Goal: Task Accomplishment & Management: Manage account settings

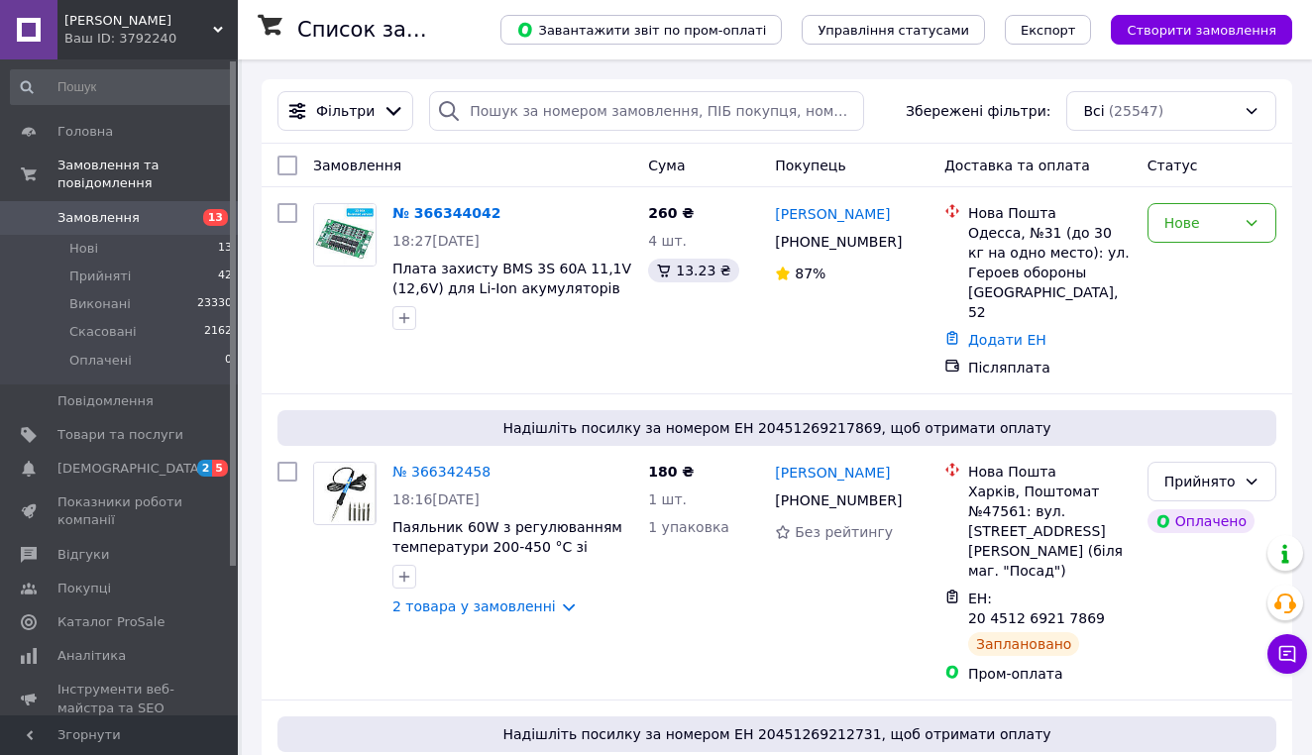
click at [144, 464] on span "[DEMOGRAPHIC_DATA]" at bounding box center [120, 469] width 126 height 18
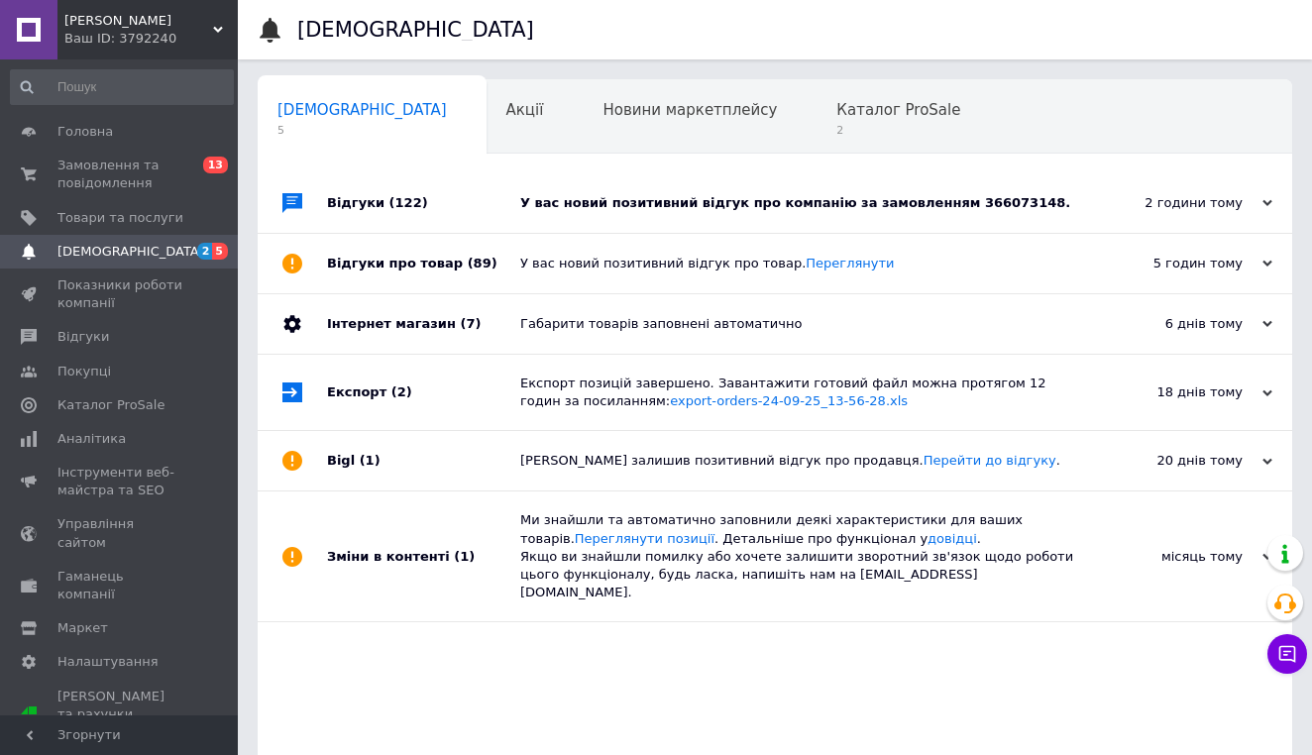
click at [756, 190] on div "У вас новий позитивний відгук про компанію за замовленням 366073148." at bounding box center [797, 202] width 554 height 59
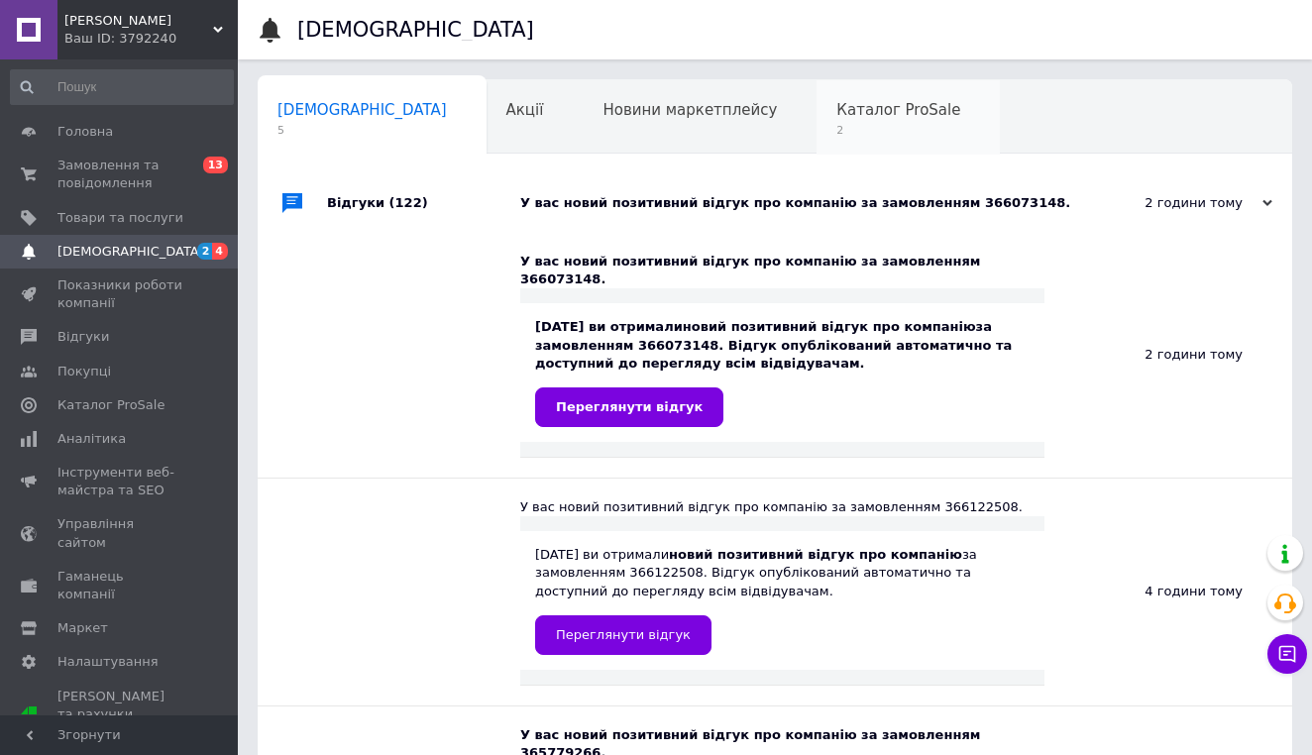
click at [836, 135] on span "2" at bounding box center [898, 130] width 124 height 15
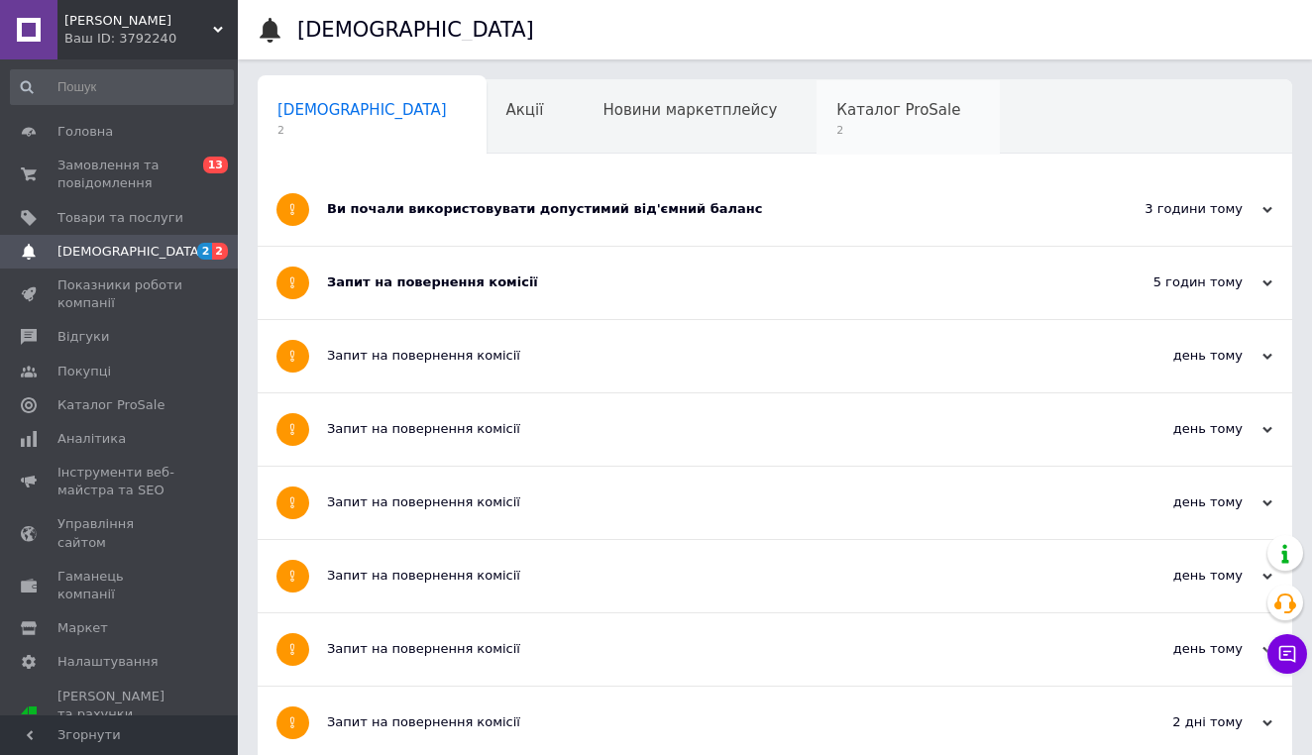
click at [836, 128] on span "2" at bounding box center [898, 130] width 124 height 15
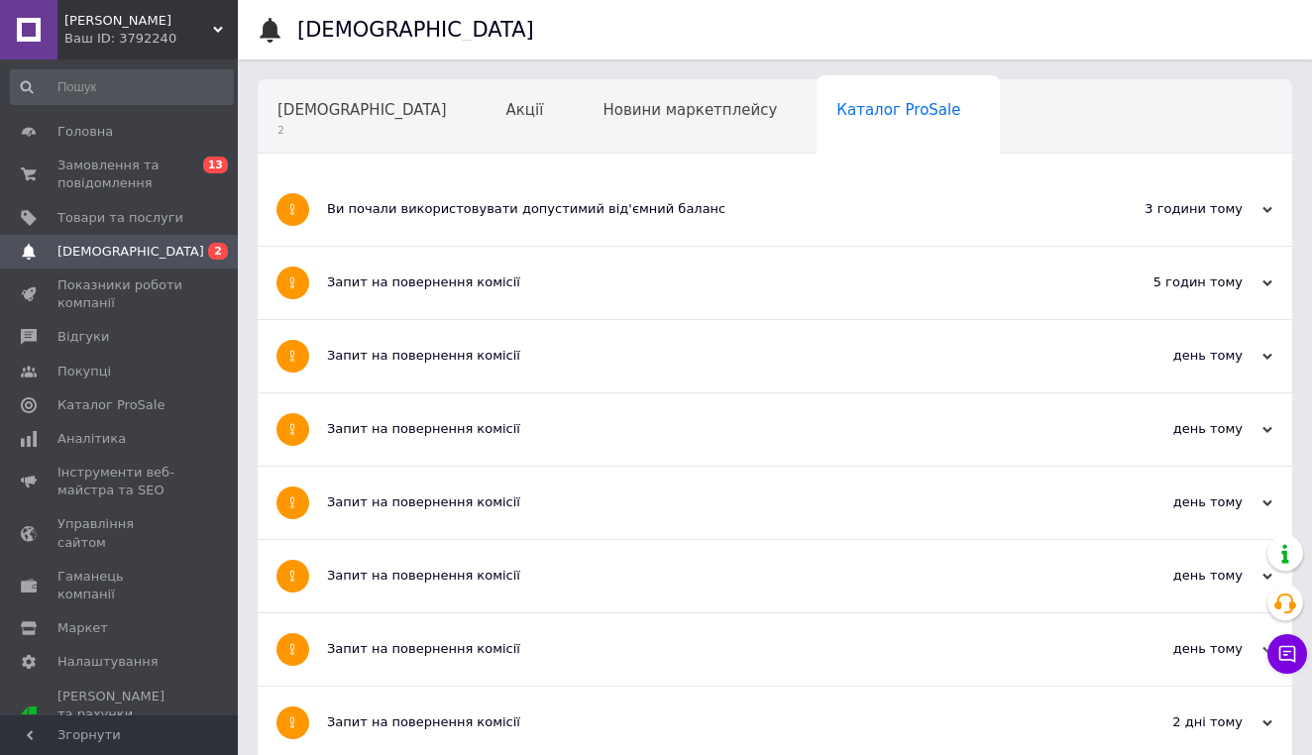
click at [836, 111] on span "Каталог ProSale" at bounding box center [898, 110] width 124 height 18
click at [109, 178] on span "Замовлення та повідомлення" at bounding box center [120, 175] width 126 height 36
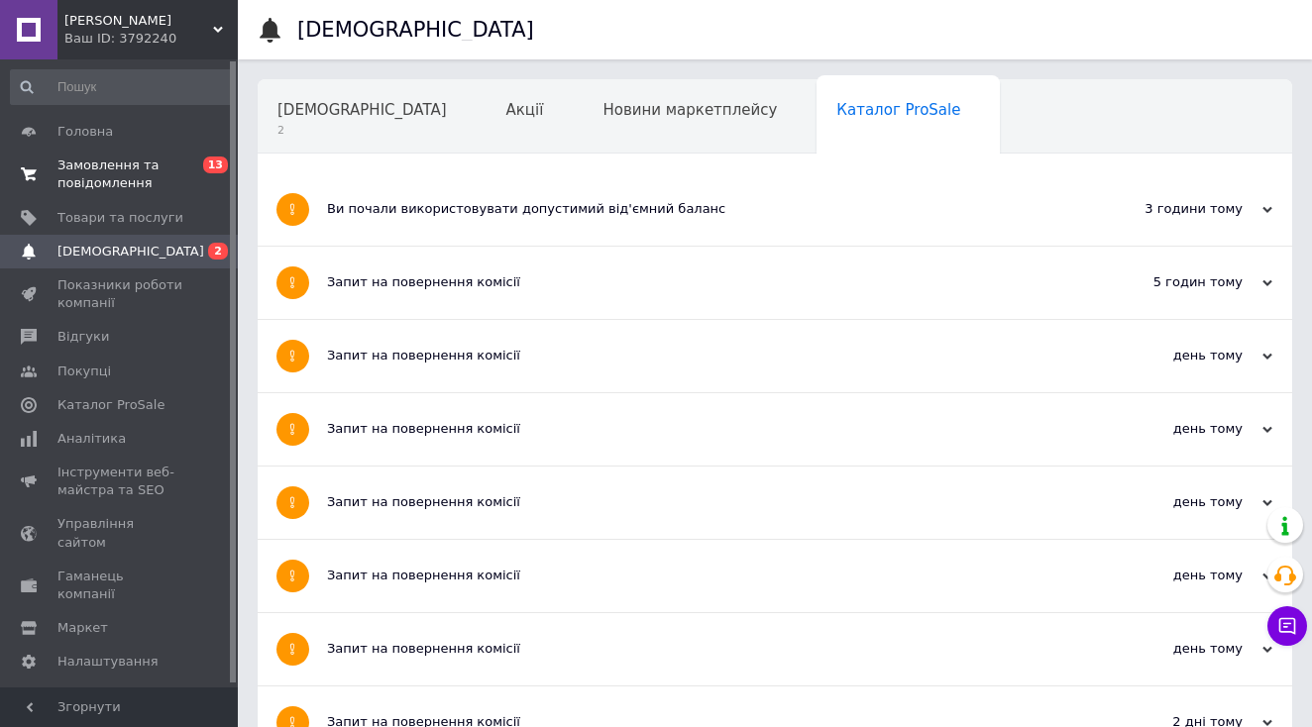
click at [112, 175] on span "Замовлення та повідомлення" at bounding box center [120, 175] width 126 height 36
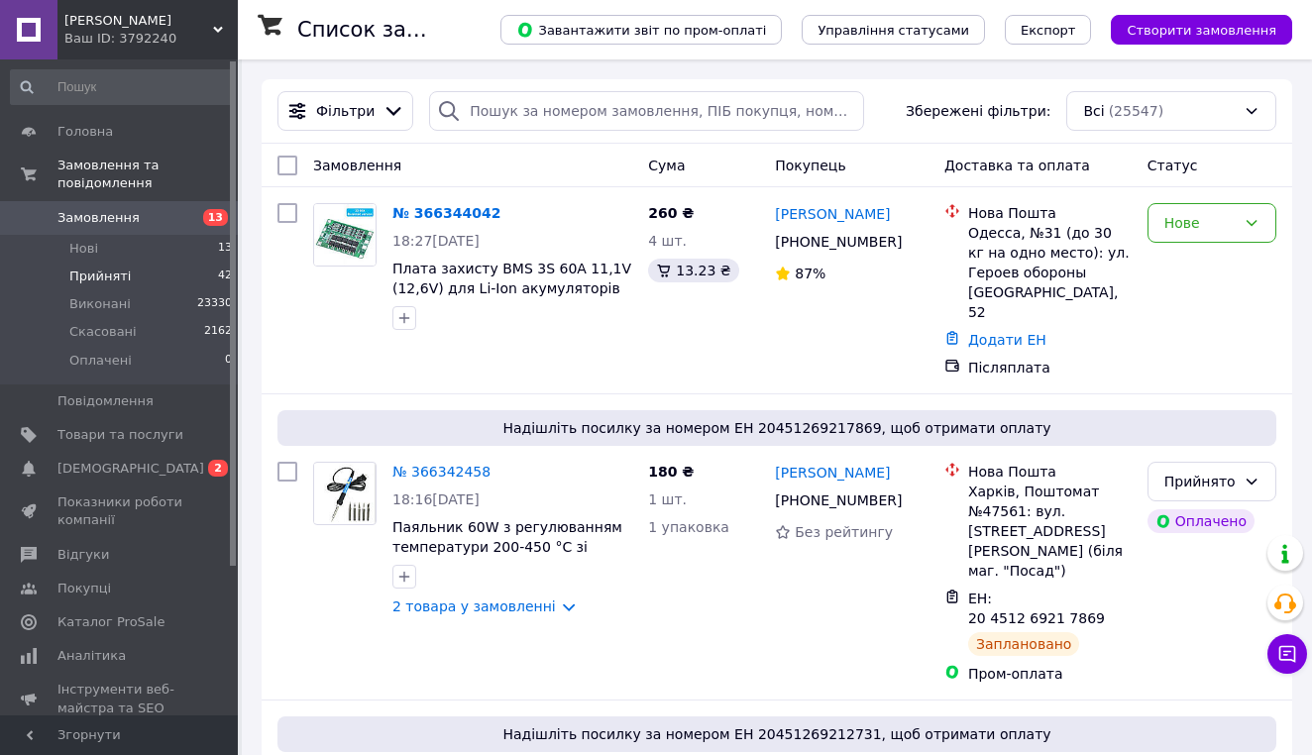
click at [181, 268] on li "Прийняті 42" at bounding box center [122, 277] width 244 height 28
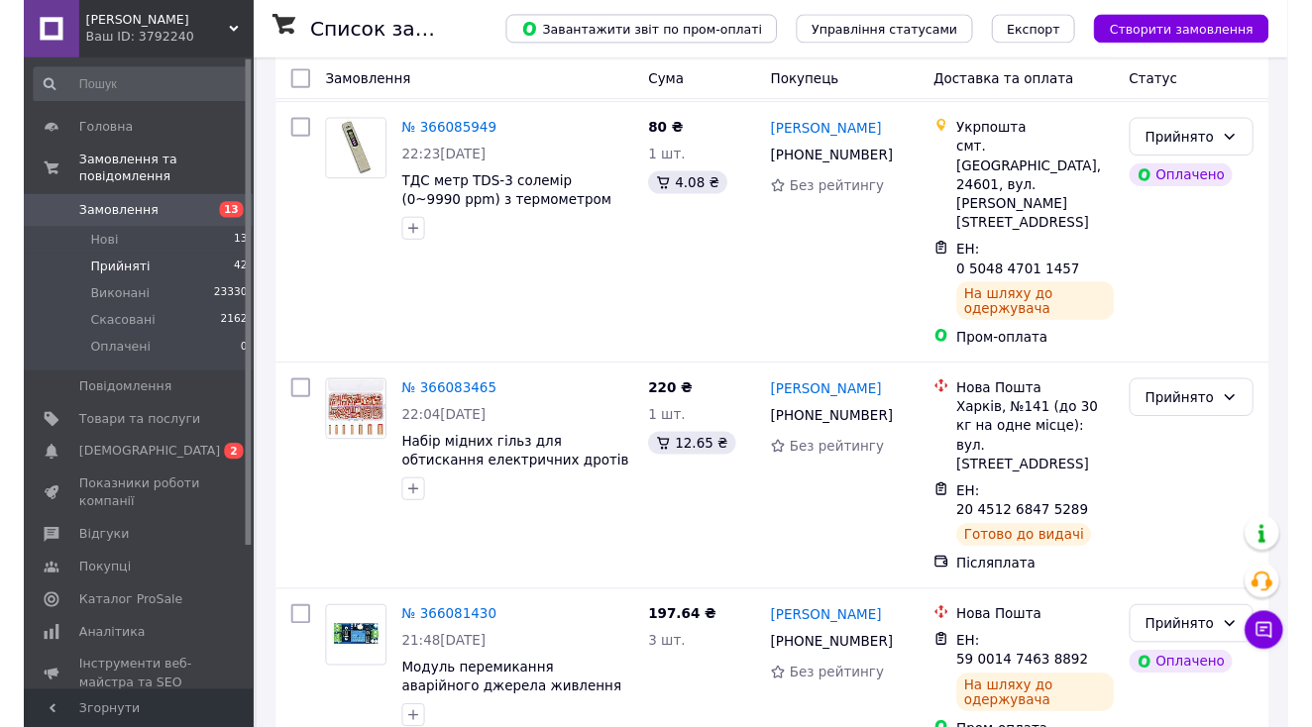
scroll to position [9598, 0]
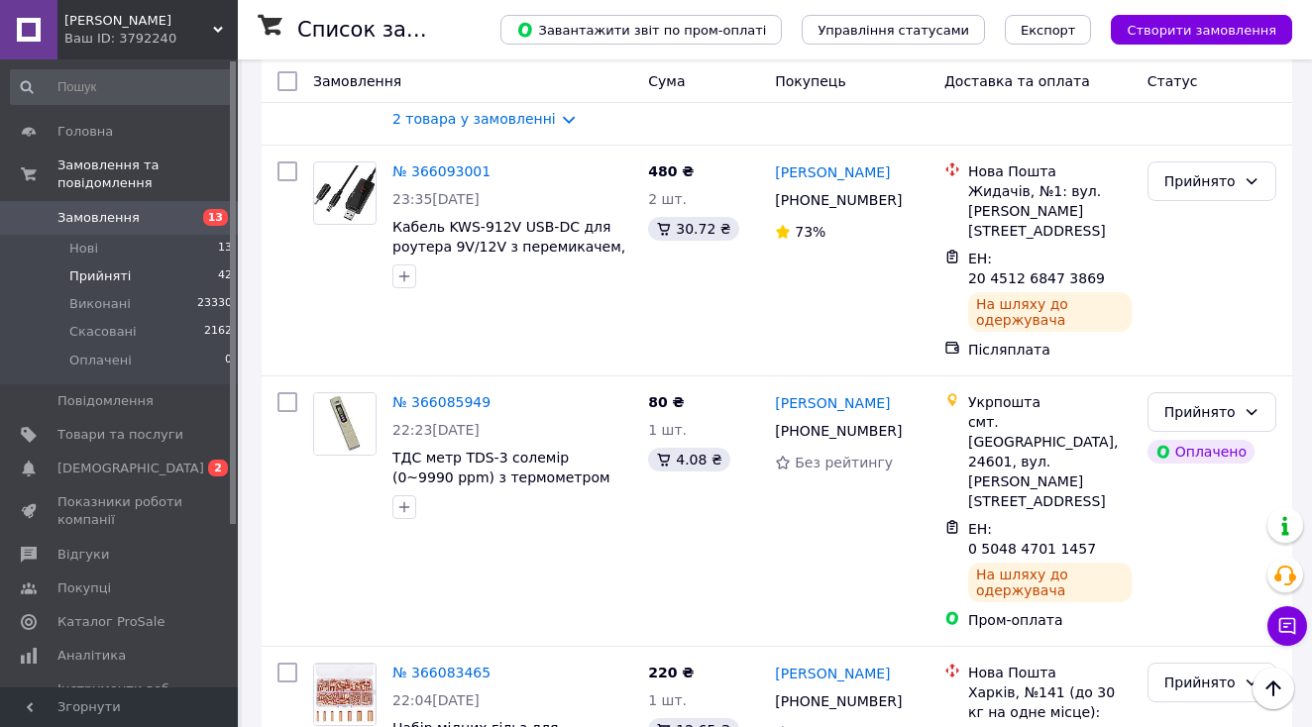
scroll to position [9311, 0]
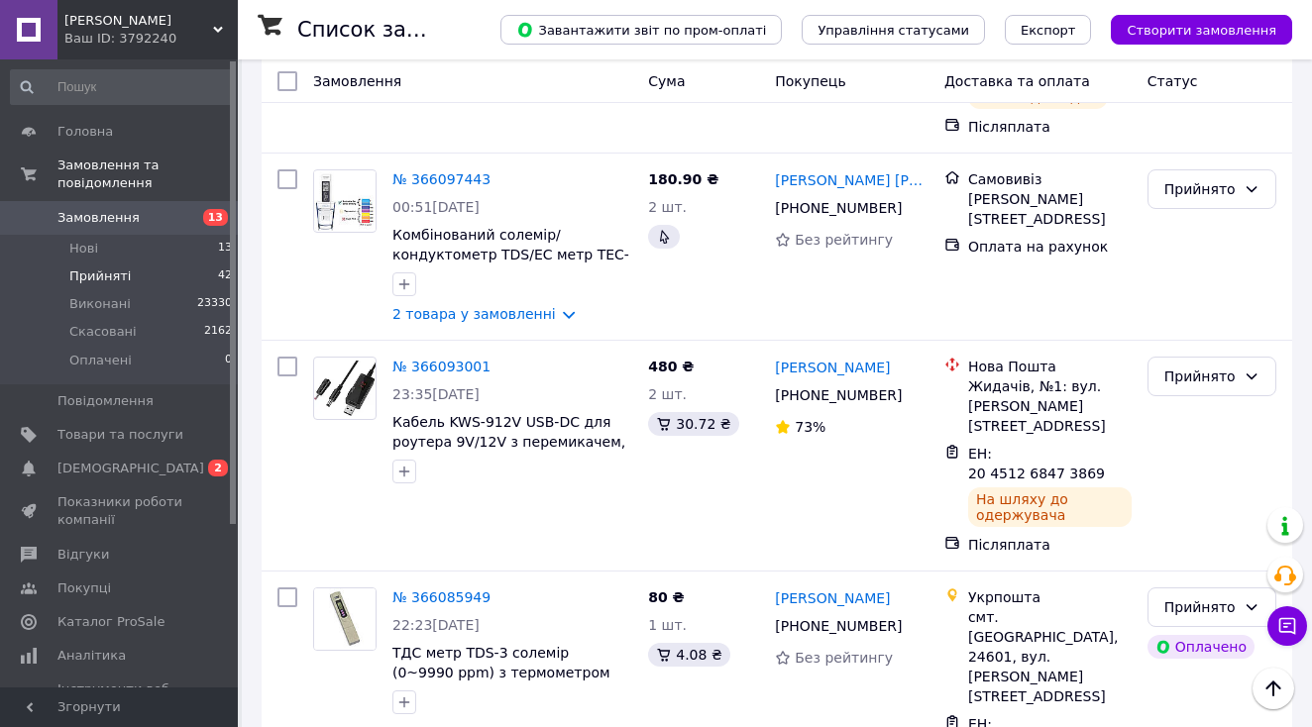
scroll to position [9130, 0]
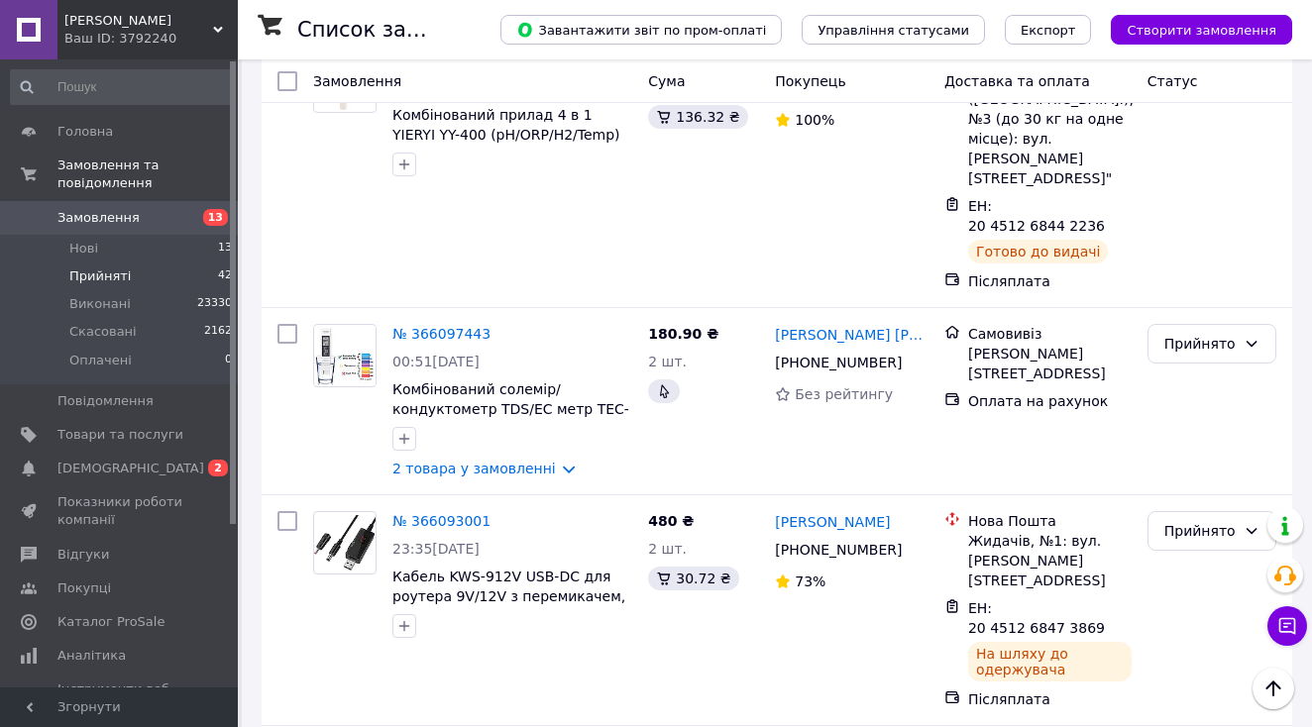
scroll to position [8974, 0]
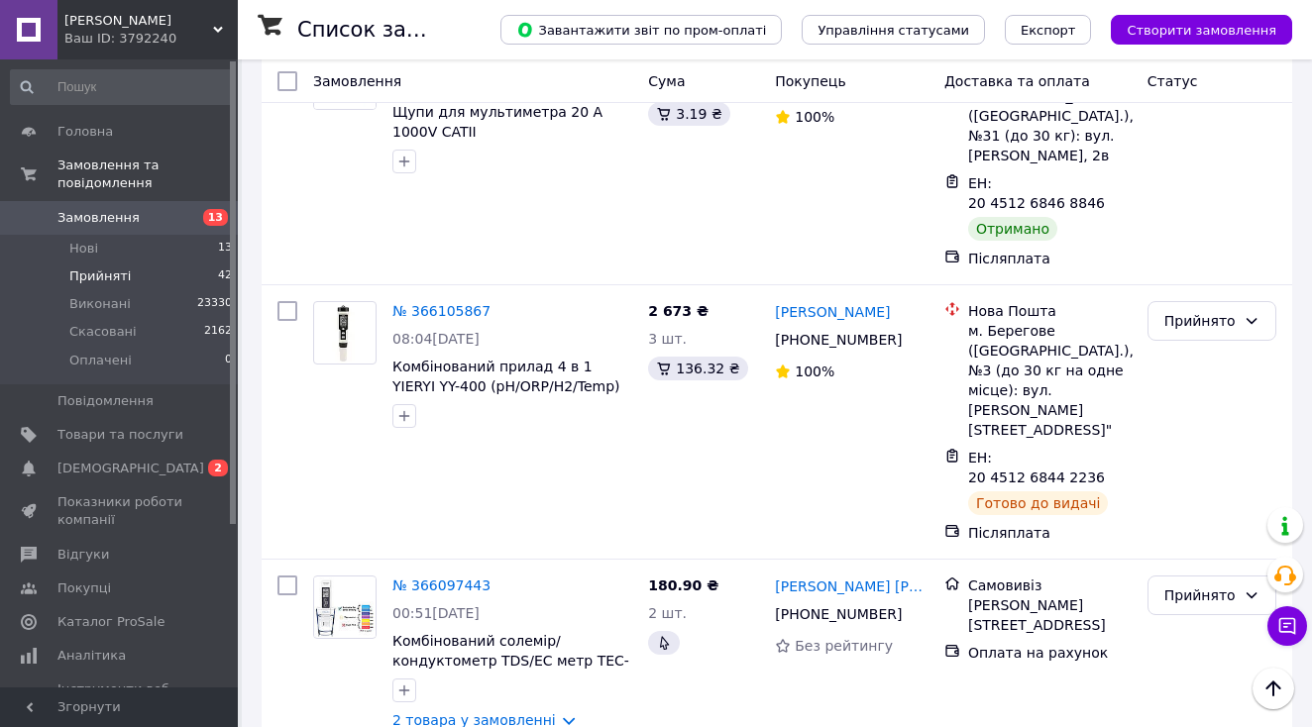
scroll to position [8722, 0]
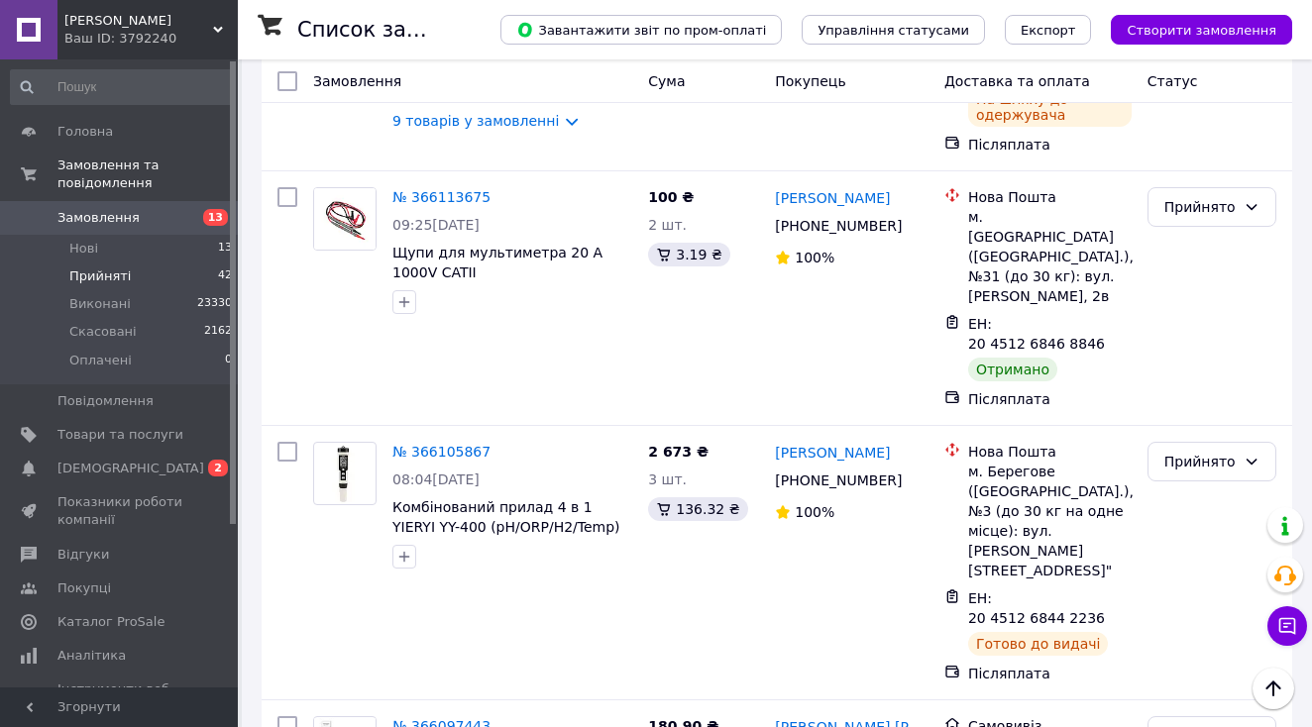
scroll to position [8581, 0]
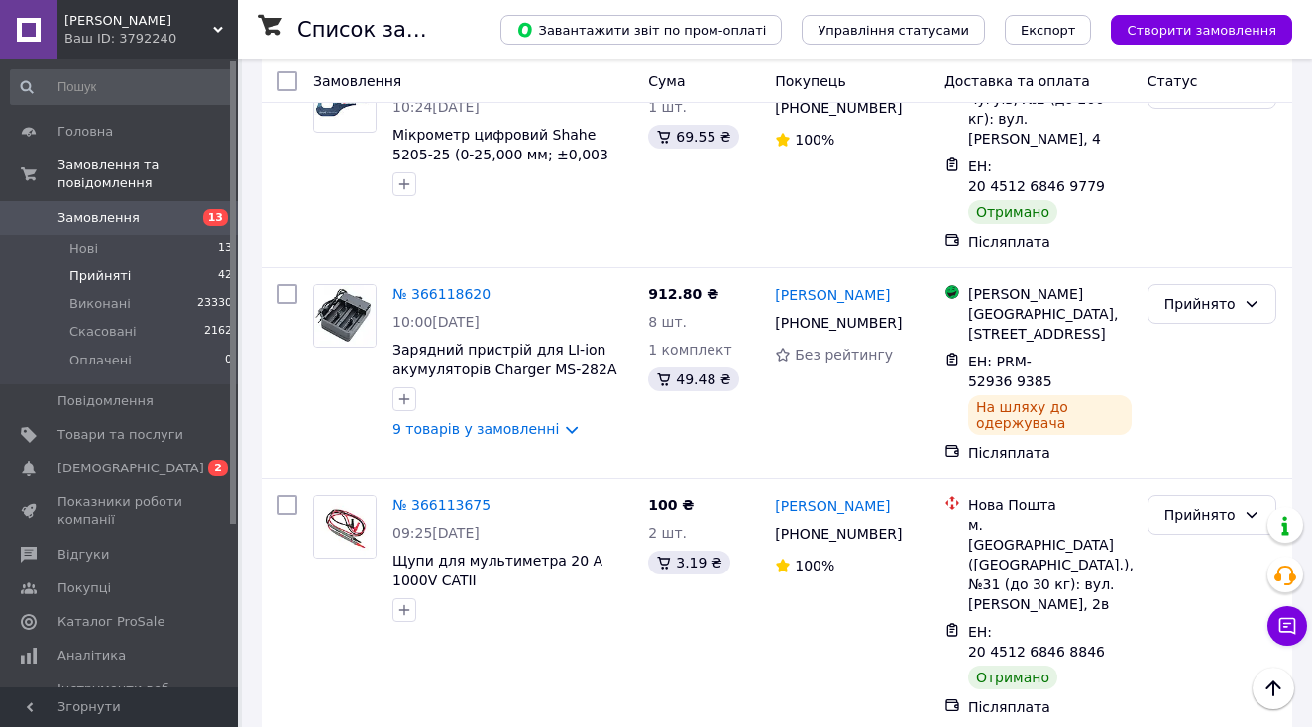
scroll to position [8273, 0]
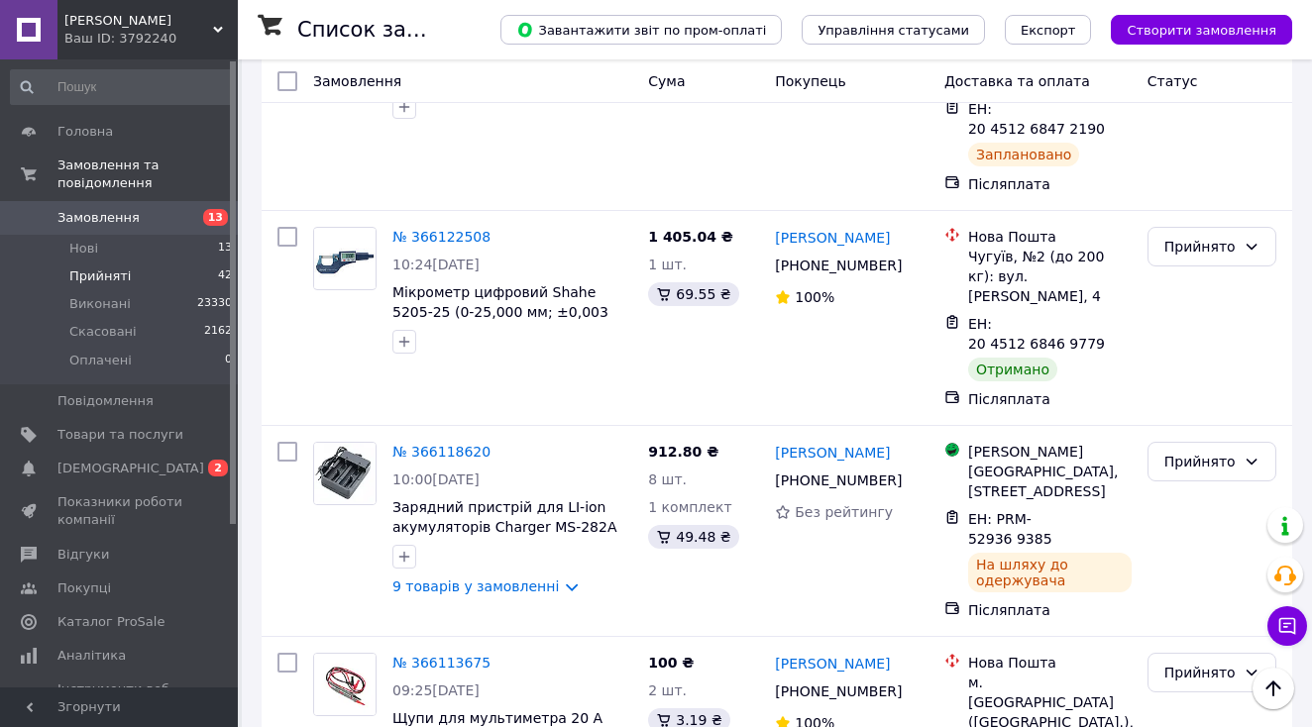
scroll to position [8104, 0]
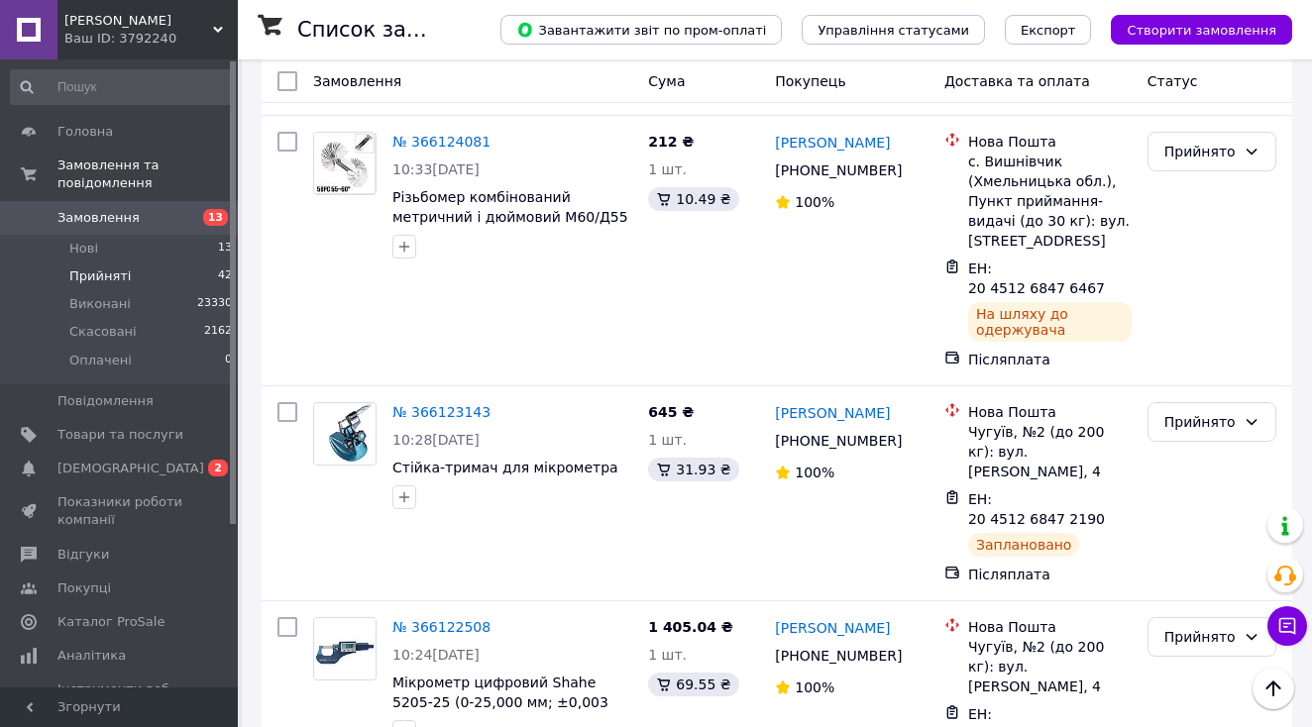
scroll to position [7706, 0]
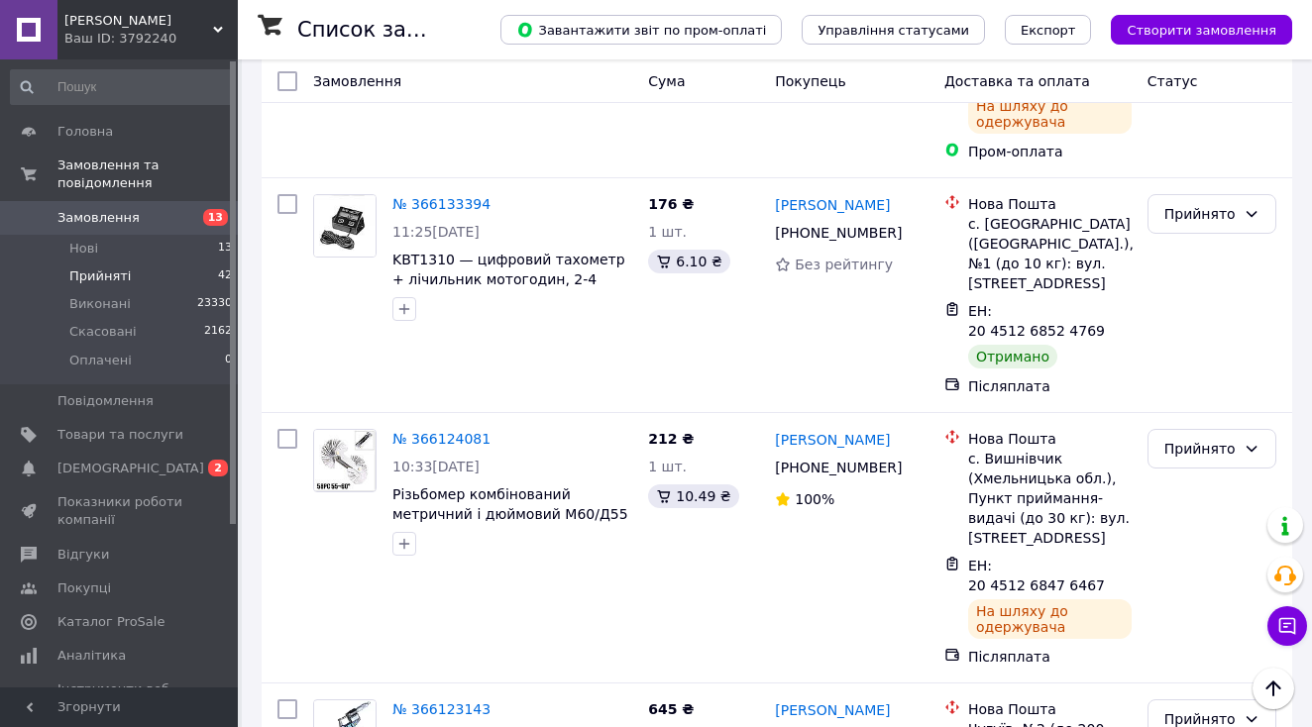
scroll to position [7418, 0]
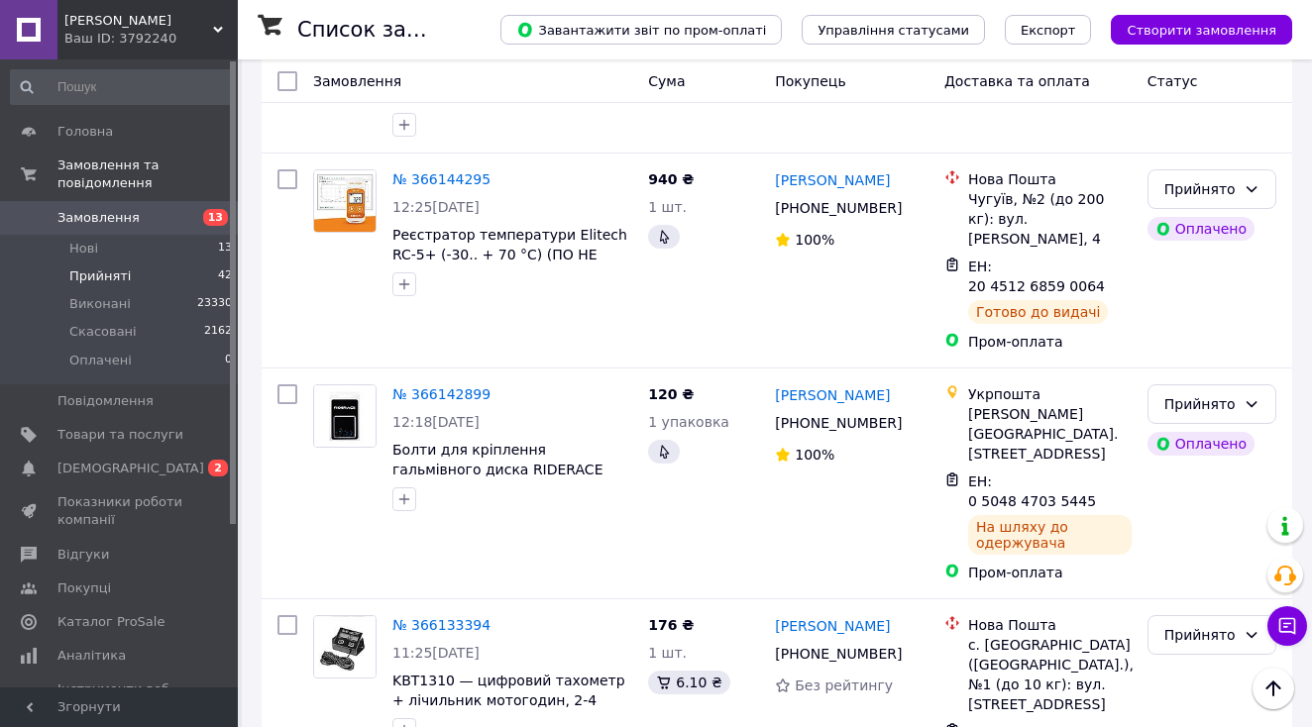
scroll to position [7000, 0]
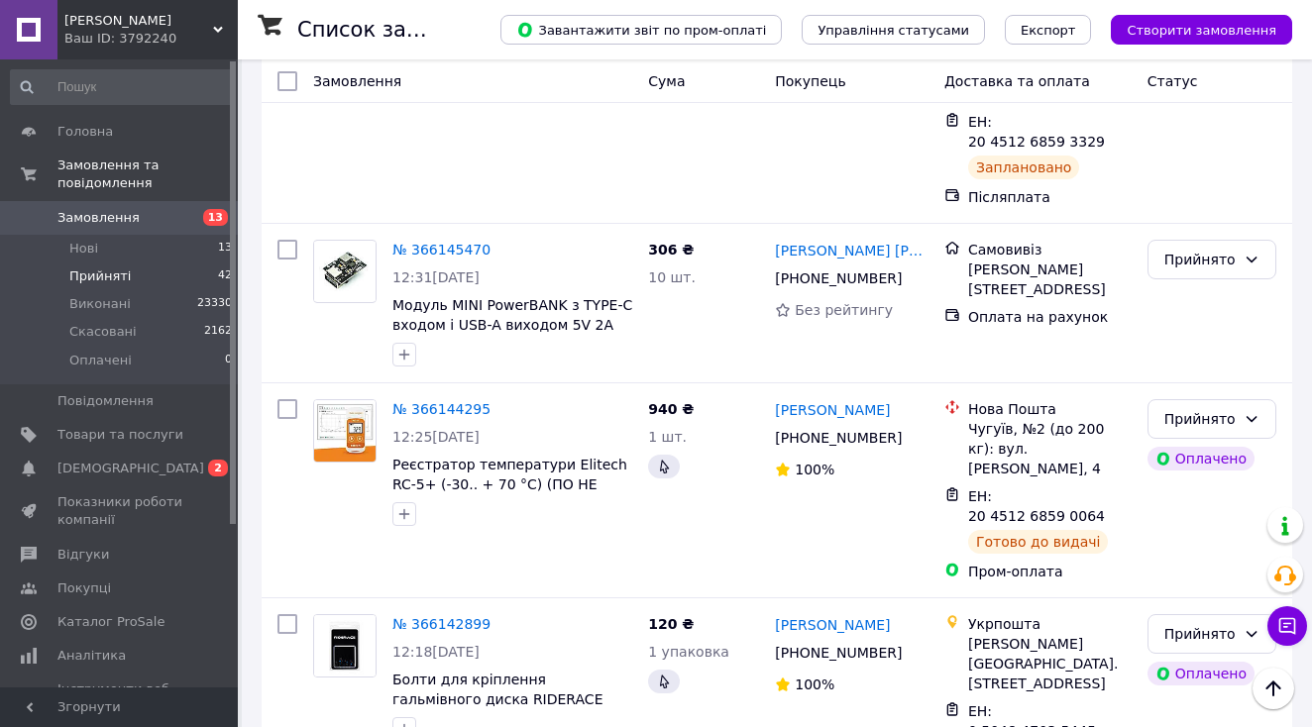
scroll to position [6769, 0]
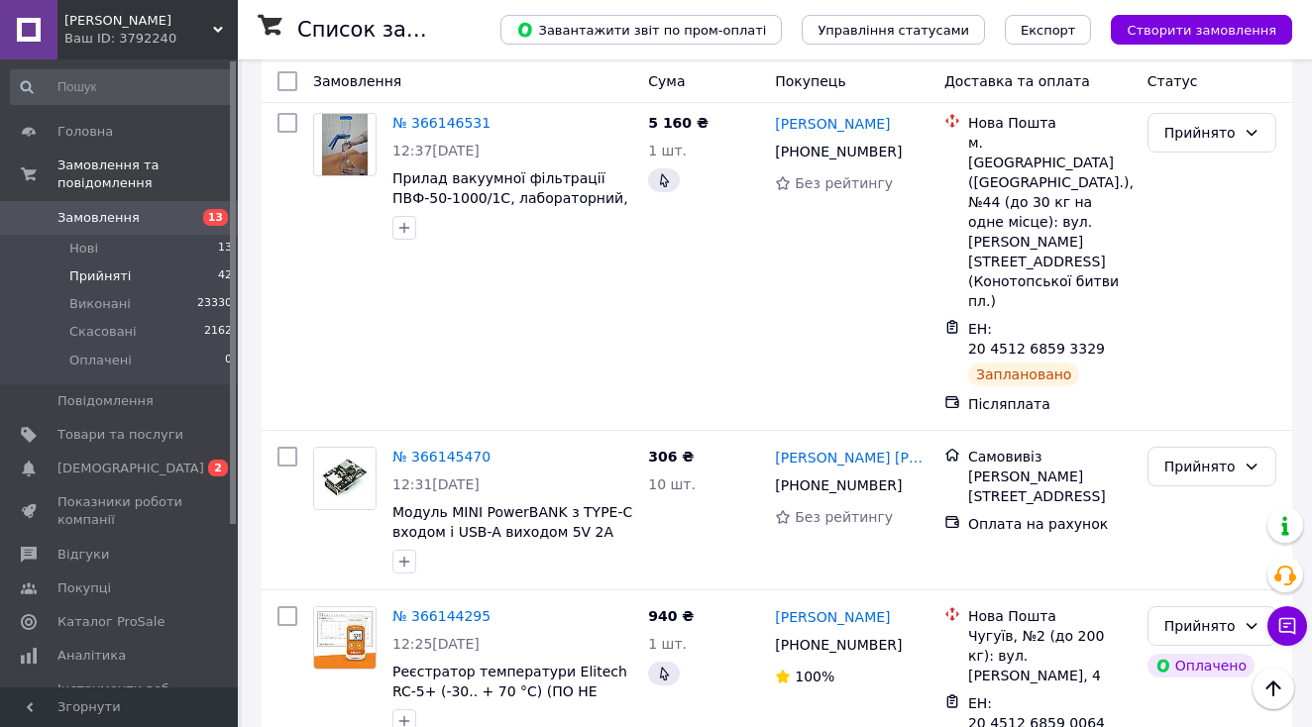
scroll to position [6560, 0]
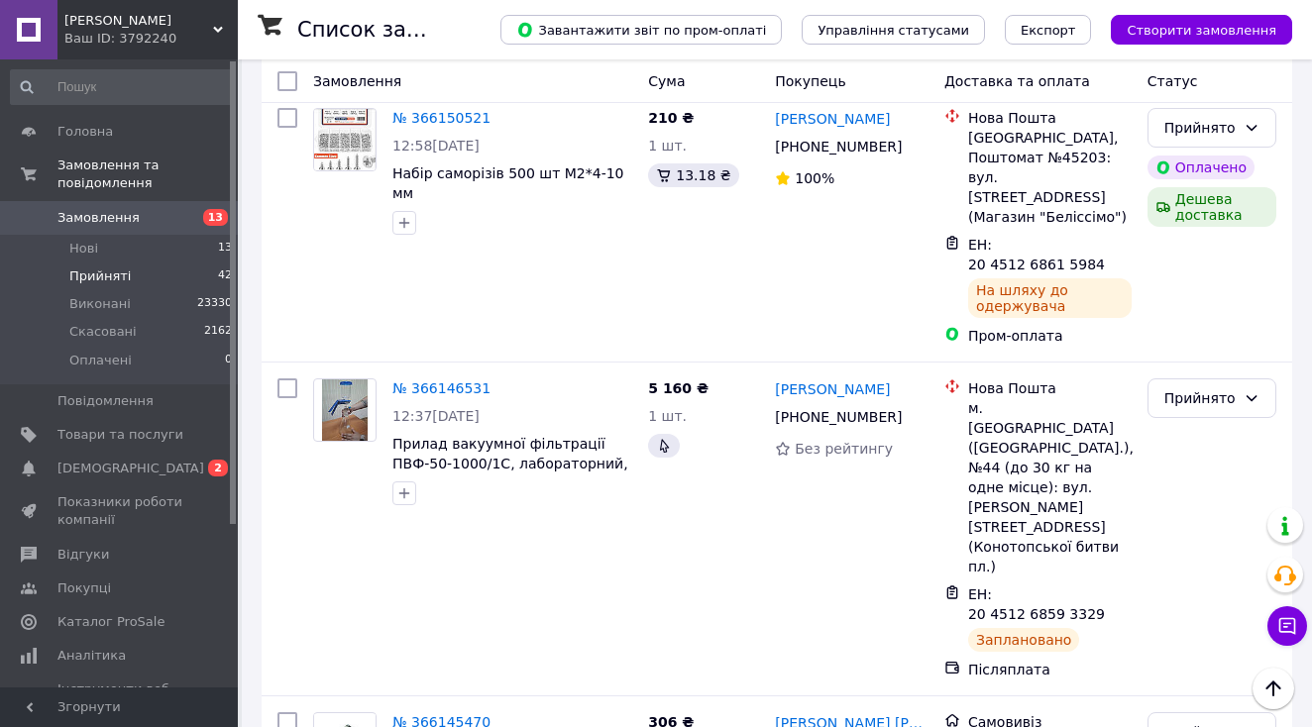
scroll to position [6296, 0]
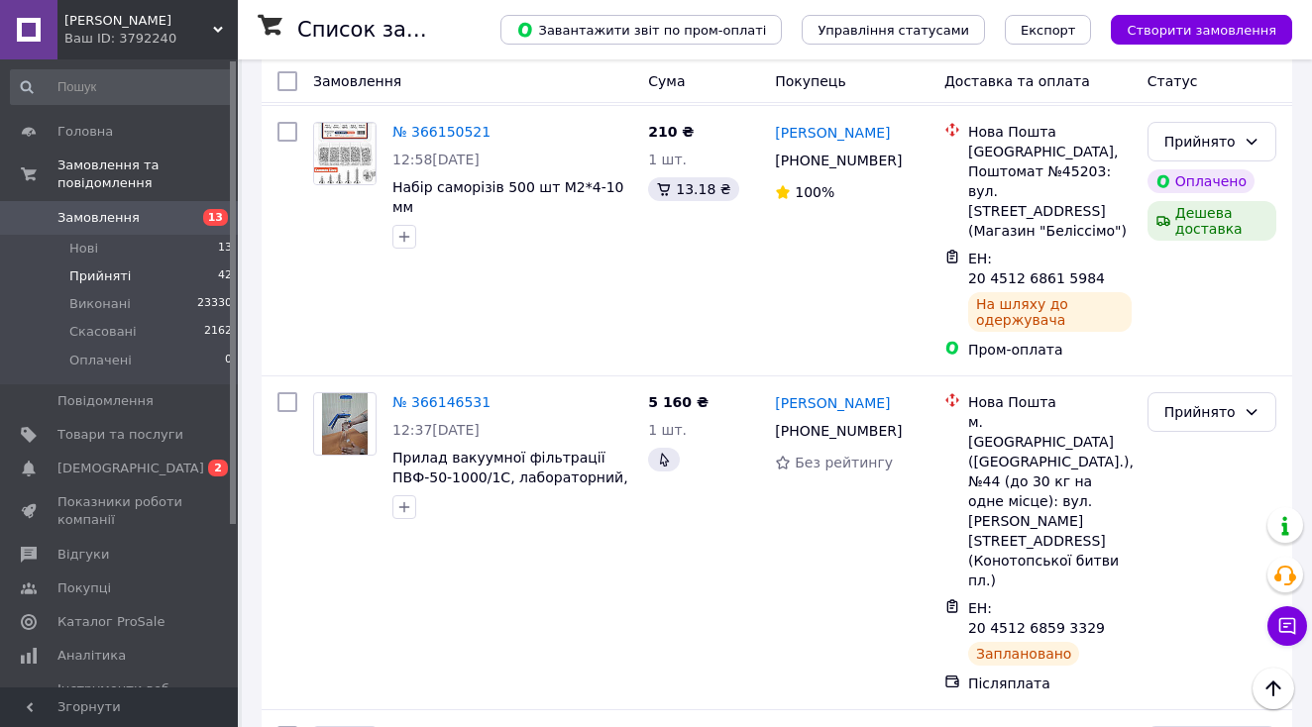
click at [452, 728] on link "№ 366145470" at bounding box center [441, 736] width 98 height 16
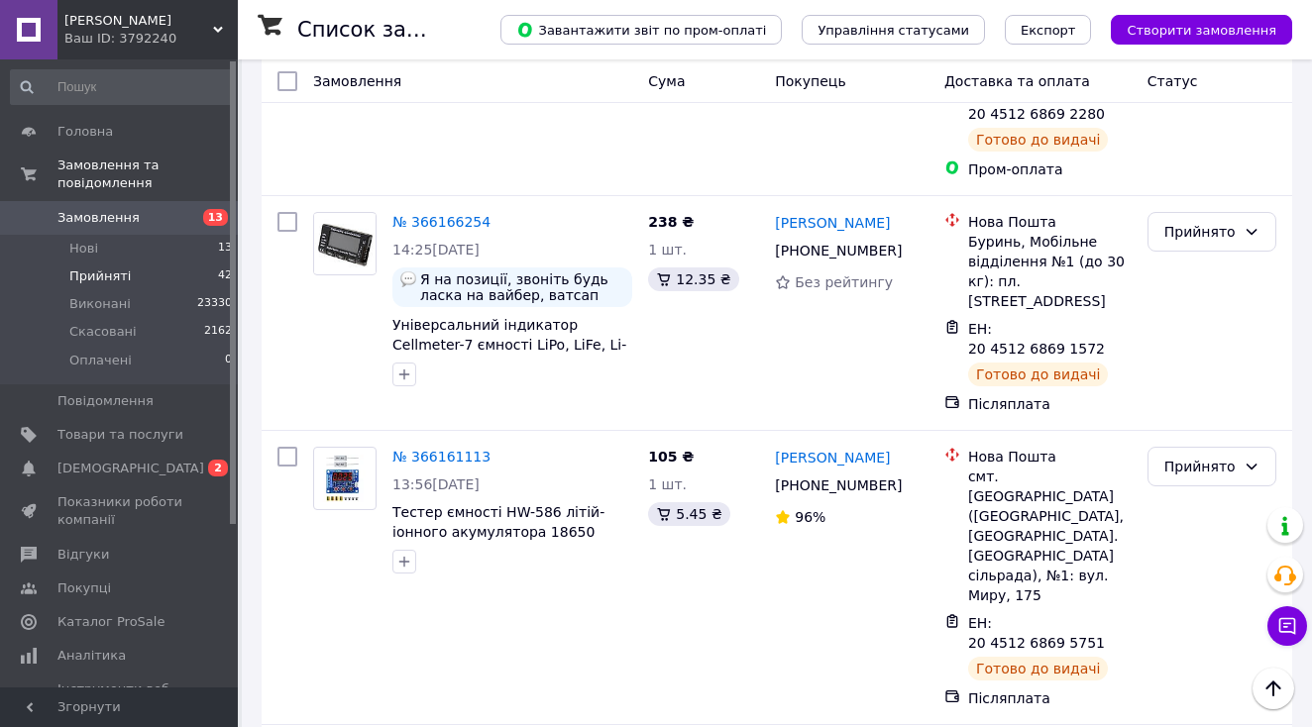
scroll to position [5401, 0]
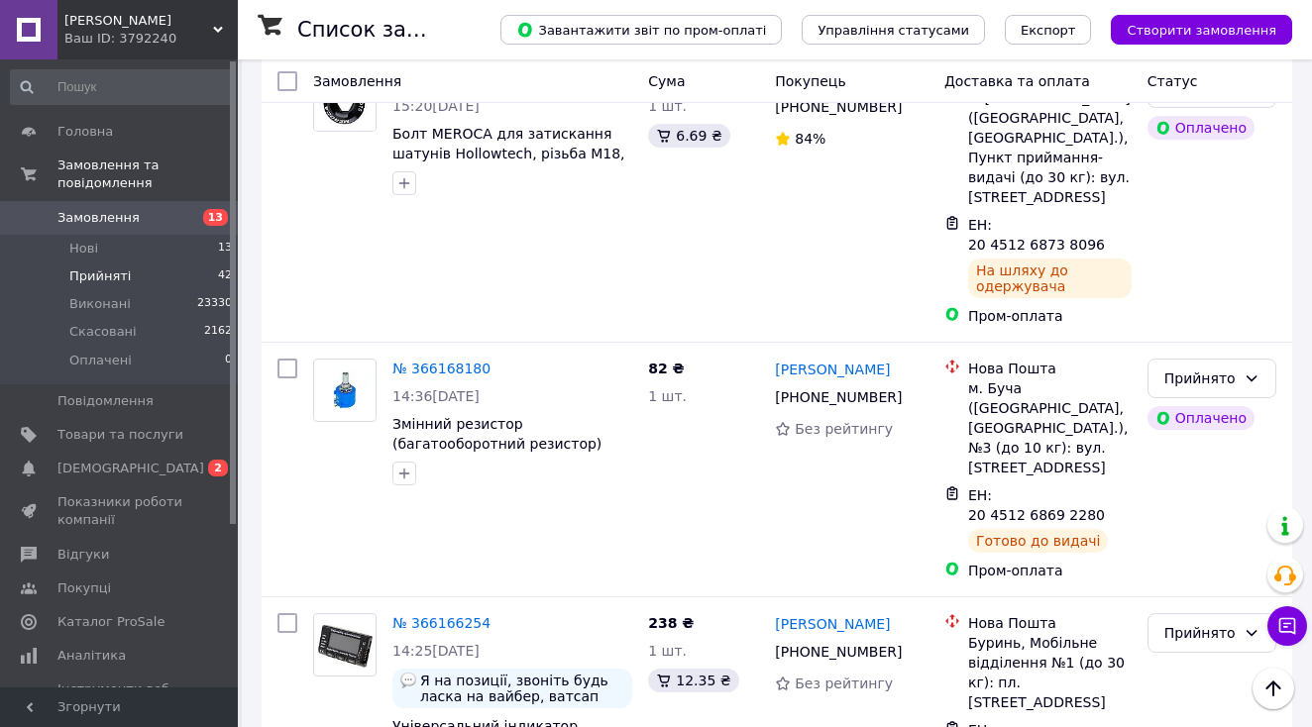
scroll to position [4966, 0]
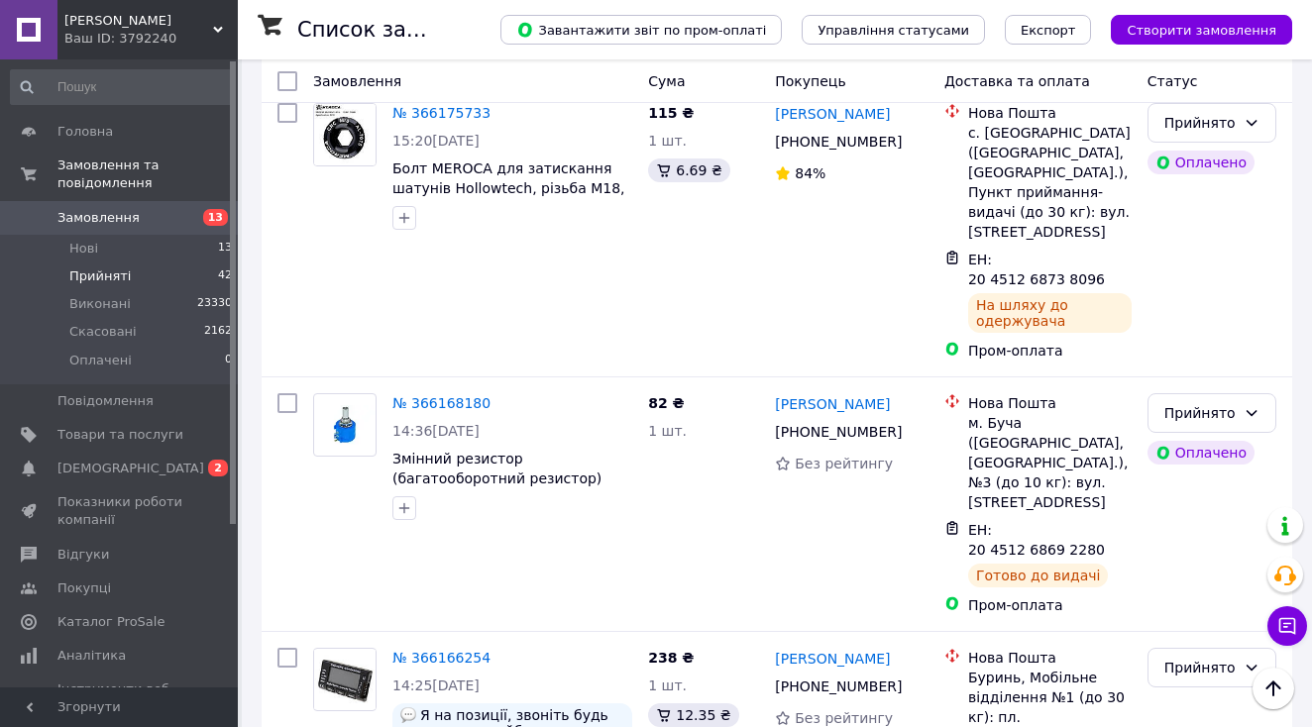
click at [433, 650] on link "№ 366166254" at bounding box center [441, 658] width 98 height 16
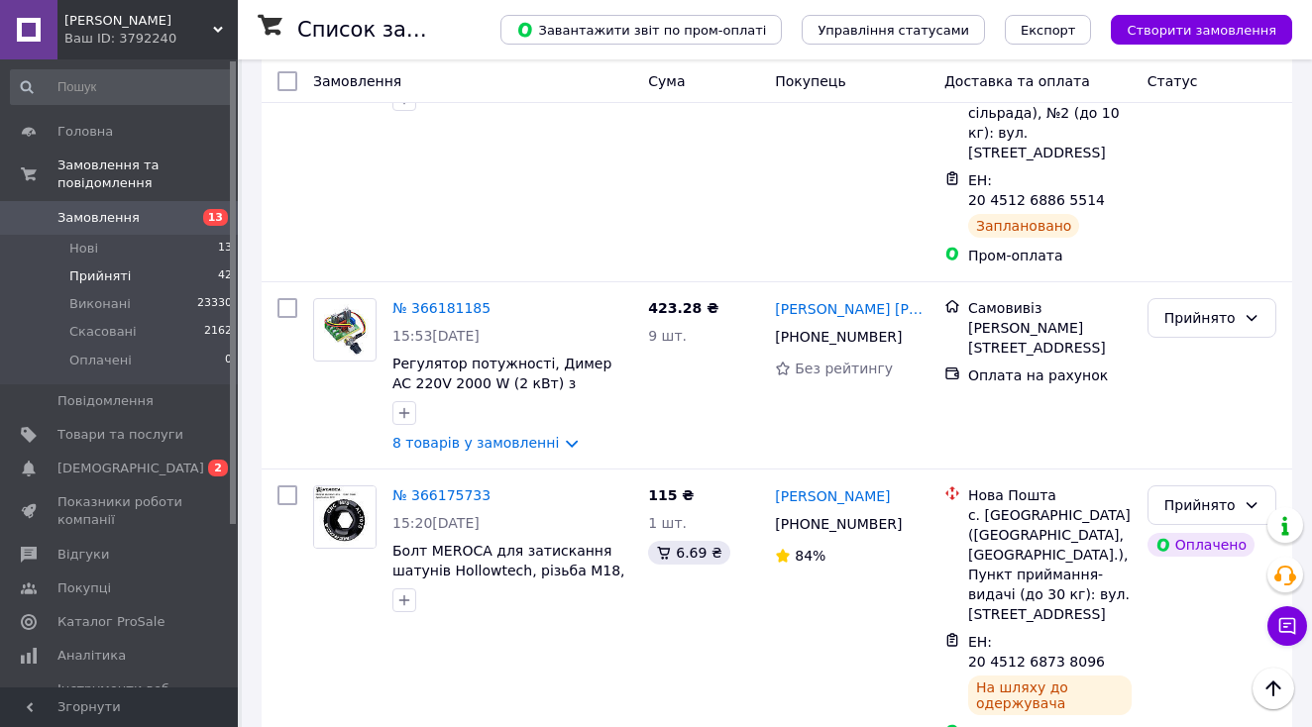
scroll to position [4522, 0]
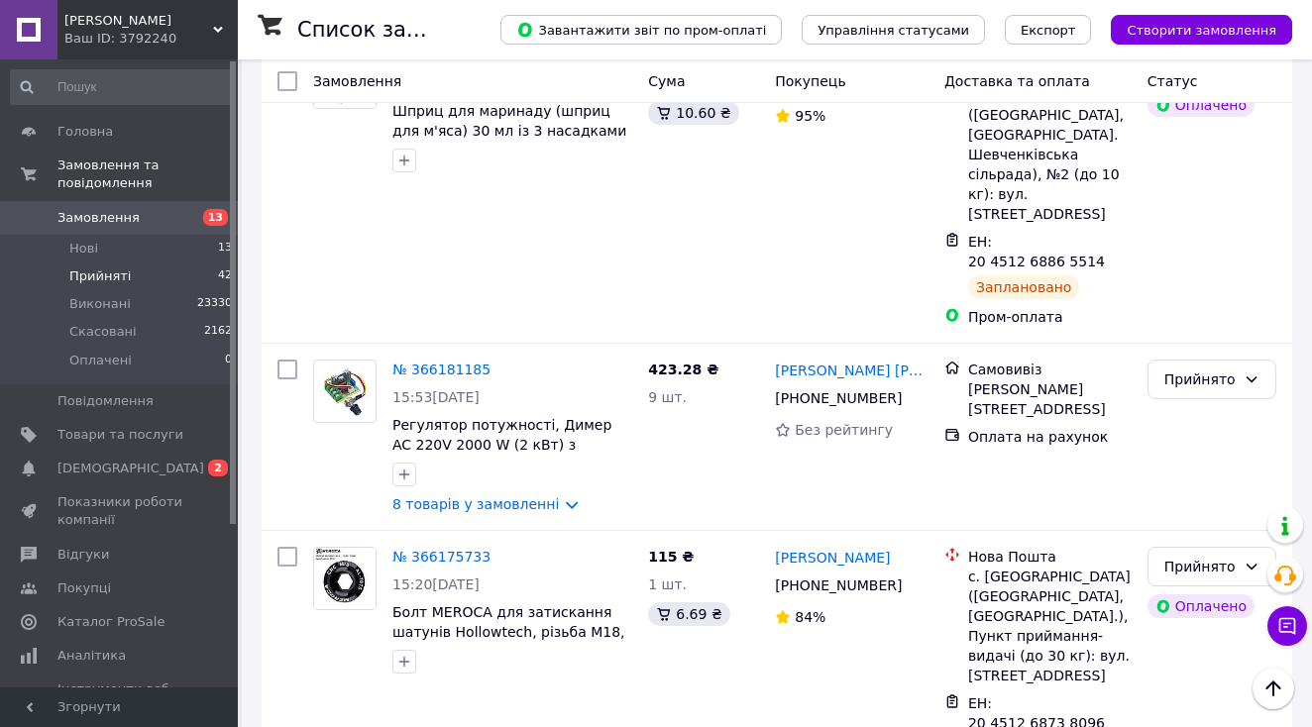
click at [432, 549] on link "№ 366175733" at bounding box center [441, 557] width 98 height 16
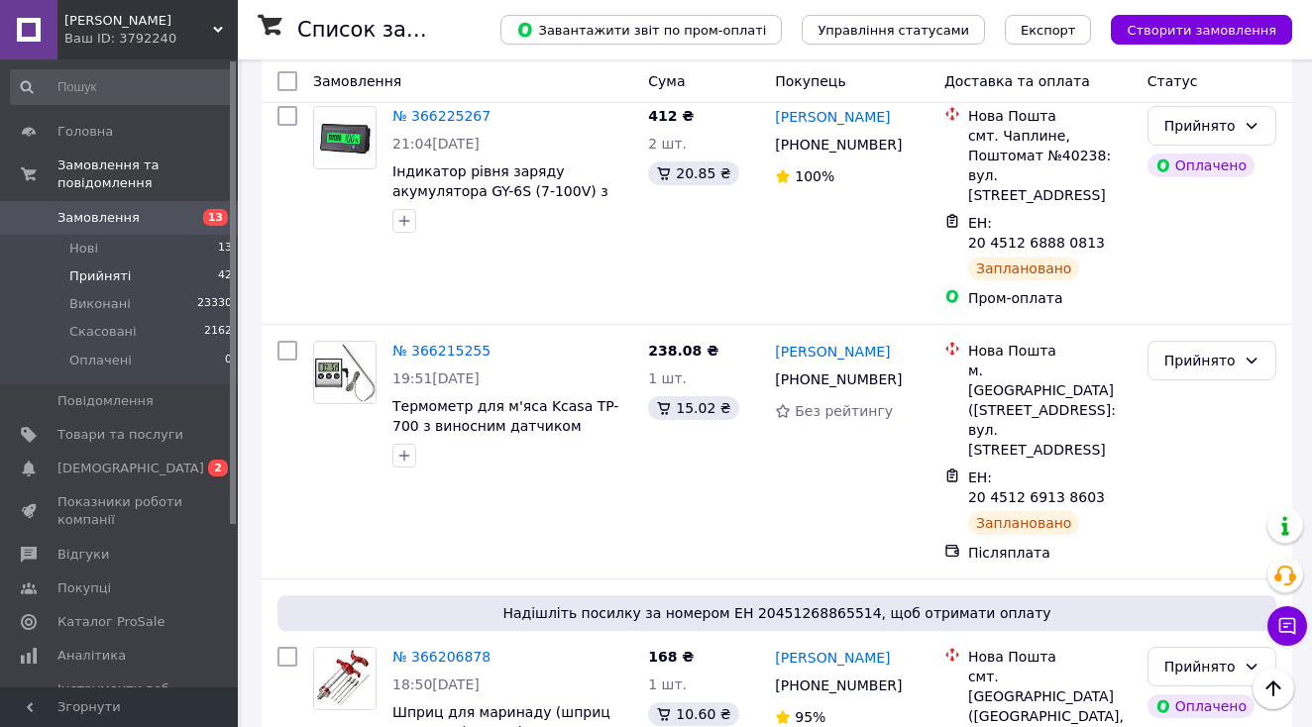
scroll to position [3907, 0]
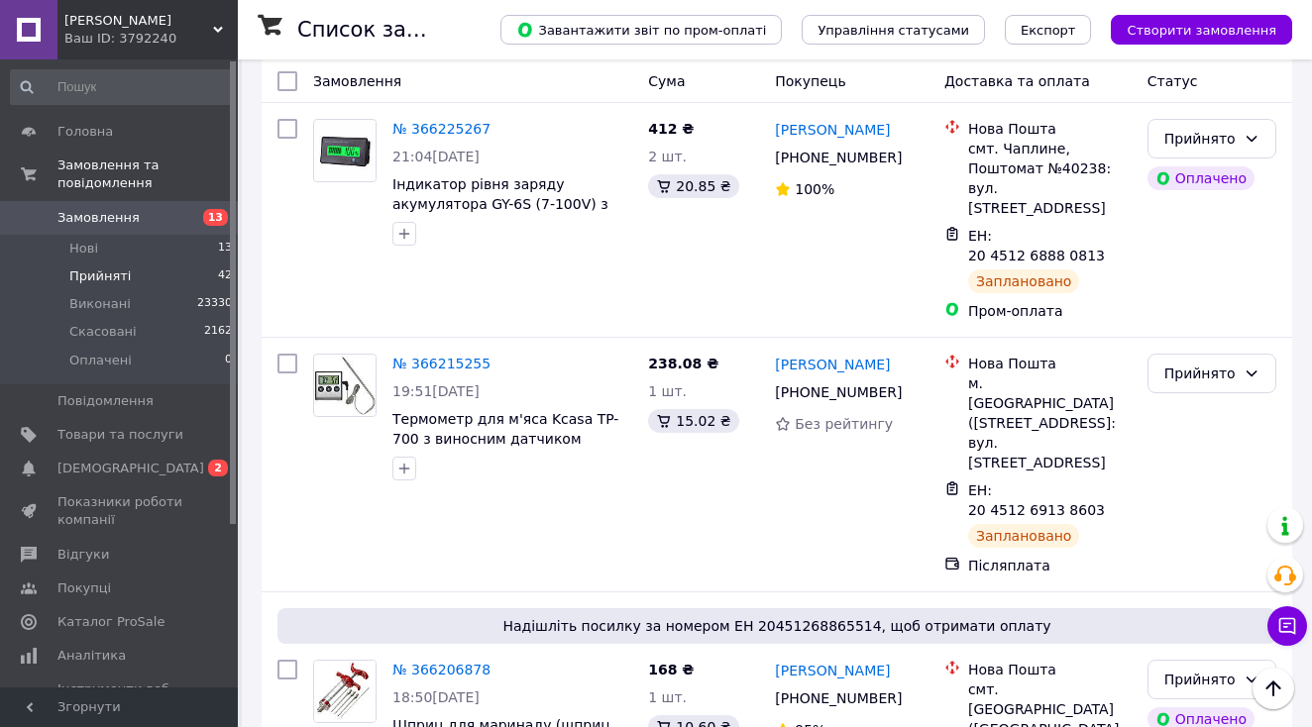
click at [124, 217] on span "Замовлення" at bounding box center [98, 218] width 82 height 18
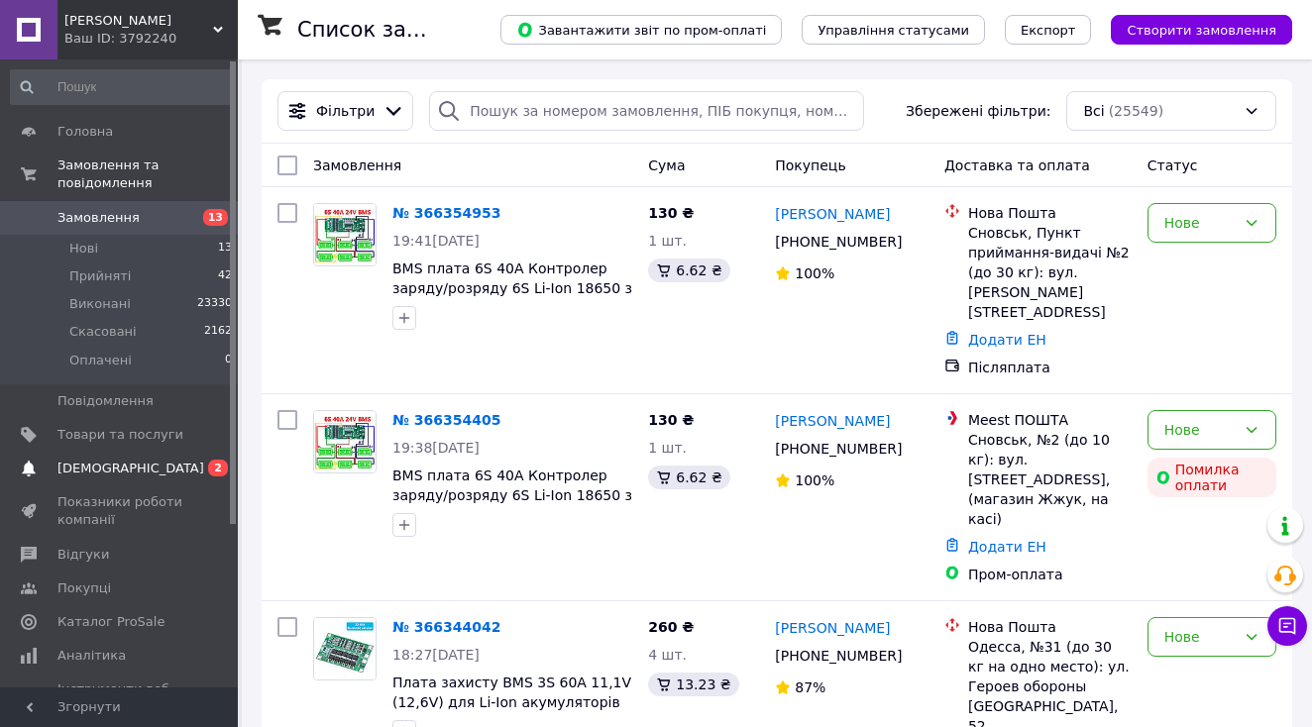
click at [125, 463] on span "[DEMOGRAPHIC_DATA]" at bounding box center [130, 469] width 147 height 18
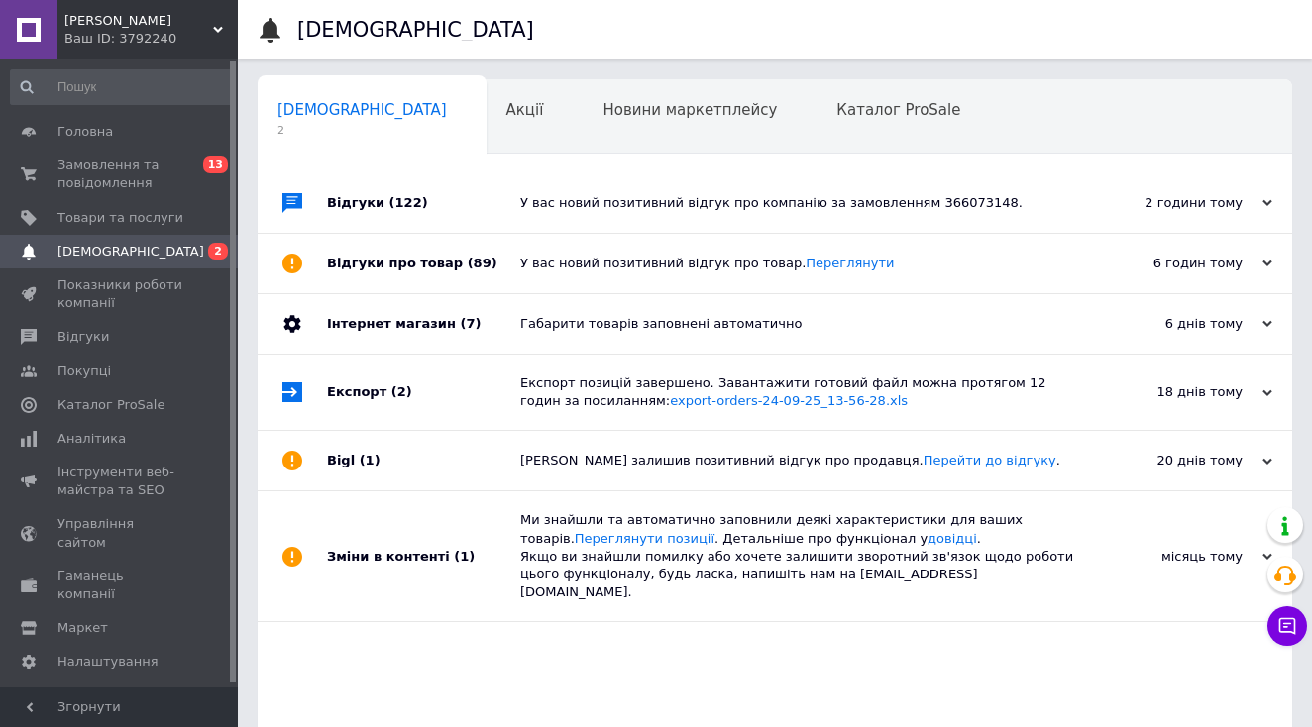
click at [1064, 208] on div "У вас новий позитивний відгук про компанію за замовленням 366073148." at bounding box center [797, 203] width 554 height 18
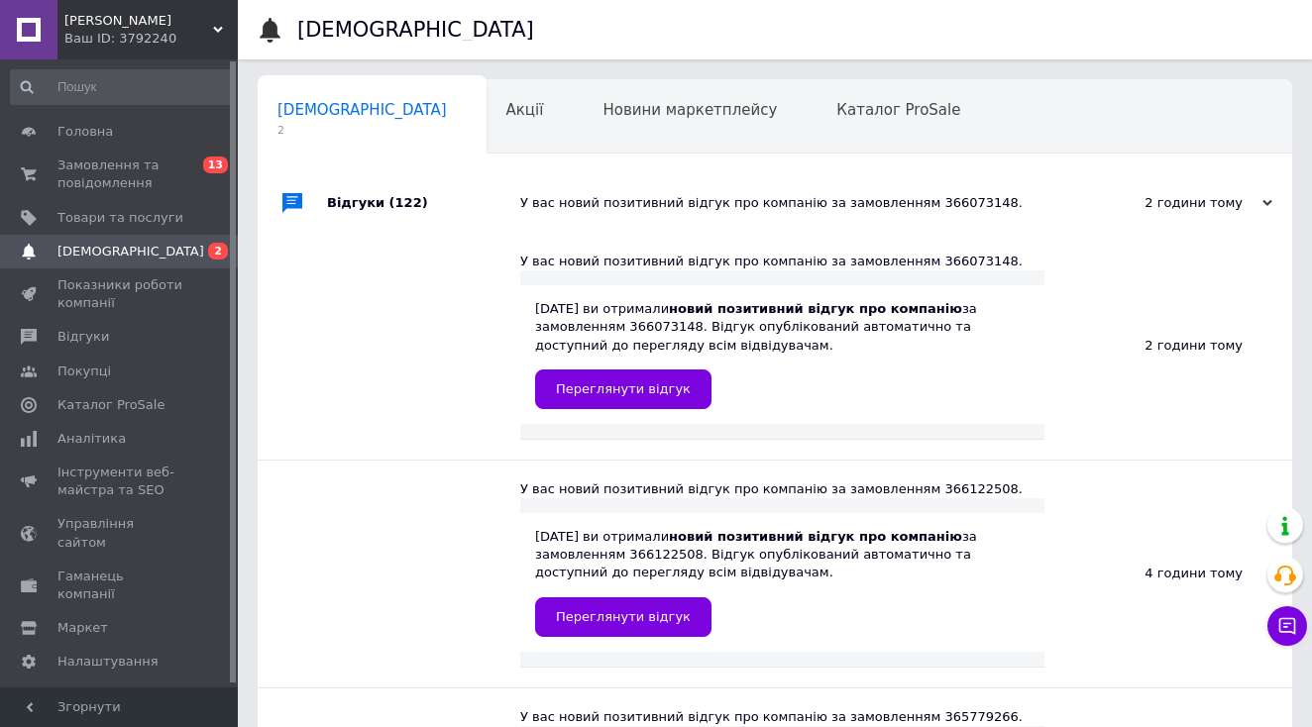
click at [1064, 208] on div "У вас новий позитивний відгук про компанію за замовленням 366073148." at bounding box center [797, 203] width 554 height 18
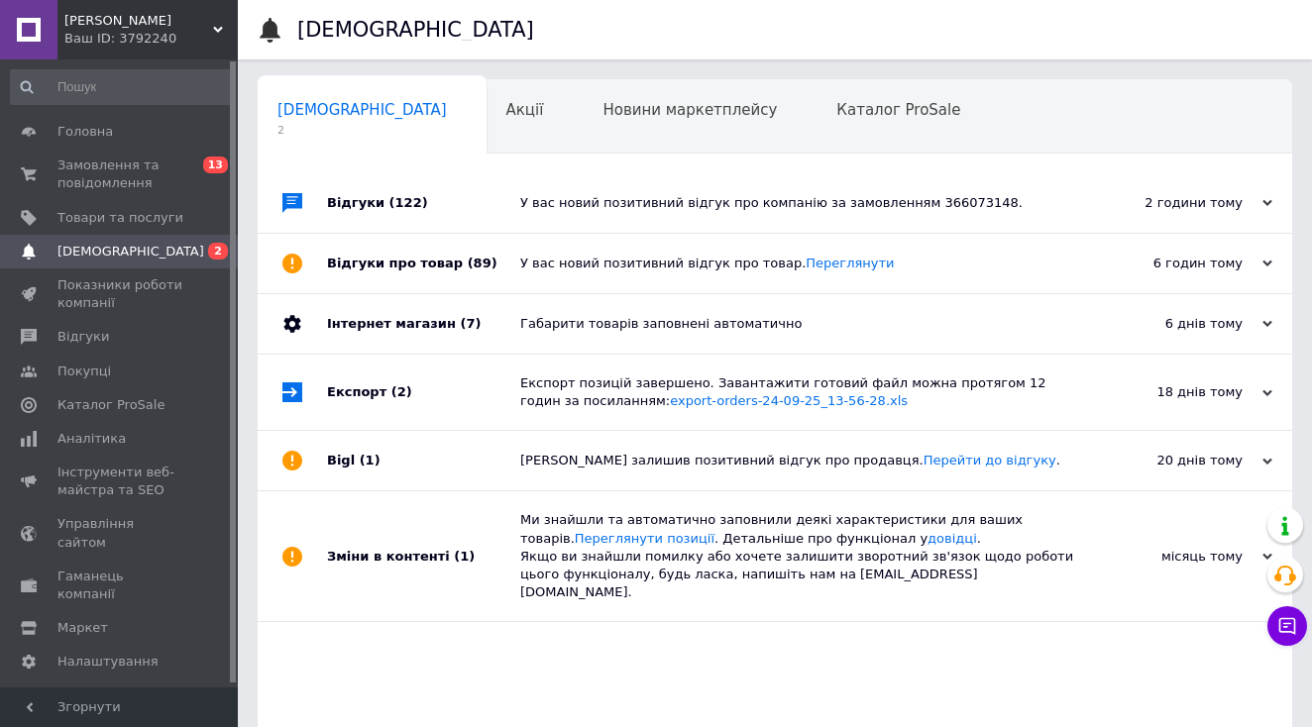
click at [994, 267] on div "У вас новий позитивний відгук про товар. Переглянути" at bounding box center [797, 264] width 554 height 18
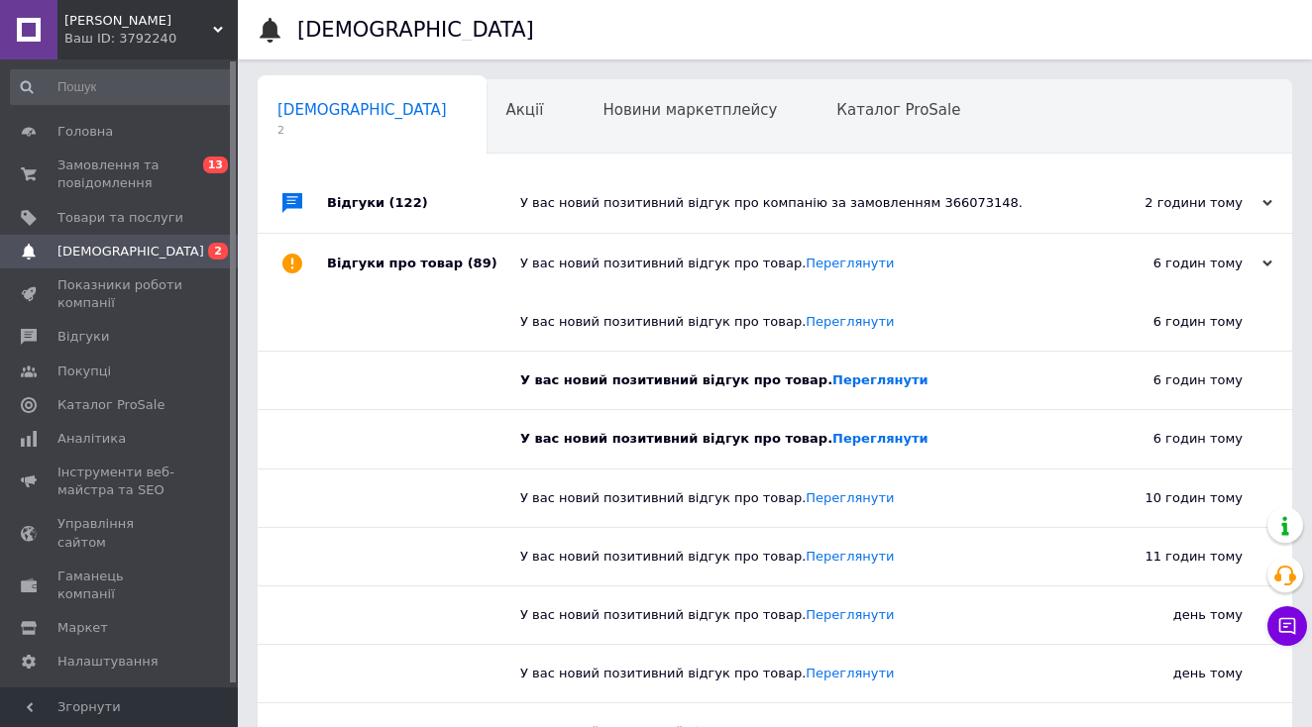
click at [994, 267] on div "У вас новий позитивний відгук про товар. Переглянути" at bounding box center [797, 264] width 554 height 18
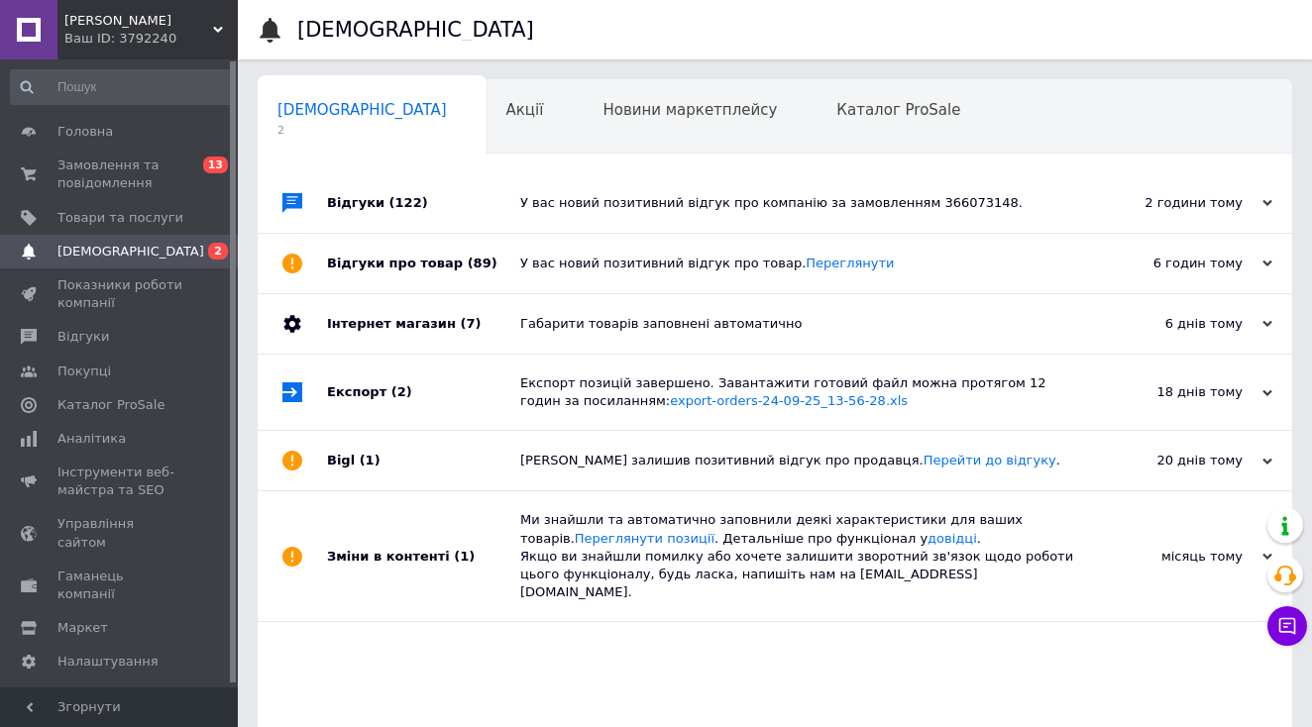
click at [962, 316] on div "Габарити товарів заповнені автоматично" at bounding box center [797, 324] width 554 height 18
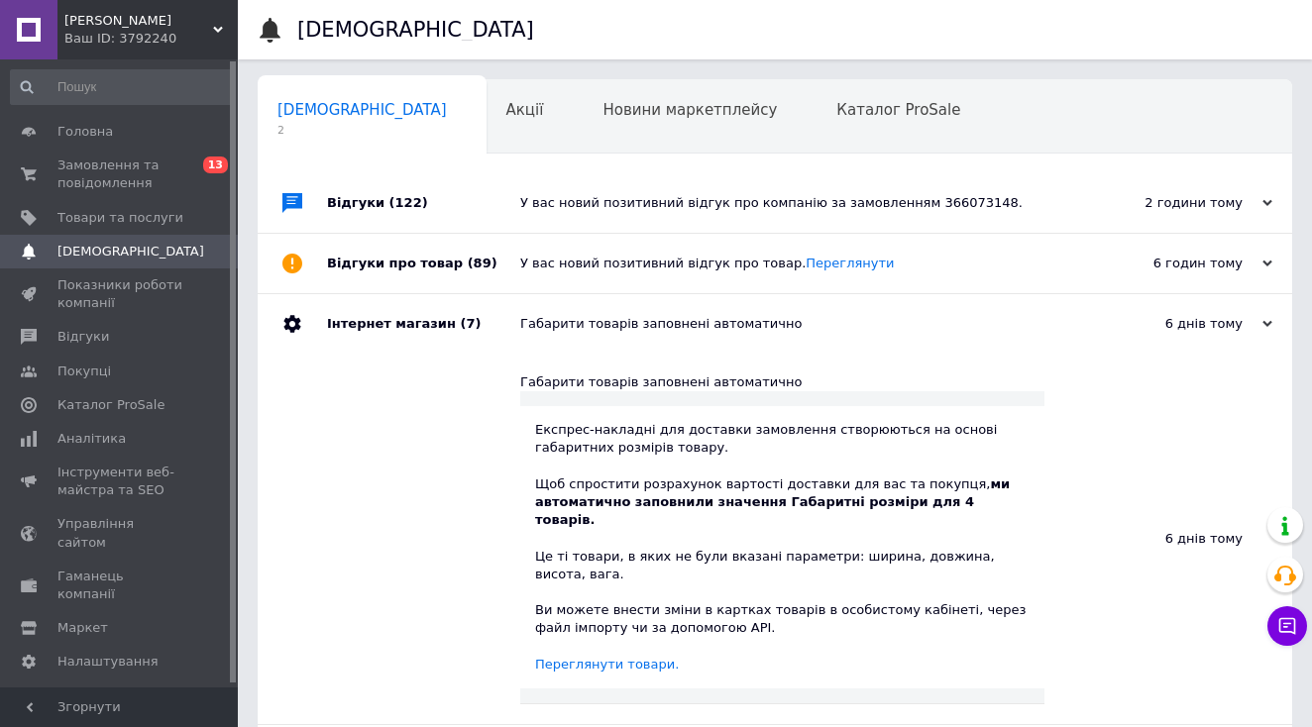
click at [962, 316] on div "Габарити товарів заповнені автоматично" at bounding box center [797, 324] width 554 height 18
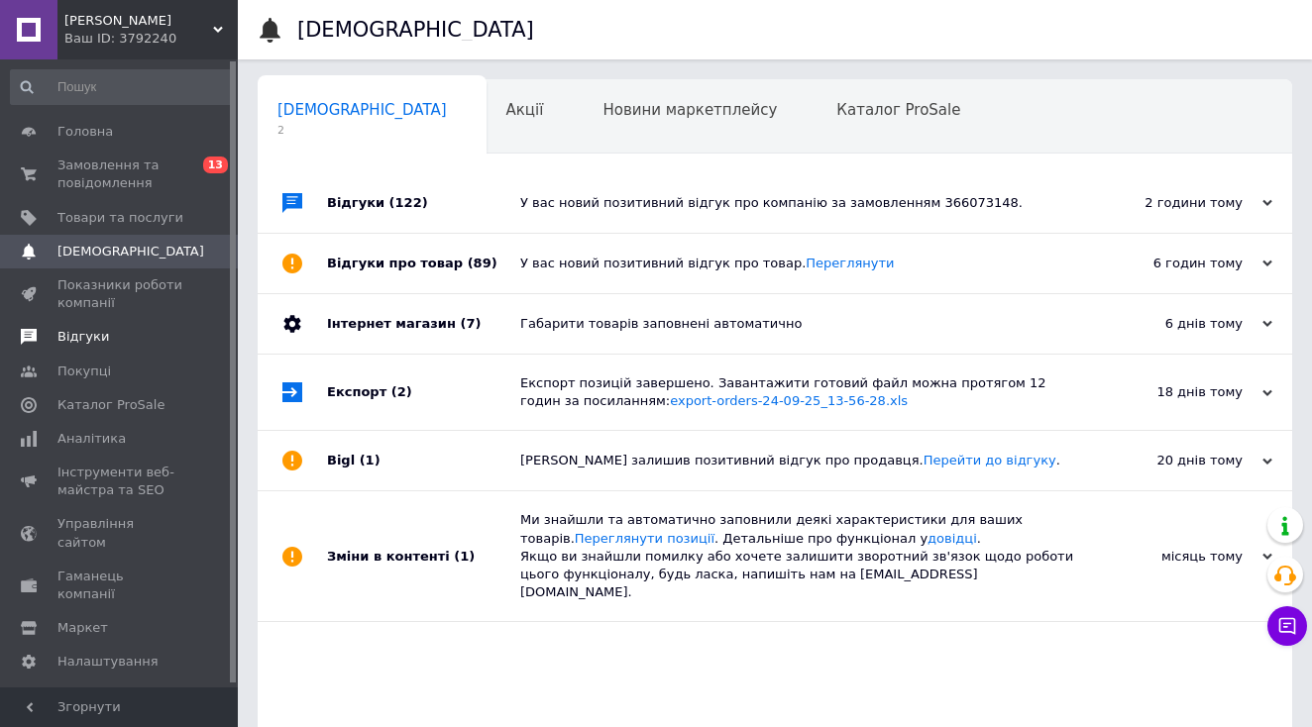
click at [26, 330] on use at bounding box center [29, 337] width 16 height 16
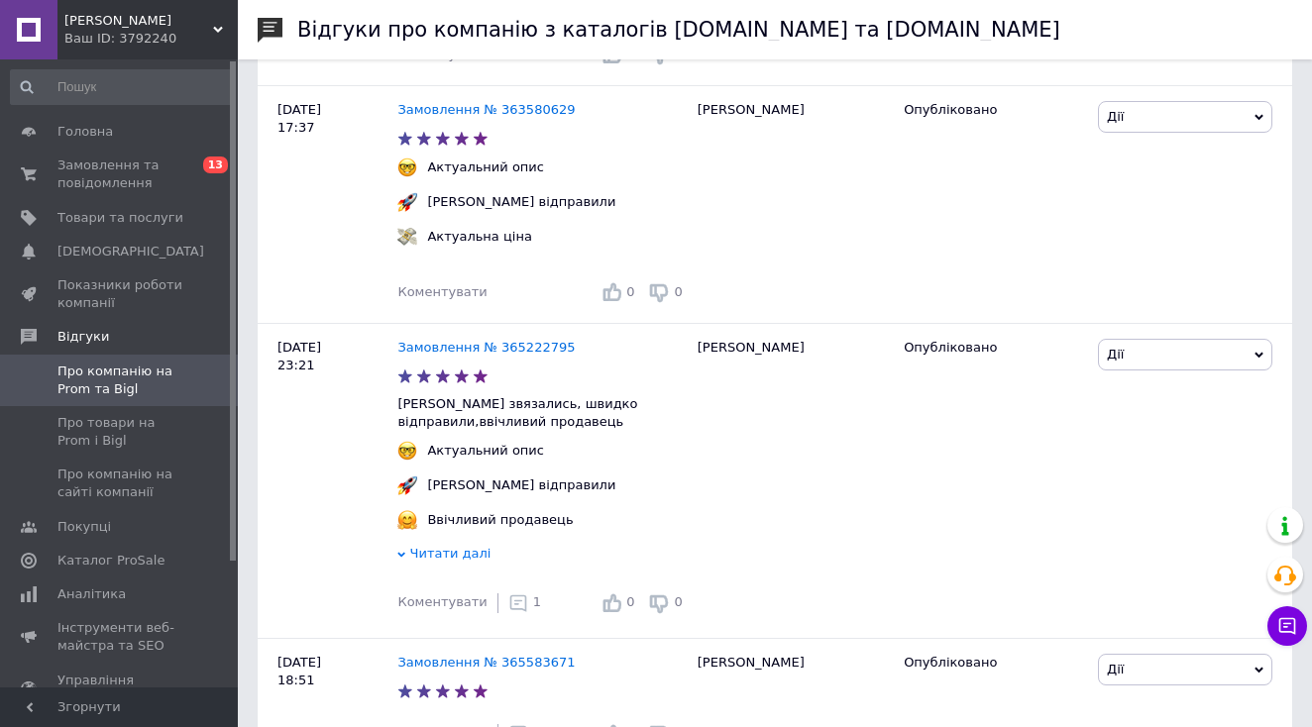
scroll to position [1949, 0]
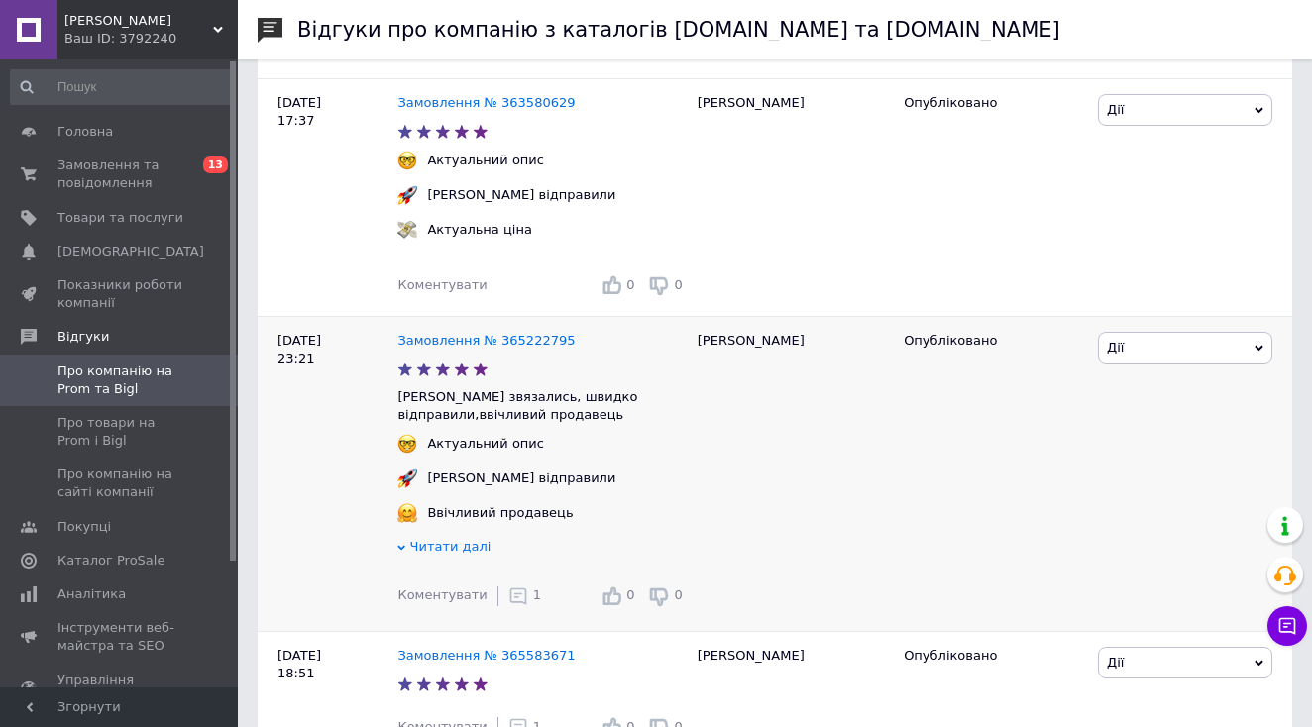
click at [508, 587] on div "1" at bounding box center [524, 597] width 33 height 20
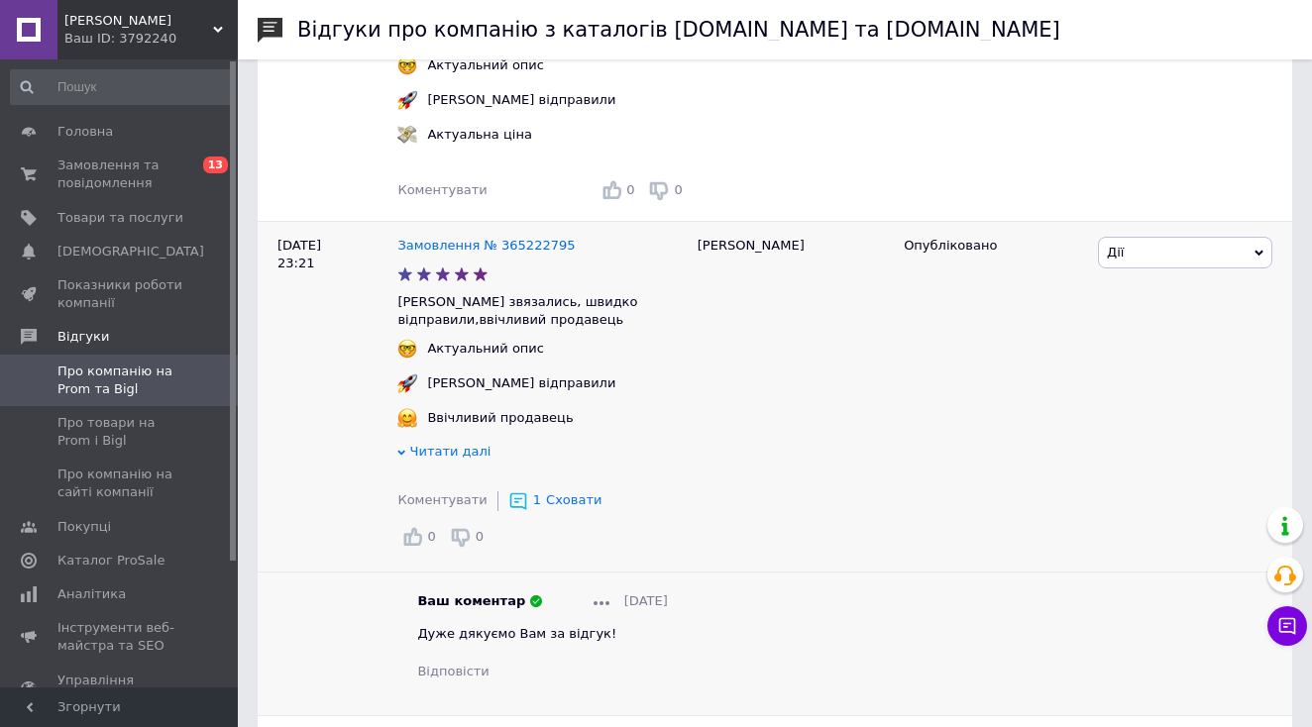
scroll to position [2046, 0]
click at [601, 602] on div "Ваш коментар 11.10.2025 Дуже дякуємо Вам за відгук! Відповісти" at bounding box center [542, 635] width 250 height 89
click at [591, 623] on div "Дуже дякуємо Вам за відгук!" at bounding box center [542, 632] width 250 height 18
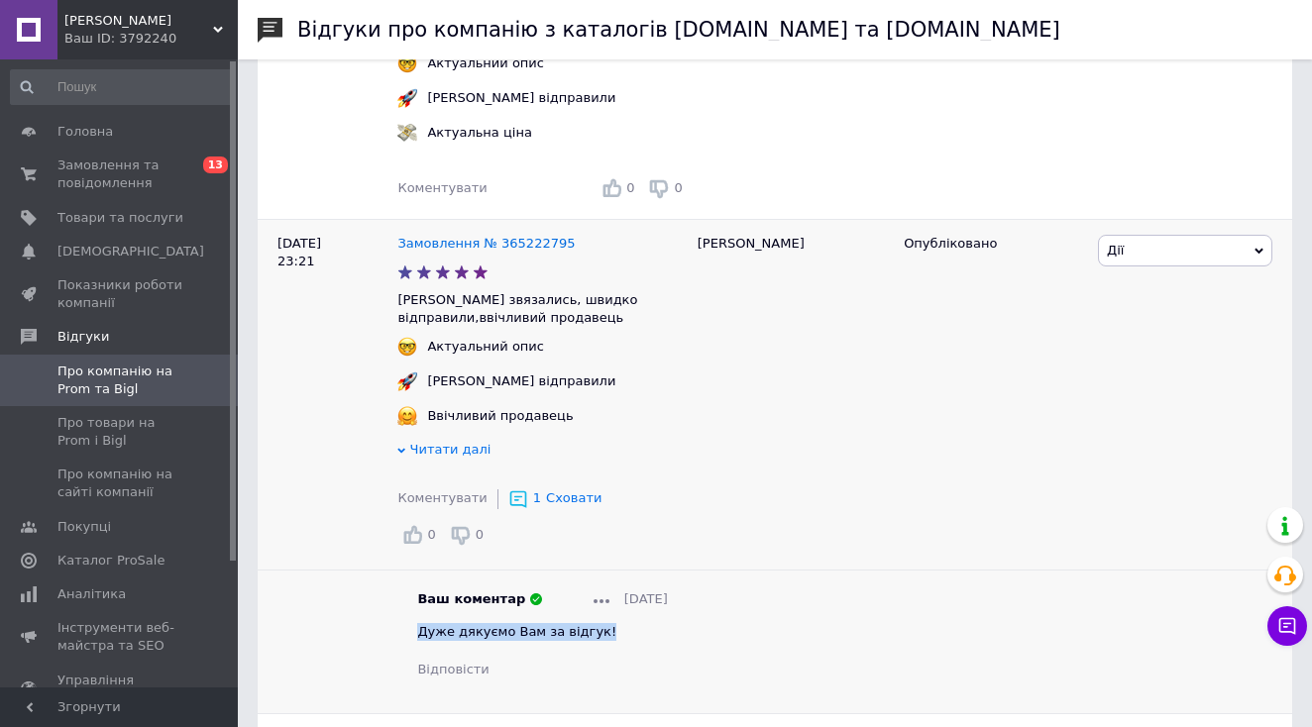
drag, startPoint x: 587, startPoint y: 584, endPoint x: 396, endPoint y: 588, distance: 190.3
click at [397, 591] on div "Ваш коментар 11.10.2025 Дуже дякуємо Вам за відгук! Відповісти" at bounding box center [541, 635] width 289 height 89
copy span "Дуже дякуємо Вам за відгук!"
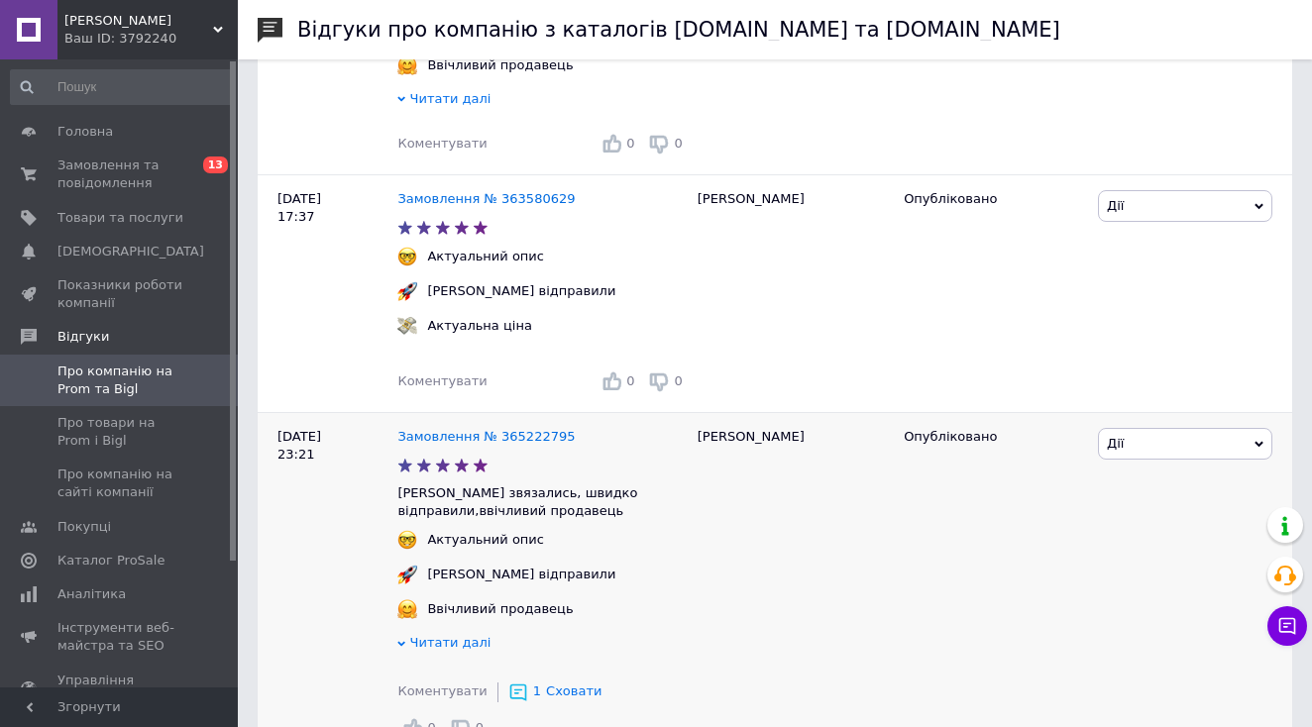
scroll to position [1825, 0]
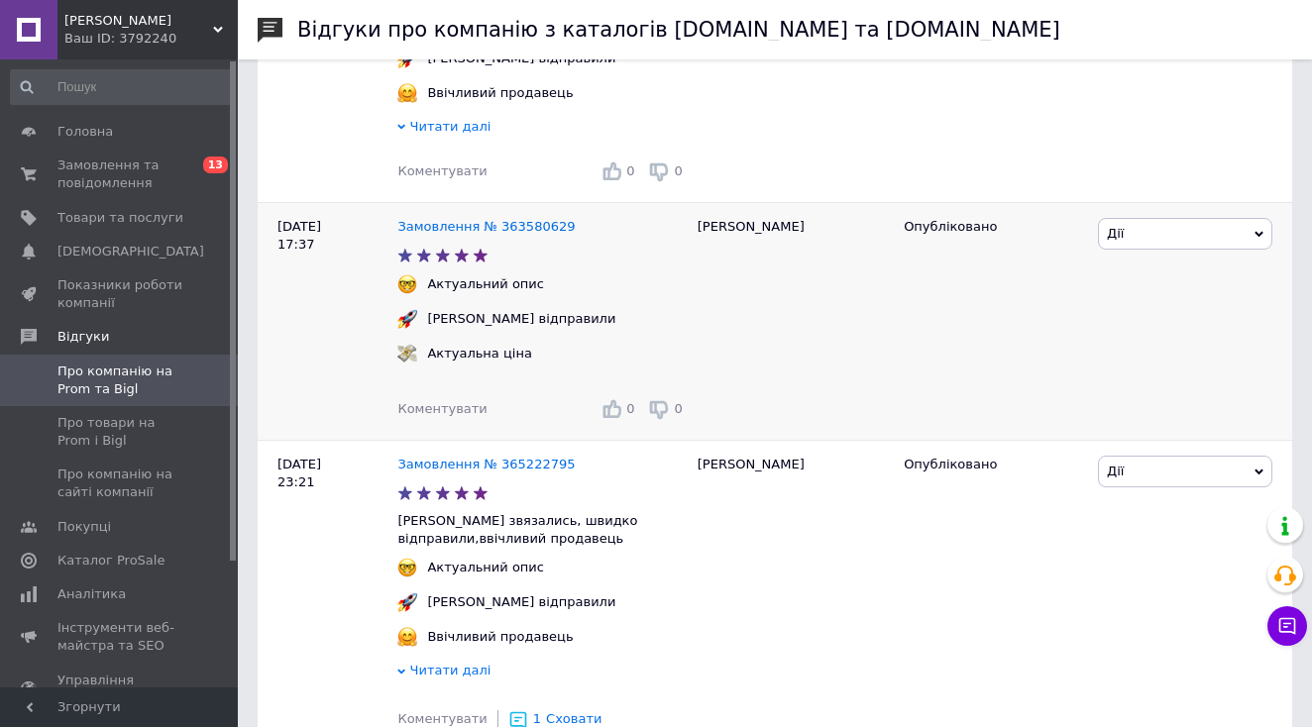
click at [415, 401] on span "Коментувати" at bounding box center [441, 408] width 89 height 15
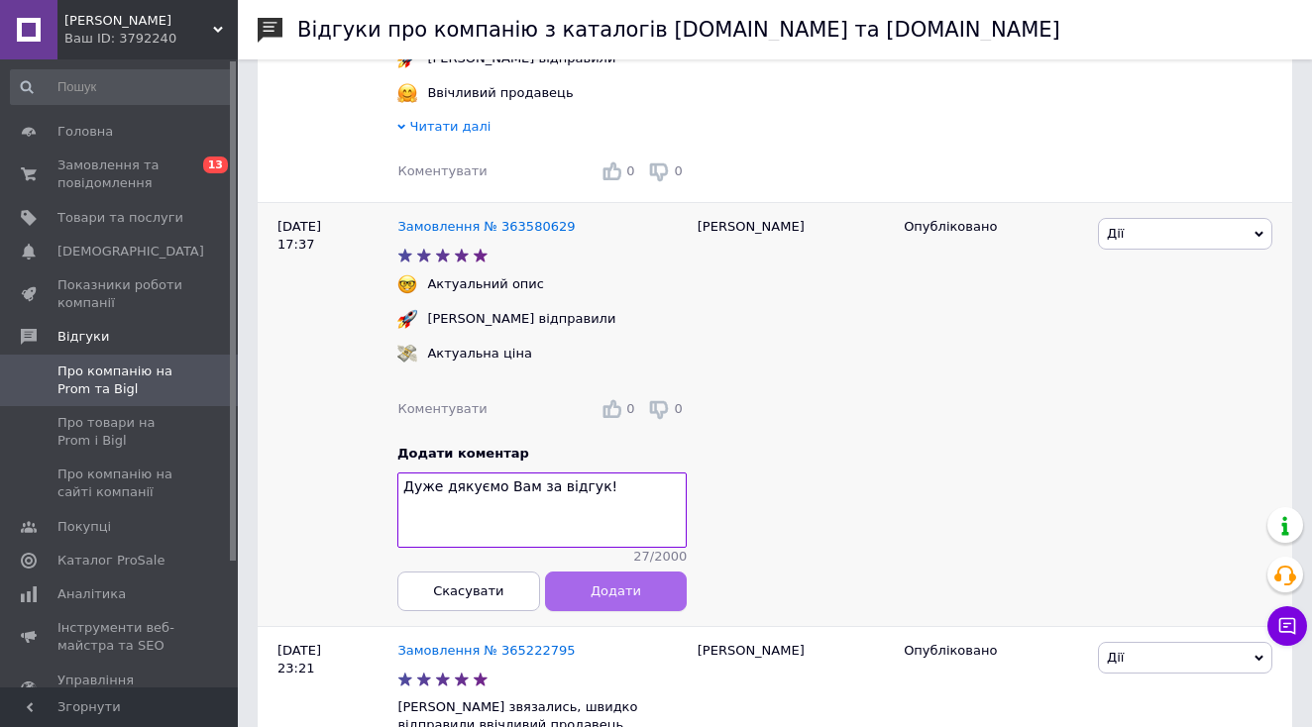
type textarea "Дуже дякуємо Вам за відгук!"
click at [643, 572] on button "Додати" at bounding box center [616, 592] width 143 height 40
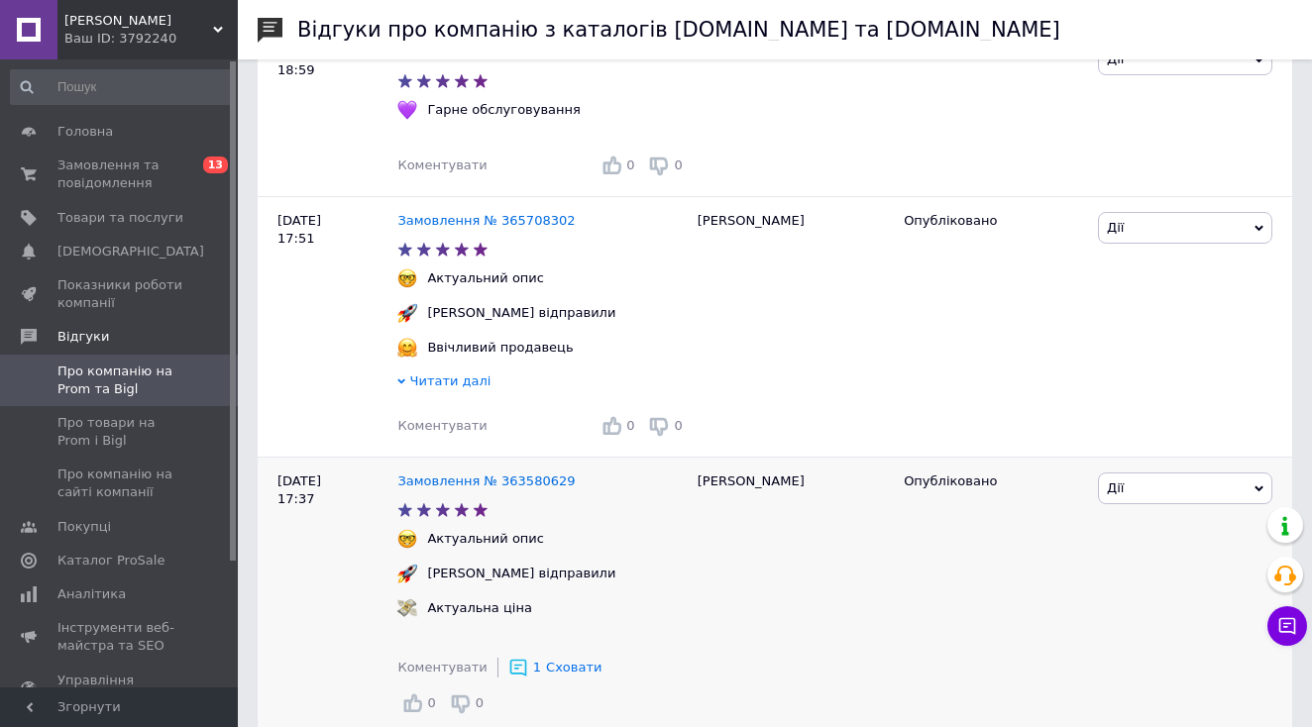
scroll to position [1561, 0]
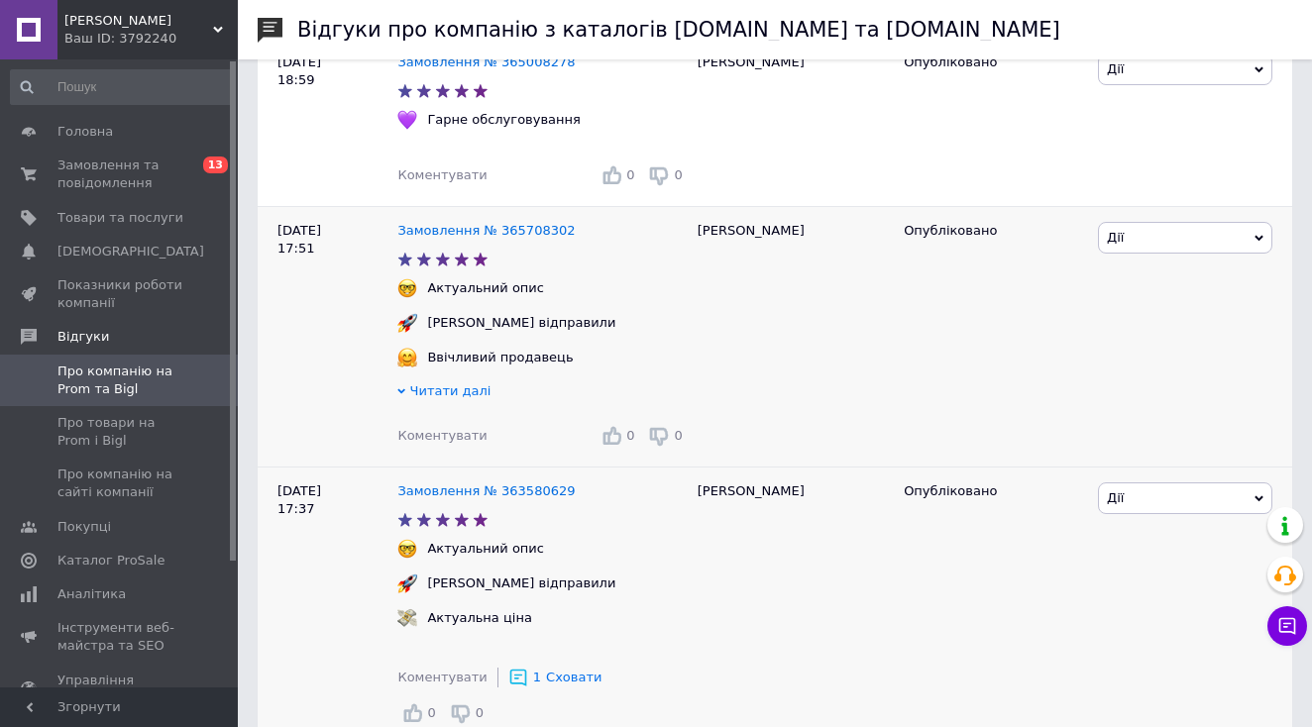
click at [436, 428] on span "Коментувати" at bounding box center [441, 435] width 89 height 15
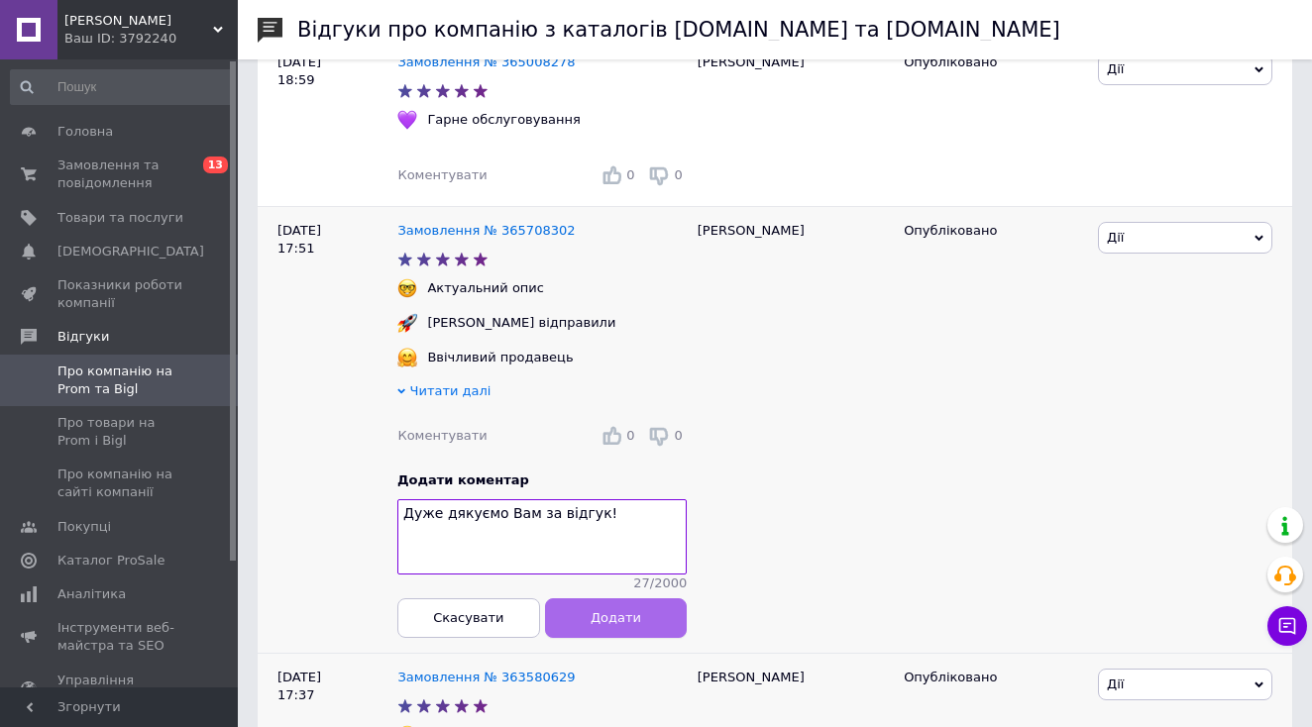
type textarea "Дуже дякуємо Вам за відгук!"
click at [616, 599] on button "Додати" at bounding box center [616, 619] width 143 height 40
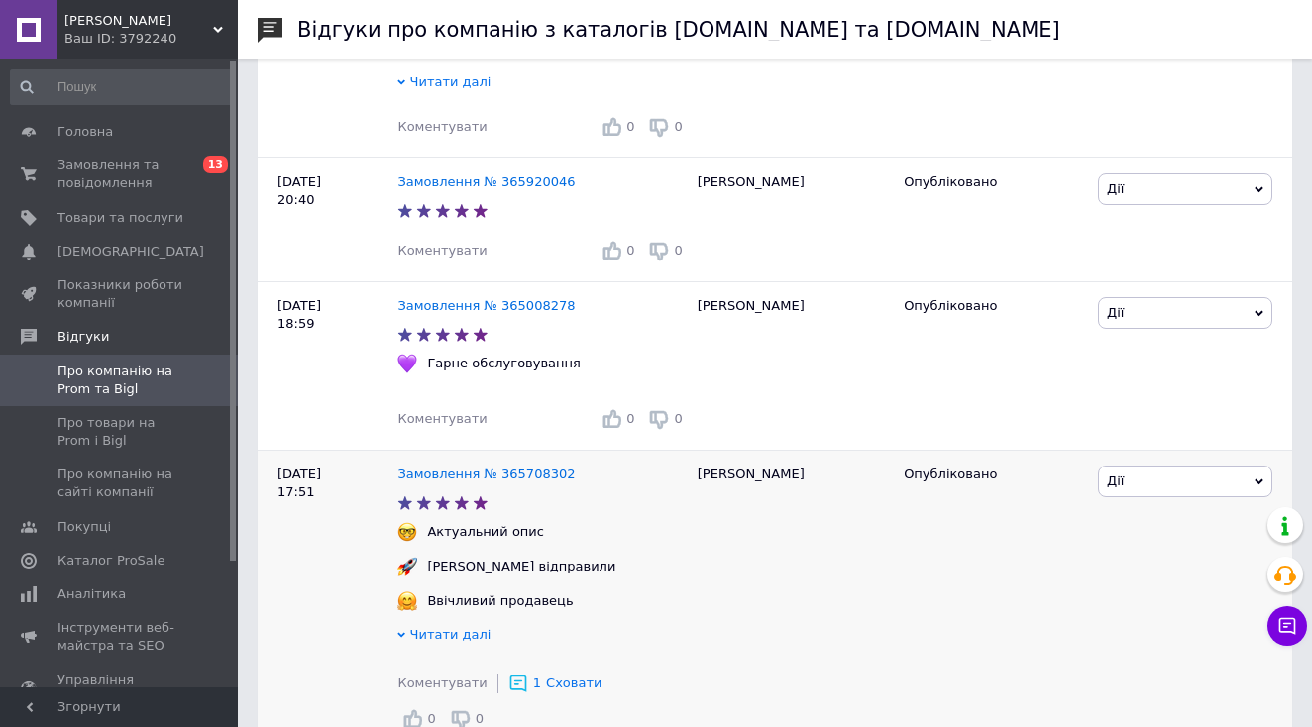
scroll to position [1286, 0]
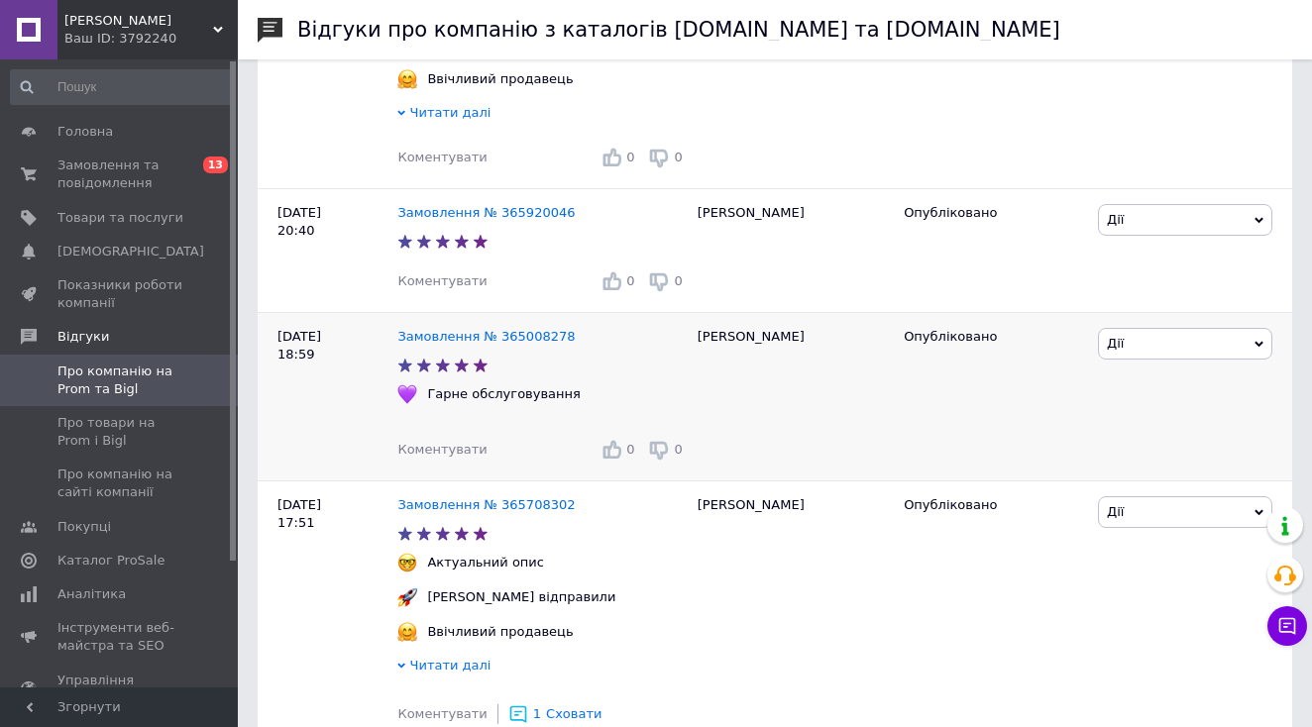
click at [456, 442] on span "Коментувати" at bounding box center [441, 449] width 89 height 15
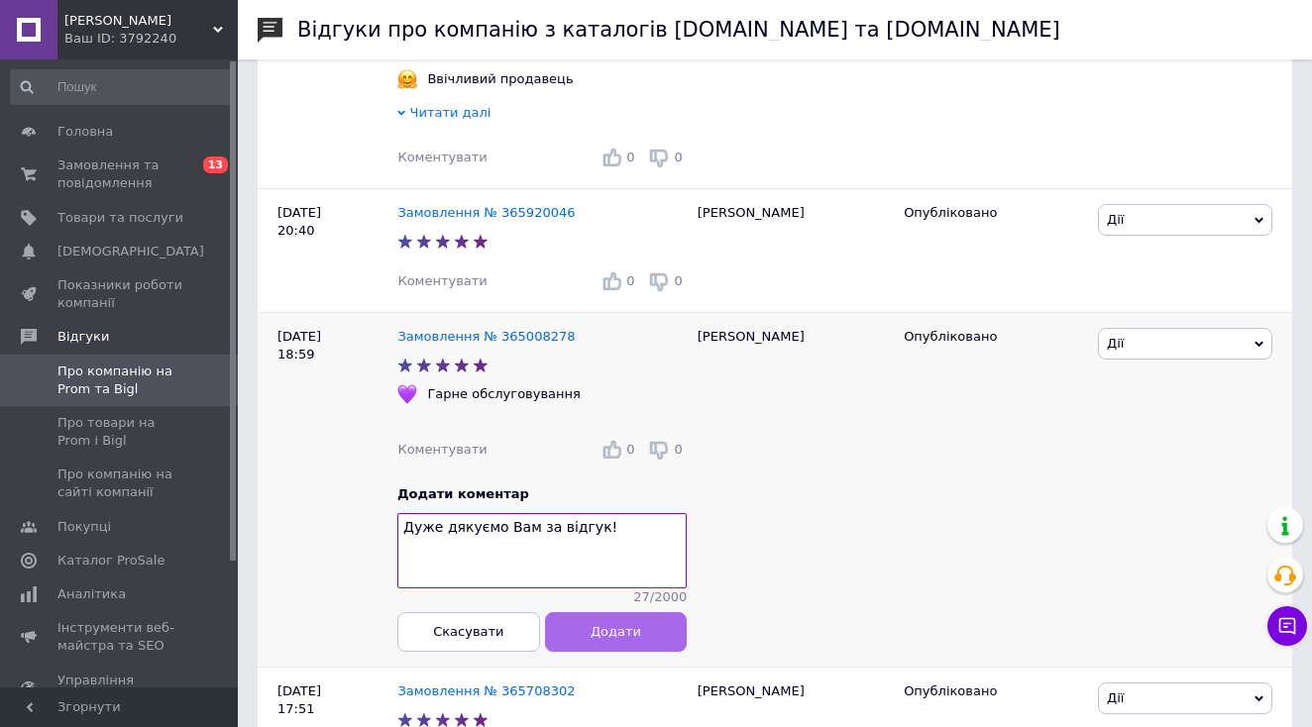
type textarea "Дуже дякуємо Вам за відгук!"
click at [609, 612] on button "Додати" at bounding box center [616, 632] width 143 height 40
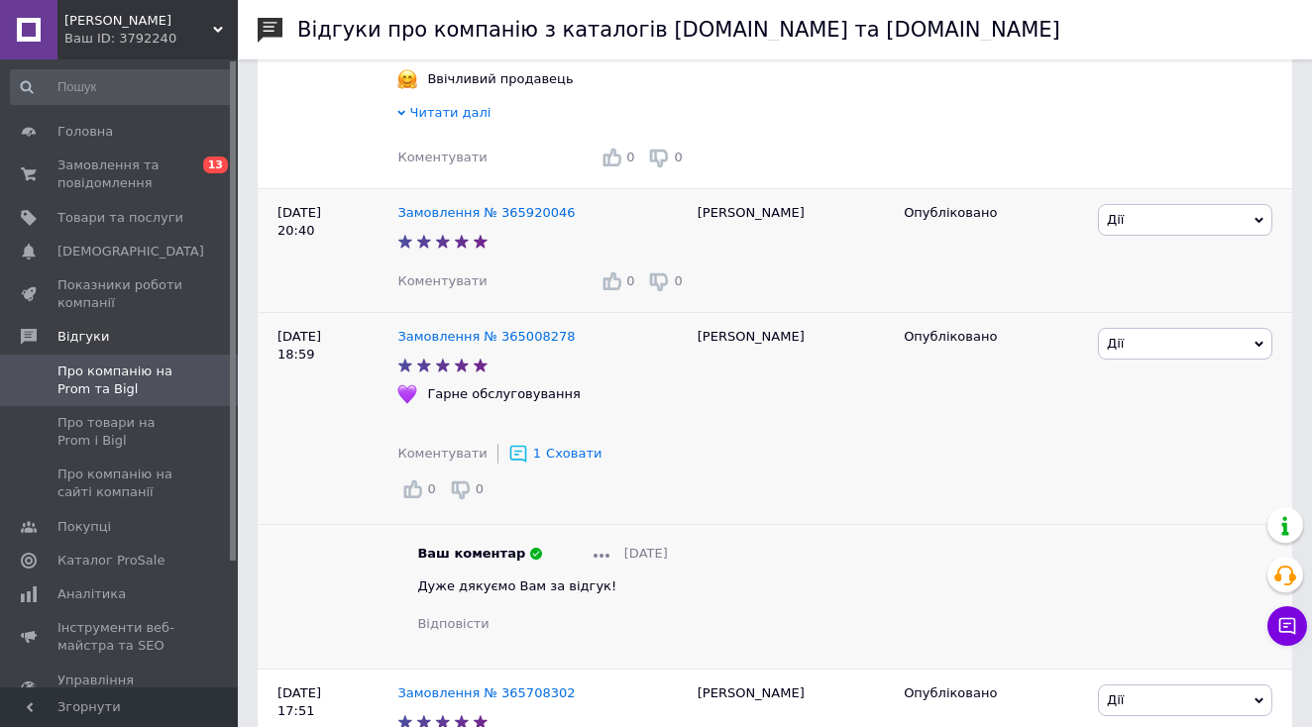
click at [423, 274] on span "Коментувати" at bounding box center [441, 281] width 89 height 15
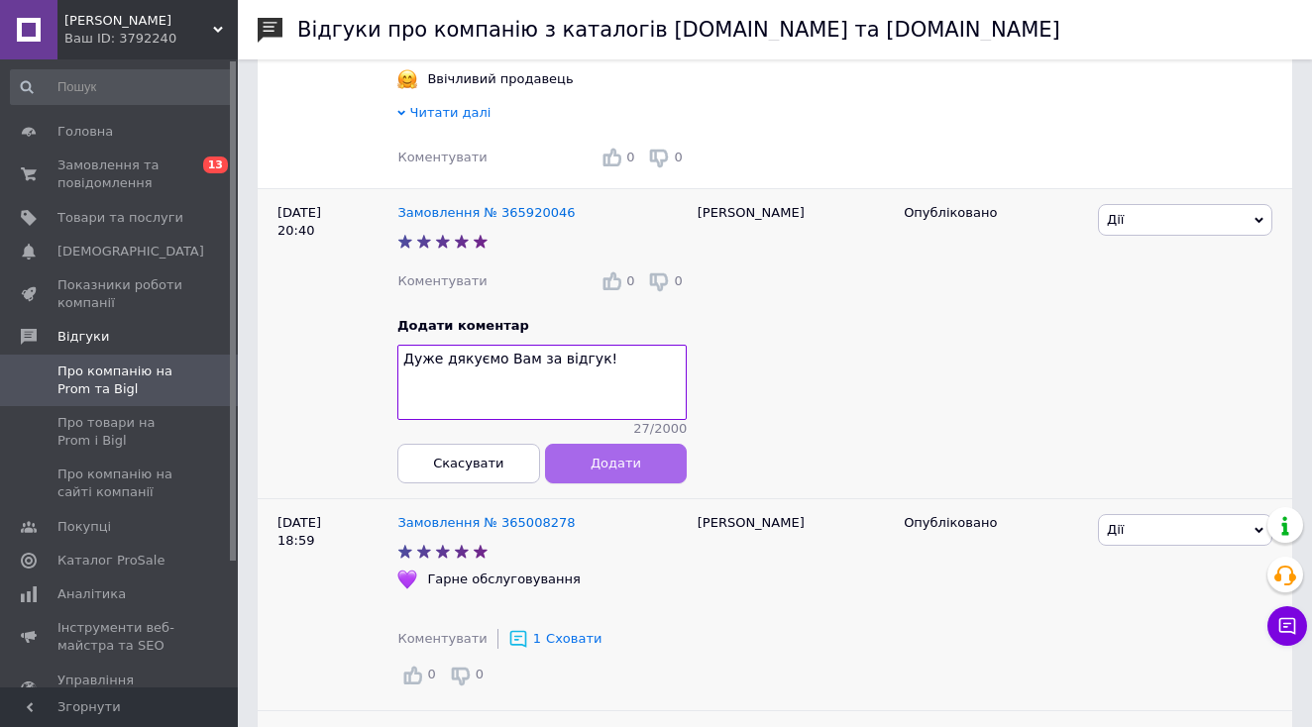
type textarea "Дуже дякуємо Вам за відгук!"
click at [629, 444] on button "Додати" at bounding box center [616, 464] width 143 height 40
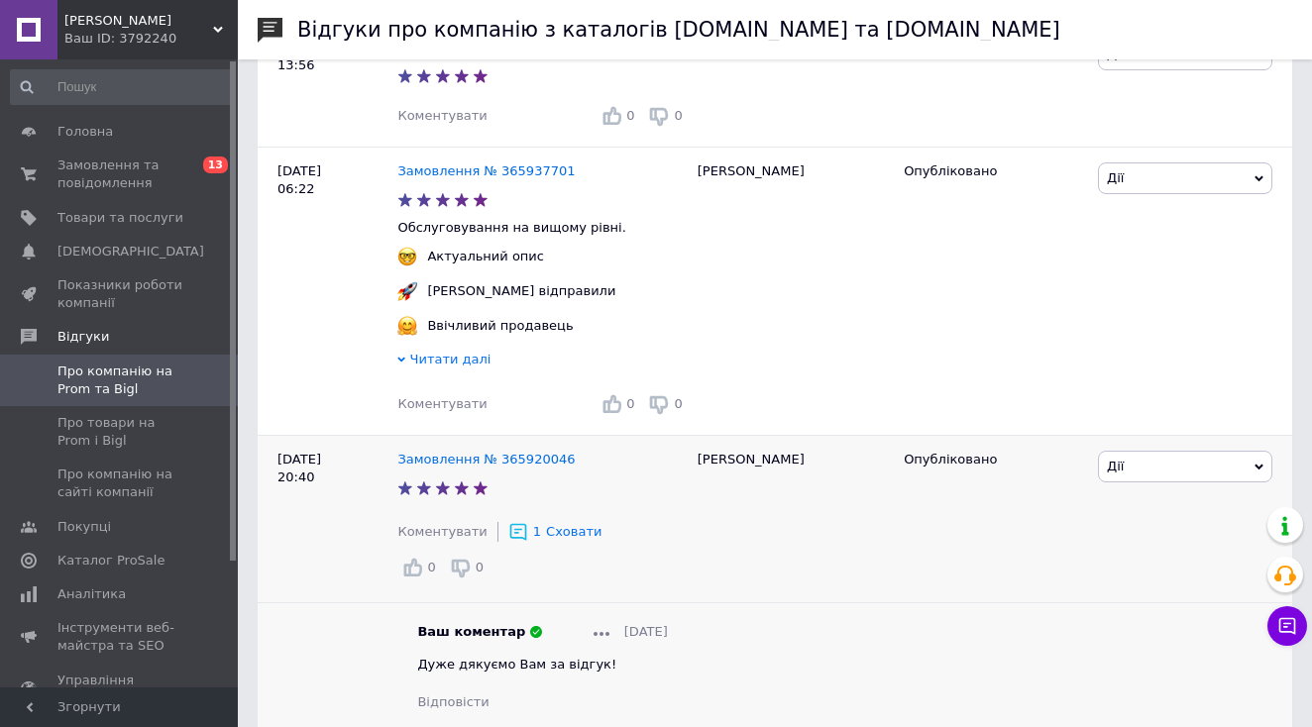
scroll to position [1038, 0]
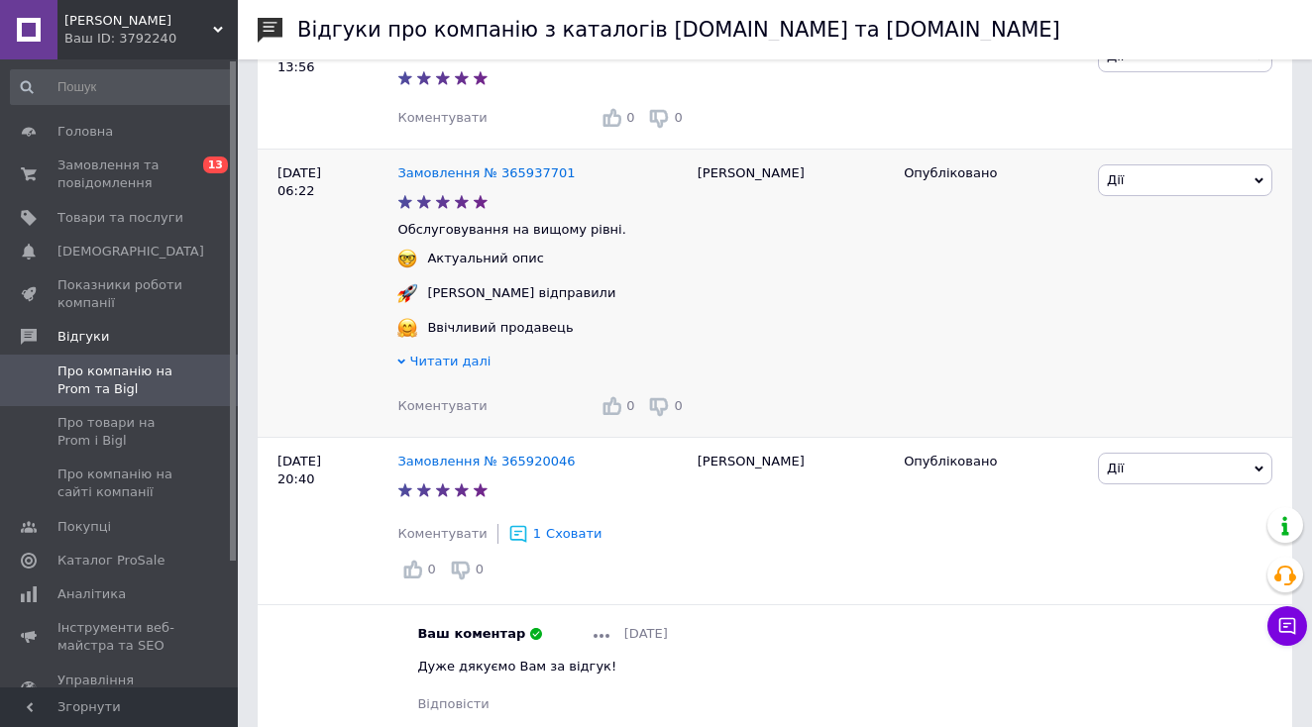
click at [440, 398] on span "Коментувати" at bounding box center [441, 405] width 89 height 15
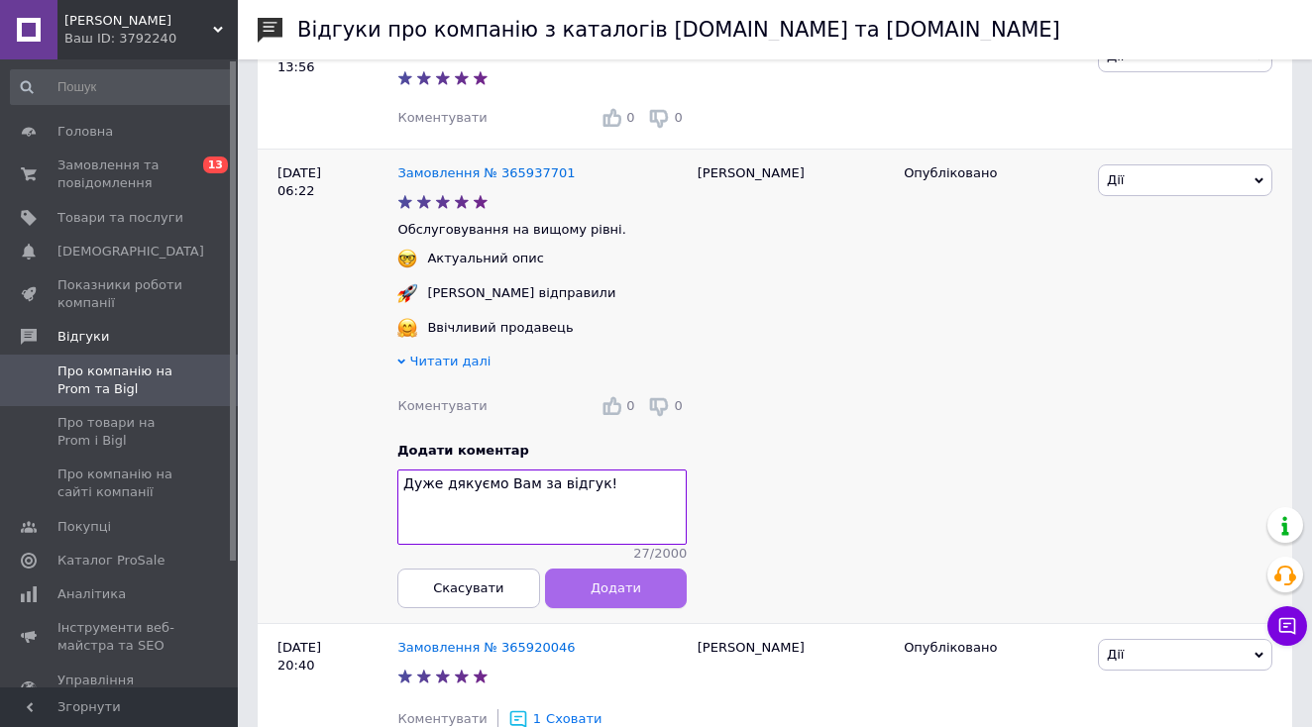
type textarea "Дуже дякуємо Вам за відгук!"
click at [688, 572] on button "Додати" at bounding box center [616, 589] width 143 height 40
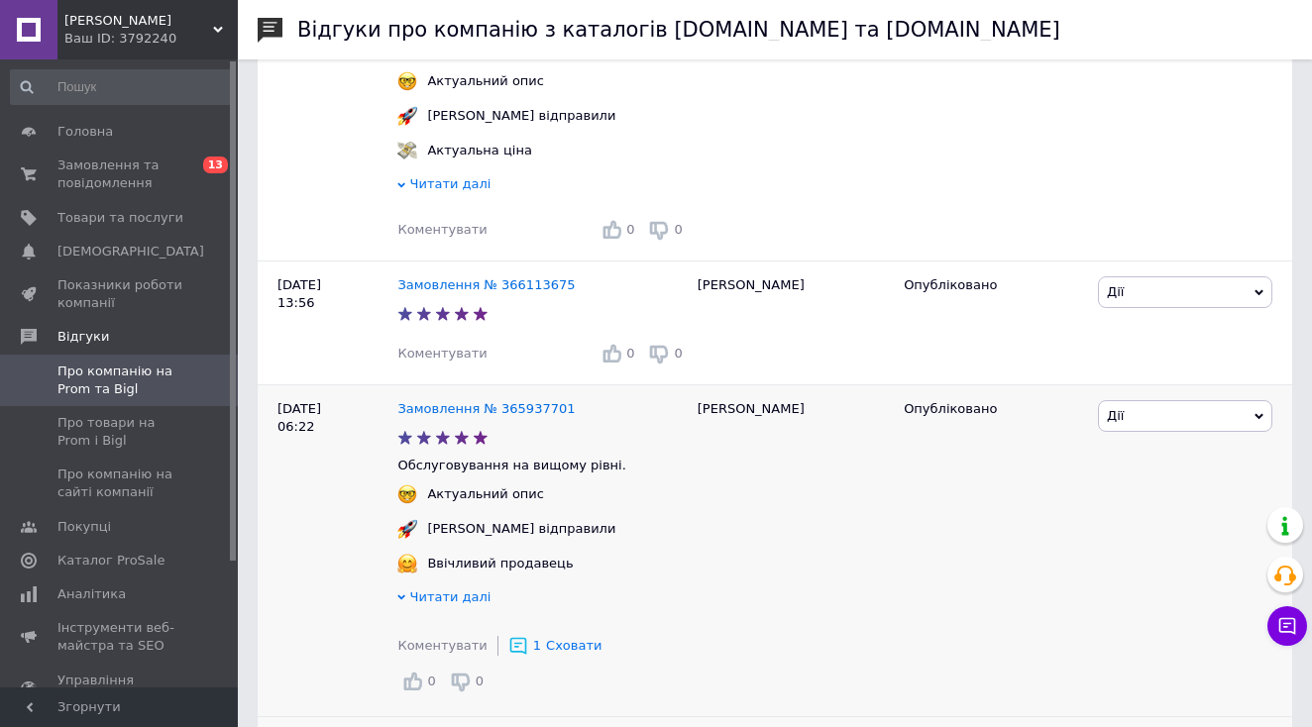
scroll to position [705, 0]
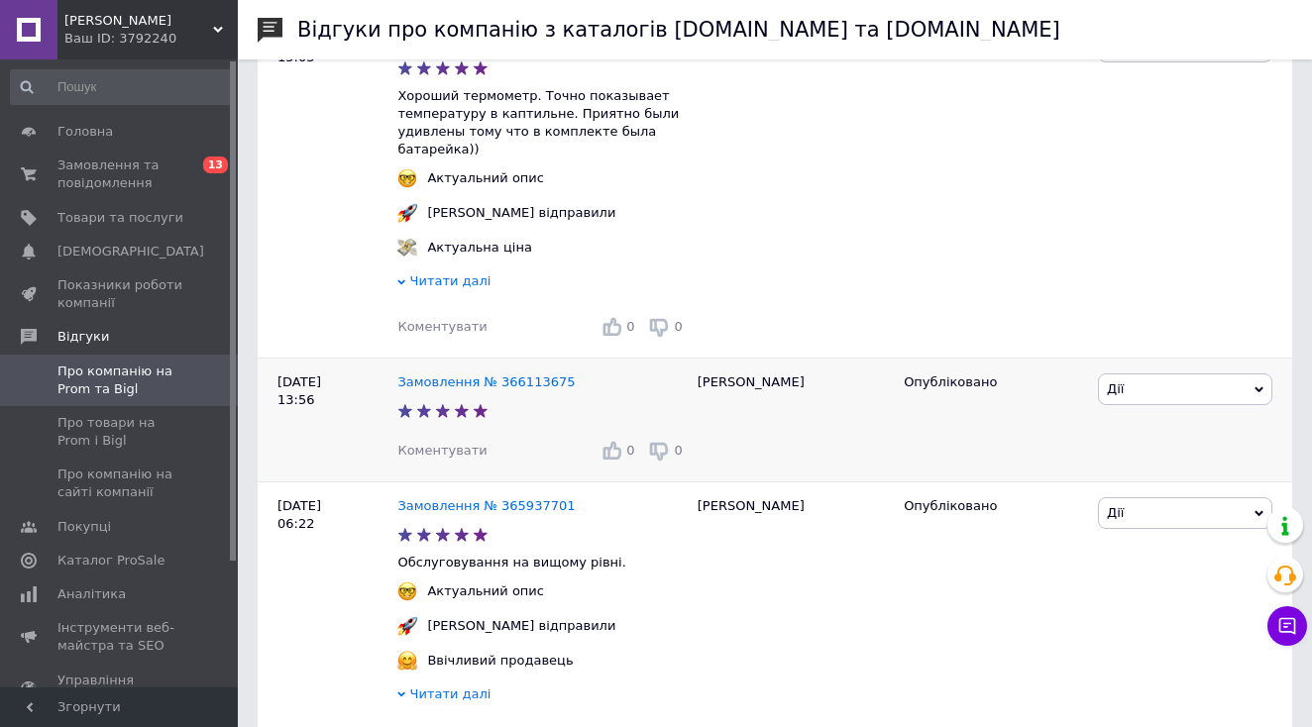
click at [447, 443] on span "Коментувати" at bounding box center [441, 450] width 89 height 15
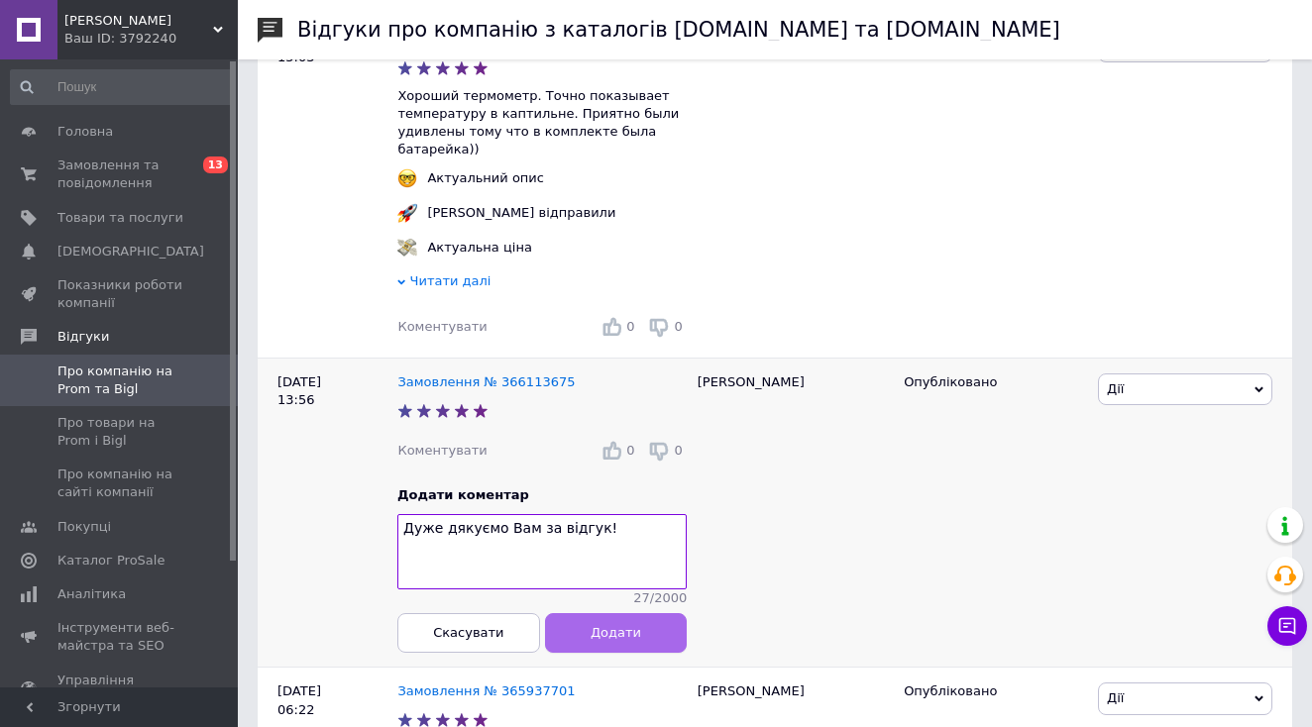
type textarea "Дуже дякуємо Вам за відгук!"
click at [633, 612] on button "Додати" at bounding box center [616, 632] width 143 height 40
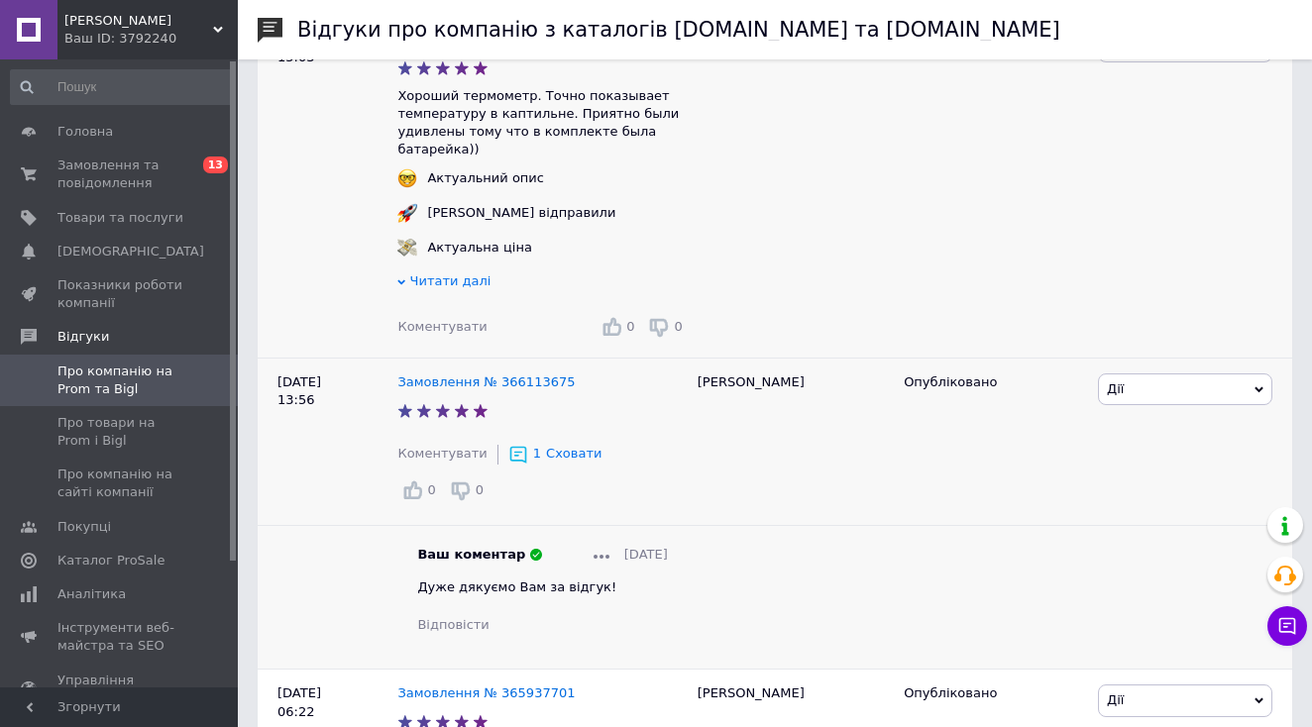
click at [405, 319] on span "Коментувати" at bounding box center [441, 326] width 89 height 15
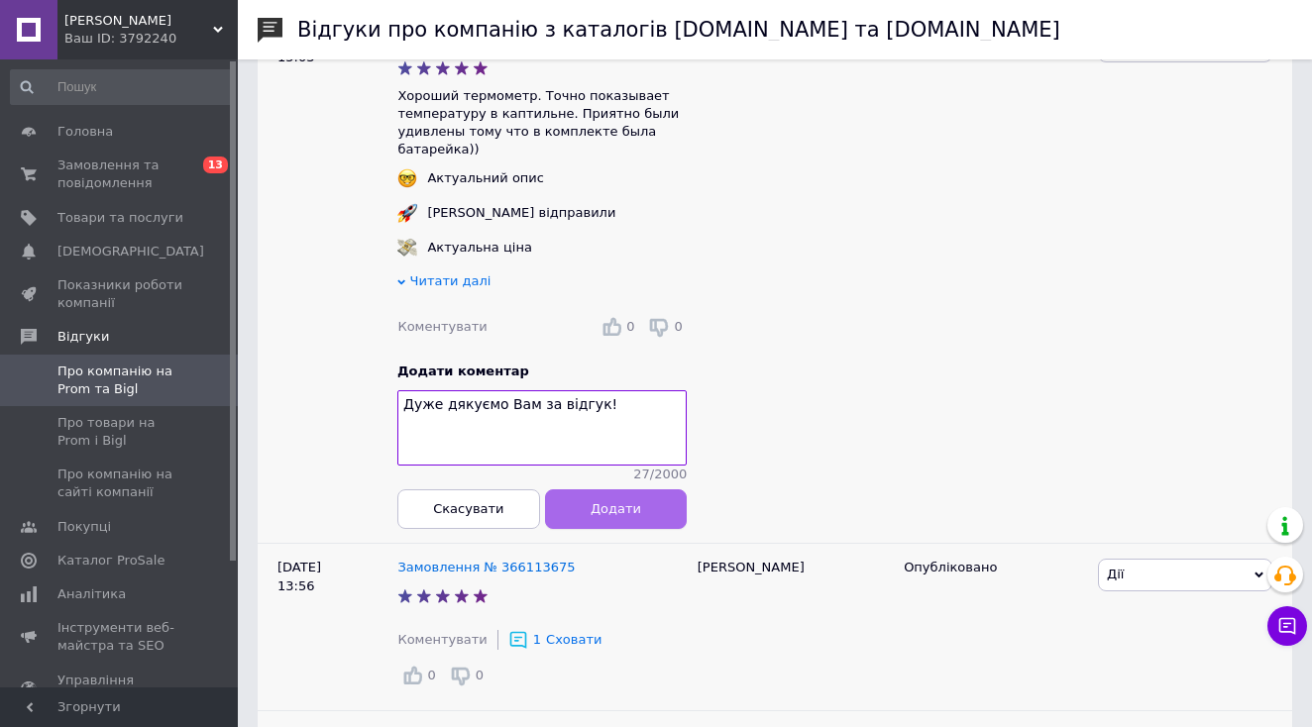
type textarea "Дуже дякуємо Вам за відгук!"
click at [609, 489] on button "Додати" at bounding box center [616, 509] width 143 height 40
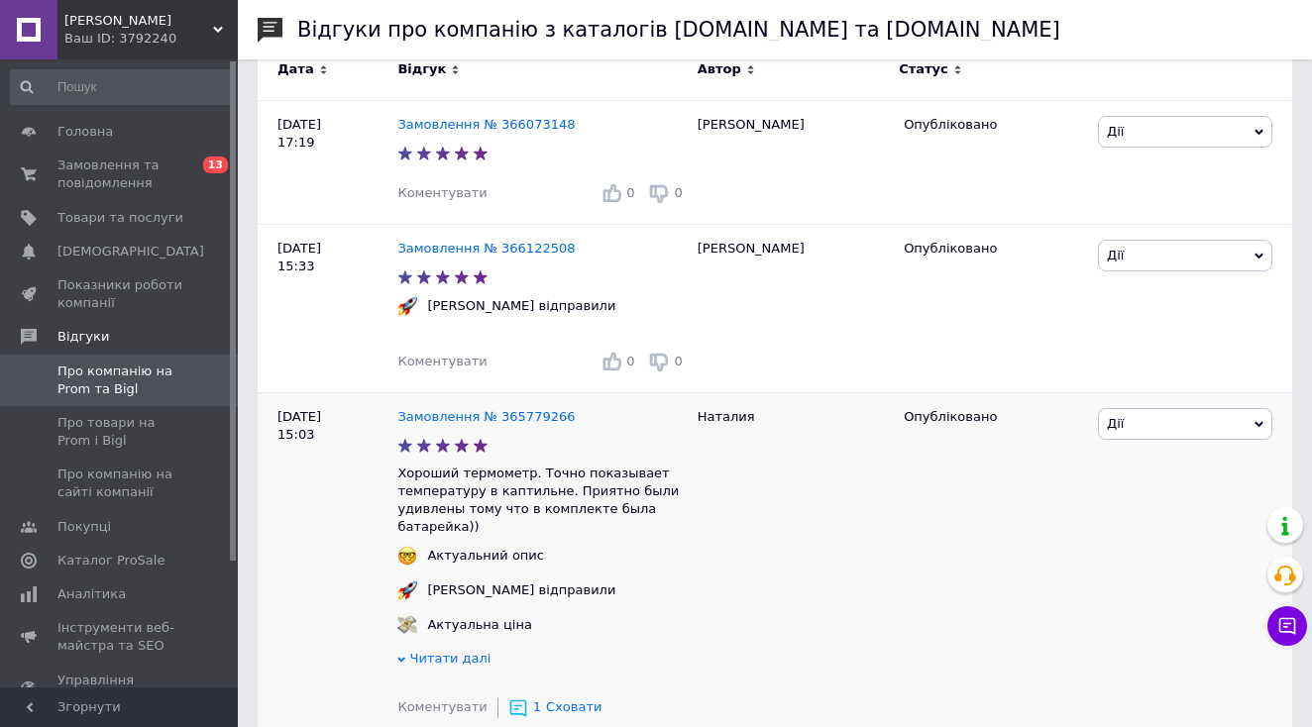
scroll to position [295, 0]
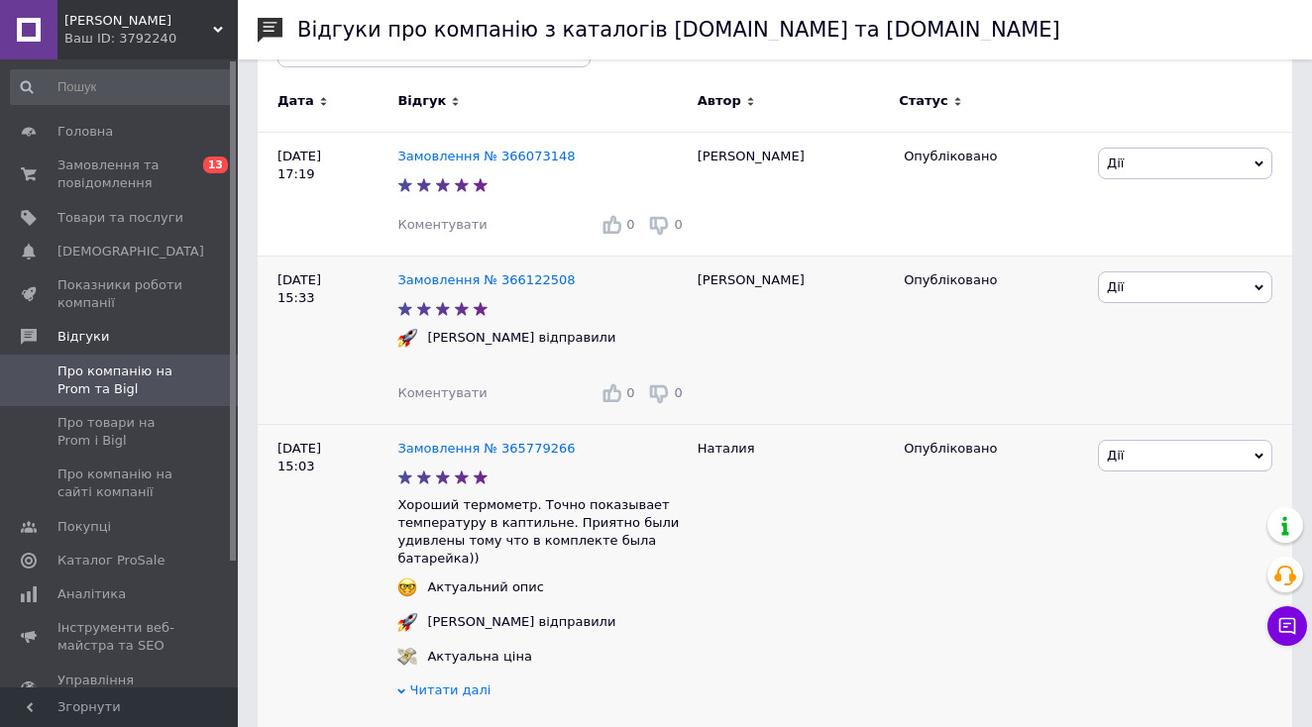
click at [443, 394] on span "Коментувати" at bounding box center [441, 392] width 89 height 15
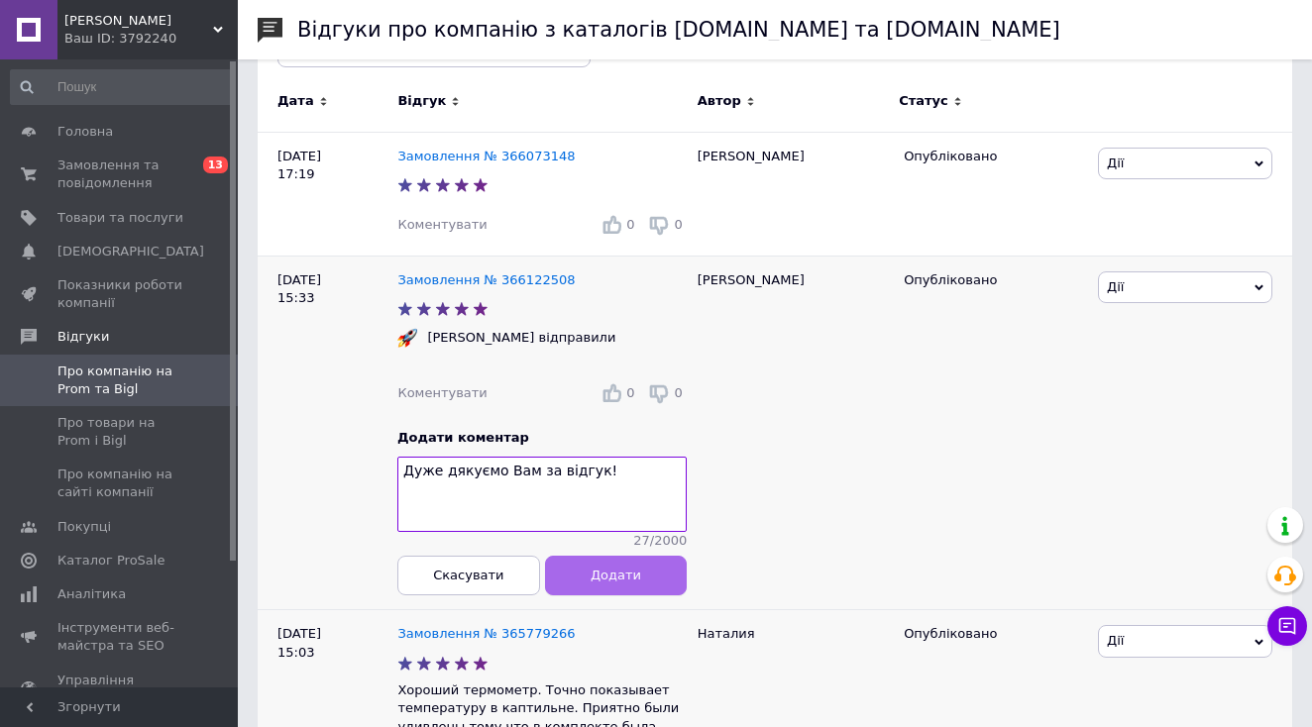
type textarea "Дуже дякуємо Вам за відгук!"
click at [658, 559] on button "Додати" at bounding box center [616, 575] width 143 height 40
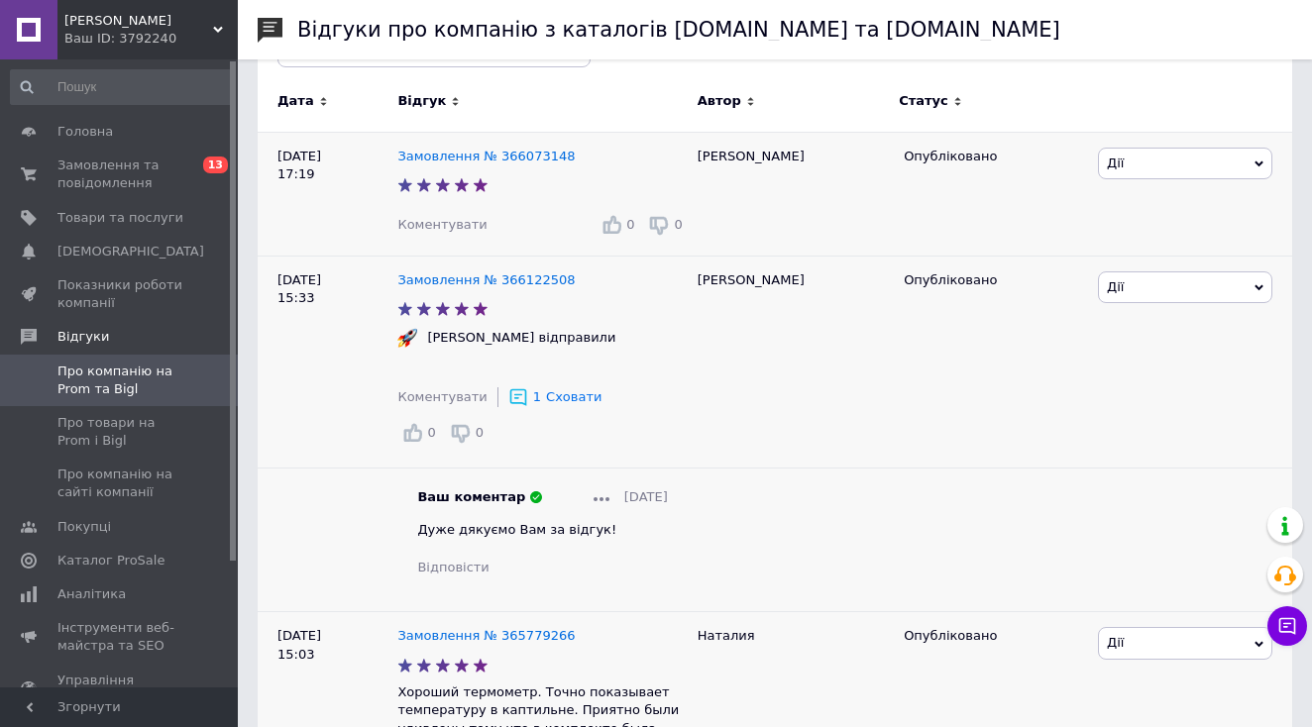
click at [402, 220] on span "Коментувати" at bounding box center [441, 224] width 89 height 15
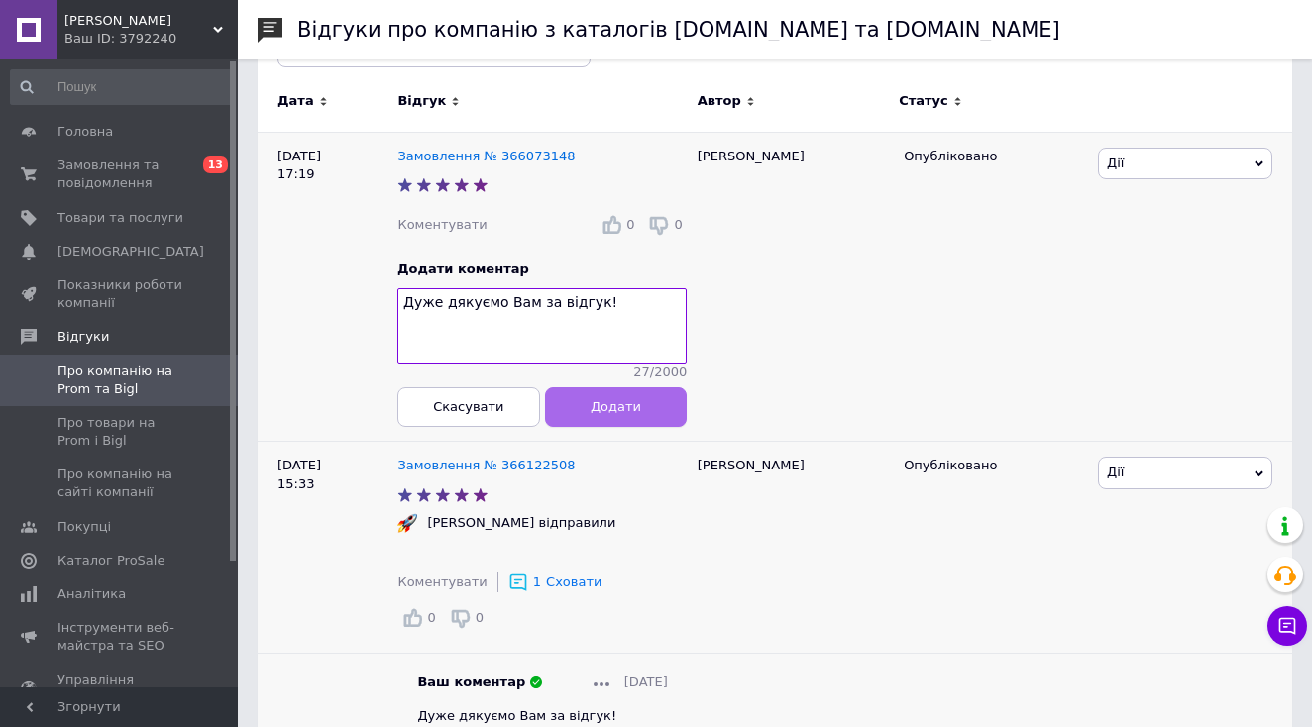
type textarea "Дуже дякуємо Вам за відгук!"
click at [615, 395] on button "Додати" at bounding box center [616, 406] width 143 height 40
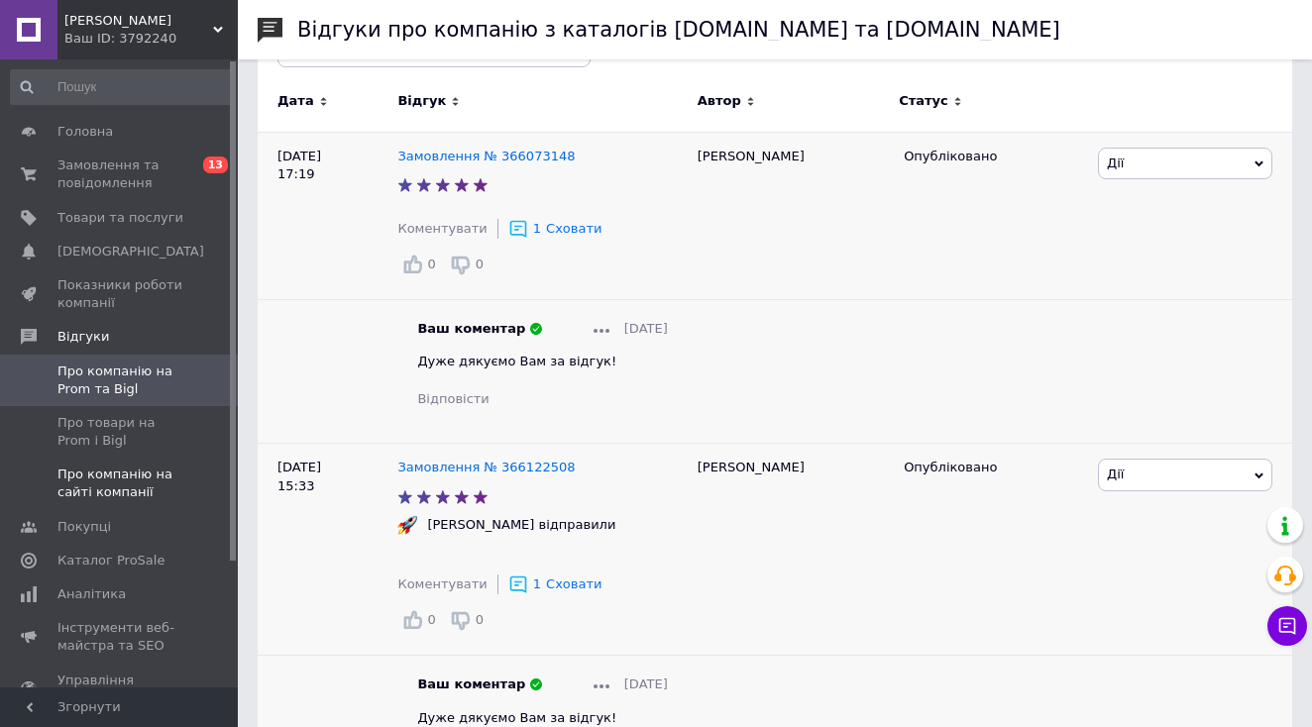
click at [120, 488] on span "Про компанію на сайті компанії" at bounding box center [120, 484] width 126 height 36
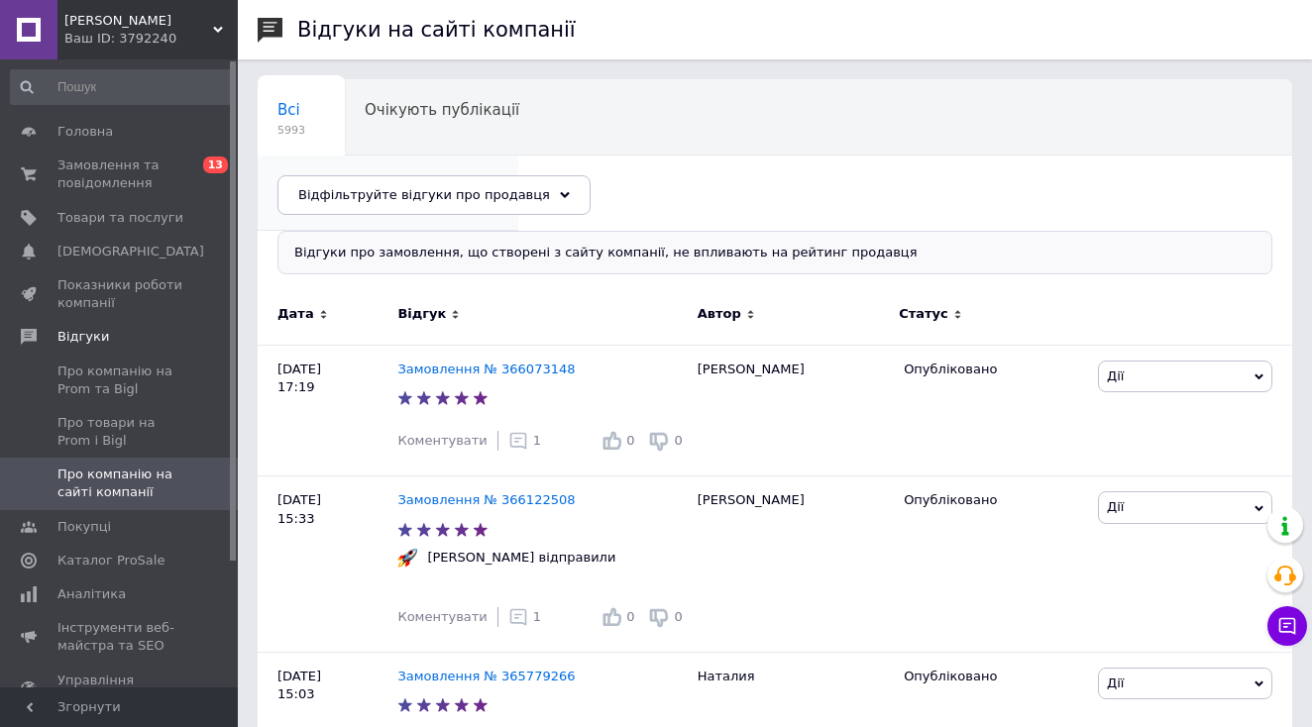
click at [518, 156] on div "Опубліковані без комен... 7" at bounding box center [388, 193] width 261 height 75
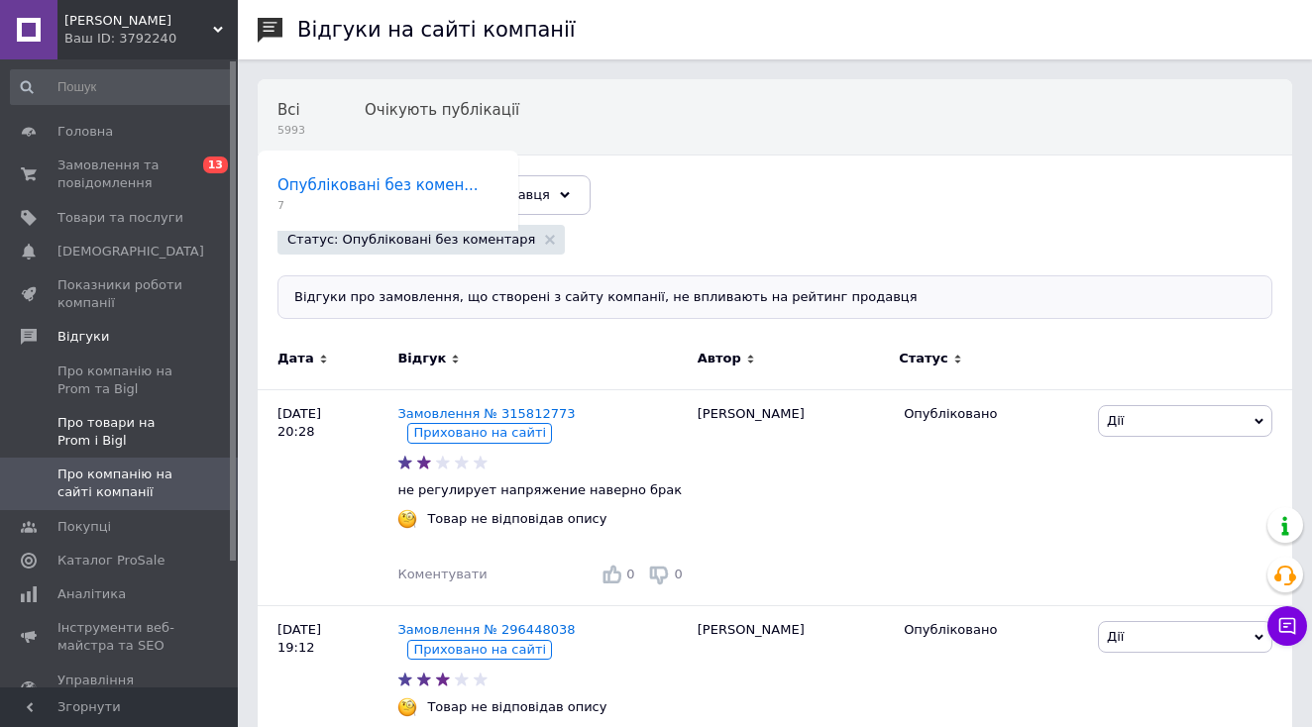
click at [159, 423] on span "Про товари на Prom і Bigl" at bounding box center [120, 432] width 126 height 36
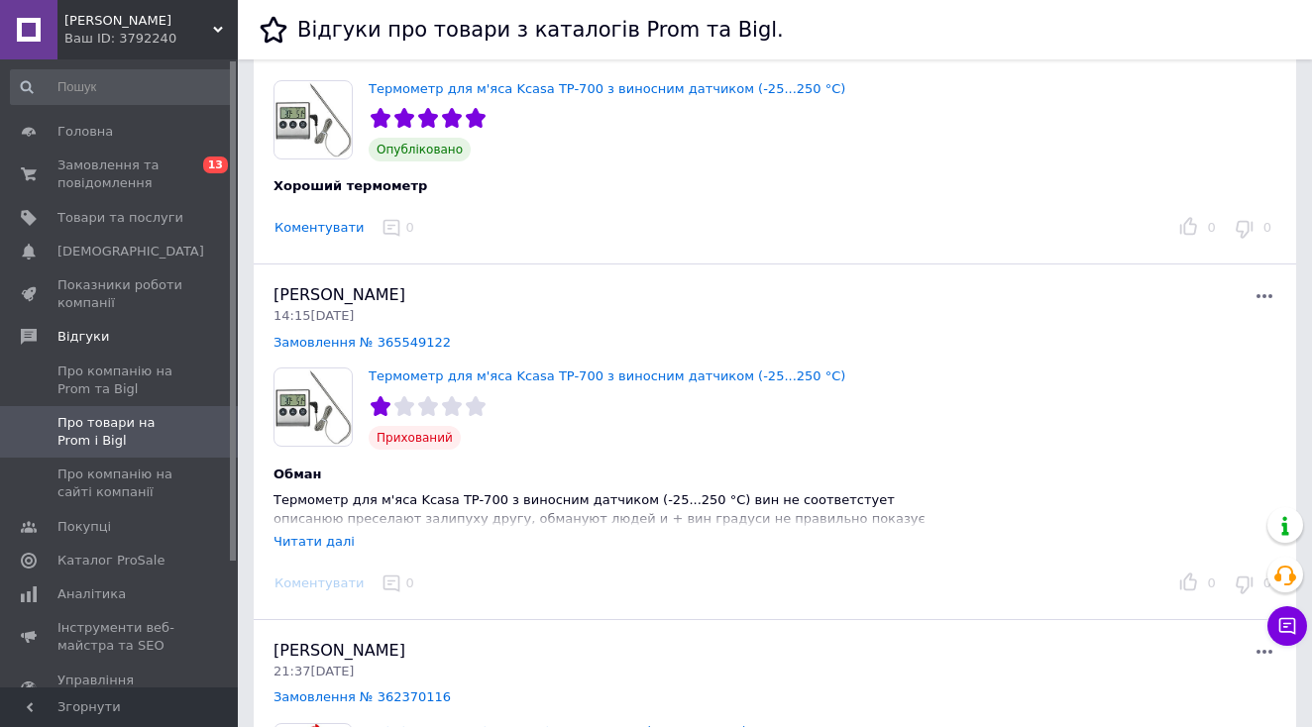
scroll to position [4648, 0]
click at [112, 370] on span "Про компанію на Prom та Bigl" at bounding box center [120, 381] width 126 height 36
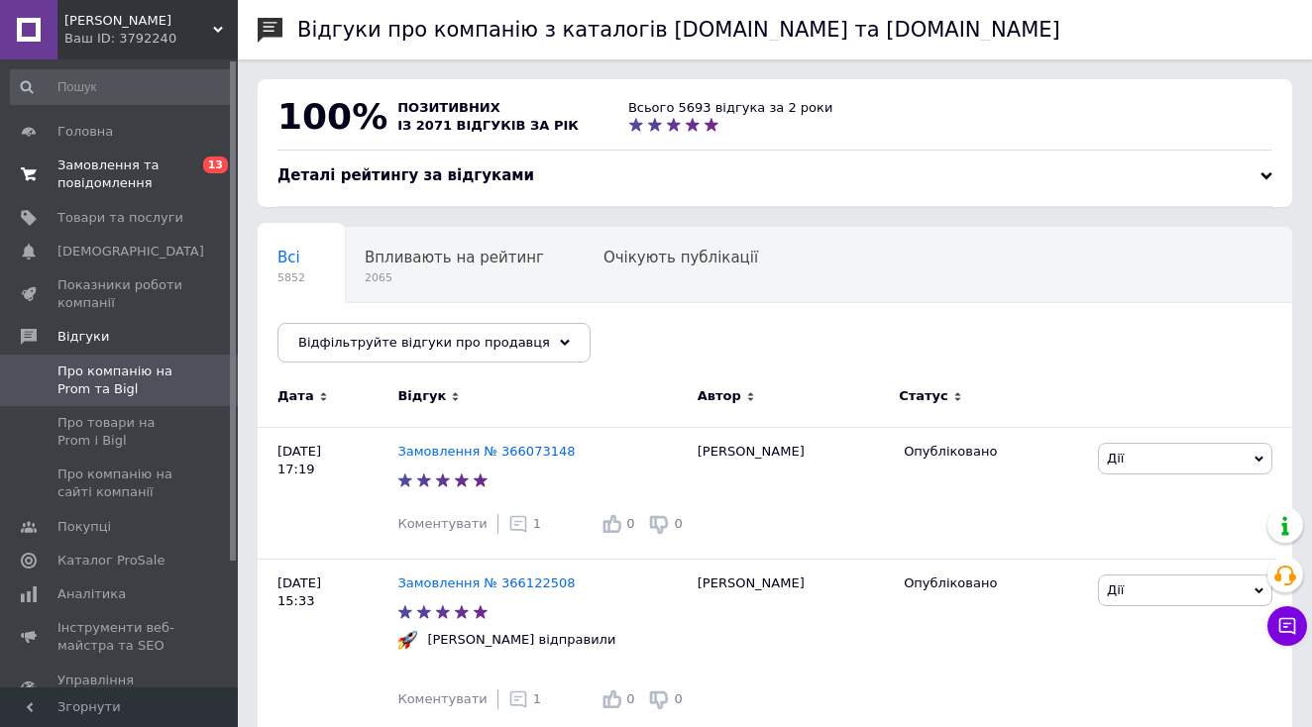
click at [59, 166] on span "Замовлення та повідомлення" at bounding box center [120, 175] width 126 height 36
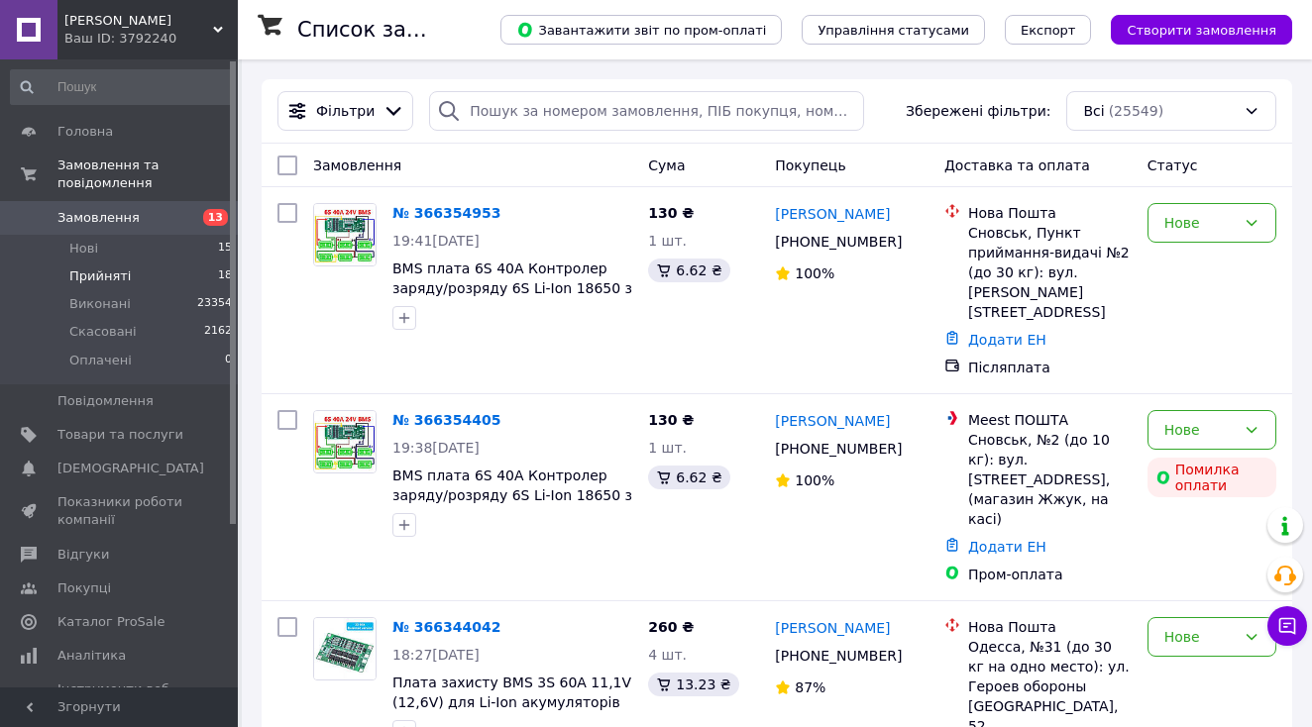
click at [73, 272] on span "Прийняті" at bounding box center [99, 277] width 61 height 18
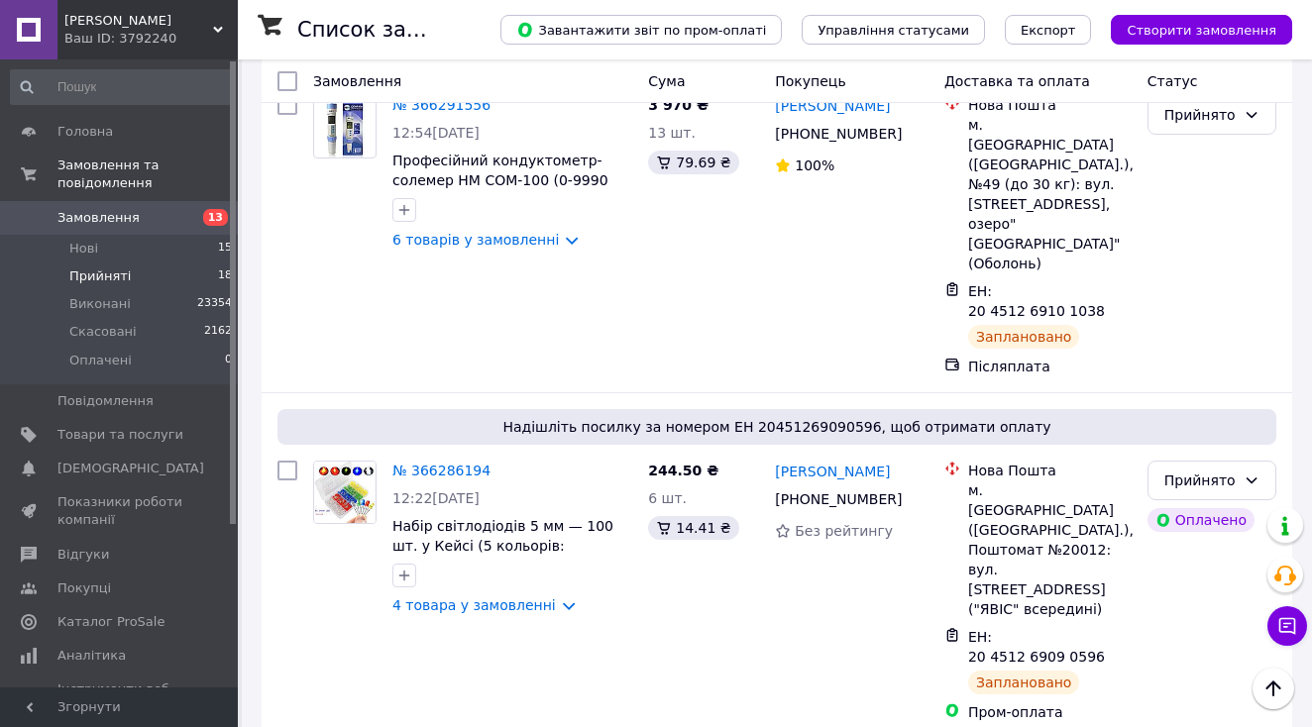
scroll to position [2896, 0]
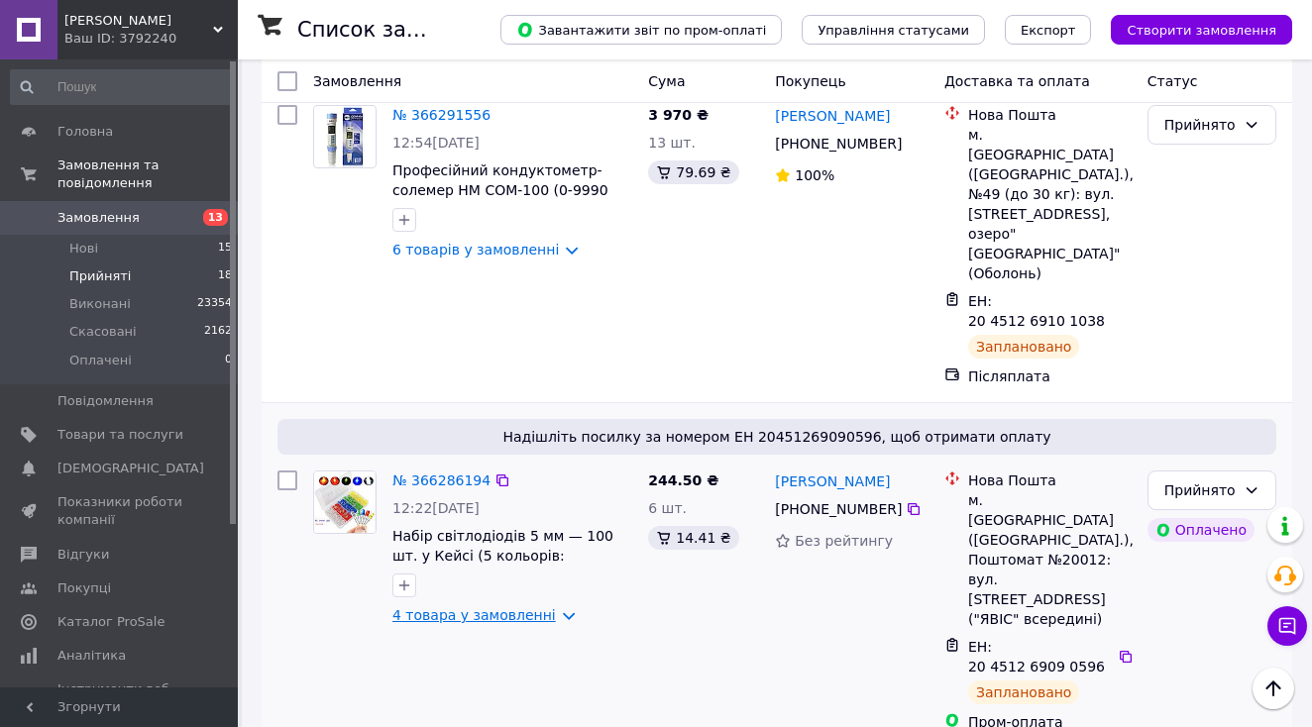
click at [499, 607] on link "4 товара у замовленні" at bounding box center [474, 615] width 164 height 16
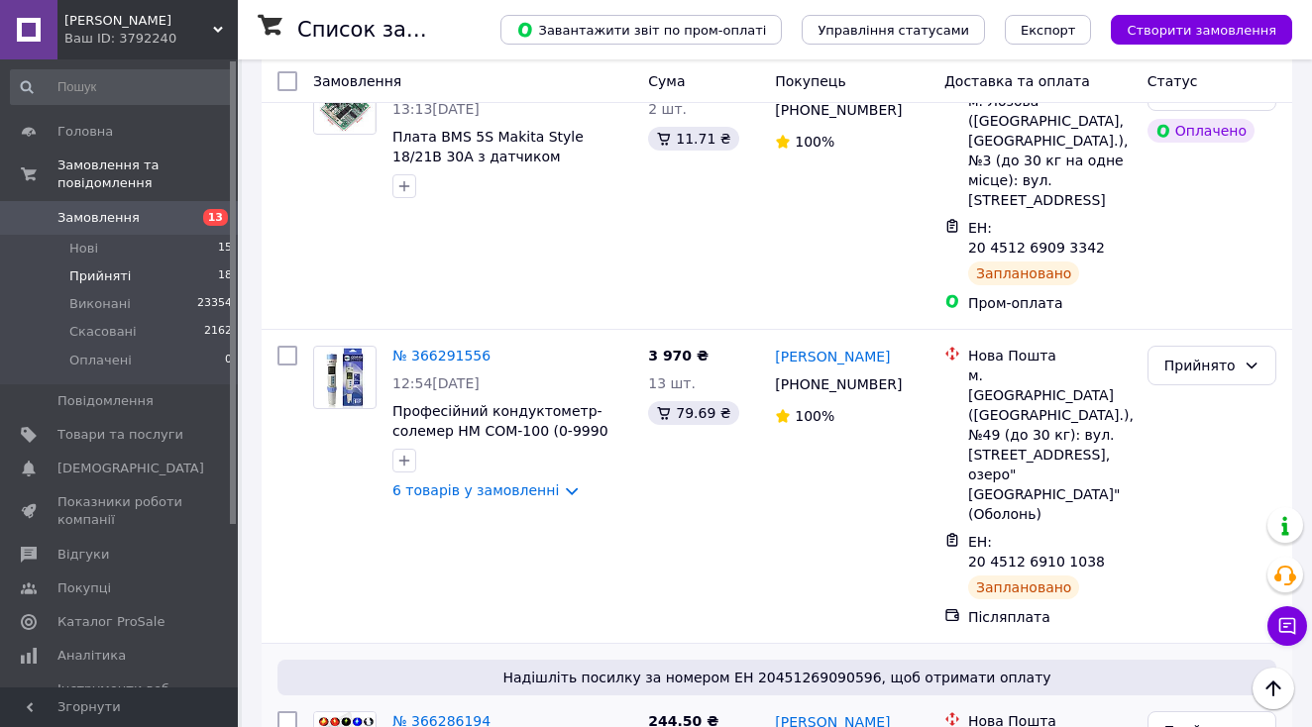
scroll to position [2651, 0]
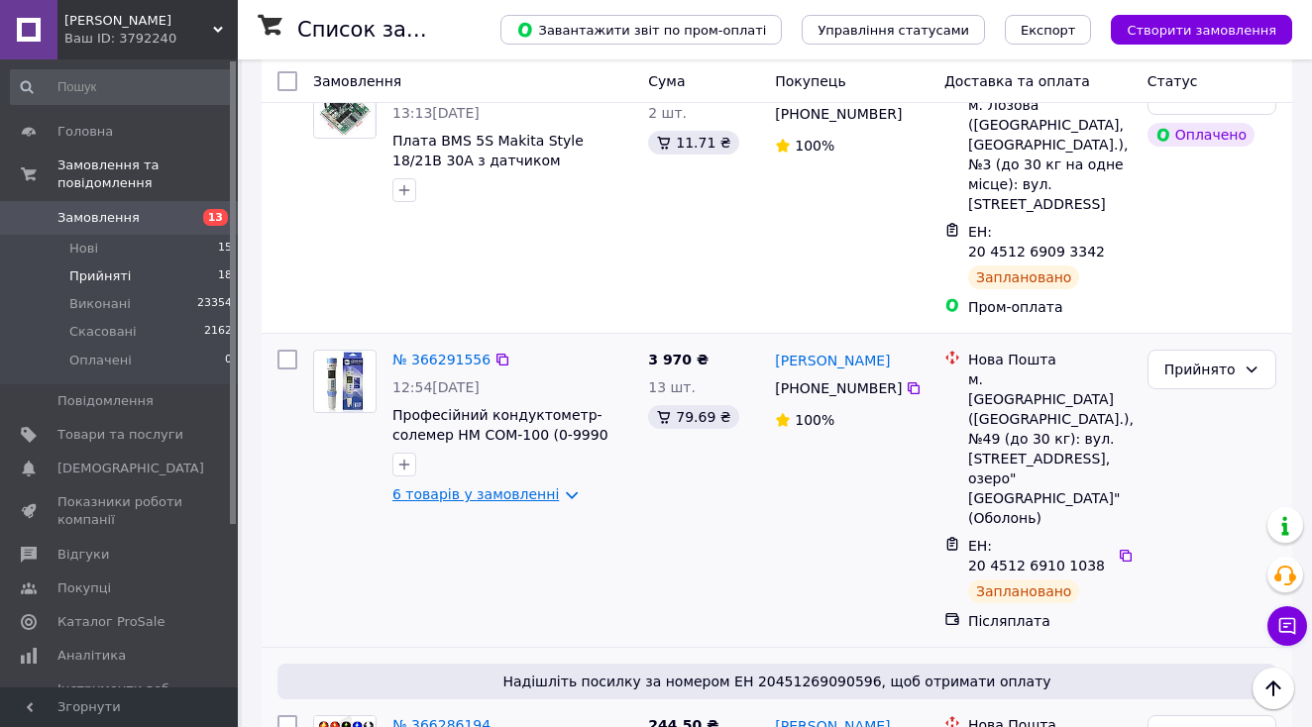
click at [505, 487] on link "6 товарів у замовленні" at bounding box center [475, 495] width 166 height 16
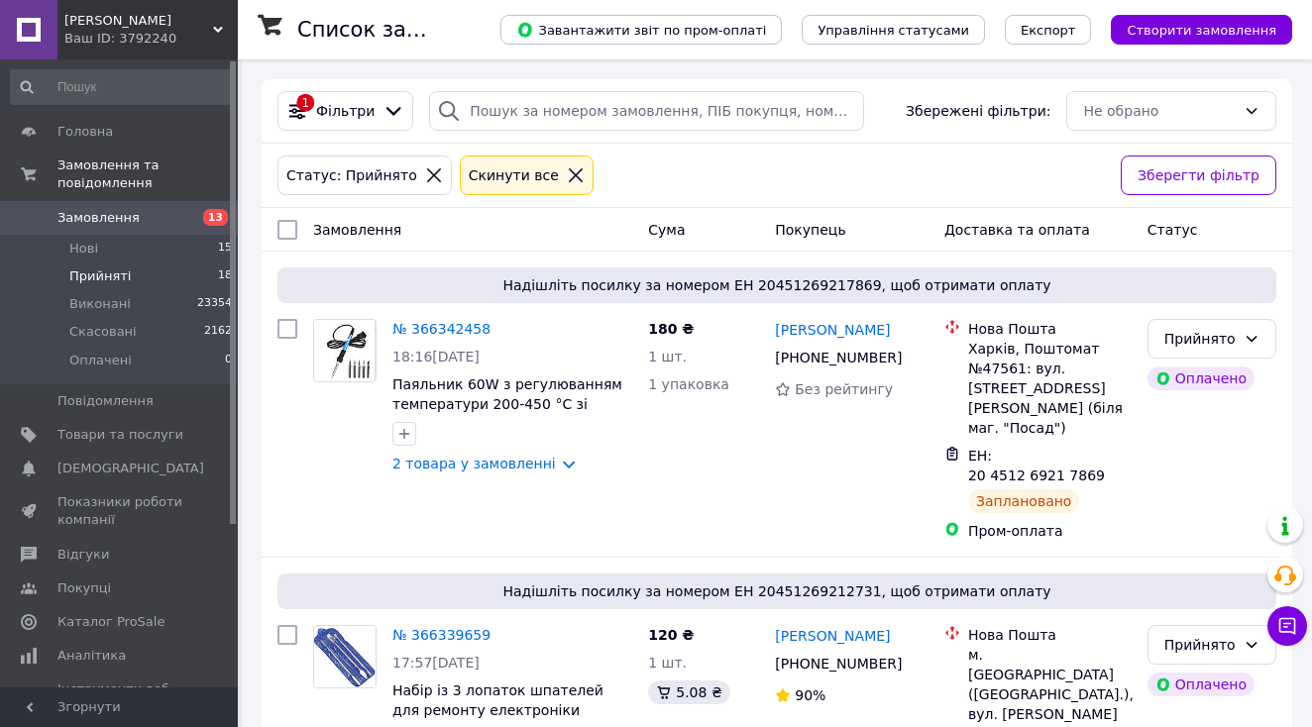
scroll to position [0, 0]
click at [476, 464] on link "2 товара у замовленні" at bounding box center [474, 464] width 164 height 16
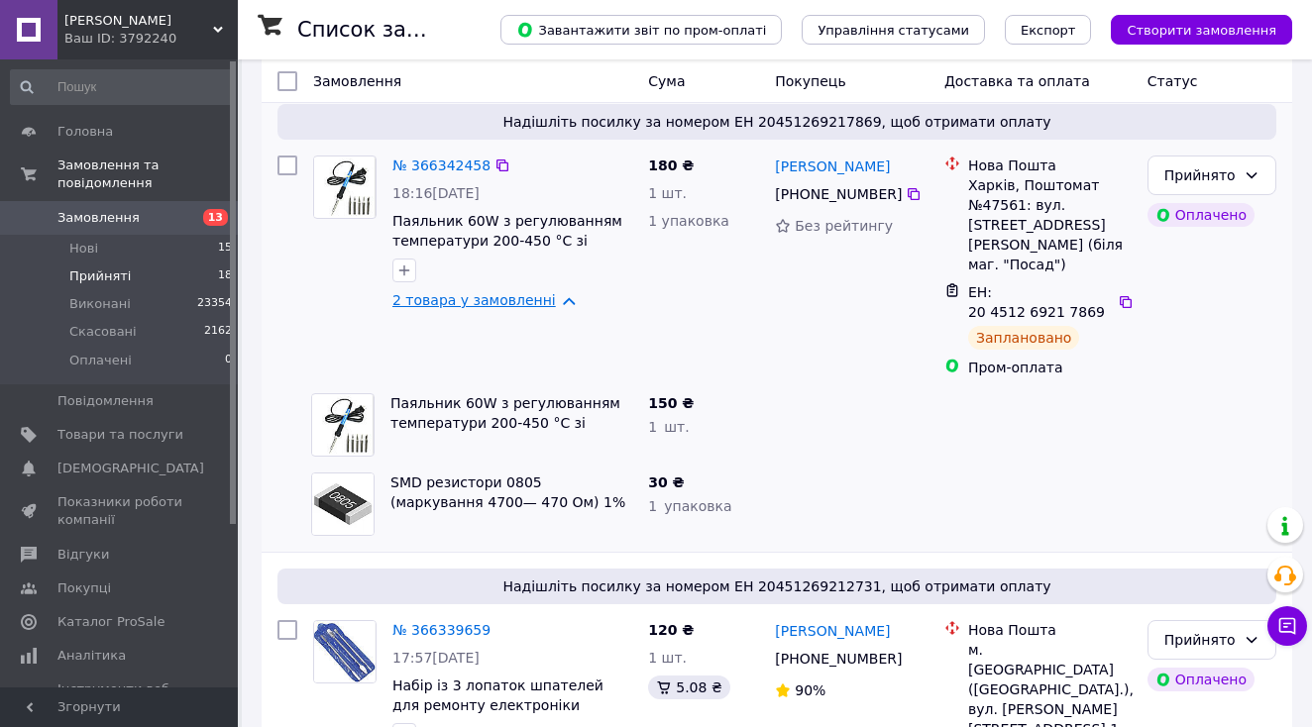
scroll to position [195, 0]
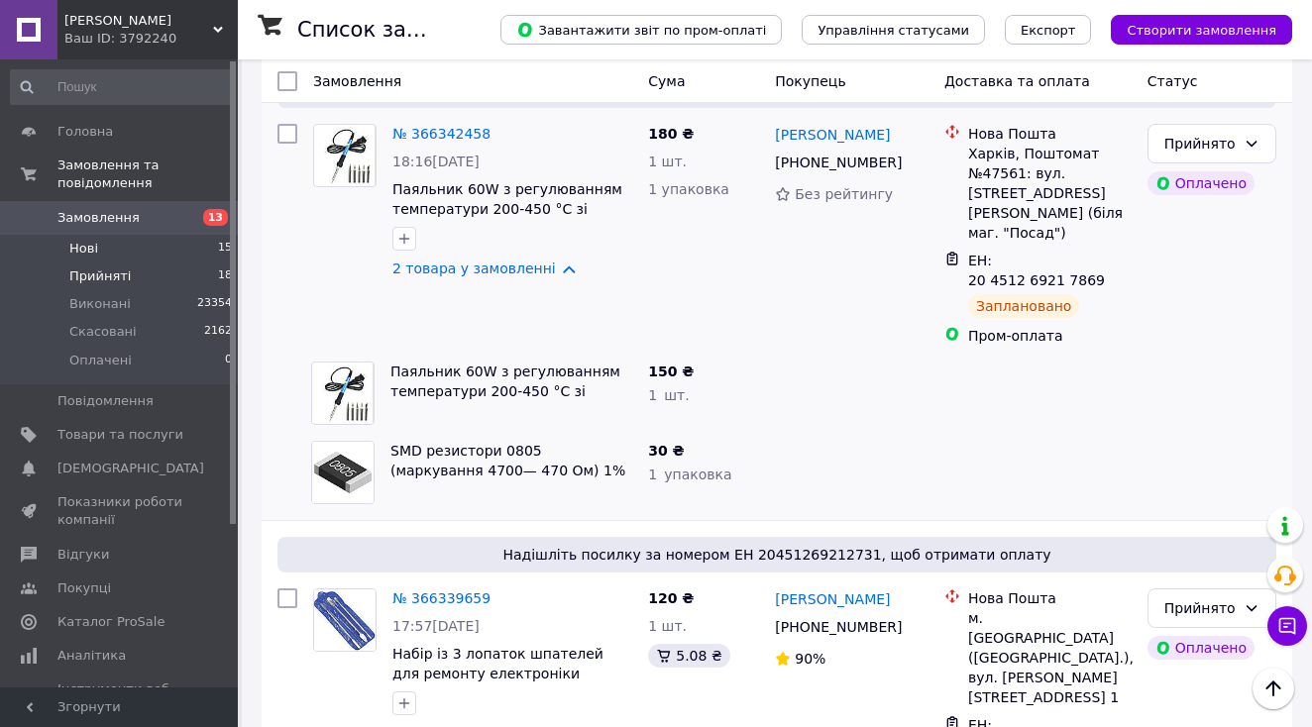
click at [108, 253] on li "Нові 15" at bounding box center [122, 249] width 244 height 28
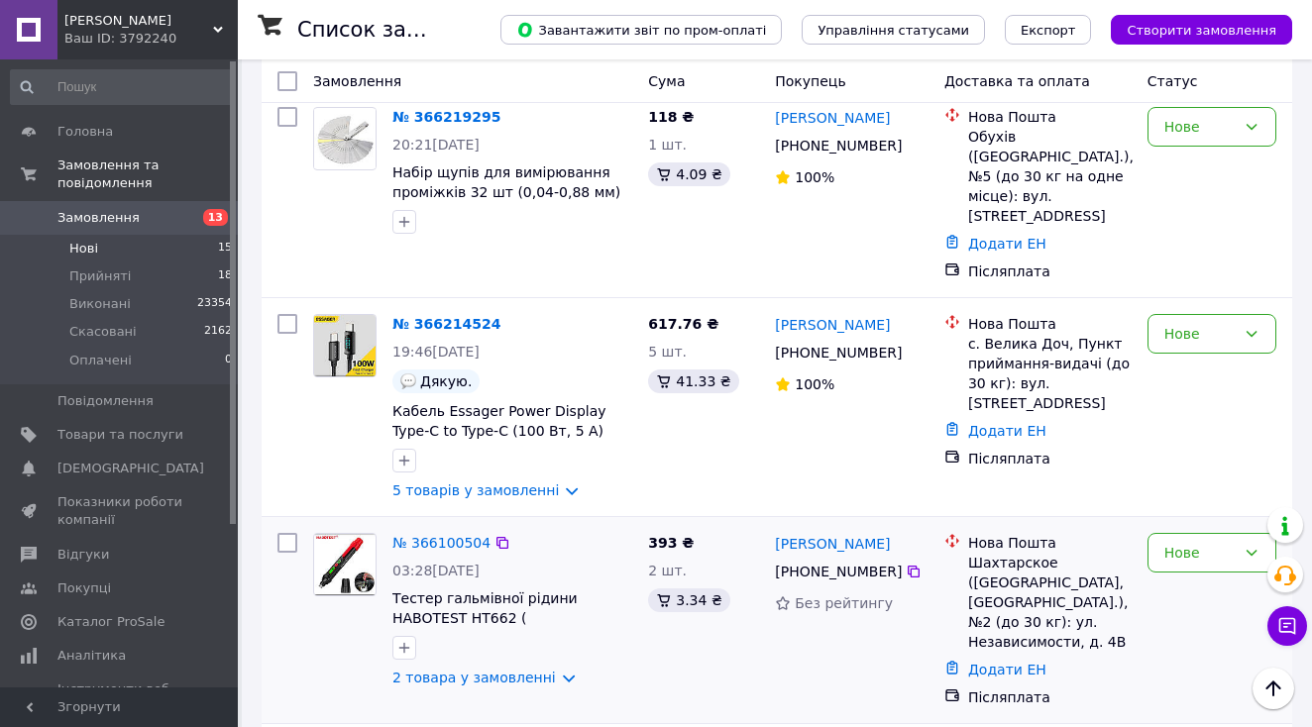
scroll to position [1968, 0]
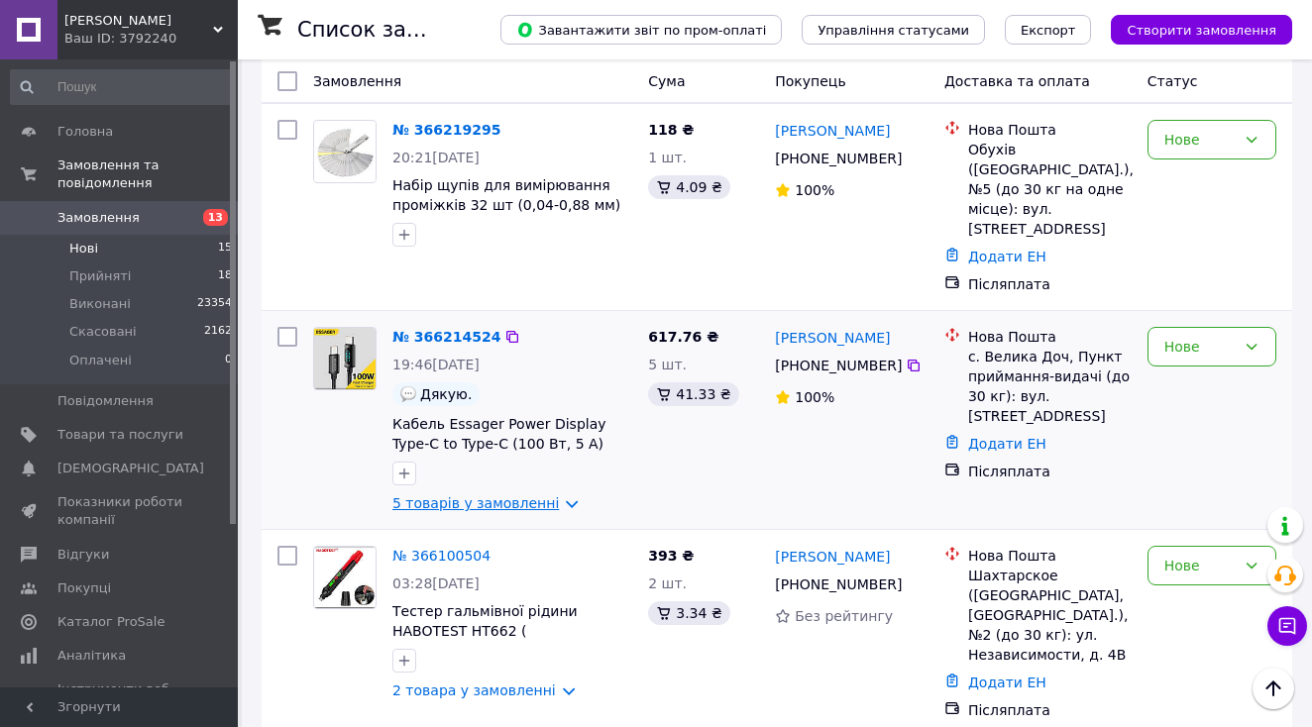
click at [535, 495] on link "5 товарів у замовленні" at bounding box center [475, 503] width 166 height 16
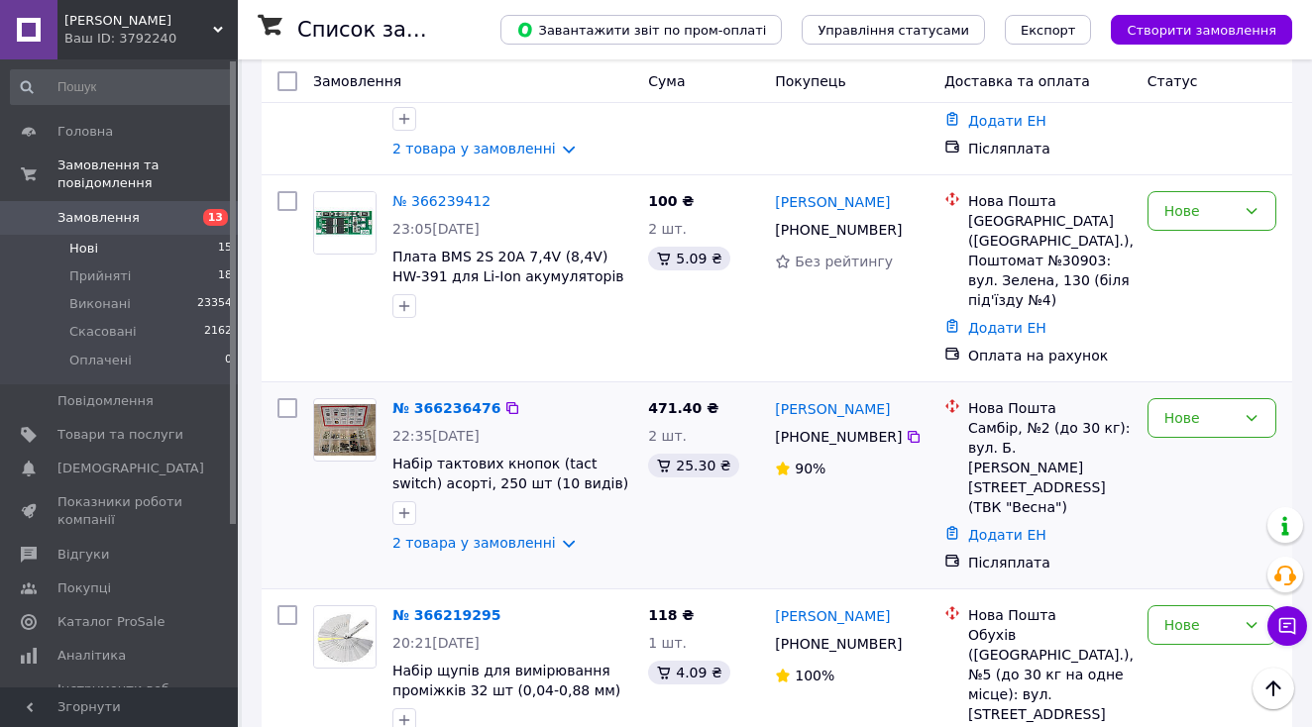
scroll to position [1481, 0]
click at [479, 536] on link "2 товара у замовленні" at bounding box center [474, 544] width 164 height 16
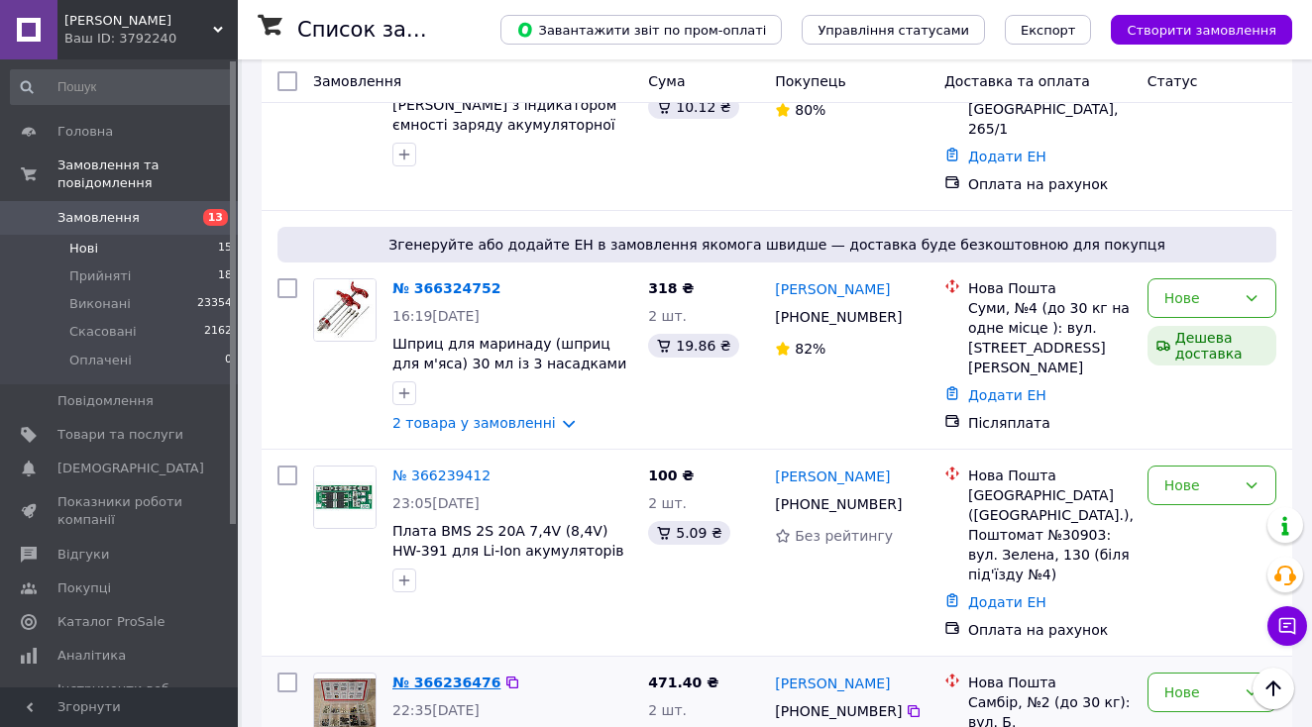
scroll to position [1205, 0]
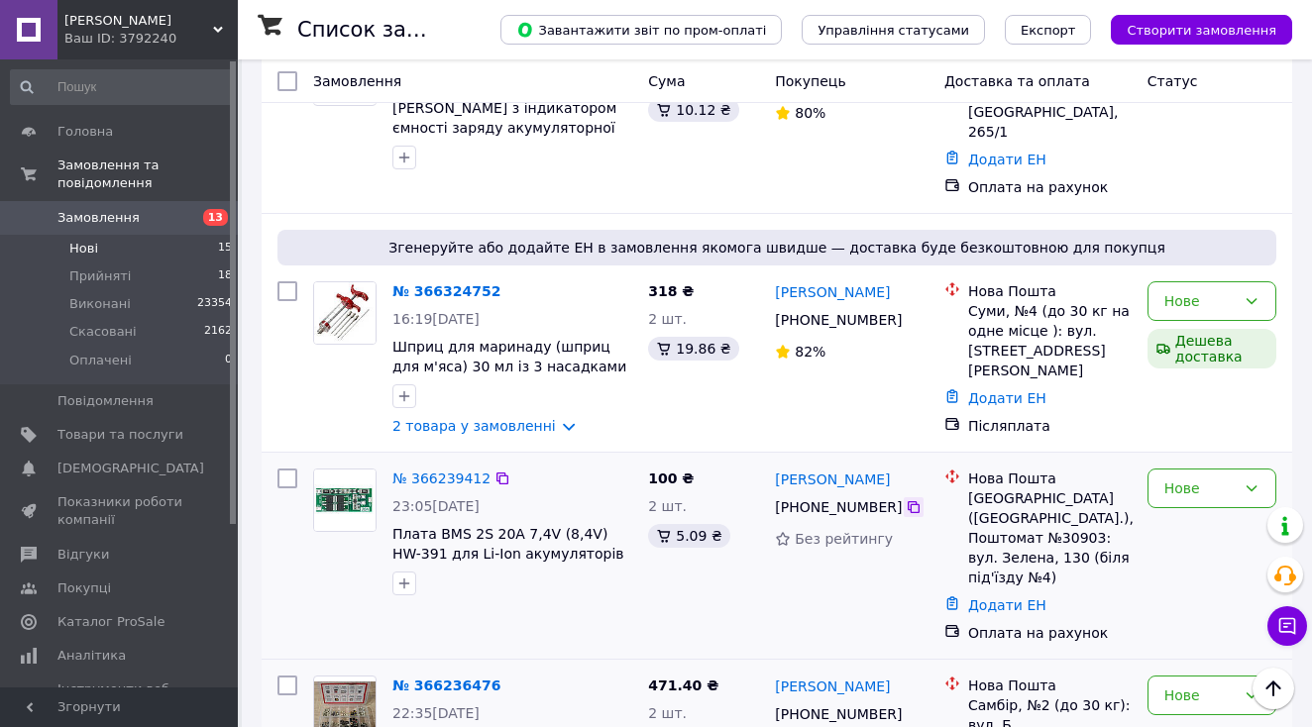
click at [913, 499] on icon at bounding box center [914, 507] width 16 height 16
drag, startPoint x: 904, startPoint y: 381, endPoint x: 771, endPoint y: 385, distance: 132.9
click at [771, 461] on div "Олег Христенко +380 99 632 69 40 Без рейтингу" at bounding box center [851, 556] width 169 height 190
copy link "[PERSON_NAME]"
drag, startPoint x: 391, startPoint y: 434, endPoint x: 516, endPoint y: 436, distance: 124.9
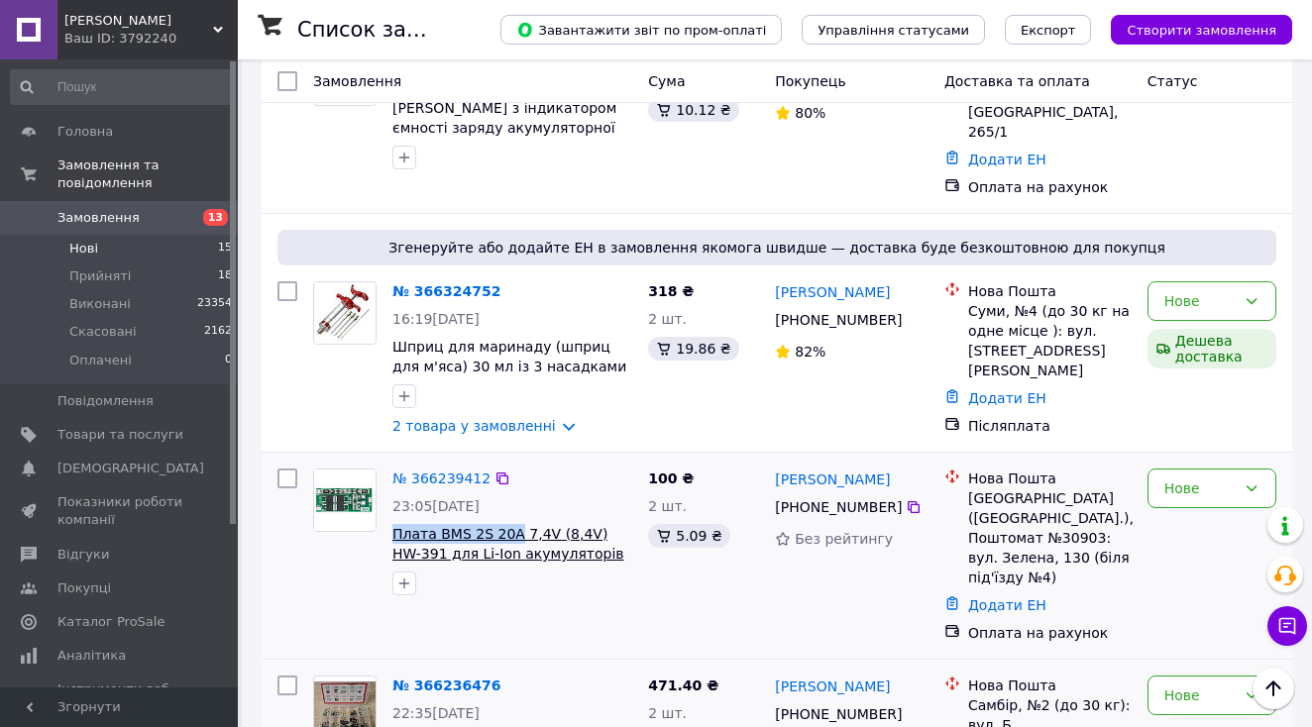
click at [516, 461] on div "№ 366239412 23:05, 11.10.2025 Плата BMS 2S 20A 7,4V (8,4V) HW-391 для Li-Ion ак…" at bounding box center [512, 532] width 256 height 143
copy span "Плата BMS 2S 20A"
click at [439, 471] on link "№ 366239412" at bounding box center [441, 479] width 98 height 16
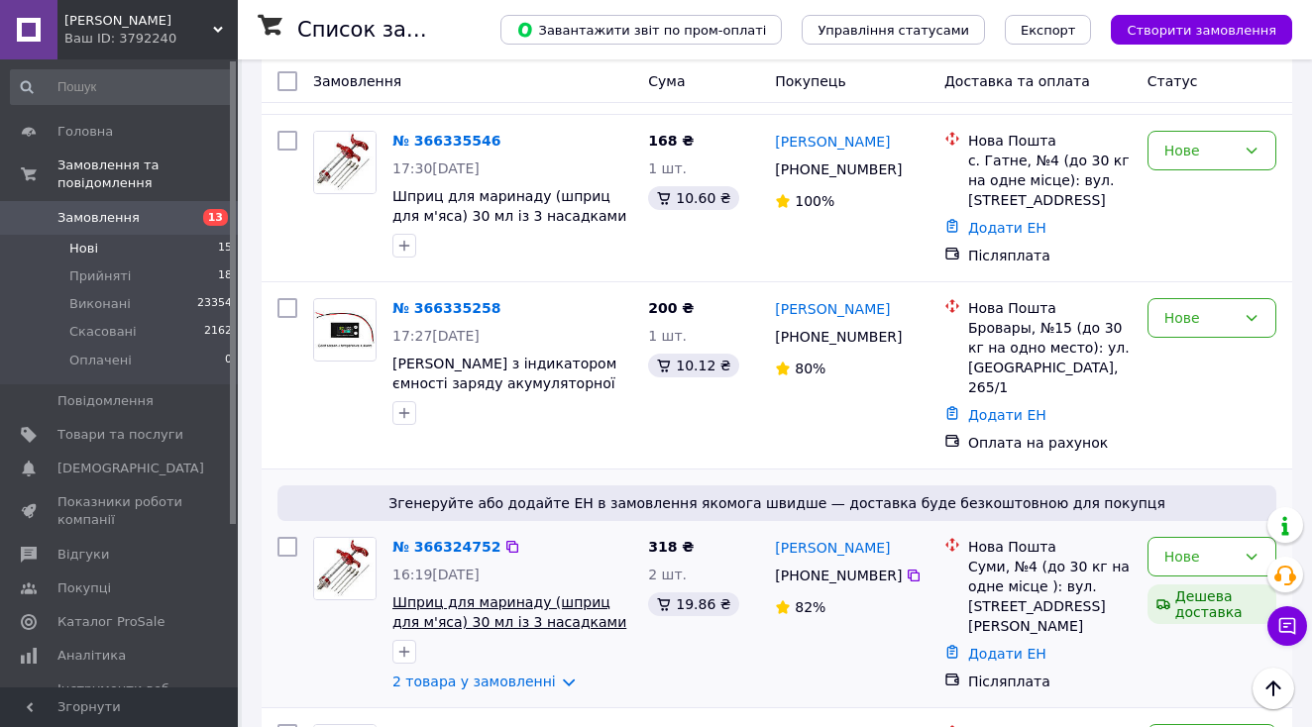
scroll to position [946, 0]
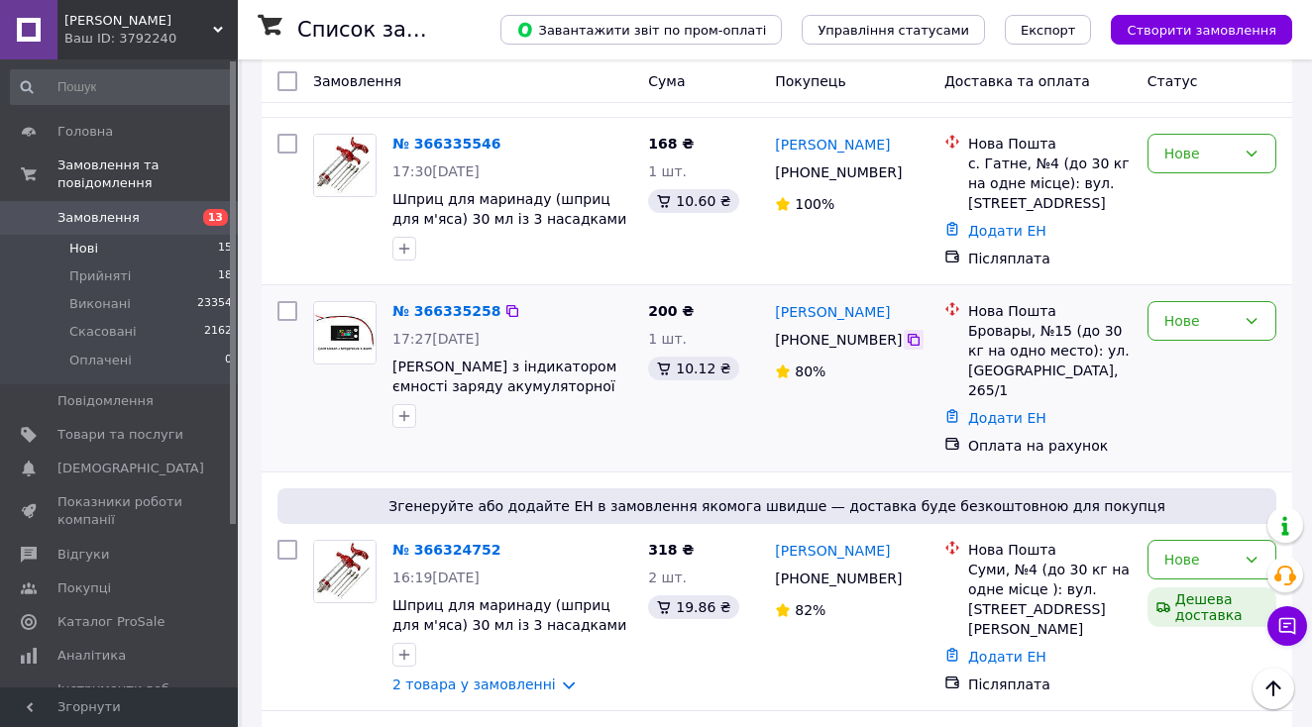
click at [909, 332] on icon at bounding box center [914, 340] width 16 height 16
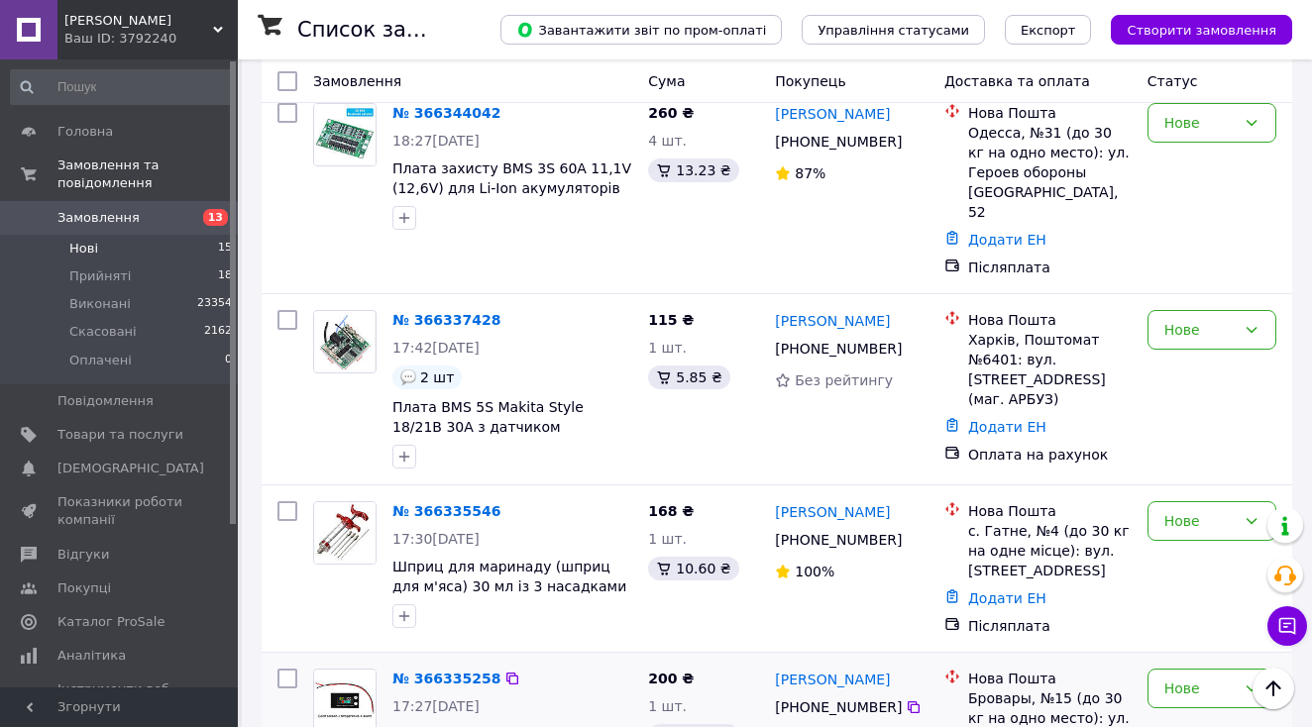
scroll to position [575, 0]
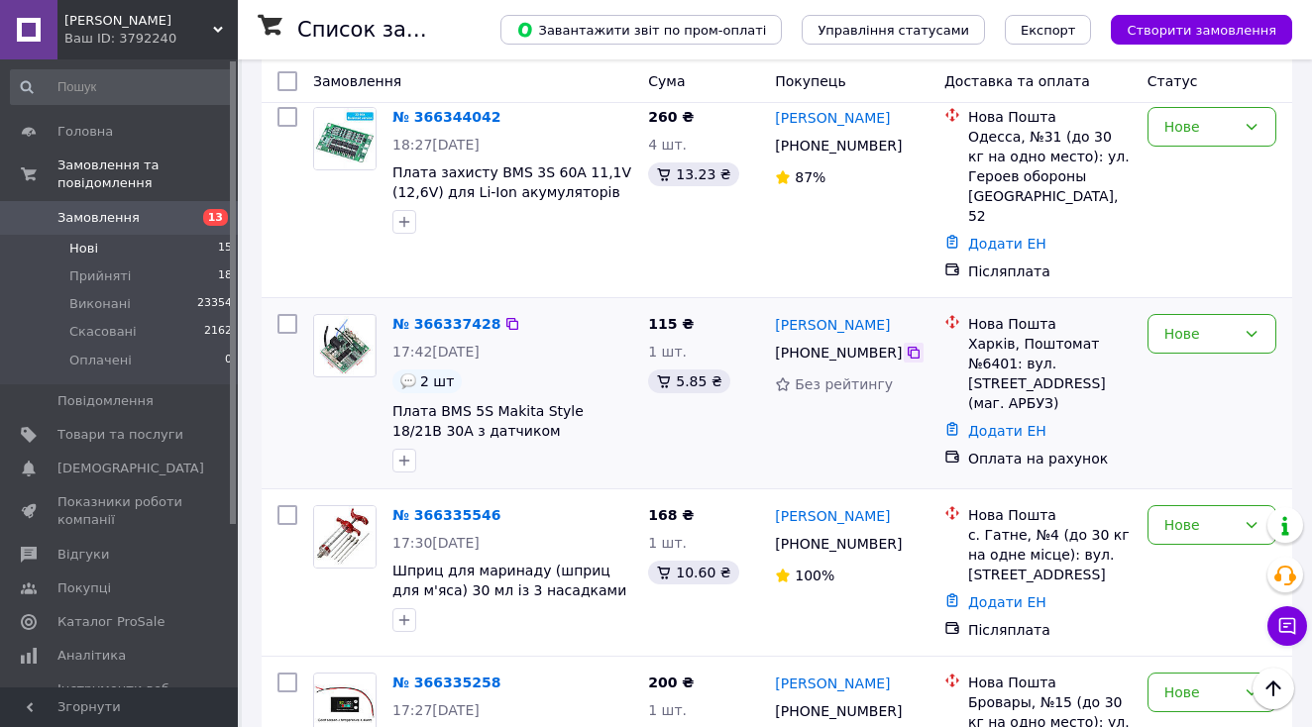
click at [910, 345] on icon at bounding box center [914, 353] width 16 height 16
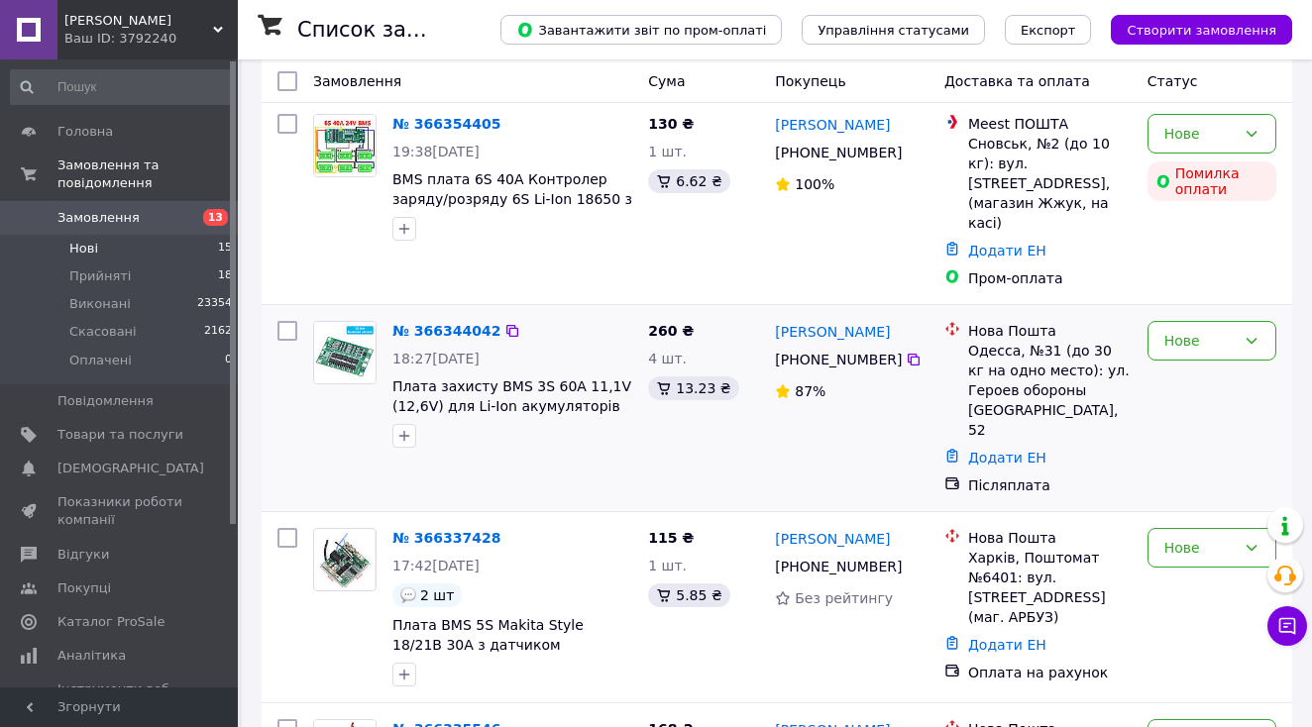
scroll to position [362, 0]
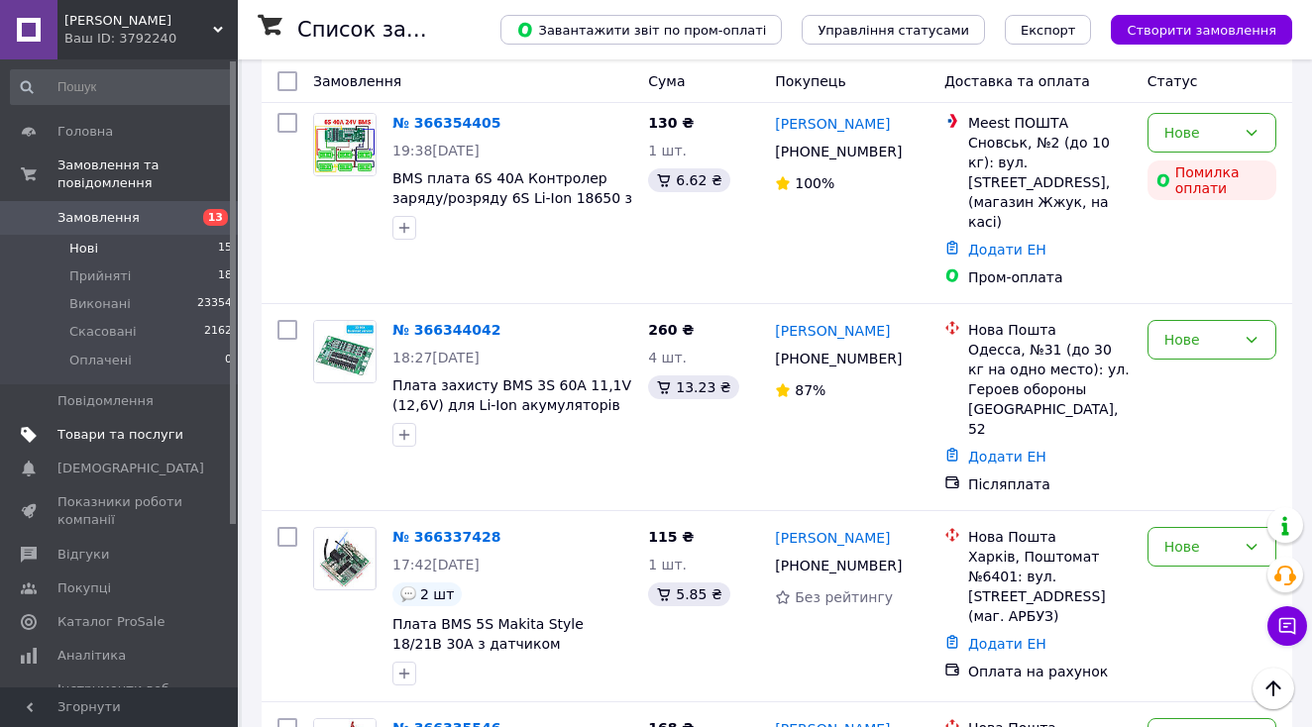
click at [93, 433] on span "Товари та послуги" at bounding box center [120, 435] width 126 height 18
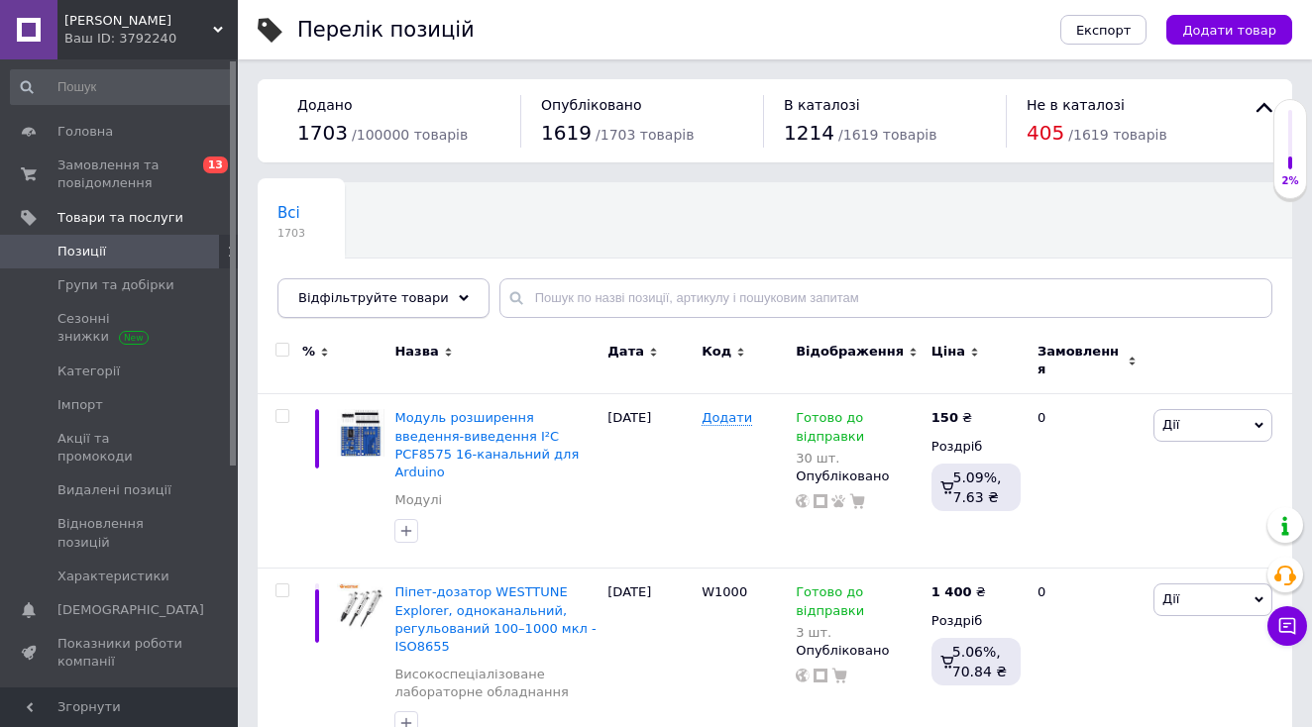
click at [412, 311] on div "Відфільтруйте товари" at bounding box center [383, 298] width 212 height 40
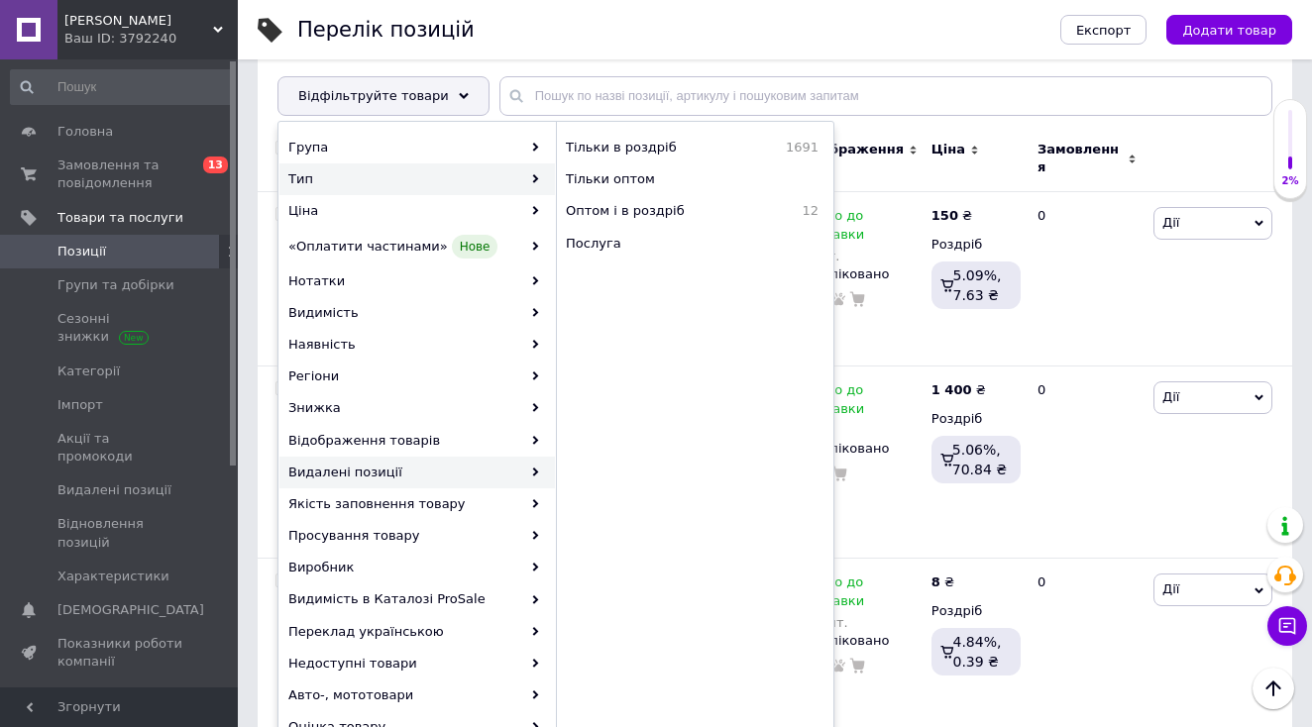
scroll to position [198, 0]
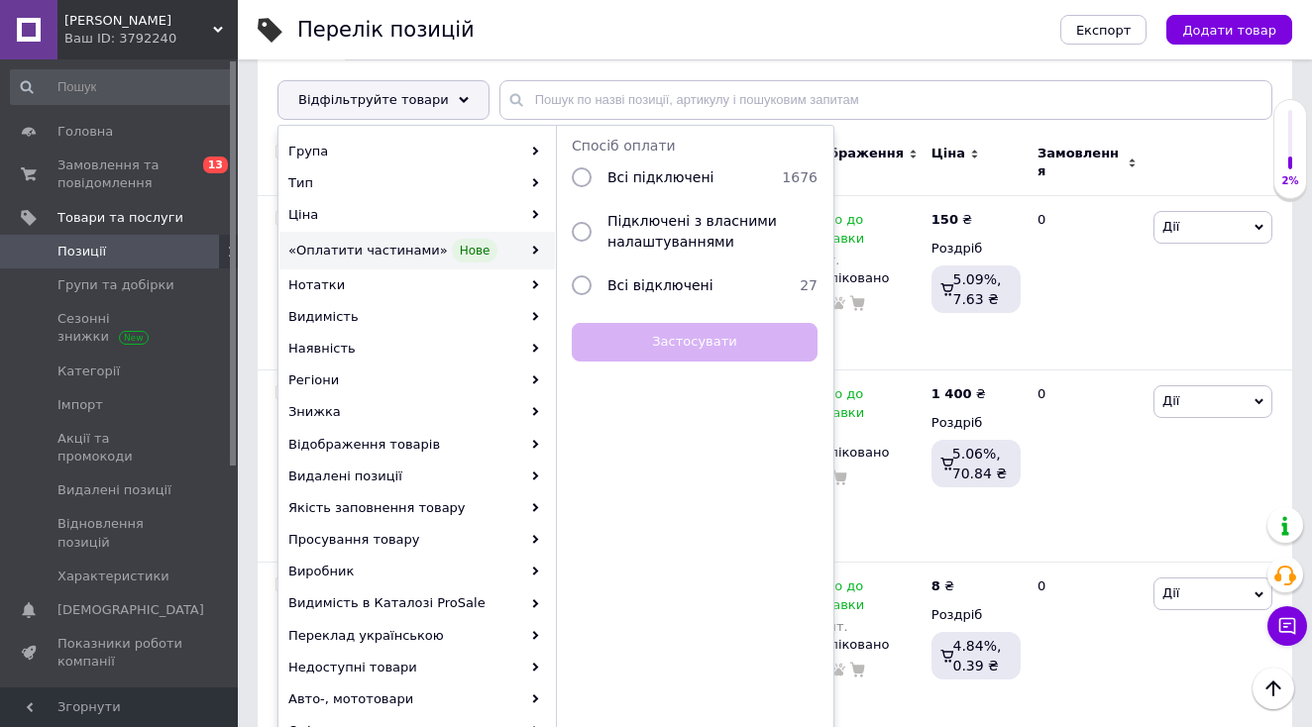
click at [585, 280] on input "radio" at bounding box center [582, 285] width 20 height 20
radio input "true"
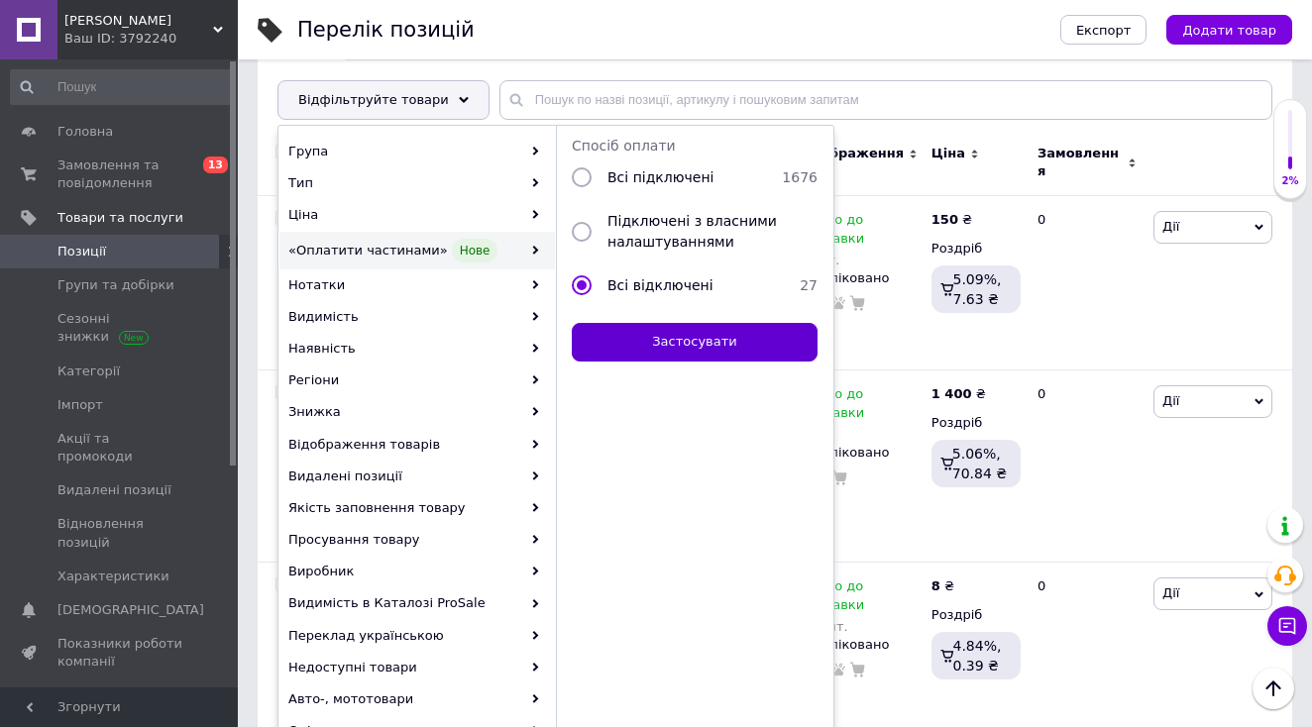
click at [630, 341] on button "Застосувати" at bounding box center [695, 342] width 246 height 39
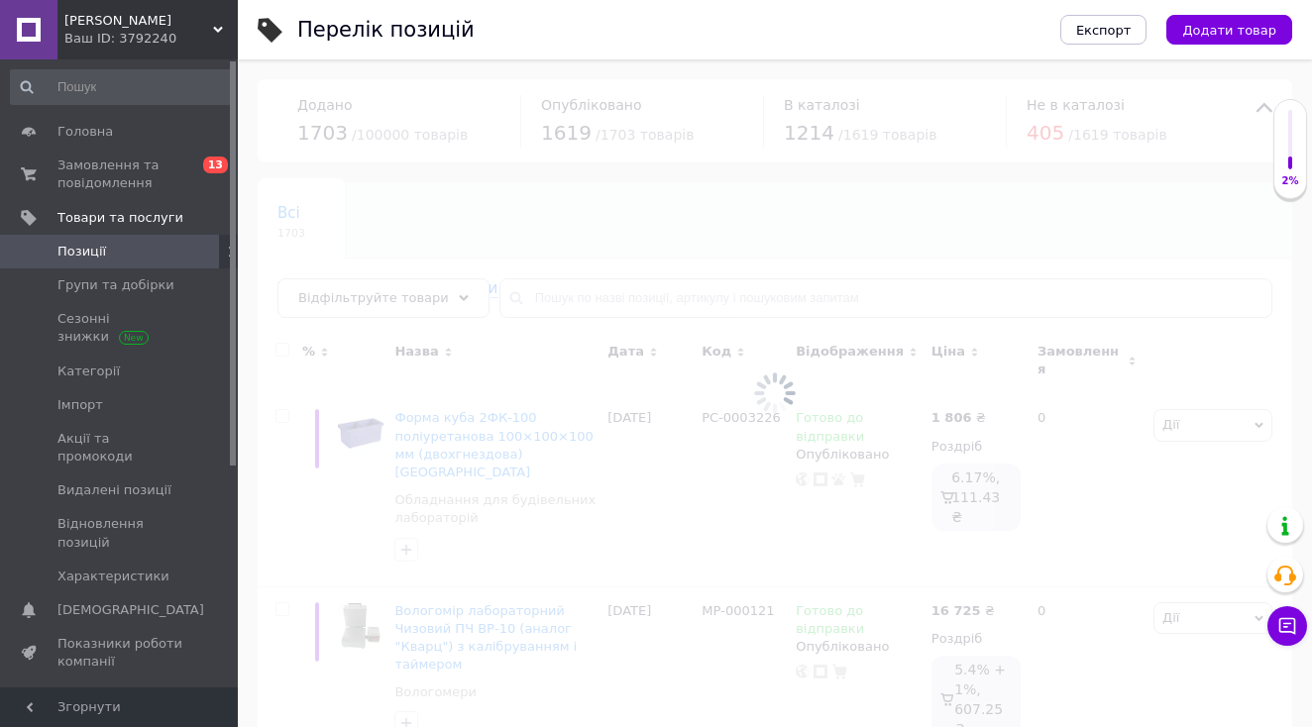
scroll to position [198, 0]
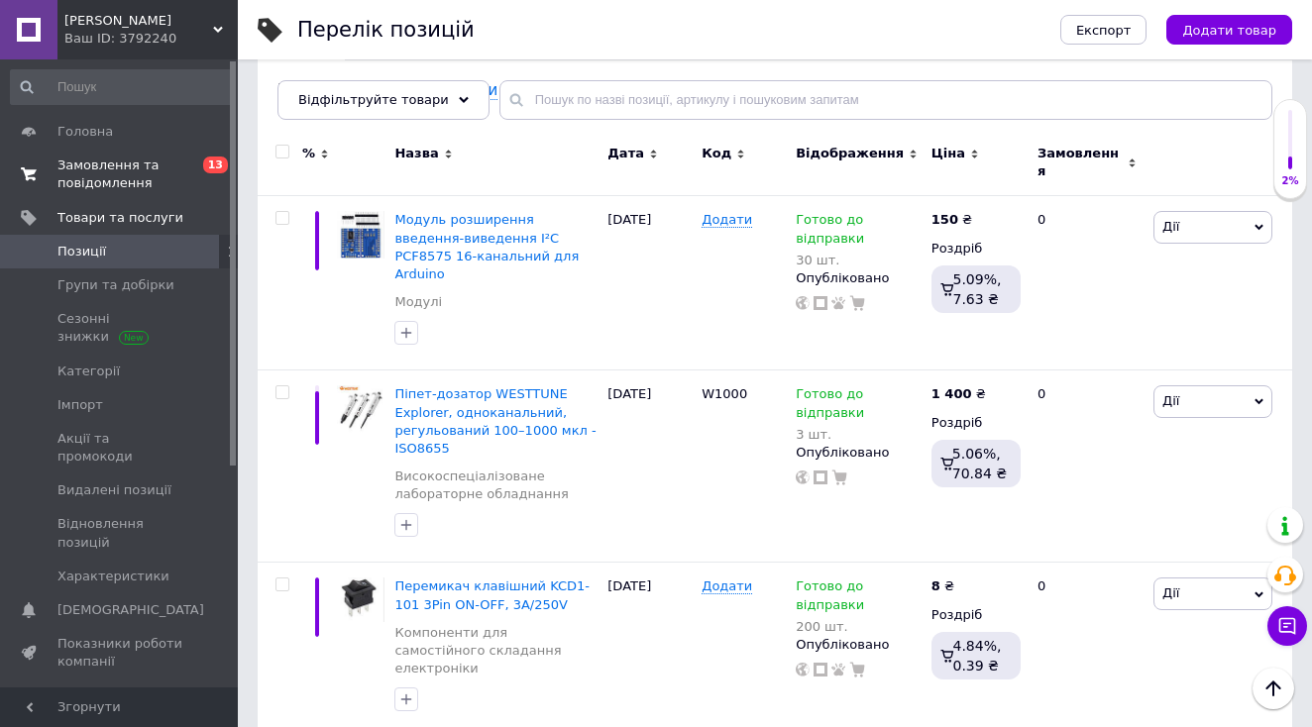
click at [74, 179] on span "Замовлення та повідомлення" at bounding box center [120, 175] width 126 height 36
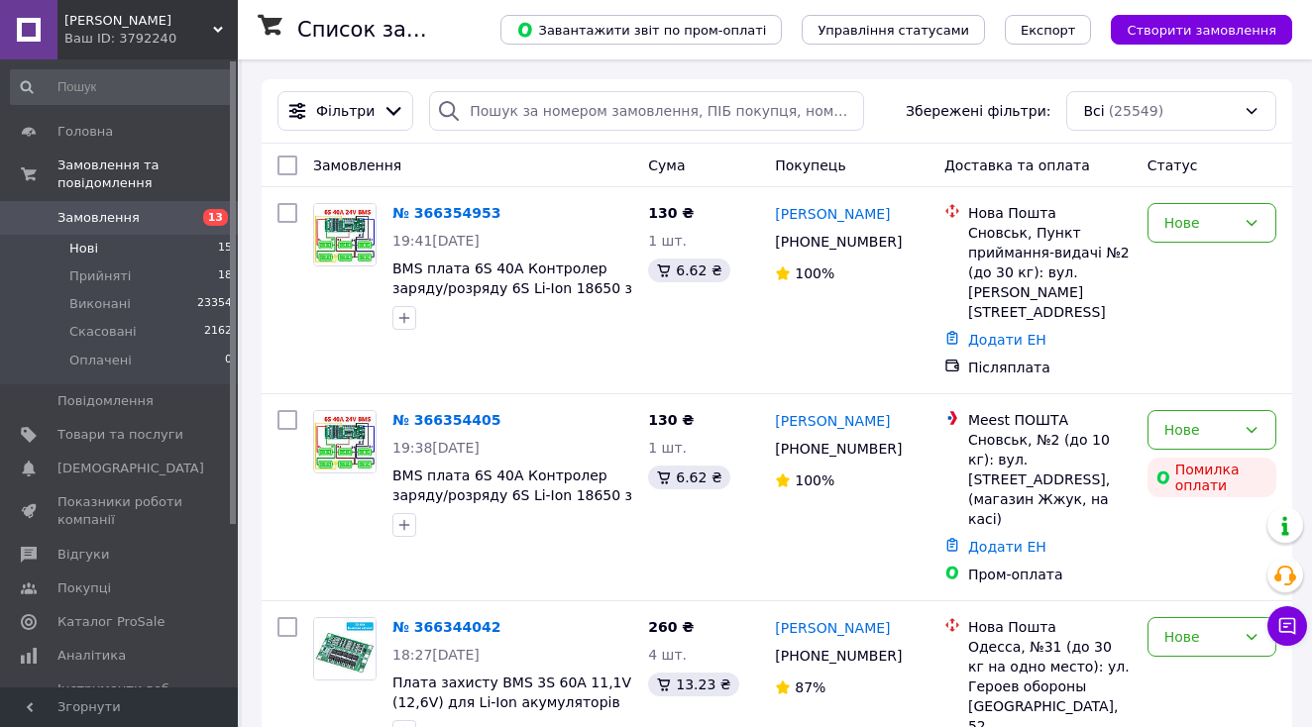
click at [94, 244] on span "Нові" at bounding box center [83, 249] width 29 height 18
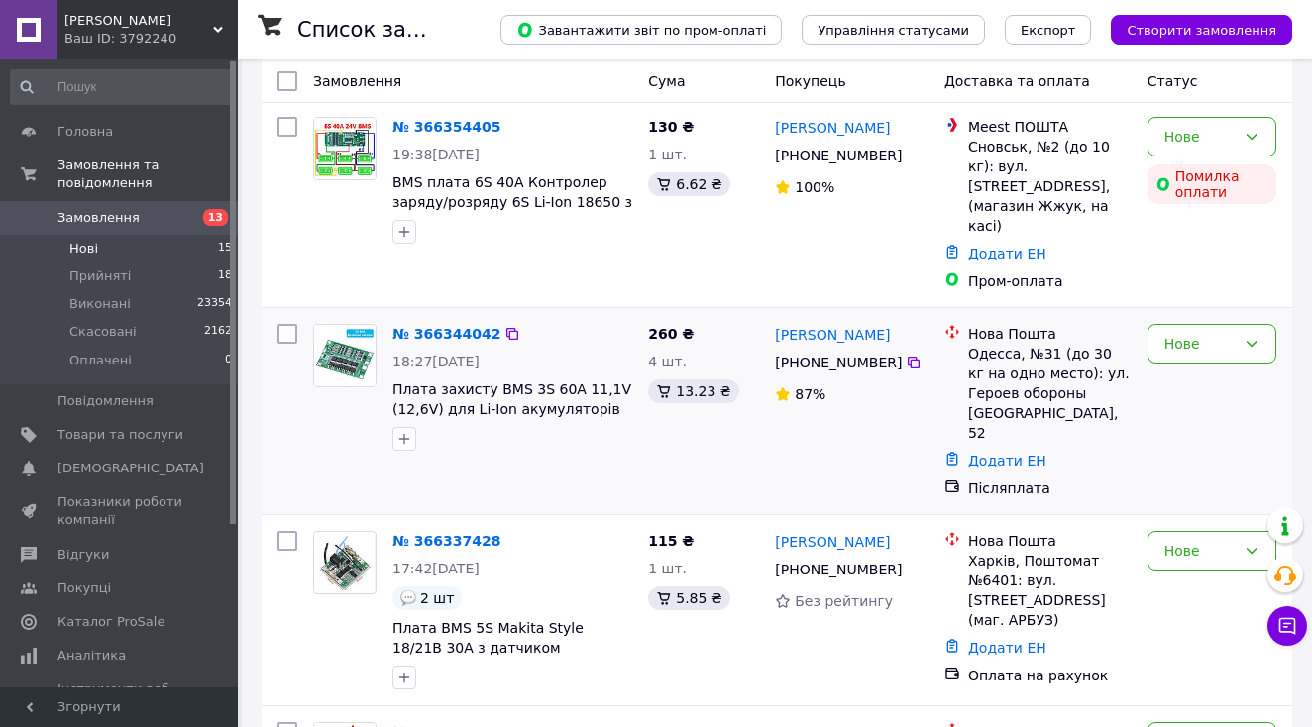
scroll to position [387, 0]
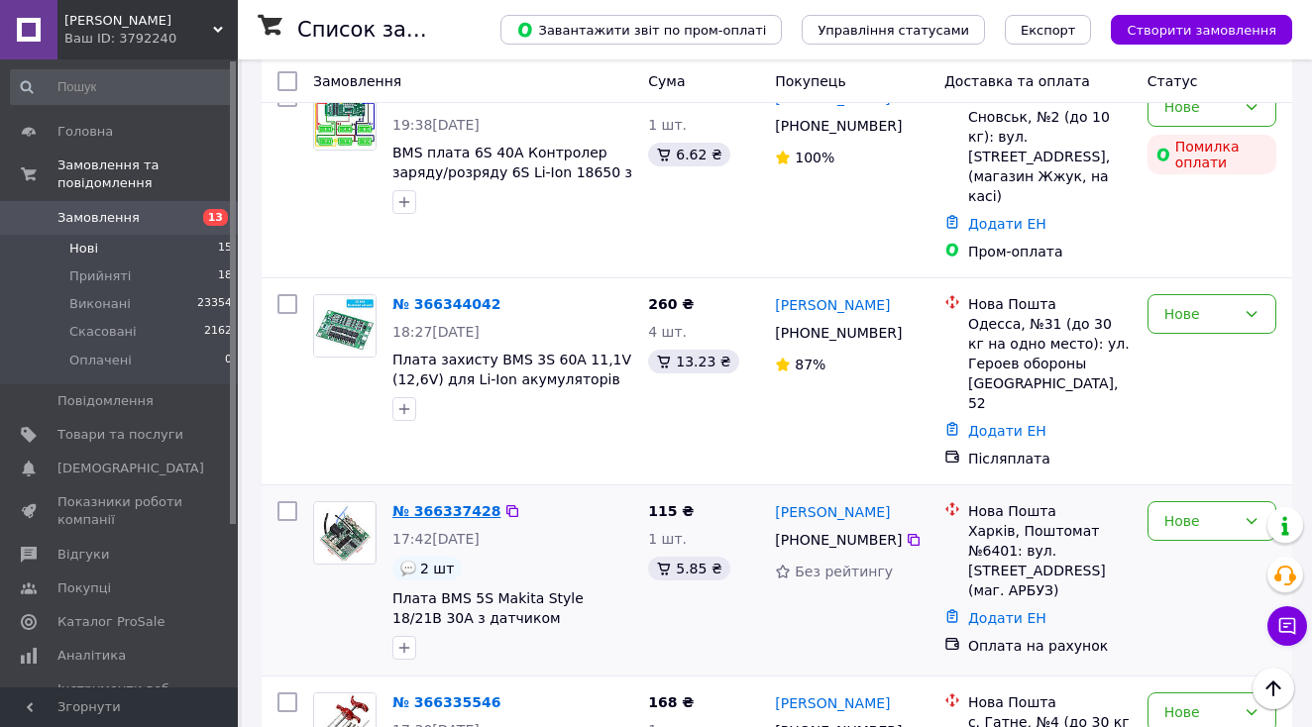
click at [420, 503] on link "№ 366337428" at bounding box center [446, 511] width 108 height 16
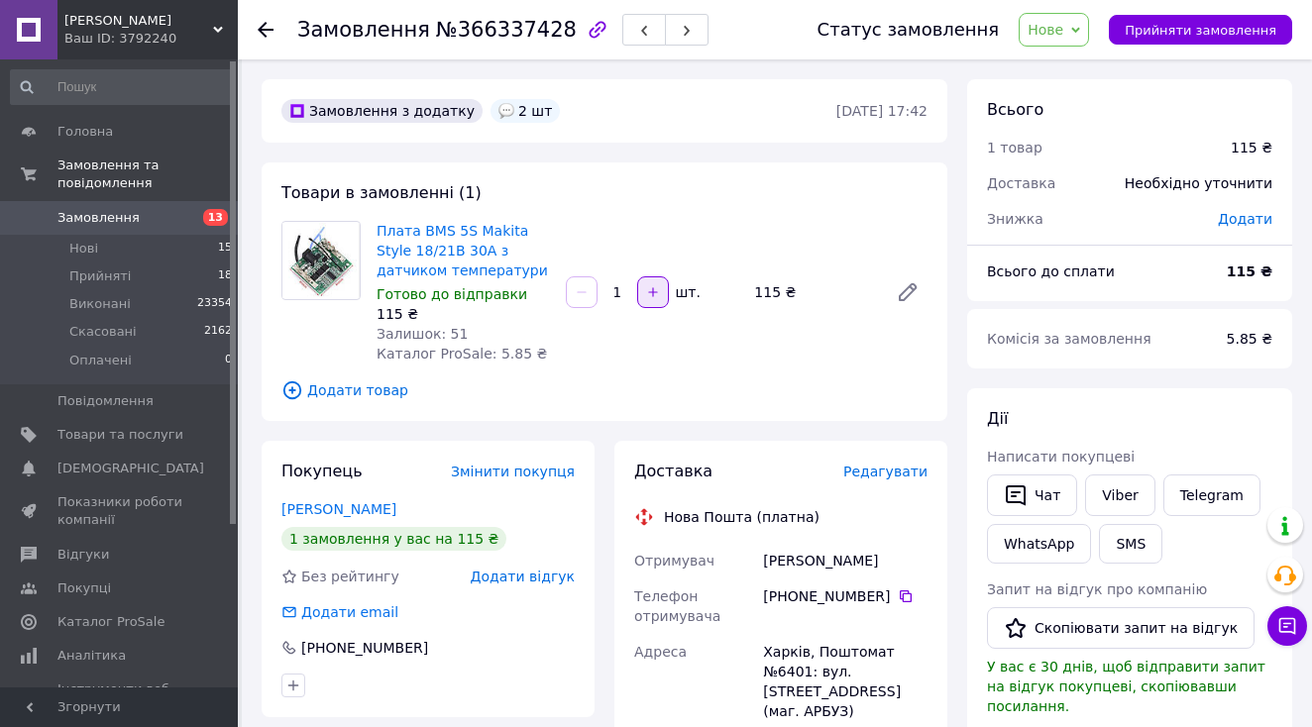
click at [654, 290] on icon "button" at bounding box center [653, 292] width 14 height 14
type input "2"
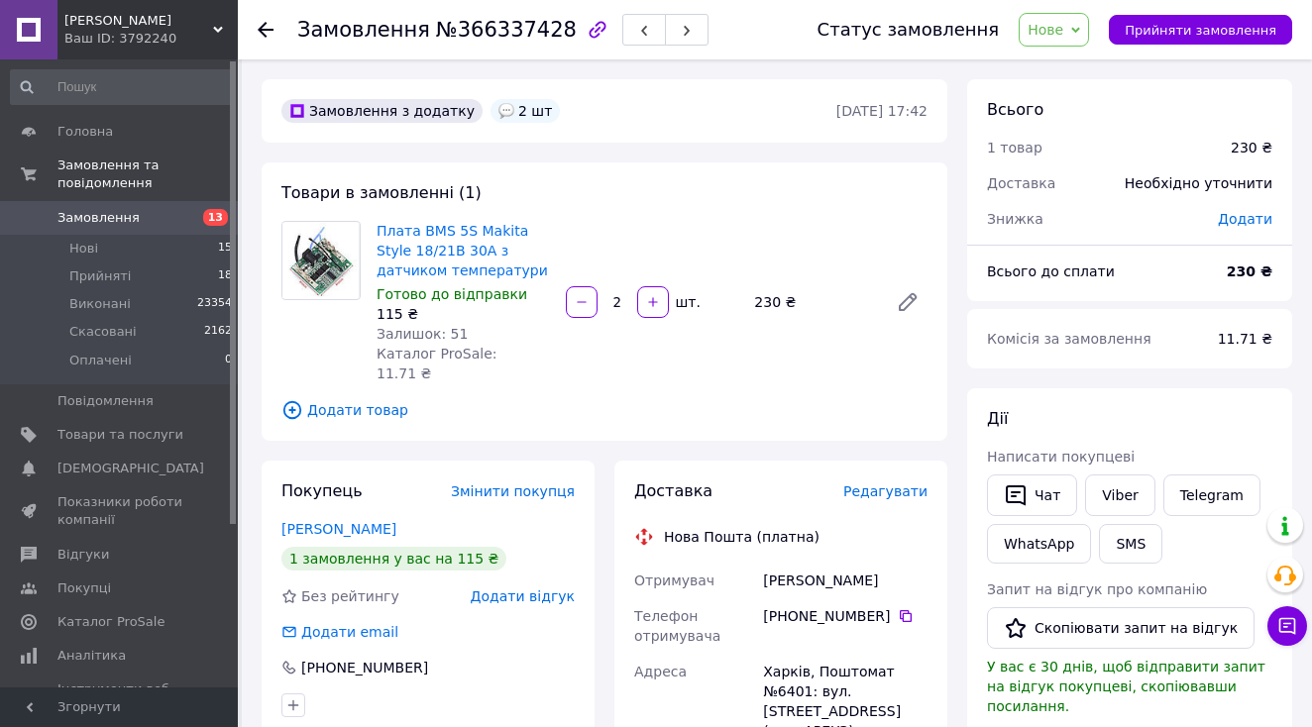
click at [1078, 27] on span "Нове" at bounding box center [1054, 30] width 70 height 34
click at [89, 259] on li "Нові 15" at bounding box center [122, 249] width 244 height 28
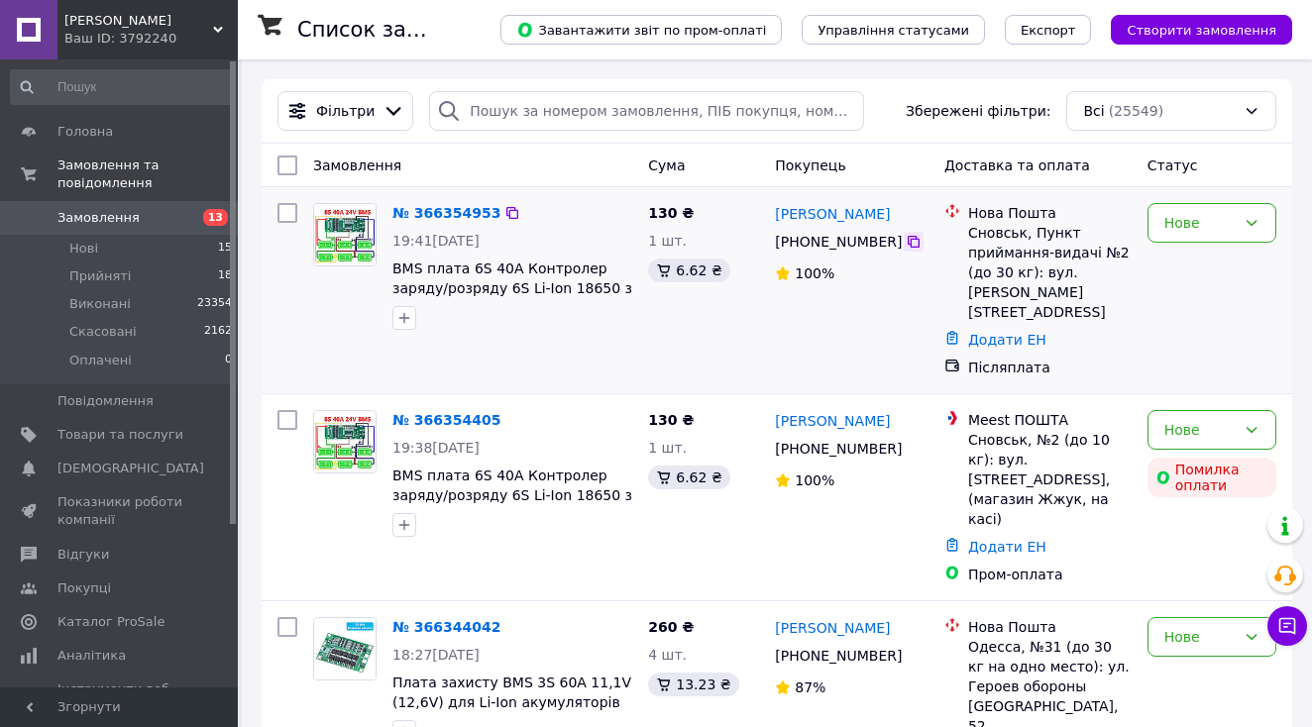
click at [909, 243] on icon at bounding box center [914, 242] width 12 height 12
click at [69, 256] on span "Нові" at bounding box center [83, 249] width 29 height 18
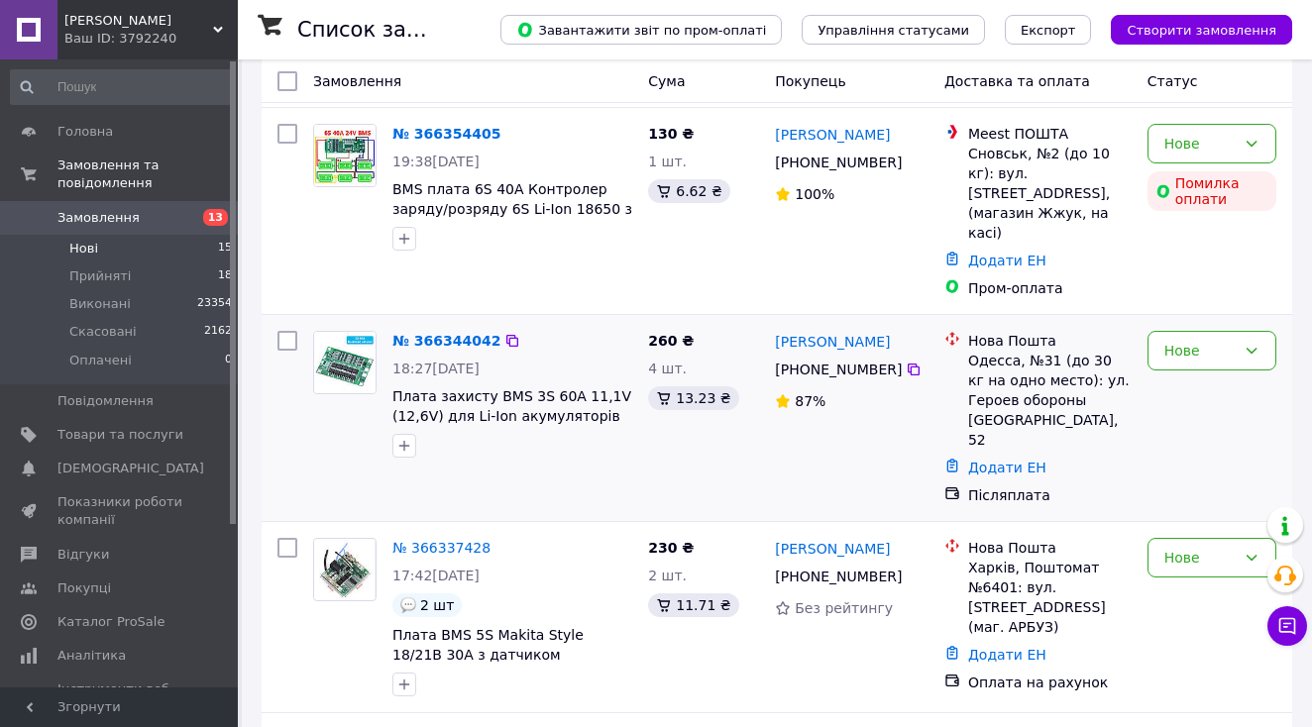
scroll to position [352, 0]
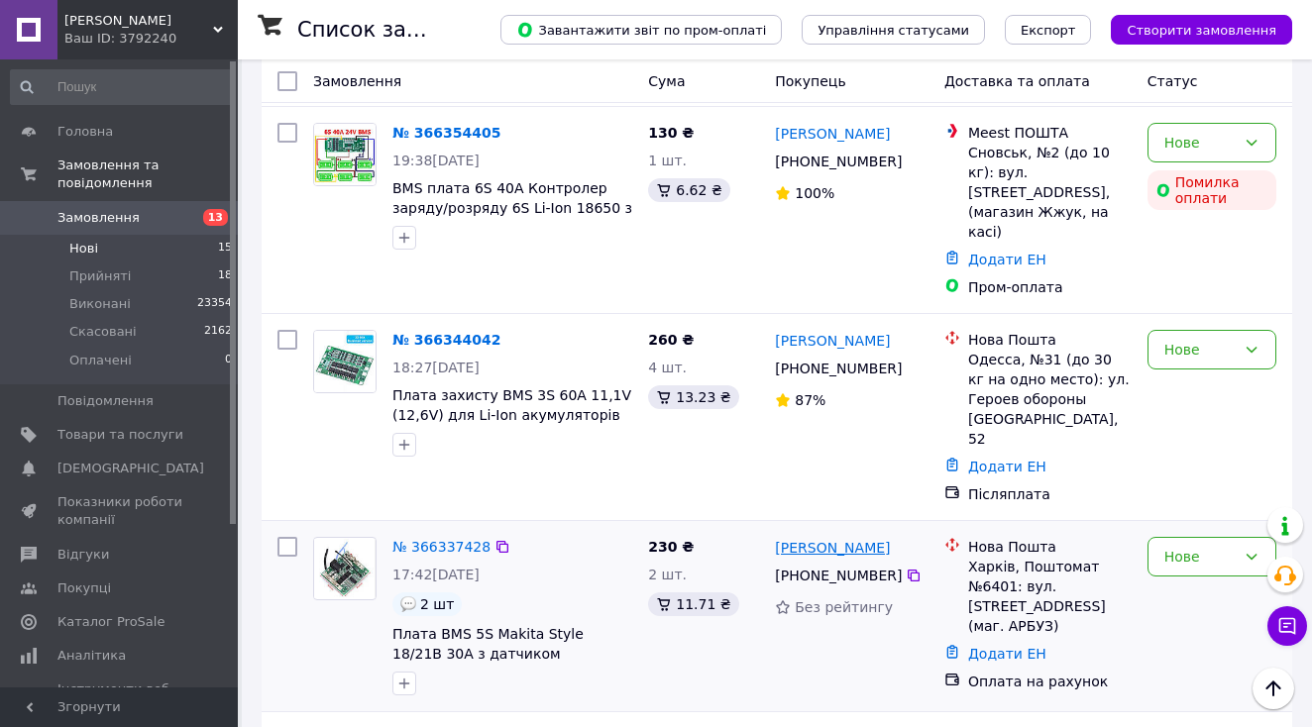
click at [847, 538] on link "[PERSON_NAME]" at bounding box center [832, 548] width 115 height 20
click at [829, 331] on link "[PERSON_NAME]" at bounding box center [832, 341] width 115 height 20
click at [84, 440] on span "Товари та послуги" at bounding box center [120, 435] width 126 height 18
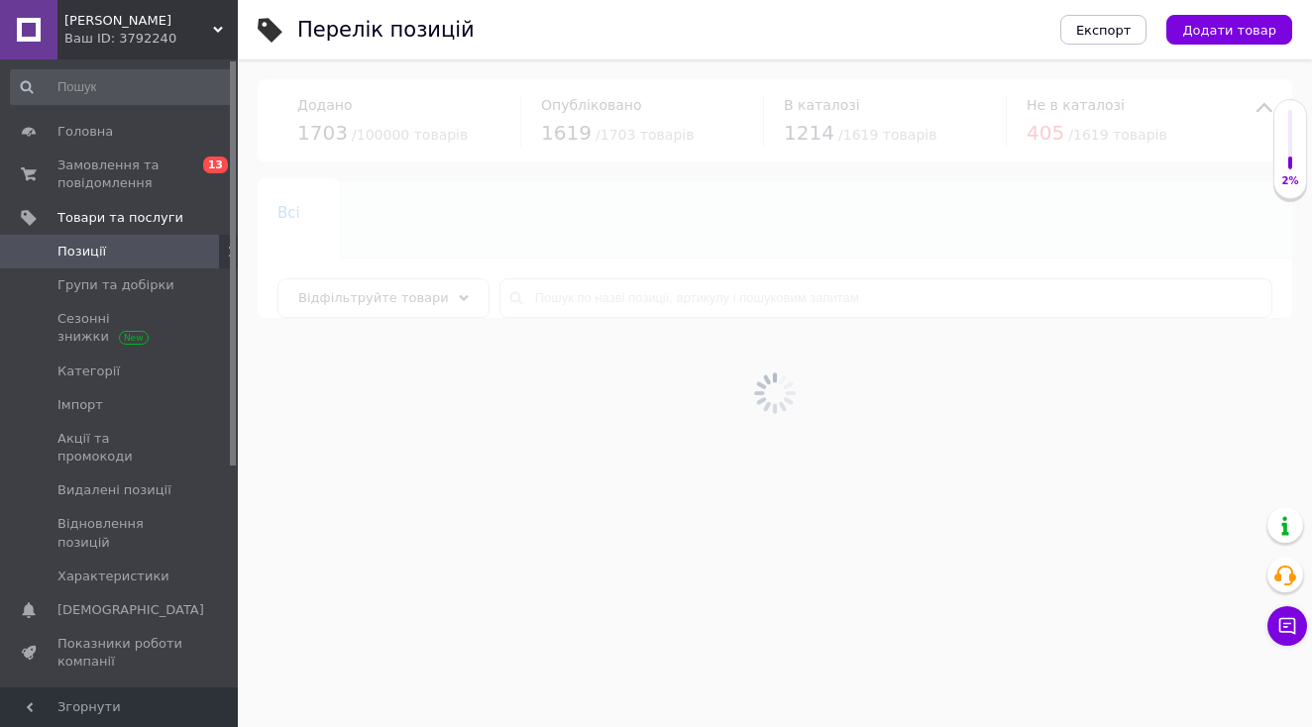
click at [226, 256] on icon at bounding box center [232, 252] width 12 height 12
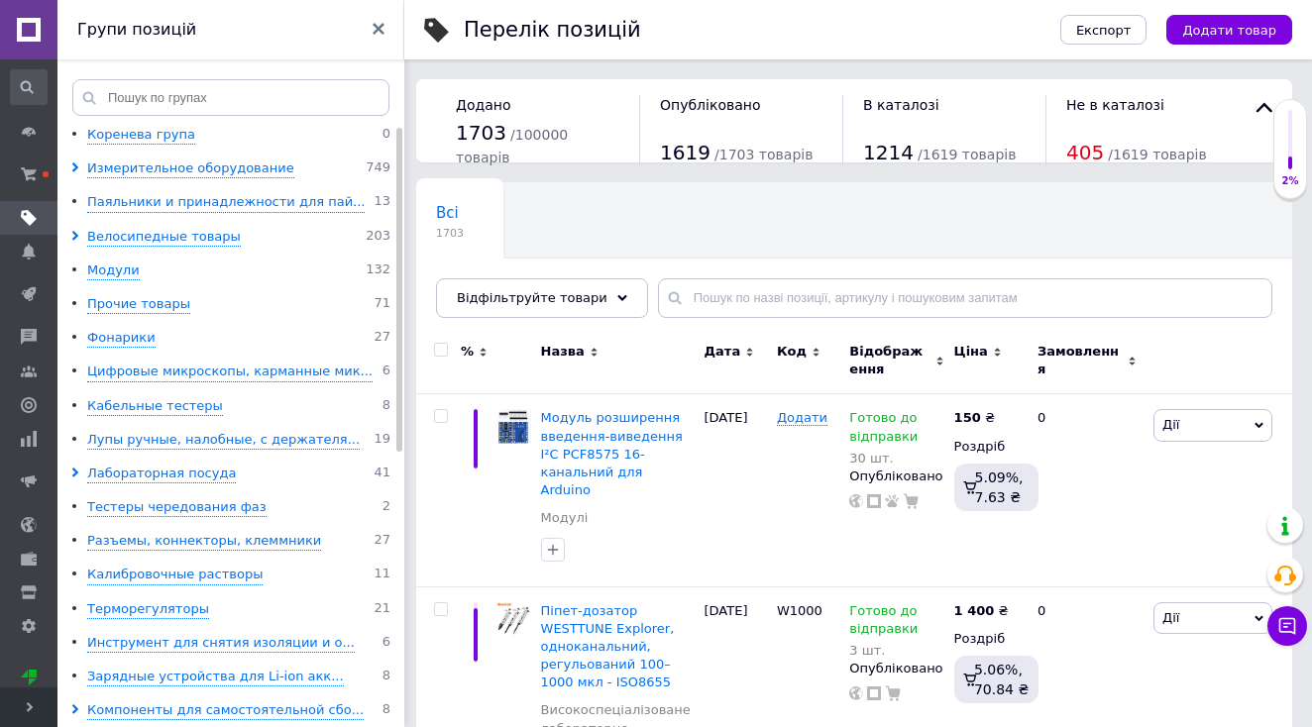
click at [223, 256] on span "[DEMOGRAPHIC_DATA]" at bounding box center [147, 252] width 180 height 18
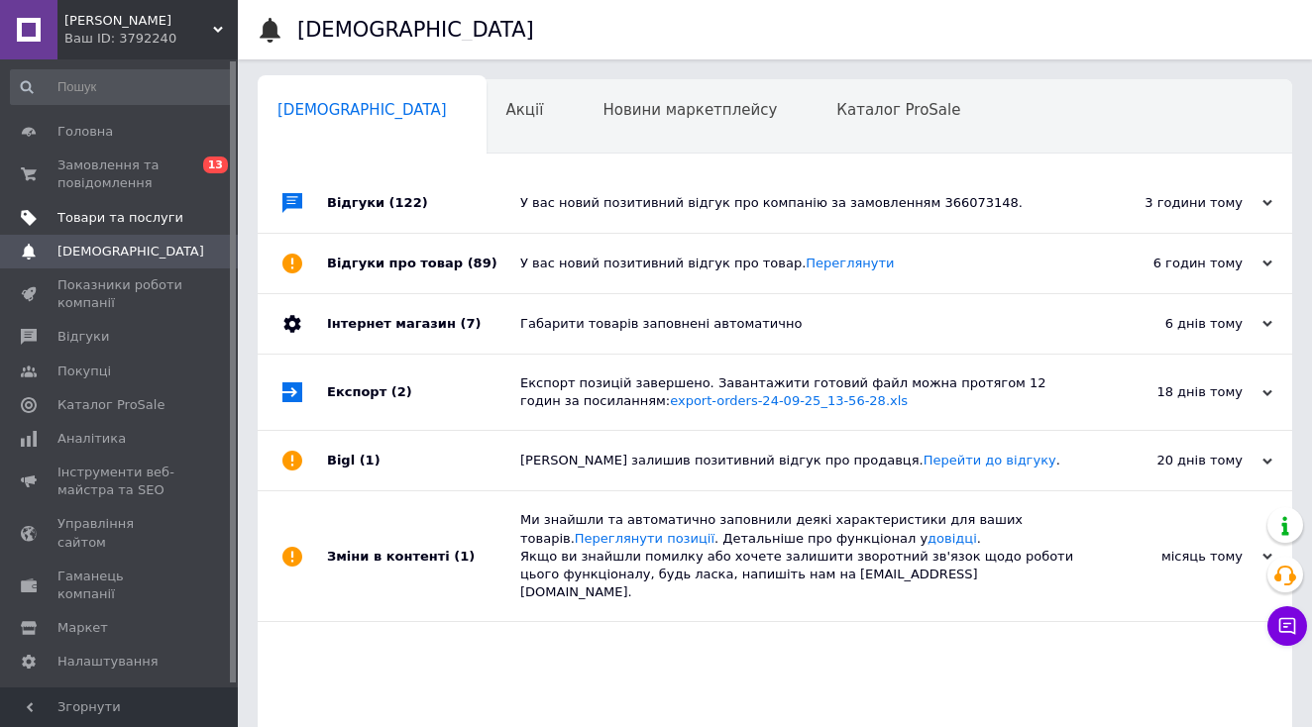
click at [154, 210] on span "Товари та послуги" at bounding box center [120, 218] width 126 height 18
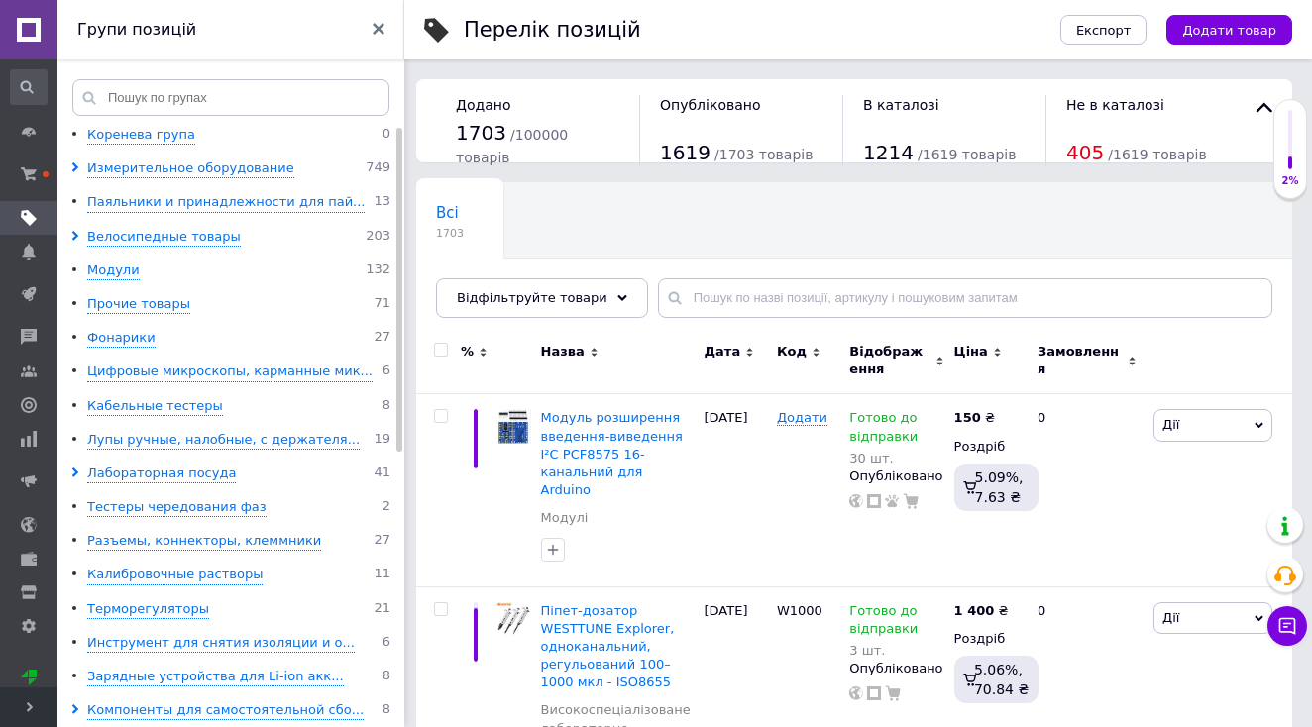
click at [24, 716] on span "Розгорнути" at bounding box center [28, 708] width 57 height 40
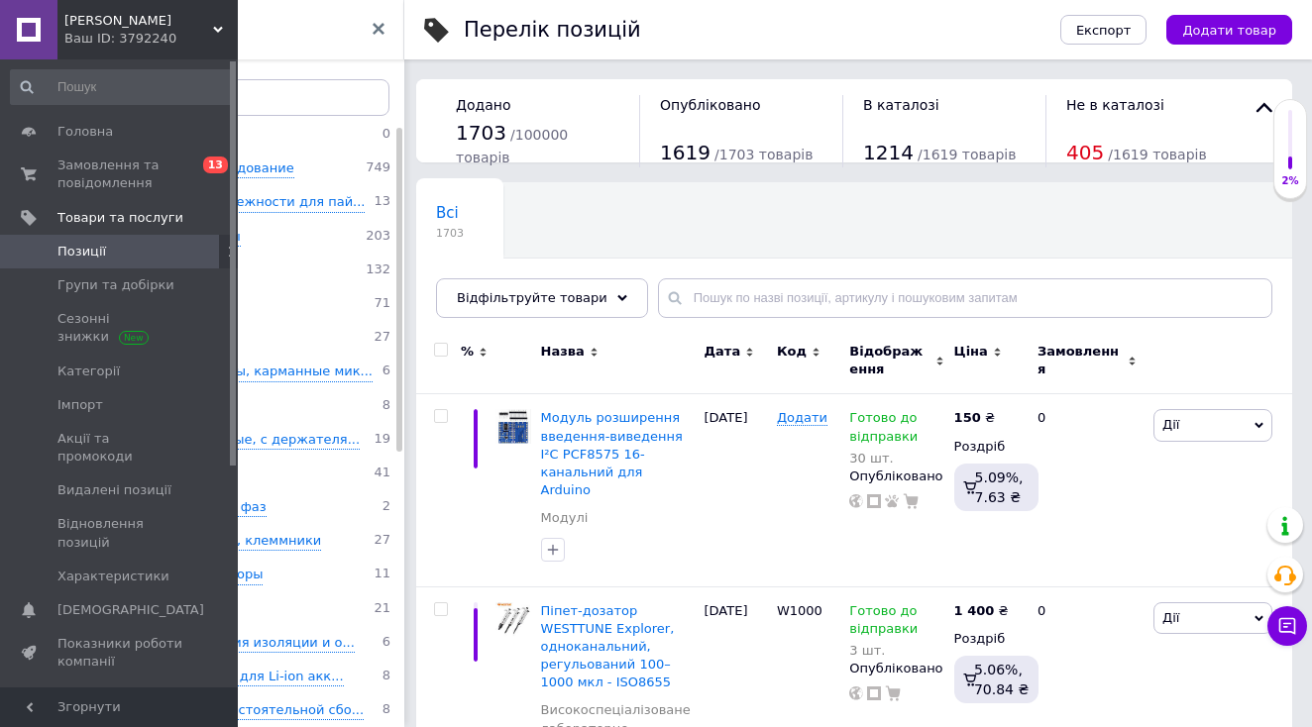
click at [382, 29] on icon at bounding box center [379, 29] width 12 height 12
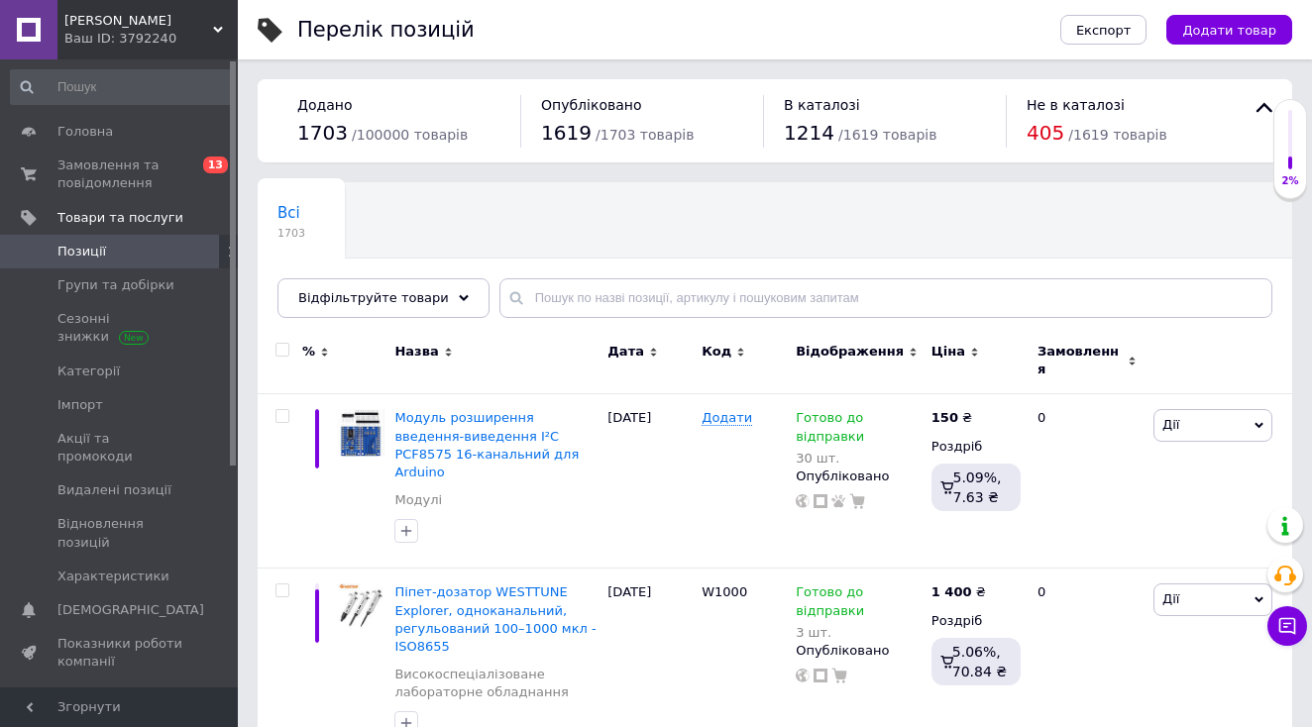
click at [226, 254] on icon at bounding box center [232, 252] width 12 height 12
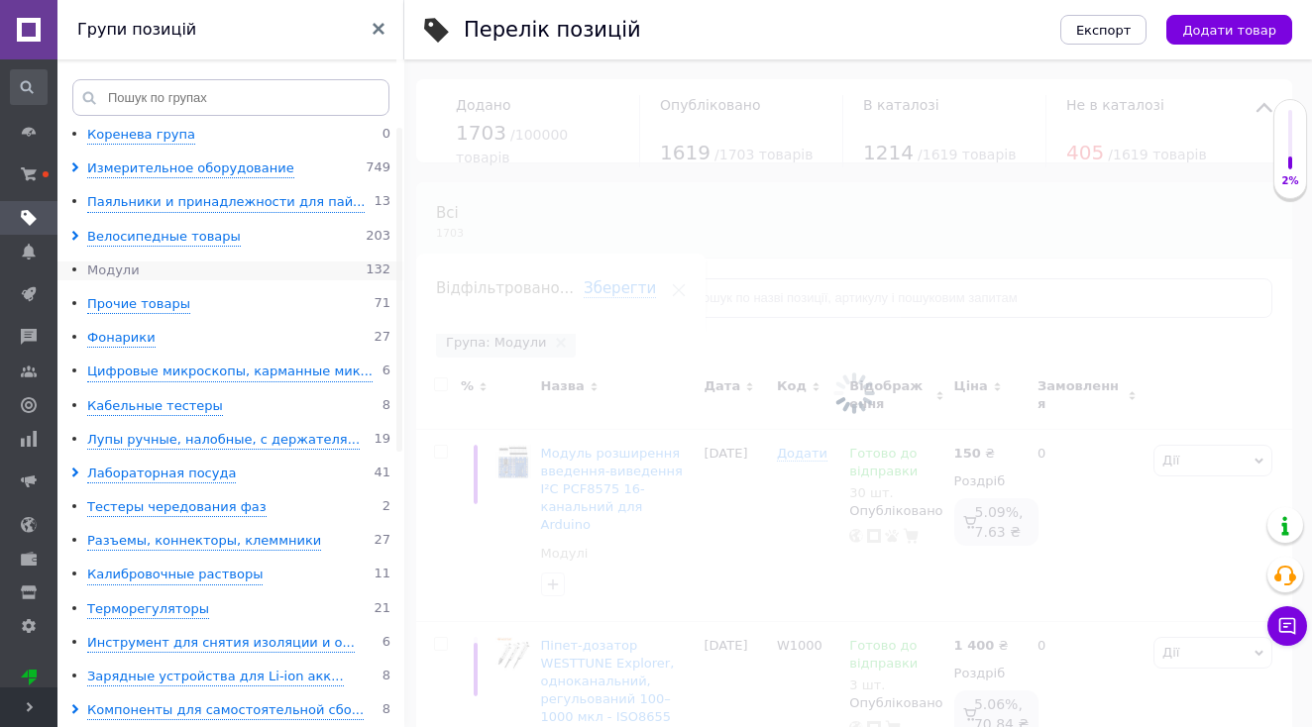
click at [114, 268] on div "Модули" at bounding box center [113, 271] width 53 height 19
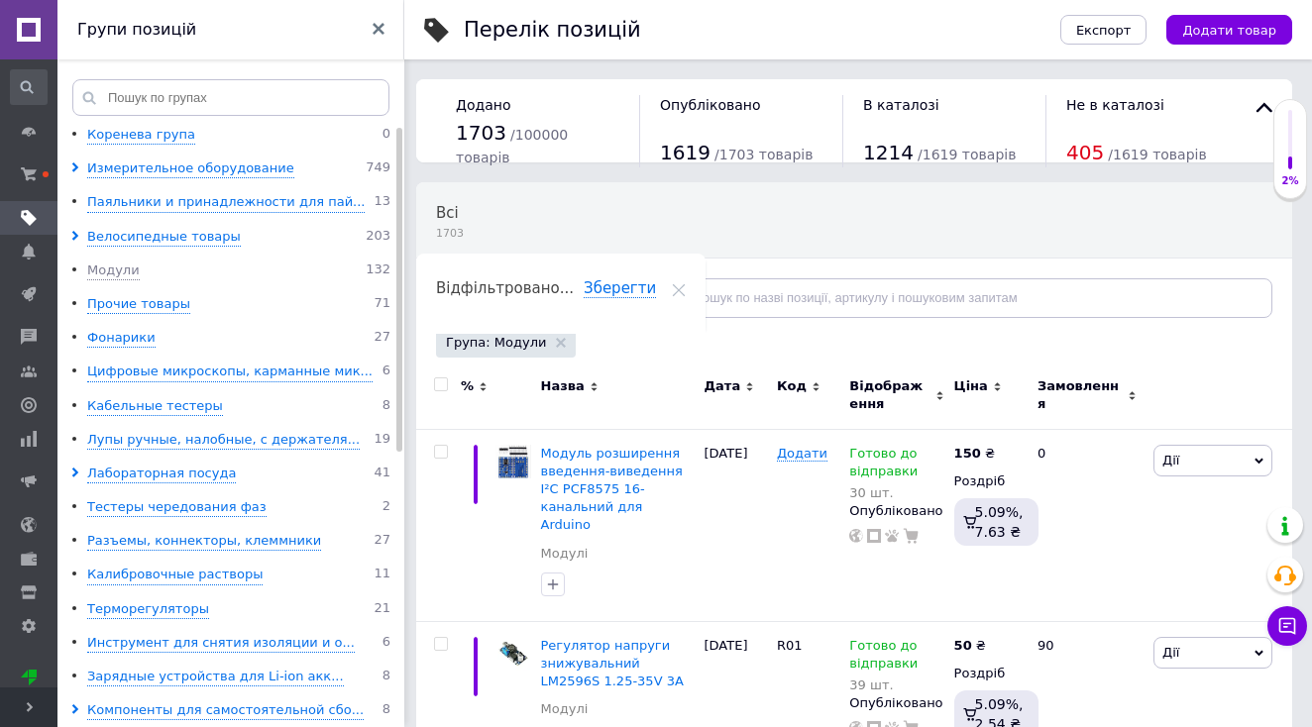
click at [28, 712] on use at bounding box center [30, 708] width 6 height 10
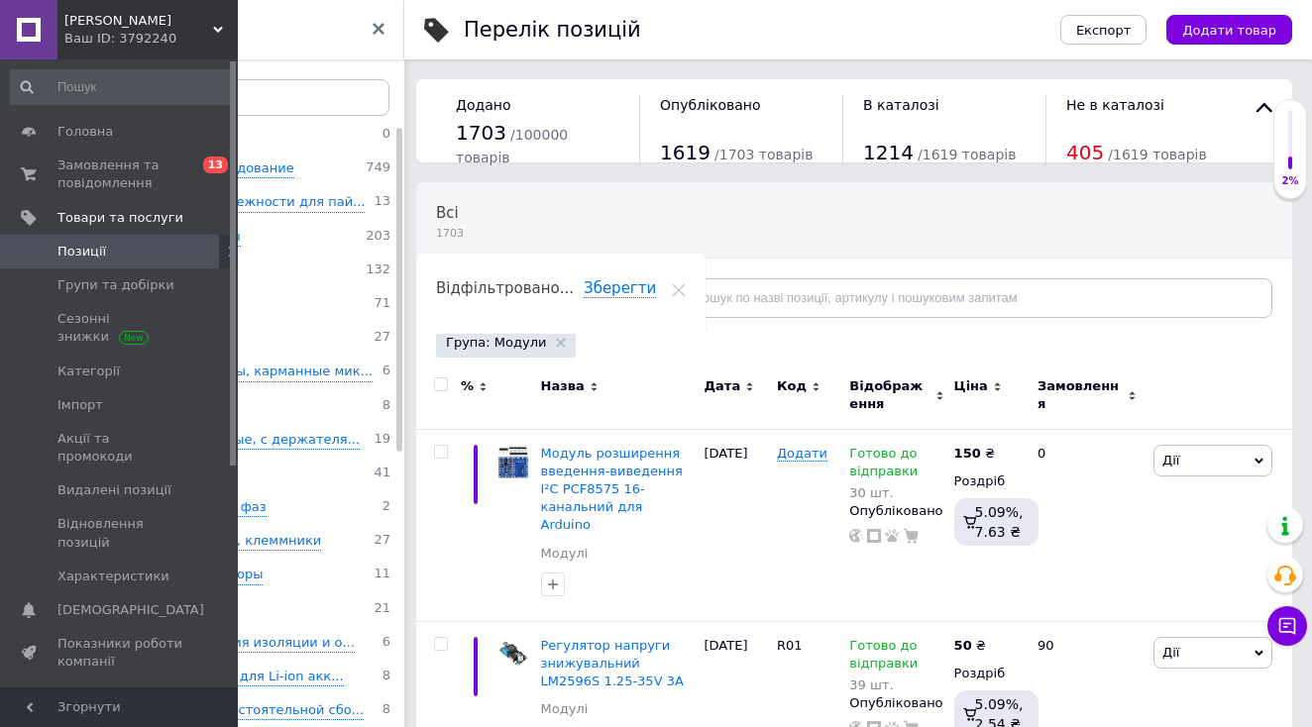
click at [382, 30] on icon at bounding box center [379, 29] width 12 height 12
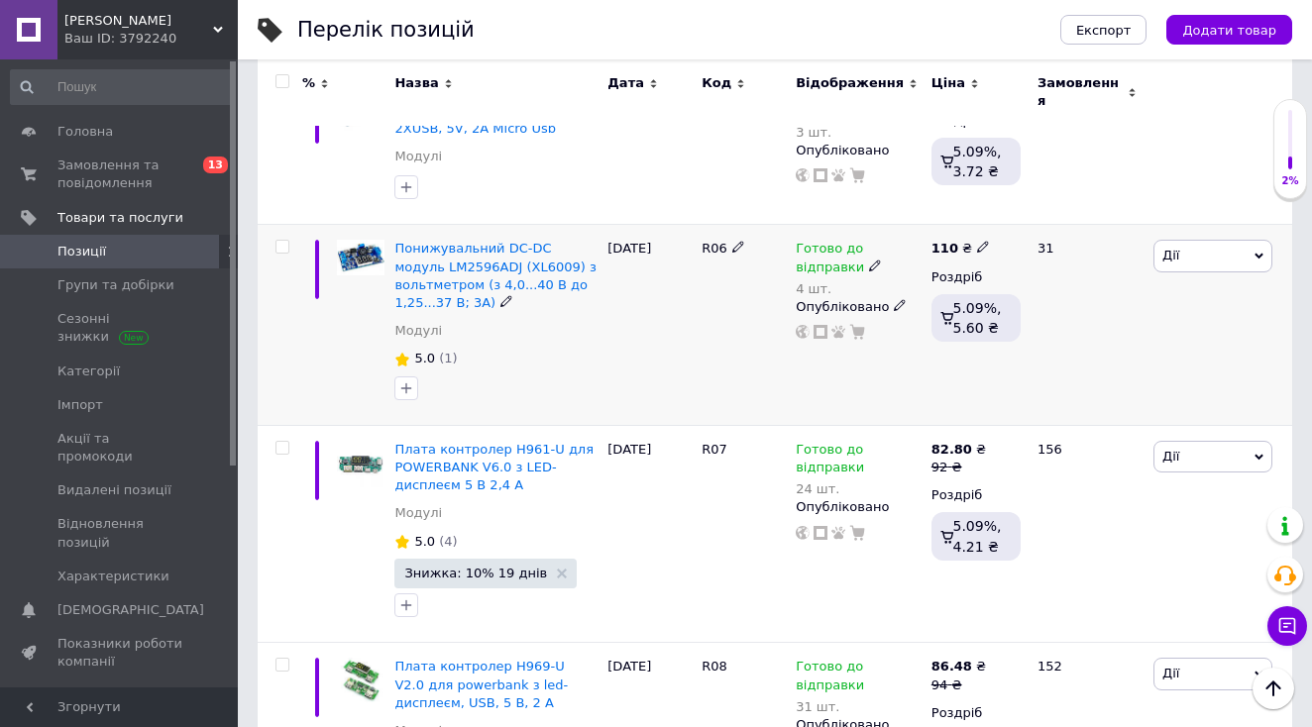
scroll to position [1293, 0]
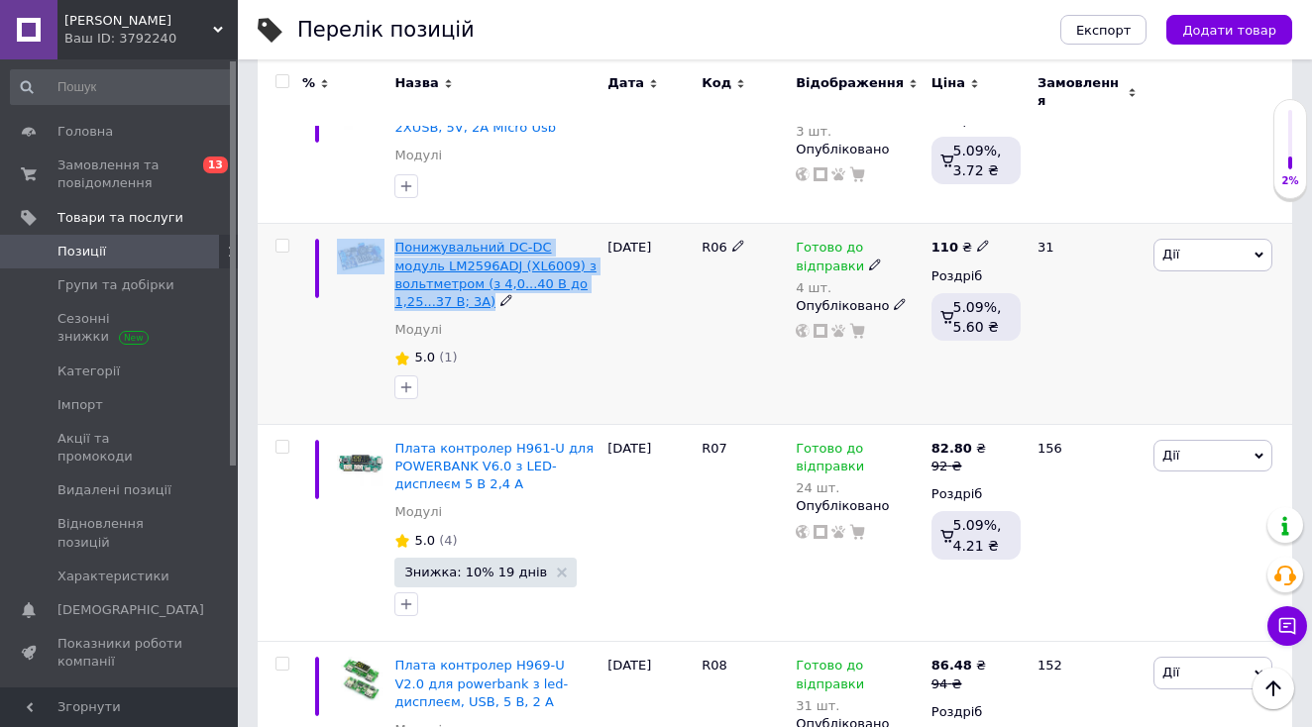
drag, startPoint x: 384, startPoint y: 191, endPoint x: 483, endPoint y: 251, distance: 114.7
click at [483, 251] on div "Понижувальний DC-DC модуль LM2596ADJ (XL6009) з вольтметром (з 4,0...40 В до 1,…" at bounding box center [775, 324] width 1035 height 201
copy div "Понижувальний DC-DC модуль LM2596ADJ (XL6009) з вольтметром (з 4,0...40 В до 1,…"
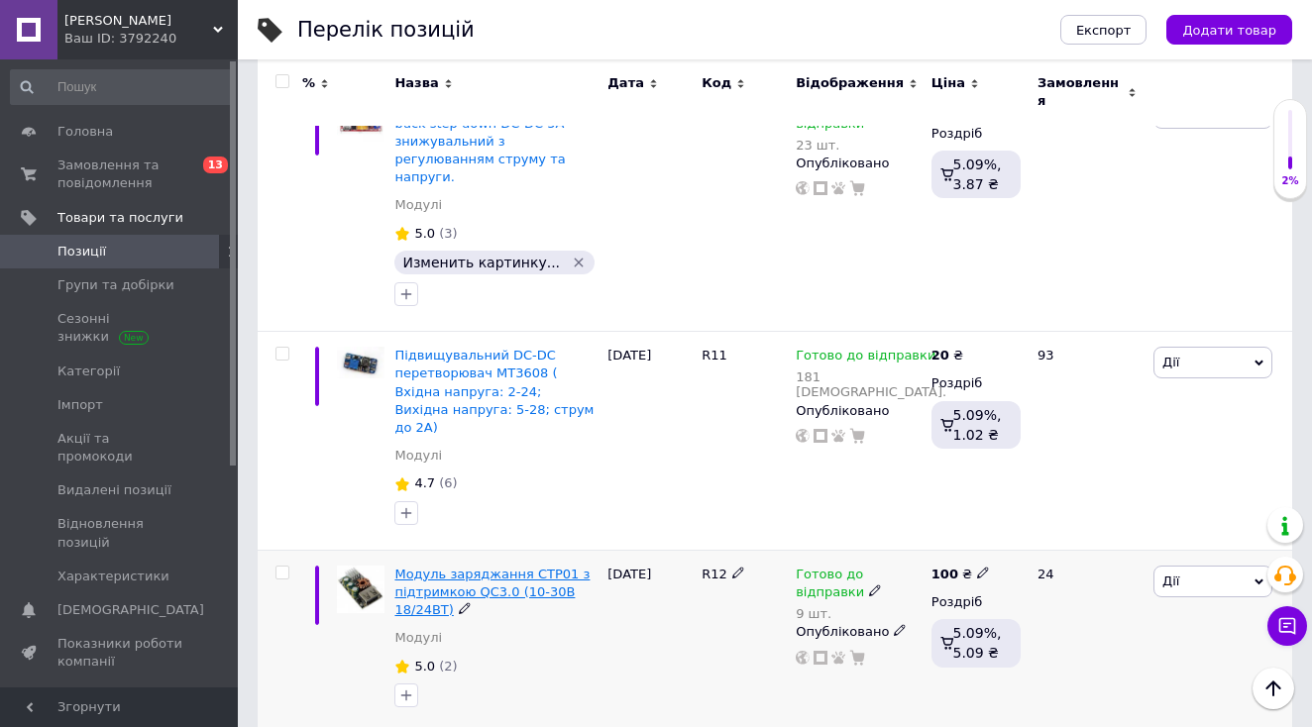
scroll to position [2277, 0]
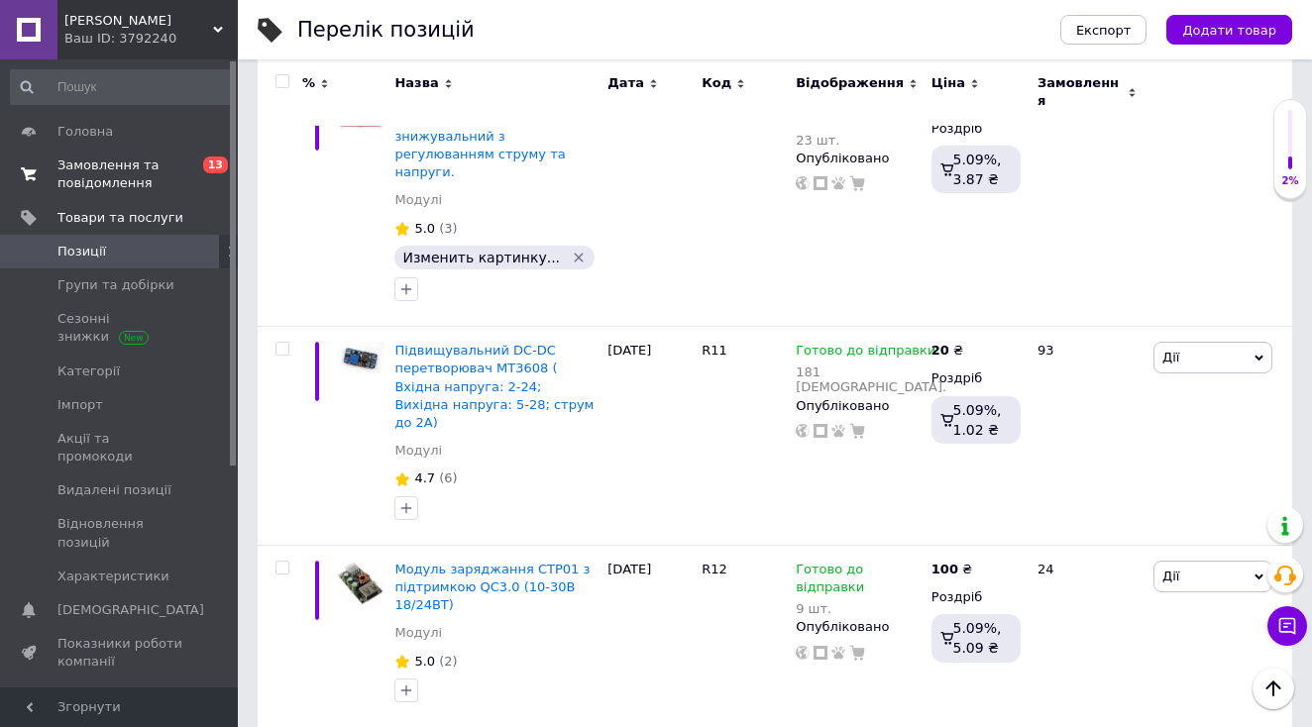
click at [113, 166] on span "Замовлення та повідомлення" at bounding box center [120, 175] width 126 height 36
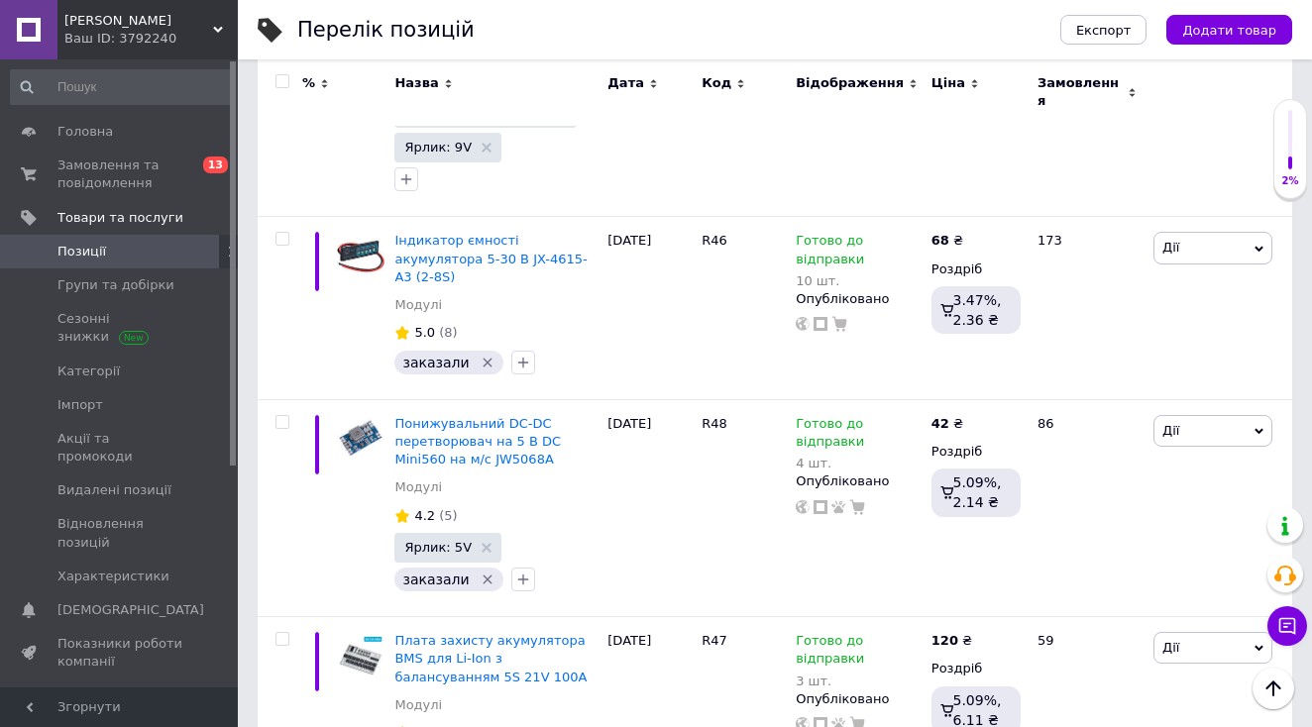
scroll to position [9112, 0]
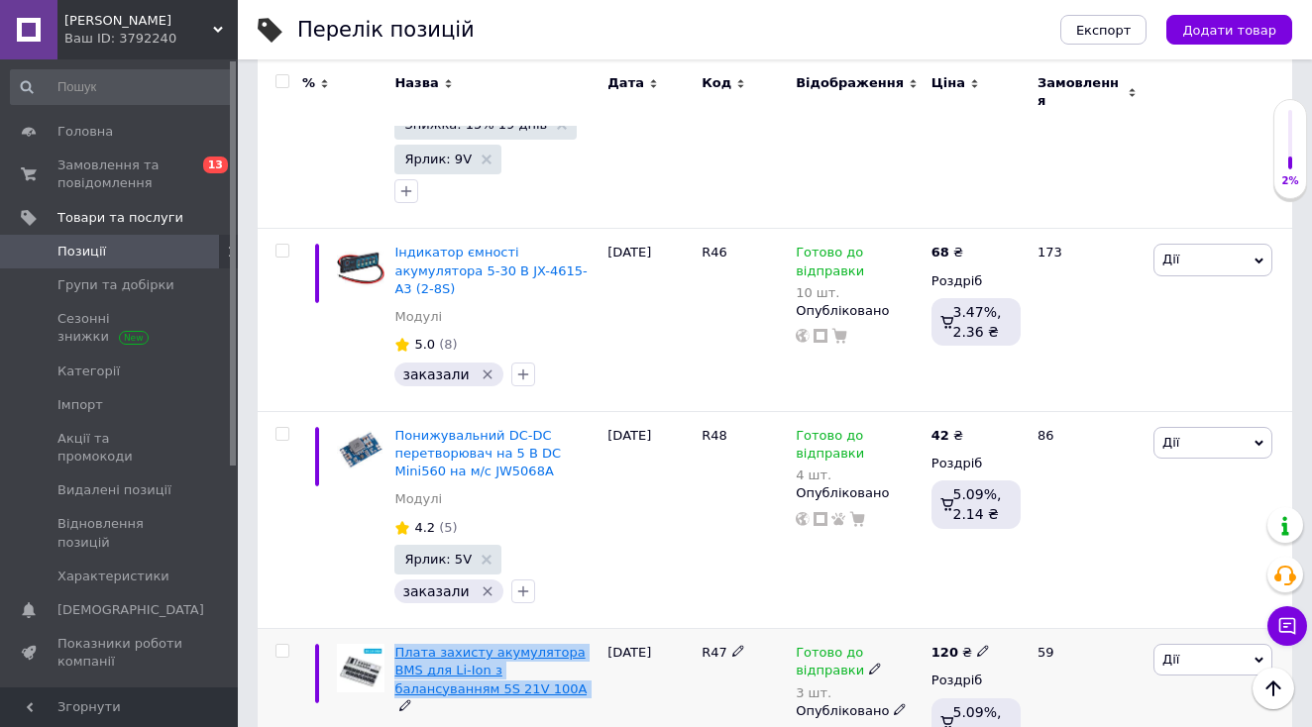
drag, startPoint x: 474, startPoint y: 291, endPoint x: 392, endPoint y: 264, distance: 85.9
click at [394, 644] on div "Плата захисту акумулятора BMS для Li-Ion з балансуванням 5S 21V 100A" at bounding box center [495, 680] width 203 height 72
copy div "Плата захисту акумулятора BMS для Li-Ion з балансуванням 5S 21V 100A"
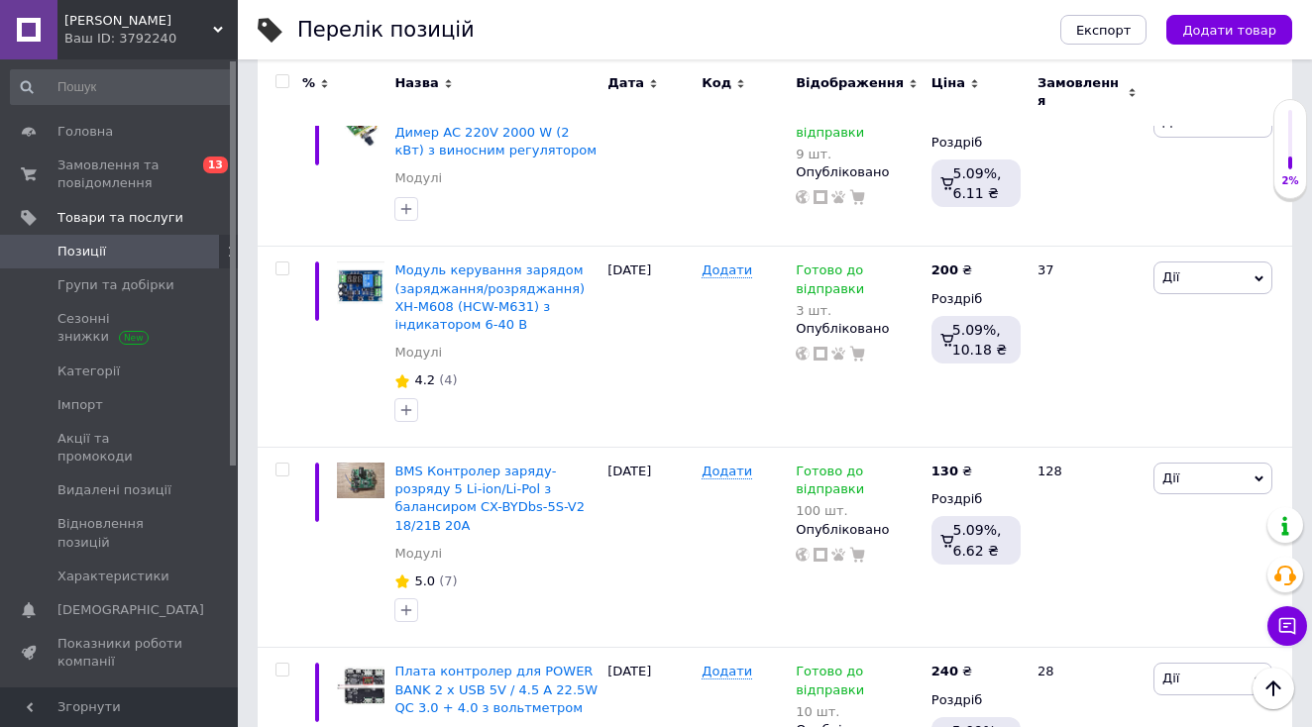
scroll to position [15684, 0]
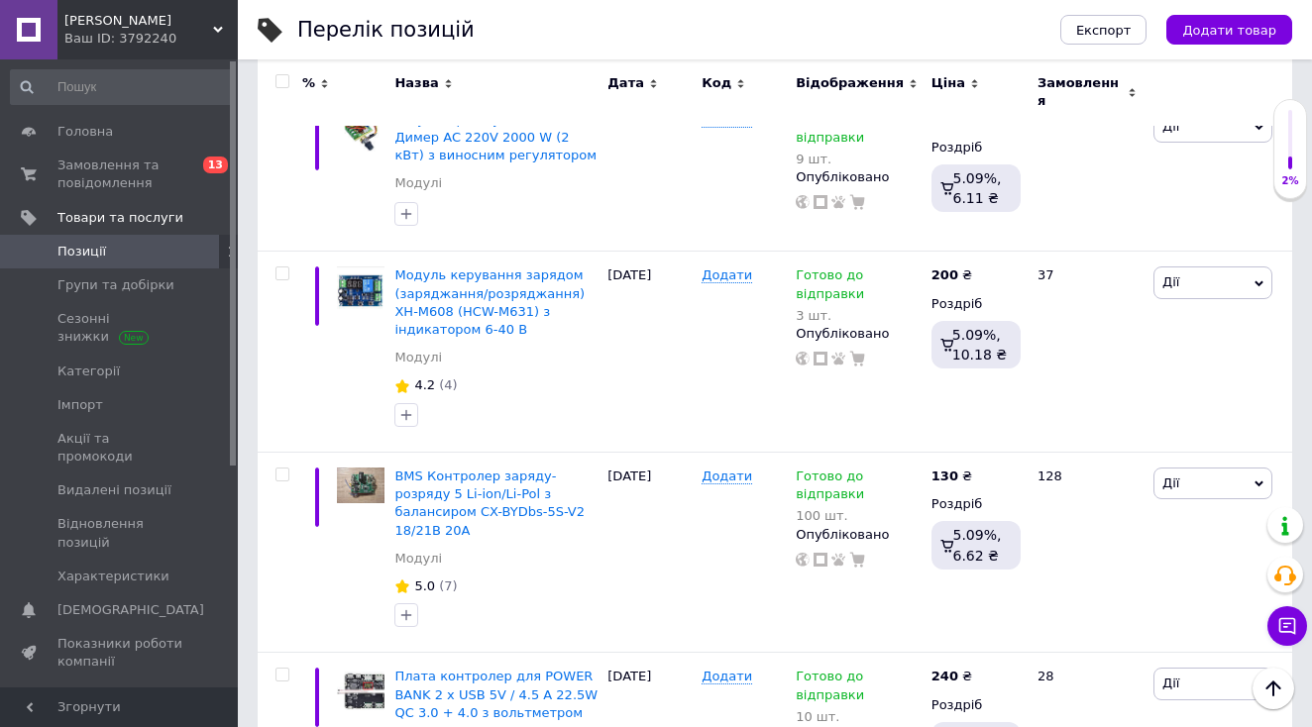
drag, startPoint x: 387, startPoint y: 199, endPoint x: 498, endPoint y: 238, distance: 117.5
copy span "Плата LED-індикатор заряду/розряджання 3S 12.6V Li-ion/Li-pol акумуляторів"
drag, startPoint x: 386, startPoint y: 383, endPoint x: 526, endPoint y: 420, distance: 144.7
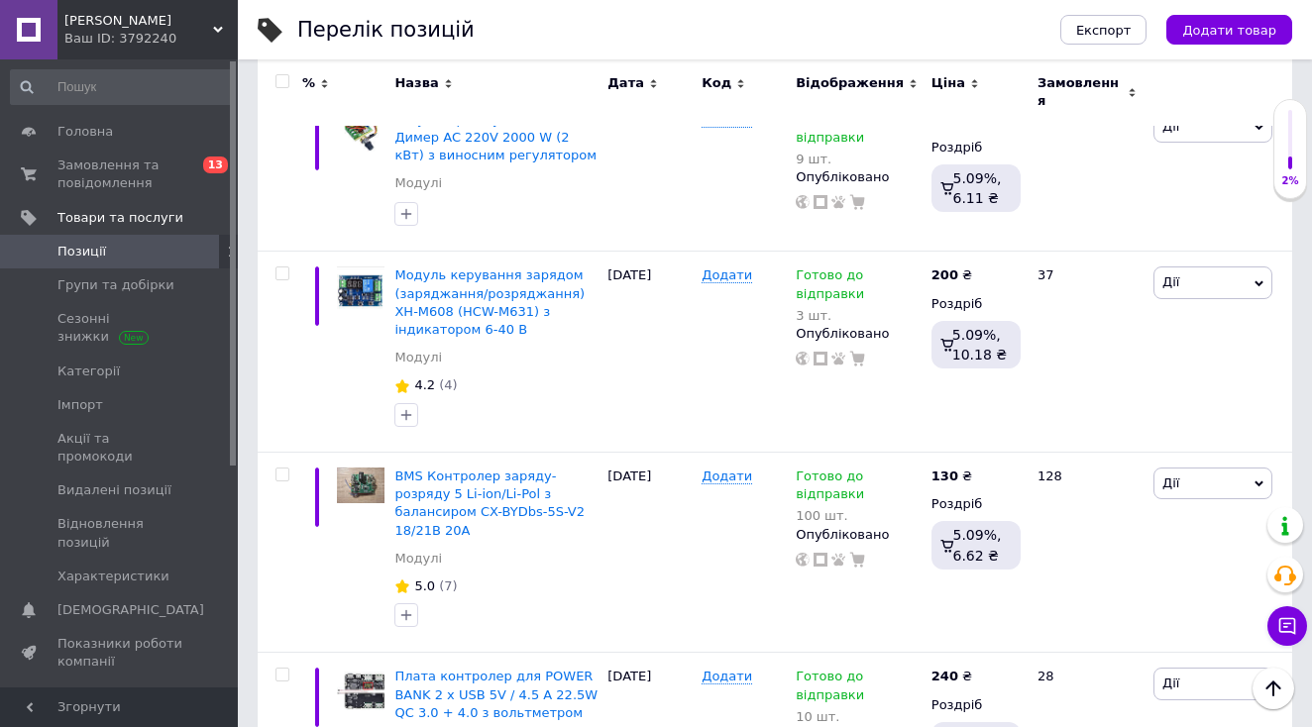
drag, startPoint x: 538, startPoint y: 421, endPoint x: 393, endPoint y: 378, distance: 151.1
copy div "Тестер ємності HW-586 літій-іонного акумулятора 18650 ZB2L3 (V1954 V3.0)"
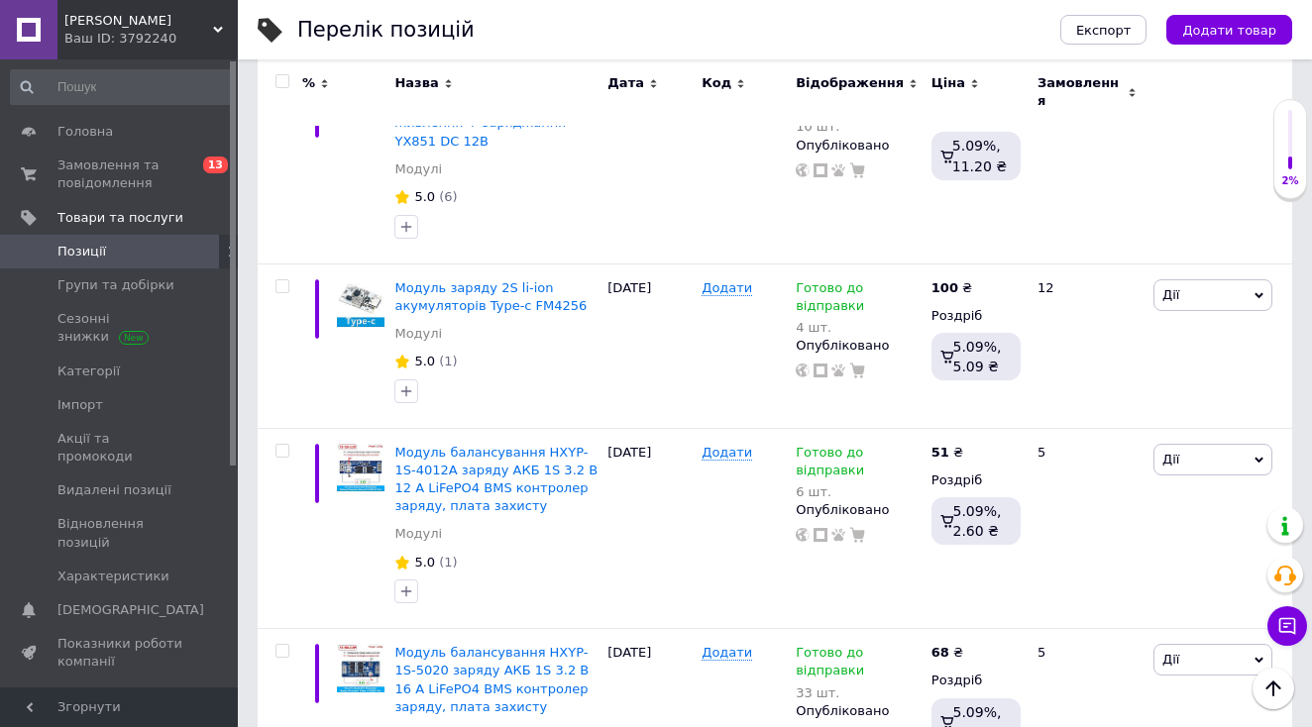
scroll to position [18418, 0]
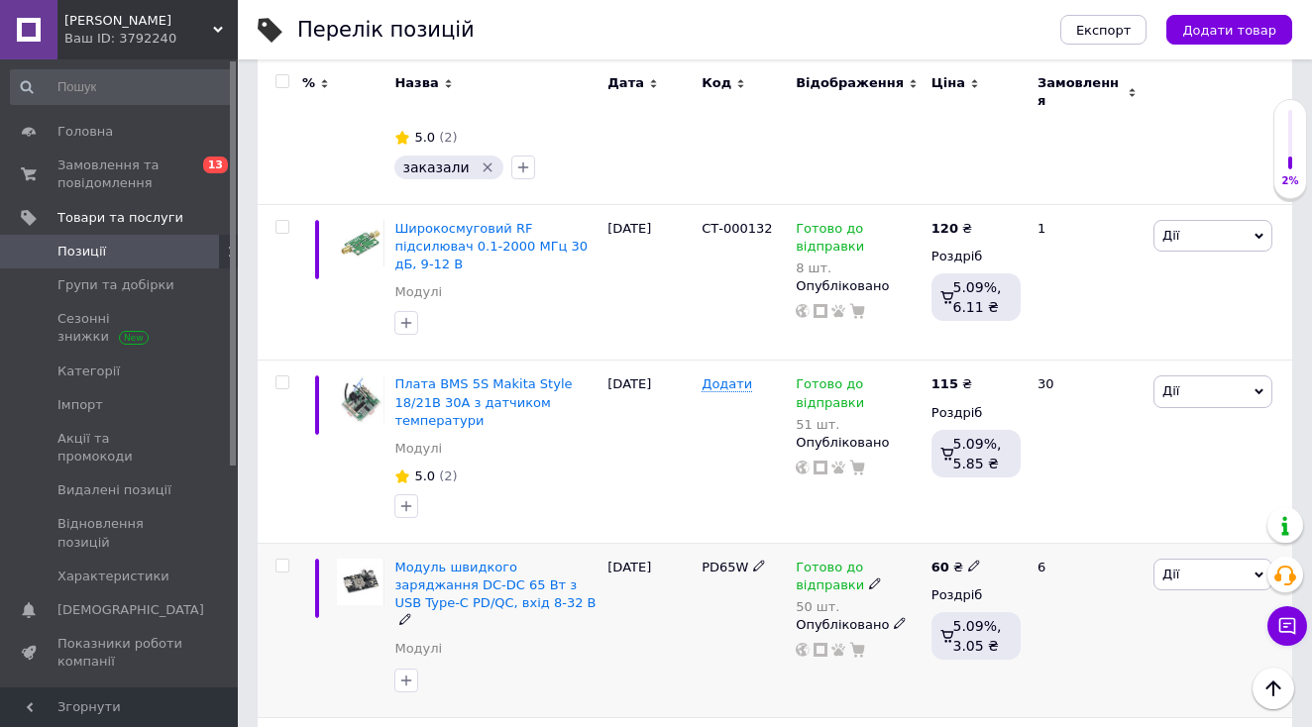
scroll to position [4888, 0]
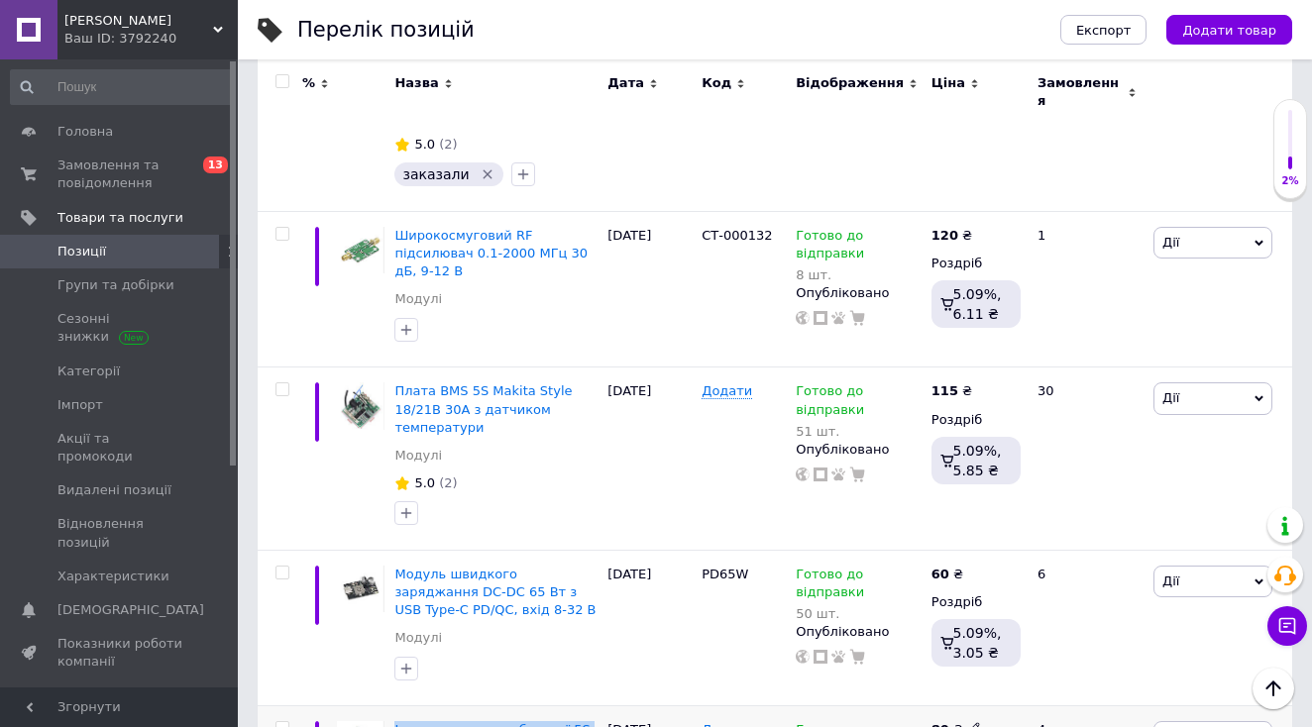
drag, startPoint x: 537, startPoint y: 525, endPoint x: 392, endPoint y: 507, distance: 145.8
click at [394, 721] on div "Індикатор заряду батареї 5S 18V-21V для Makita" at bounding box center [495, 739] width 203 height 36
copy div "Індикатор заряду батареї 5S 18V-21V для Makita"
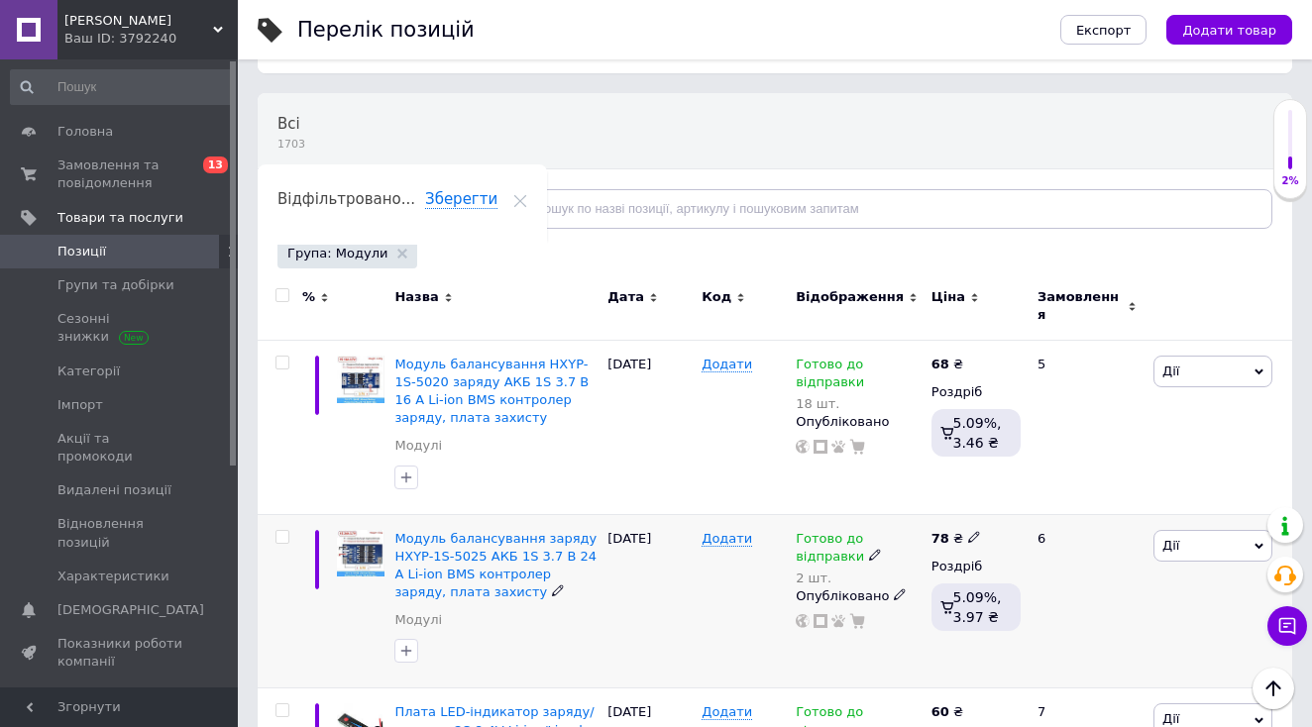
scroll to position [88, 0]
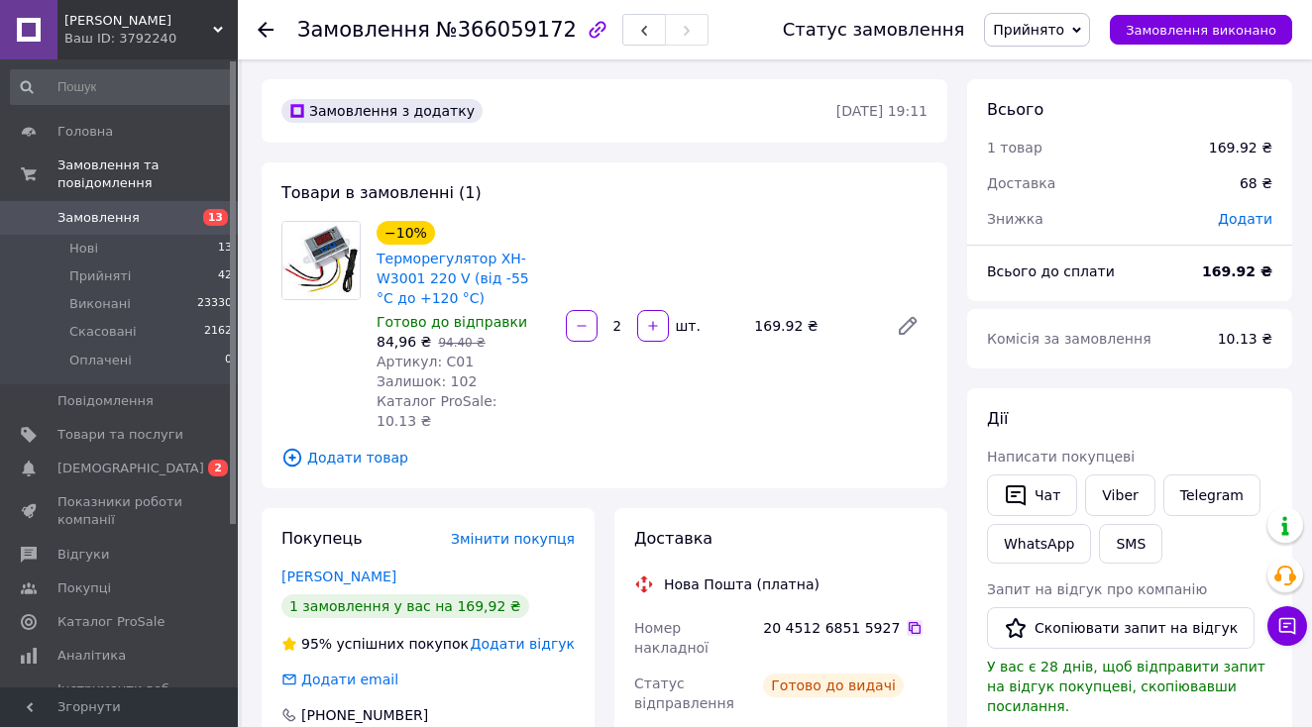
click at [907, 620] on icon at bounding box center [915, 628] width 16 height 16
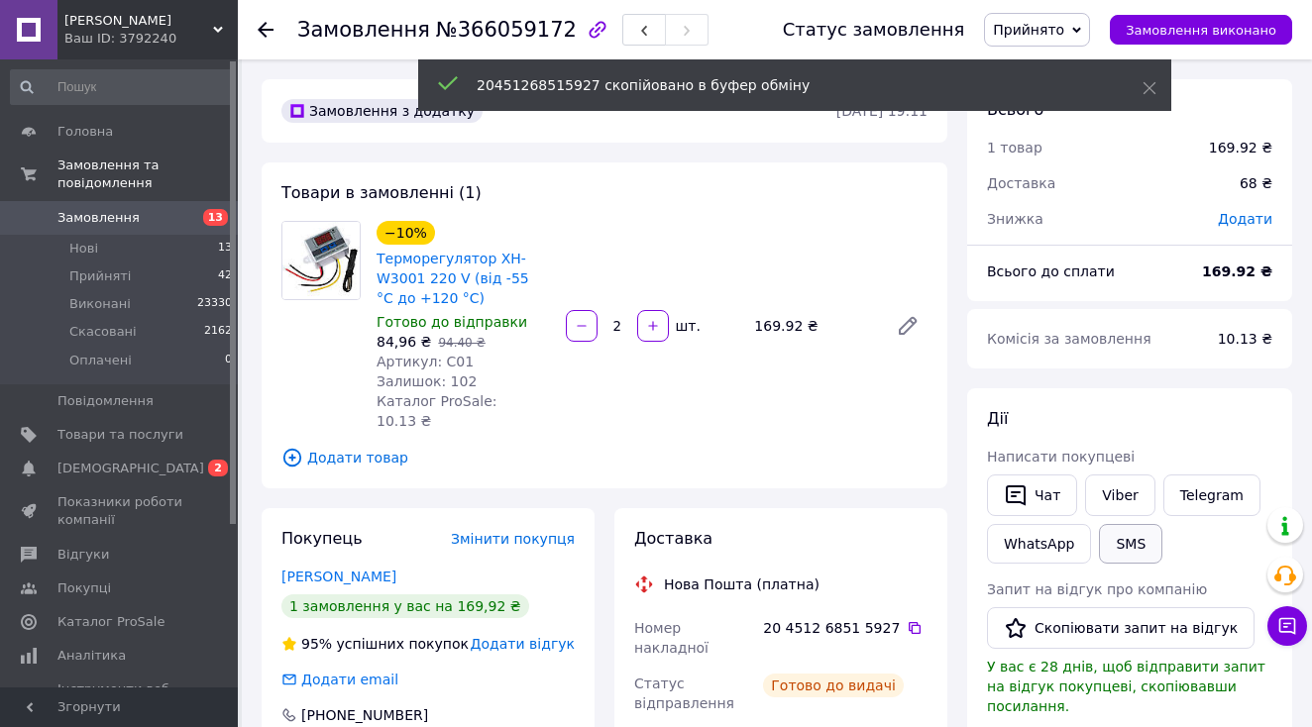
click at [1121, 547] on button "SMS" at bounding box center [1130, 544] width 63 height 40
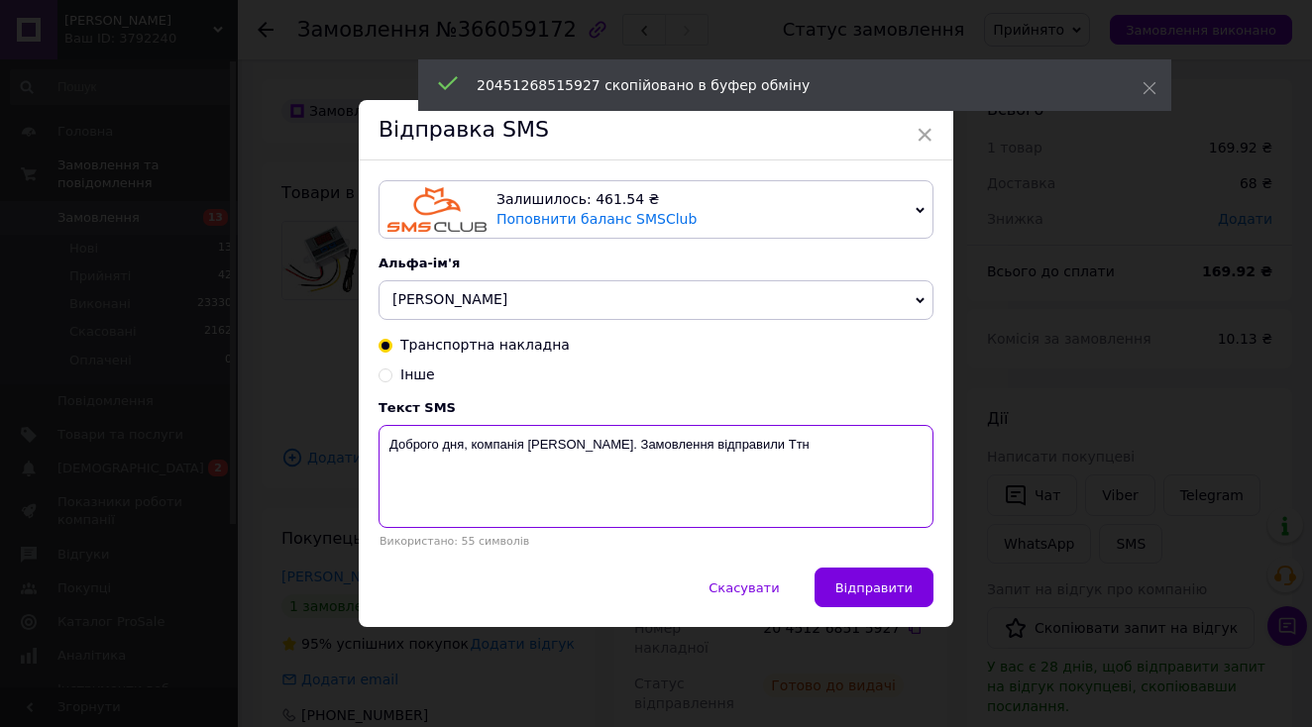
click at [858, 500] on textarea "Доброго дня, компанія Medor. Замовлення відправили Ттн" at bounding box center [656, 476] width 555 height 103
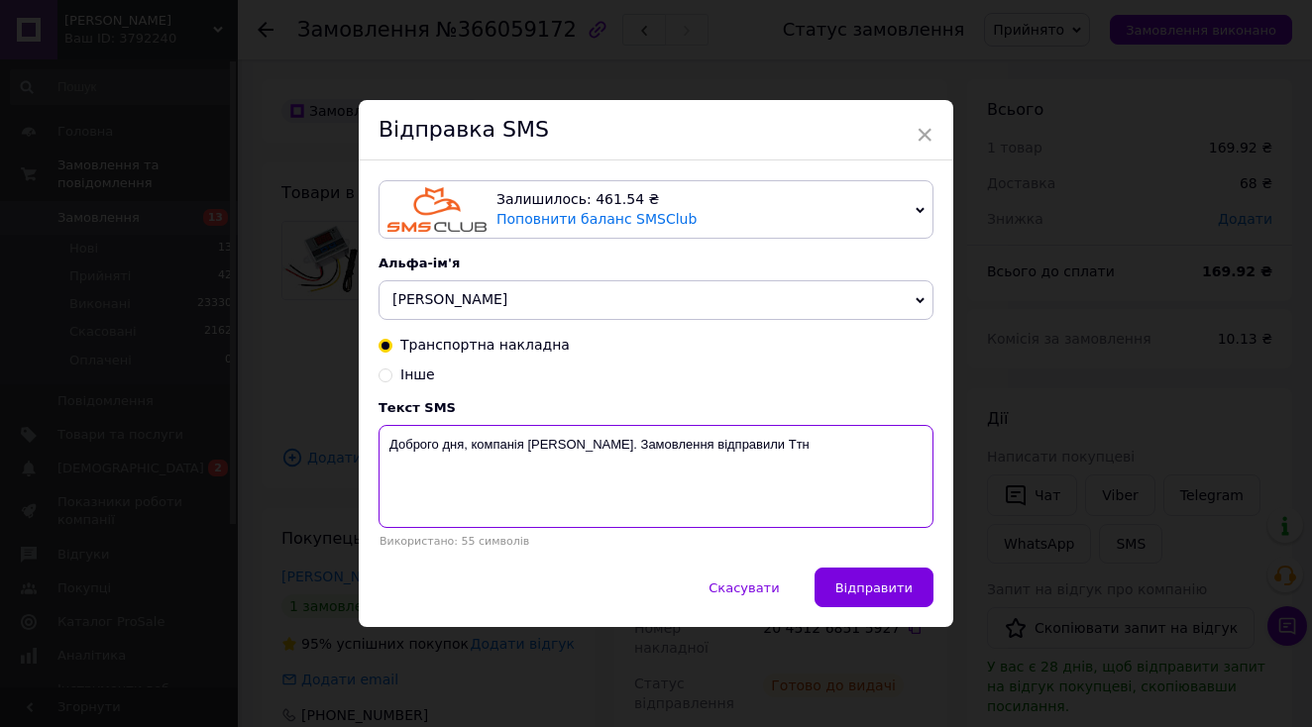
paste textarea "20451268515927"
type textarea "Доброго дня, компанія Medor. Замовлення відправили Ттн 20451268515927"
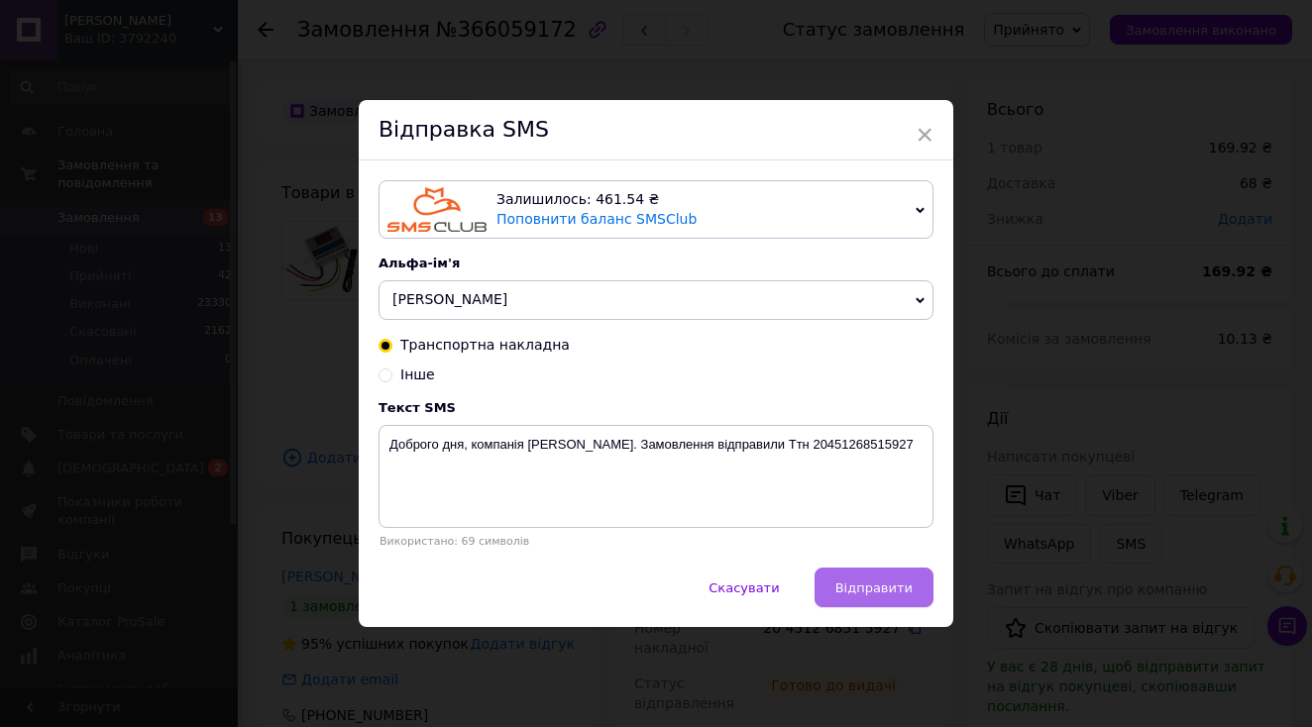
click at [877, 595] on span "Відправити" at bounding box center [873, 588] width 77 height 15
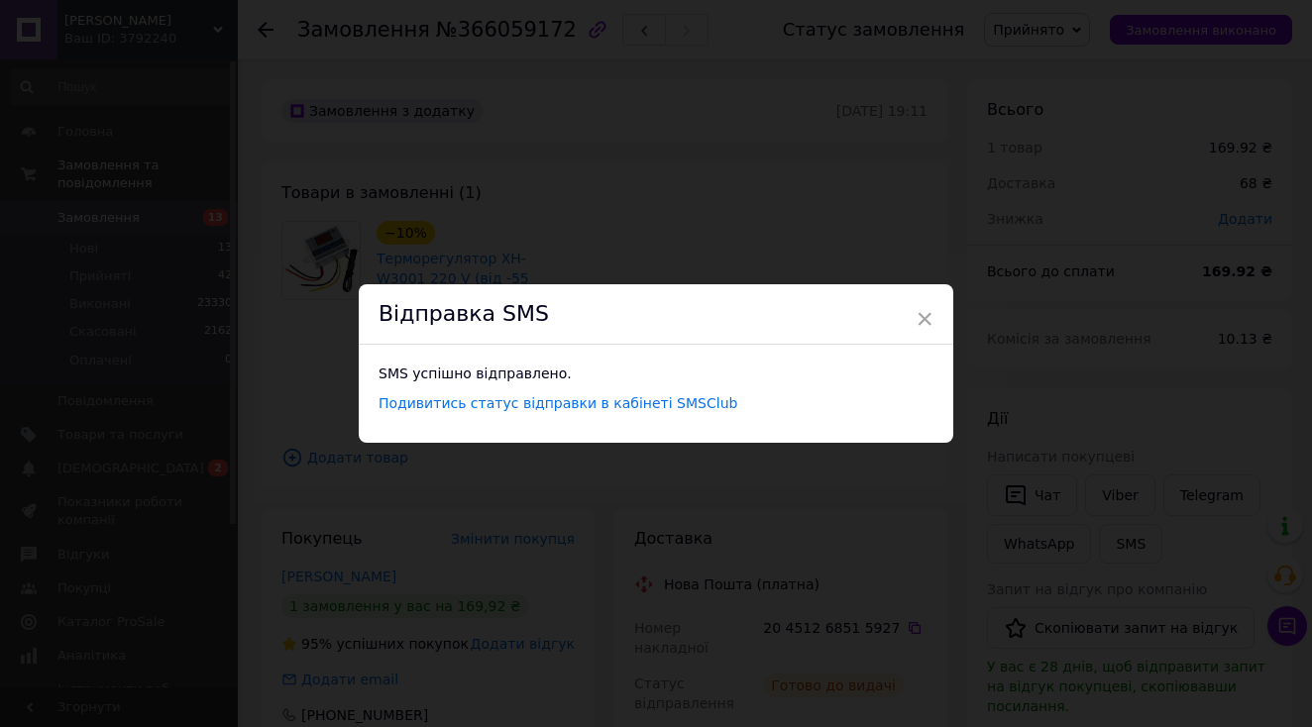
click at [564, 543] on div "× Відправка SMS SMS успішно відправлено. Подивитись статус відправки в кабінеті…" at bounding box center [656, 363] width 1312 height 727
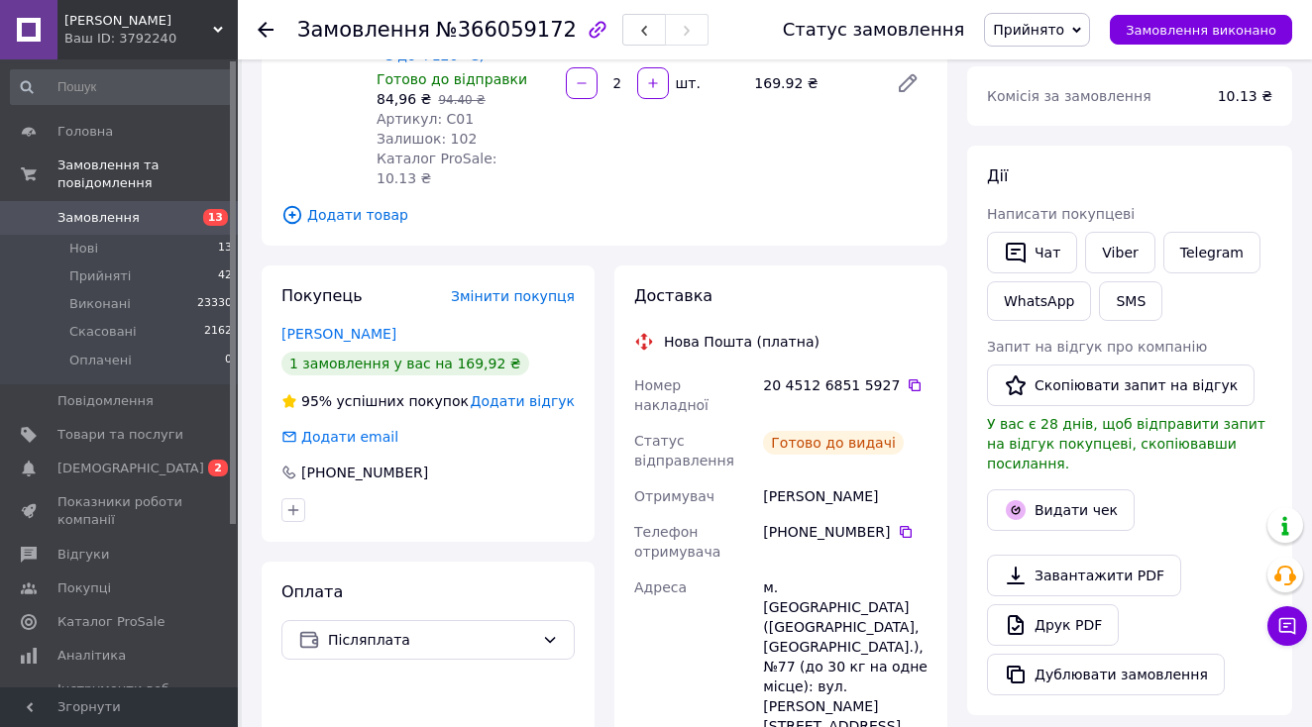
scroll to position [249, 0]
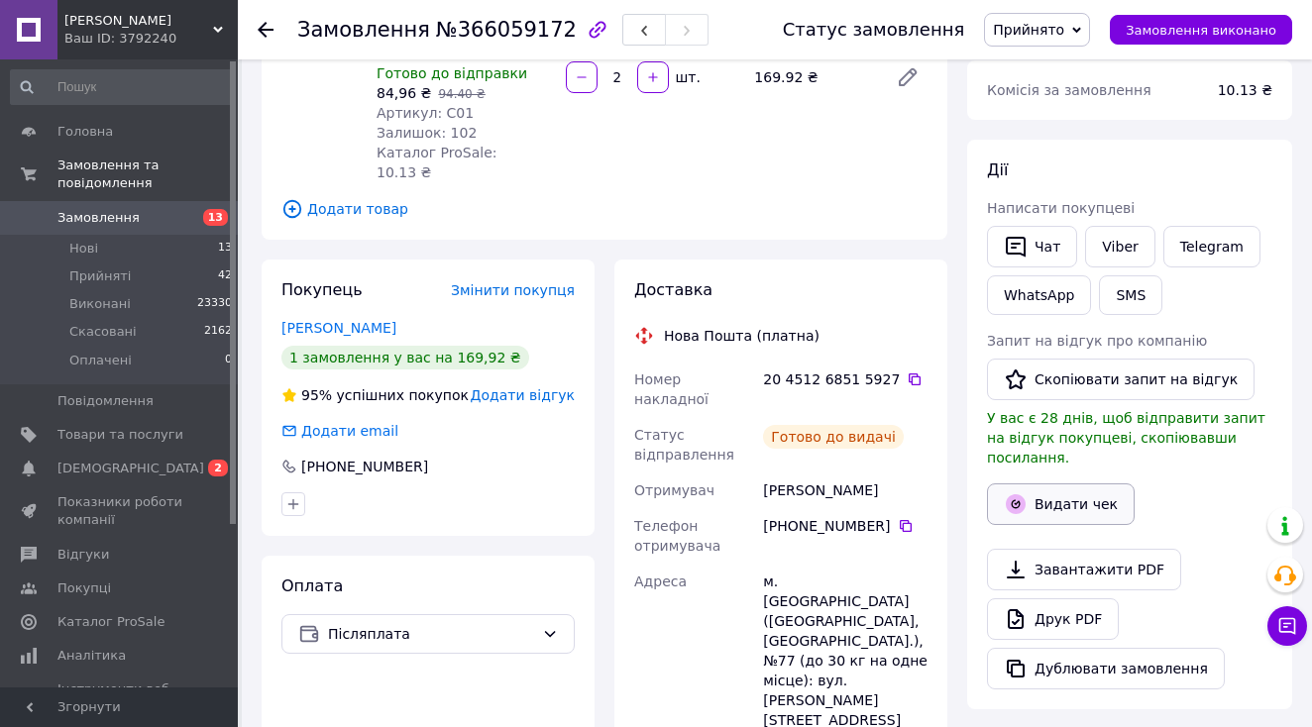
click at [1033, 486] on button "Видати чек" at bounding box center [1061, 505] width 148 height 42
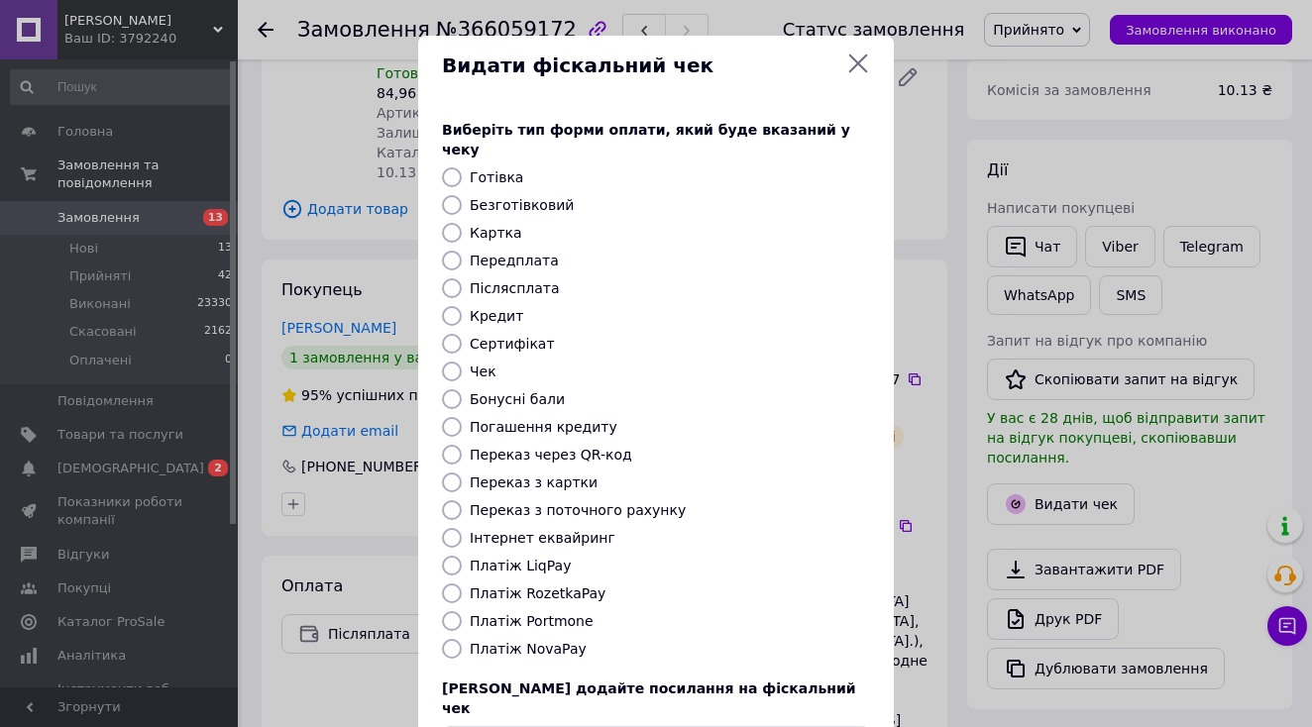
click at [541, 641] on label "Платіж NovaPay" at bounding box center [528, 649] width 117 height 16
click at [462, 639] on input "Платіж NovaPay" at bounding box center [452, 649] width 20 height 20
radio input "true"
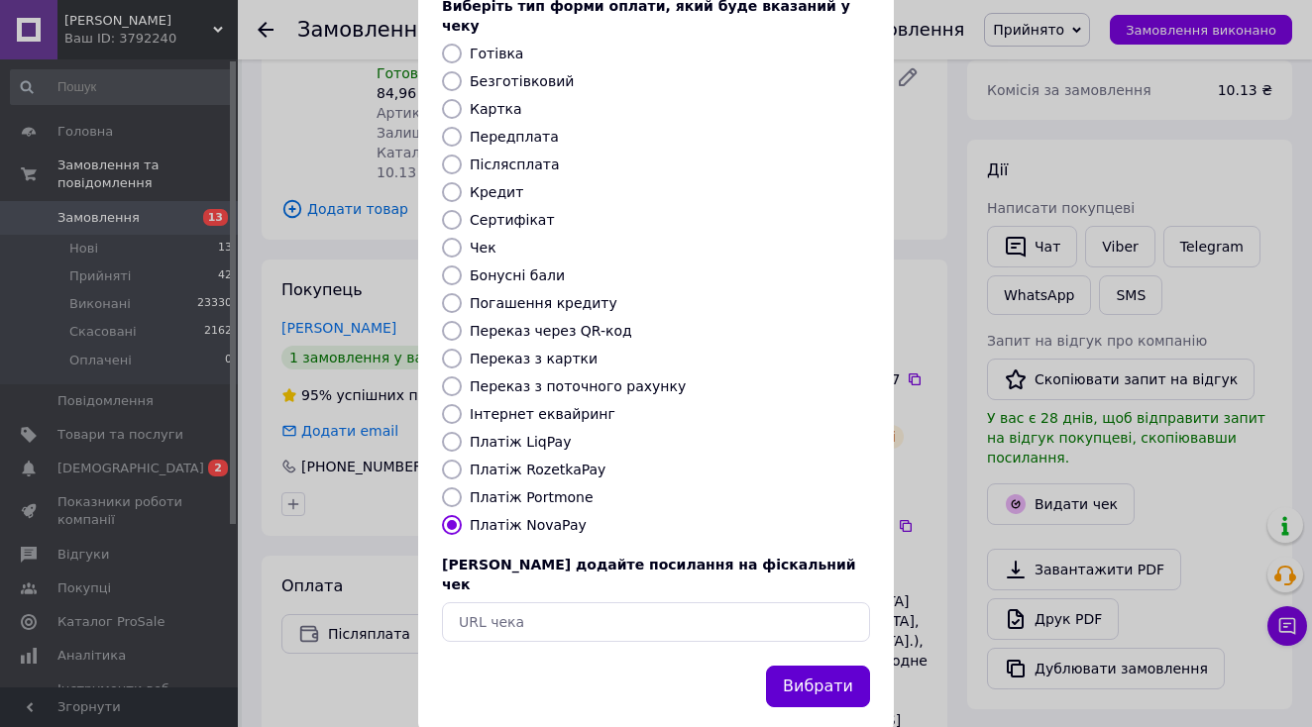
scroll to position [123, 0]
click at [804, 667] on button "Вибрати" at bounding box center [818, 688] width 104 height 43
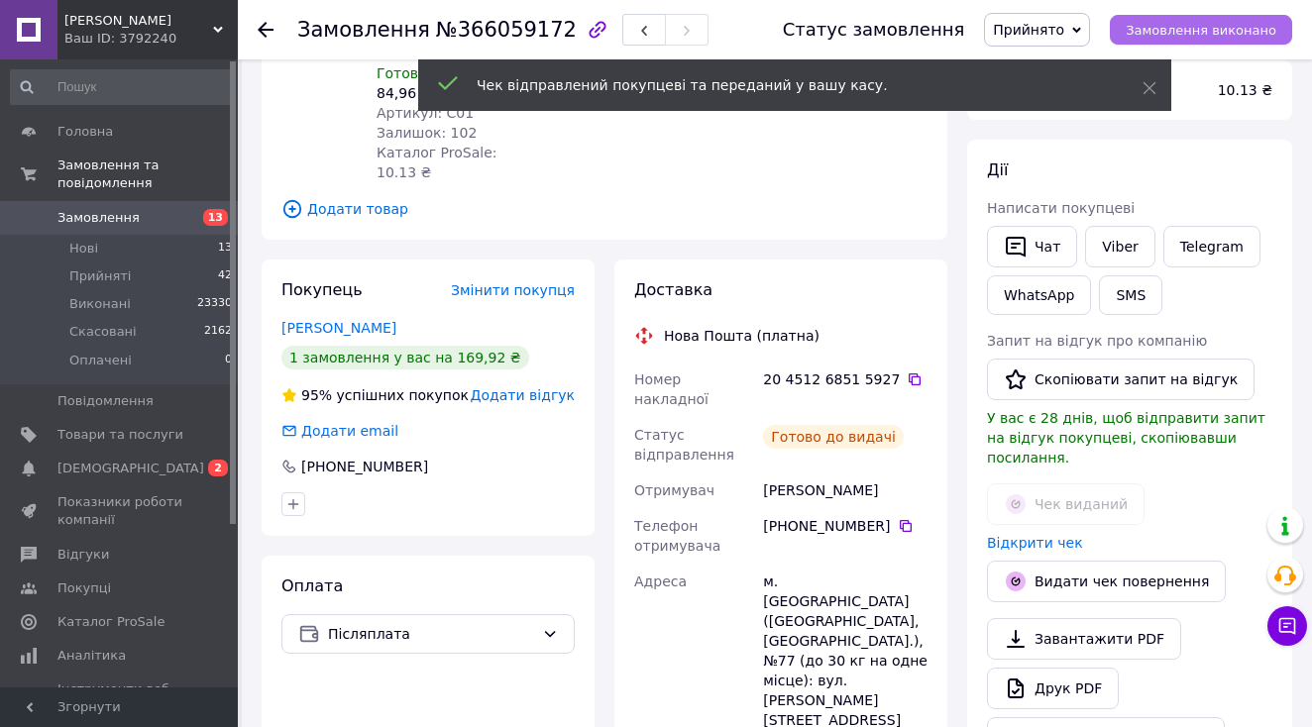
click at [1206, 35] on span "Замовлення виконано" at bounding box center [1201, 30] width 151 height 15
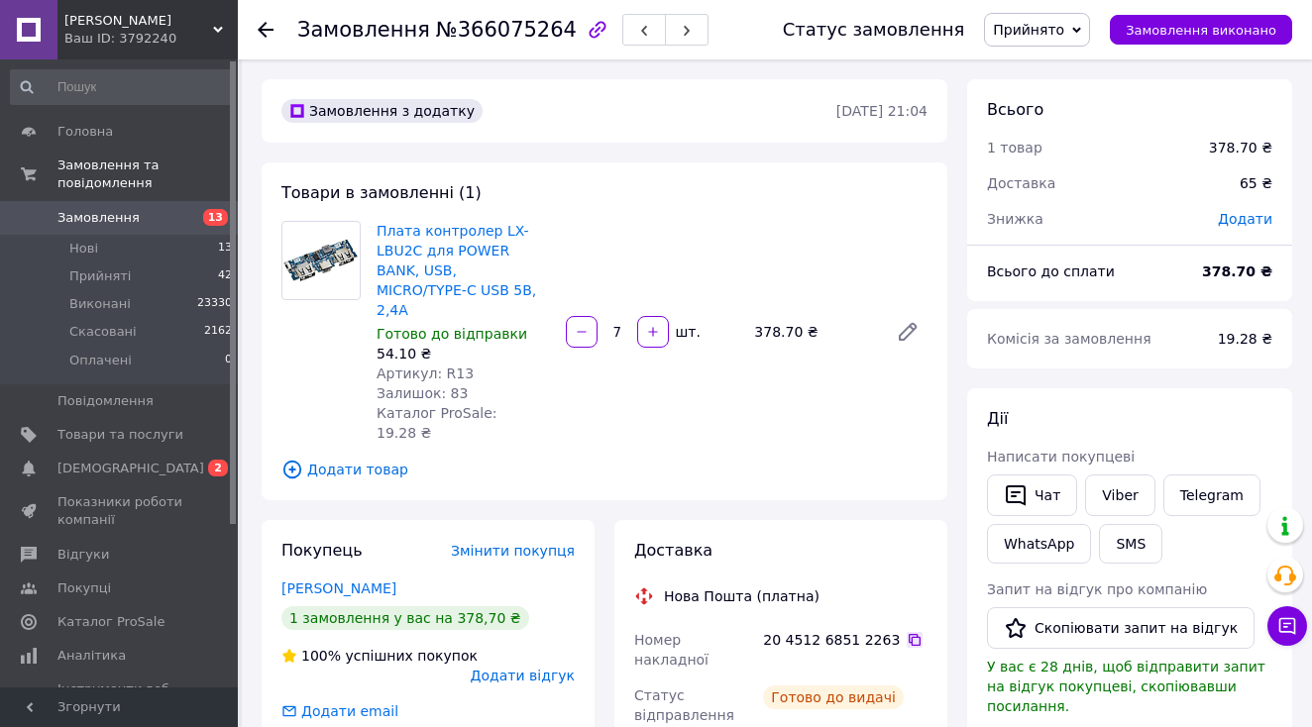
click at [909, 634] on icon at bounding box center [915, 640] width 12 height 12
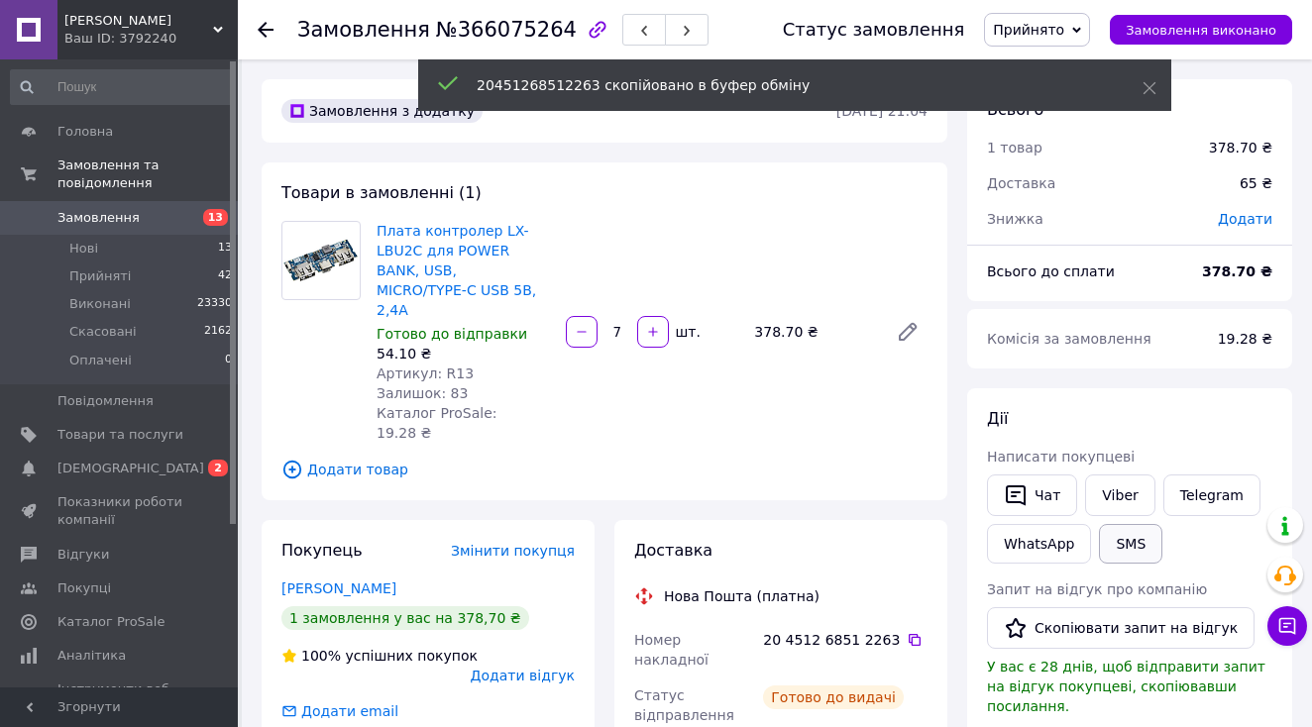
click at [1138, 546] on button "SMS" at bounding box center [1130, 544] width 63 height 40
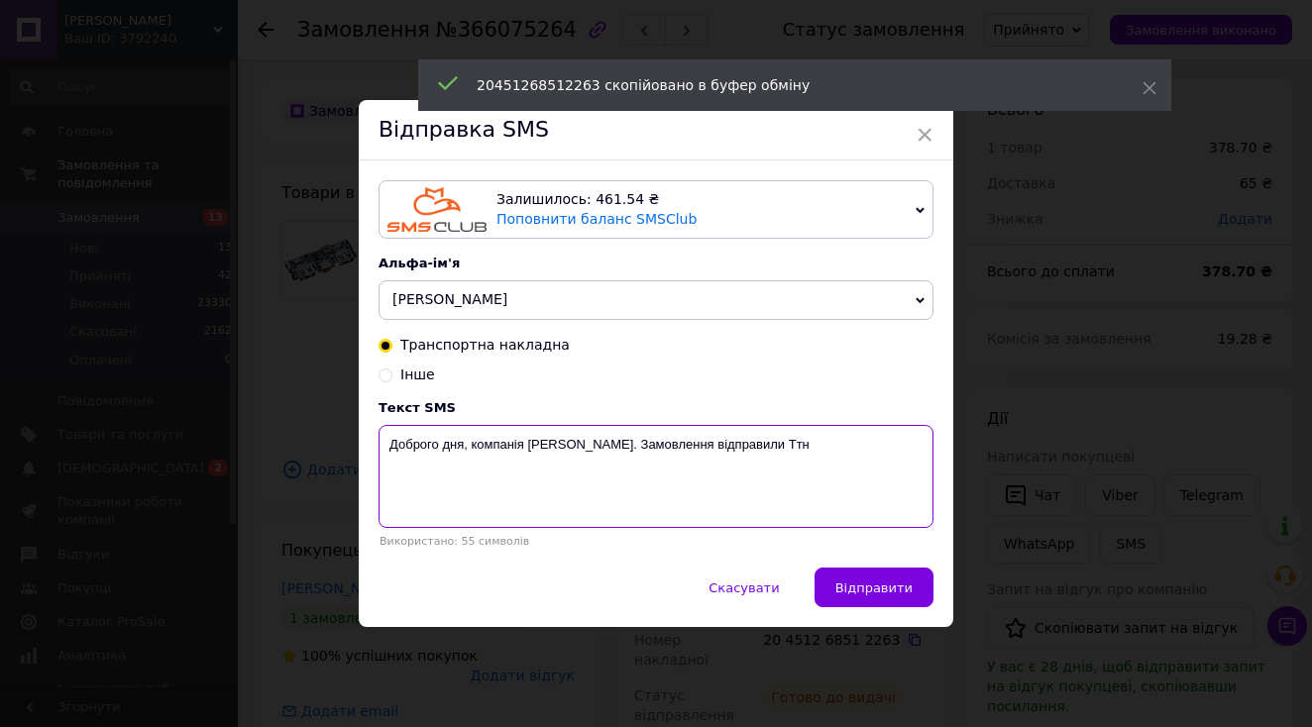
click at [877, 475] on textarea "Доброго дня, компанія Medor. Замовлення відправили Ттн" at bounding box center [656, 476] width 555 height 103
paste textarea "20451268512263"
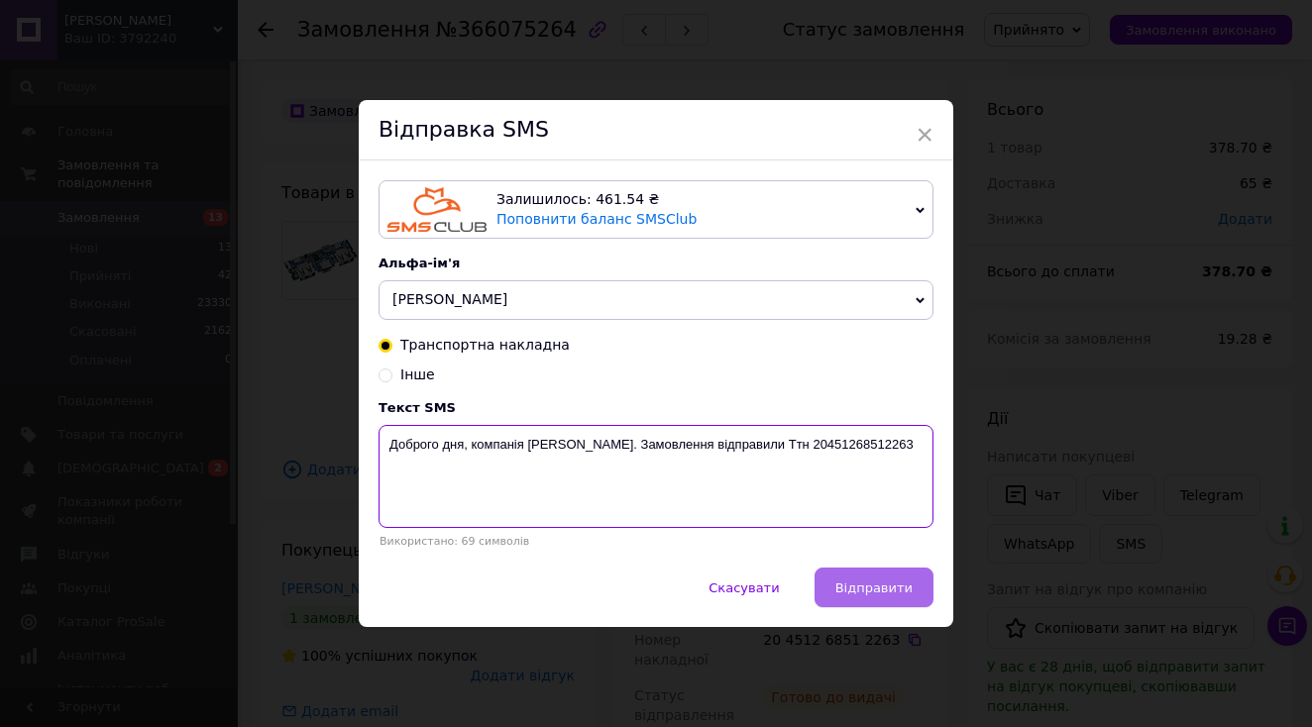
type textarea "Доброго дня, компанія Medor. Замовлення відправили Ттн 20451268512263"
click at [877, 586] on span "Відправити" at bounding box center [873, 588] width 77 height 15
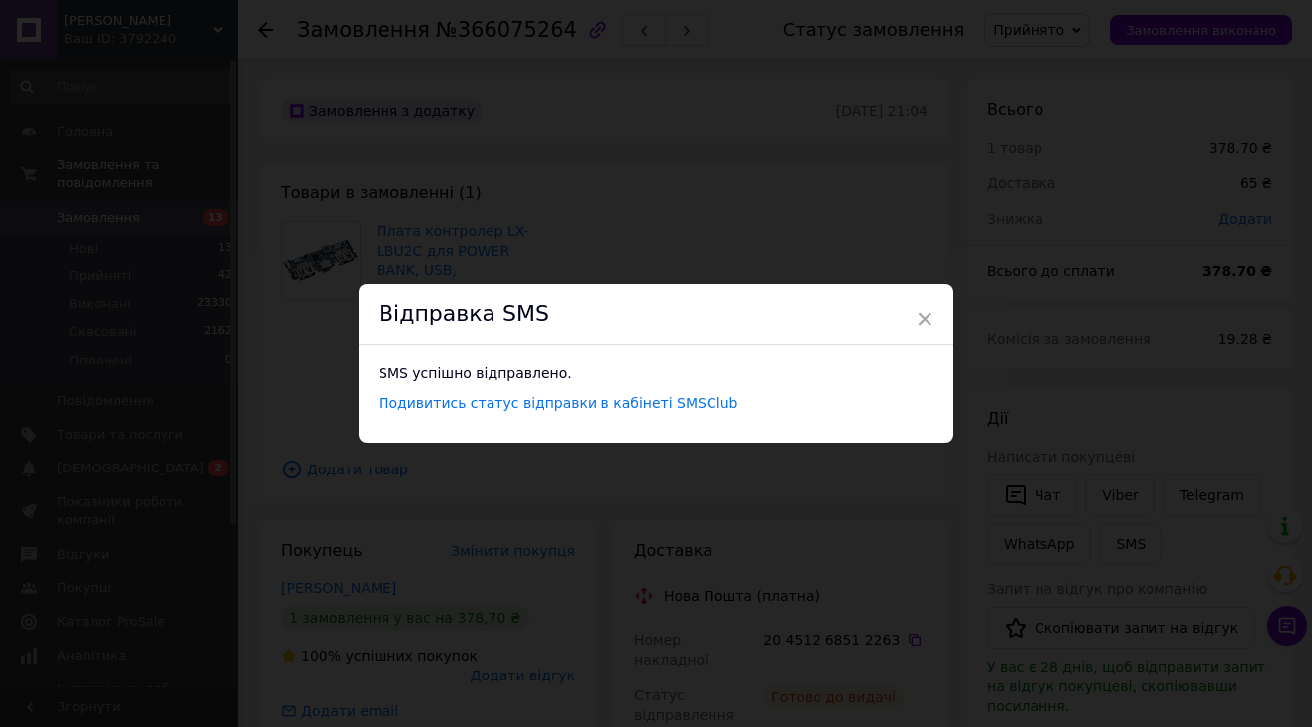
click at [593, 572] on div "× Відправка SMS SMS успішно відправлено. Подивитись статус відправки в кабінеті…" at bounding box center [656, 363] width 1312 height 727
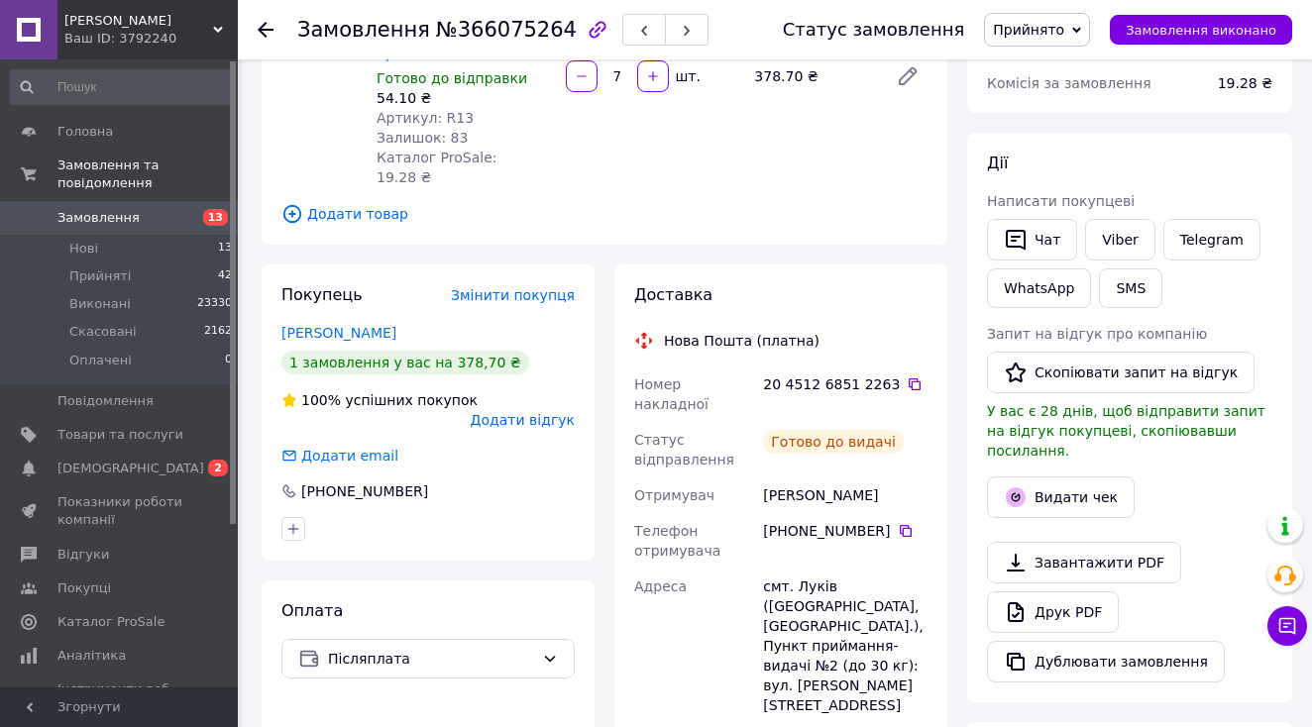
scroll to position [257, 0]
click at [1053, 476] on button "Видати чек" at bounding box center [1061, 497] width 148 height 42
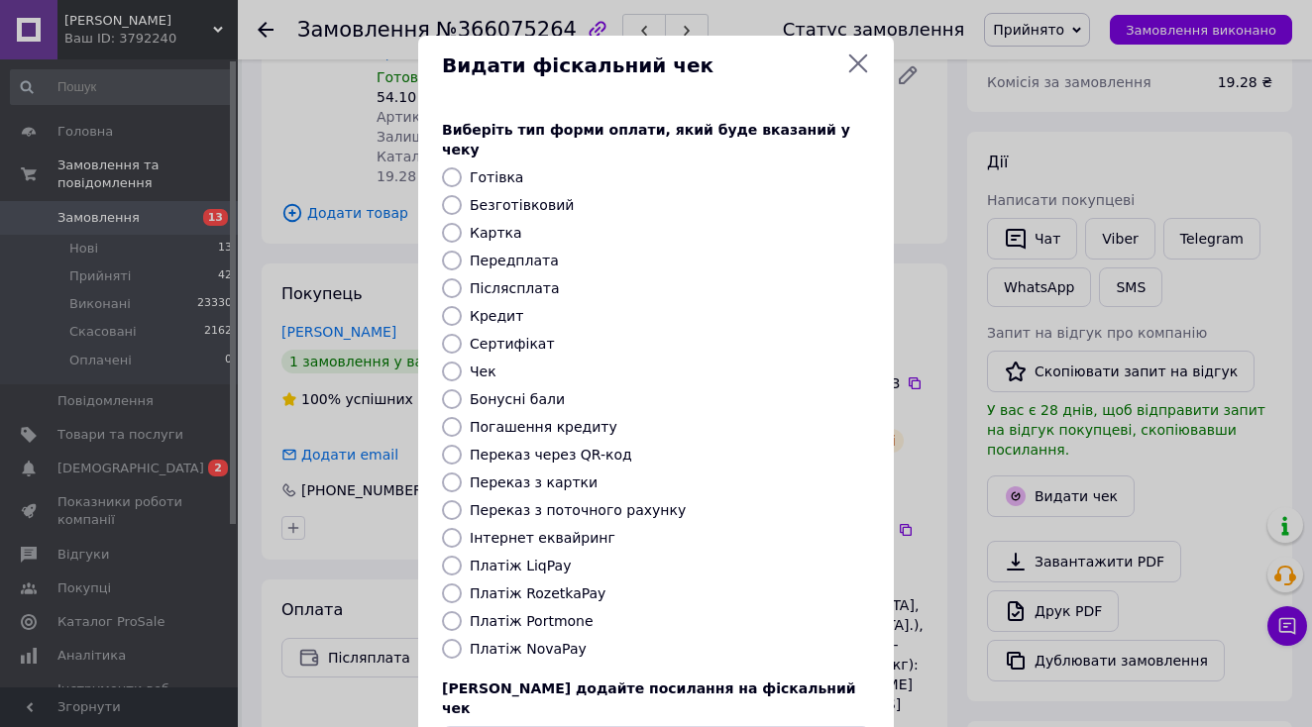
click at [504, 641] on label "Платіж NovaPay" at bounding box center [528, 649] width 117 height 16
click at [462, 639] on input "Платіж NovaPay" at bounding box center [452, 649] width 20 height 20
radio input "true"
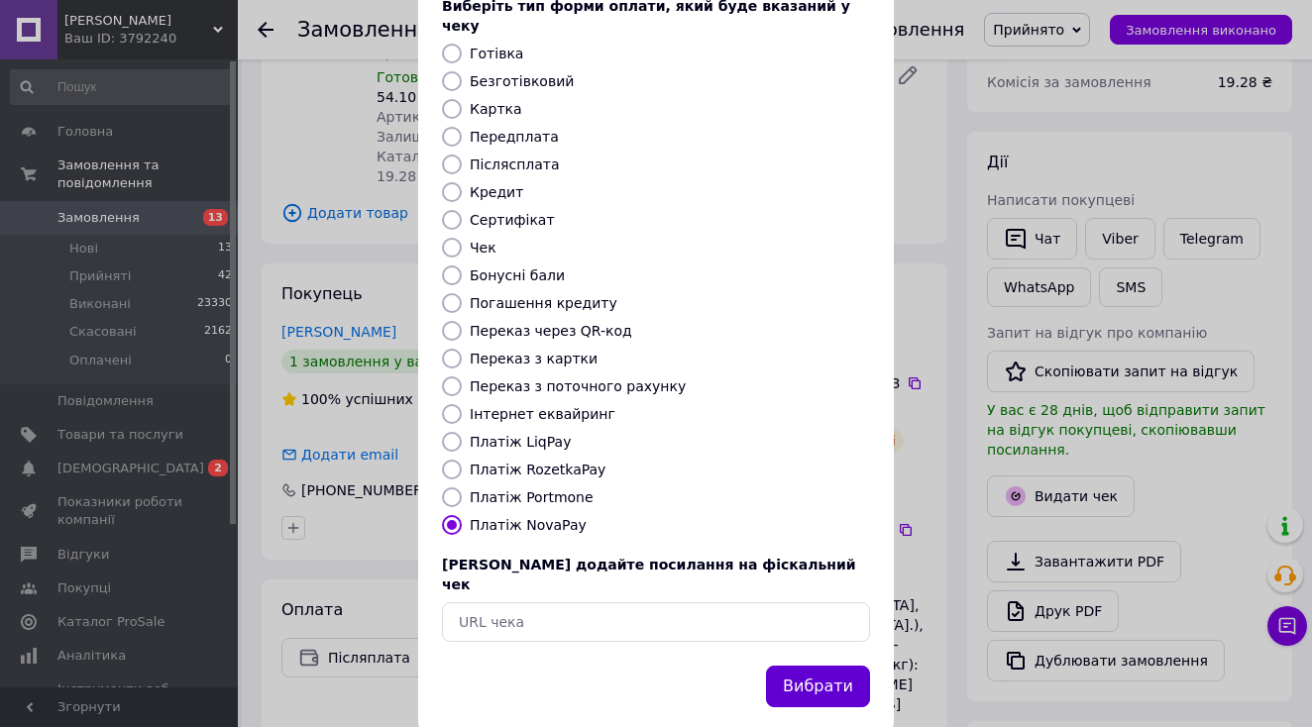
scroll to position [123, 0]
click at [839, 667] on button "Вибрати" at bounding box center [818, 688] width 104 height 43
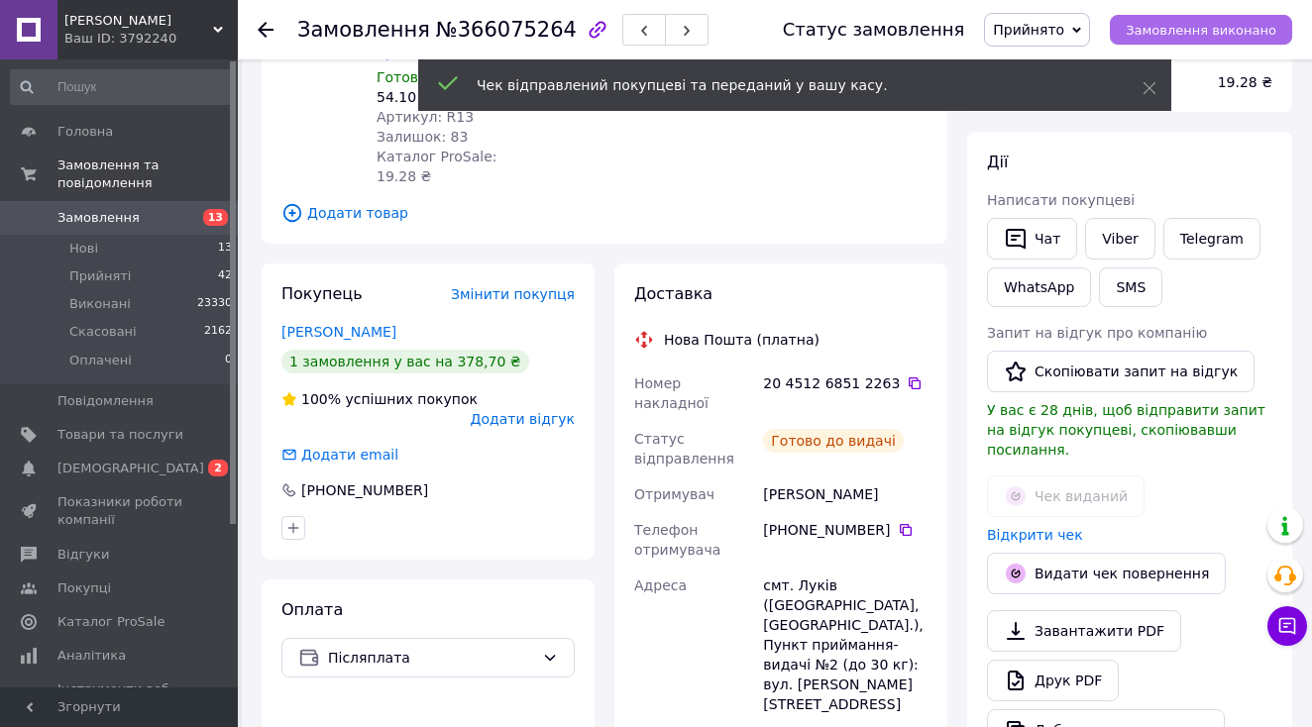
click at [1249, 32] on span "Замовлення виконано" at bounding box center [1201, 30] width 151 height 15
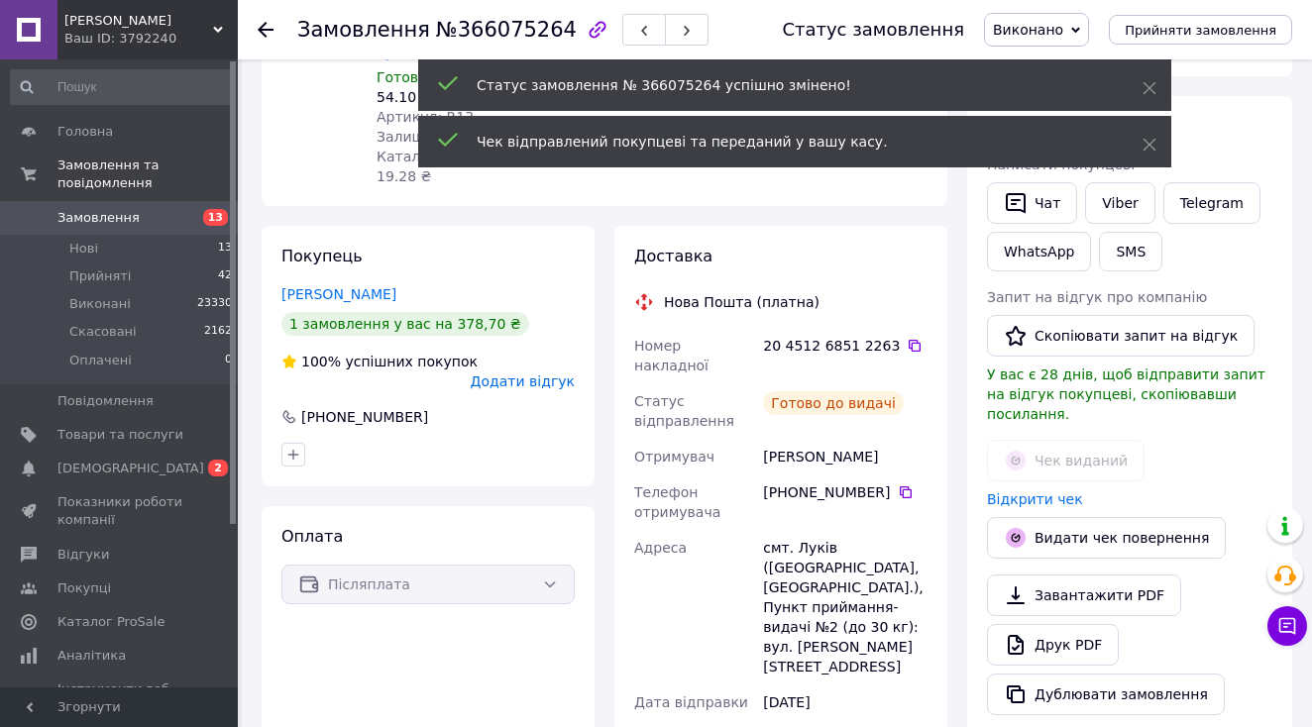
scroll to position [79, 0]
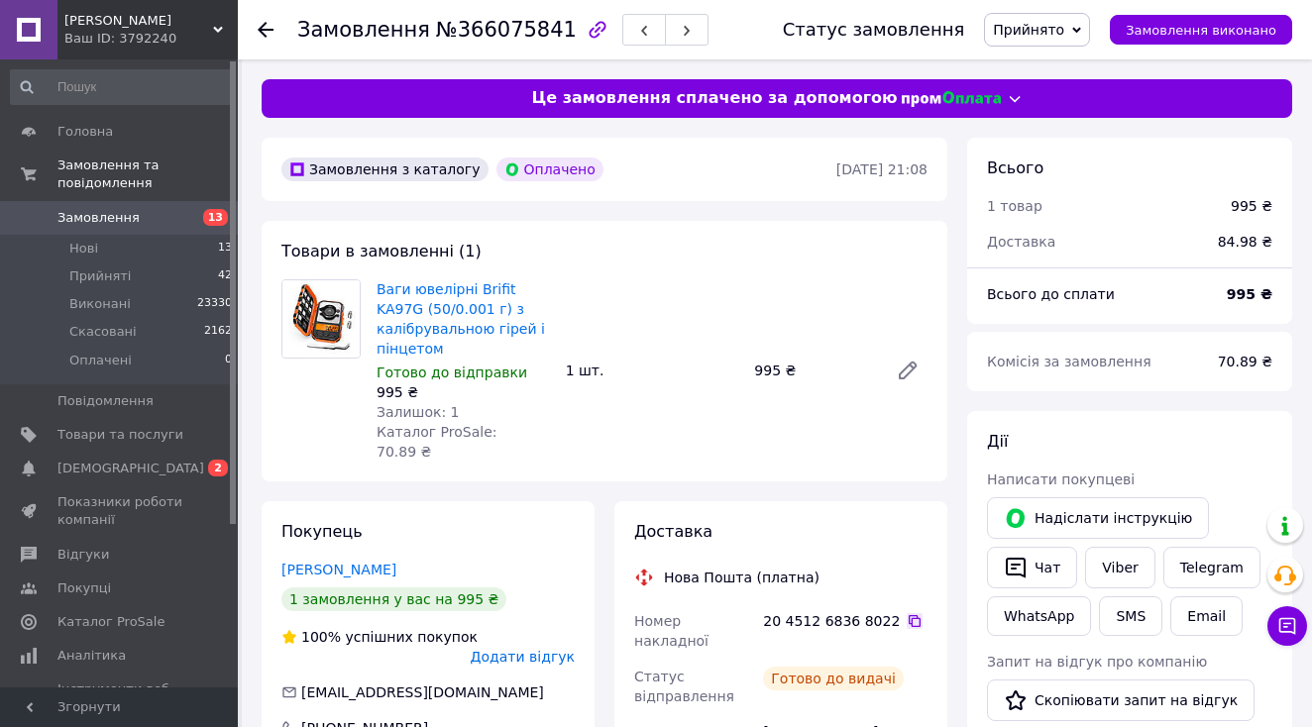
click at [907, 613] on icon at bounding box center [915, 621] width 16 height 16
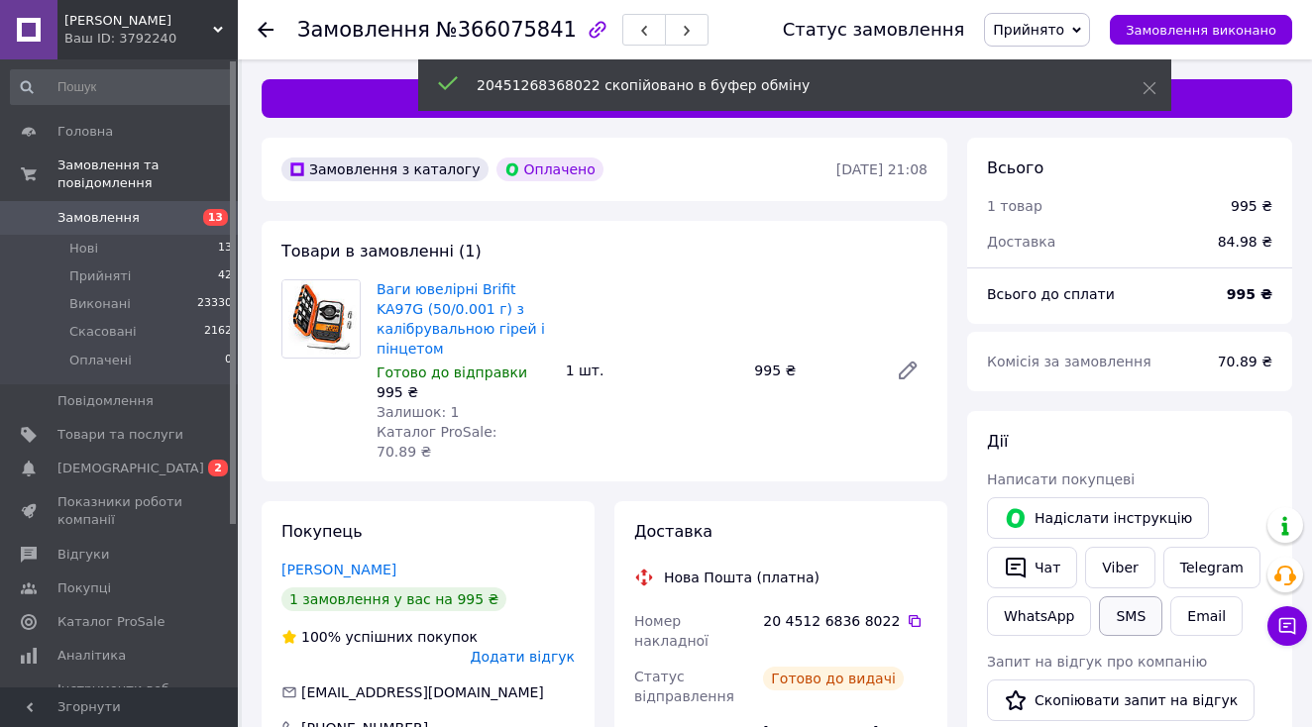
click at [1126, 614] on button "SMS" at bounding box center [1130, 617] width 63 height 40
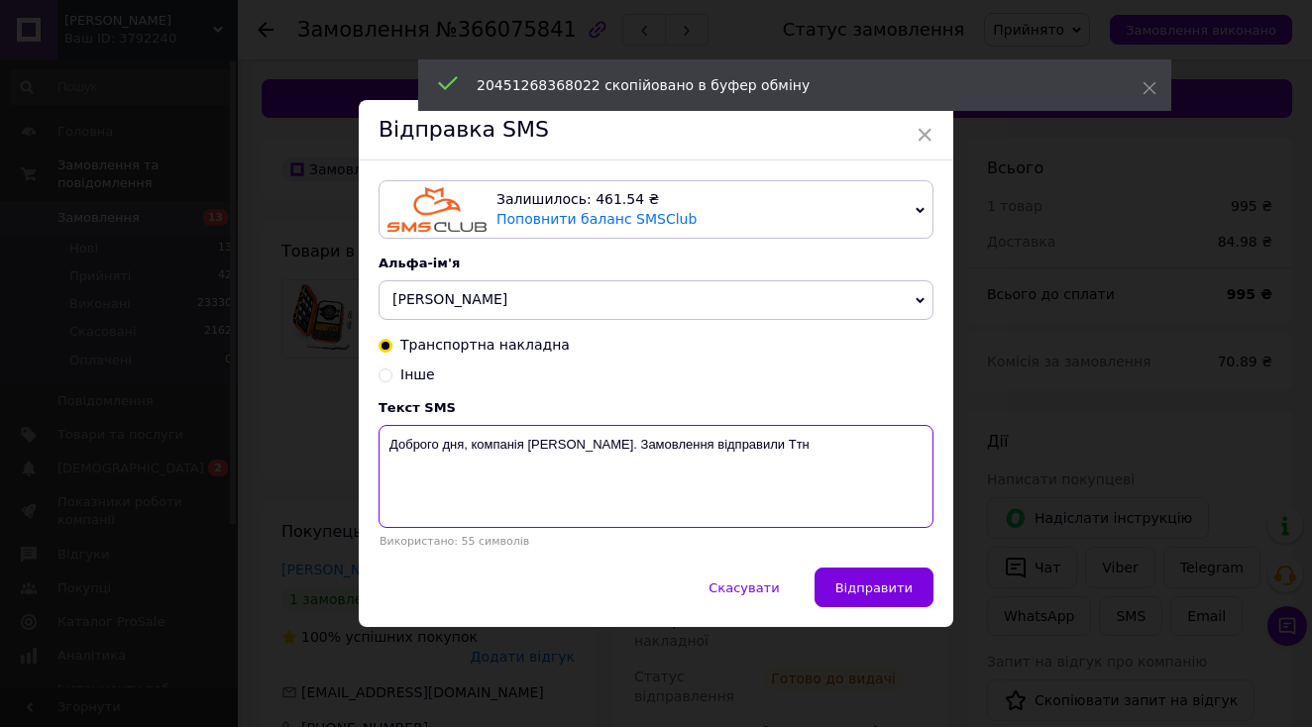
click at [850, 506] on textarea "Доброго дня, компанія [PERSON_NAME]. Замовлення відправили Ттн" at bounding box center [656, 476] width 555 height 103
paste textarea "20451268368022"
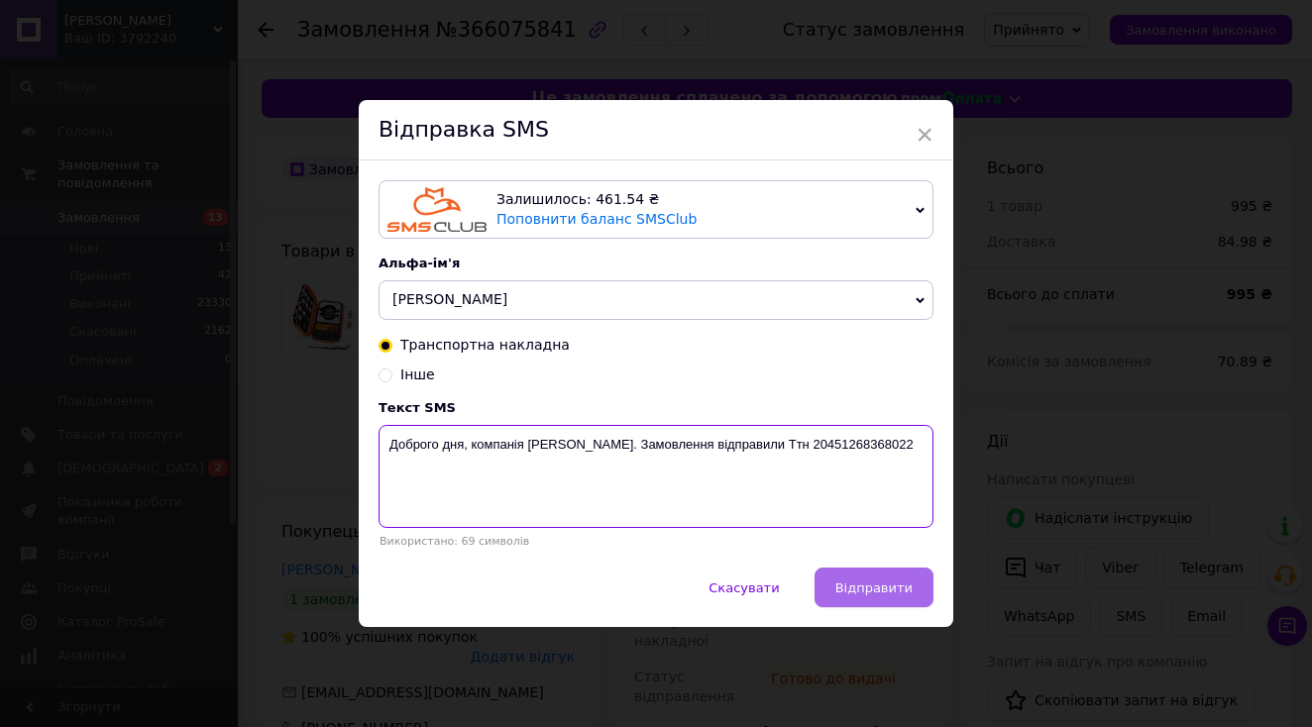
type textarea "Доброго дня, компанія Medor. Замовлення відправили Ттн 20451268368022"
click at [891, 583] on span "Відправити" at bounding box center [873, 588] width 77 height 15
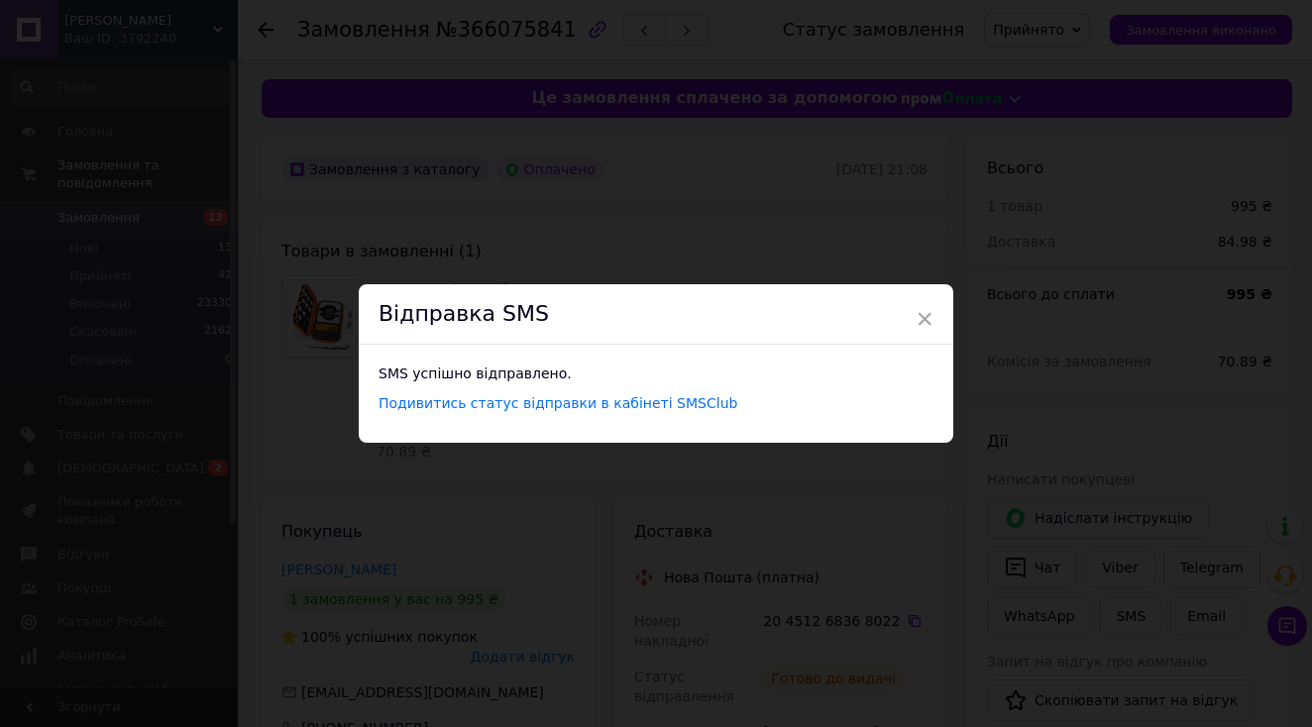
click at [659, 176] on div "× Відправка SMS SMS успішно відправлено. Подивитись статус відправки в кабінеті…" at bounding box center [656, 363] width 1312 height 727
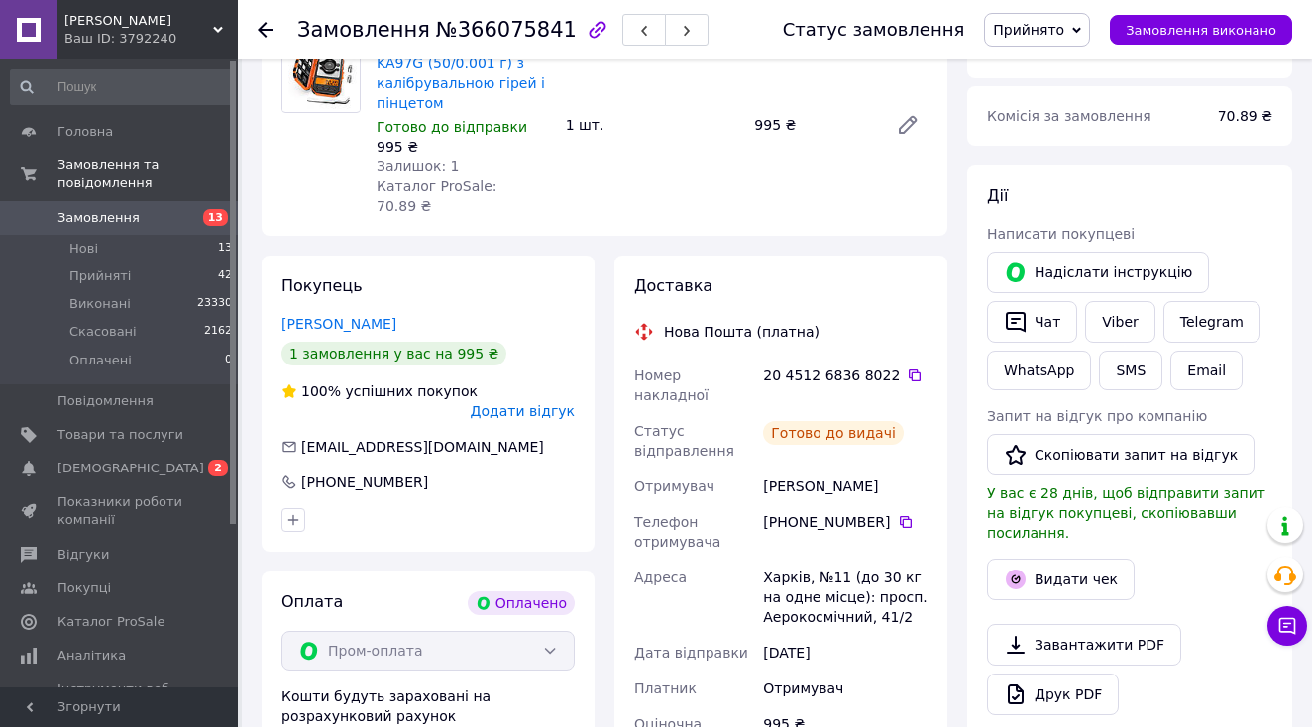
scroll to position [280, 0]
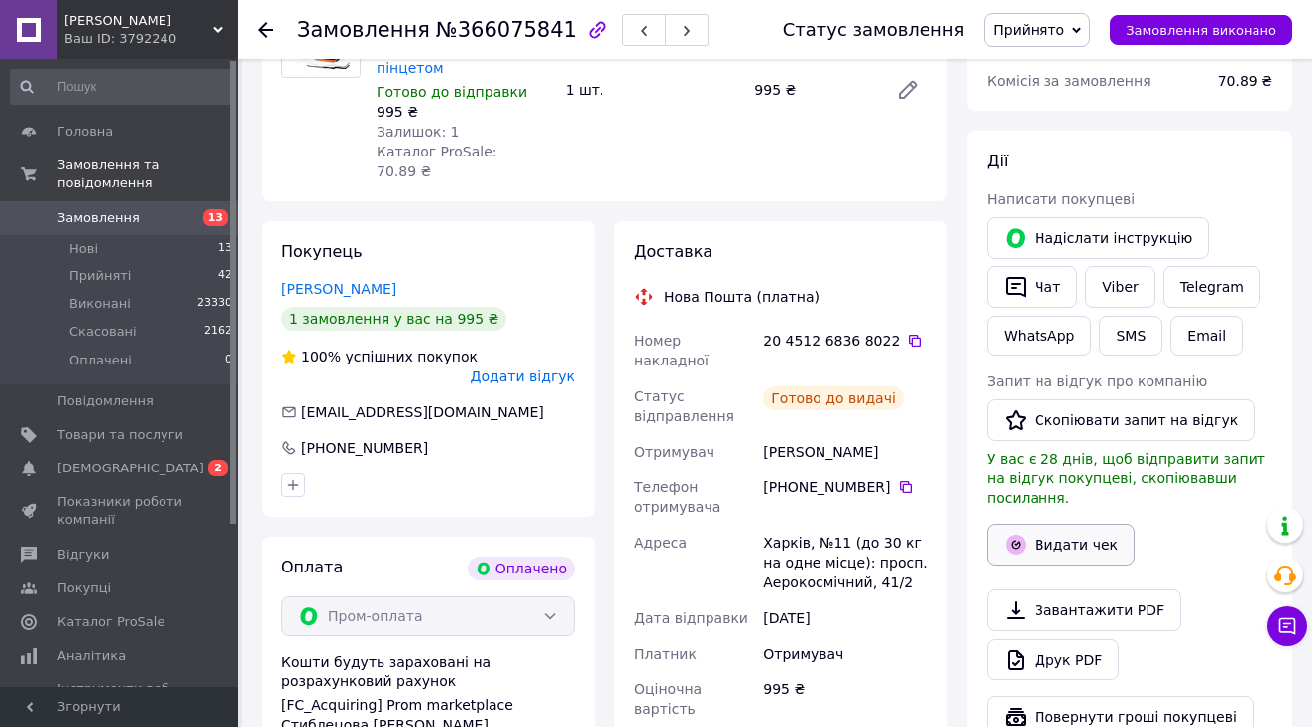
click at [1115, 528] on button "Видати чек" at bounding box center [1061, 545] width 148 height 42
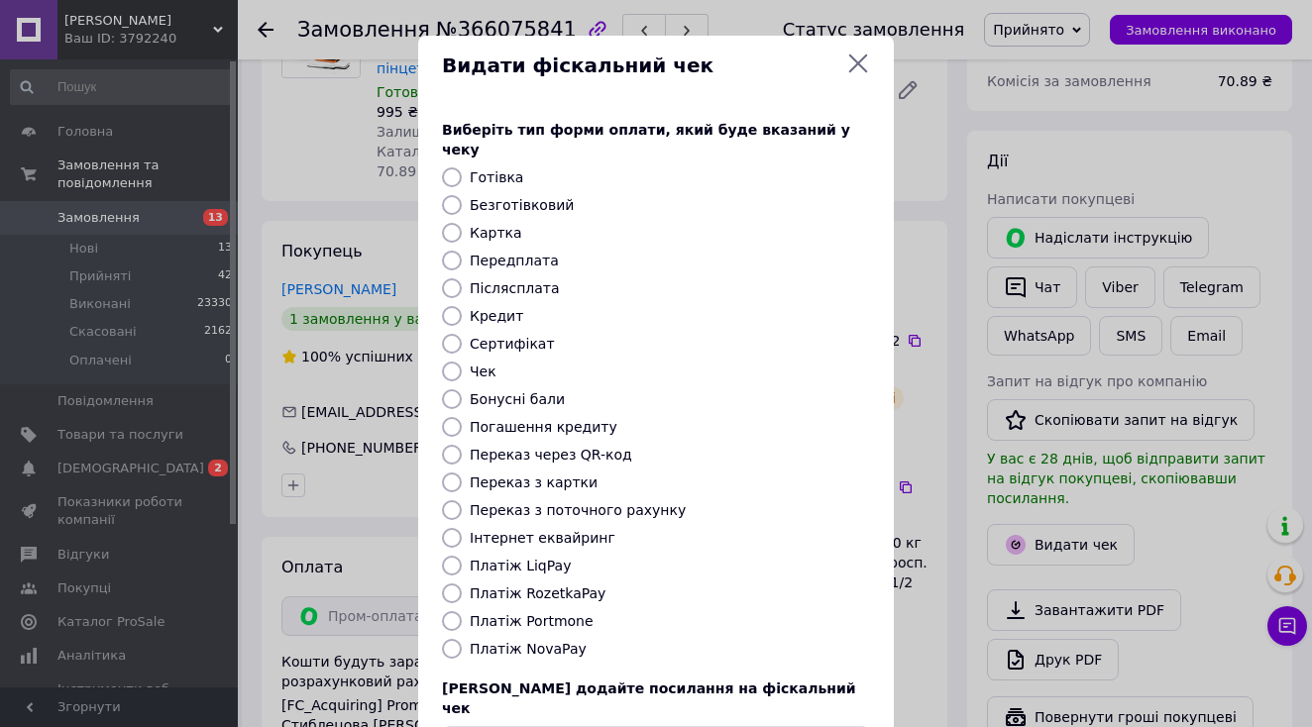
click at [543, 586] on label "Платіж RozetkaPay" at bounding box center [538, 594] width 136 height 16
click at [462, 584] on input "Платіж RozetkaPay" at bounding box center [452, 594] width 20 height 20
radio input "true"
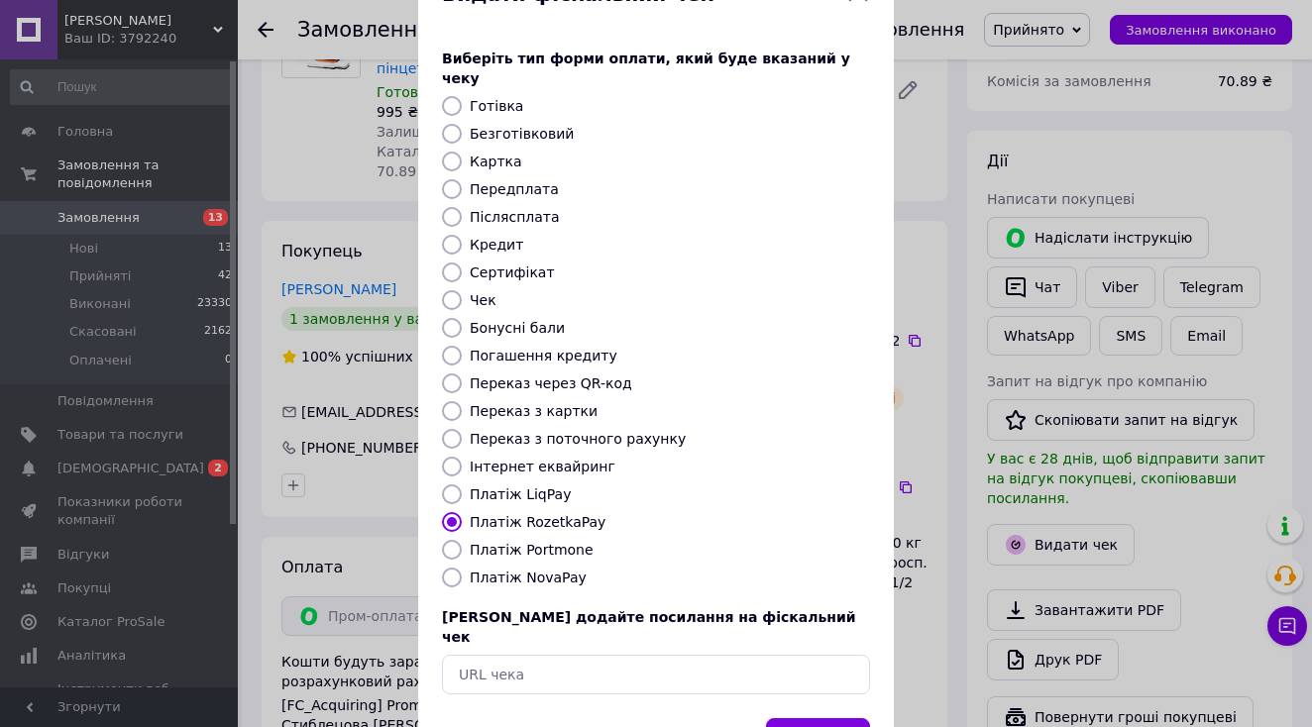
scroll to position [115, 0]
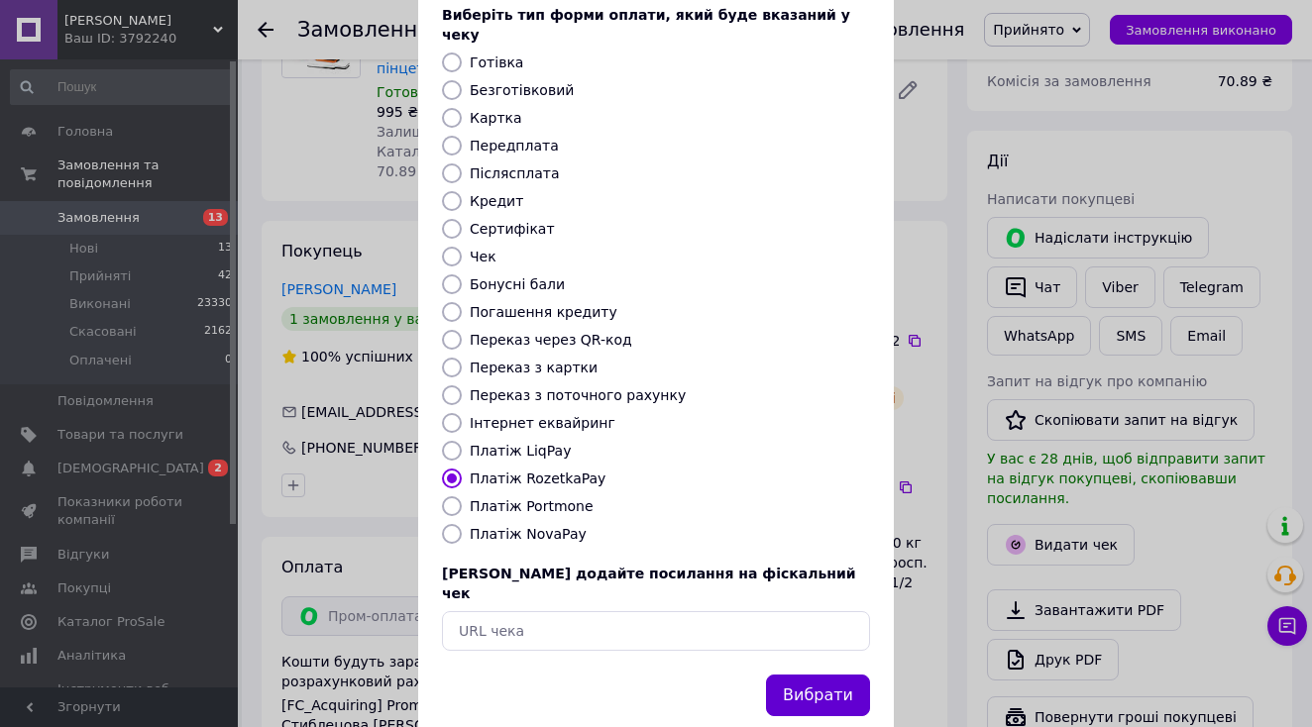
click at [810, 675] on button "Вибрати" at bounding box center [818, 696] width 104 height 43
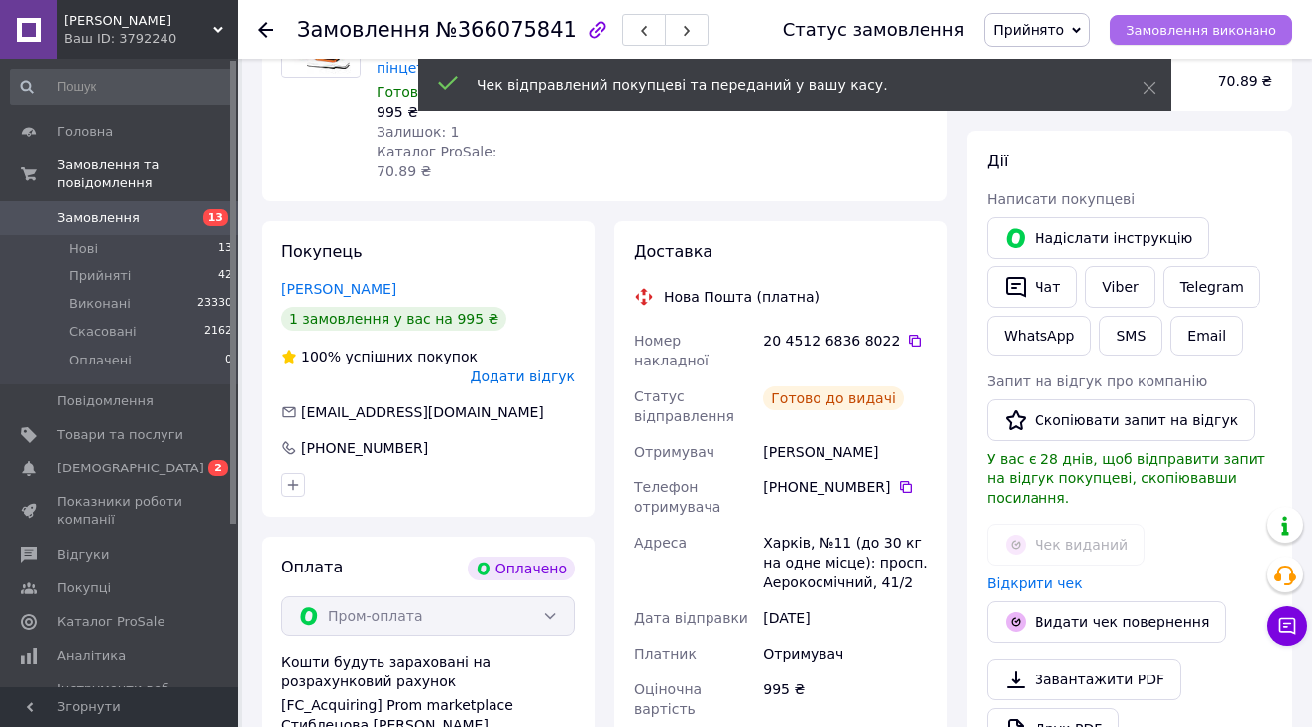
click at [1236, 37] on span "Замовлення виконано" at bounding box center [1201, 30] width 151 height 15
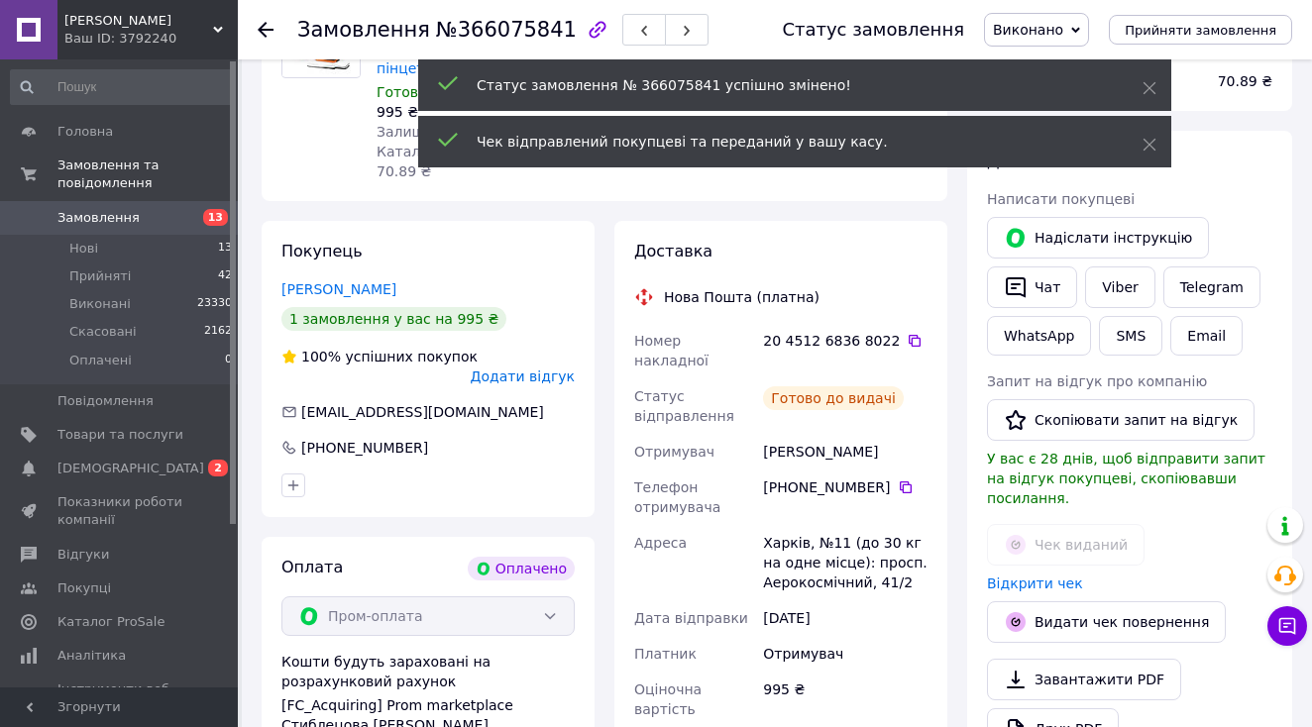
scroll to position [12, 0]
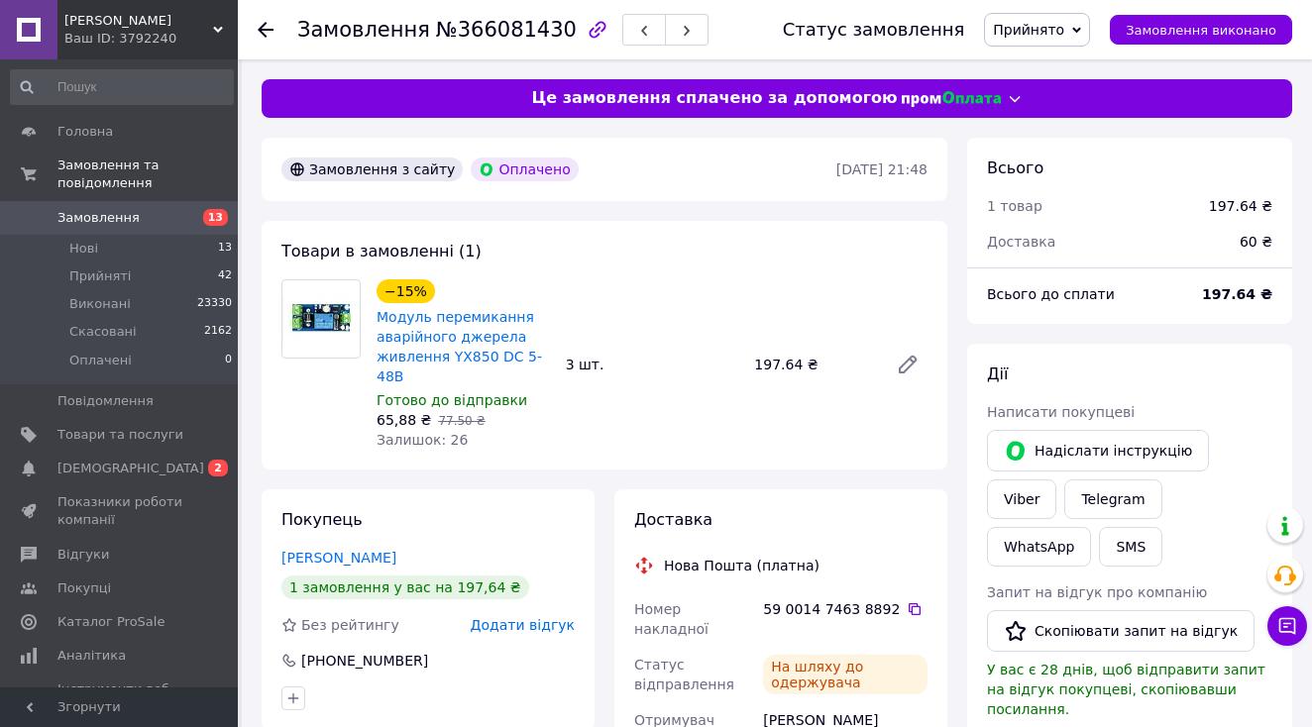
scroll to position [52, 0]
click at [907, 602] on icon at bounding box center [915, 610] width 16 height 16
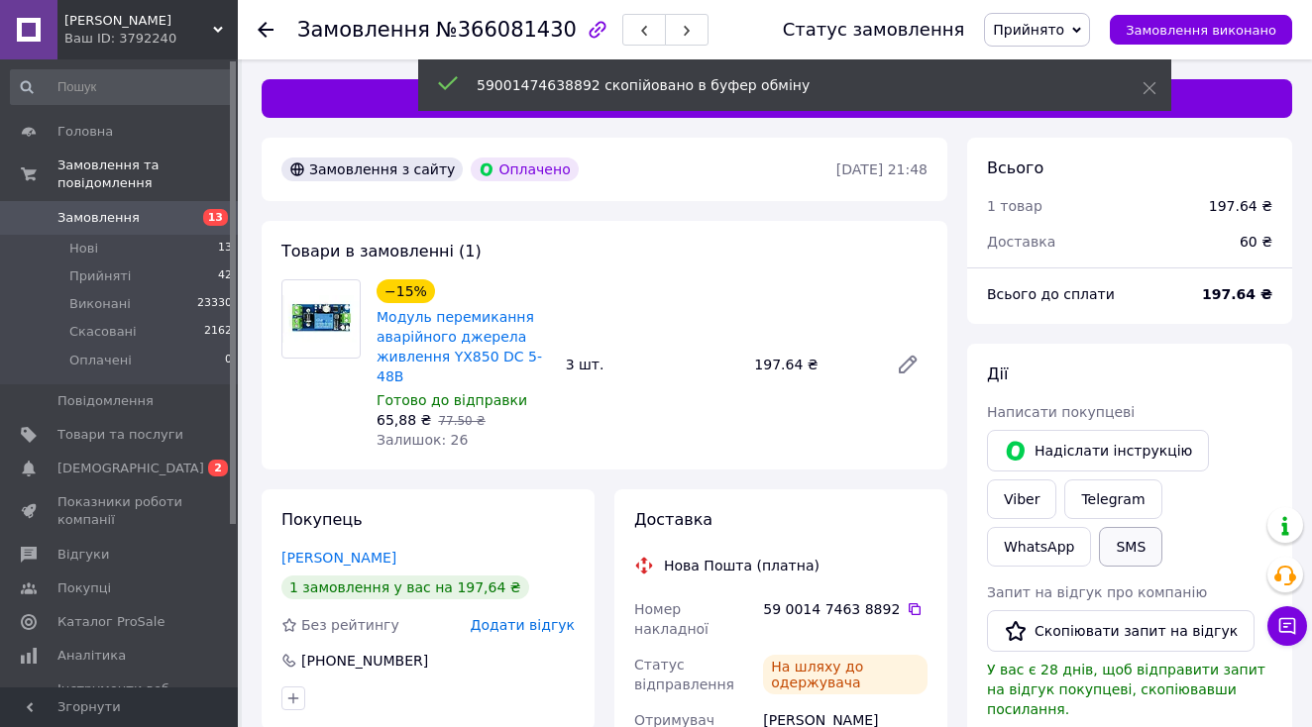
click at [1099, 547] on button "SMS" at bounding box center [1130, 547] width 63 height 40
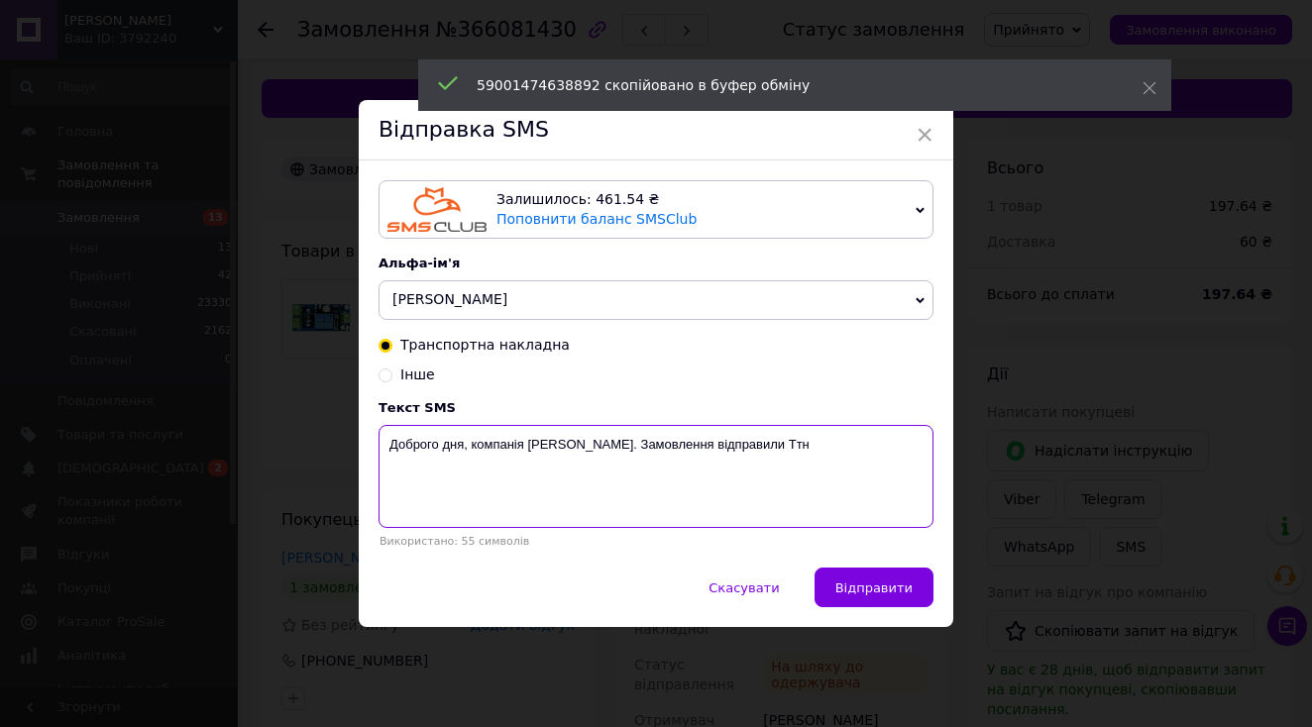
click at [840, 486] on textarea "Доброго дня, компанія [PERSON_NAME]. Замовлення відправили Ттн" at bounding box center [656, 476] width 555 height 103
paste textarea "59001474638892"
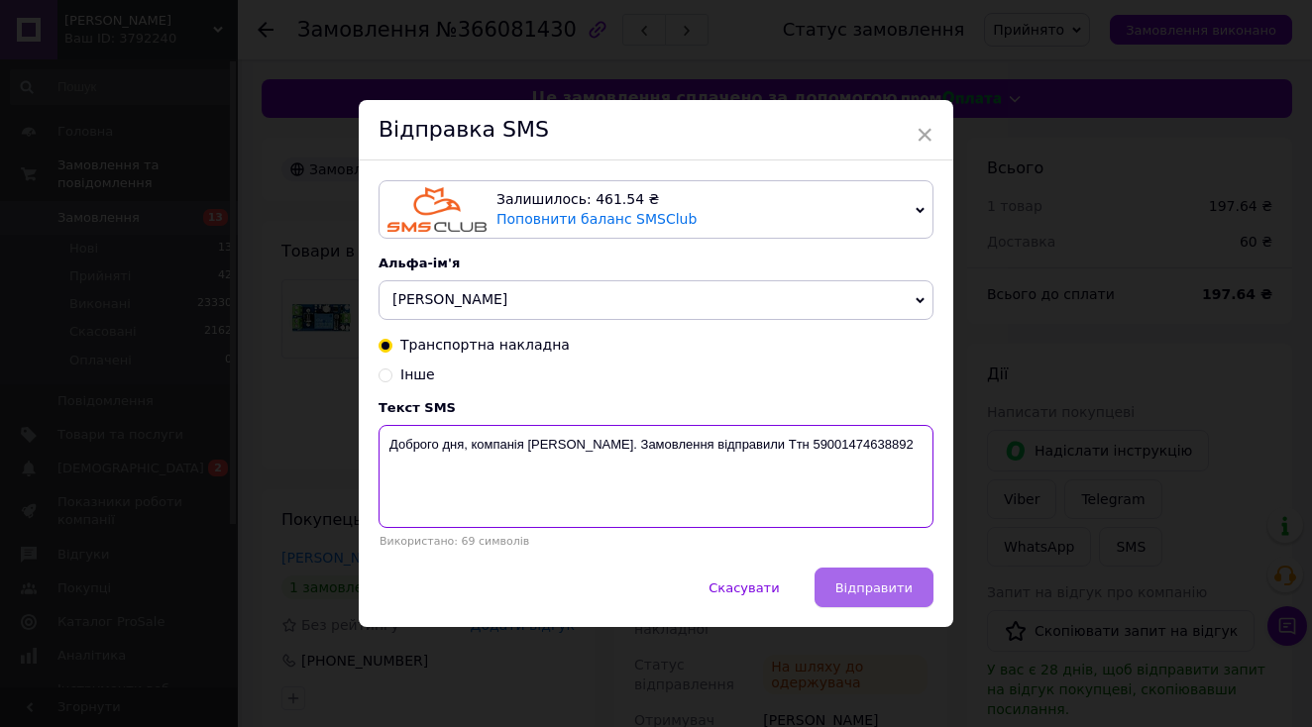
type textarea "Доброго дня, компанія [PERSON_NAME]. Замовлення відправили Ттн 59001474638892"
click at [863, 579] on button "Відправити" at bounding box center [874, 588] width 119 height 40
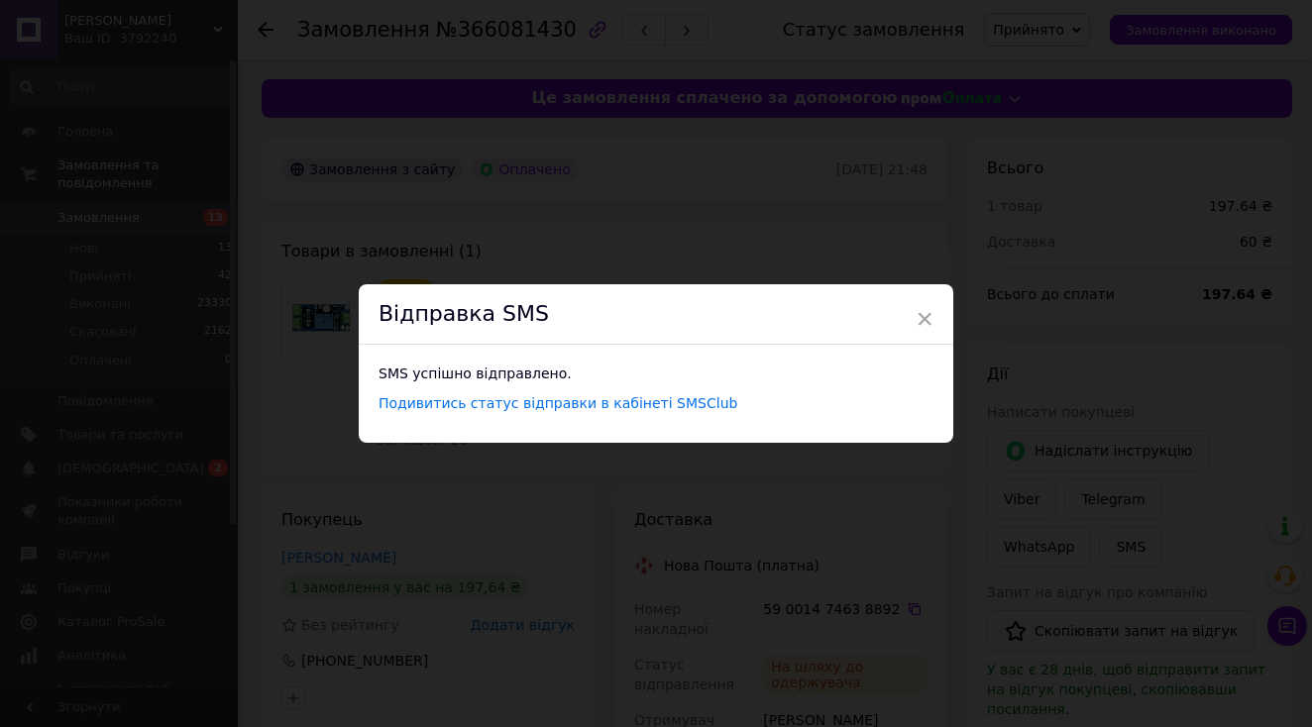
click at [424, 455] on div "× Відправка SMS SMS успішно відправлено. Подивитись статус відправки в кабінеті…" at bounding box center [656, 363] width 1312 height 727
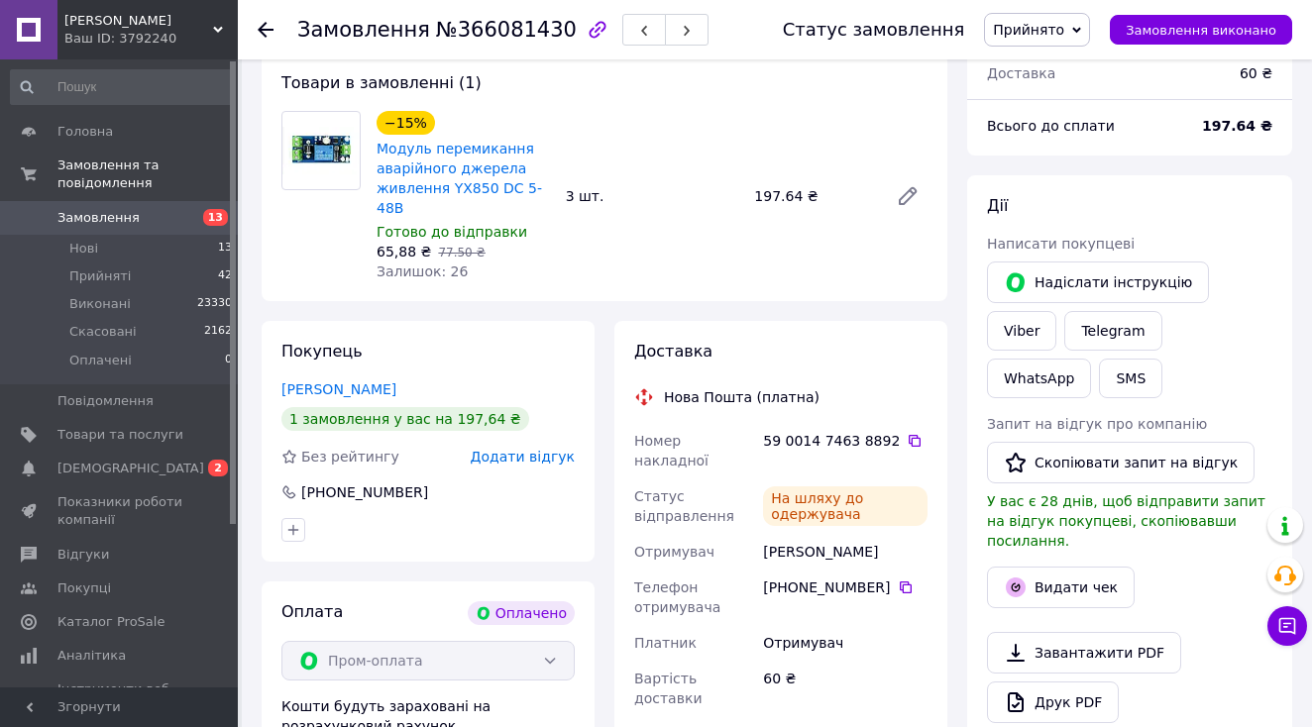
scroll to position [200, 0]
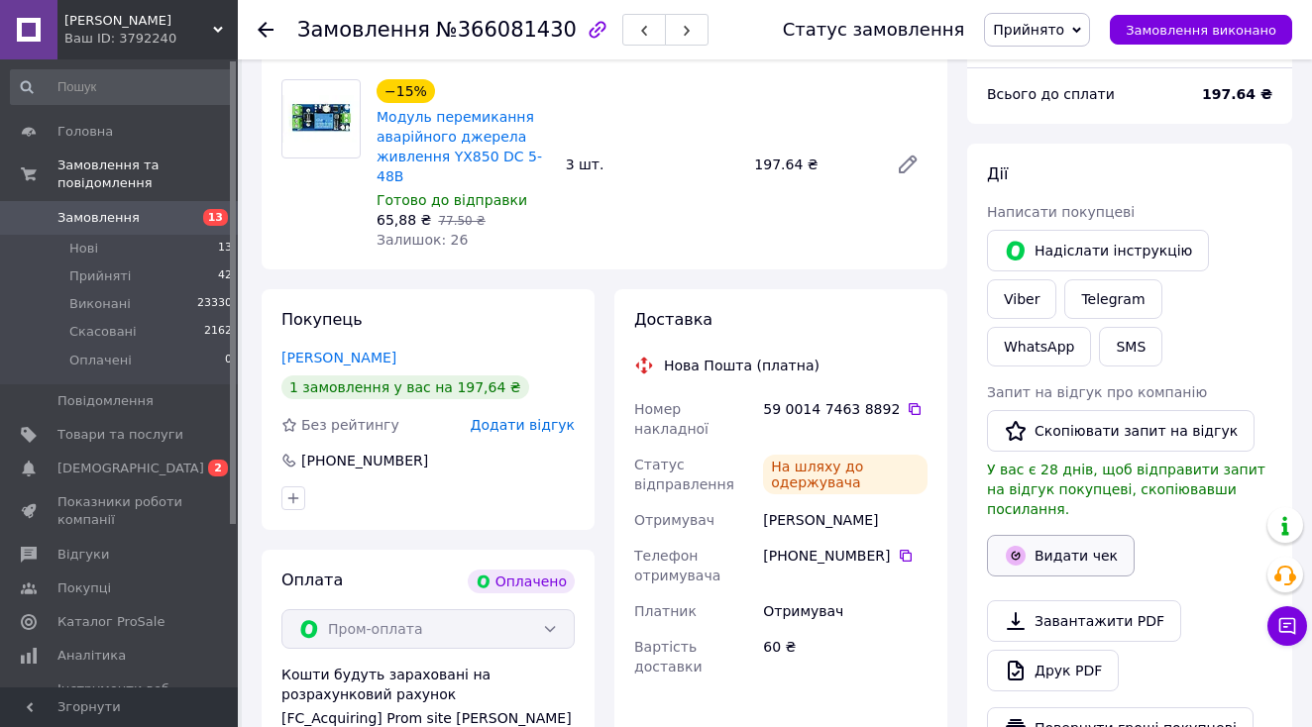
click at [1059, 543] on button "Видати чек" at bounding box center [1061, 556] width 148 height 42
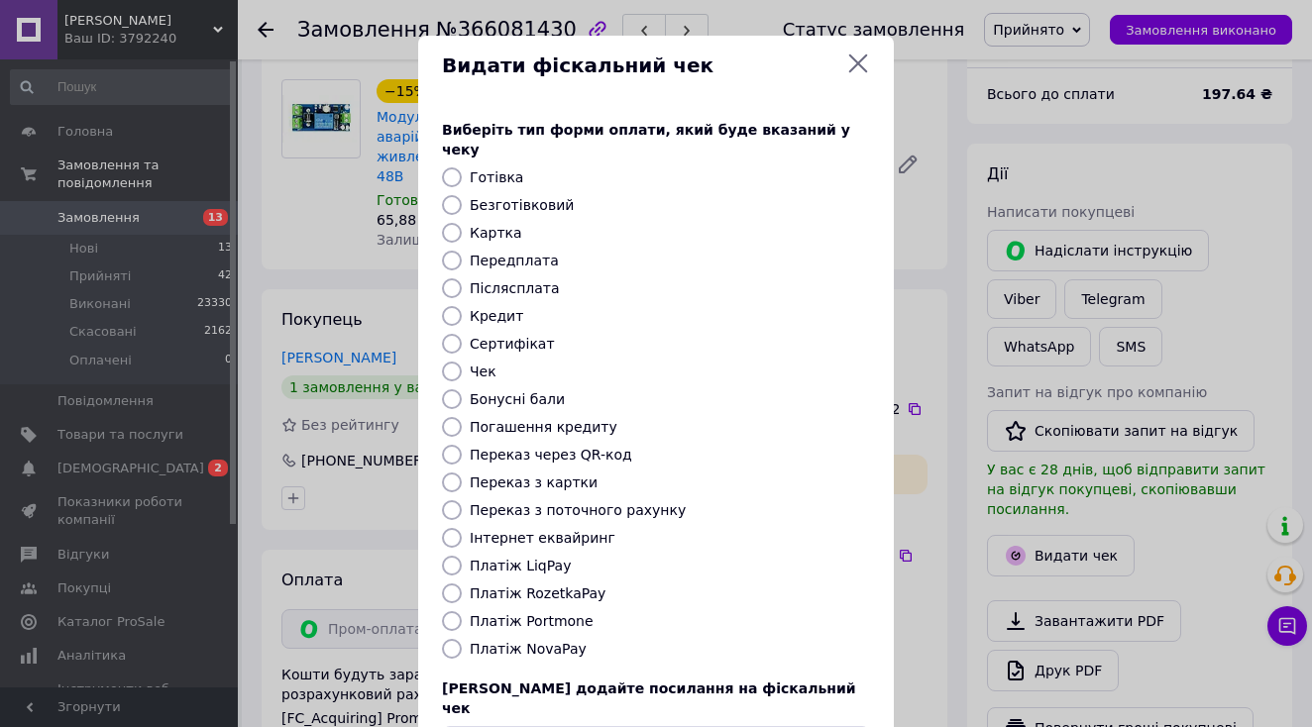
click at [547, 586] on label "Платіж RozetkaPay" at bounding box center [538, 594] width 136 height 16
click at [462, 584] on input "Платіж RozetkaPay" at bounding box center [452, 594] width 20 height 20
radio input "true"
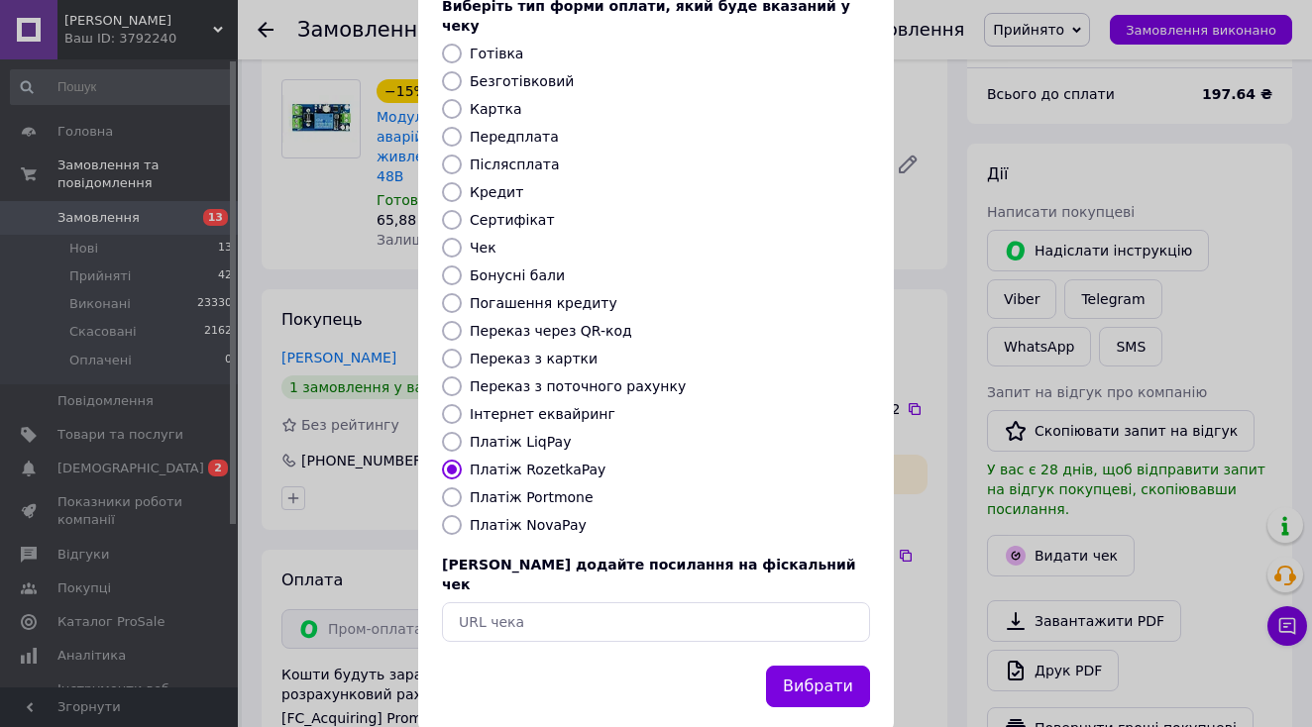
scroll to position [123, 0]
click at [806, 667] on button "Вибрати" at bounding box center [818, 688] width 104 height 43
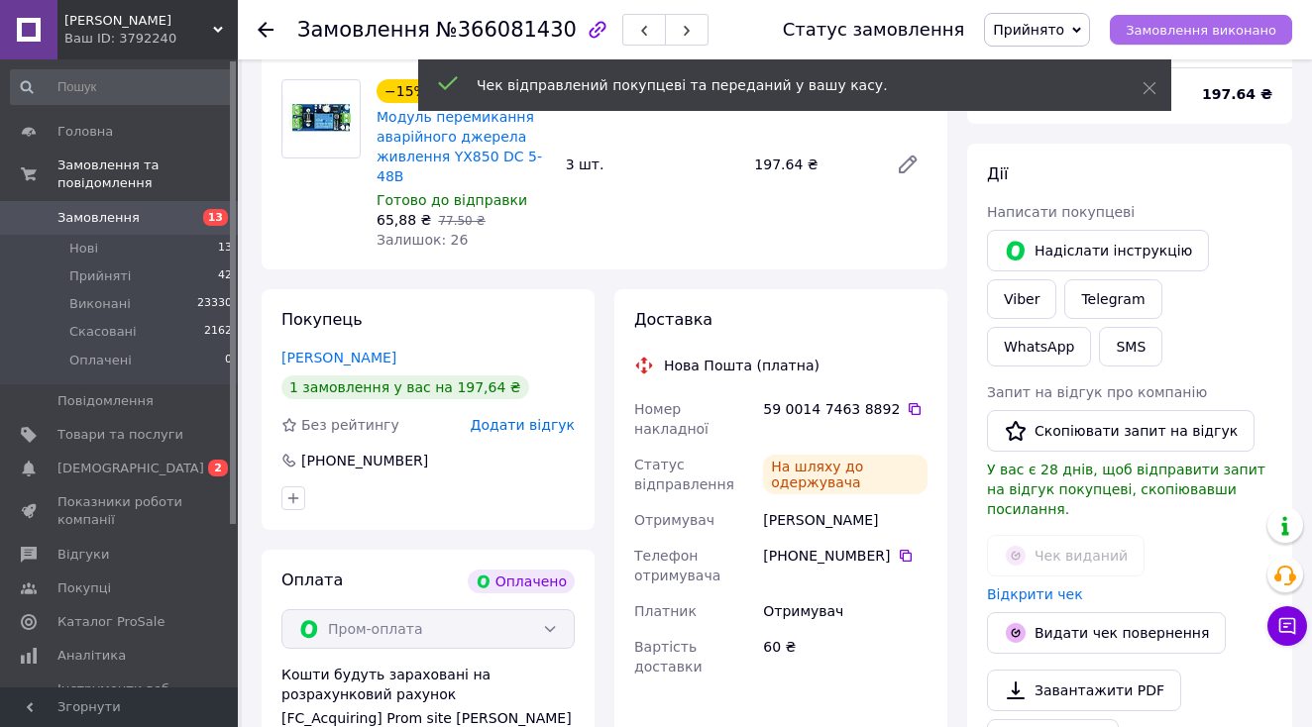
click at [1209, 21] on button "Замовлення виконано" at bounding box center [1201, 30] width 182 height 30
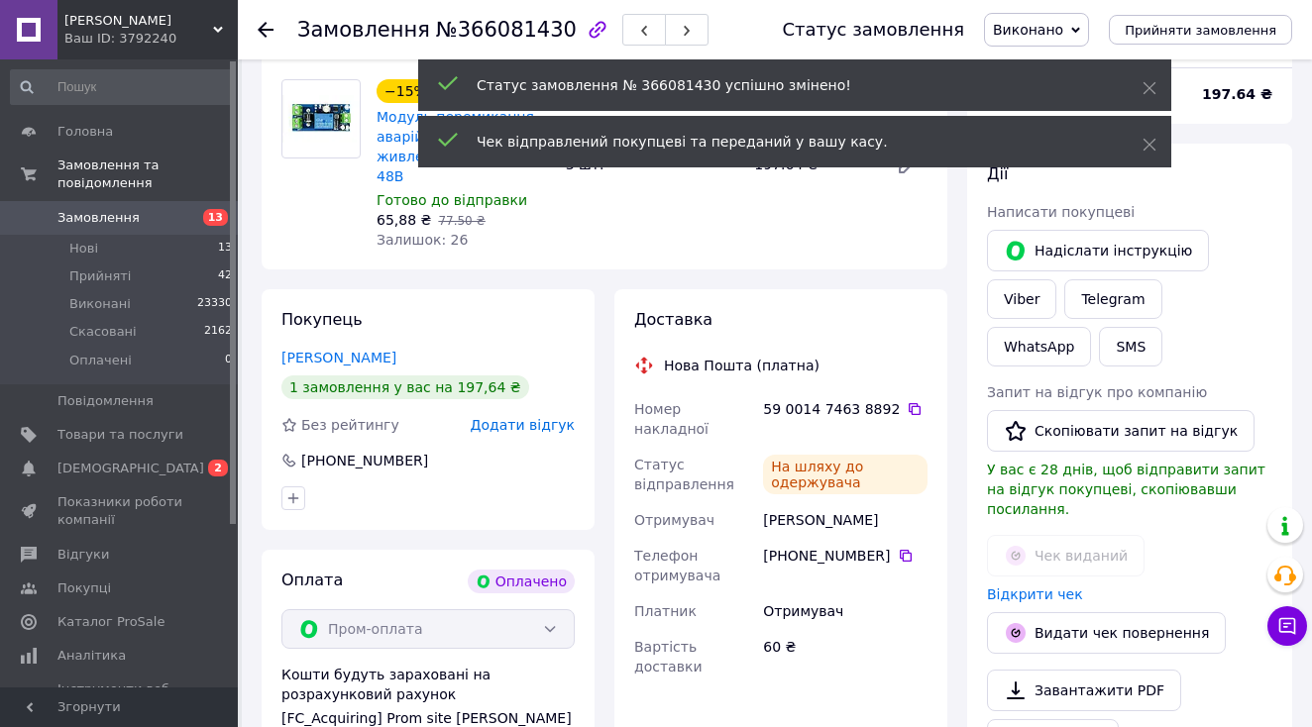
scroll to position [214, 0]
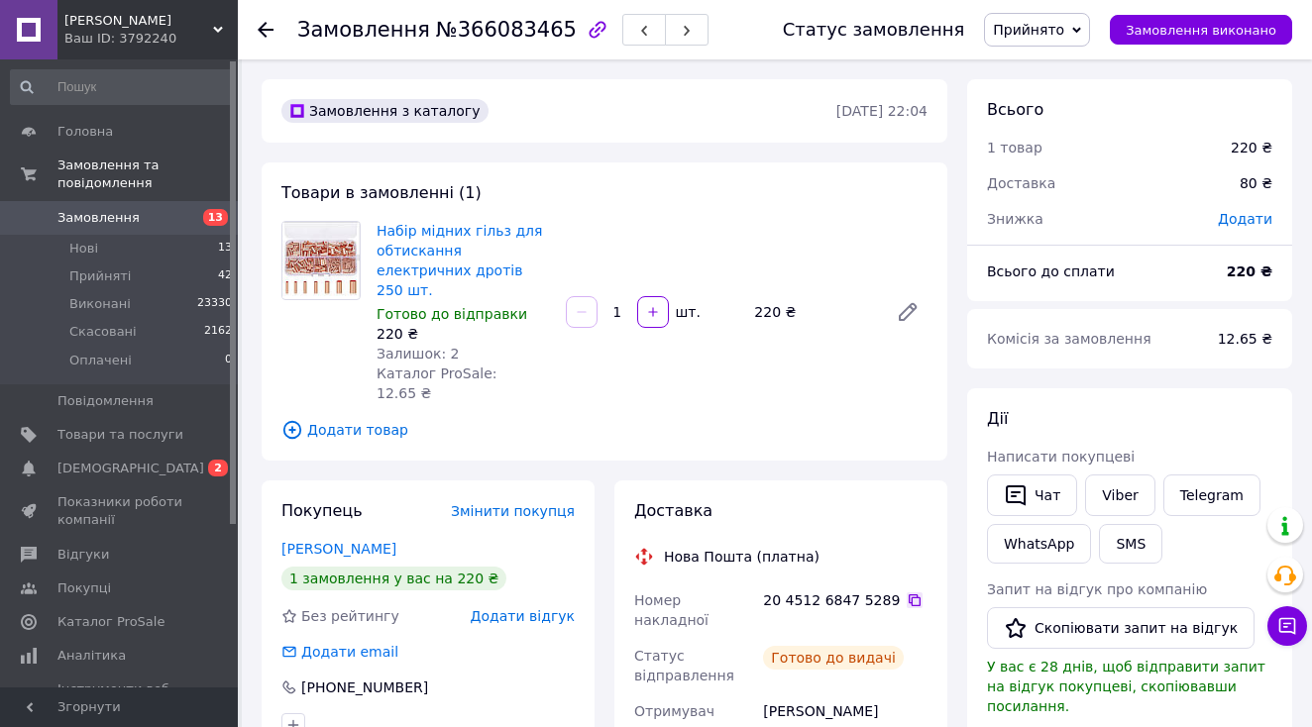
click at [907, 593] on icon at bounding box center [915, 601] width 16 height 16
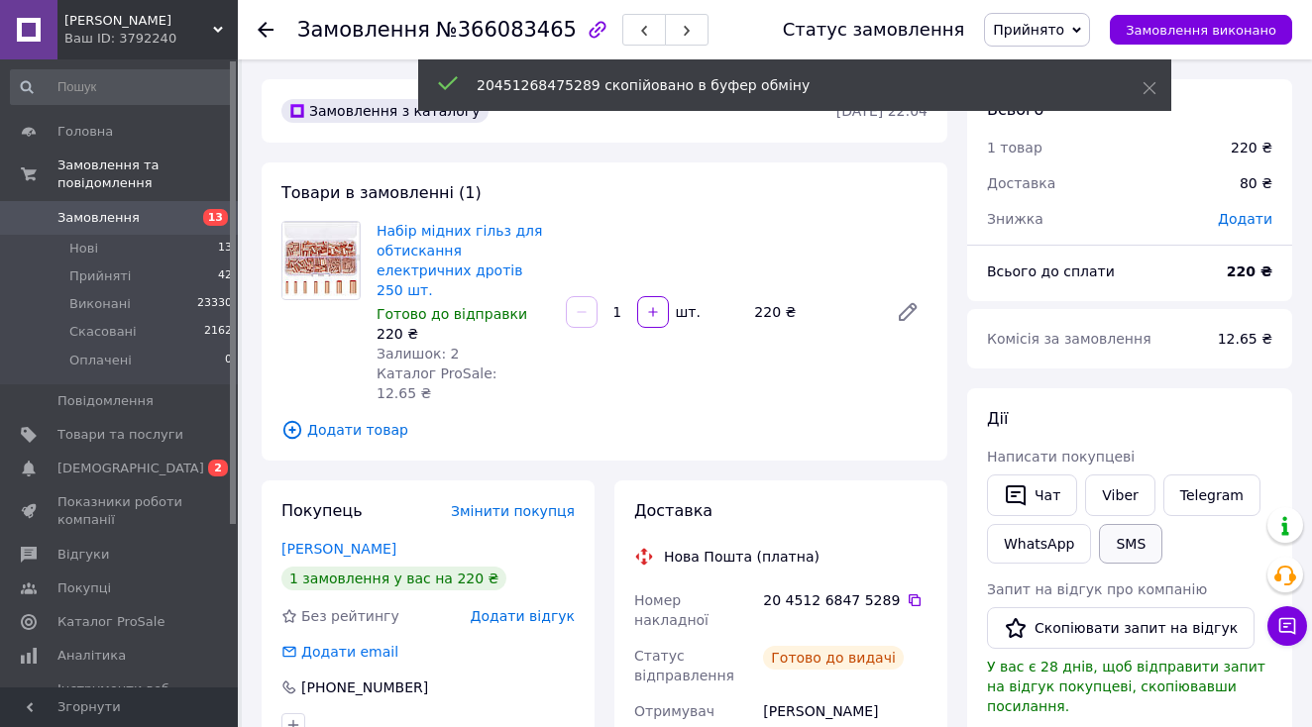
click at [1121, 549] on button "SMS" at bounding box center [1130, 544] width 63 height 40
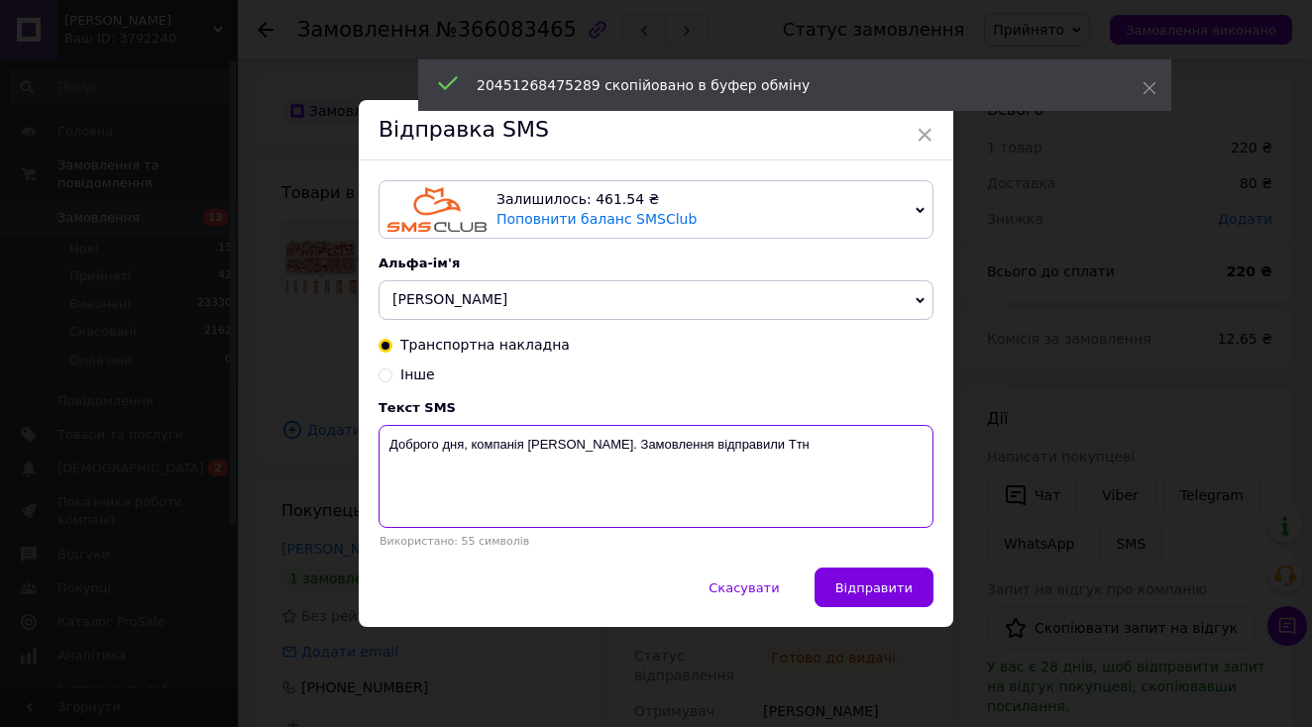
click at [869, 480] on textarea "Доброго дня, компанія Medor. Замовлення відправили Ттн" at bounding box center [656, 476] width 555 height 103
paste textarea "20451268475289"
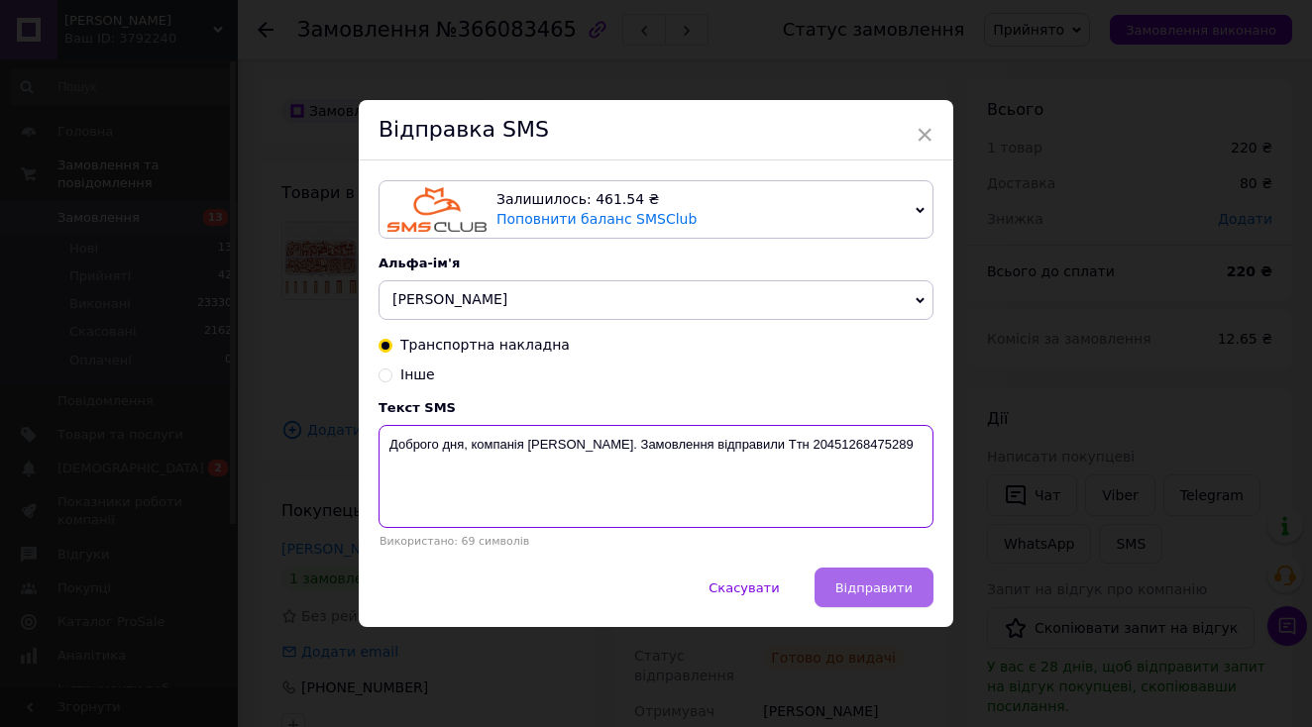
type textarea "Доброго дня, компанія Medor. Замовлення відправили Ттн 20451268475289"
click at [885, 597] on button "Відправити" at bounding box center [874, 588] width 119 height 40
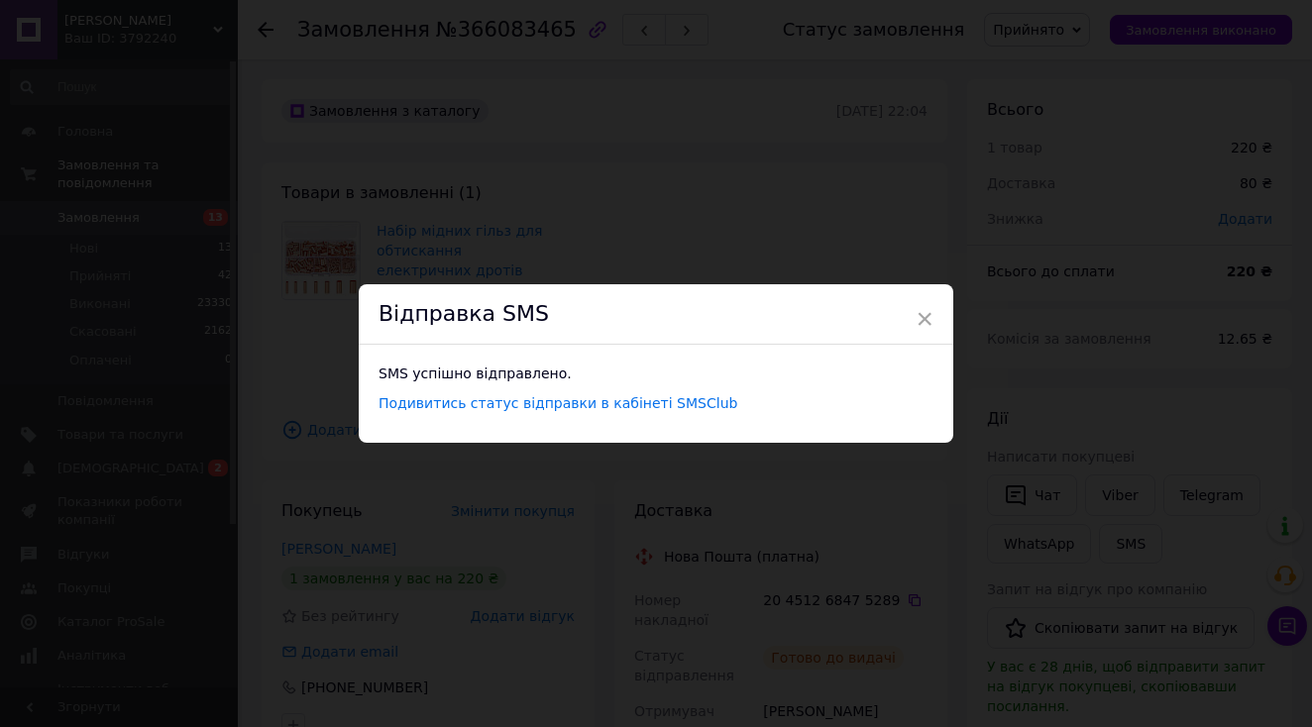
click at [441, 131] on div "× Відправка SMS SMS успішно відправлено. Подивитись статус відправки в кабінеті…" at bounding box center [656, 363] width 1312 height 727
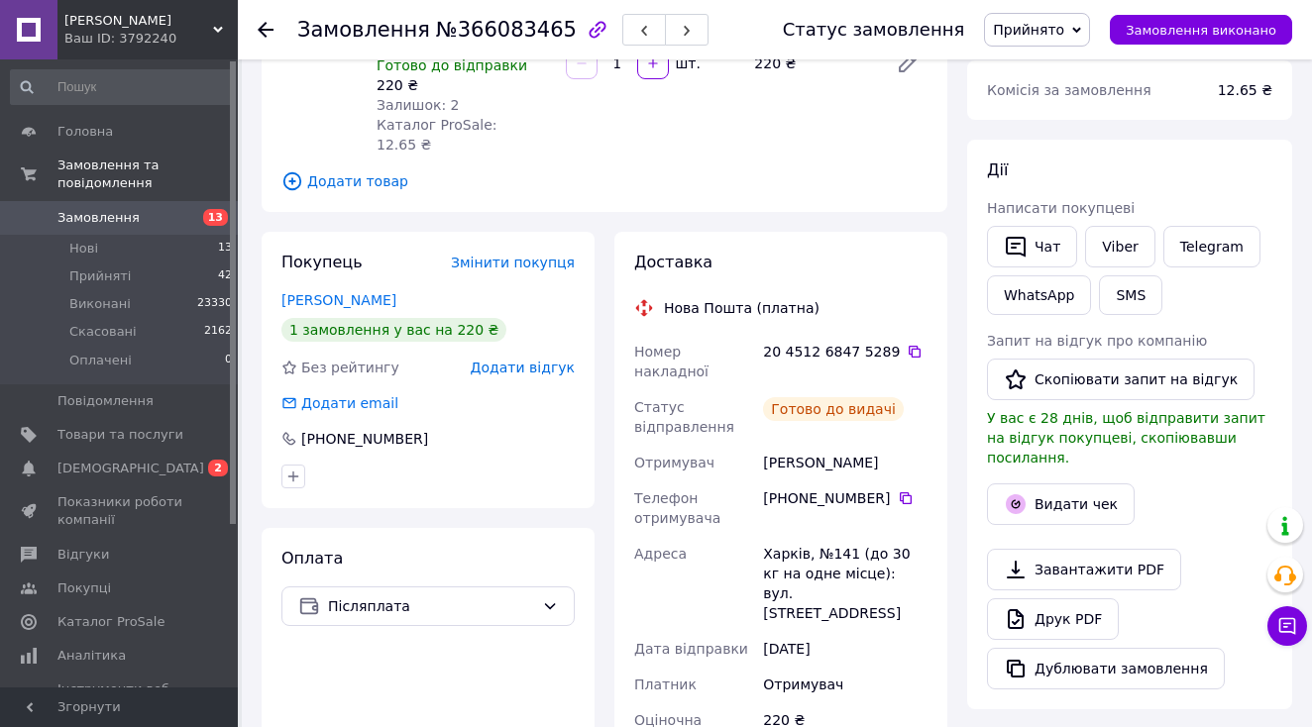
scroll to position [274, 0]
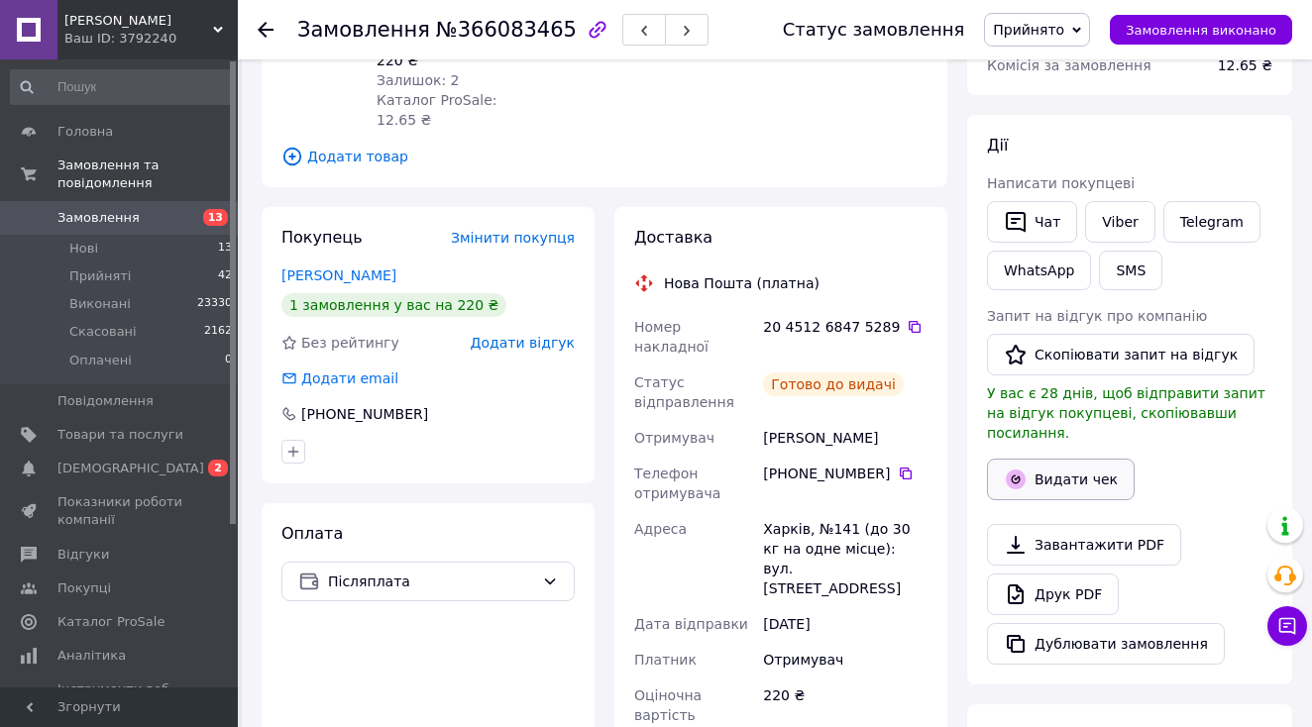
click at [1066, 468] on button "Видати чек" at bounding box center [1061, 480] width 148 height 42
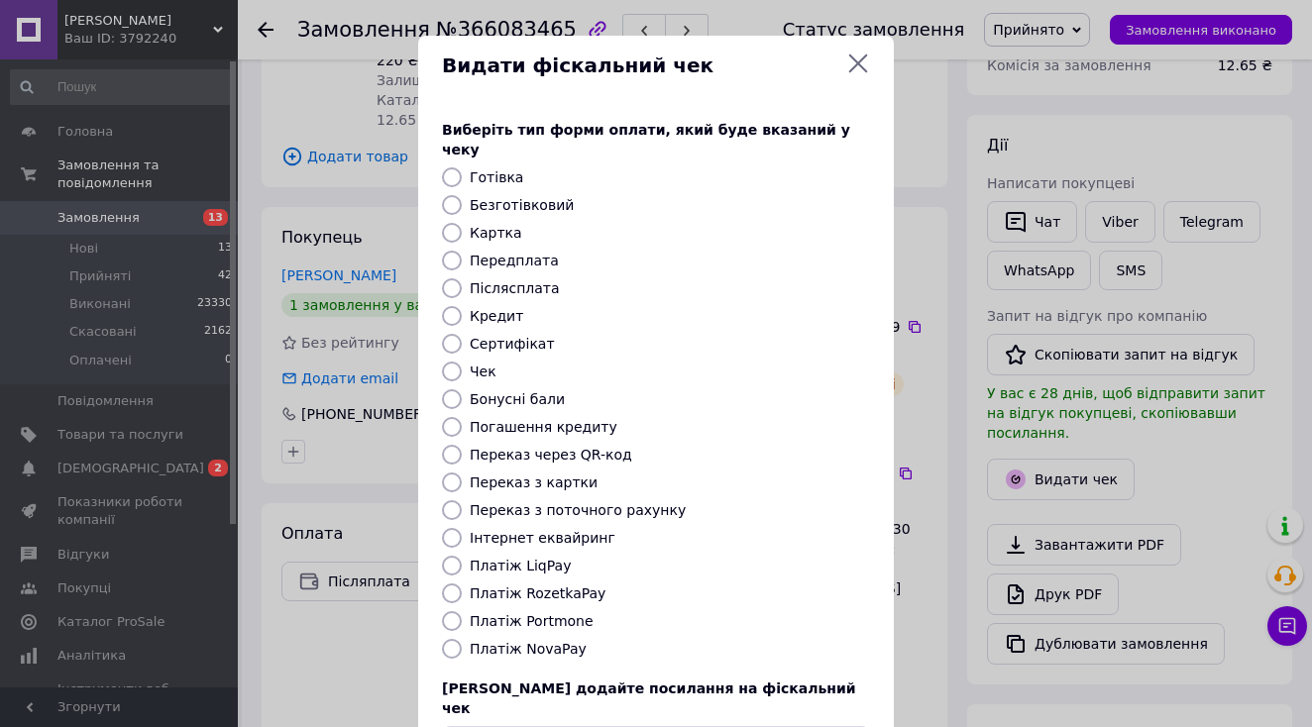
click at [550, 641] on label "Платіж NovaPay" at bounding box center [528, 649] width 117 height 16
click at [462, 639] on input "Платіж NovaPay" at bounding box center [452, 649] width 20 height 20
radio input "true"
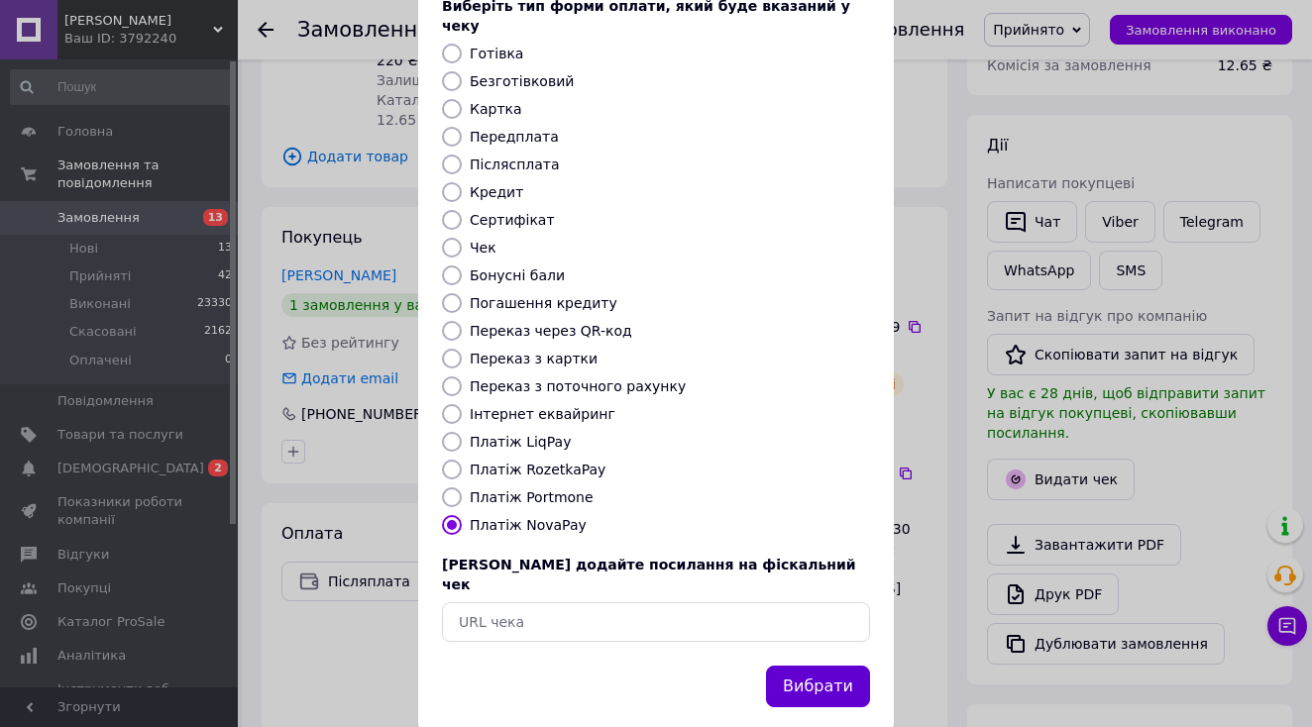
scroll to position [123, 0]
click at [793, 667] on button "Вибрати" at bounding box center [818, 688] width 104 height 43
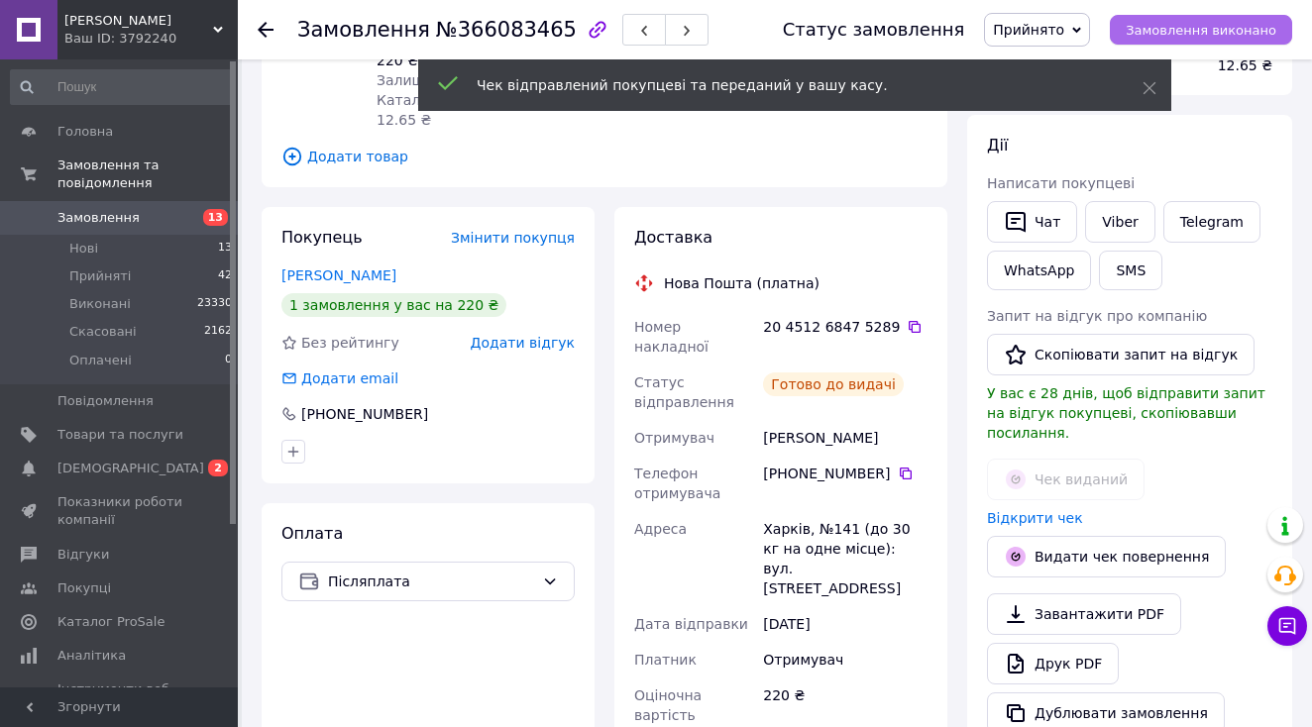
click at [1241, 24] on span "Замовлення виконано" at bounding box center [1201, 30] width 151 height 15
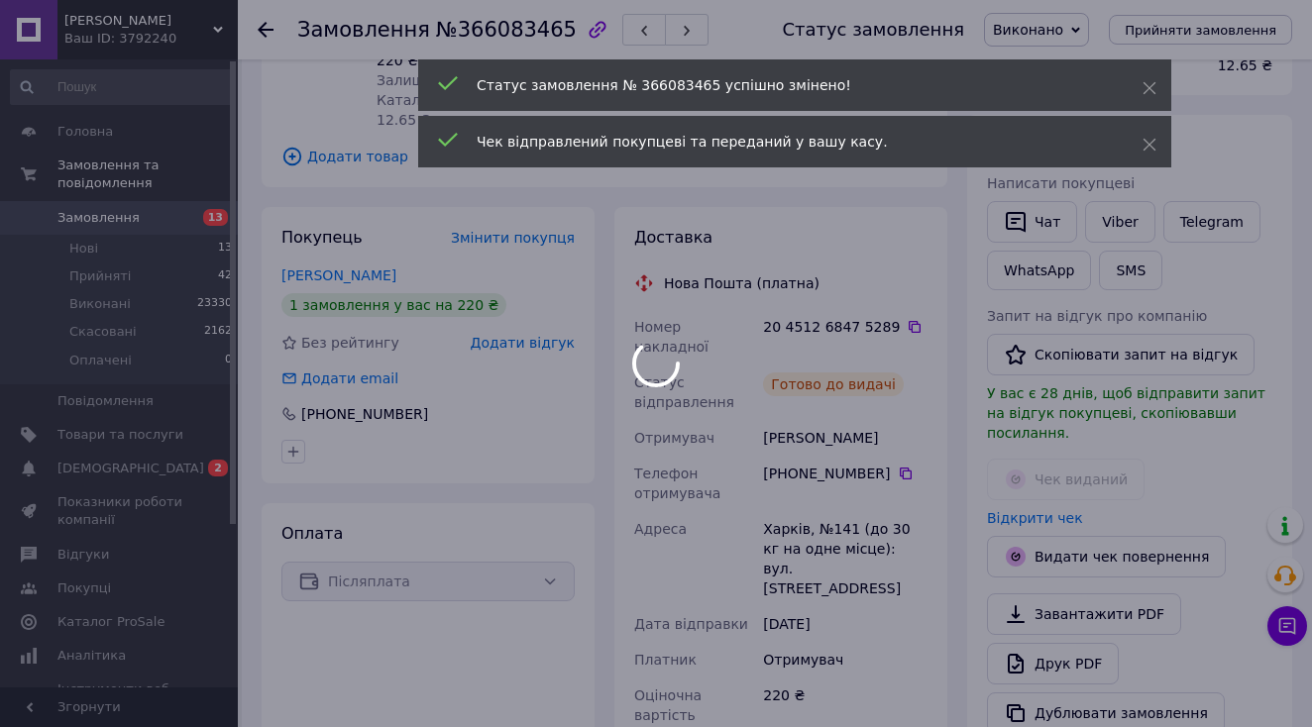
scroll to position [24, 0]
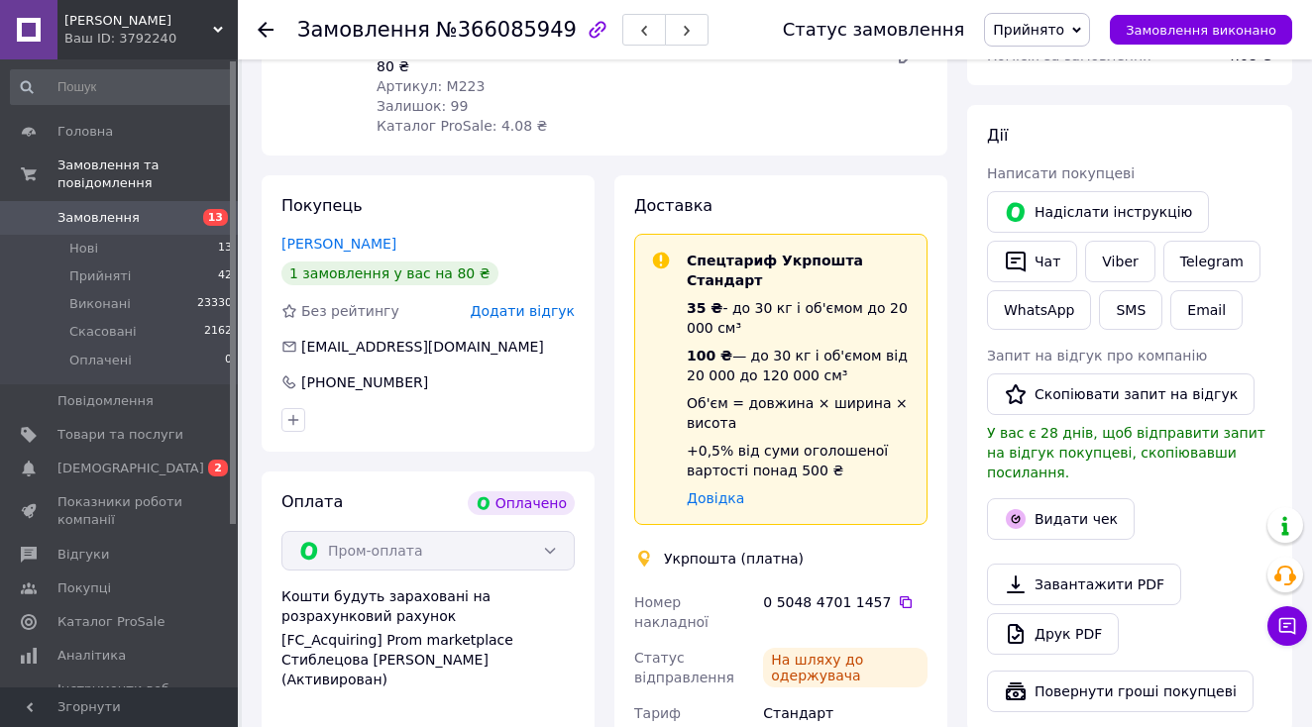
scroll to position [315, 0]
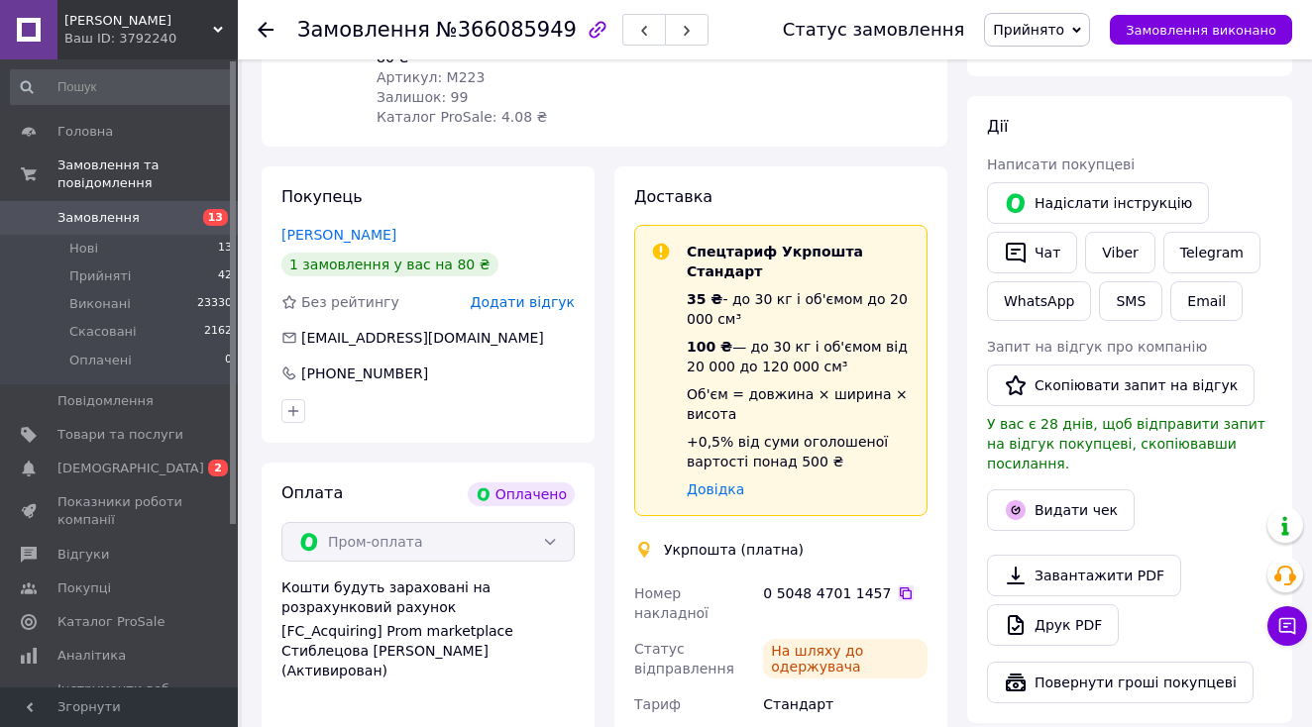
click at [900, 590] on icon at bounding box center [906, 594] width 12 height 12
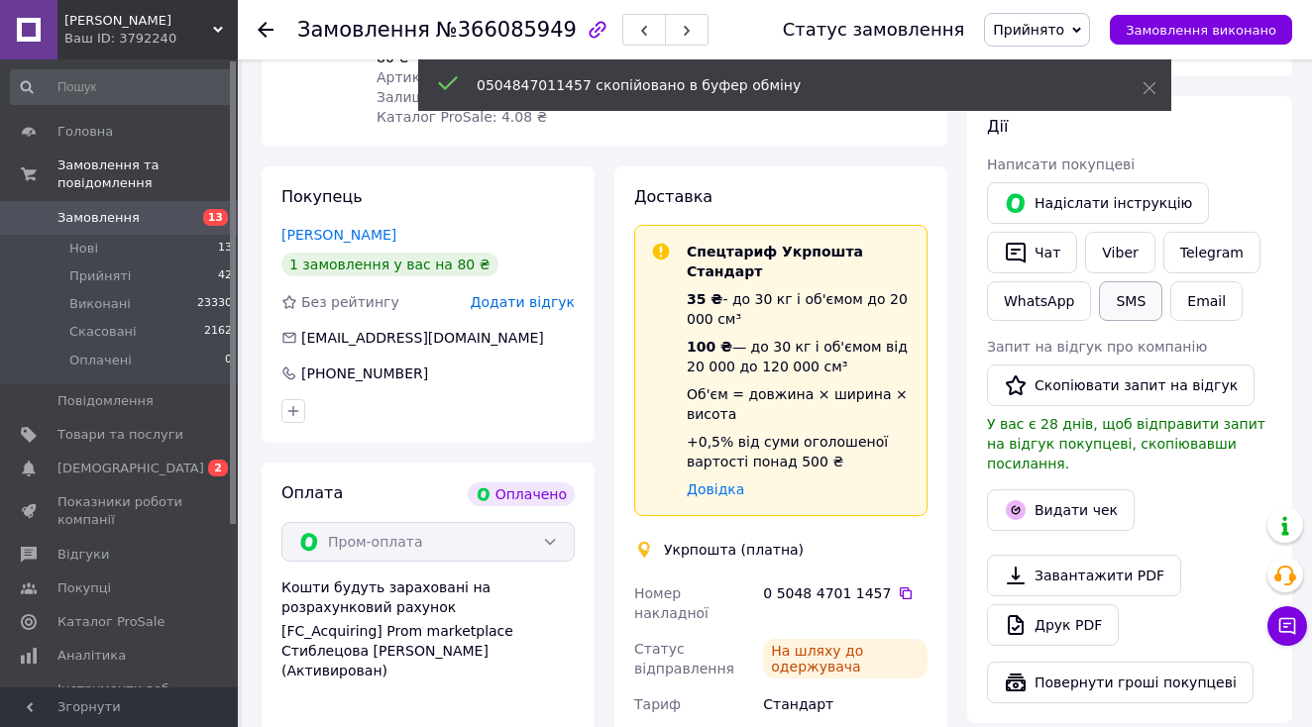
click at [1135, 310] on button "SMS" at bounding box center [1130, 301] width 63 height 40
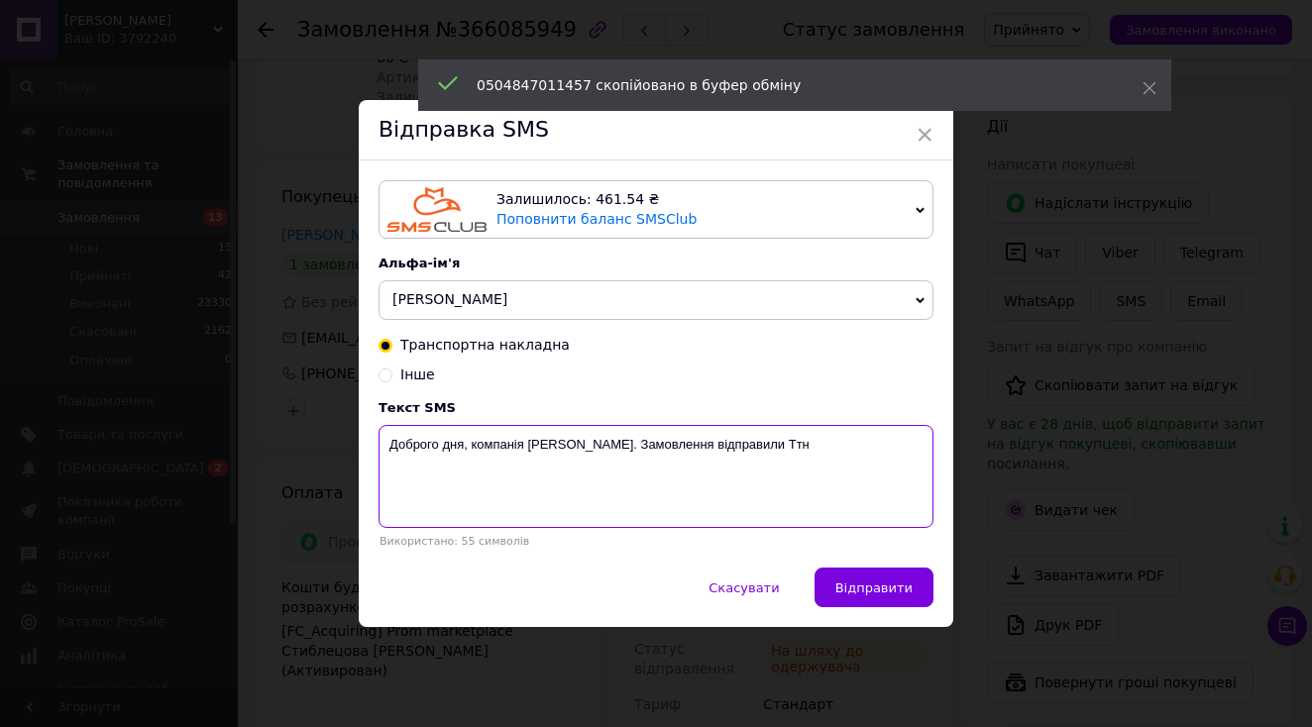
click at [850, 475] on textarea "Доброго дня, компанія [PERSON_NAME]. Замовлення відправили Ттн" at bounding box center [656, 476] width 555 height 103
paste textarea "0504847011457"
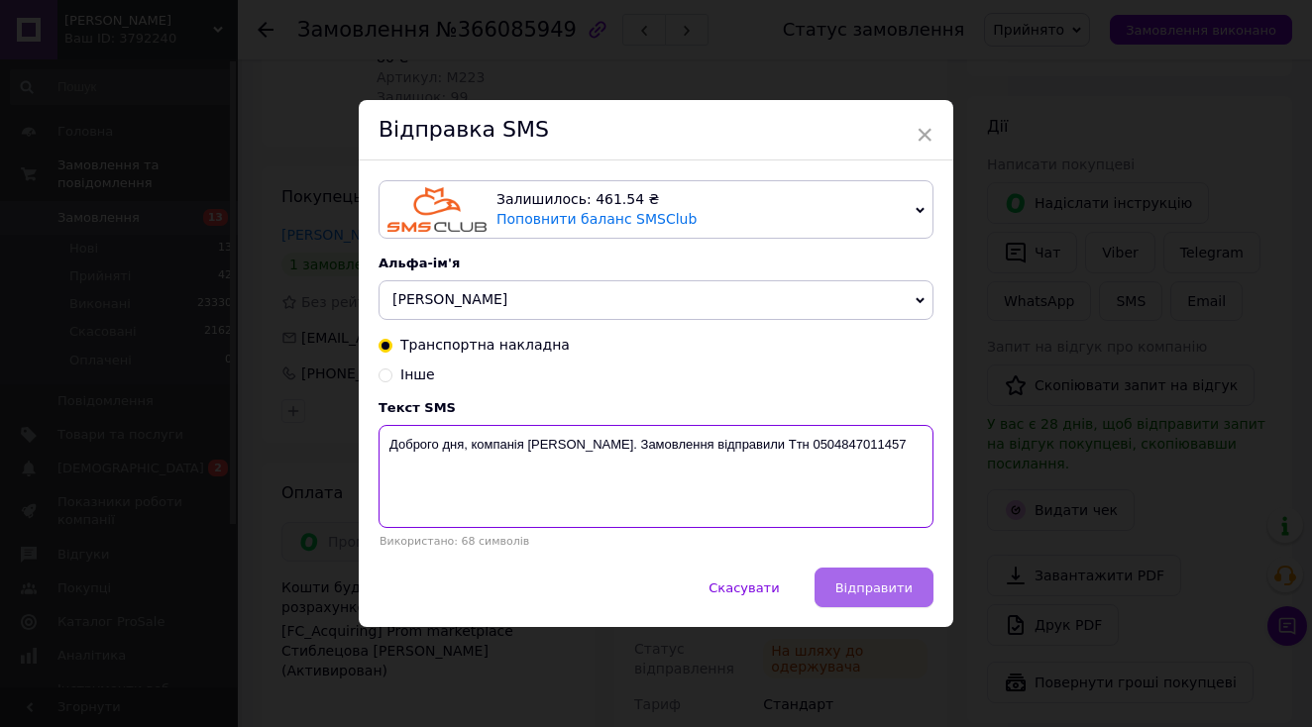
type textarea "Доброго дня, компанія [PERSON_NAME]. Замовлення відправили Ттн 0504847011457"
click at [881, 592] on span "Відправити" at bounding box center [873, 588] width 77 height 15
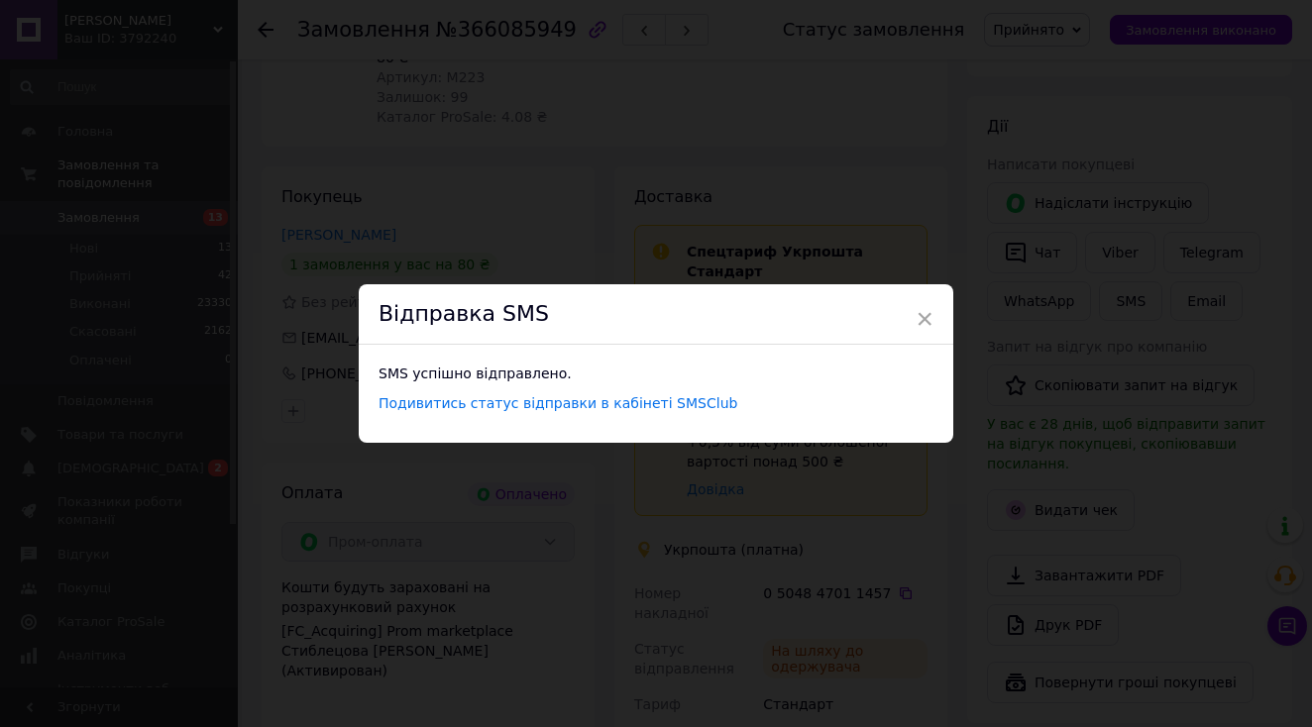
click at [495, 150] on div "× Відправка SMS SMS успішно відправлено. Подивитись статус відправки в кабінеті…" at bounding box center [656, 363] width 1312 height 727
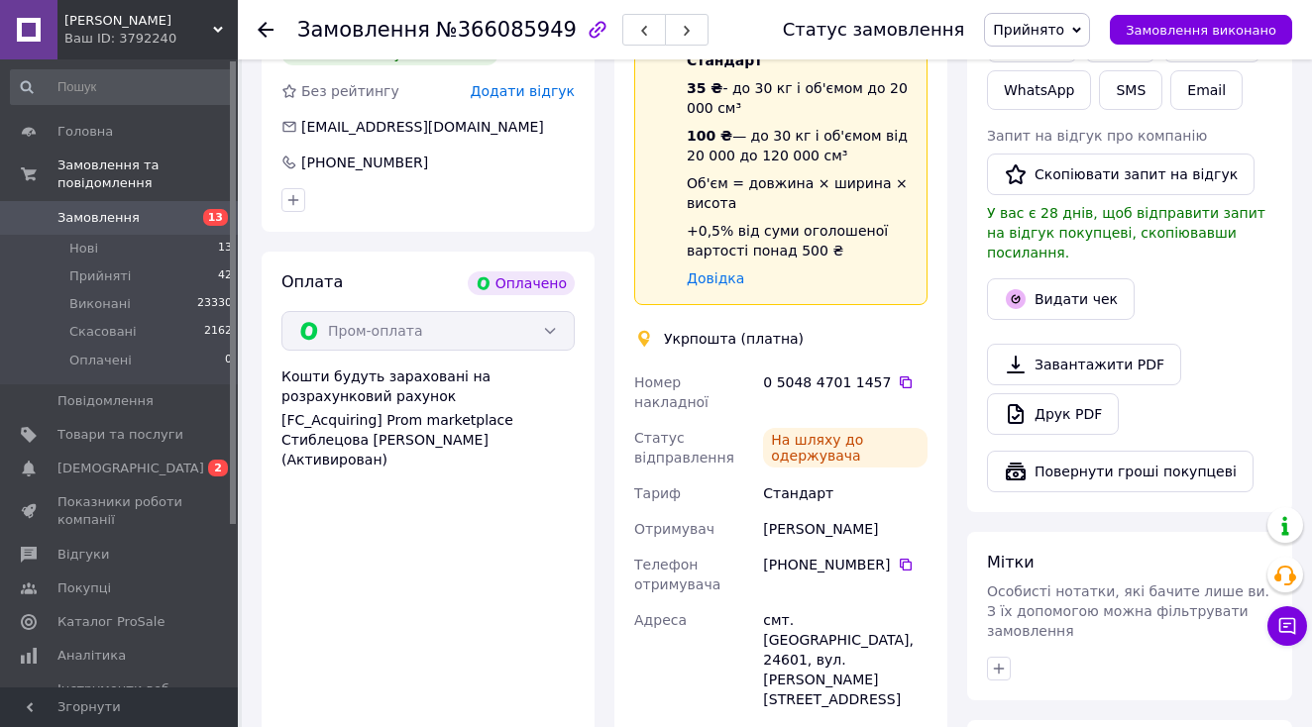
scroll to position [532, 0]
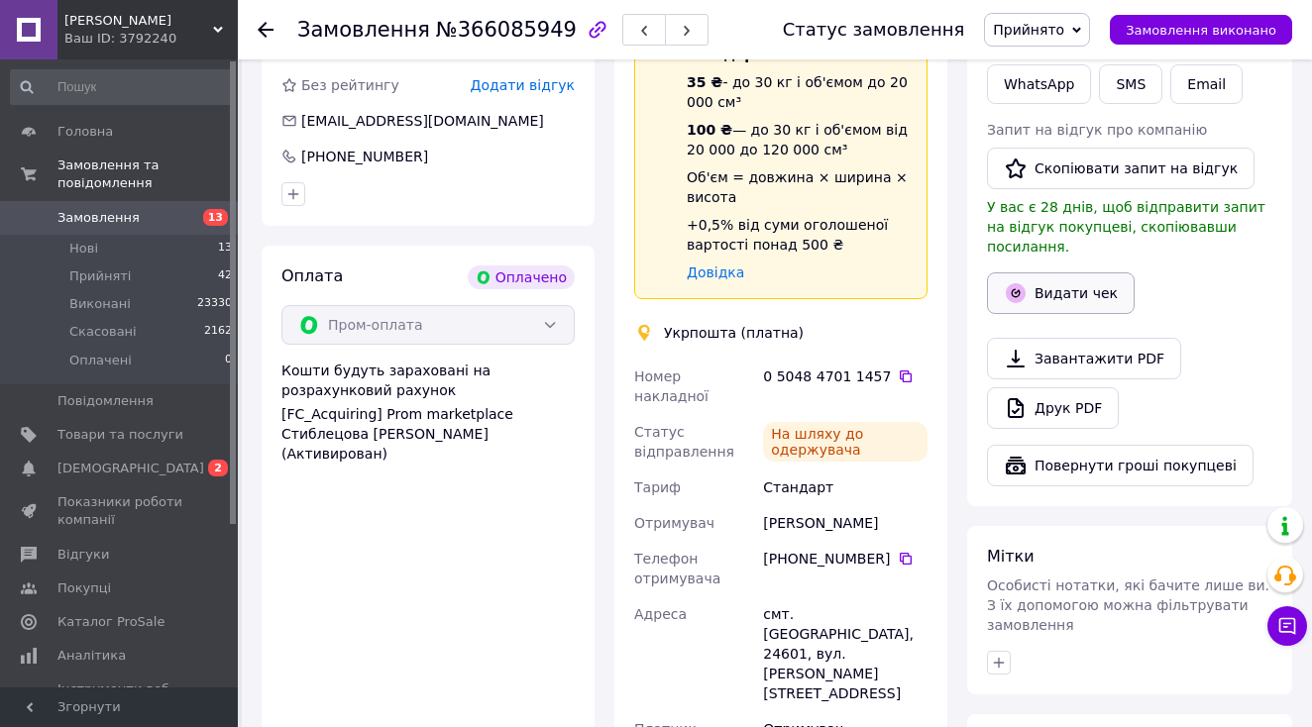
click at [1027, 281] on icon "button" at bounding box center [1016, 293] width 24 height 24
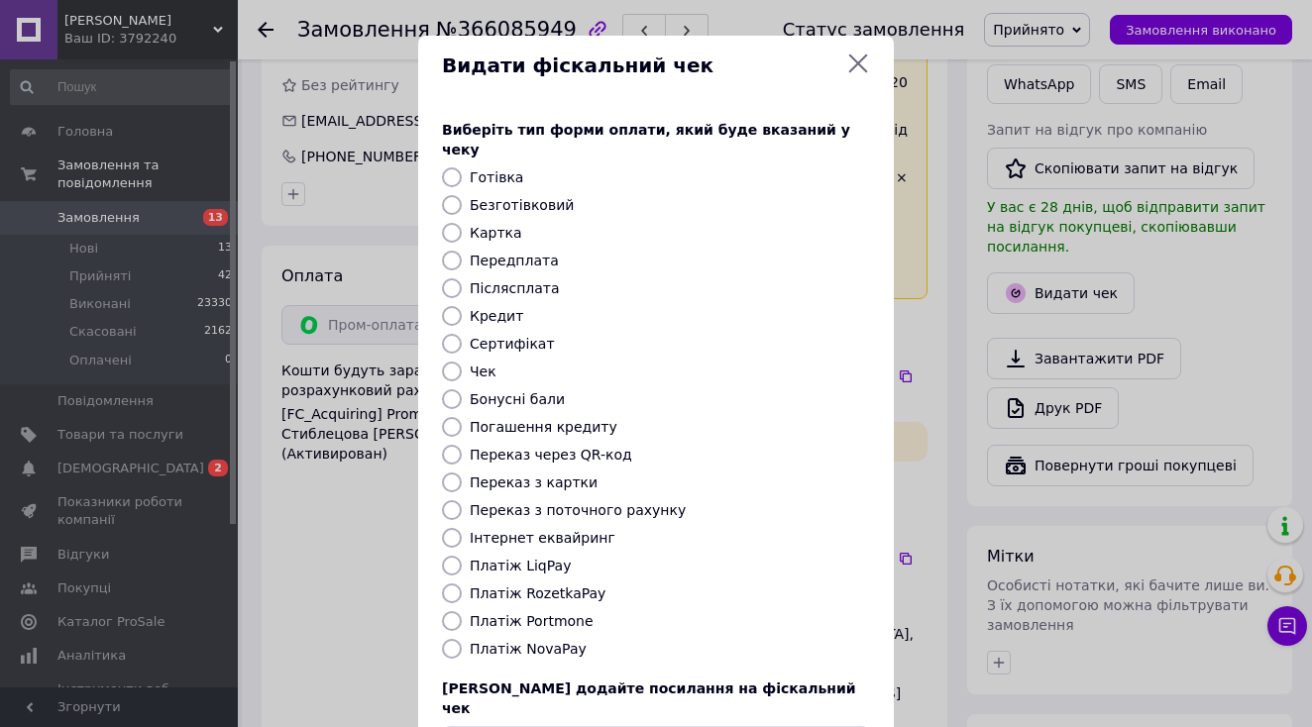
click at [575, 586] on label "Платіж RozetkaPay" at bounding box center [538, 594] width 136 height 16
click at [462, 584] on input "Платіж RozetkaPay" at bounding box center [452, 594] width 20 height 20
radio input "true"
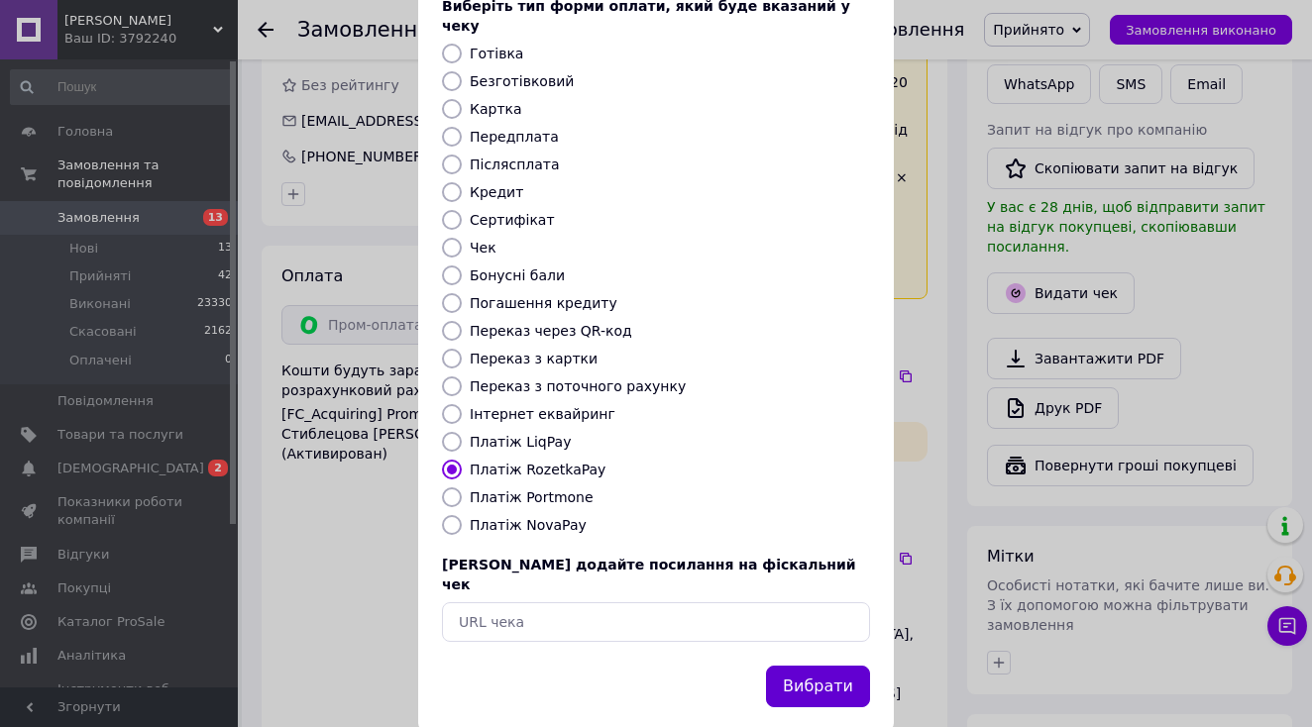
scroll to position [123, 0]
click at [837, 667] on button "Вибрати" at bounding box center [818, 688] width 104 height 43
click at [1233, 19] on div "Видати фіскальний чек Виберіть тип форми оплати, який буде вказаний у чеку Готі…" at bounding box center [656, 322] width 1312 height 891
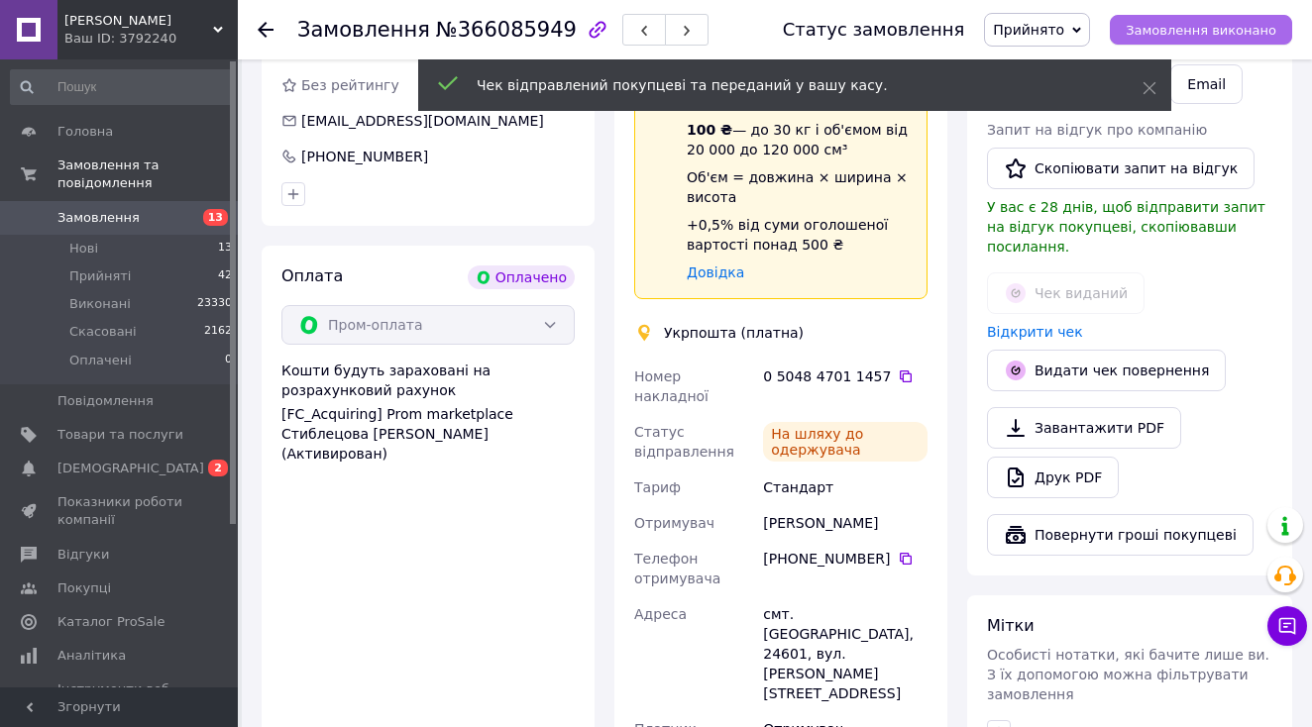
click at [1230, 29] on span "Замовлення виконано" at bounding box center [1201, 30] width 151 height 15
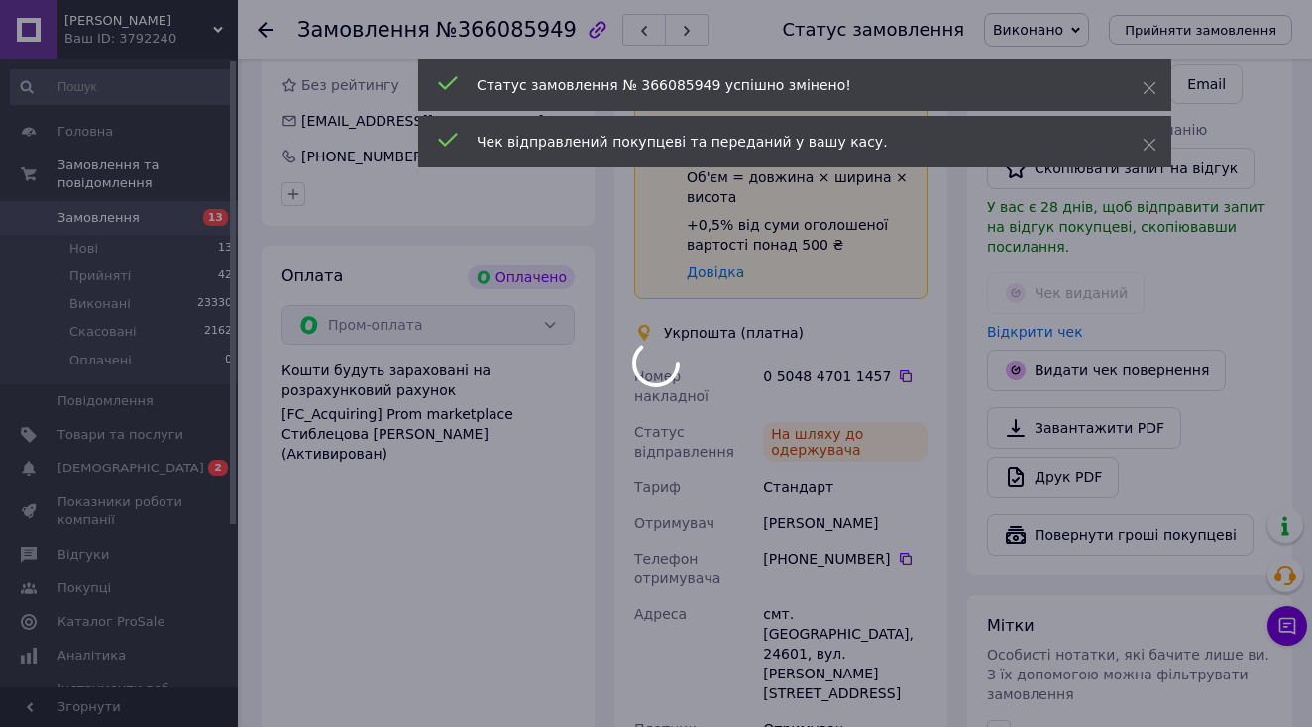
scroll to position [20, 0]
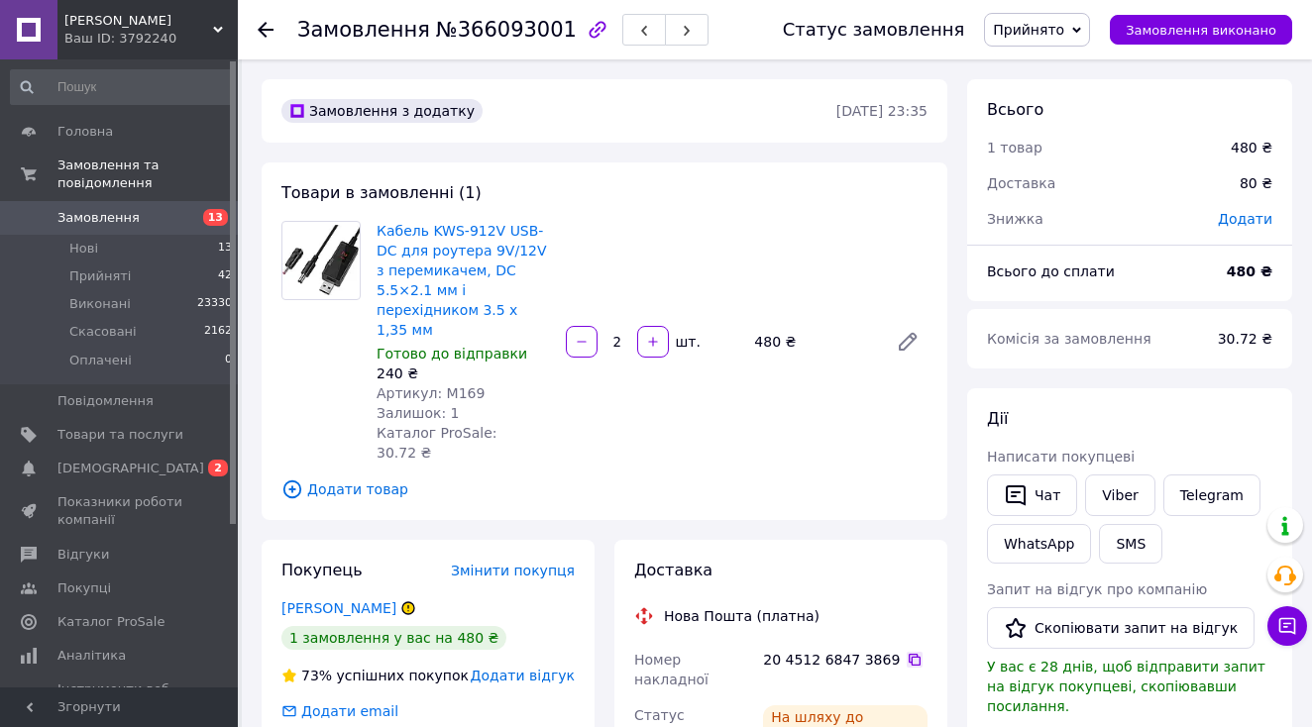
click at [910, 652] on icon at bounding box center [915, 660] width 16 height 16
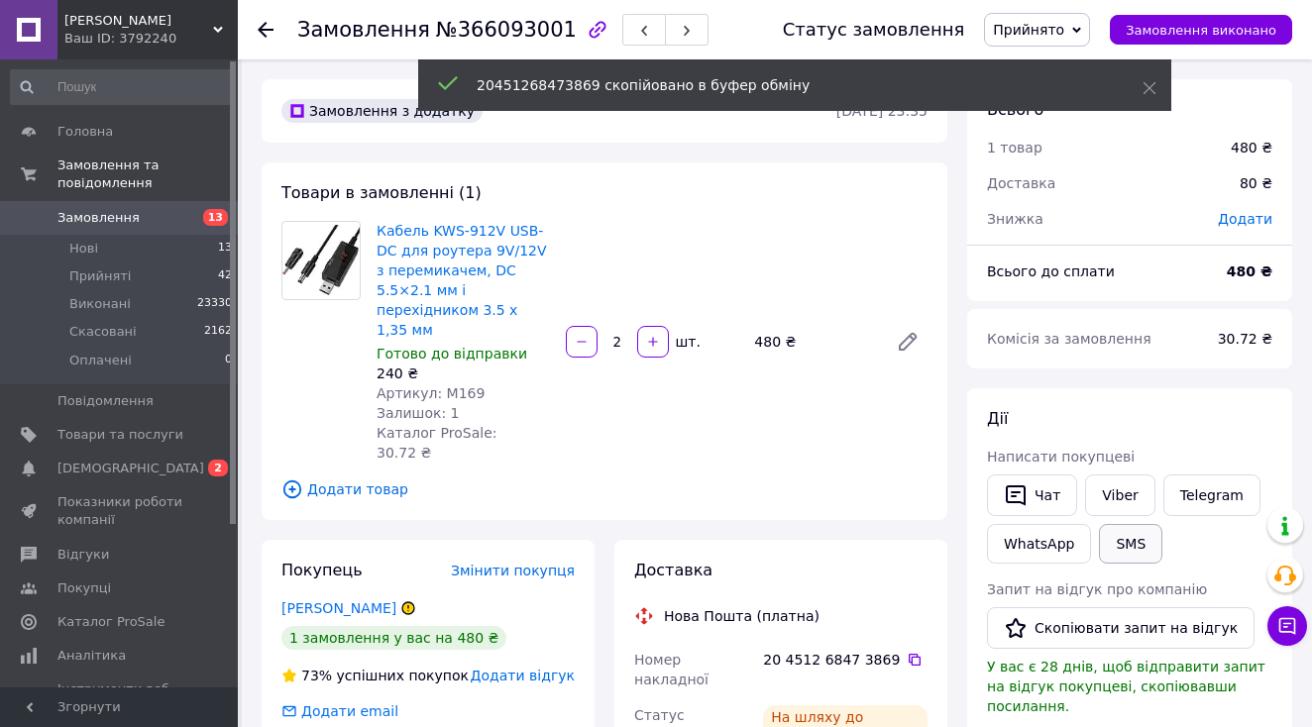
click at [1114, 558] on button "SMS" at bounding box center [1130, 544] width 63 height 40
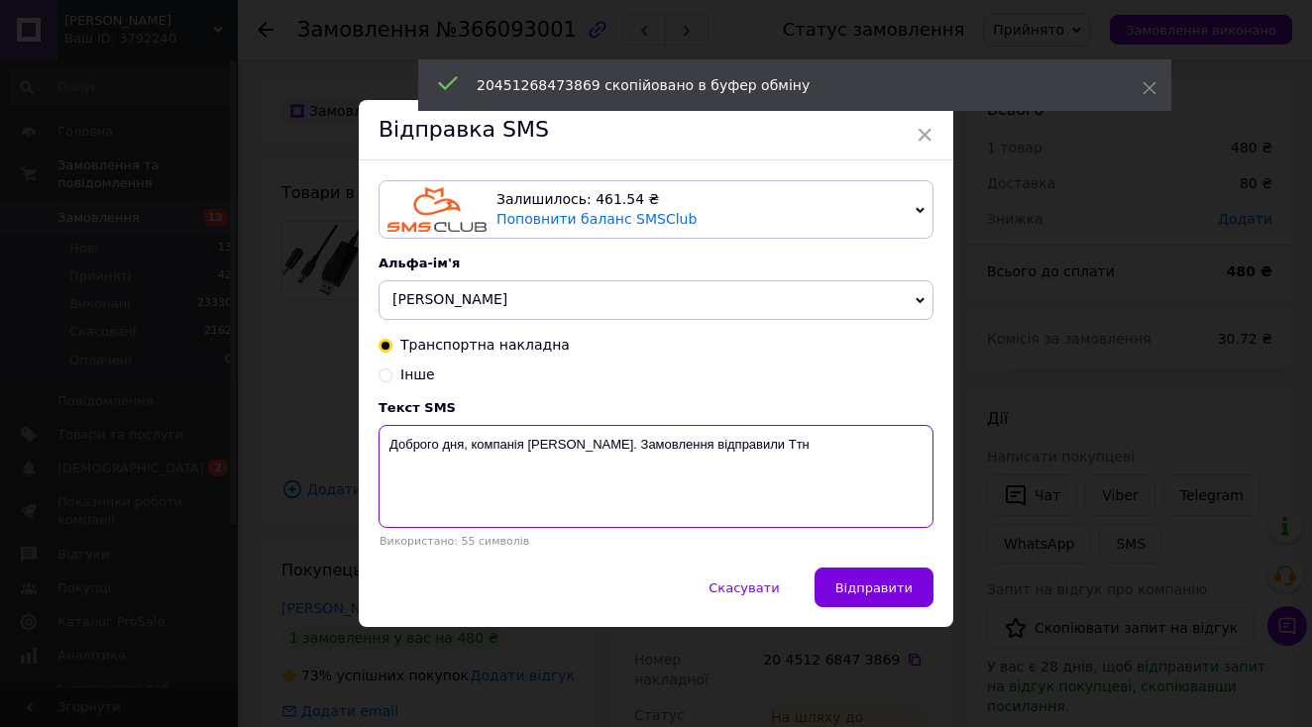
click at [858, 491] on textarea "Доброго дня, компанія [PERSON_NAME]. Замовлення відправили Ттн" at bounding box center [656, 476] width 555 height 103
paste textarea "20451268473869"
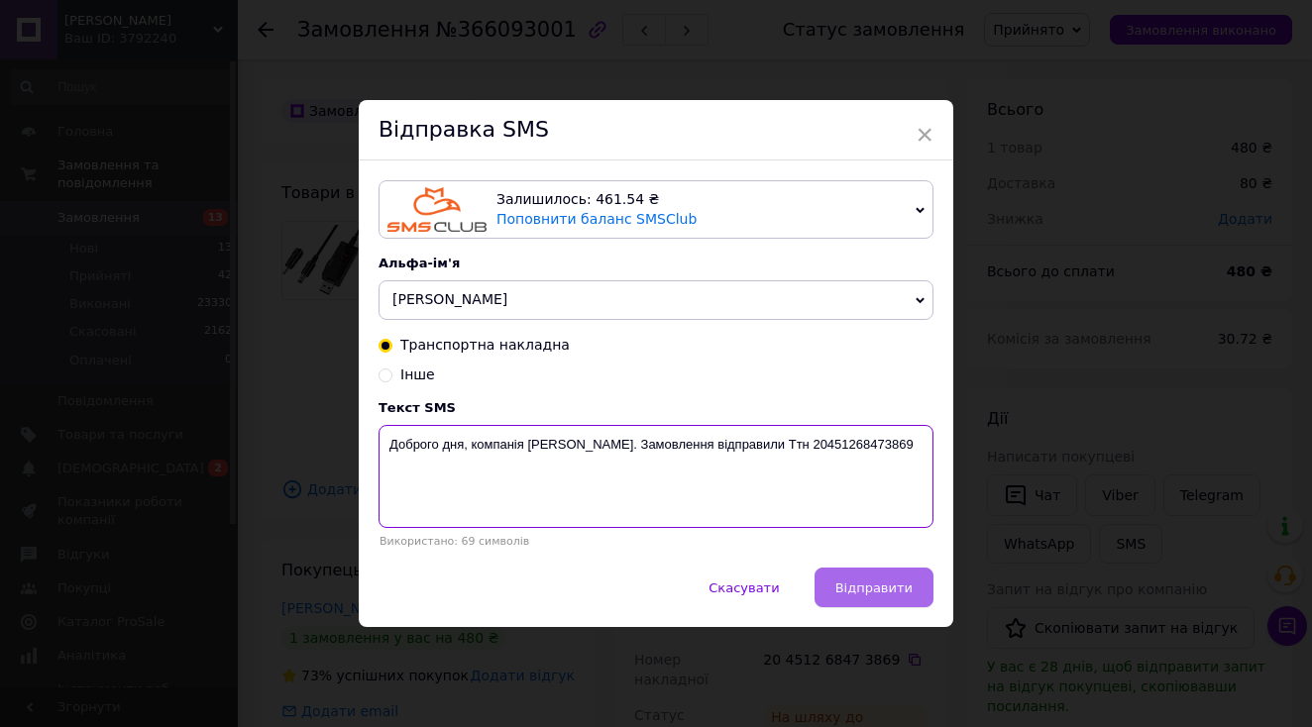
type textarea "Доброго дня, компанія [PERSON_NAME]. Замовлення відправили Ттн 20451268473869"
click at [880, 587] on span "Відправити" at bounding box center [873, 588] width 77 height 15
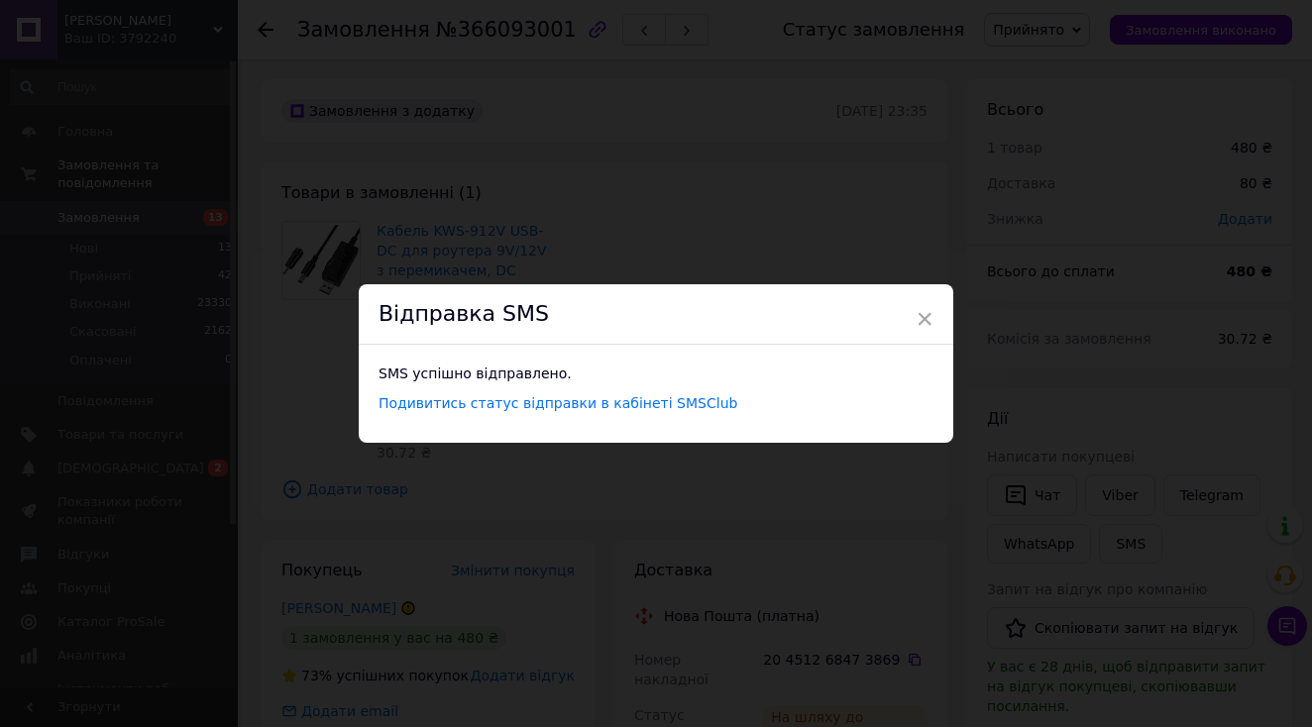
click at [470, 163] on div "× Відправка SMS SMS успішно відправлено. Подивитись статус відправки в кабінеті…" at bounding box center [656, 363] width 1312 height 727
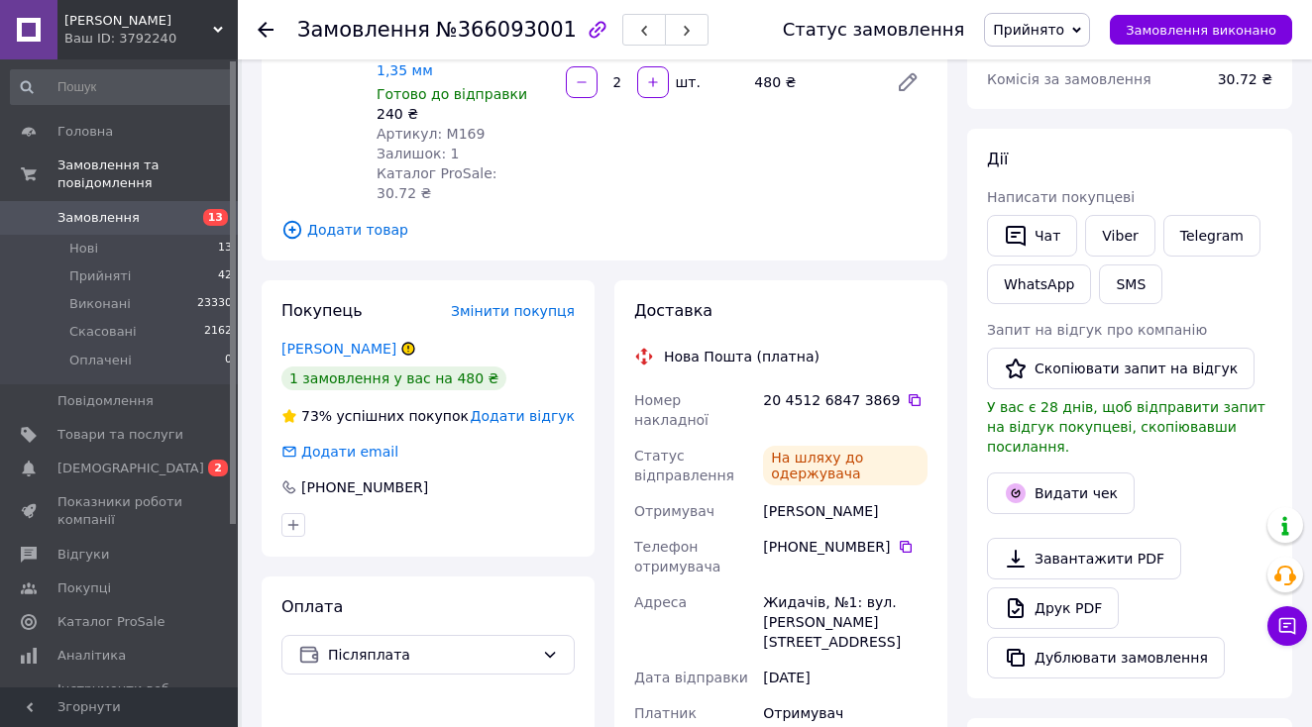
scroll to position [316, 0]
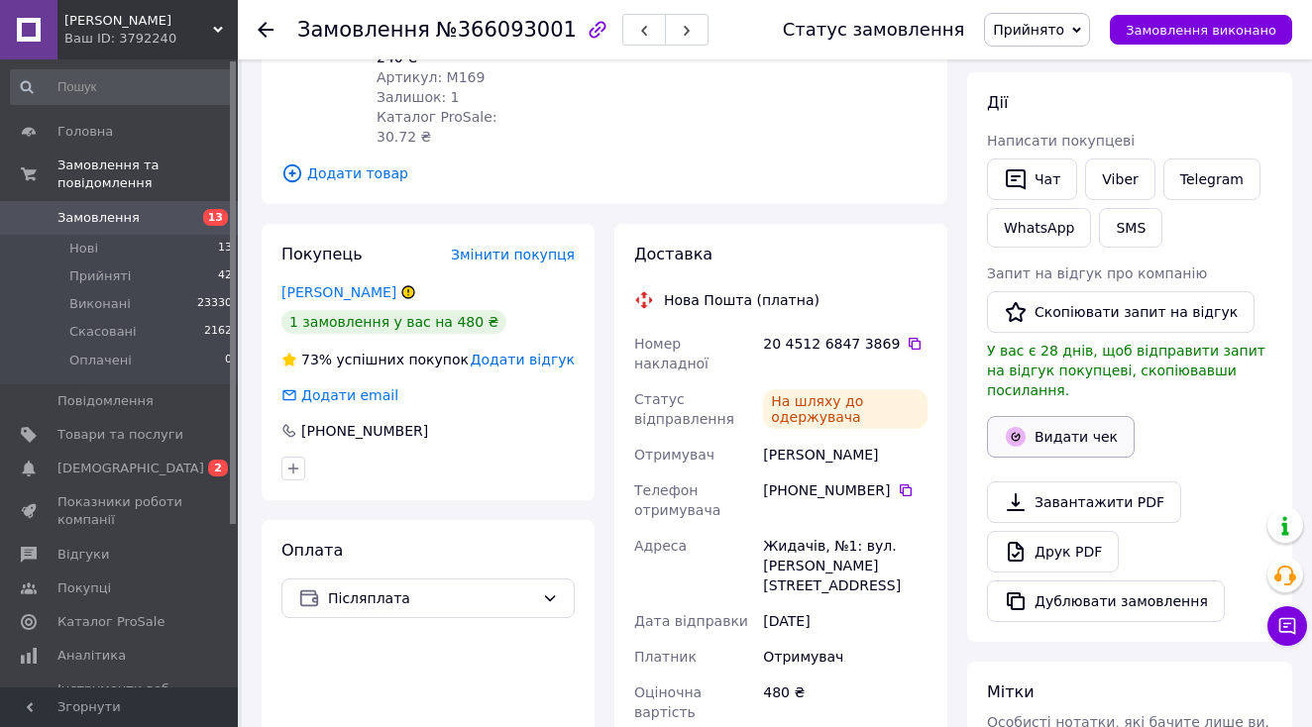
click at [1008, 427] on icon "button" at bounding box center [1016, 437] width 20 height 20
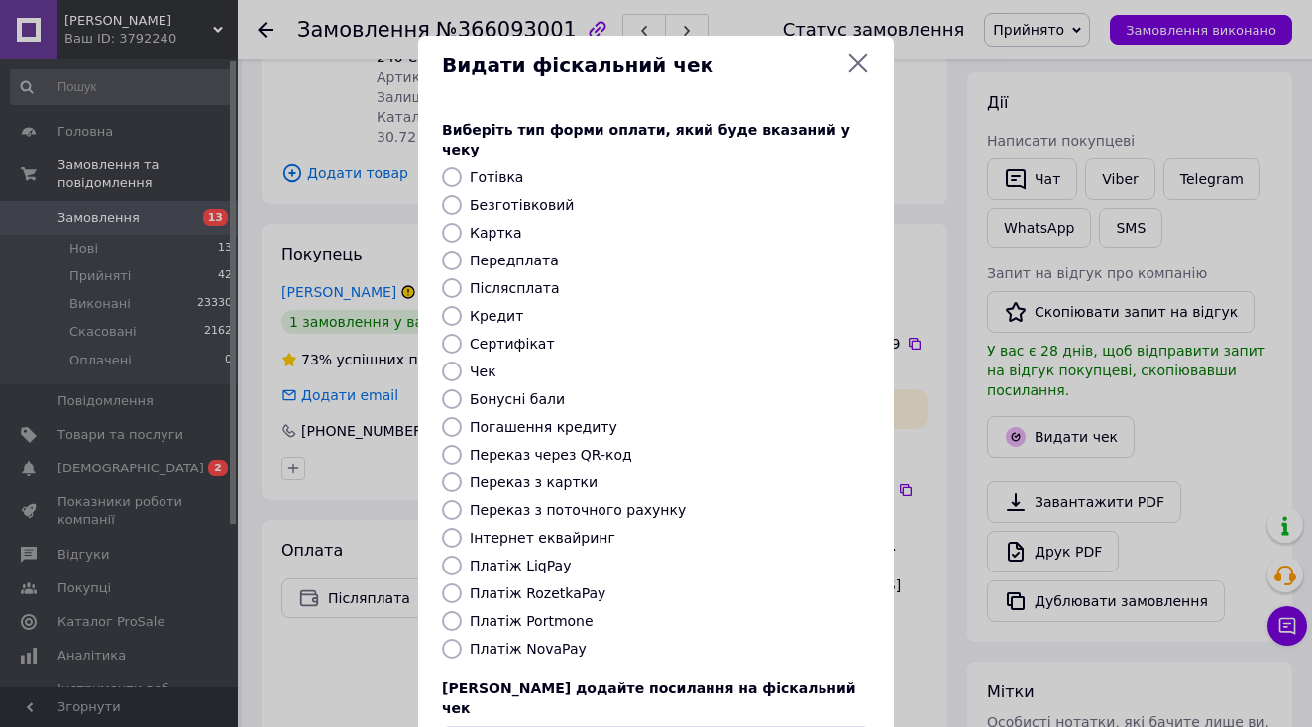
click at [550, 639] on div "Виберіть тип форми оплати, який буде вказаний у чеку Готівка Безготівковий Карт…" at bounding box center [656, 443] width 476 height 694
click at [550, 638] on div "Виберіть тип форми оплати, який буде вказаний у чеку Готівка Безготівковий Карт…" at bounding box center [656, 443] width 476 height 694
click at [550, 641] on label "Платіж NovaPay" at bounding box center [528, 649] width 117 height 16
click at [462, 639] on input "Платіж NovaPay" at bounding box center [452, 649] width 20 height 20
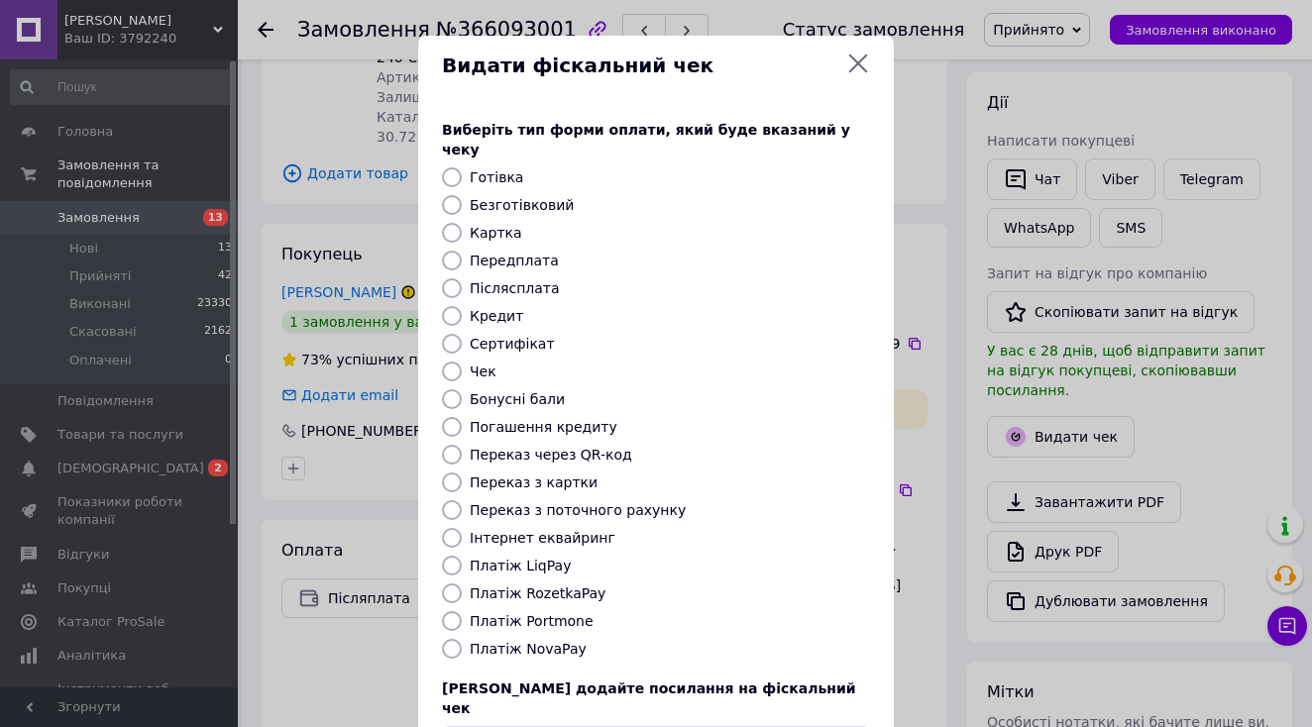
radio input "true"
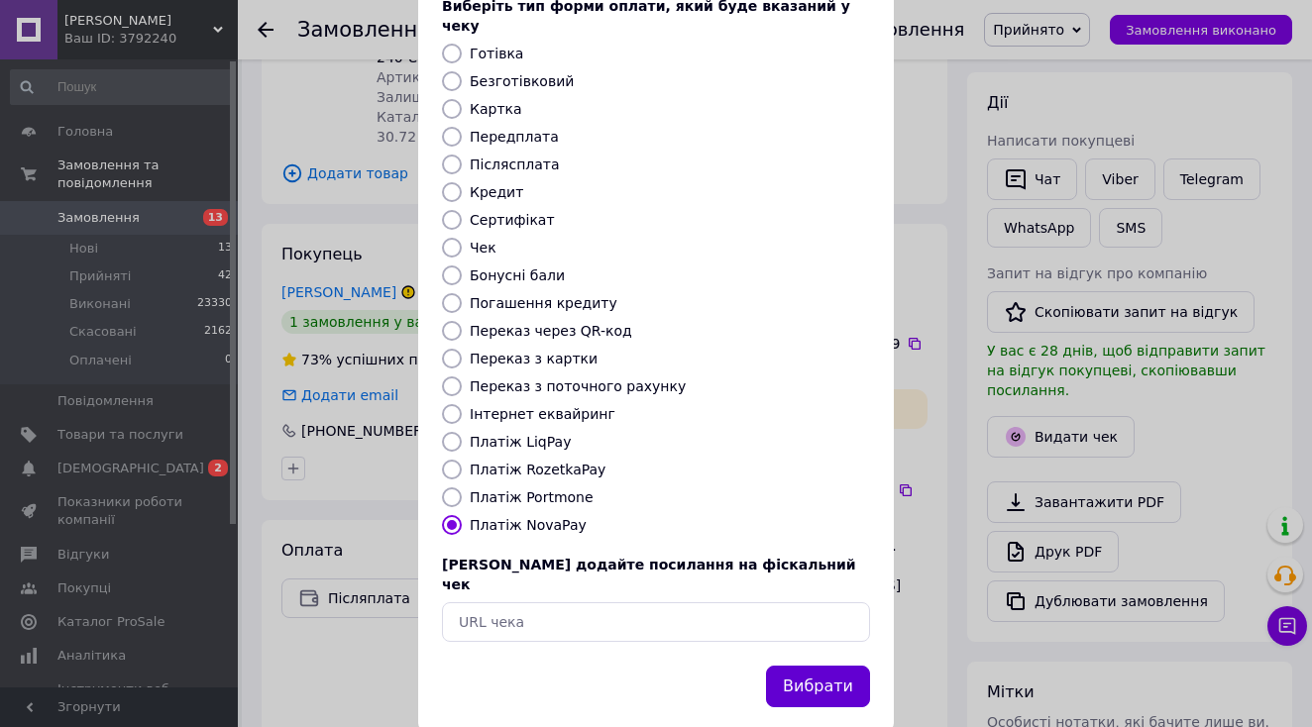
scroll to position [123, 0]
click at [812, 667] on button "Вибрати" at bounding box center [818, 688] width 104 height 43
click at [1217, 30] on div "Видати фіскальний чек Виберіть тип форми оплати, який буде вказаний у чеку Готі…" at bounding box center [656, 322] width 1312 height 891
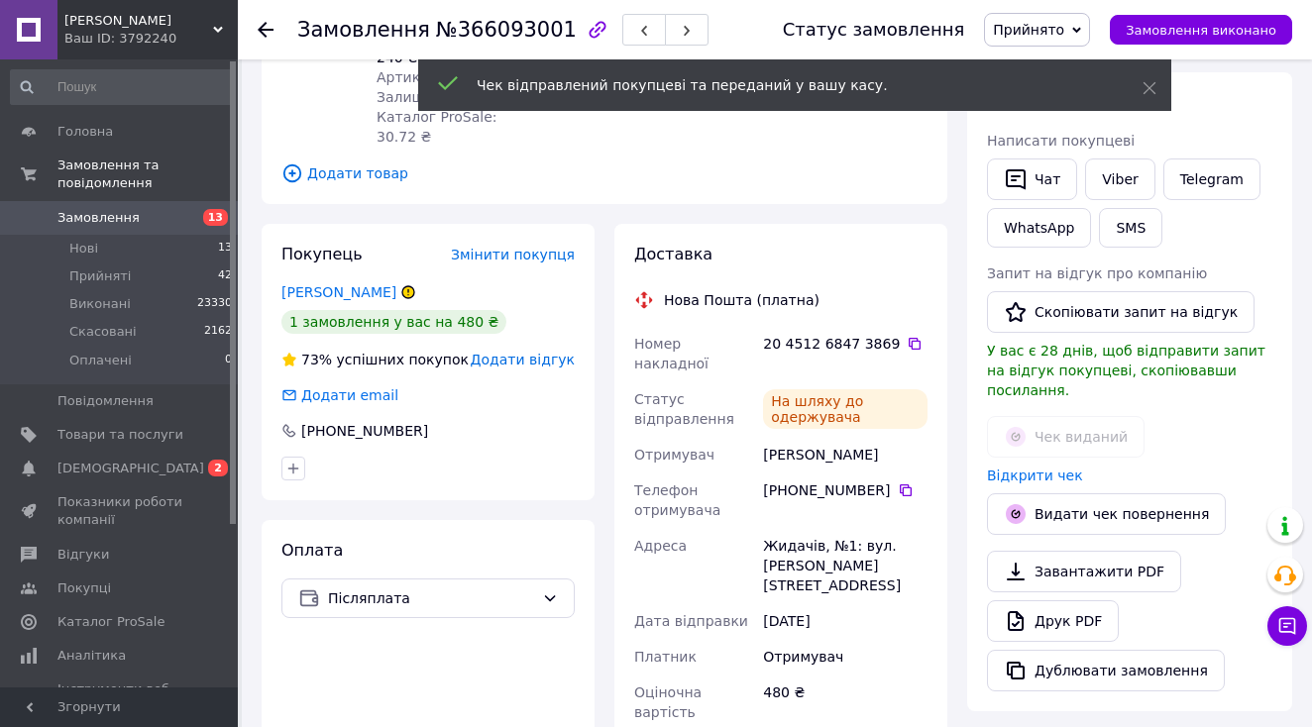
click at [1217, 30] on span "Замовлення виконано" at bounding box center [1201, 30] width 151 height 15
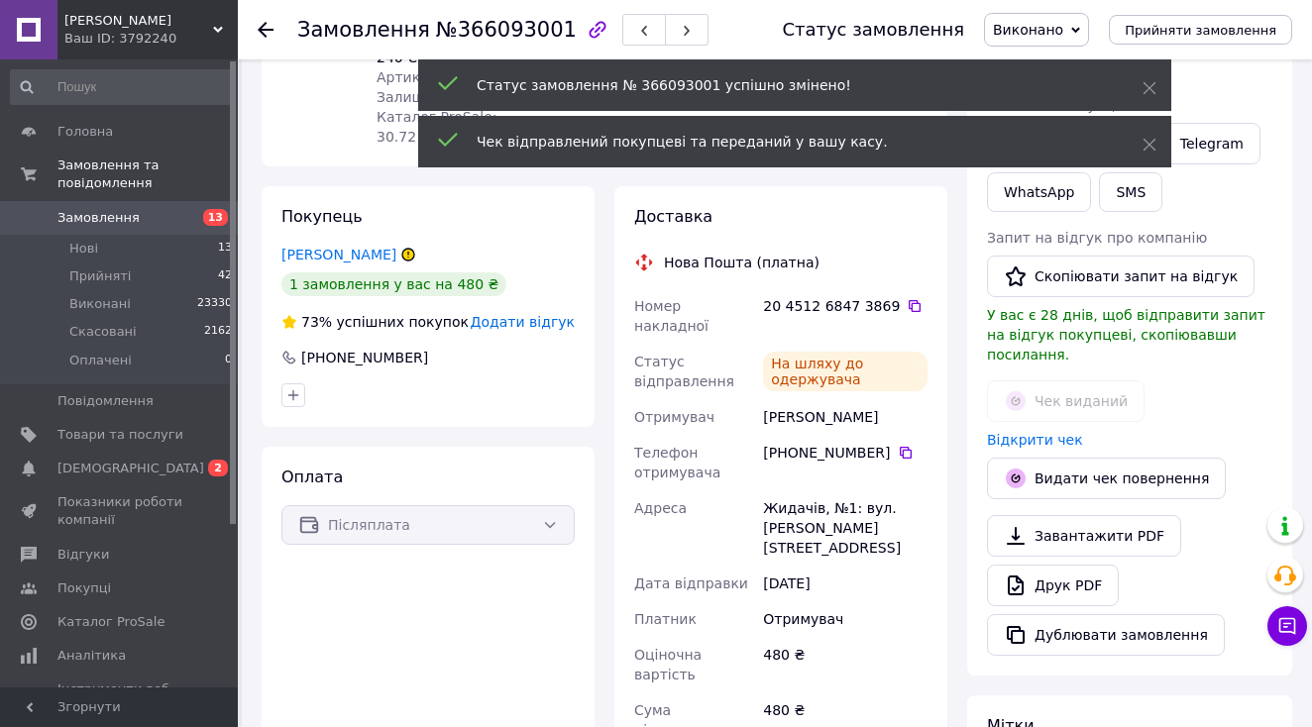
scroll to position [4, 0]
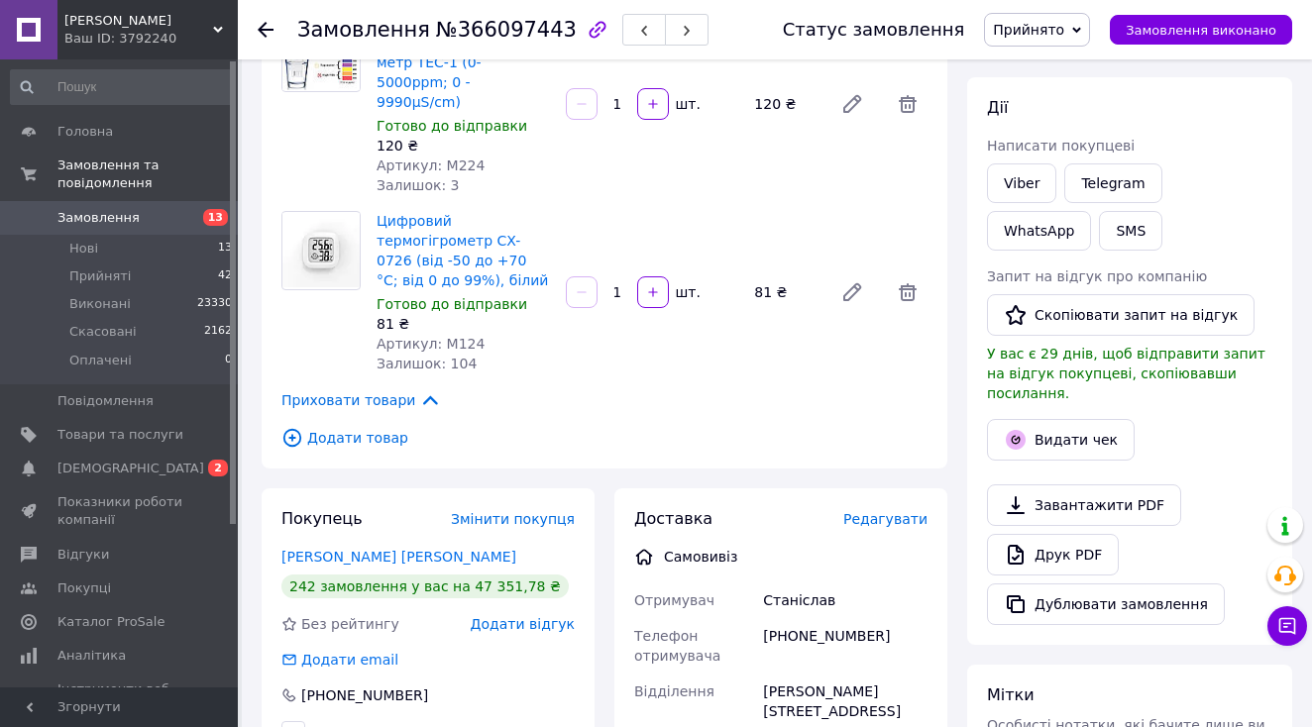
scroll to position [213, 0]
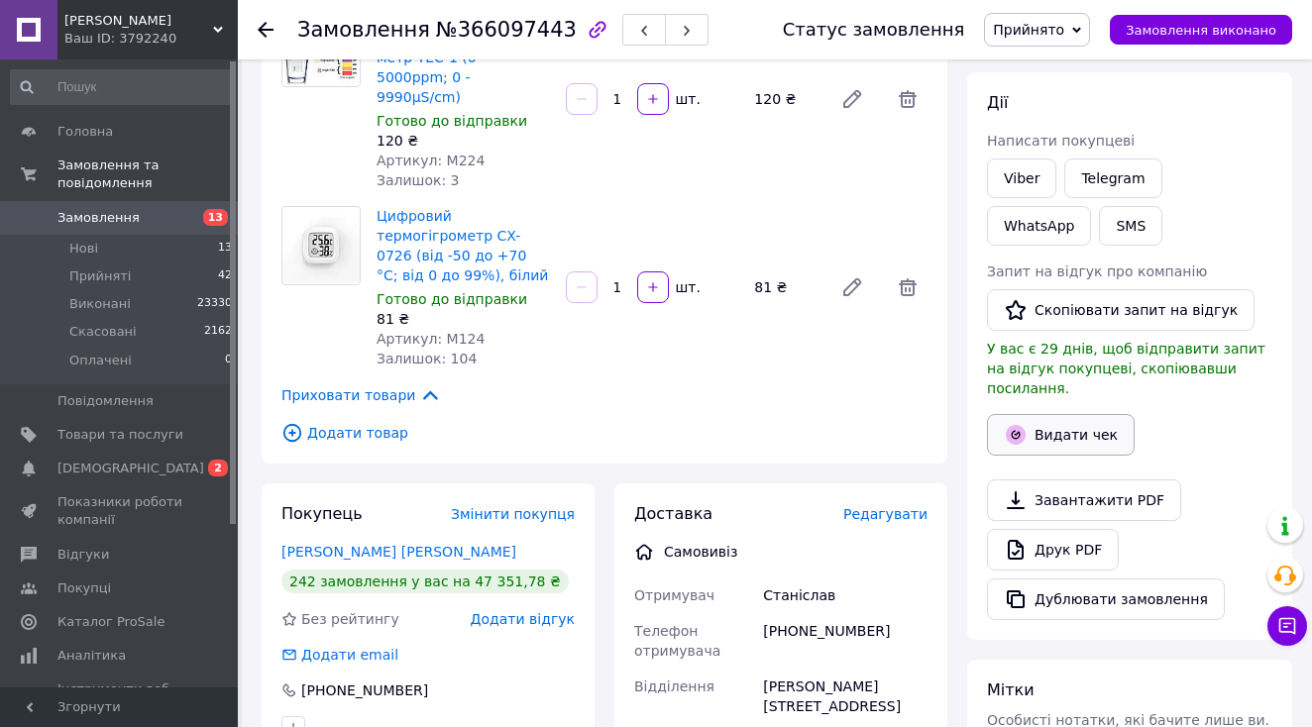
click at [1067, 432] on button "Видати чек" at bounding box center [1061, 435] width 148 height 42
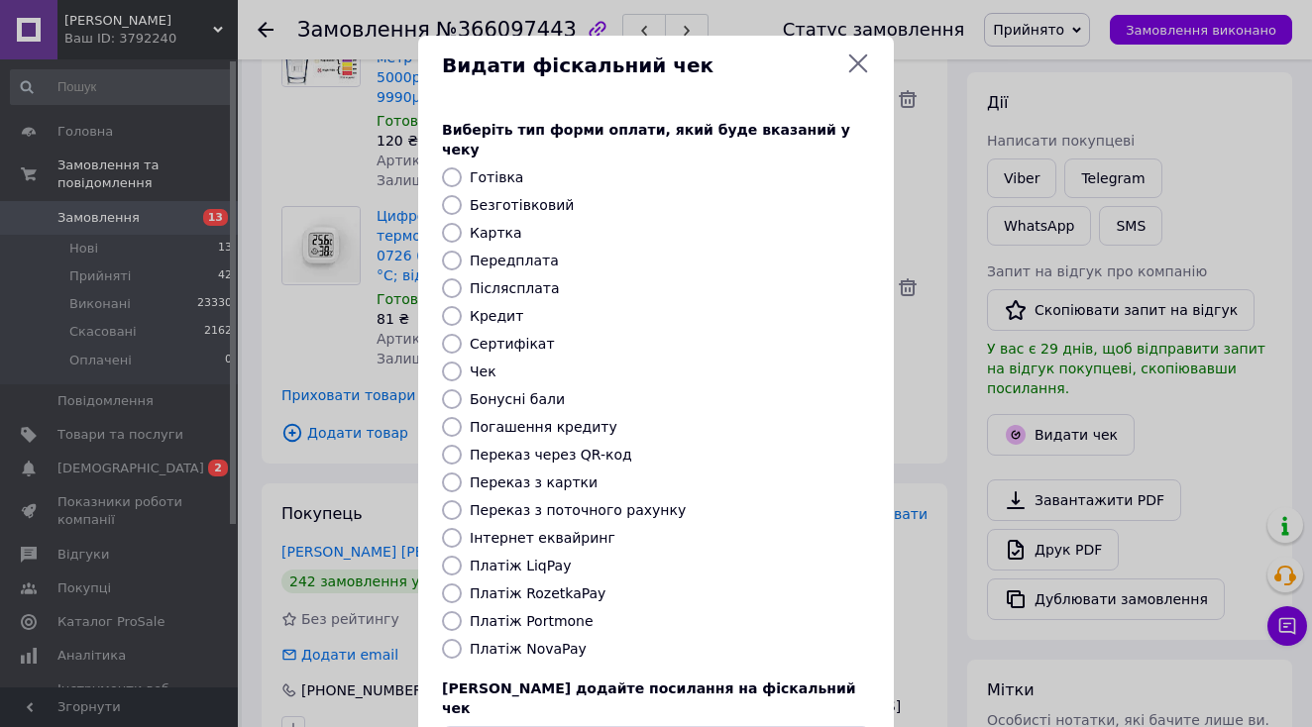
click at [565, 475] on label "Переказ з картки" at bounding box center [534, 483] width 128 height 16
click at [462, 473] on input "Переказ з картки" at bounding box center [452, 483] width 20 height 20
radio input "true"
click at [566, 502] on label "Переказ з поточного рахунку" at bounding box center [578, 510] width 216 height 16
click at [462, 500] on input "Переказ з поточного рахунку" at bounding box center [452, 510] width 20 height 20
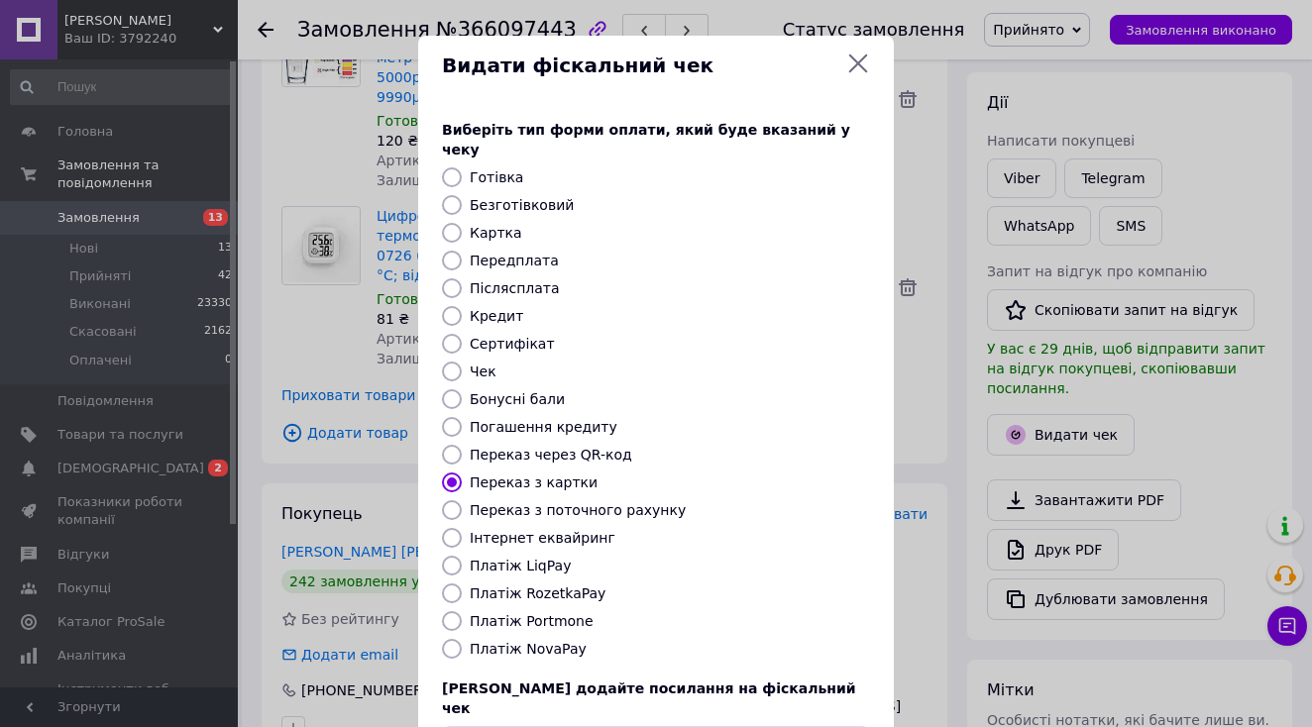
radio input "true"
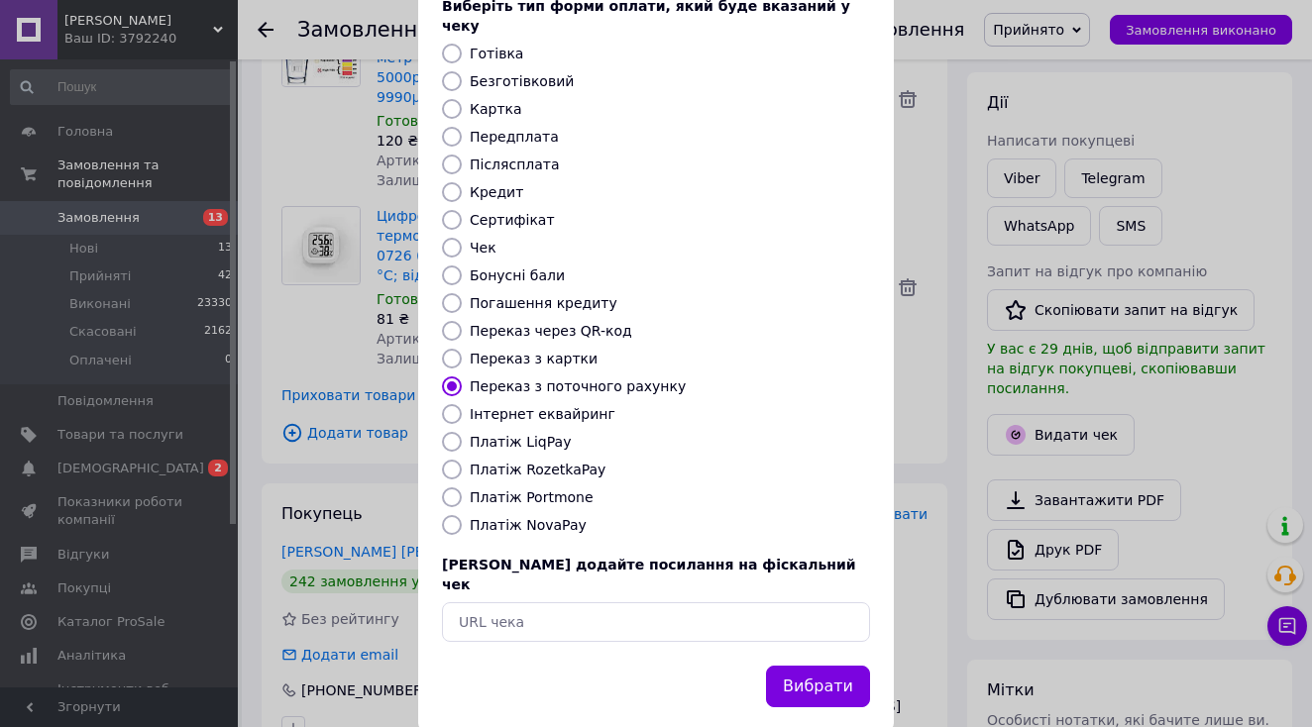
scroll to position [123, 0]
click at [801, 667] on button "Вибрати" at bounding box center [818, 688] width 104 height 43
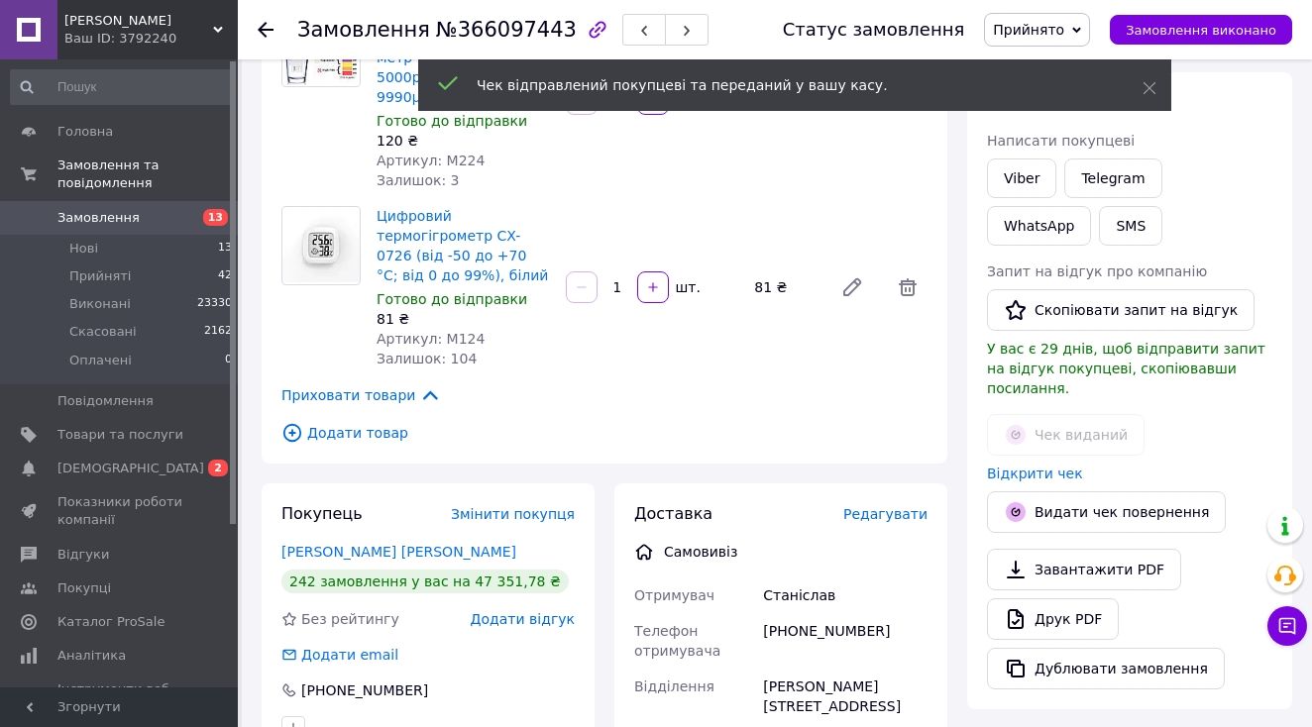
click at [1195, 35] on span "Замовлення виконано" at bounding box center [1201, 30] width 151 height 15
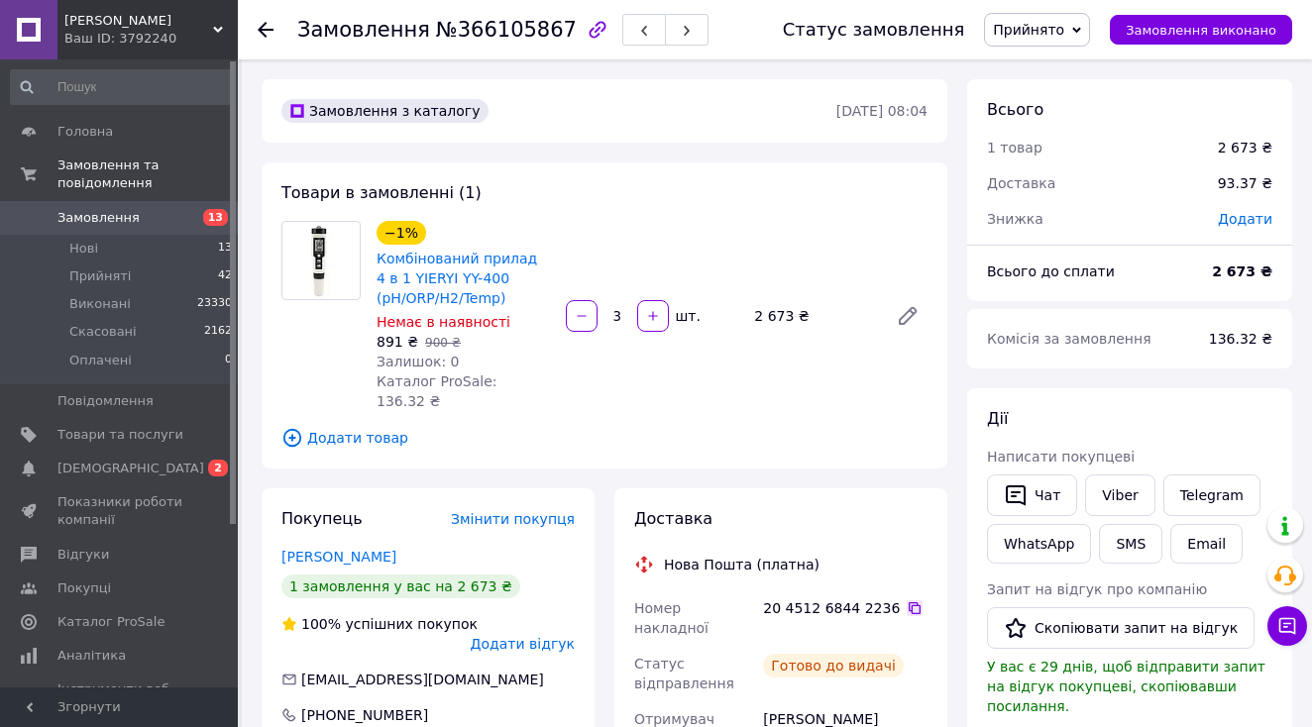
click at [909, 602] on icon at bounding box center [915, 608] width 12 height 12
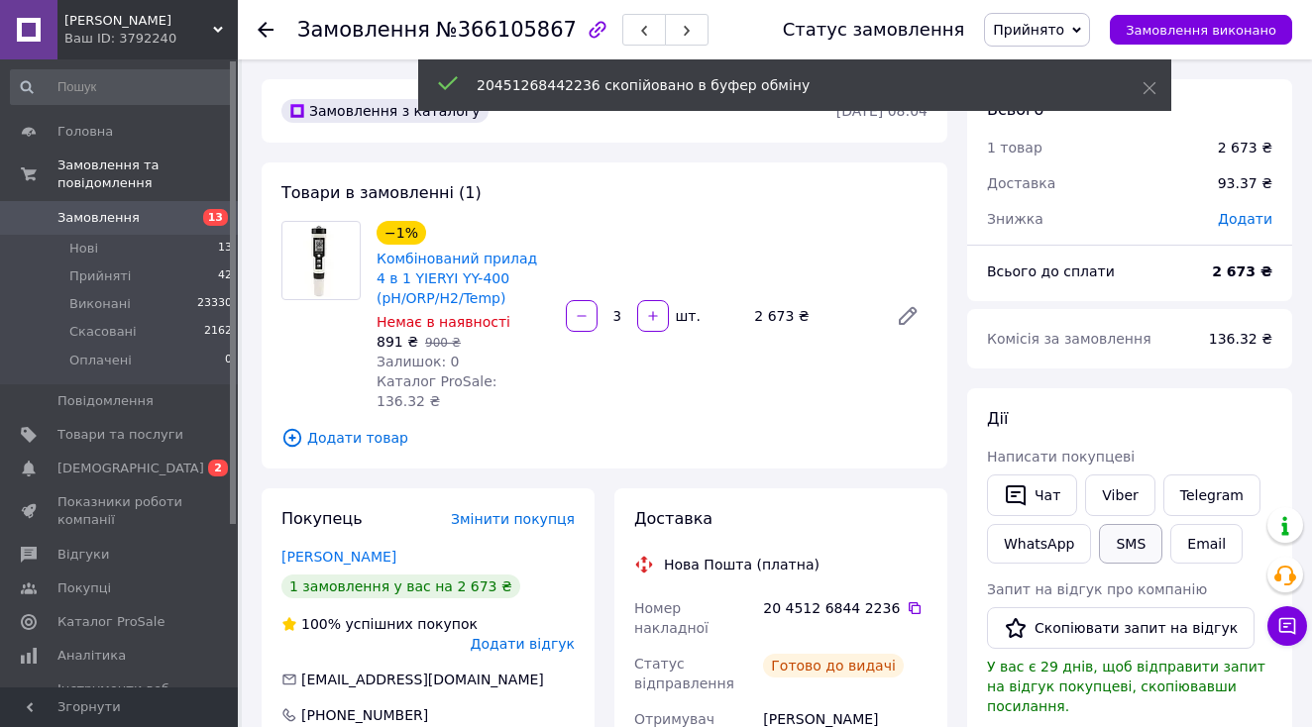
click at [1116, 539] on button "SMS" at bounding box center [1130, 544] width 63 height 40
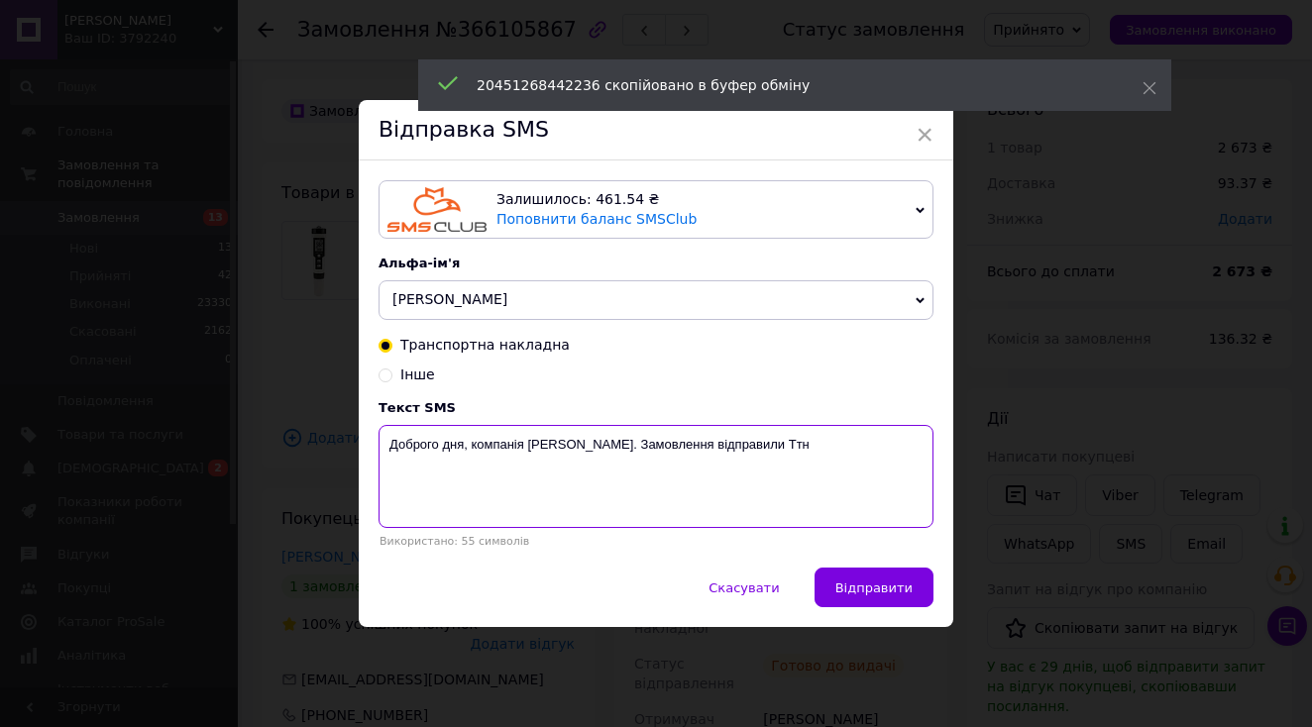
click at [826, 488] on textarea "Доброго дня, компанія Medor. Замовлення відправили Ттн" at bounding box center [656, 476] width 555 height 103
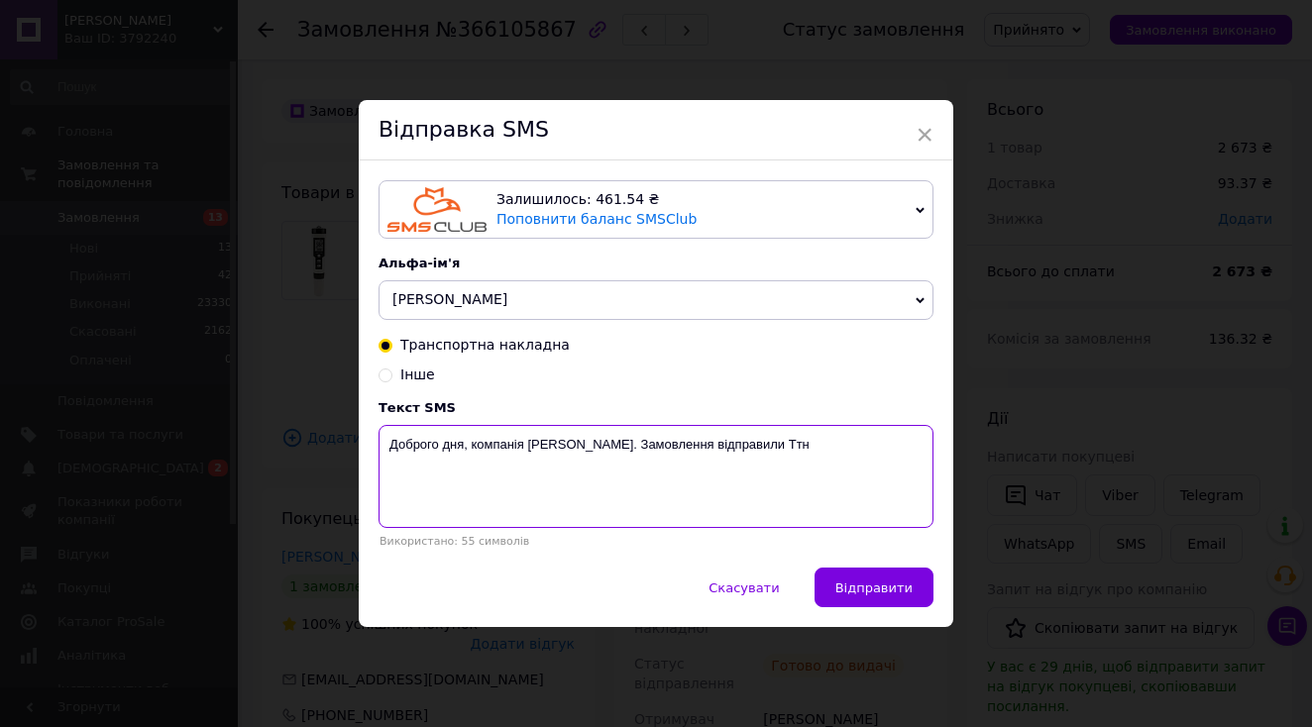
paste textarea "20451268442236"
type textarea "Доброго дня, компанія Medor. Замовлення відправили Ттн 20451268442236"
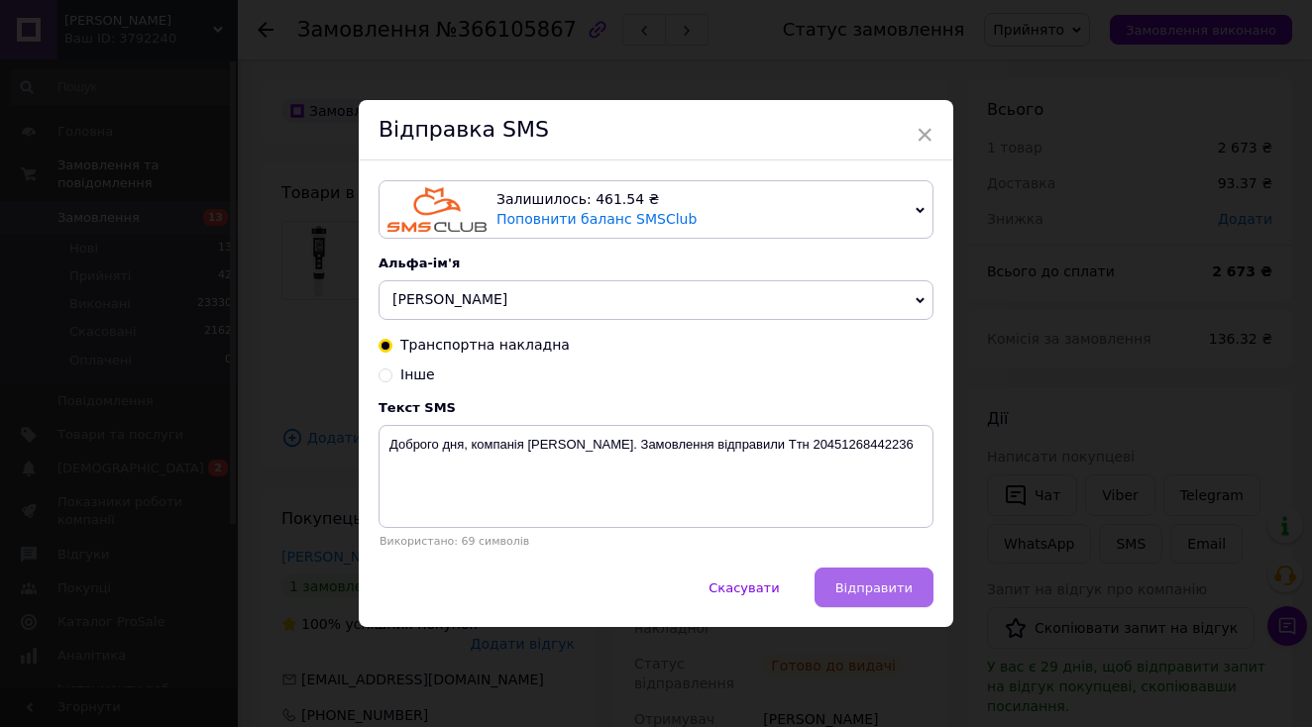
click at [887, 589] on span "Відправити" at bounding box center [873, 588] width 77 height 15
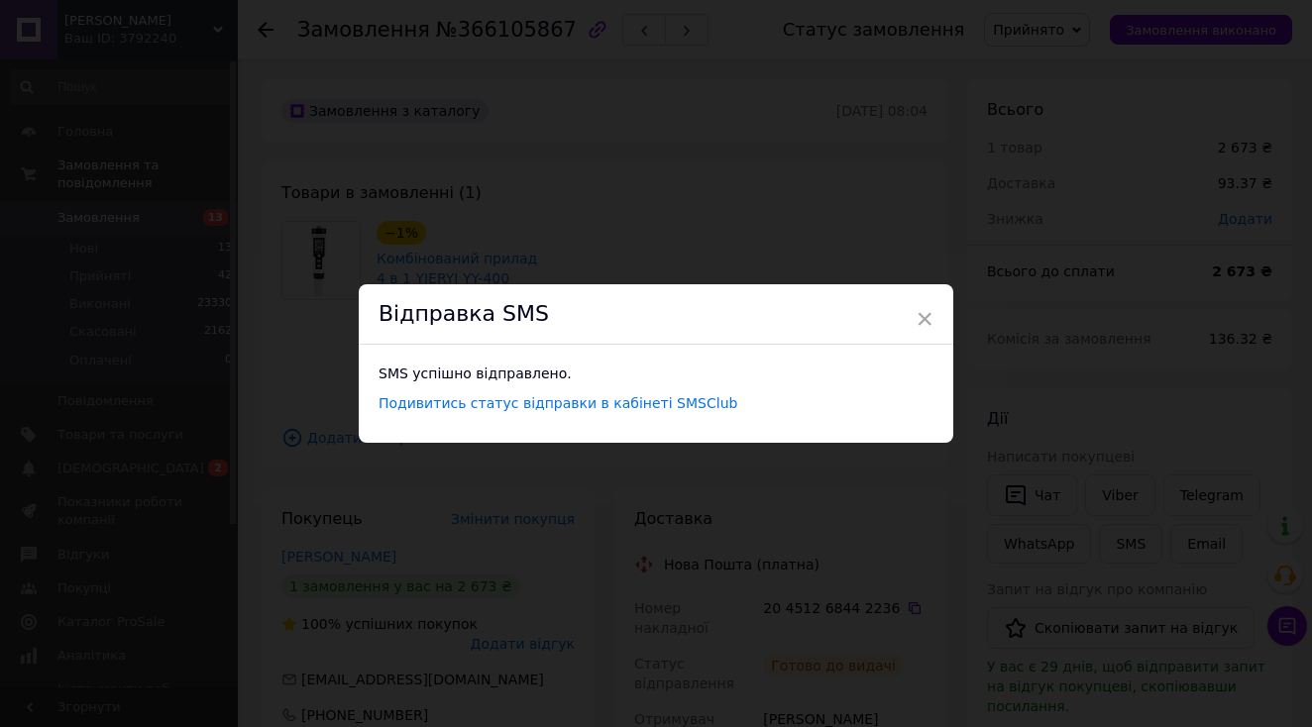
click at [879, 589] on div "× Відправка SMS SMS успішно відправлено. Подивитись статус відправки в кабінеті…" at bounding box center [656, 363] width 1312 height 727
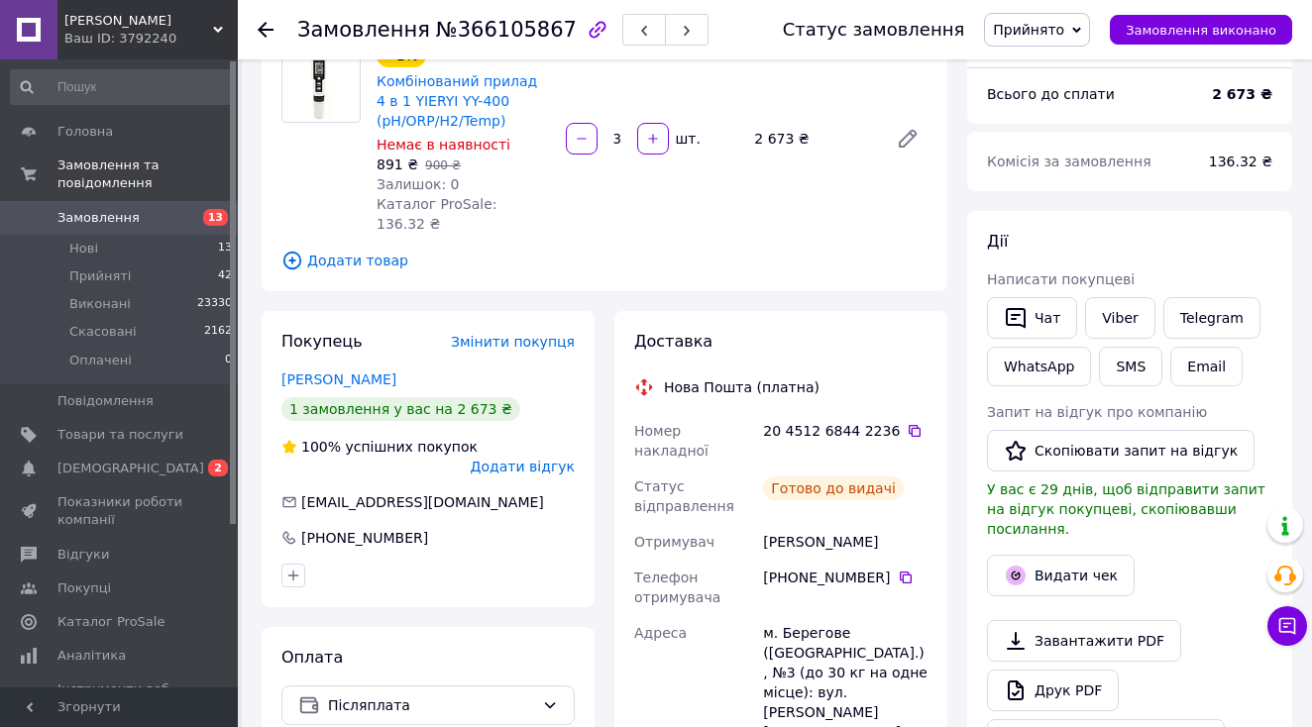
scroll to position [182, 0]
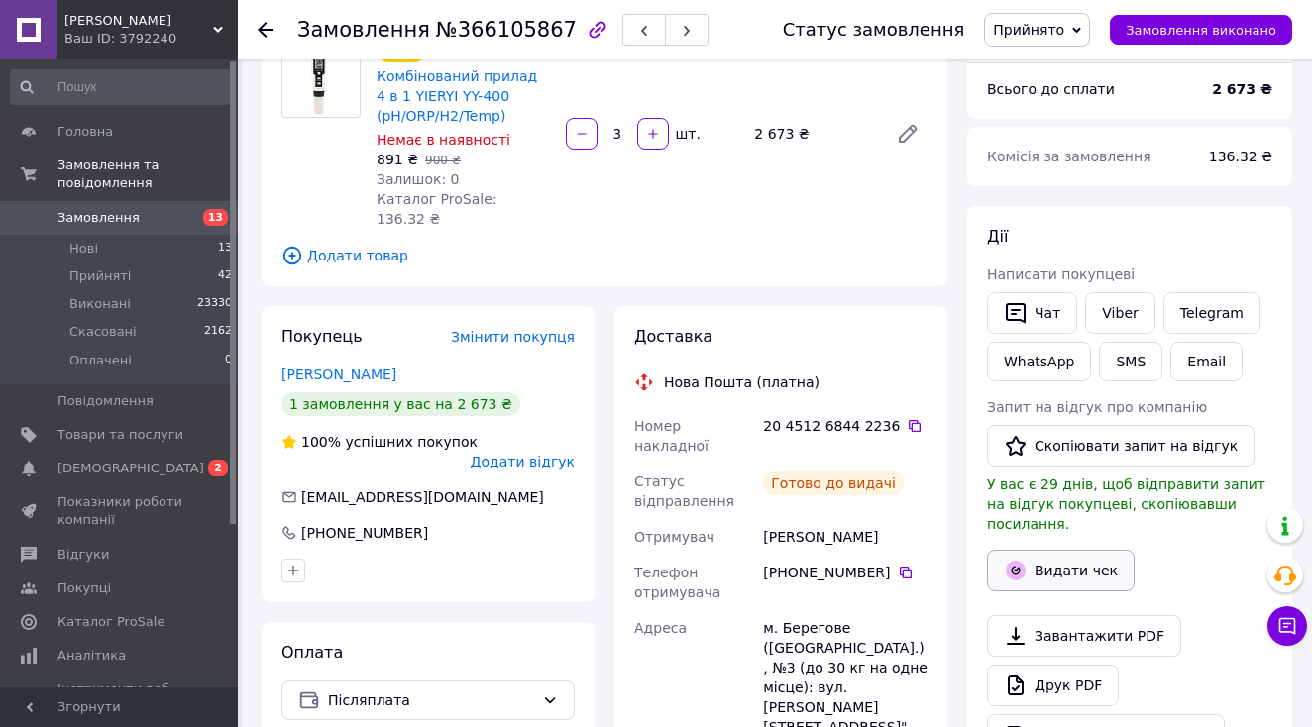
click at [1057, 563] on button "Видати чек" at bounding box center [1061, 571] width 148 height 42
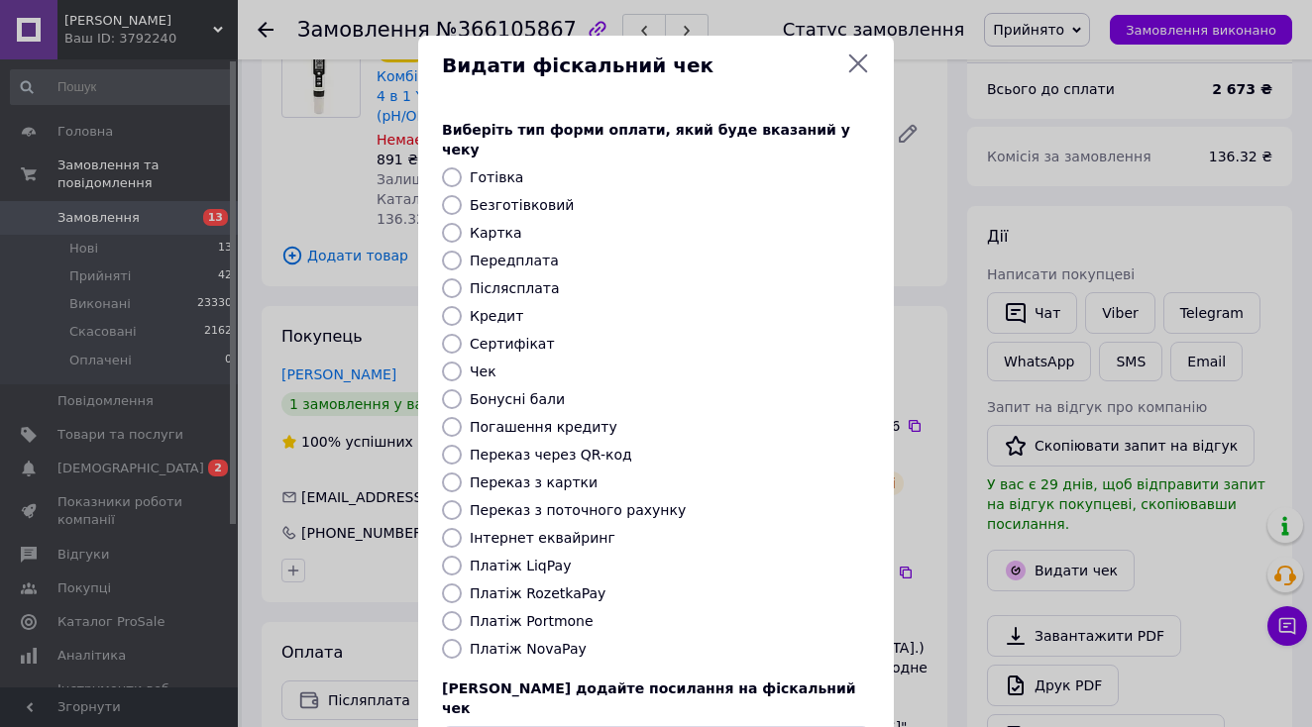
click at [563, 641] on label "Платіж NovaPay" at bounding box center [528, 649] width 117 height 16
click at [462, 639] on input "Платіж NovaPay" at bounding box center [452, 649] width 20 height 20
radio input "true"
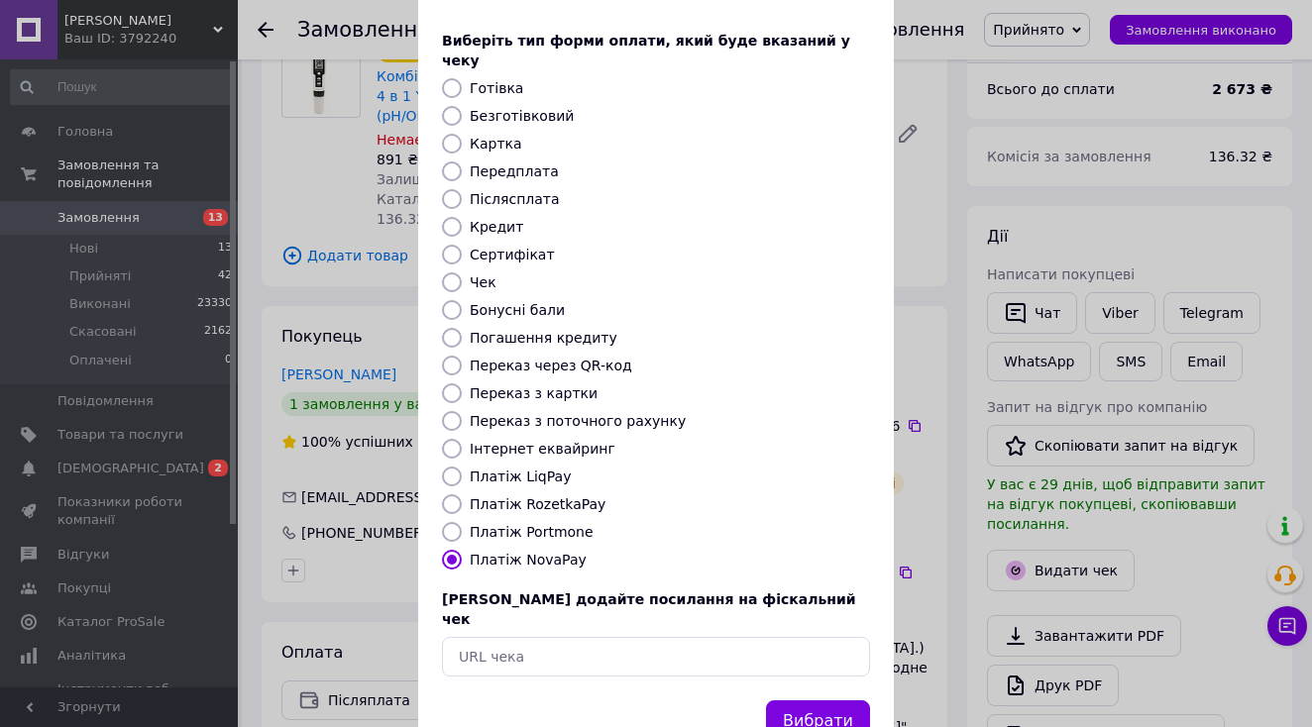
scroll to position [97, 0]
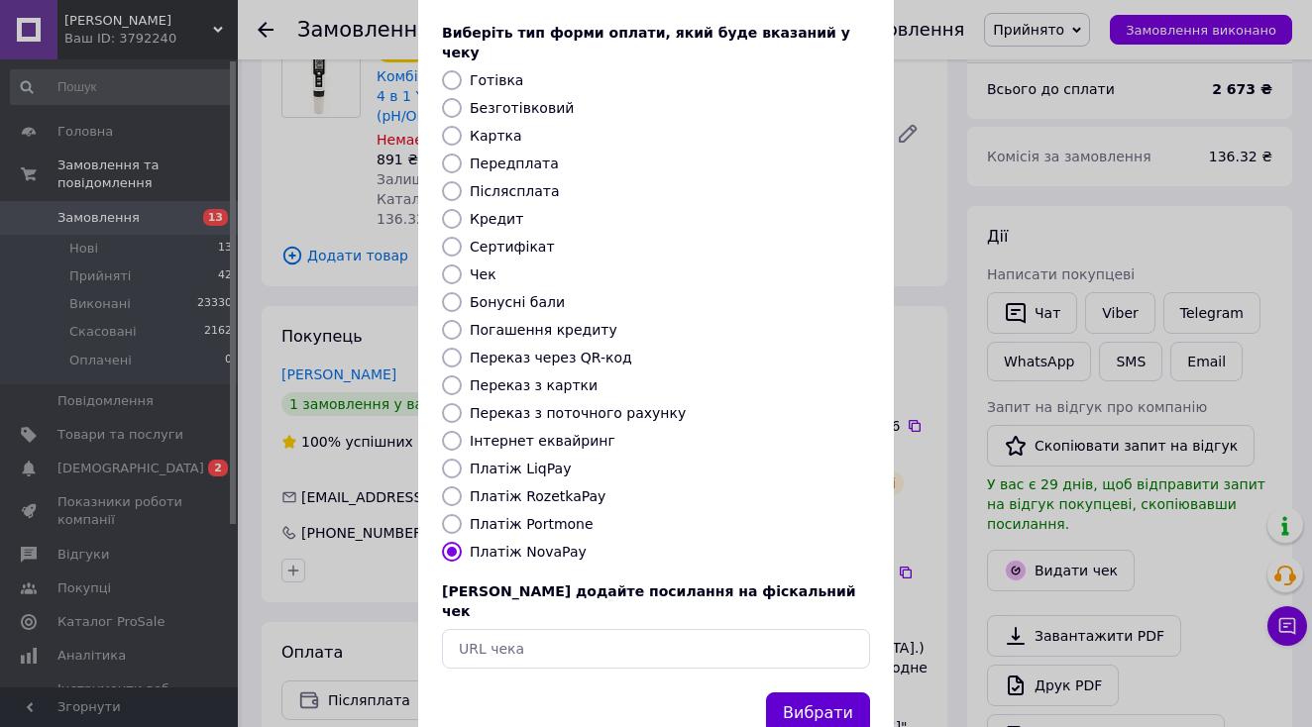
click at [836, 693] on button "Вибрати" at bounding box center [818, 714] width 104 height 43
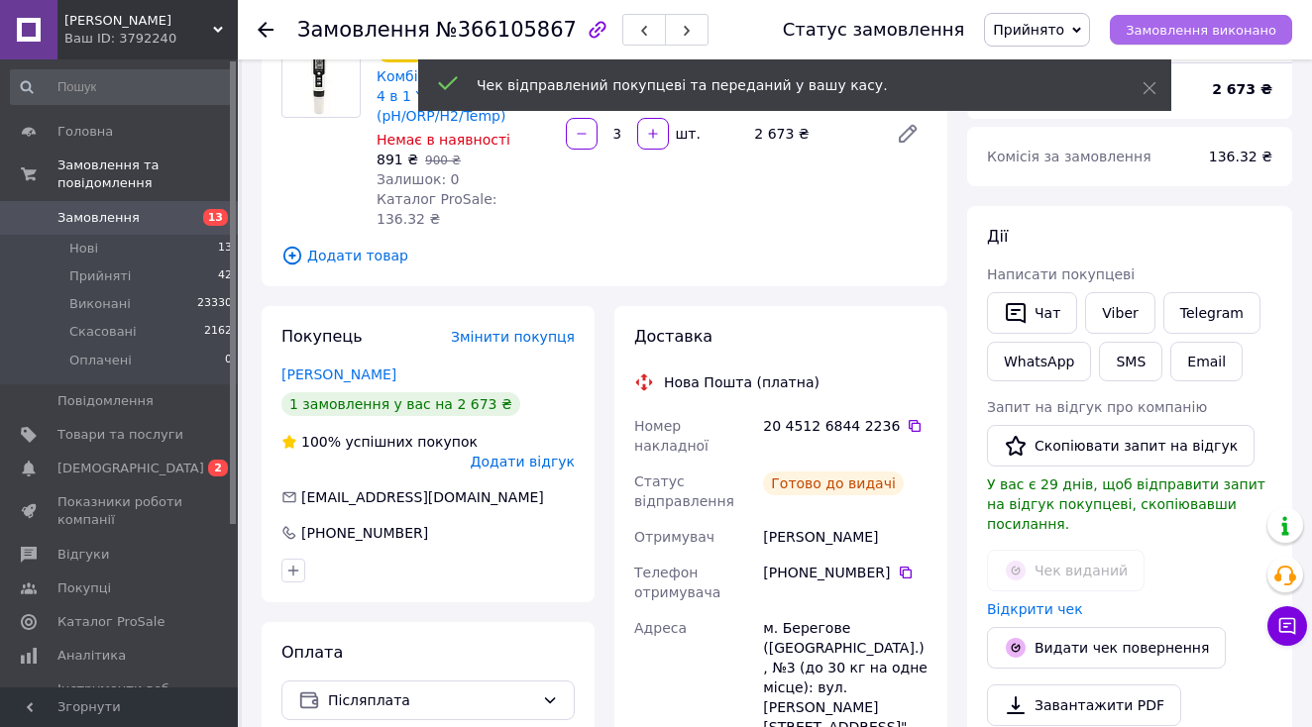
click at [1216, 23] on span "Замовлення виконано" at bounding box center [1201, 30] width 151 height 15
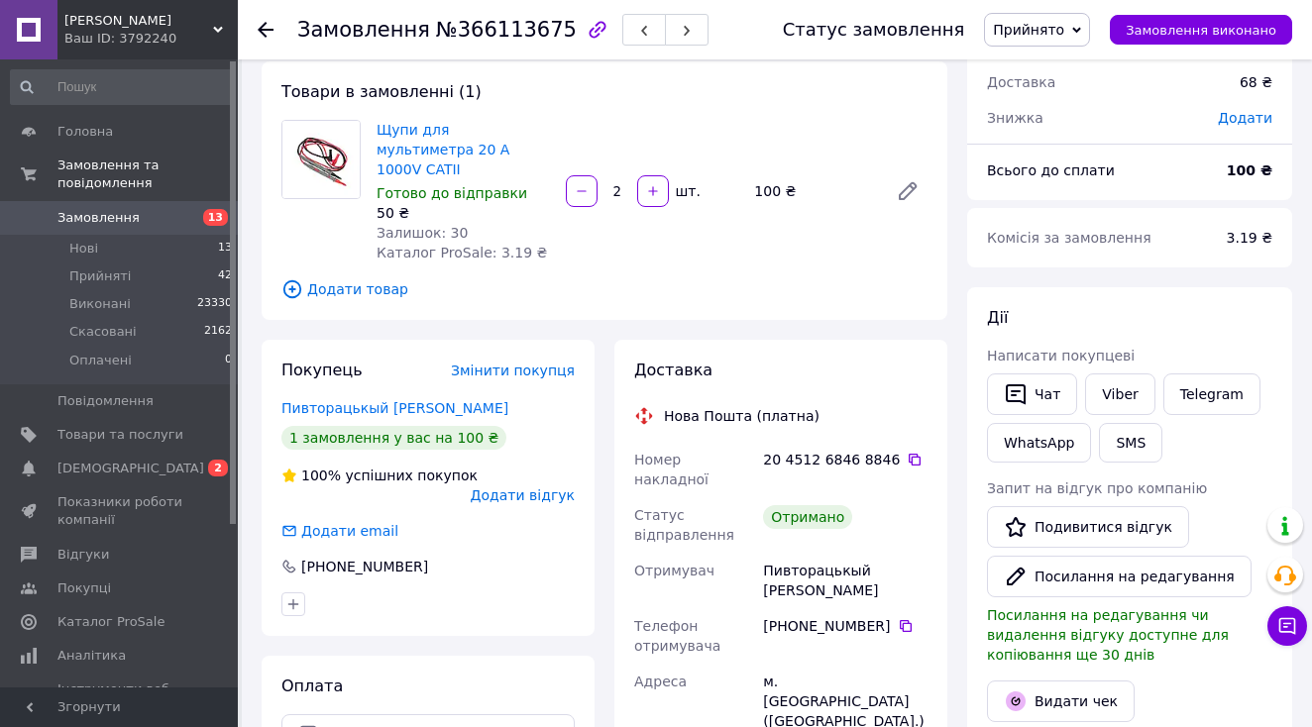
scroll to position [107, 0]
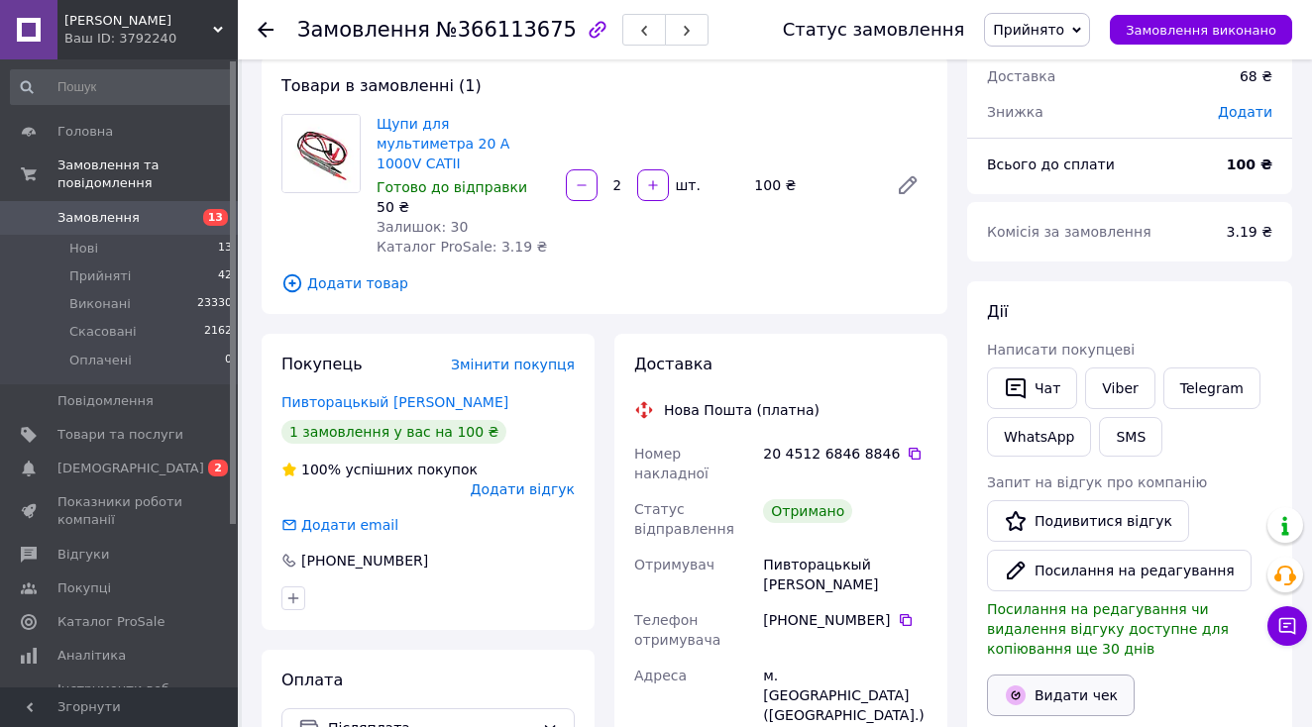
click at [1061, 703] on button "Видати чек" at bounding box center [1061, 696] width 148 height 42
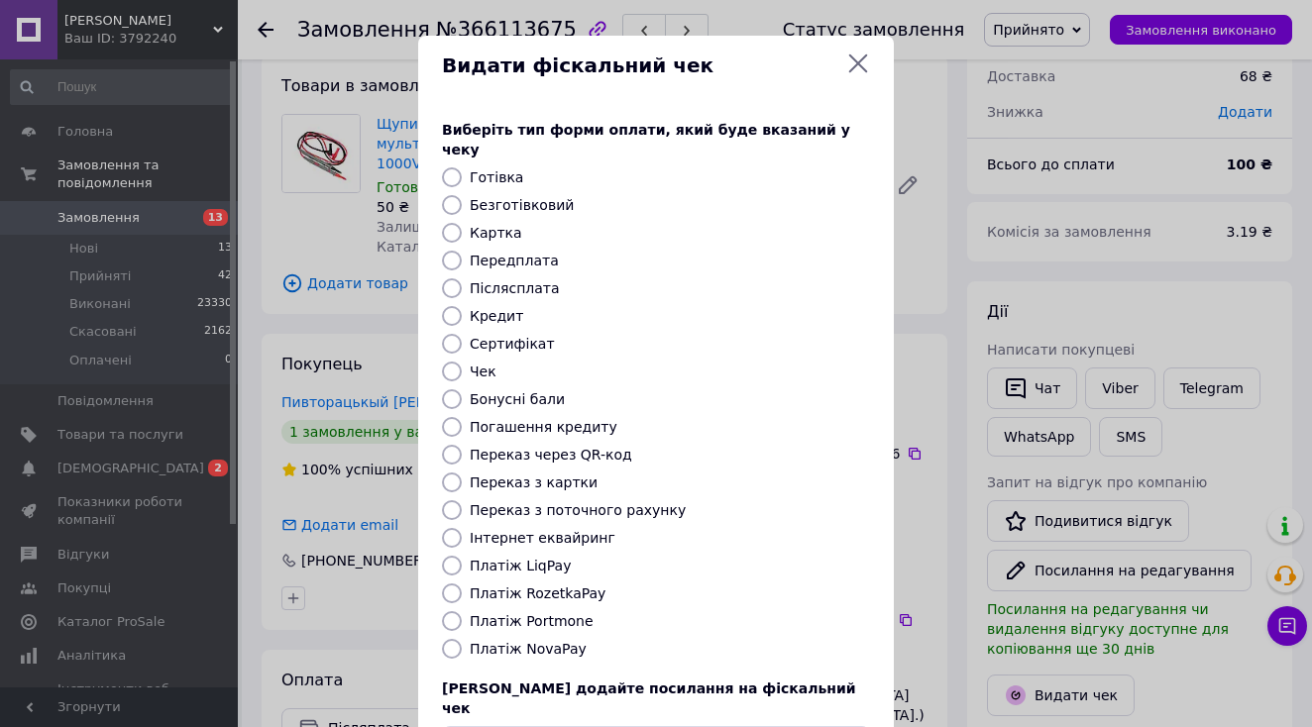
click at [561, 641] on label "Платіж NovaPay" at bounding box center [528, 649] width 117 height 16
click at [462, 639] on input "Платіж NovaPay" at bounding box center [452, 649] width 20 height 20
radio input "true"
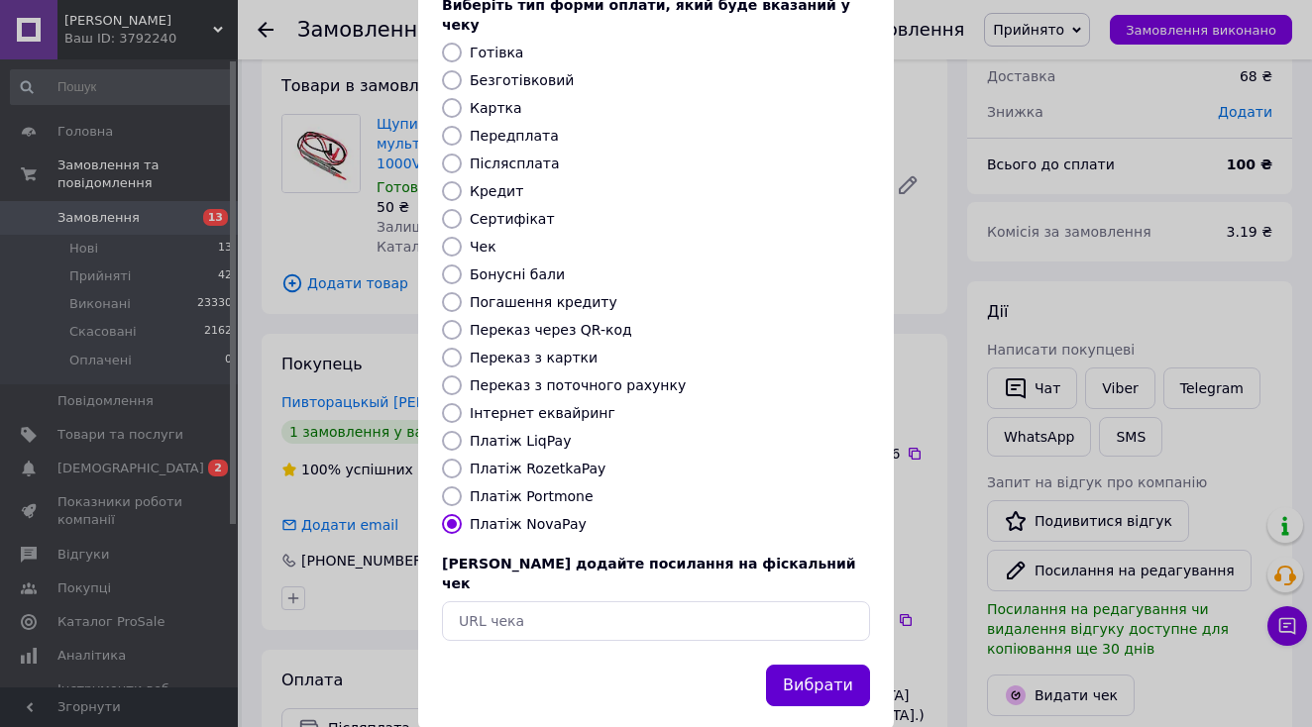
scroll to position [123, 0]
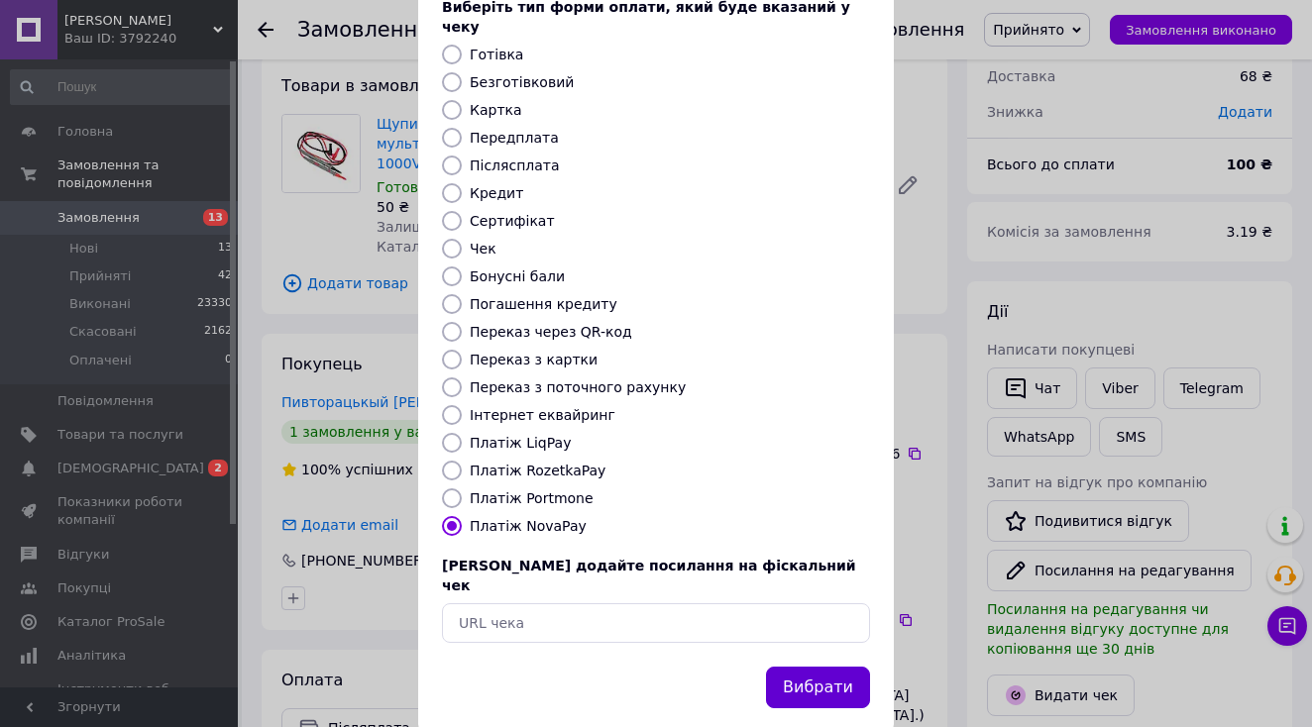
click at [825, 667] on button "Вибрати" at bounding box center [818, 688] width 104 height 43
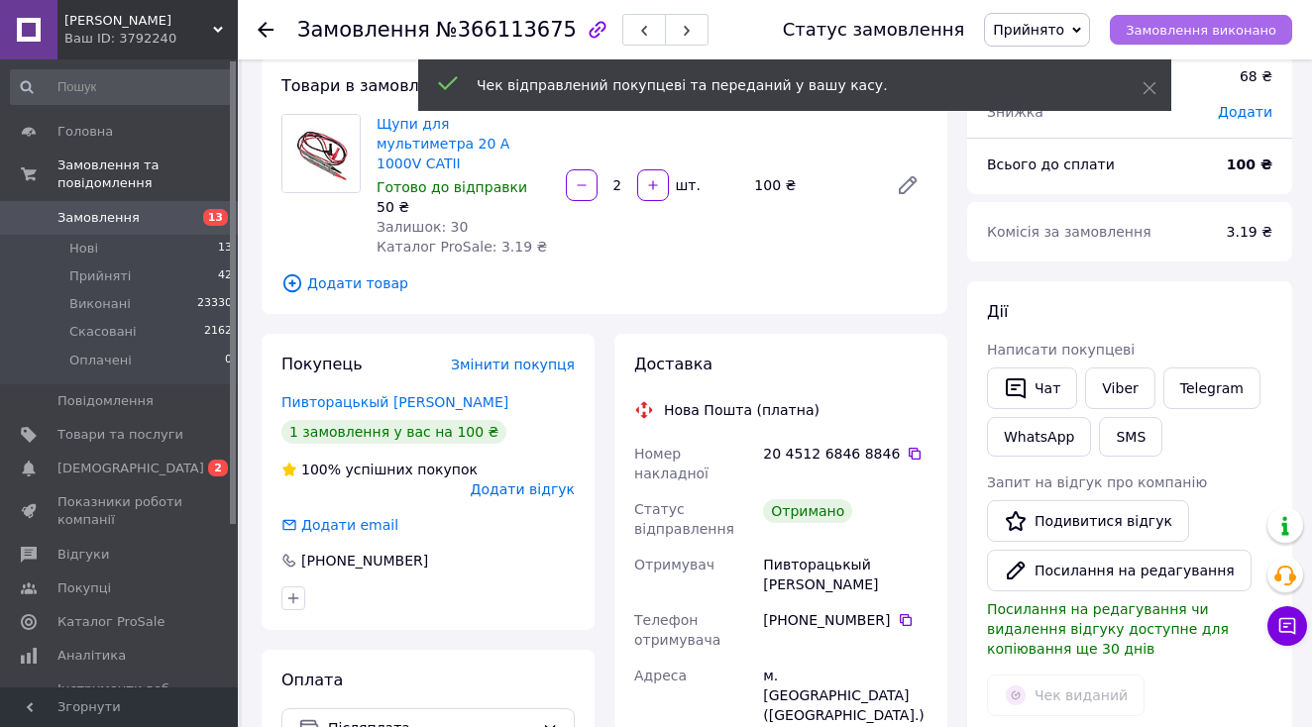
click at [1245, 36] on span "Замовлення виконано" at bounding box center [1201, 30] width 151 height 15
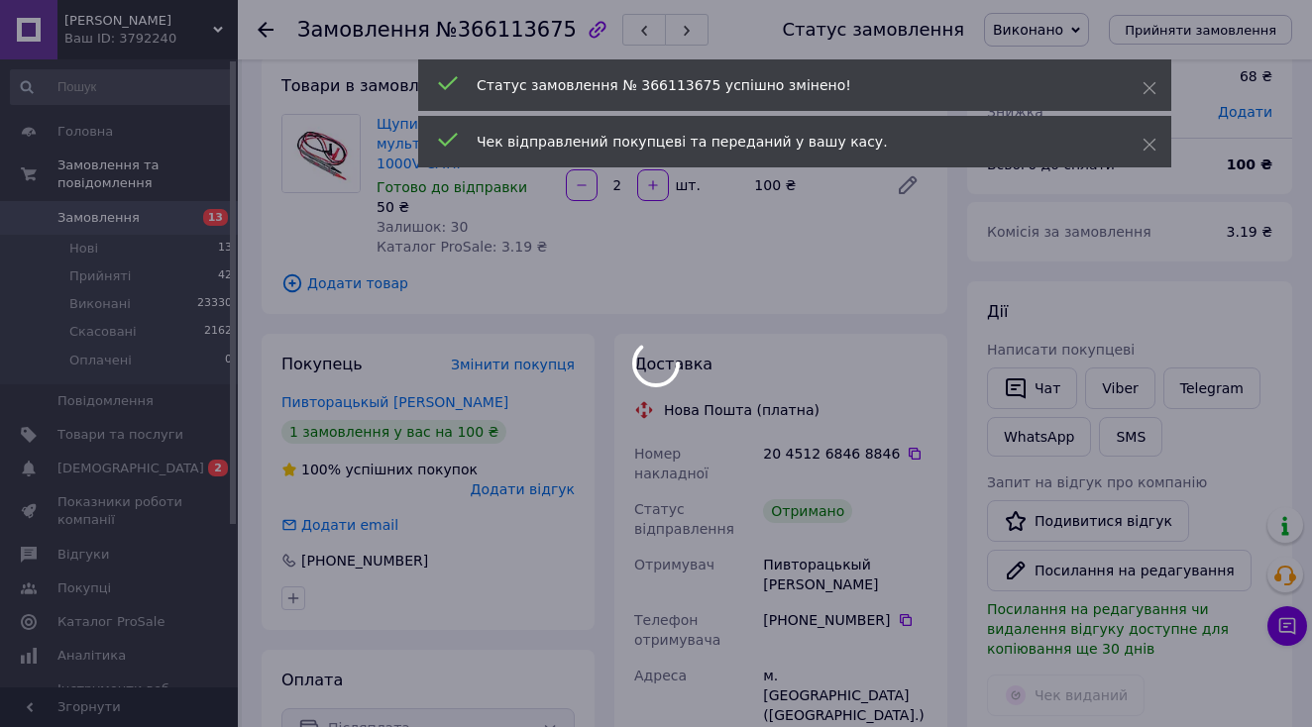
scroll to position [24, 0]
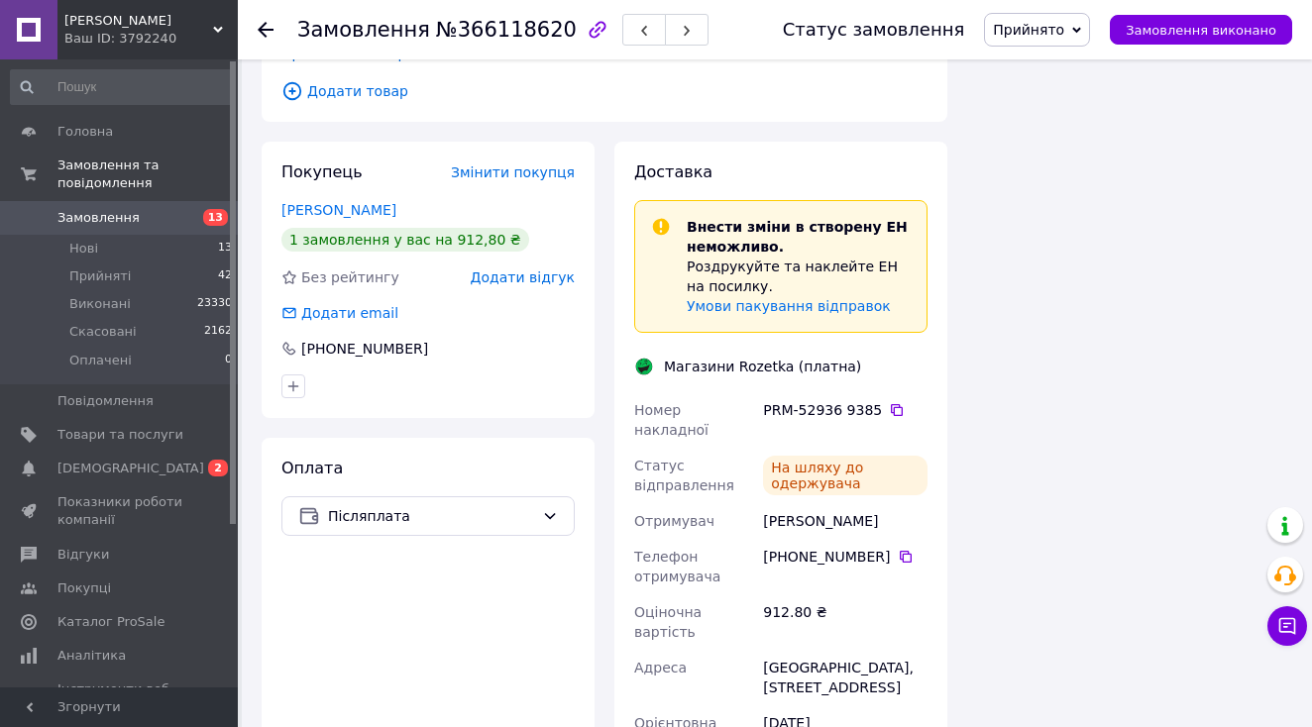
scroll to position [2004, 0]
click at [900, 400] on icon at bounding box center [897, 408] width 16 height 16
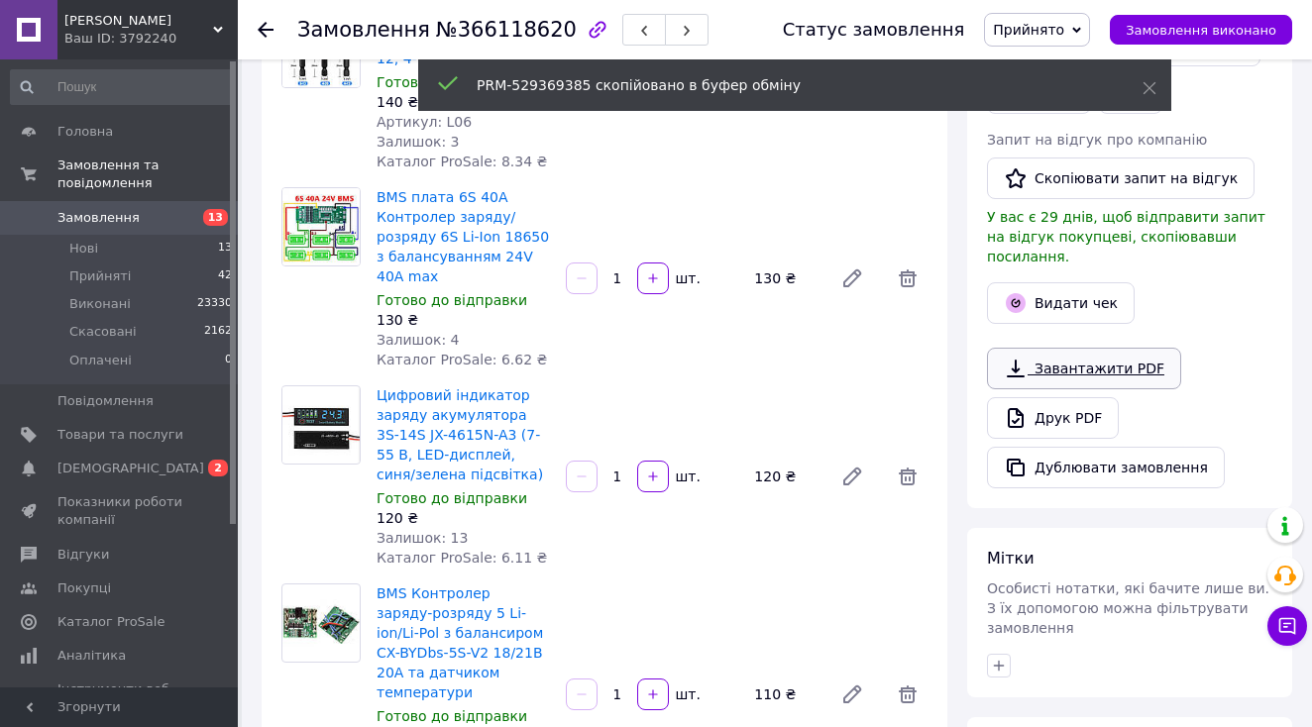
scroll to position [447, 0]
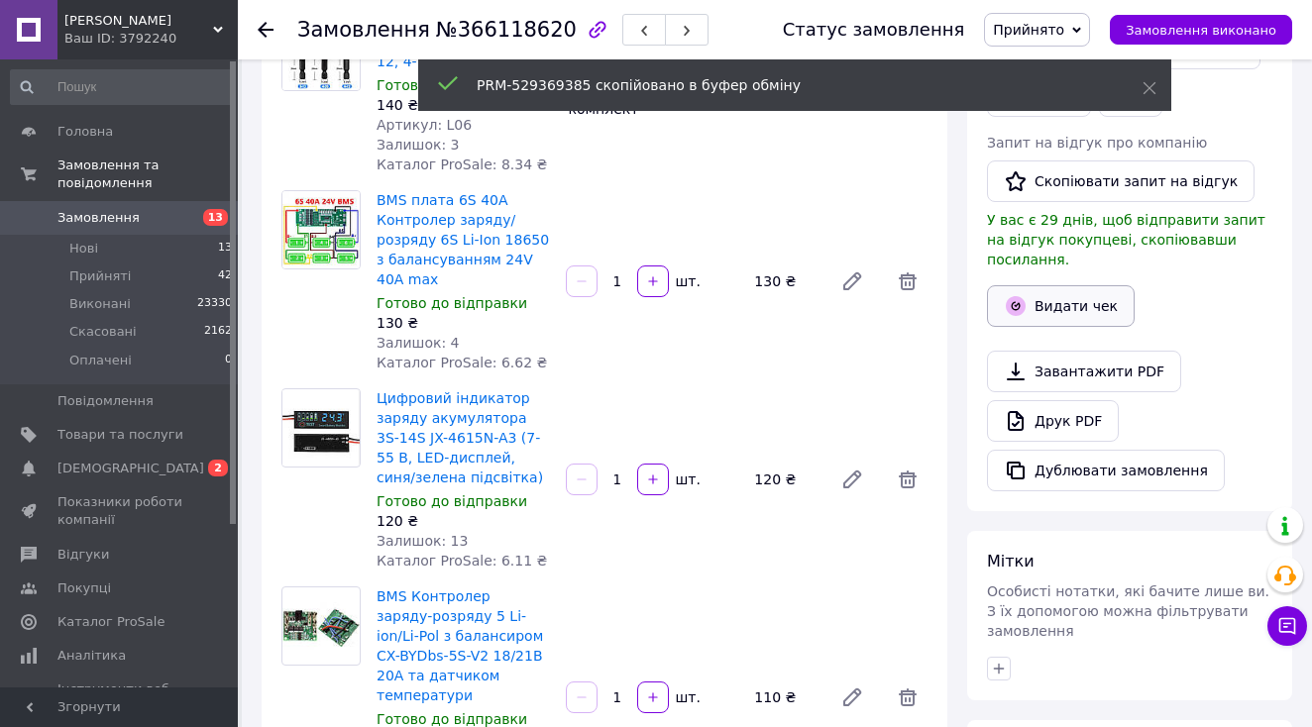
click at [1050, 293] on button "Видати чек" at bounding box center [1061, 306] width 148 height 42
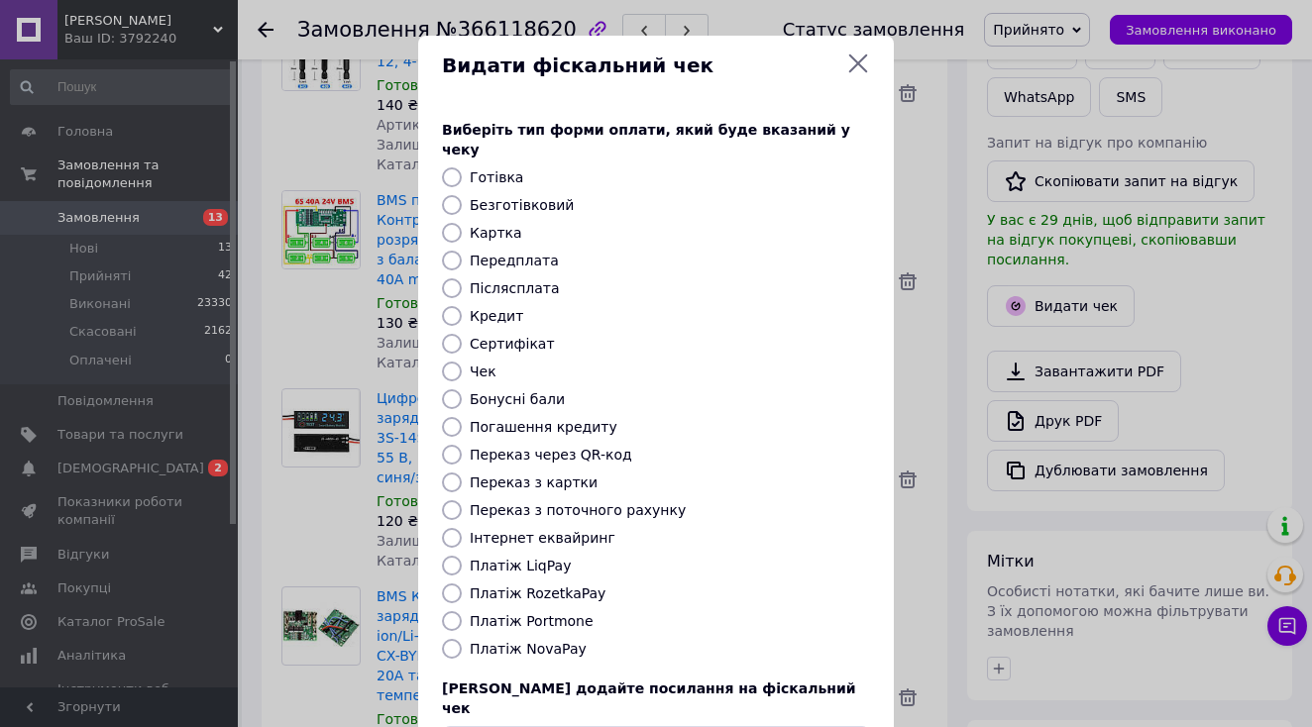
click at [580, 583] on div "Виберіть тип форми оплати, який буде вказаний у чеку Готівка Безготівковий Карт…" at bounding box center [656, 443] width 476 height 694
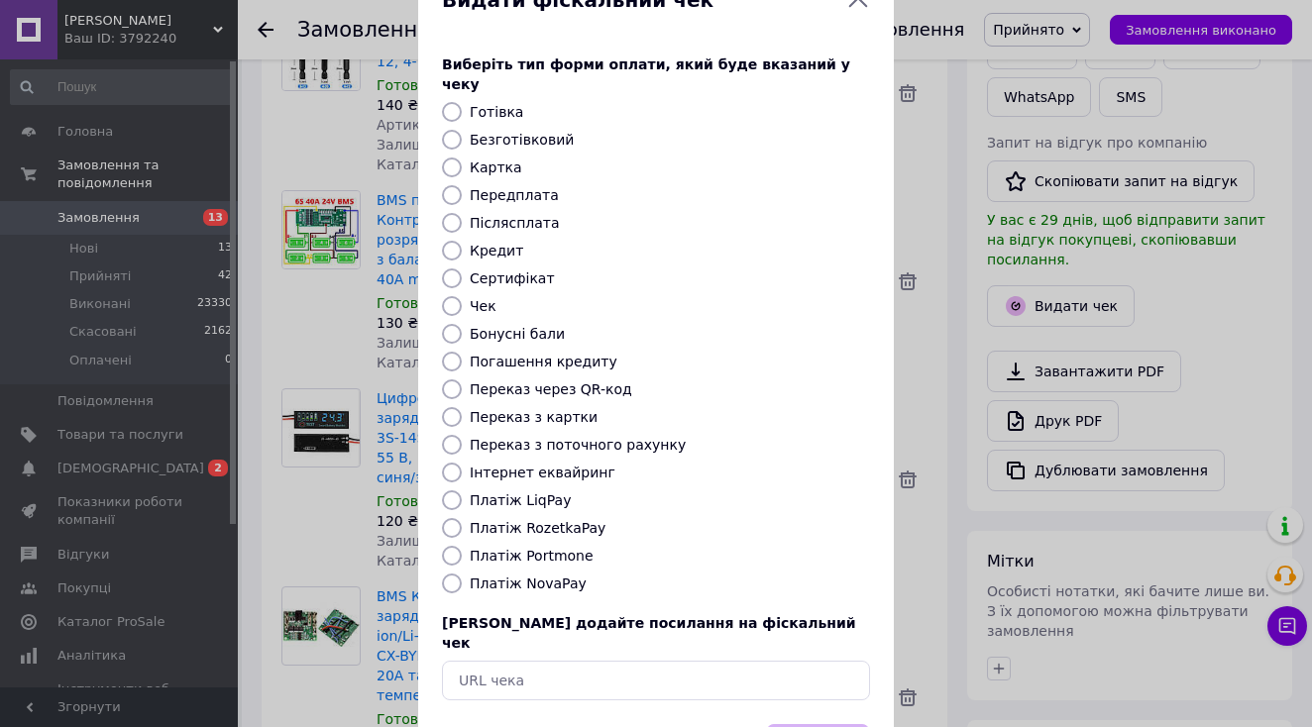
scroll to position [69, 0]
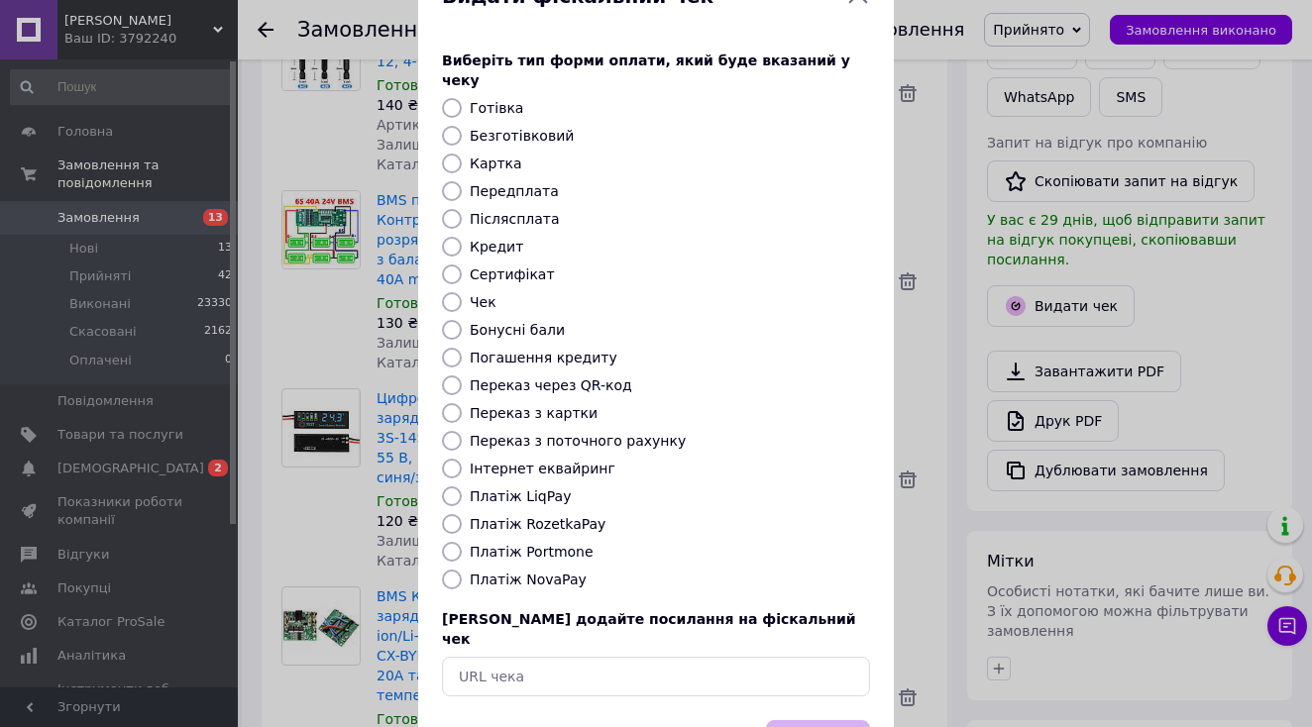
click at [571, 516] on label "Платіж RozetkaPay" at bounding box center [538, 524] width 136 height 16
click at [462, 514] on input "Платіж RozetkaPay" at bounding box center [452, 524] width 20 height 20
radio input "true"
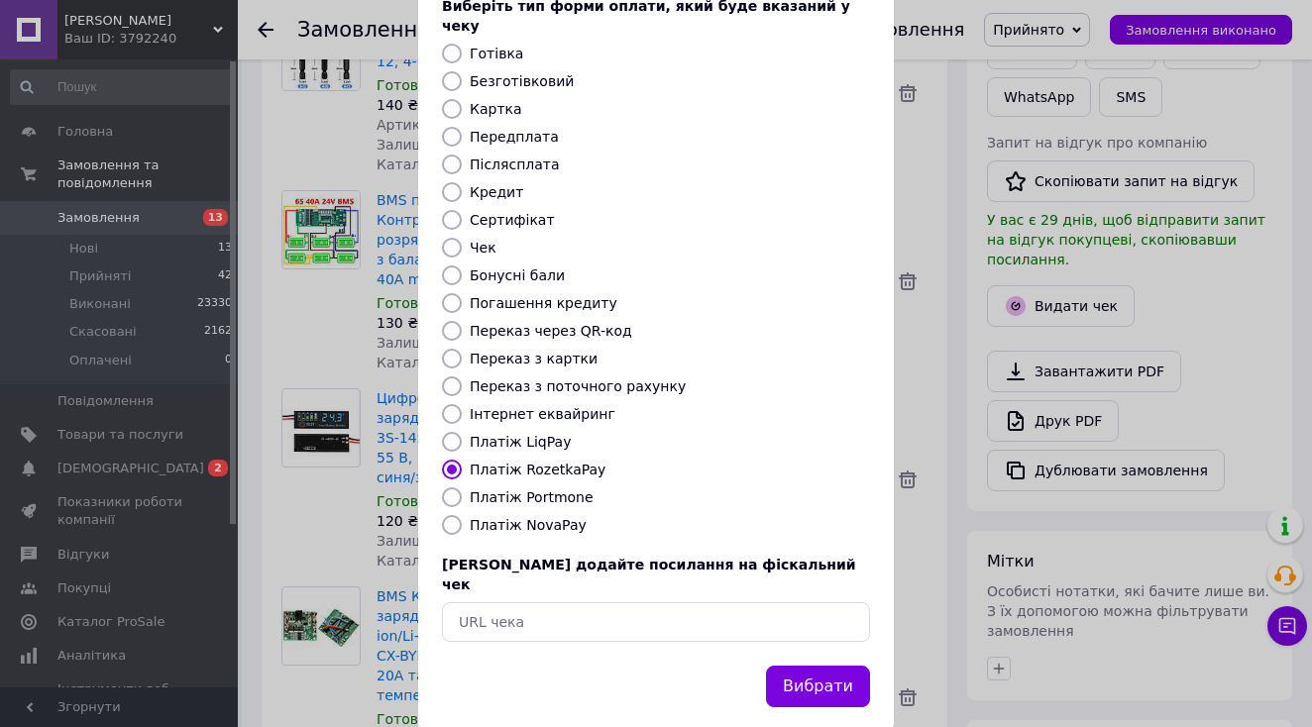
scroll to position [123, 0]
click at [804, 667] on button "Вибрати" at bounding box center [818, 688] width 104 height 43
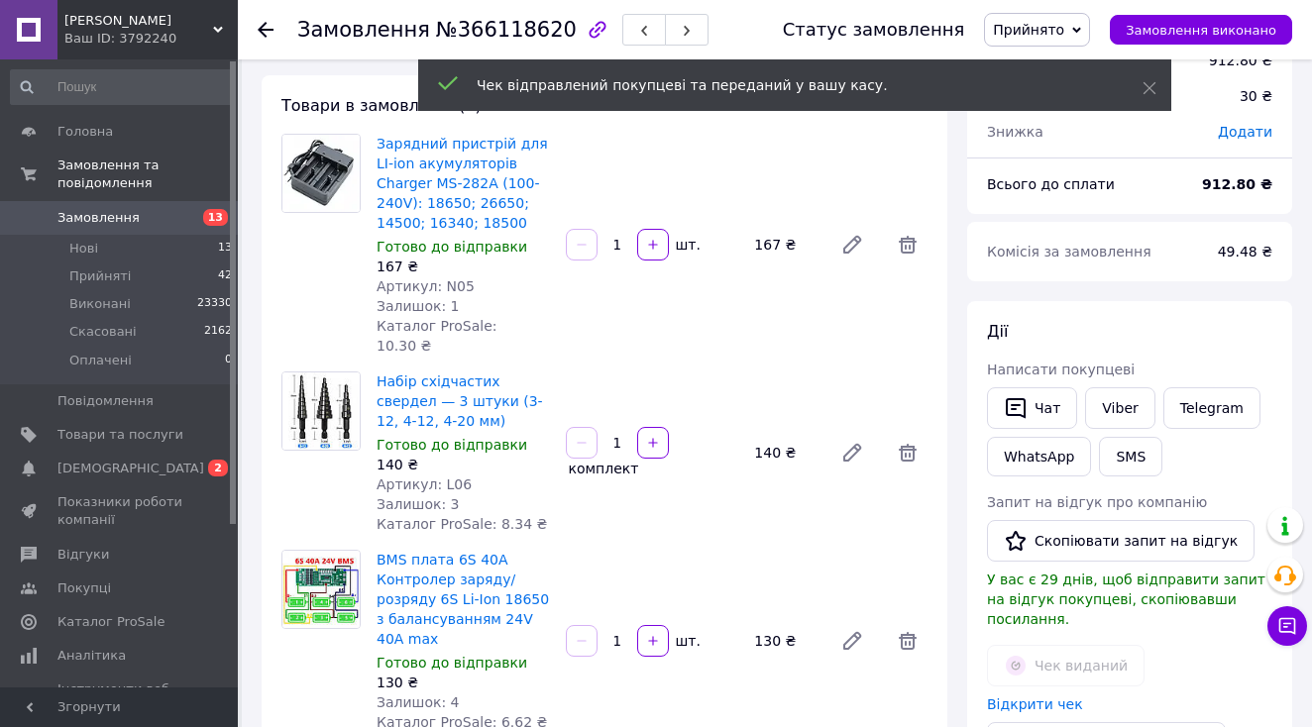
scroll to position [43, 0]
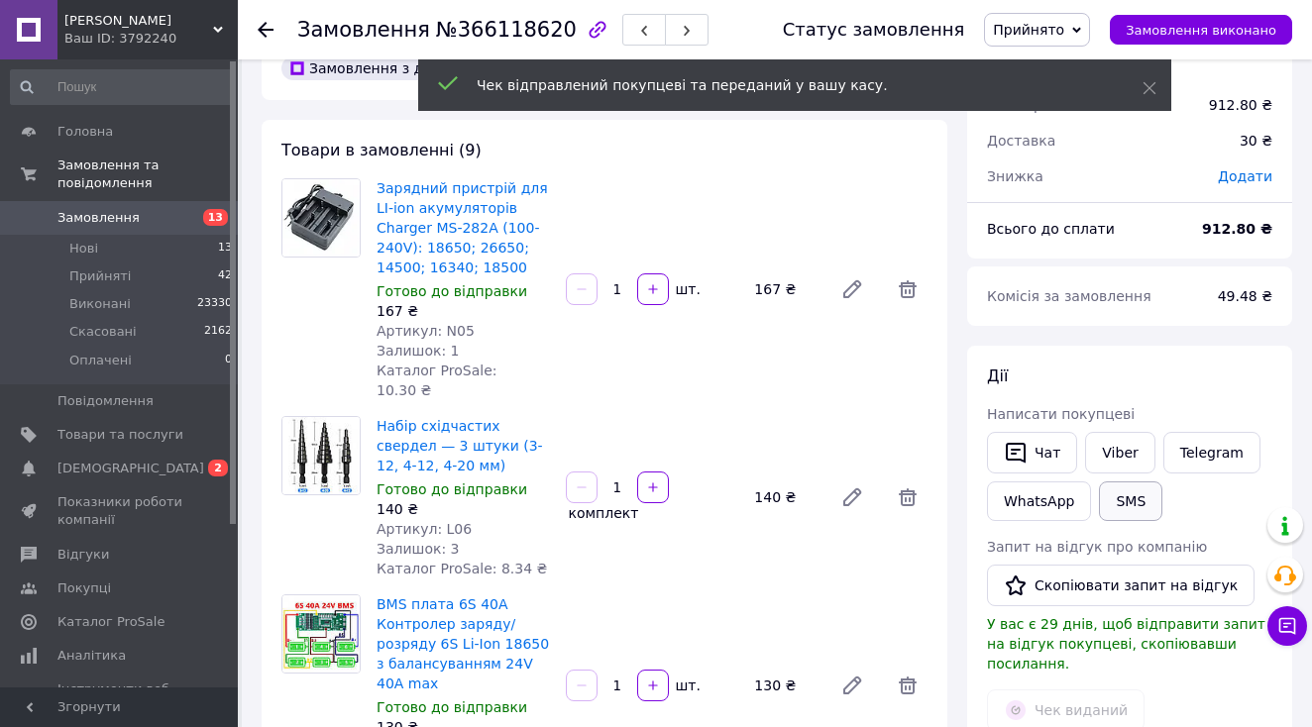
click at [1111, 497] on button "SMS" at bounding box center [1130, 502] width 63 height 40
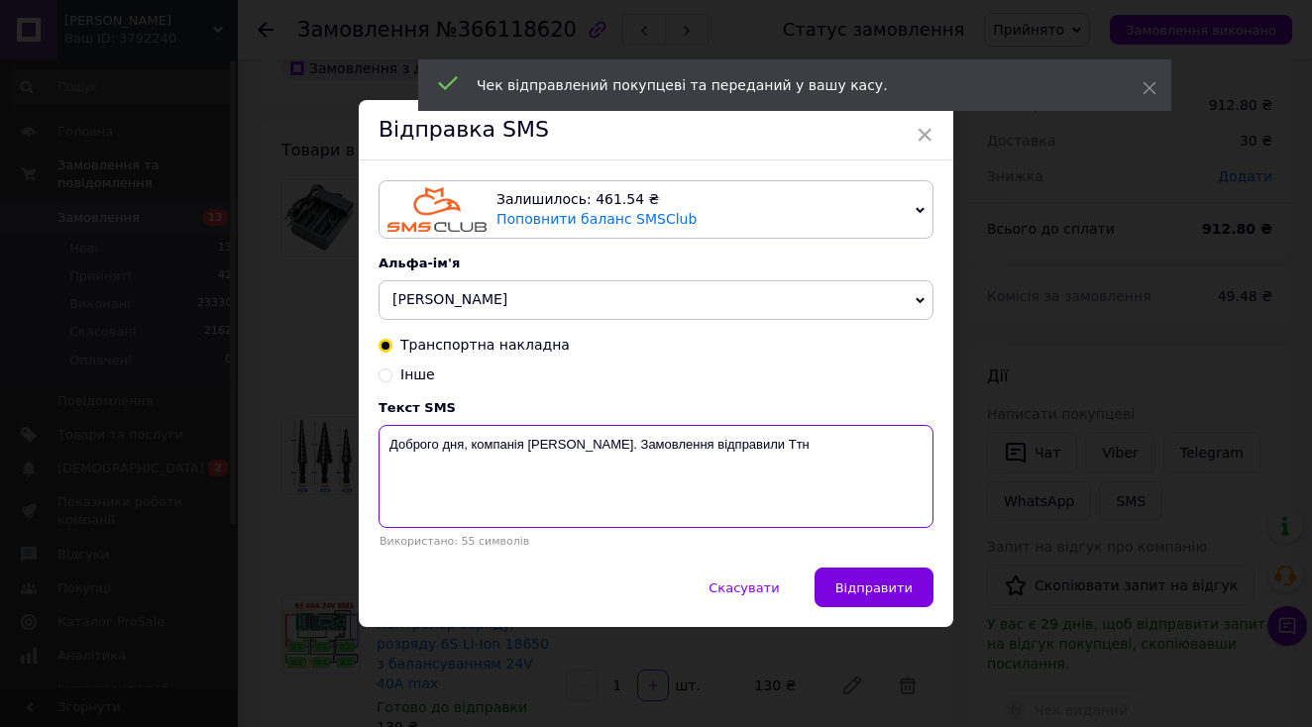
click at [921, 491] on textarea "Доброго дня, компанія Medor. Замовлення відправили Ттн" at bounding box center [656, 476] width 555 height 103
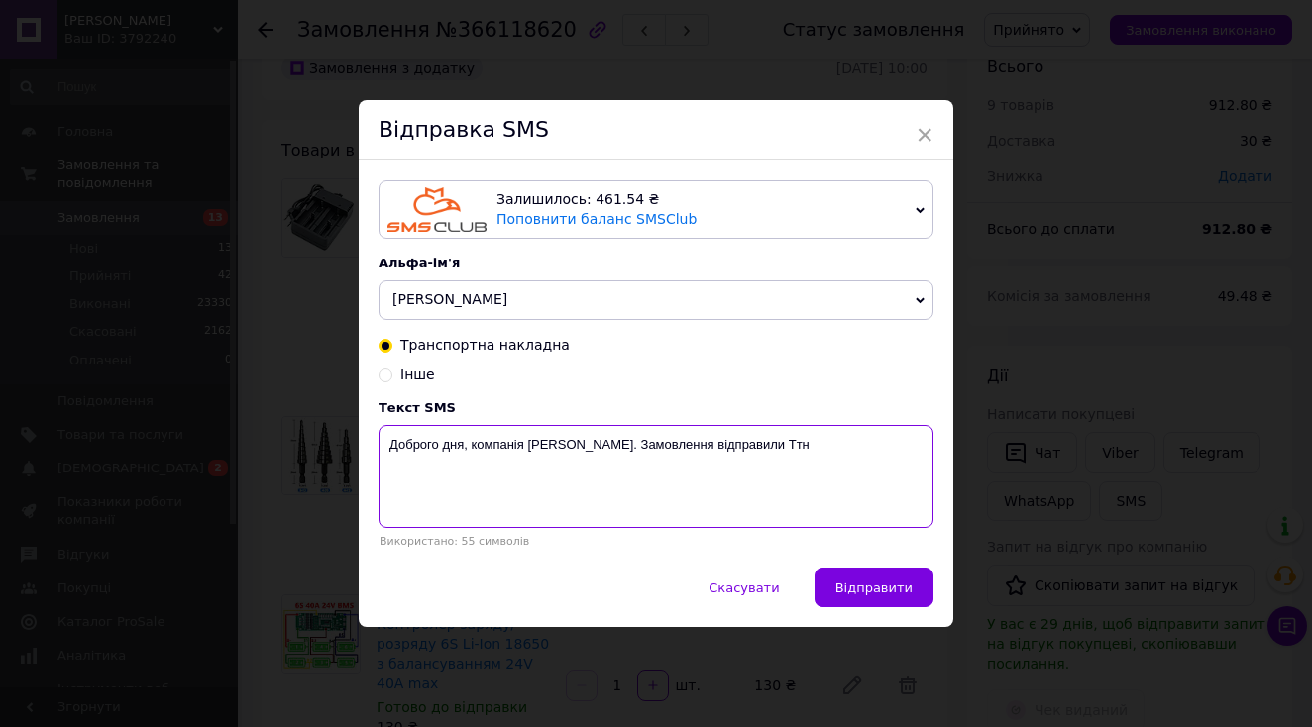
paste textarea "PRM-529369385"
type textarea "Доброго дня, компанія Medor. Замовлення відправили Ттн PRM-529369385"
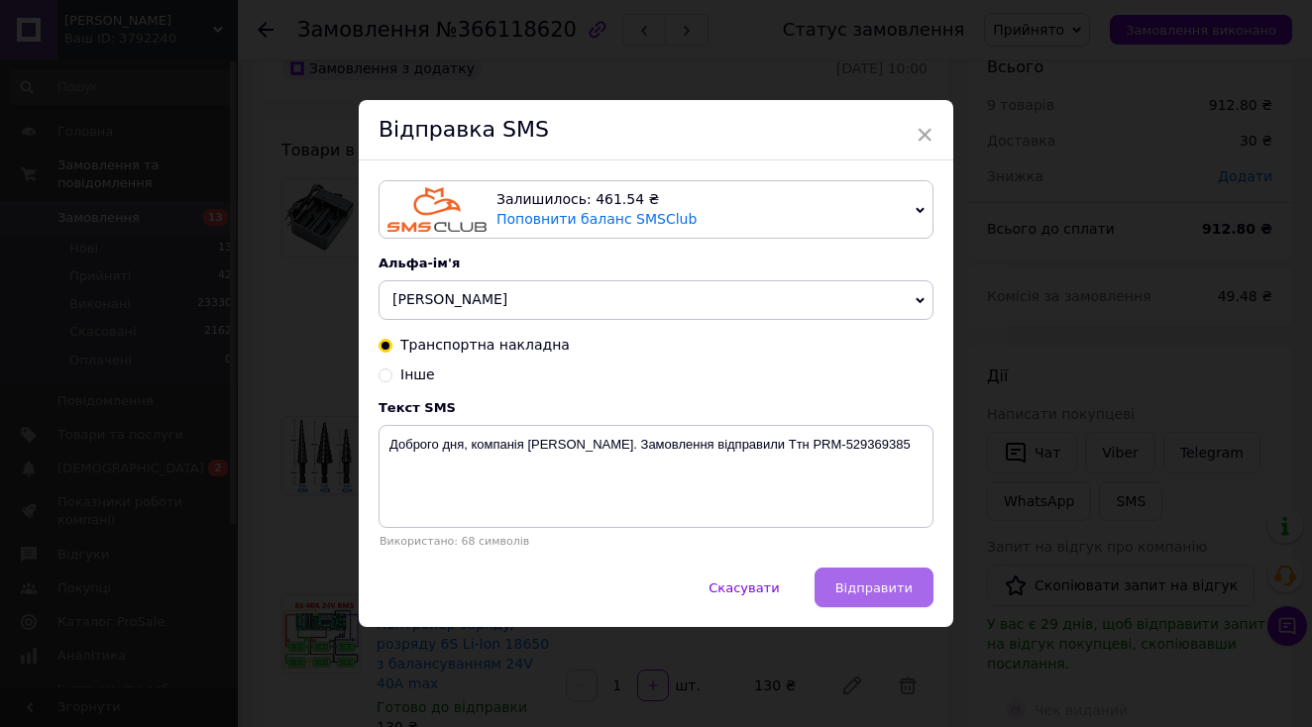
click at [905, 575] on button "Відправити" at bounding box center [874, 588] width 119 height 40
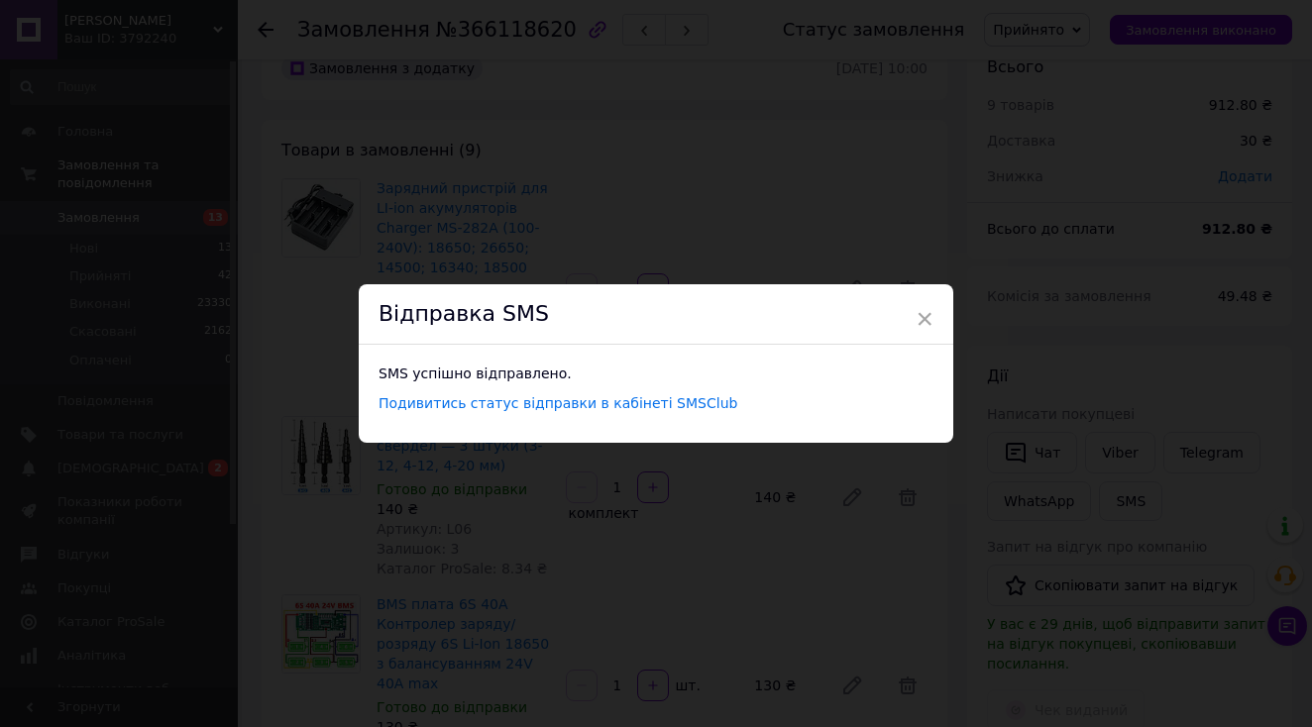
click at [1065, 225] on div "× Відправка SMS SMS успішно відправлено. Подивитись статус відправки в кабінеті…" at bounding box center [656, 363] width 1312 height 727
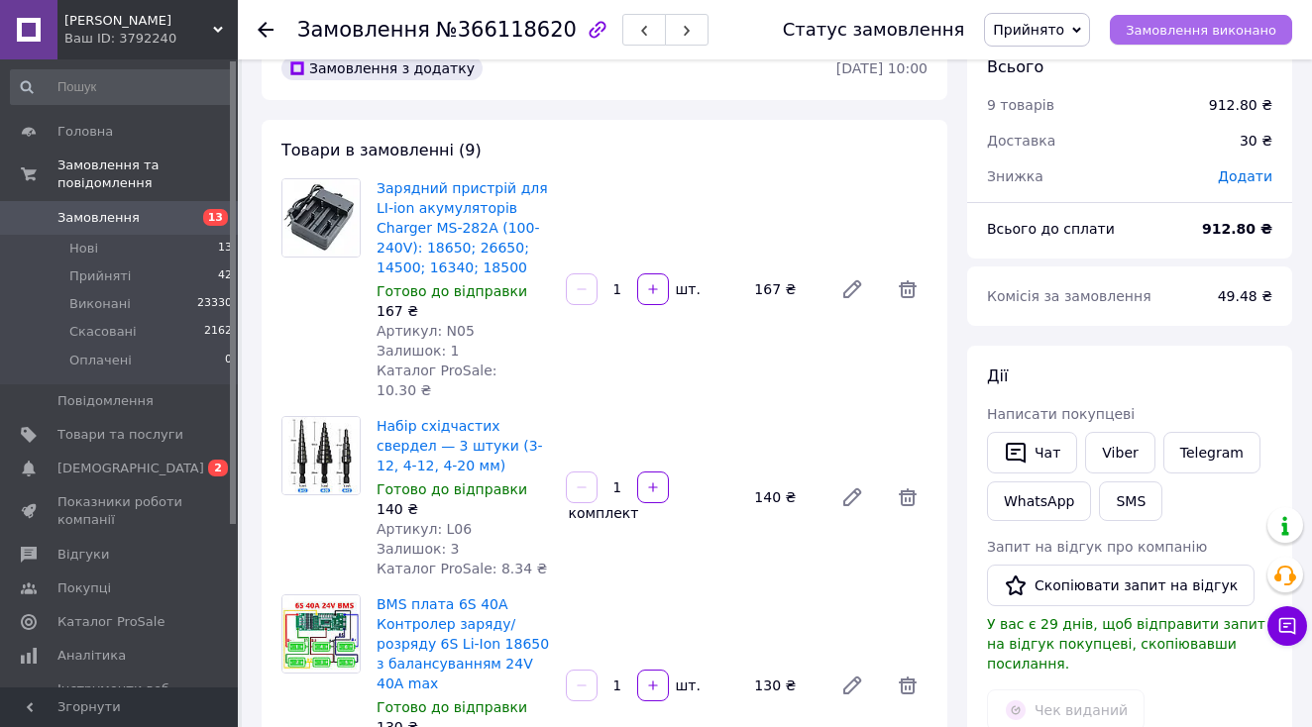
click at [1215, 19] on button "Замовлення виконано" at bounding box center [1201, 30] width 182 height 30
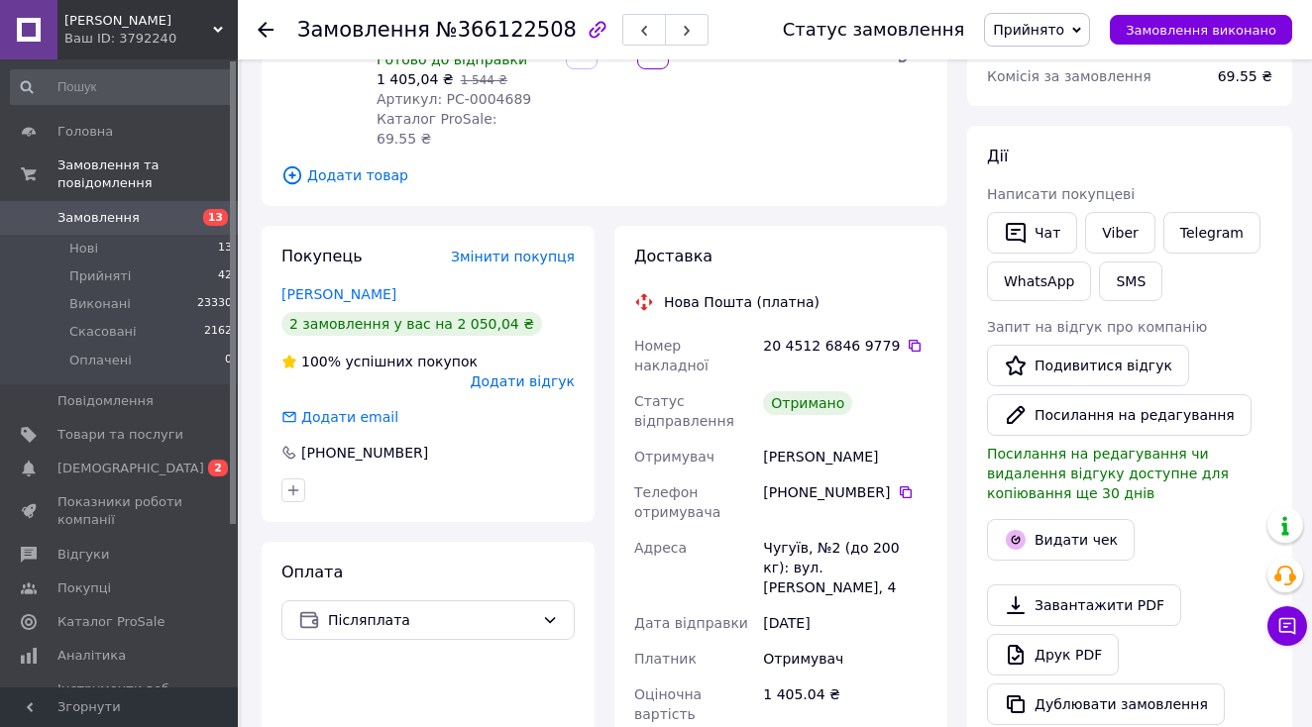
scroll to position [274, 0]
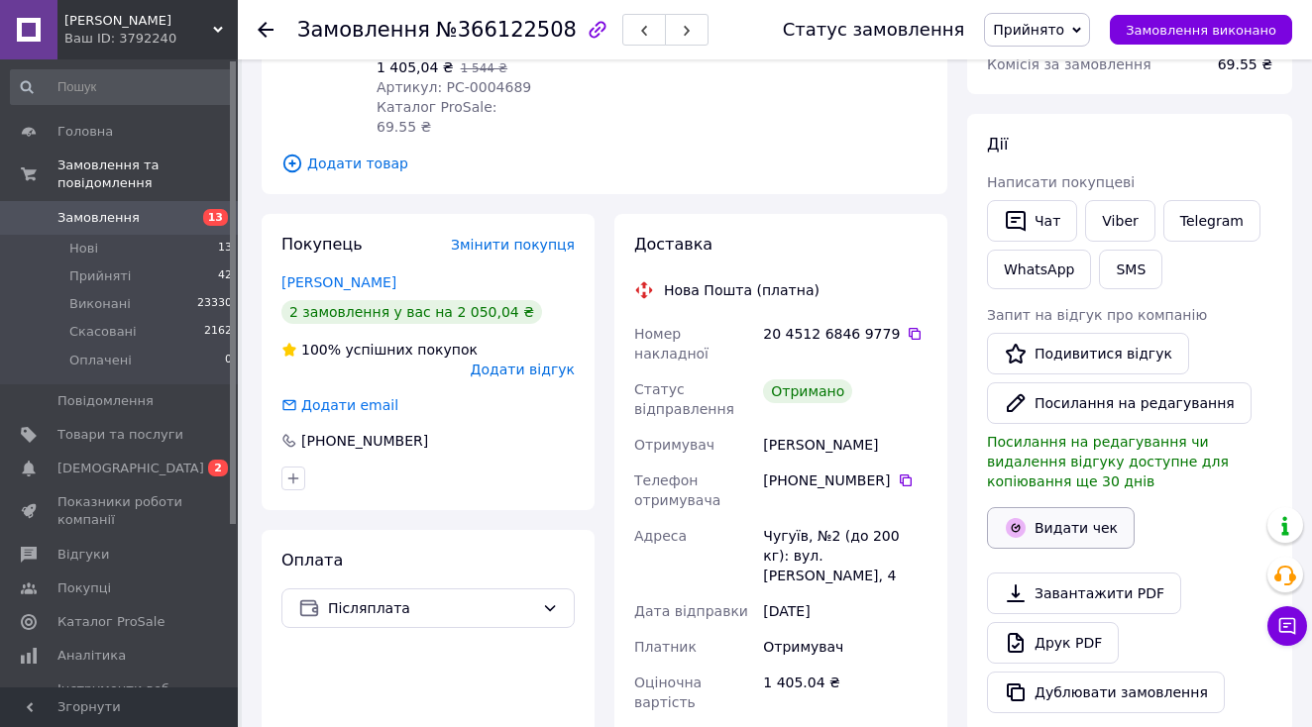
click at [1034, 527] on button "Видати чек" at bounding box center [1061, 528] width 148 height 42
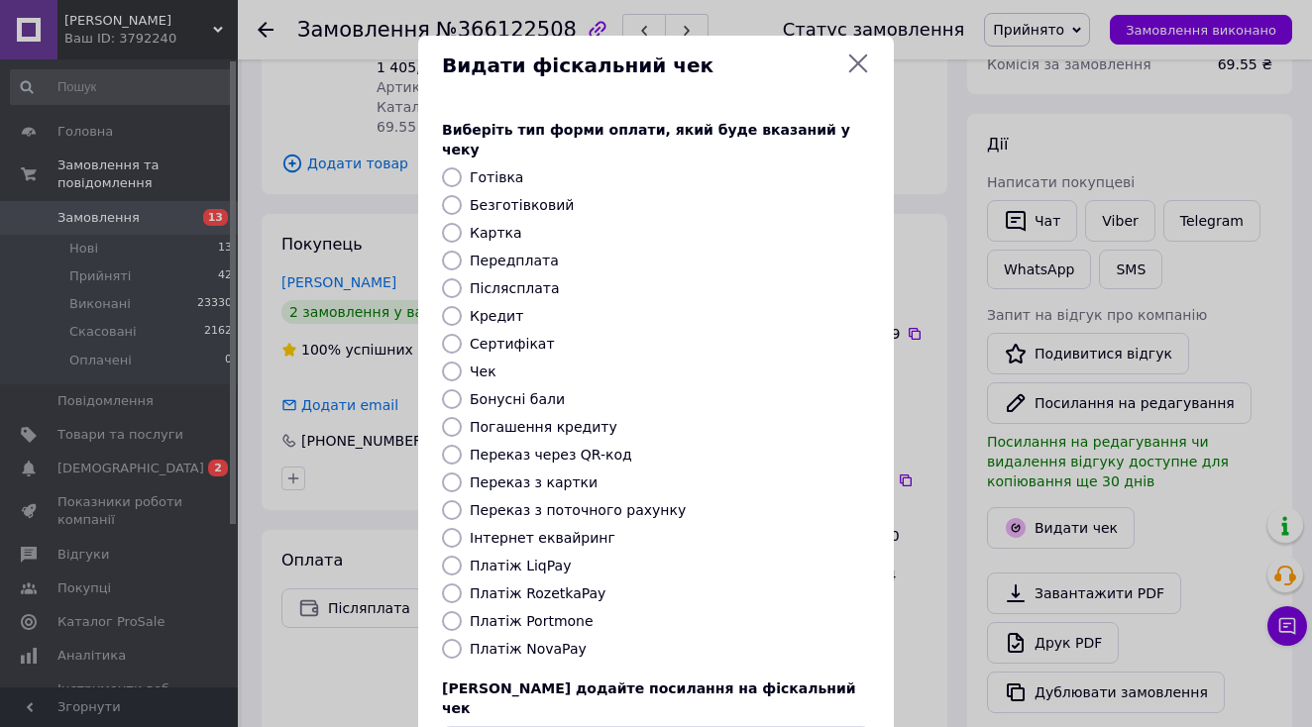
click at [553, 641] on label "Платіж NovaPay" at bounding box center [528, 649] width 117 height 16
click at [462, 639] on input "Платіж NovaPay" at bounding box center [452, 649] width 20 height 20
radio input "true"
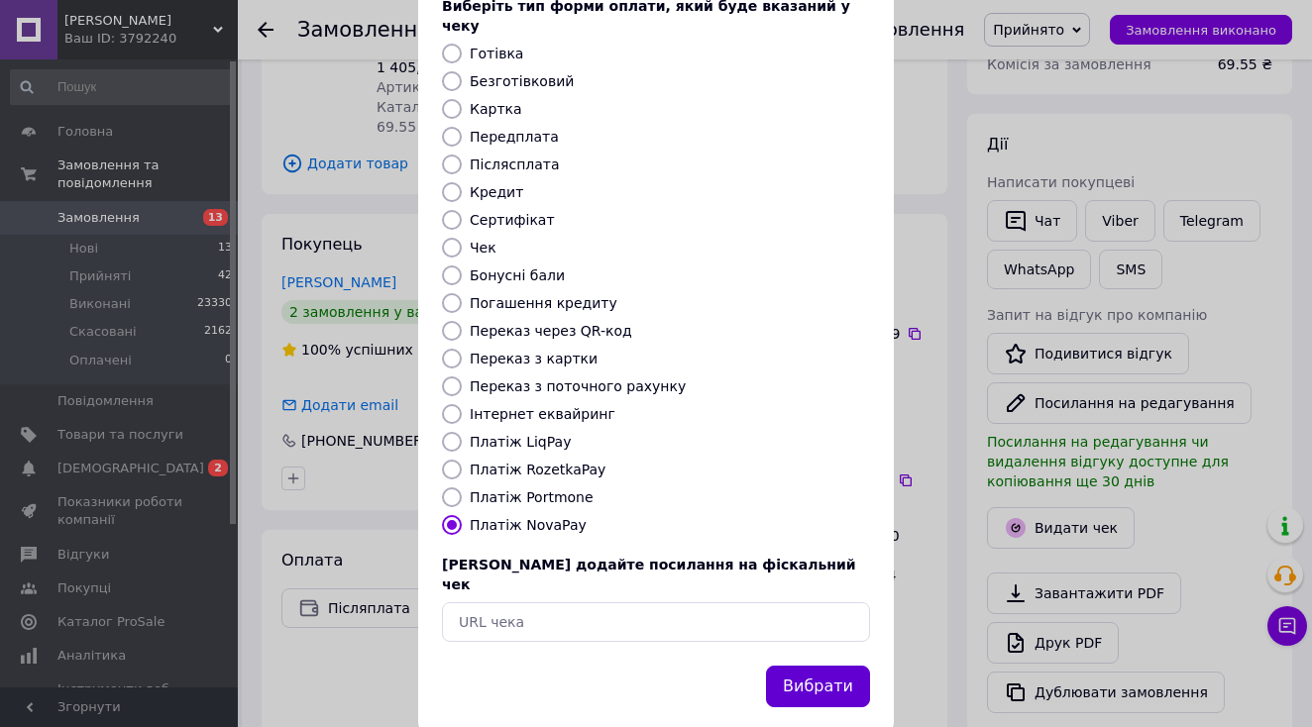
scroll to position [123, 0]
click at [843, 667] on button "Вибрати" at bounding box center [818, 688] width 104 height 43
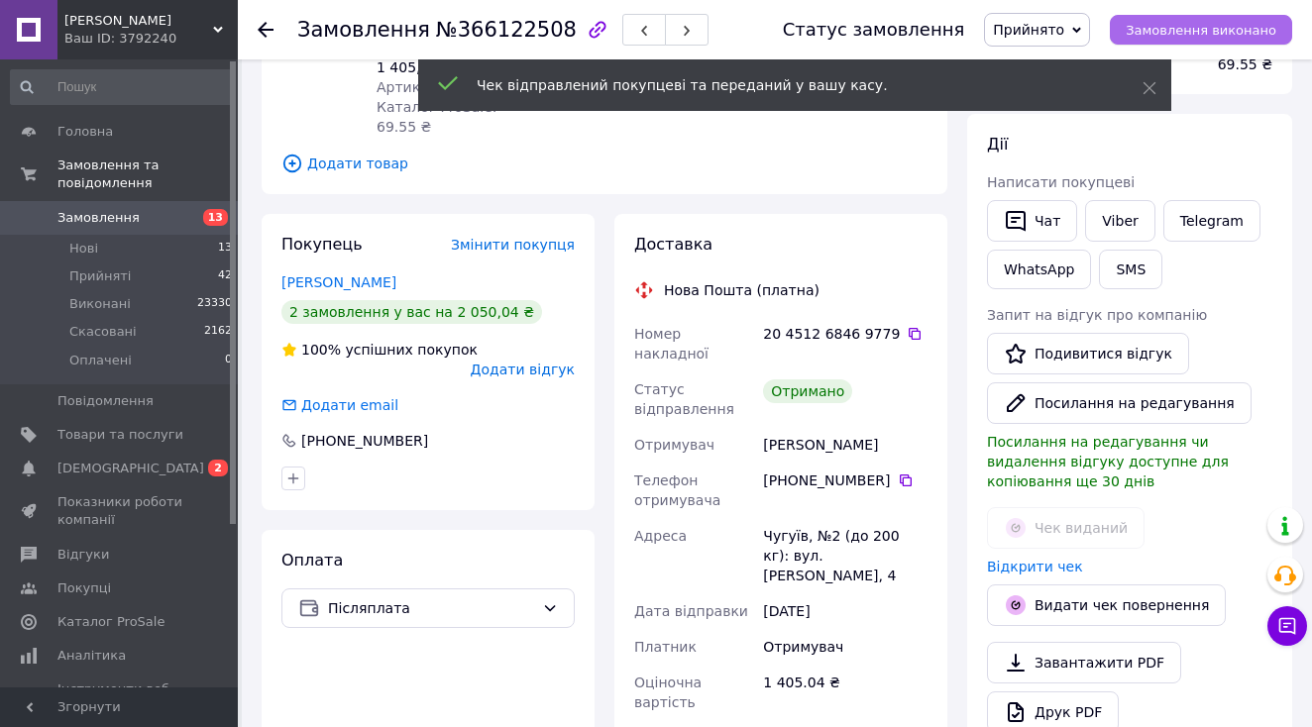
click at [1199, 36] on span "Замовлення виконано" at bounding box center [1201, 30] width 151 height 15
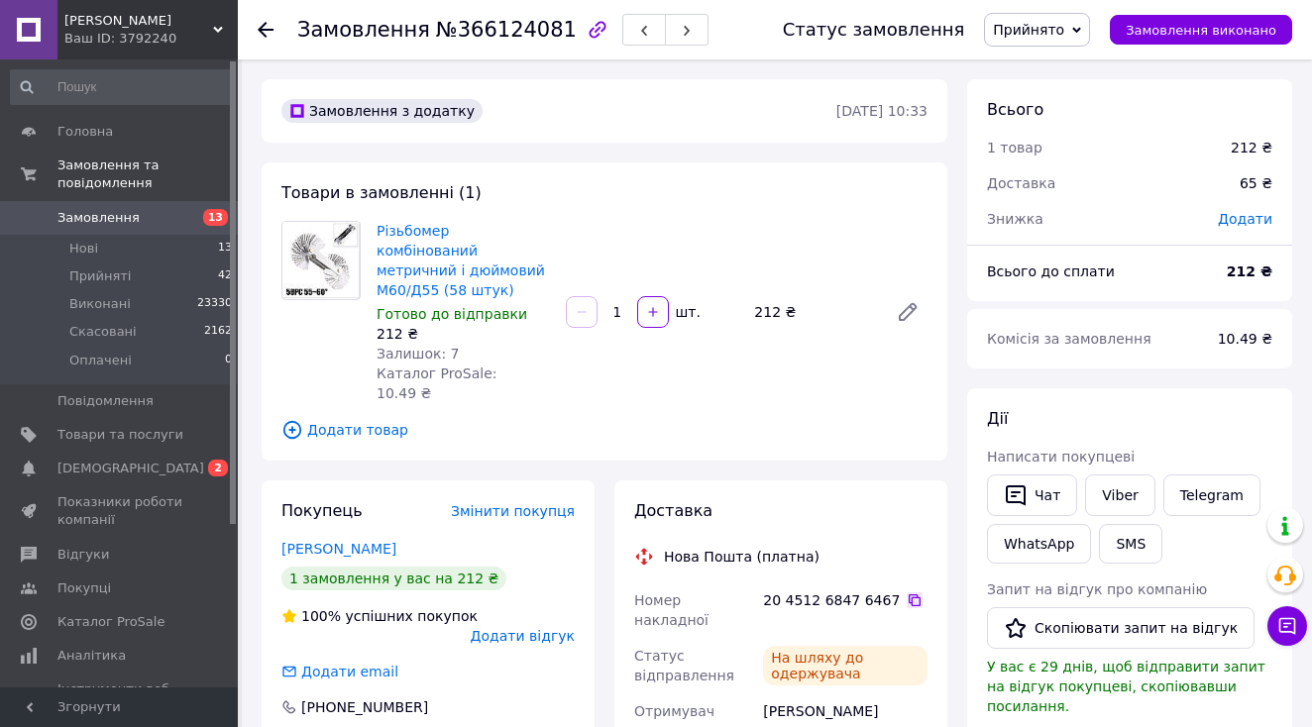
click at [909, 595] on icon at bounding box center [915, 601] width 12 height 12
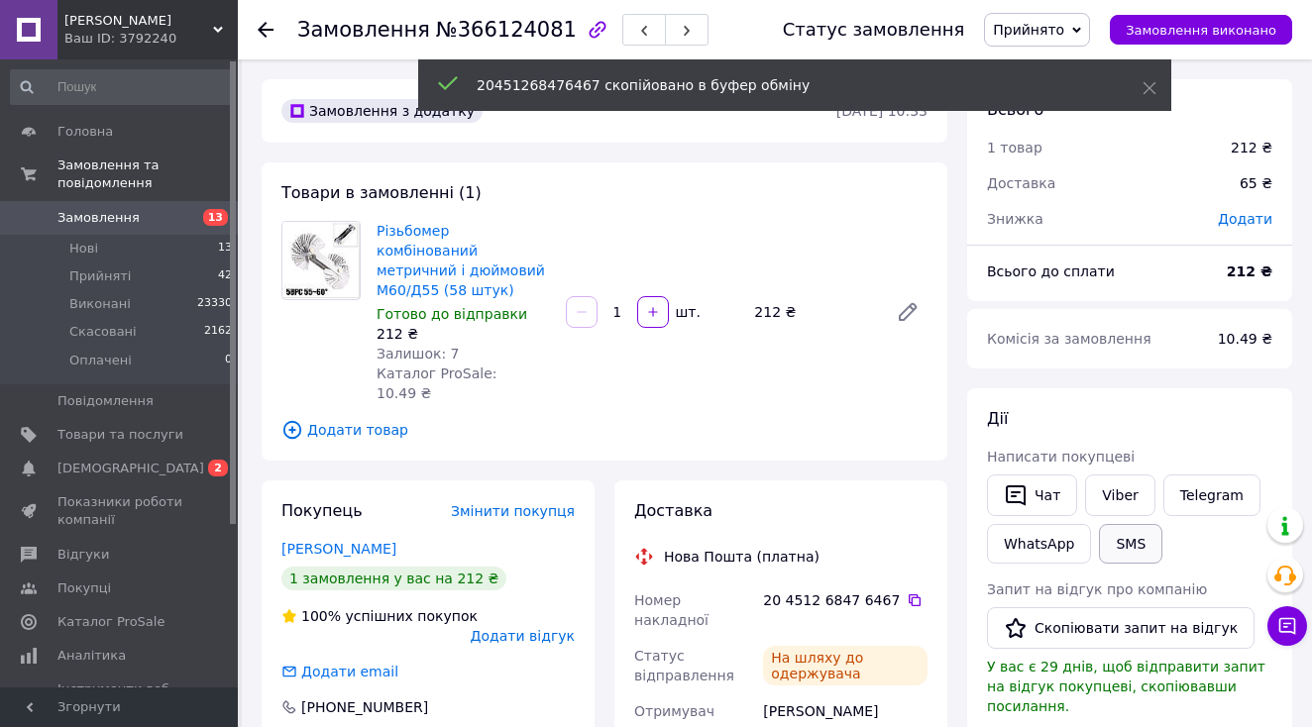
click at [1134, 539] on button "SMS" at bounding box center [1130, 544] width 63 height 40
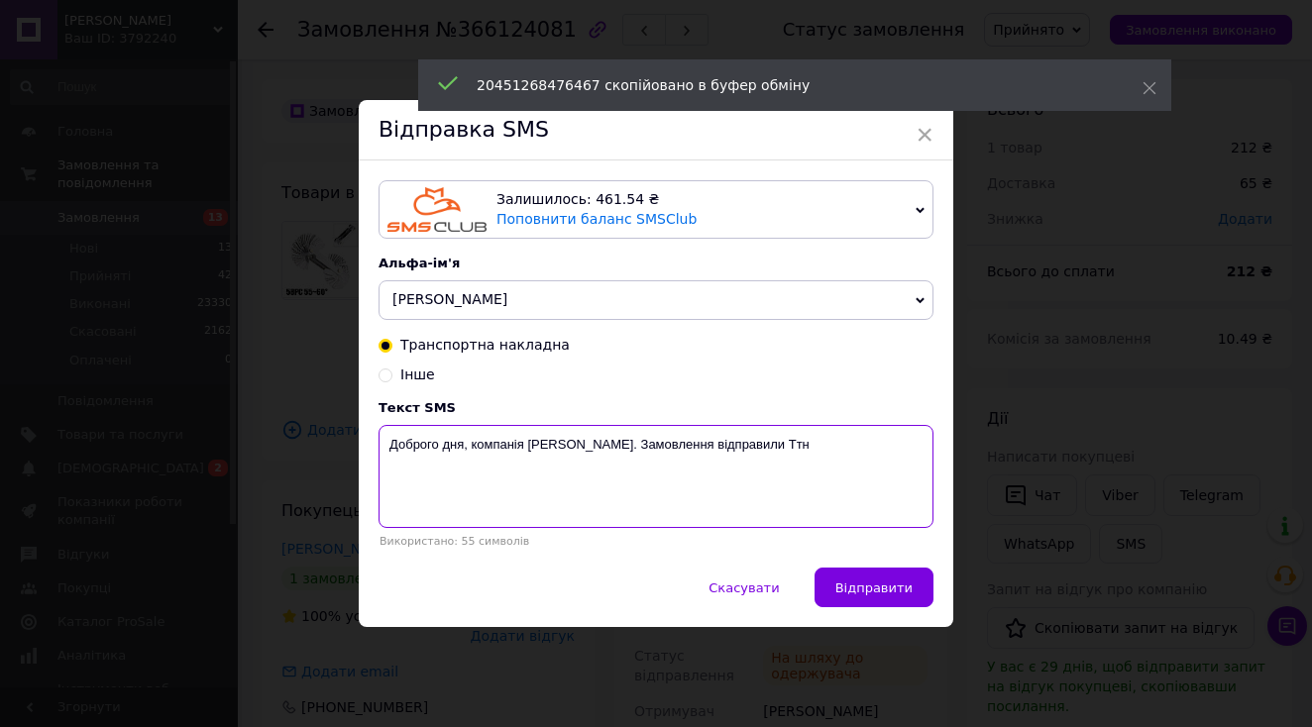
click at [835, 511] on textarea "Доброго дня, компанія [PERSON_NAME]. Замовлення відправили Ттн" at bounding box center [656, 476] width 555 height 103
paste textarea "20451268476467"
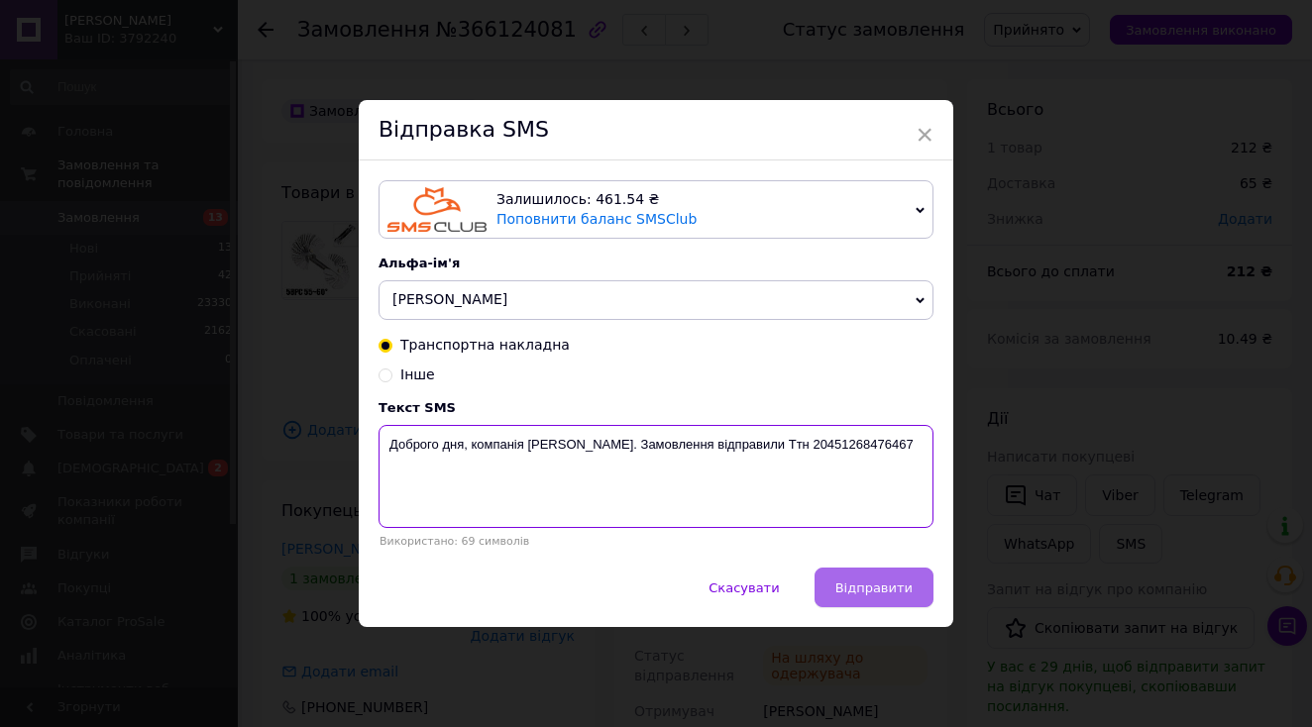
type textarea "Доброго дня, компанія [PERSON_NAME]. Замовлення відправили Ттн 20451268476467"
click at [891, 577] on button "Відправити" at bounding box center [874, 588] width 119 height 40
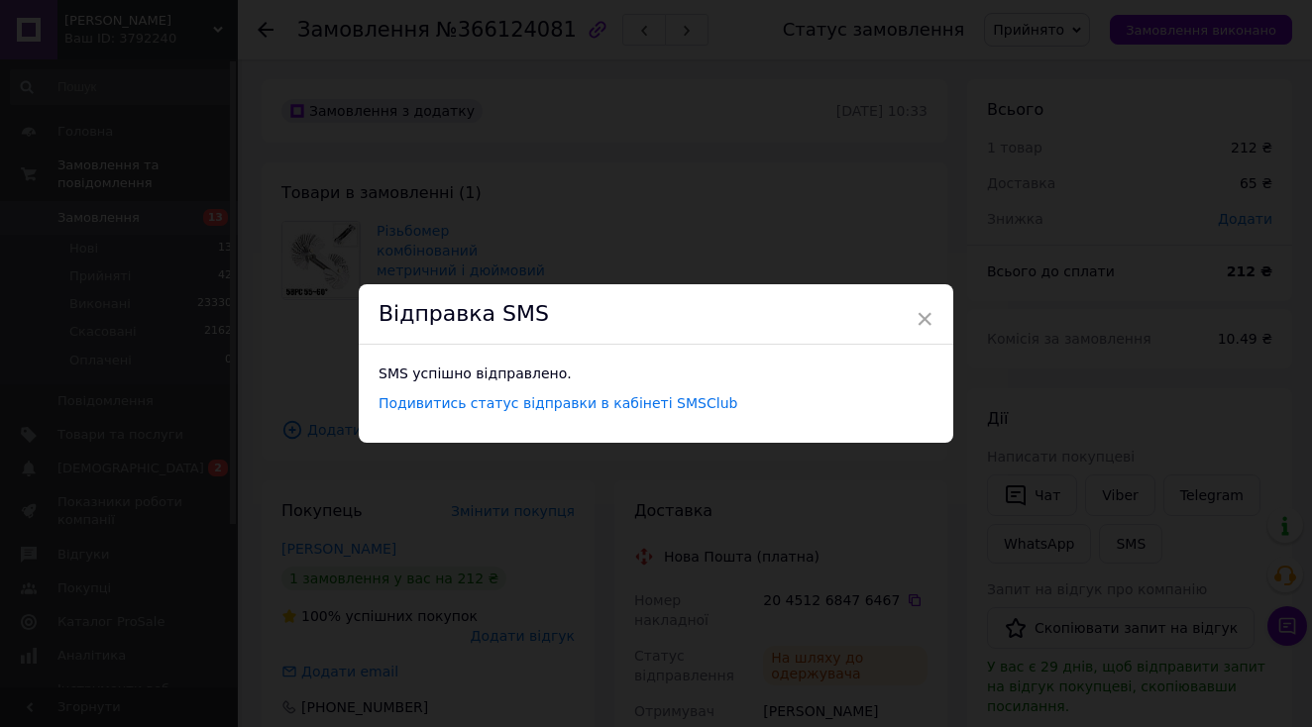
click at [626, 108] on div "× Відправка SMS SMS успішно відправлено. Подивитись статус відправки в кабінеті…" at bounding box center [656, 363] width 1312 height 727
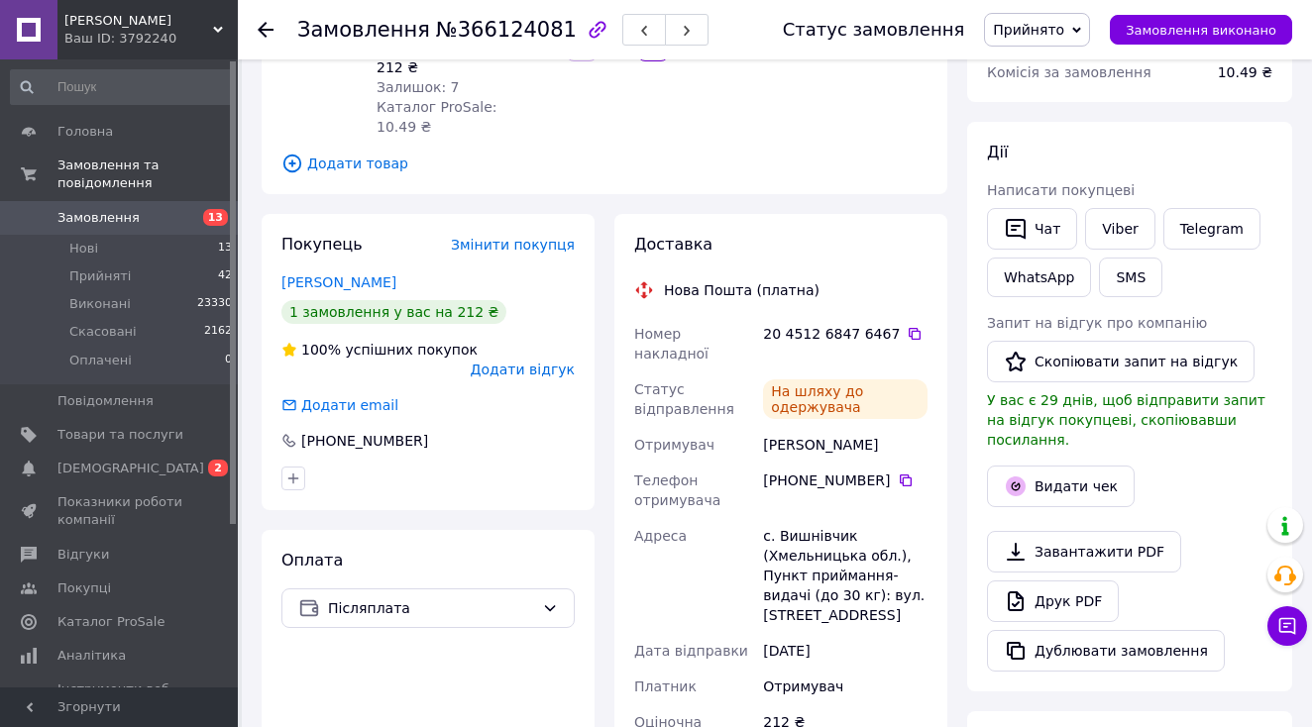
scroll to position [316, 0]
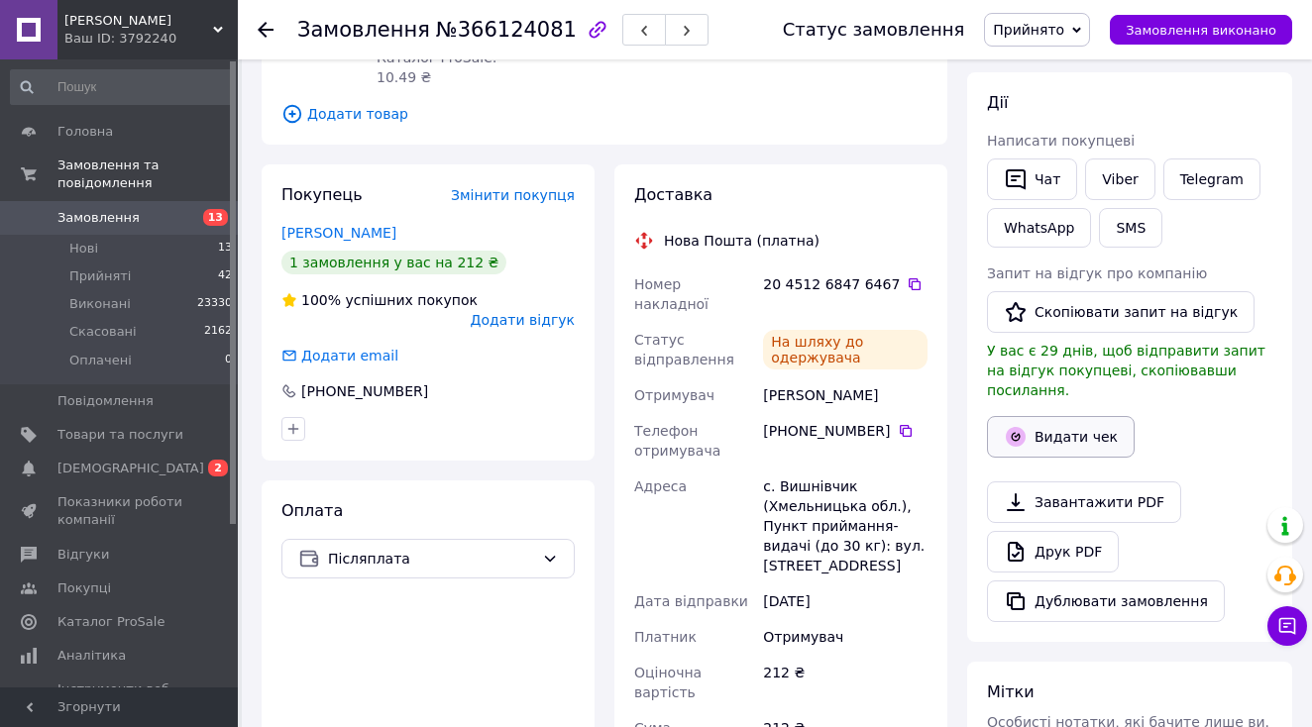
click at [1008, 427] on button "Видати чек" at bounding box center [1061, 437] width 148 height 42
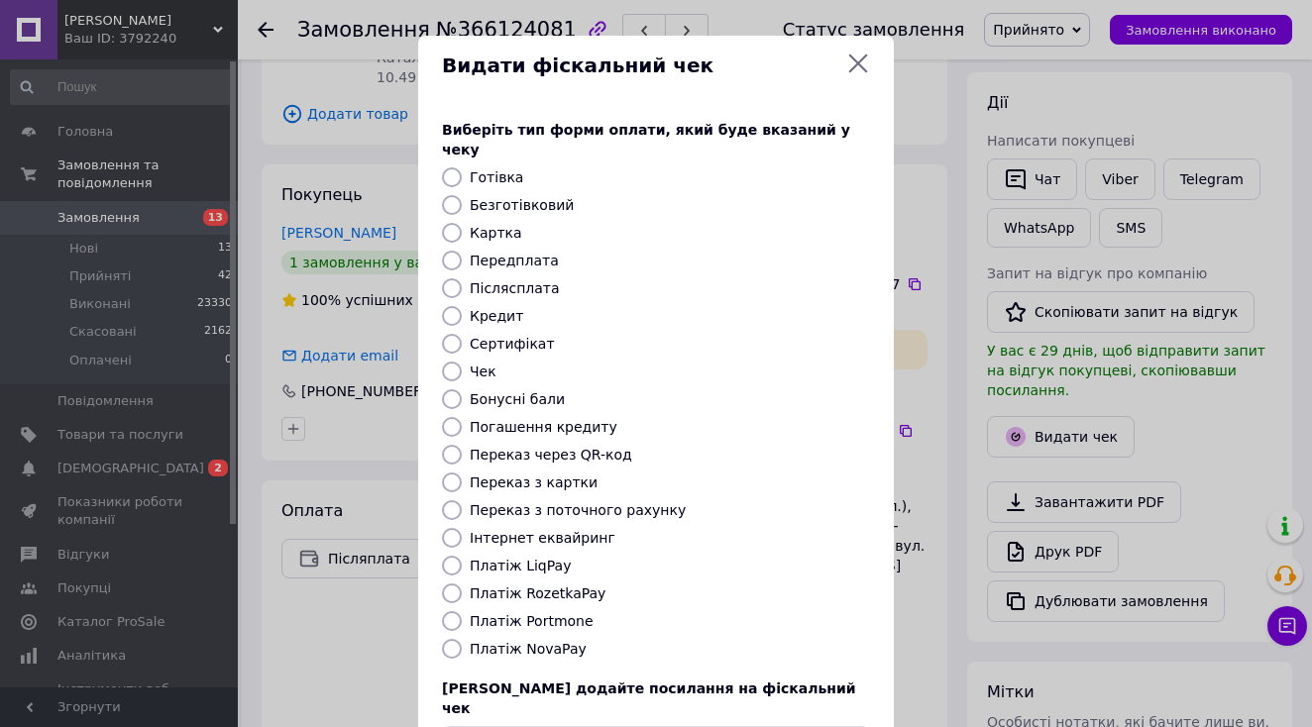
click at [556, 641] on label "Платіж NovaPay" at bounding box center [528, 649] width 117 height 16
click at [462, 639] on input "Платіж NovaPay" at bounding box center [452, 649] width 20 height 20
radio input "true"
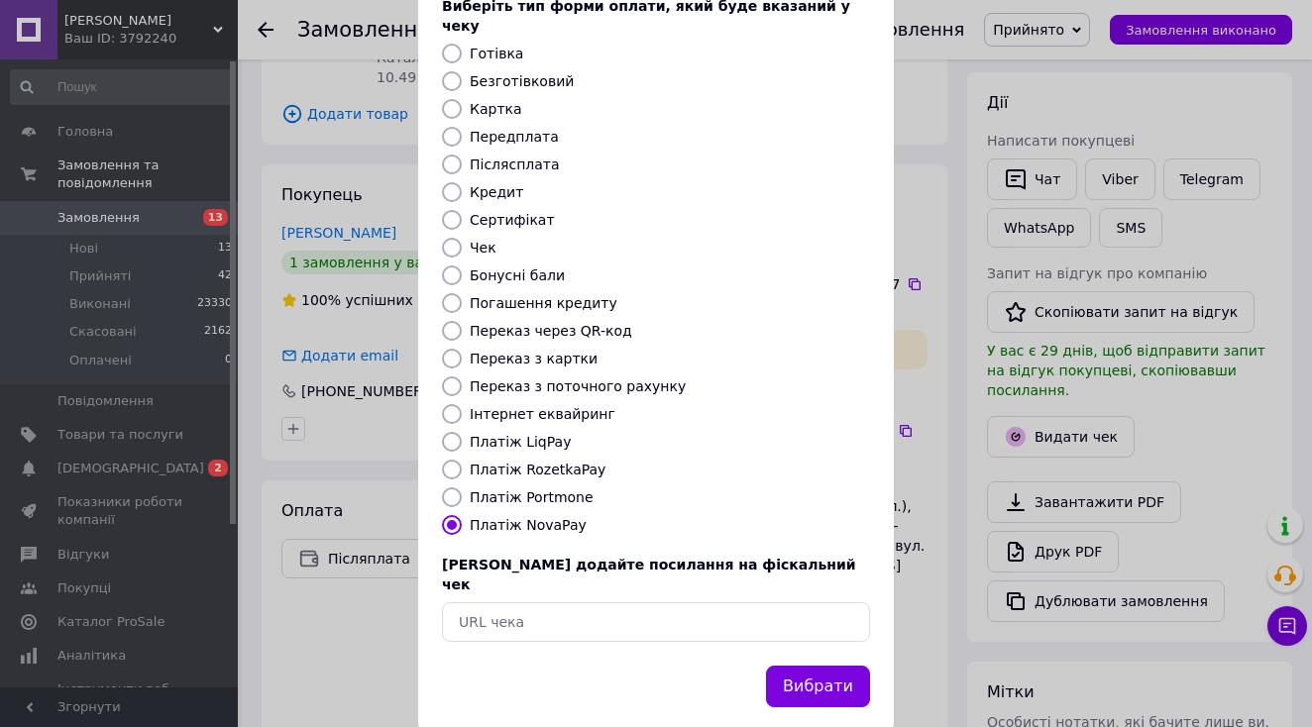
scroll to position [123, 0]
click at [811, 667] on button "Вибрати" at bounding box center [818, 688] width 104 height 43
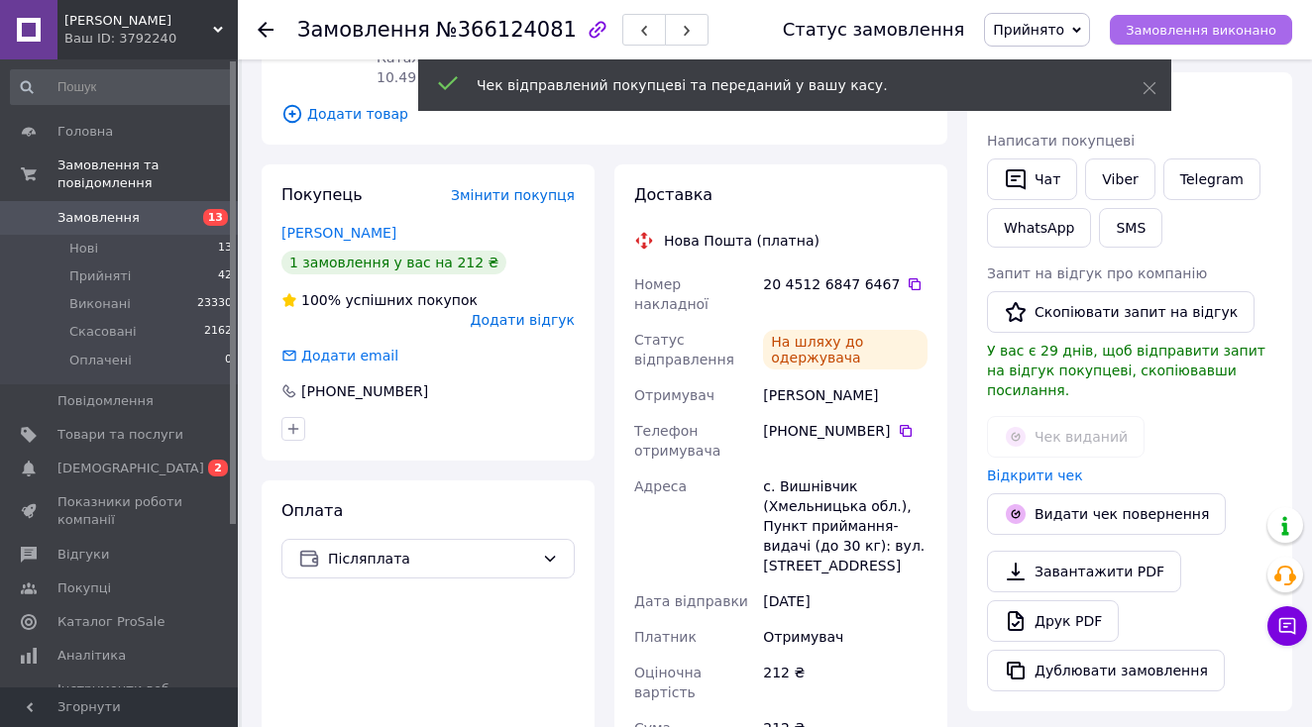
click at [1199, 31] on span "Замовлення виконано" at bounding box center [1201, 30] width 151 height 15
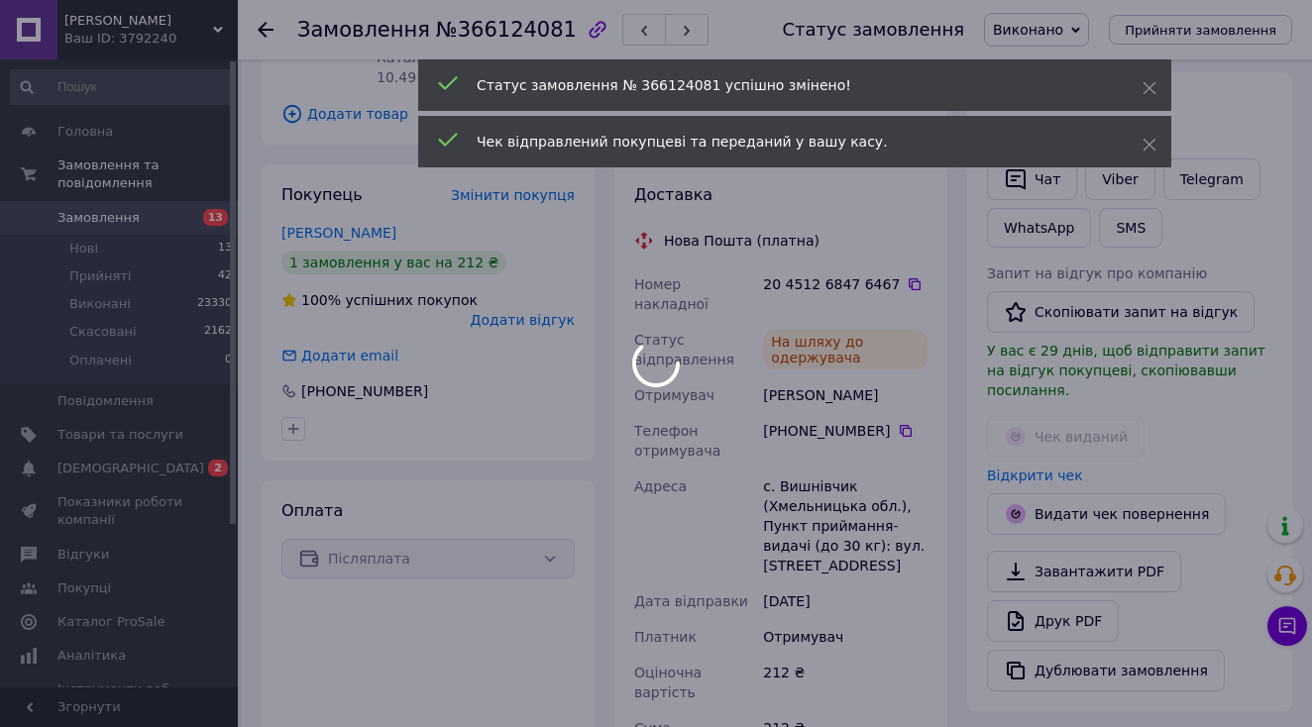
scroll to position [127, 0]
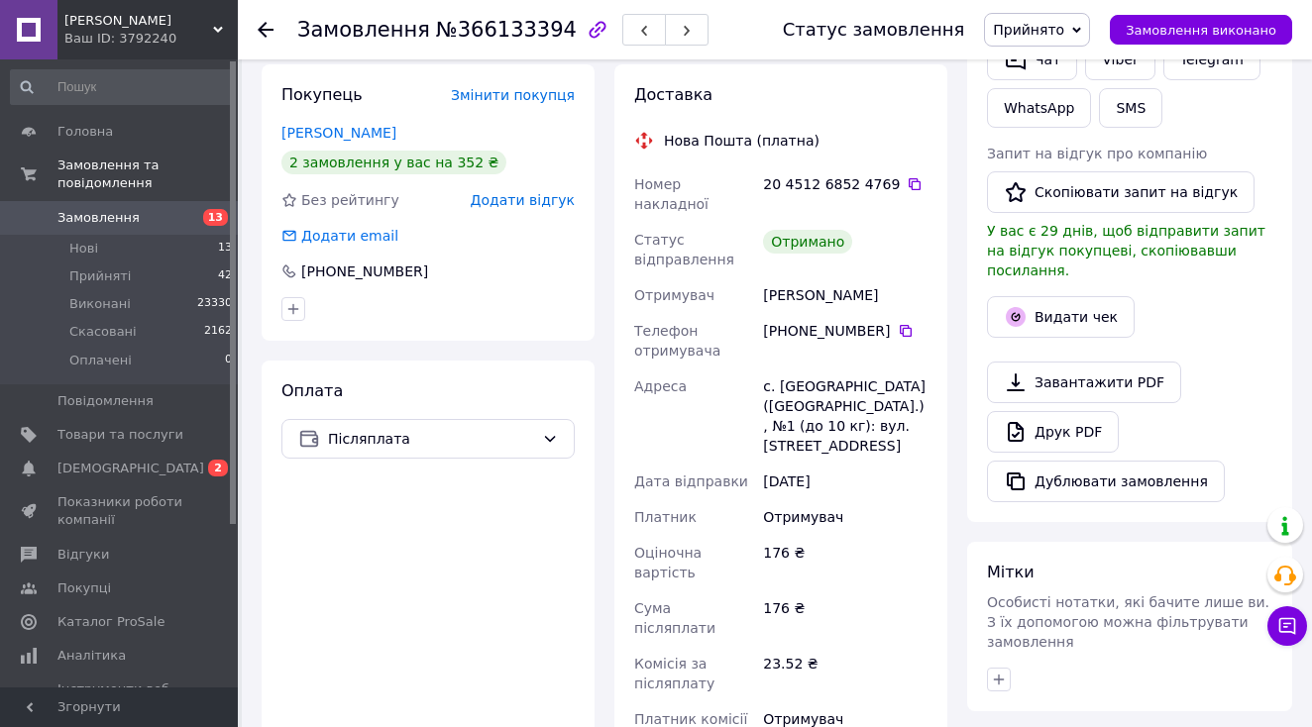
scroll to position [450, 0]
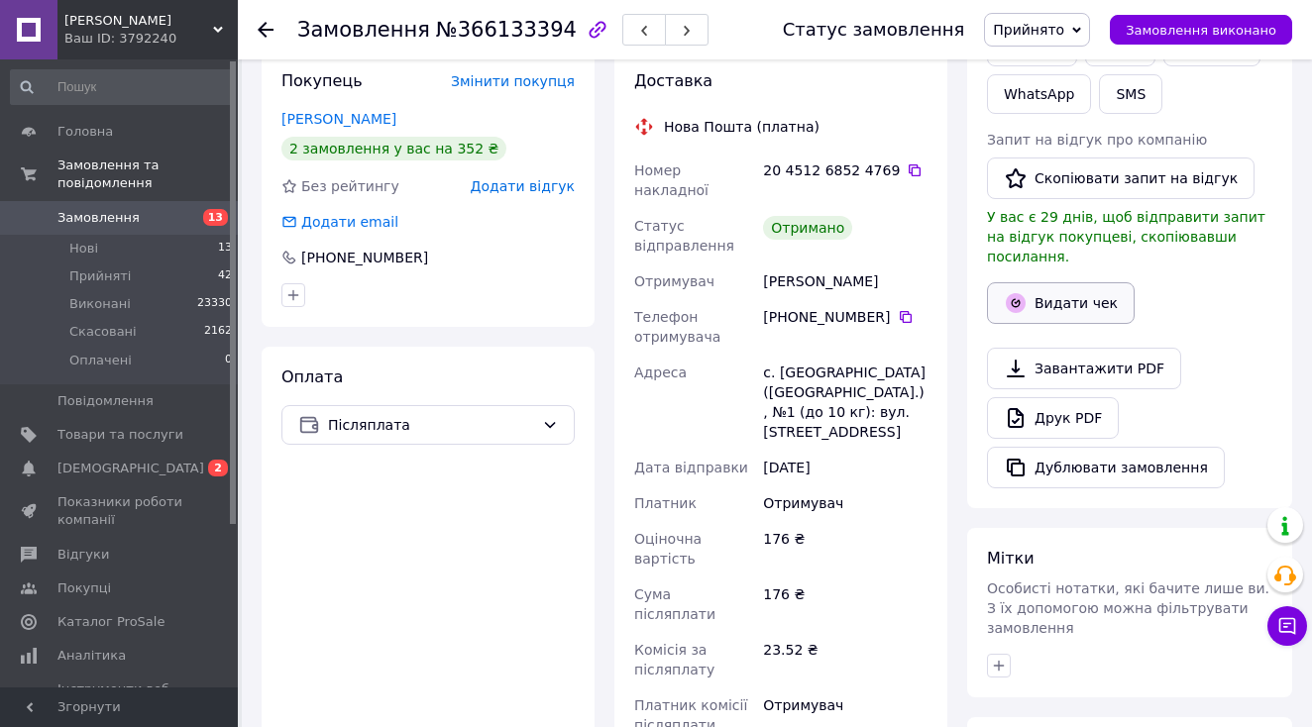
click at [1031, 289] on button "Видати чек" at bounding box center [1061, 303] width 148 height 42
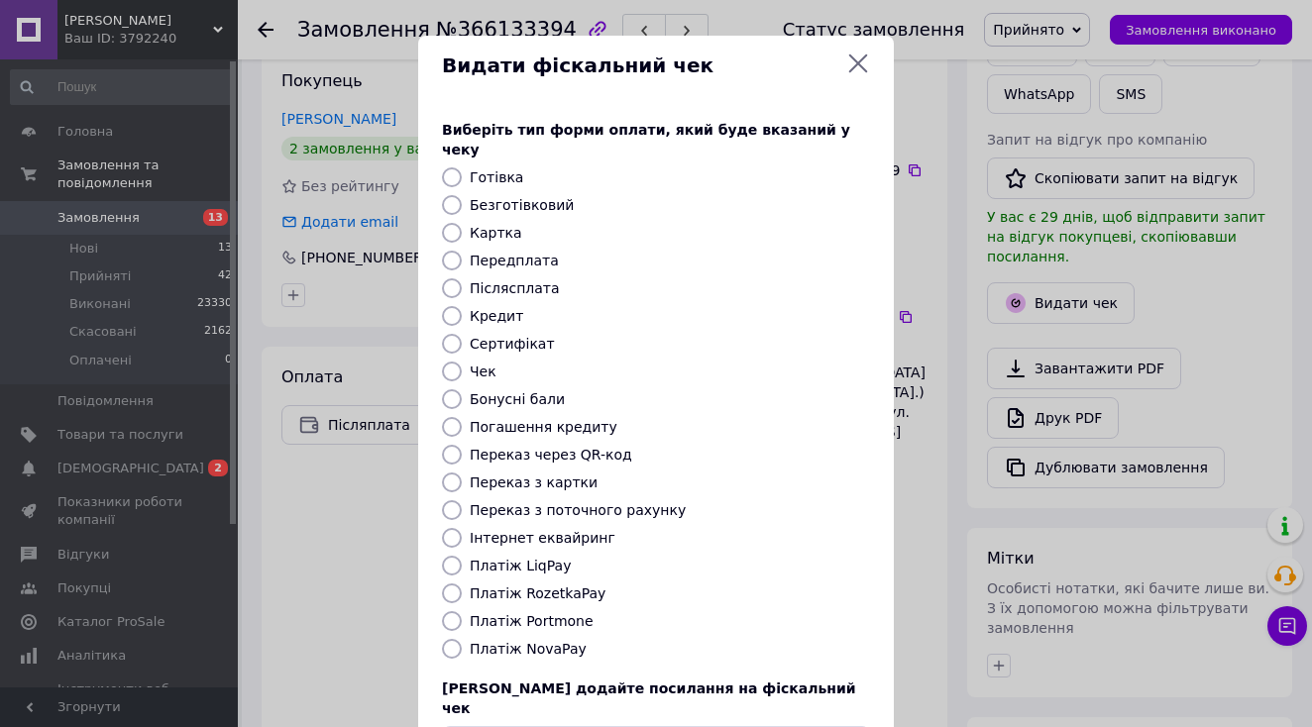
click at [553, 641] on label "Платіж NovaPay" at bounding box center [528, 649] width 117 height 16
click at [462, 639] on input "Платіж NovaPay" at bounding box center [452, 649] width 20 height 20
radio input "true"
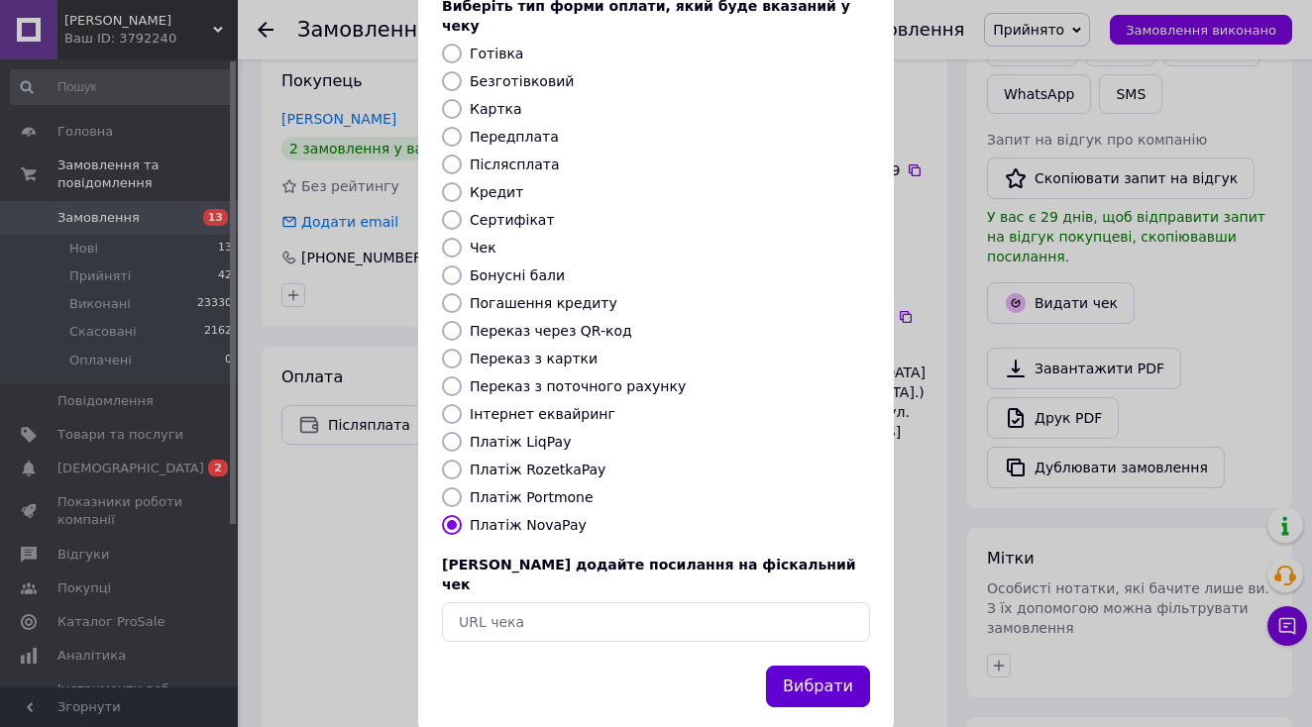
scroll to position [123, 0]
click at [803, 667] on button "Вибрати" at bounding box center [818, 688] width 104 height 43
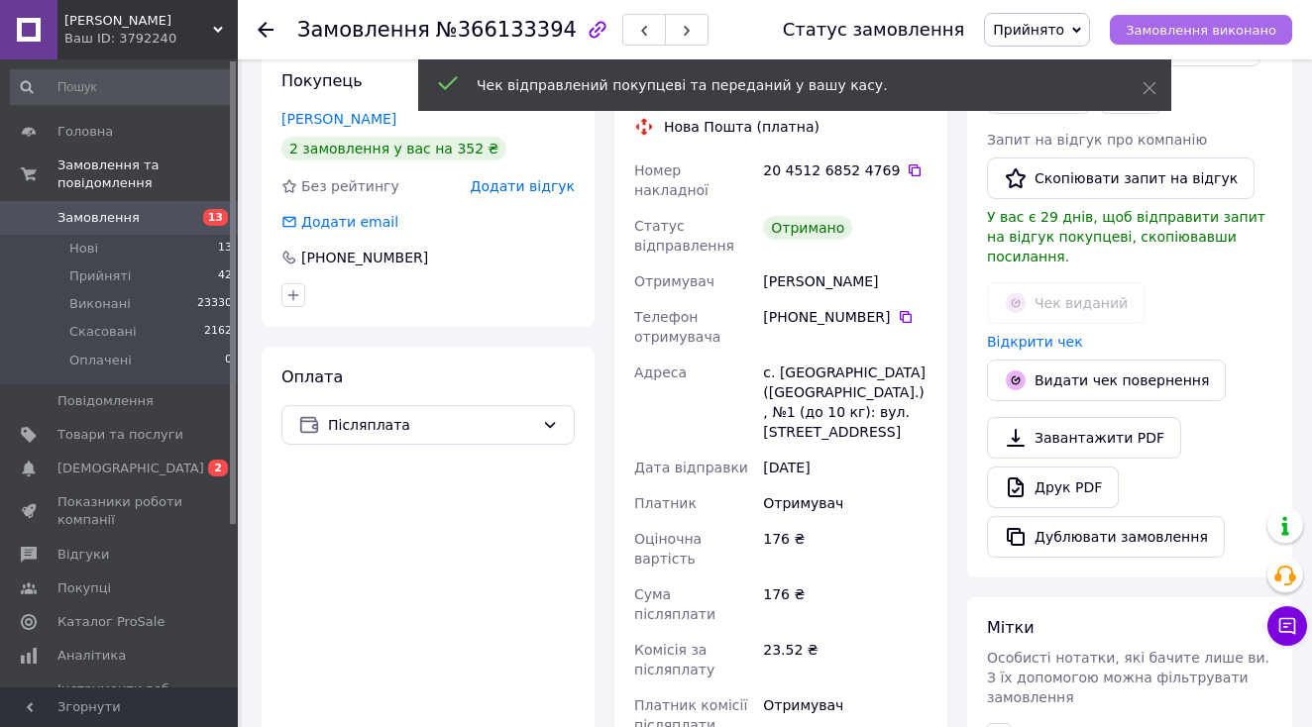
click at [1189, 34] on span "Замовлення виконано" at bounding box center [1201, 30] width 151 height 15
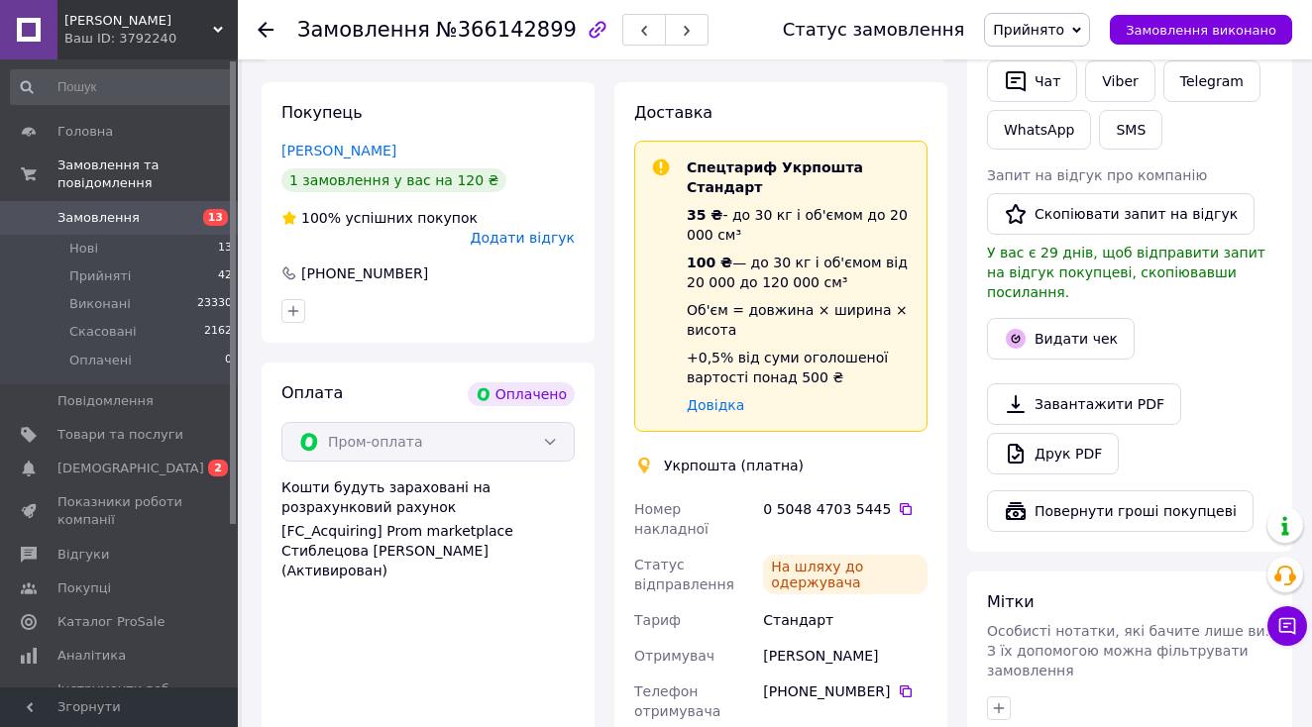
scroll to position [433, 0]
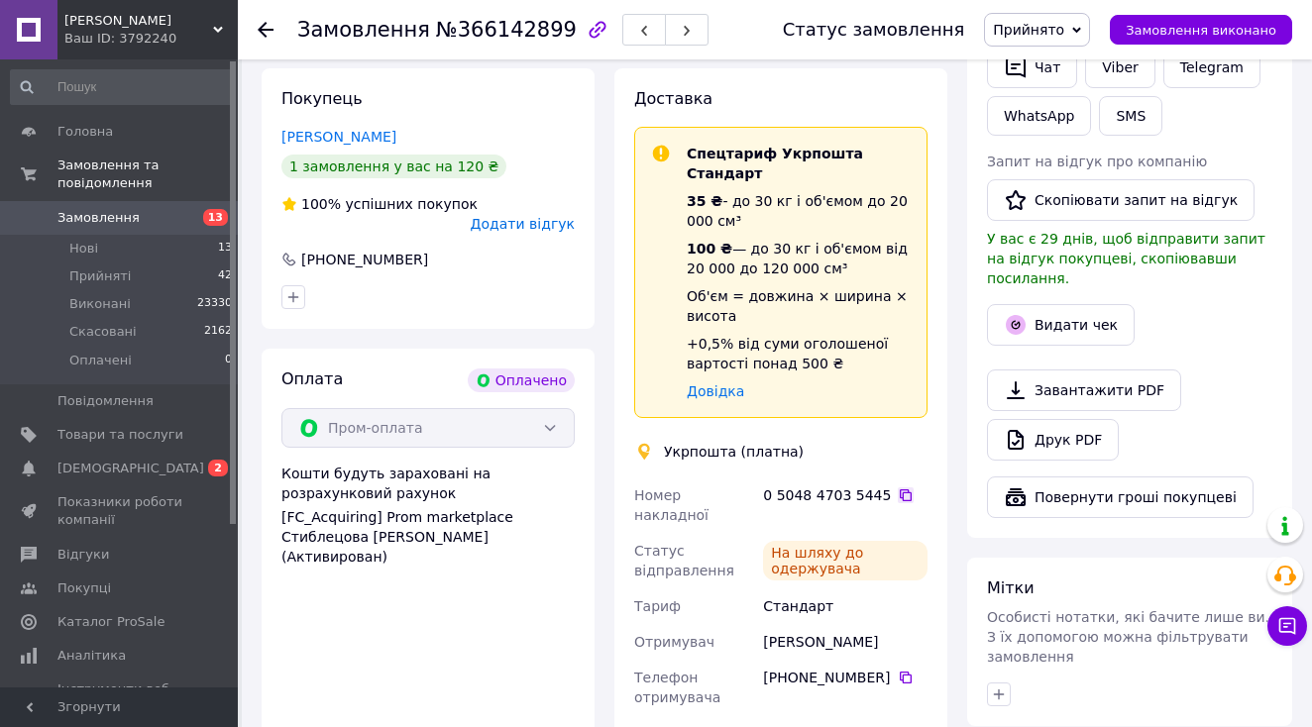
click at [900, 490] on icon at bounding box center [906, 496] width 12 height 12
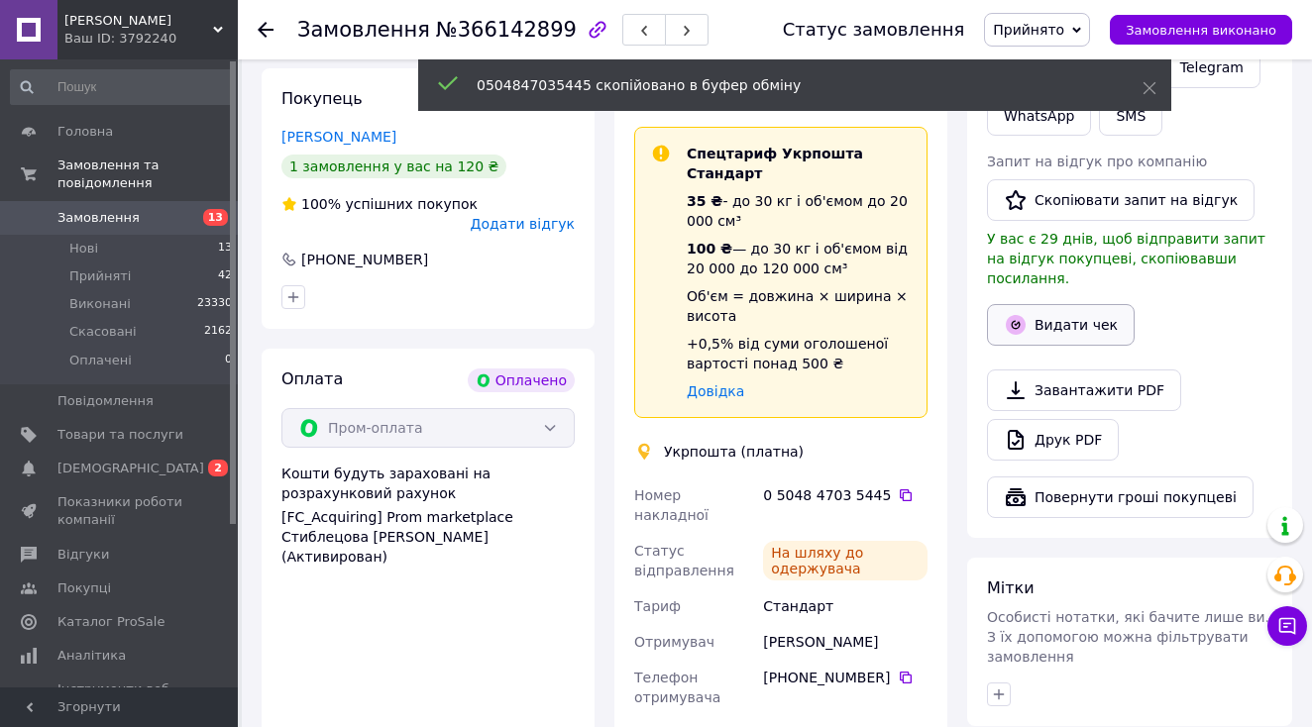
click at [1035, 308] on button "Видати чек" at bounding box center [1061, 325] width 148 height 42
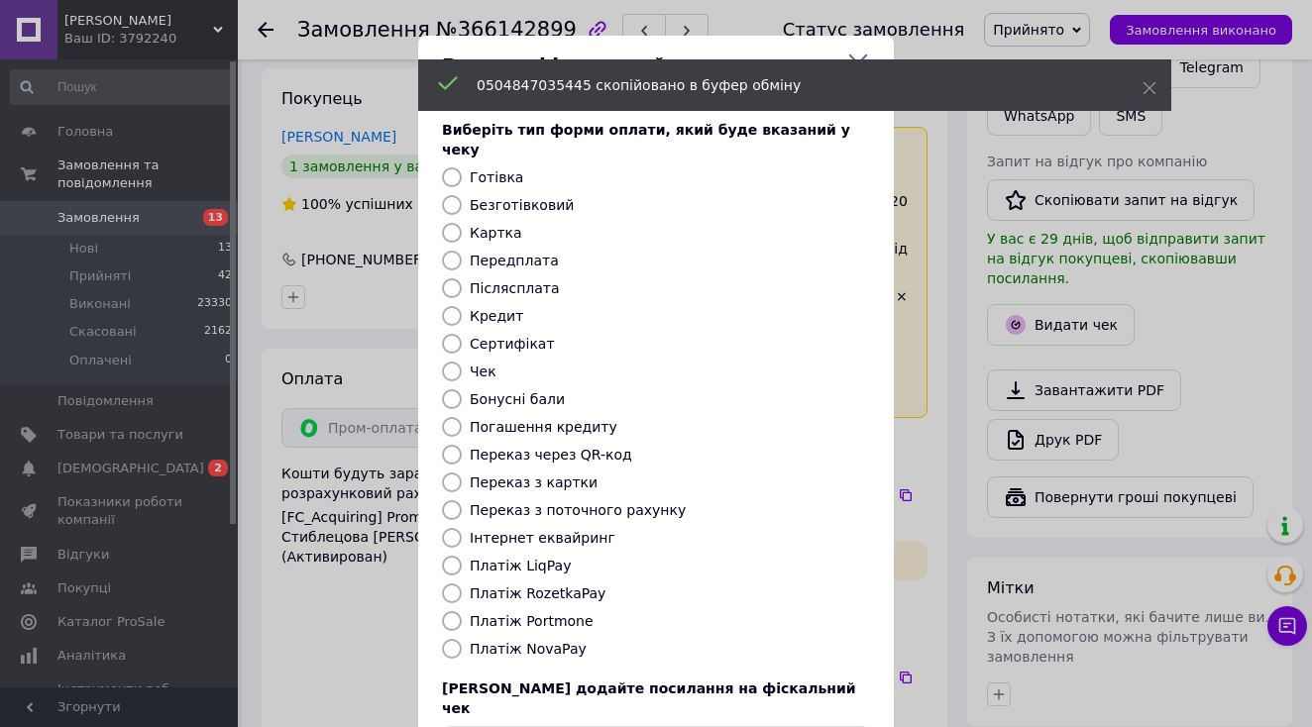
click at [564, 586] on label "Платіж RozetkaPay" at bounding box center [538, 594] width 136 height 16
click at [462, 584] on input "Платіж RozetkaPay" at bounding box center [452, 594] width 20 height 20
radio input "true"
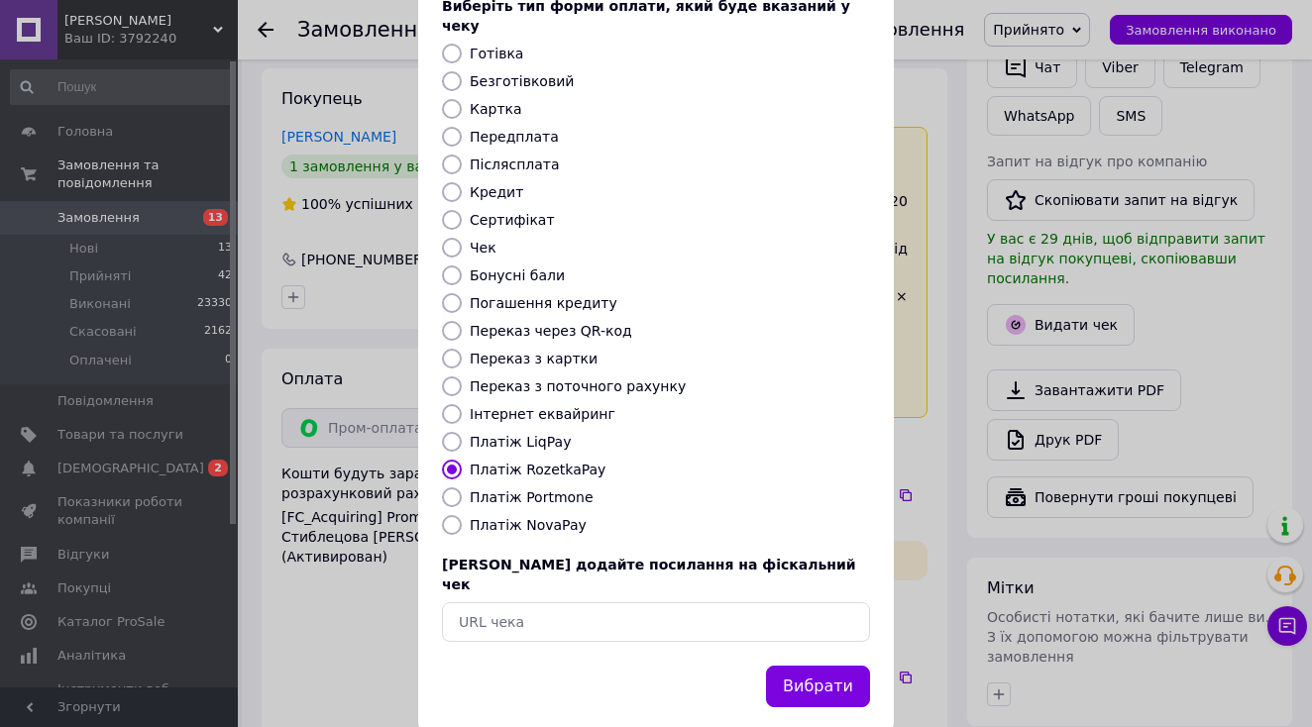
scroll to position [123, 0]
click at [788, 667] on button "Вибрати" at bounding box center [818, 688] width 104 height 43
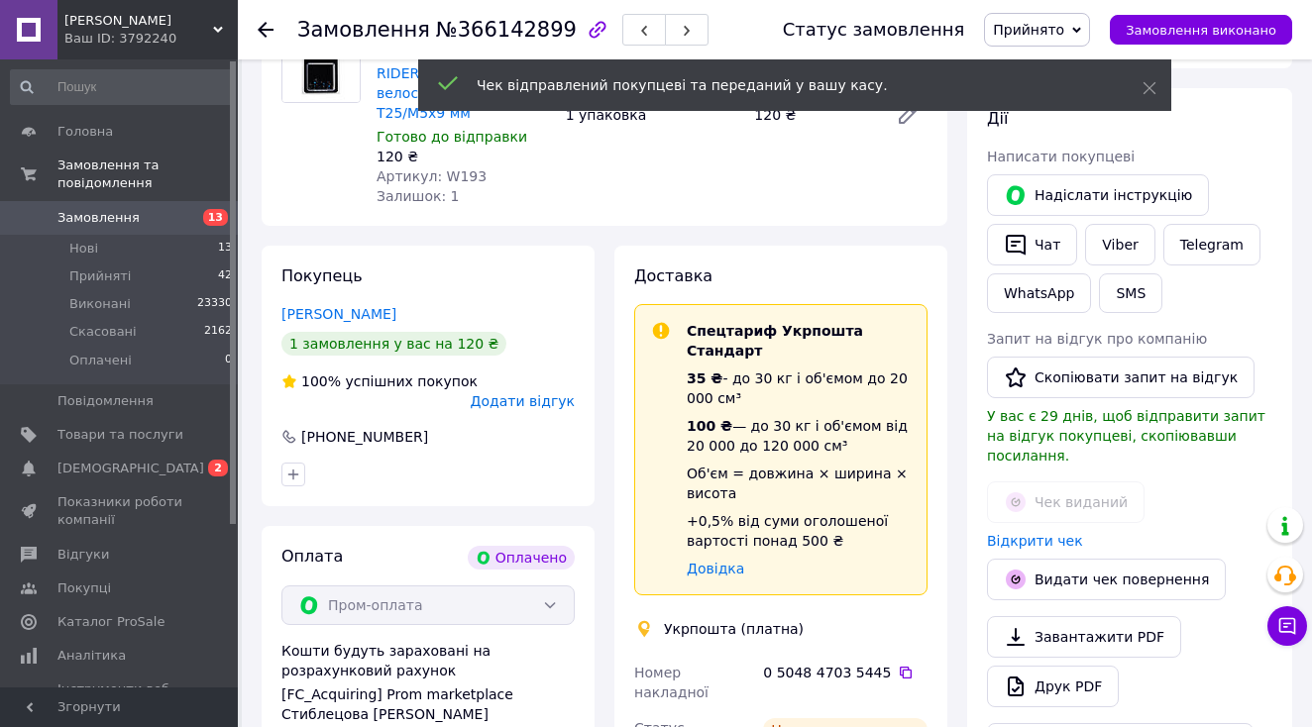
scroll to position [252, 0]
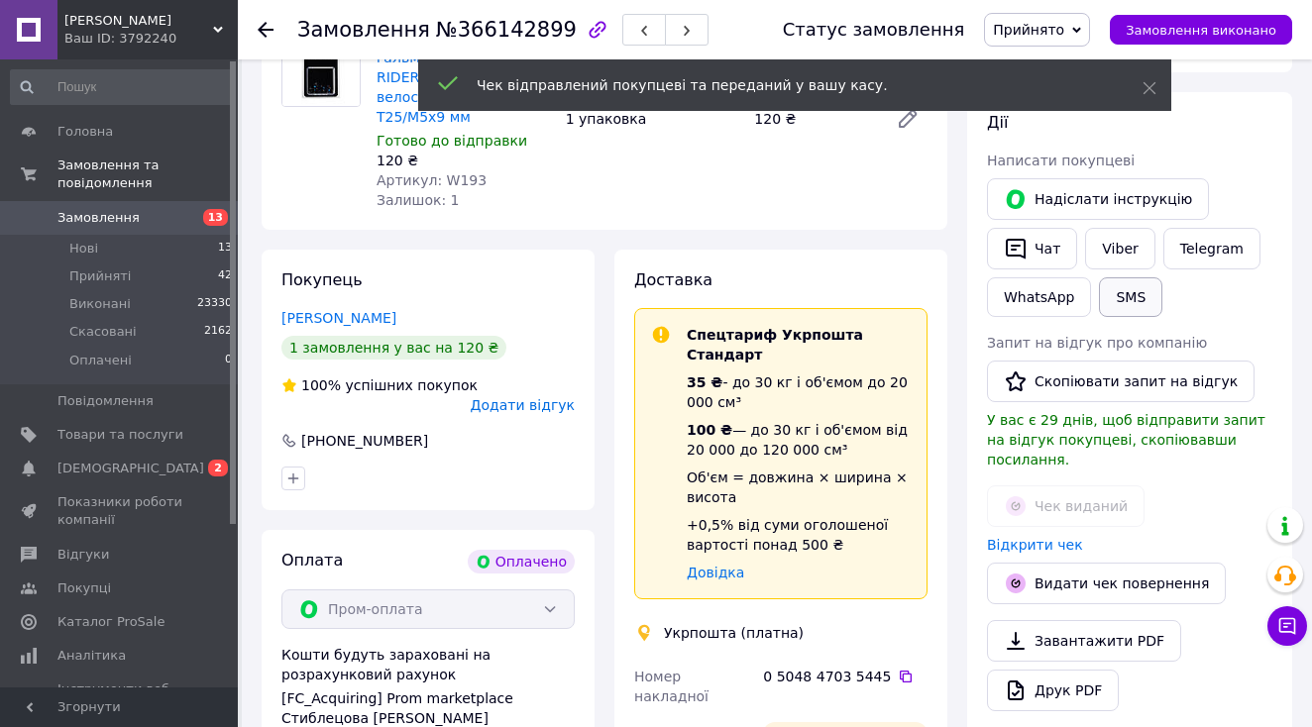
click at [1141, 292] on button "SMS" at bounding box center [1130, 297] width 63 height 40
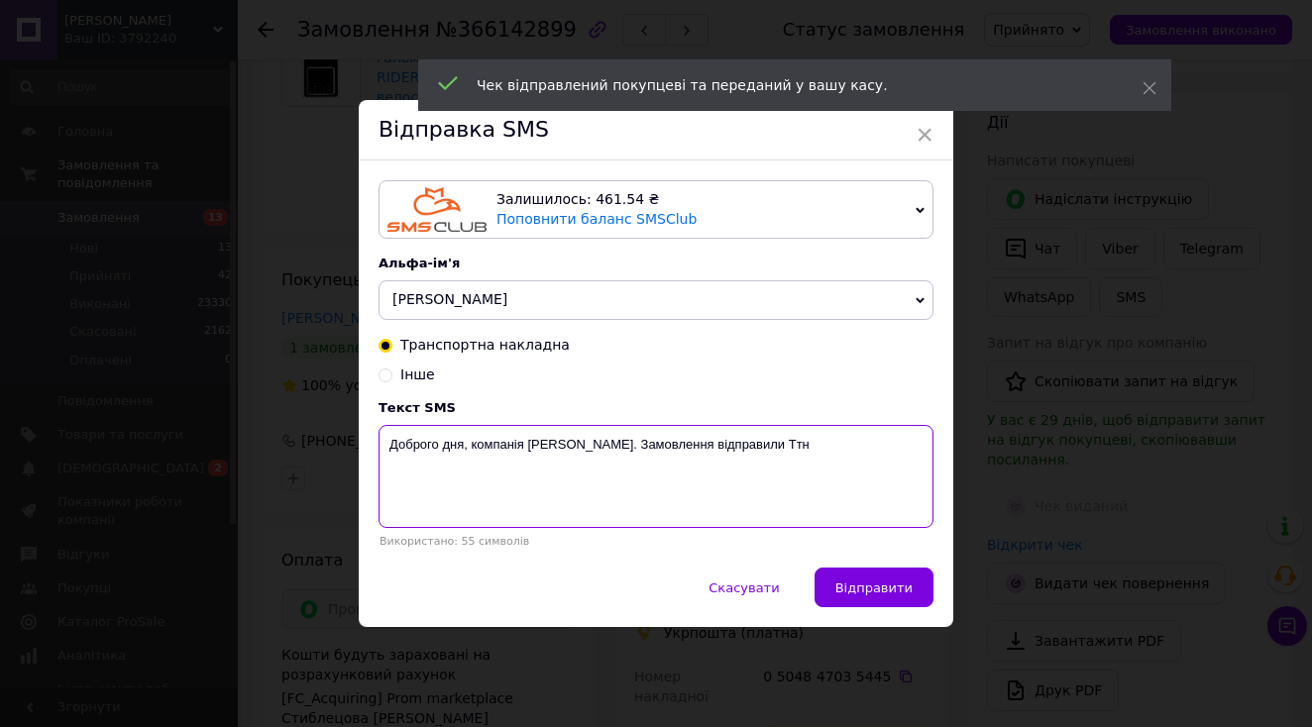
click at [825, 464] on textarea "Доброго дня, компанія [PERSON_NAME]. Замовлення відправили Ттн" at bounding box center [656, 476] width 555 height 103
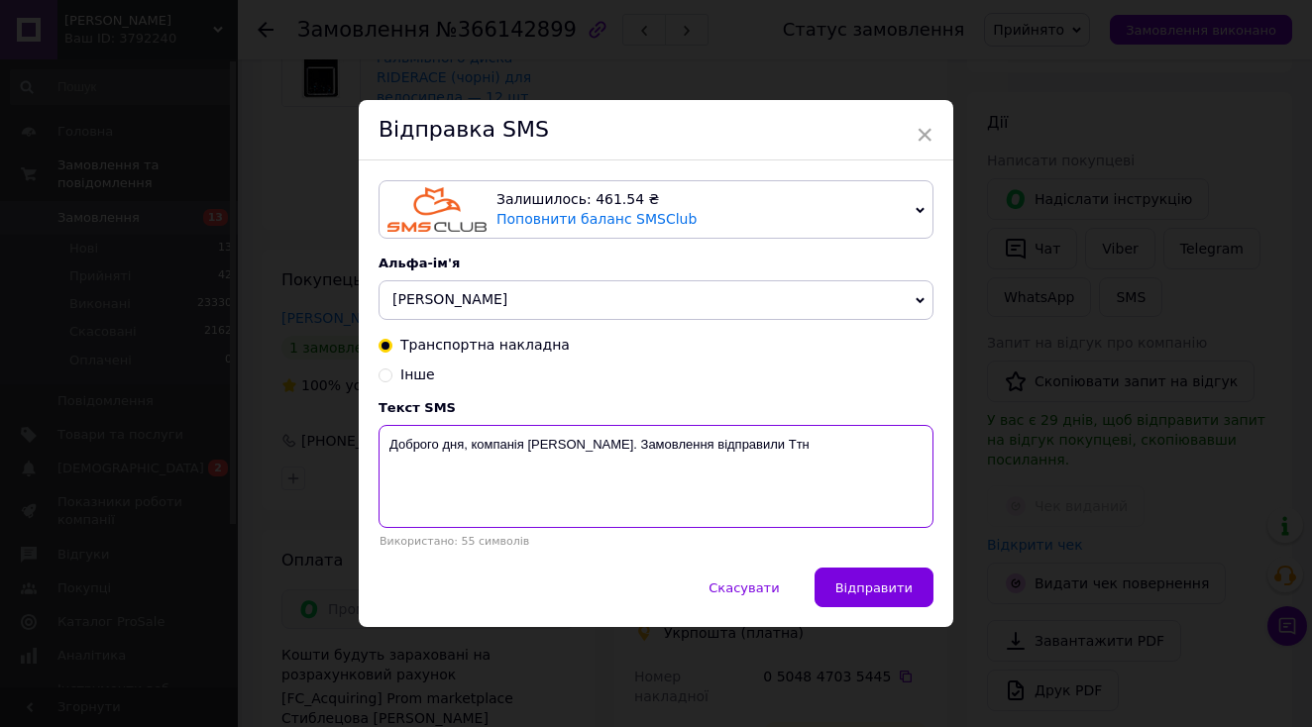
paste textarea "0504847035445"
type textarea "Доброго дня, компанія Medor. Замовлення відправили Ттн 0504847035445"
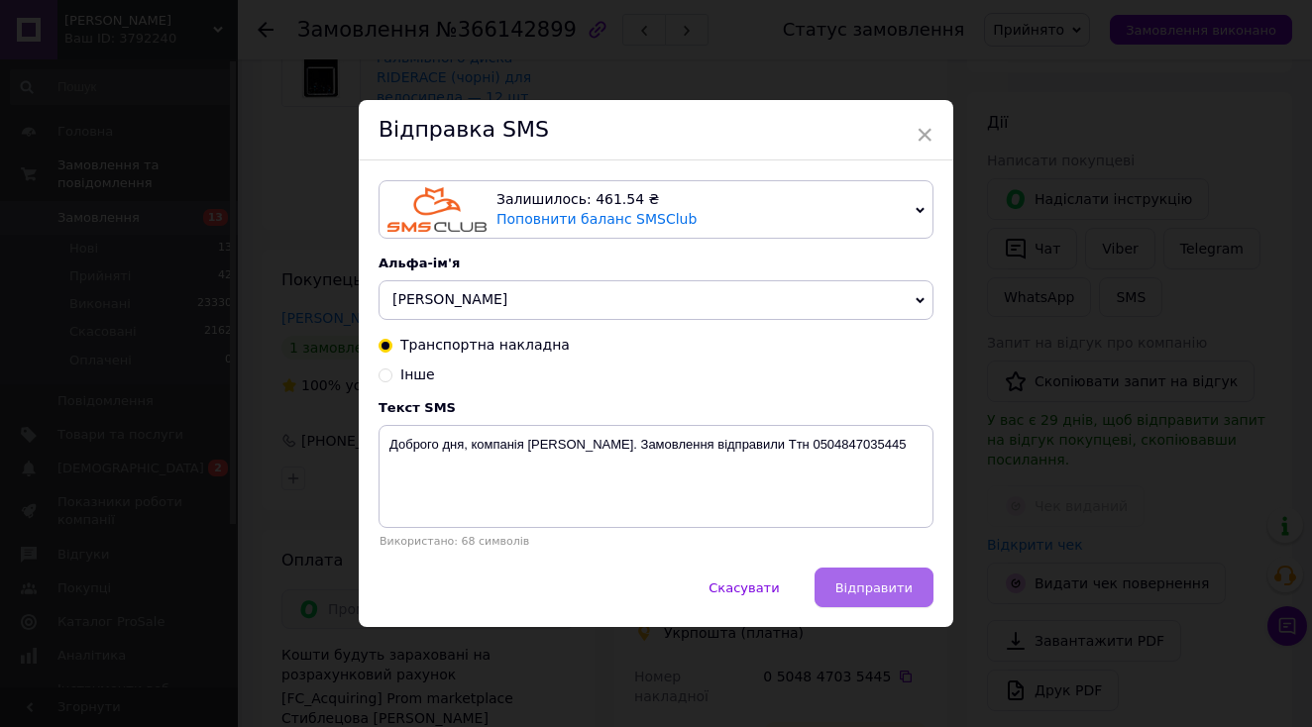
click at [857, 598] on button "Відправити" at bounding box center [874, 588] width 119 height 40
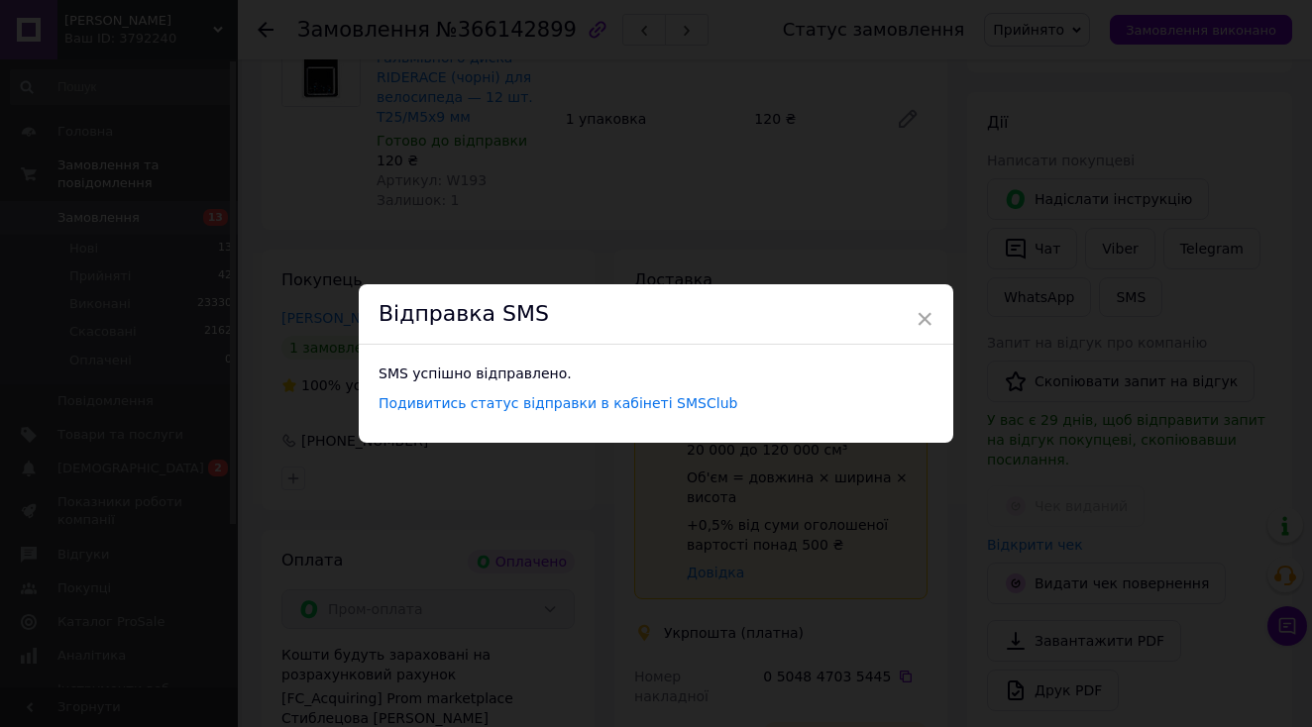
click at [1108, 96] on div "× Відправка SMS SMS успішно відправлено. Подивитись статус відправки в кабінеті…" at bounding box center [656, 363] width 1312 height 727
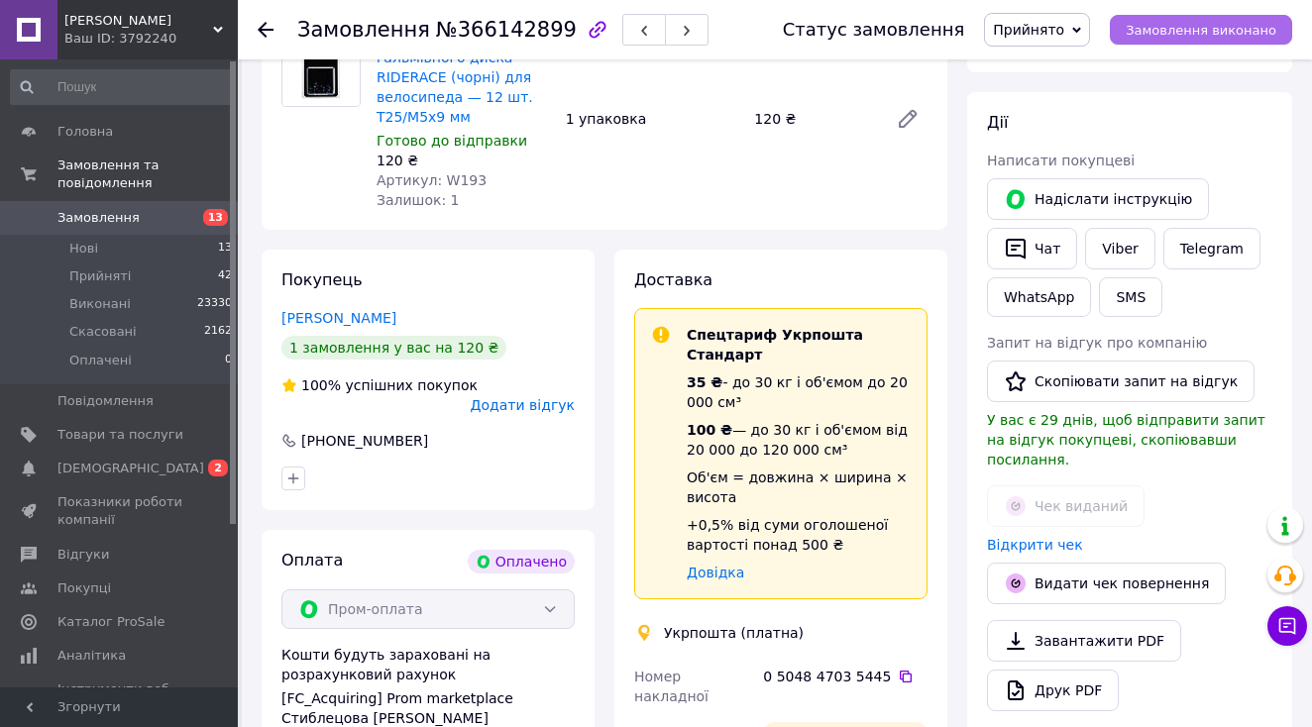
click at [1185, 42] on button "Замовлення виконано" at bounding box center [1201, 30] width 182 height 30
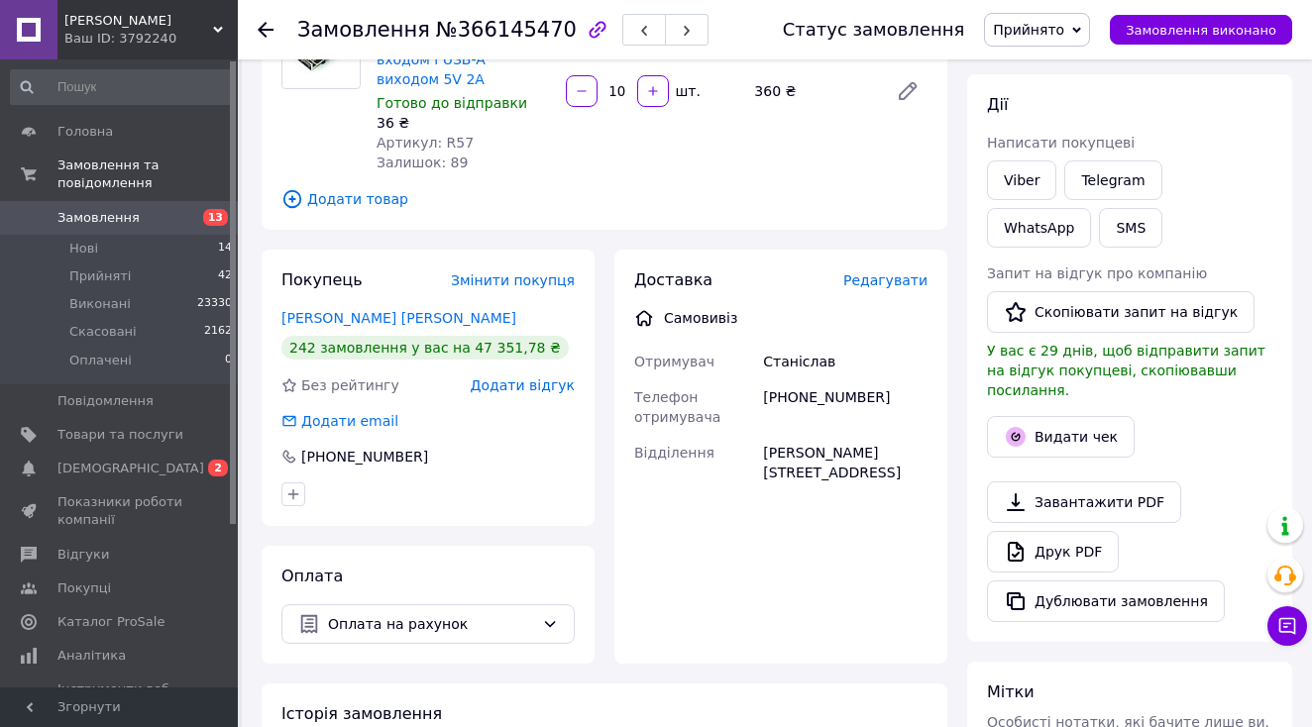
scroll to position [212, 0]
click at [1058, 415] on button "Видати чек" at bounding box center [1061, 436] width 148 height 42
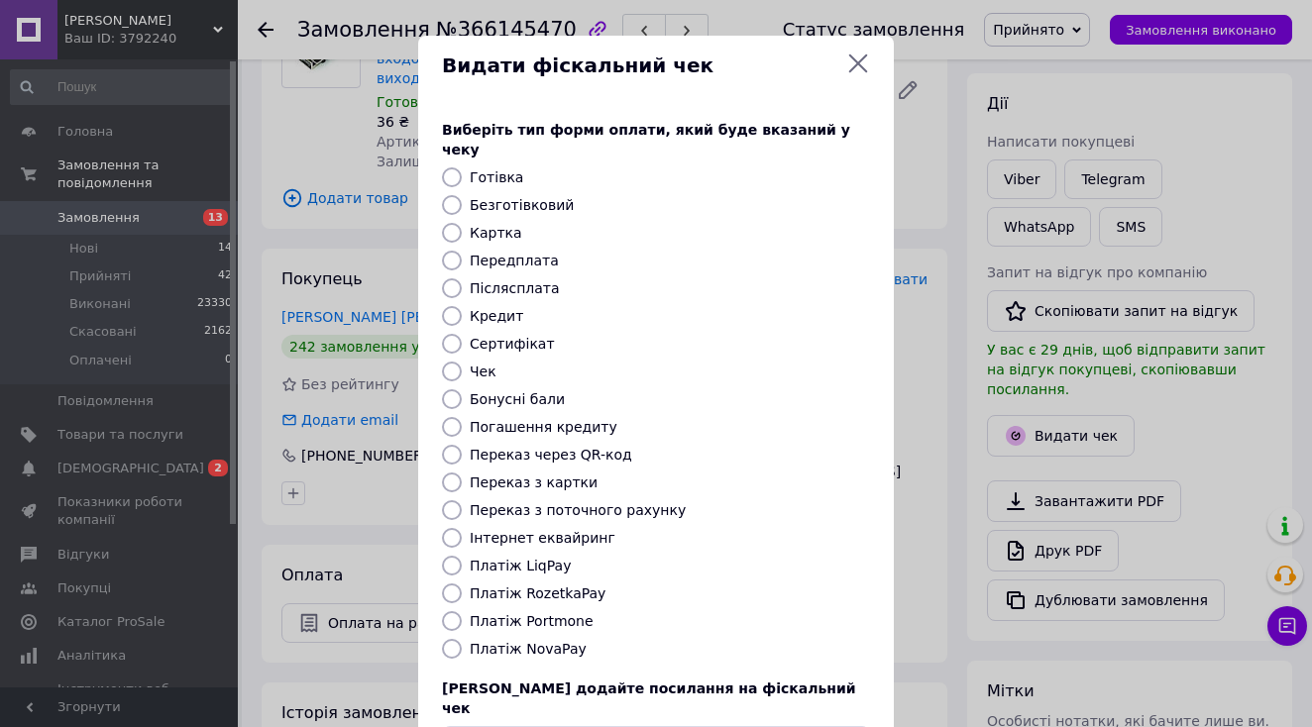
click at [575, 502] on label "Переказ з поточного рахунку" at bounding box center [578, 510] width 216 height 16
click at [462, 500] on input "Переказ з поточного рахунку" at bounding box center [452, 510] width 20 height 20
radio input "true"
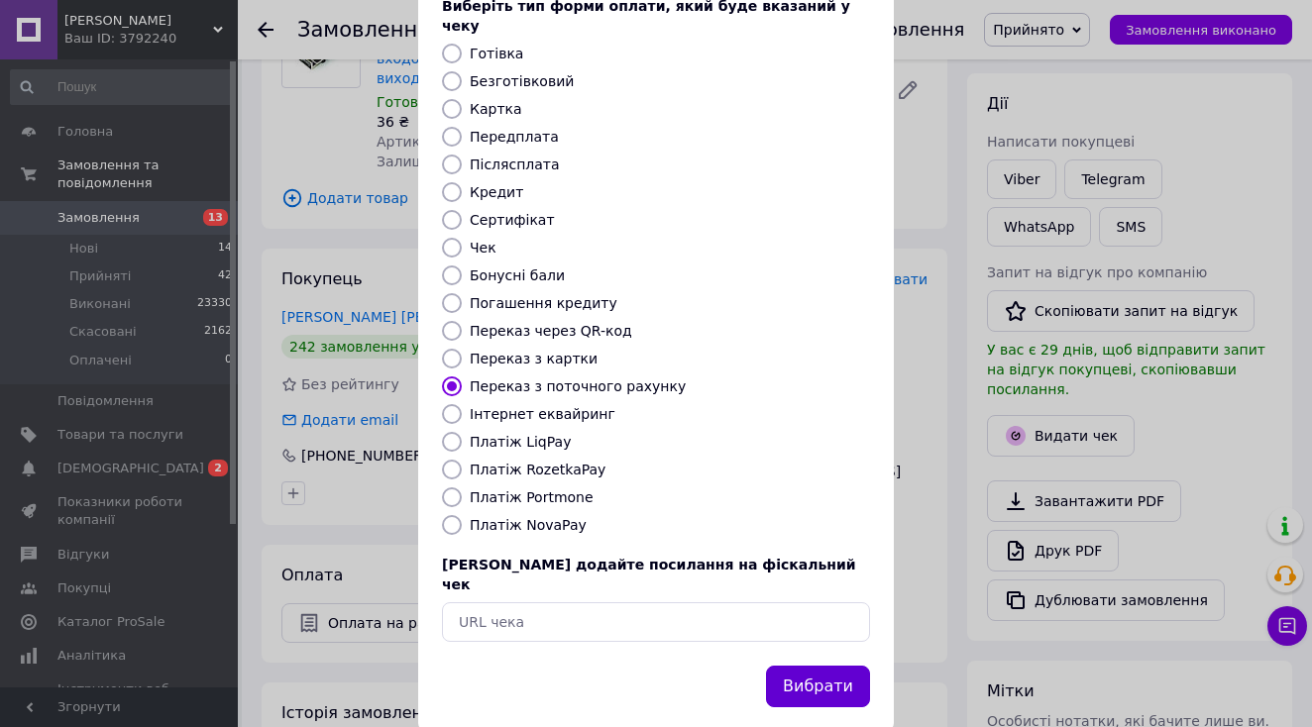
scroll to position [123, 0]
click at [786, 667] on button "Вибрати" at bounding box center [818, 688] width 104 height 43
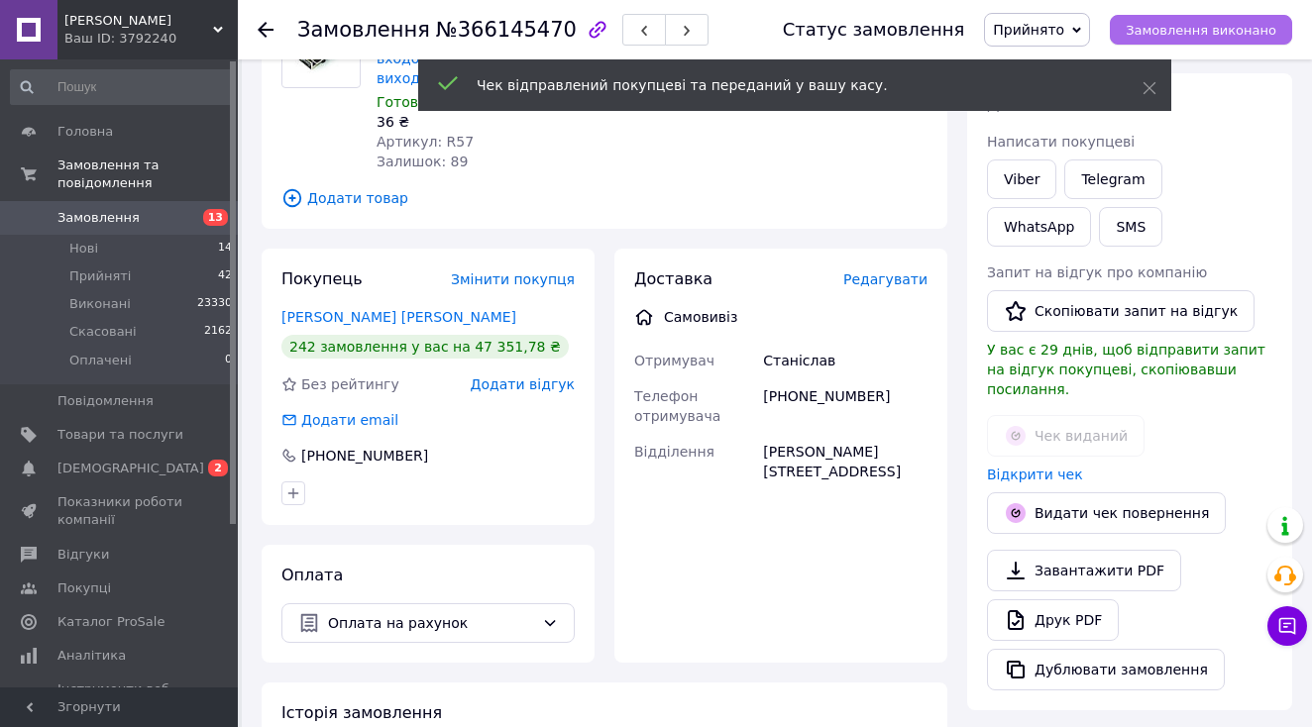
click at [1200, 32] on span "Замовлення виконано" at bounding box center [1201, 30] width 151 height 15
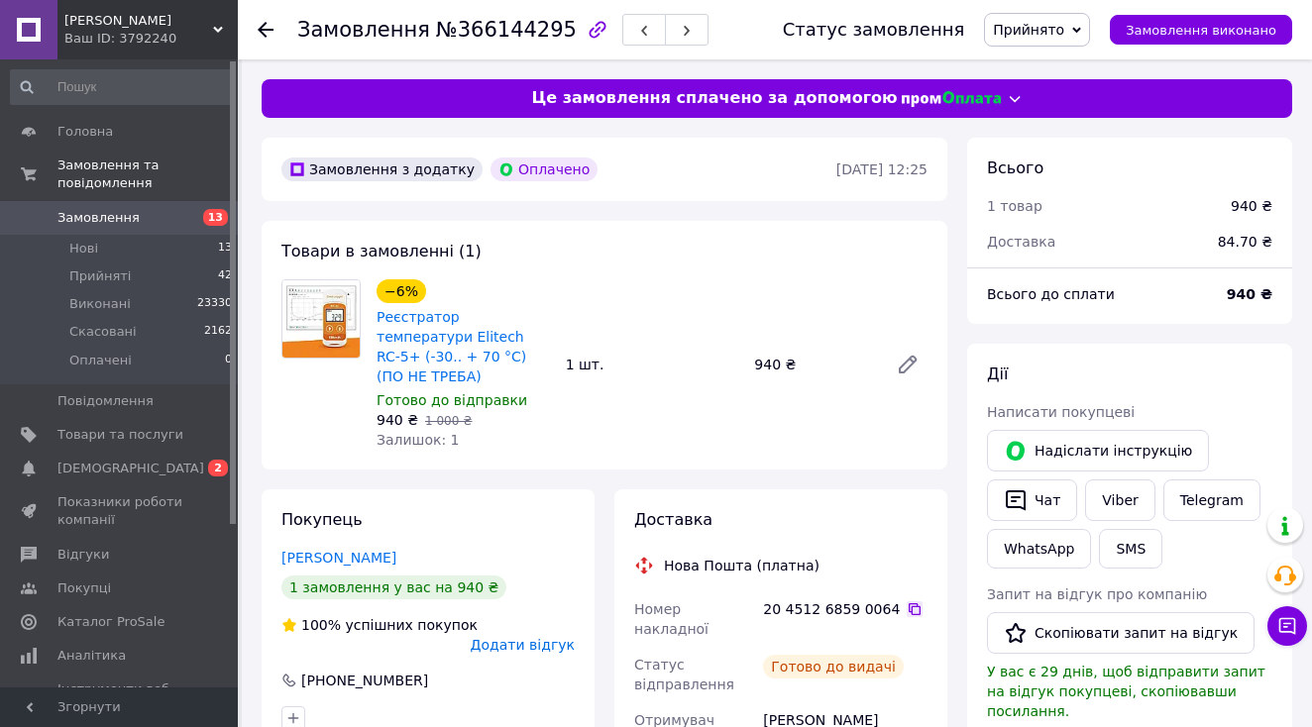
click at [908, 602] on icon at bounding box center [915, 610] width 16 height 16
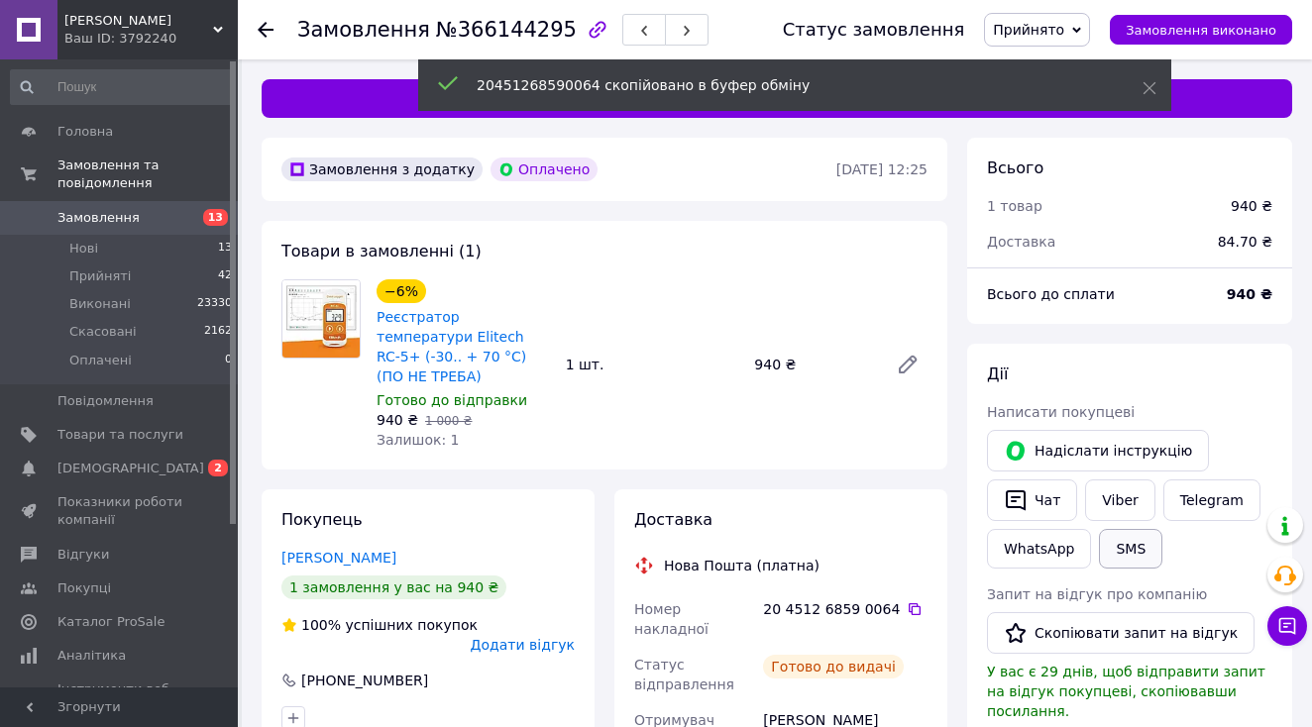
click at [1131, 551] on button "SMS" at bounding box center [1130, 549] width 63 height 40
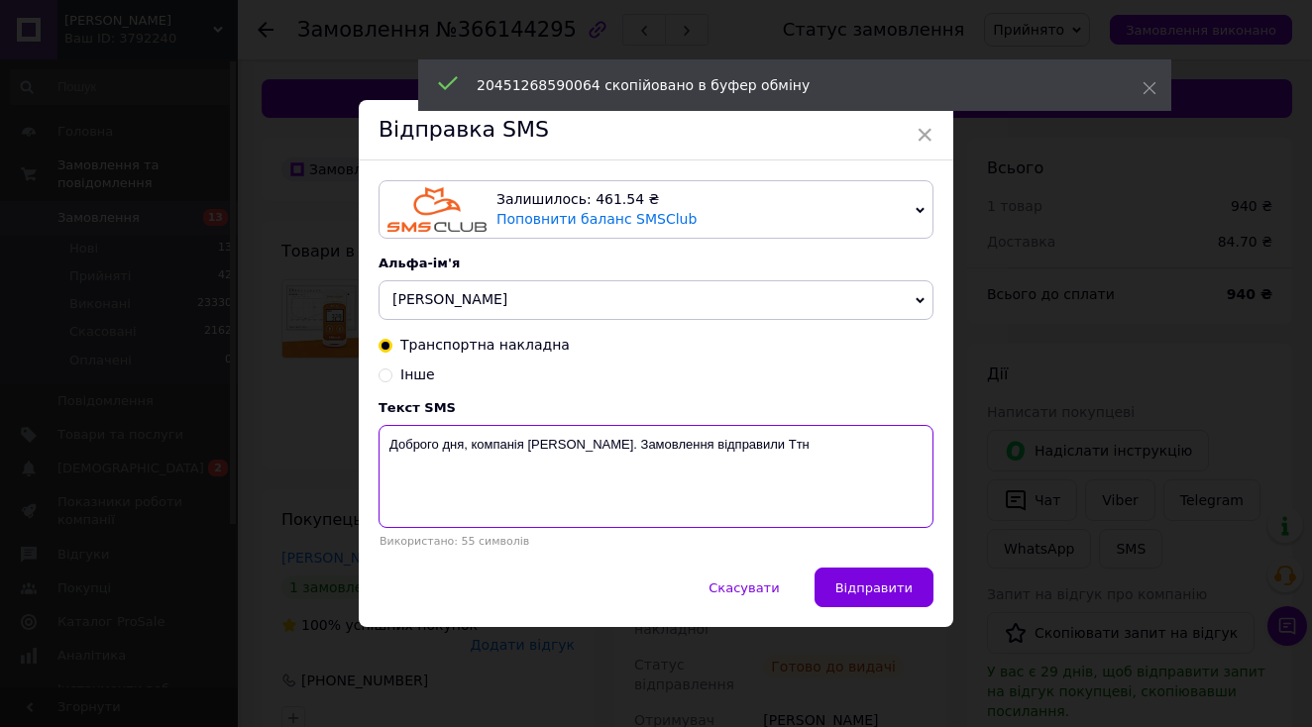
click at [821, 526] on textarea "Доброго дня, компанія [PERSON_NAME]. Замовлення відправили Ттн" at bounding box center [656, 476] width 555 height 103
paste textarea "20451268590064"
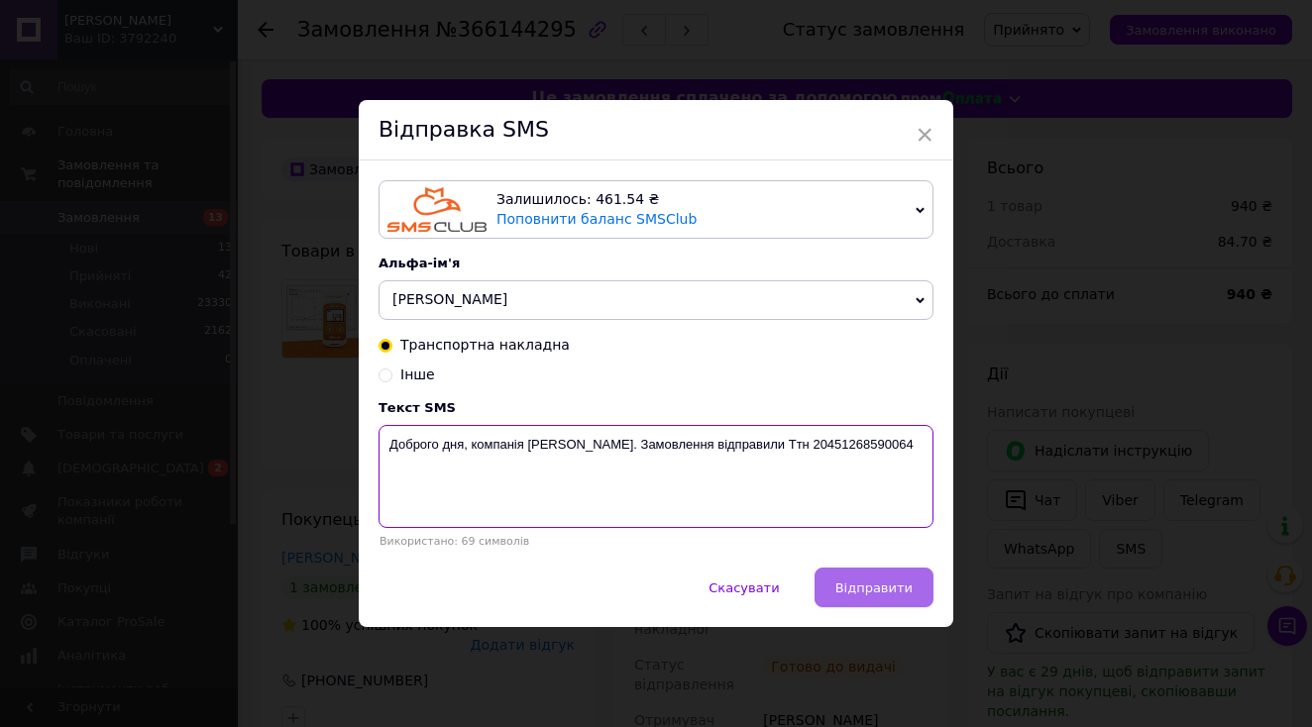
type textarea "Доброго дня, компанія Medor. Замовлення відправили Ттн 20451268590064"
click at [880, 573] on button "Відправити" at bounding box center [874, 588] width 119 height 40
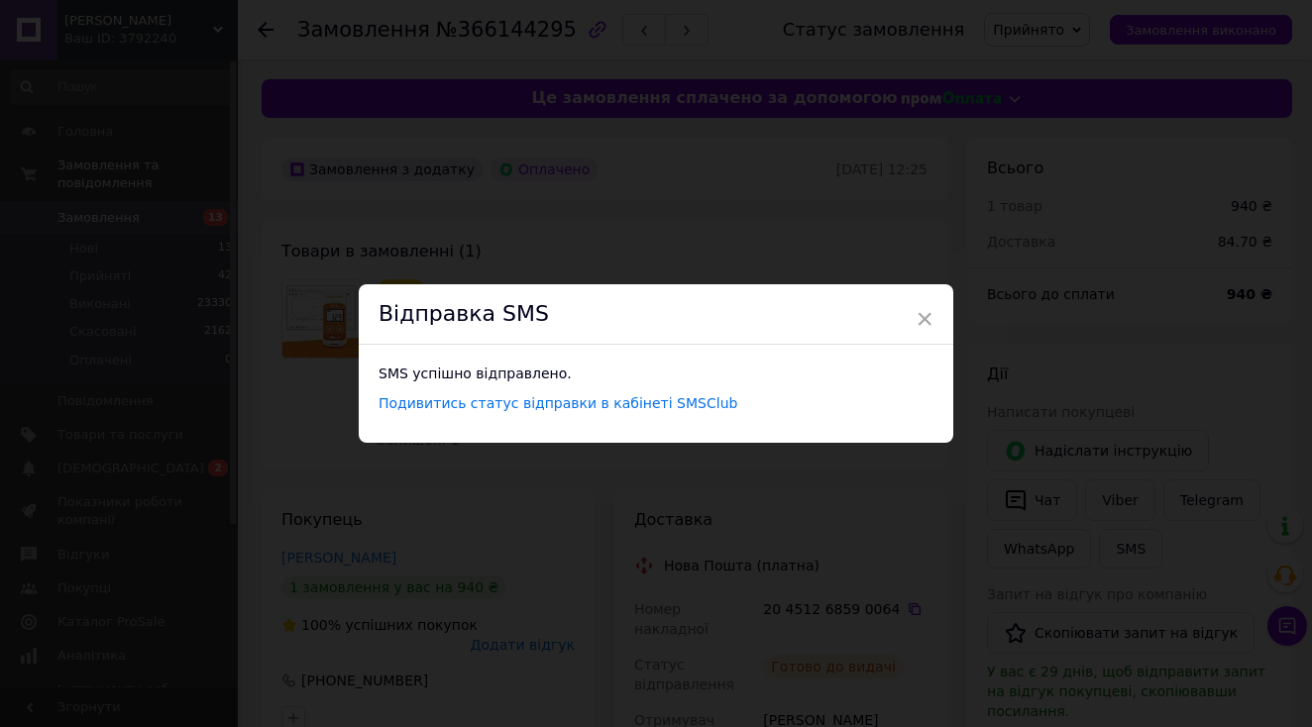
click at [1028, 430] on div "× Відправка SMS SMS успішно відправлено. Подивитись статус відправки в кабінеті…" at bounding box center [656, 363] width 1312 height 727
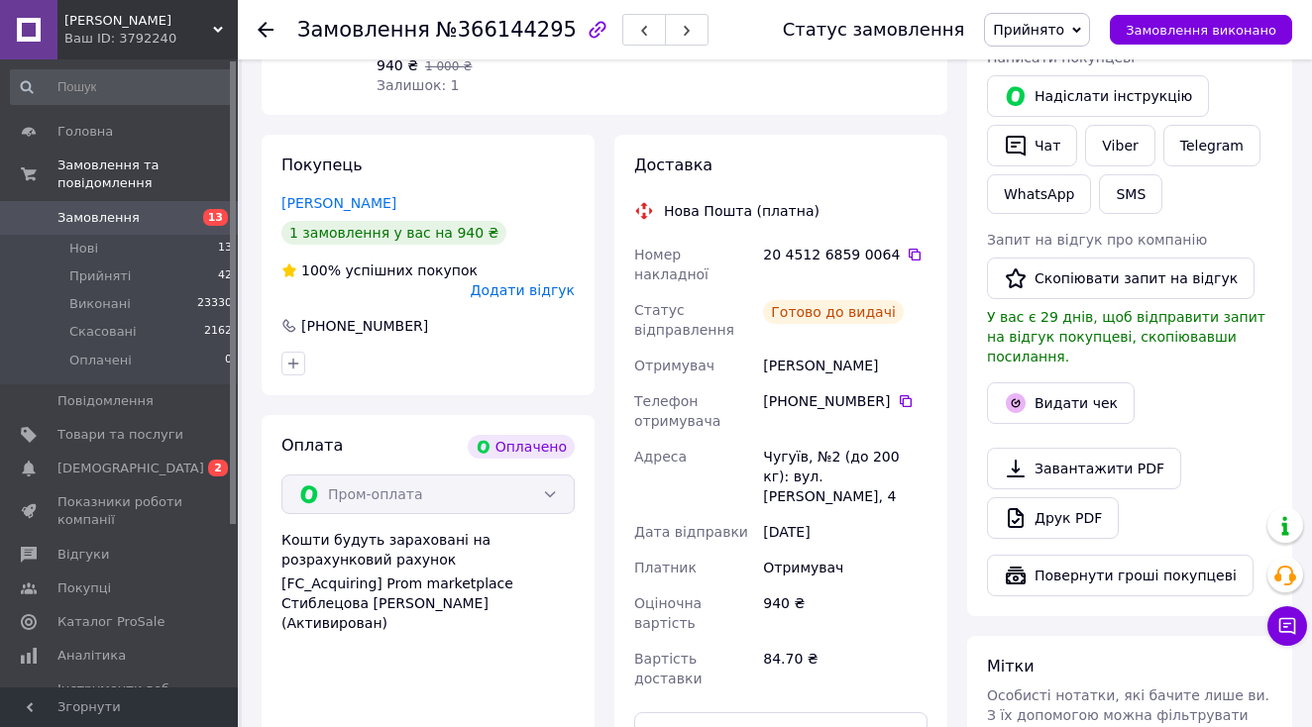
scroll to position [367, 0]
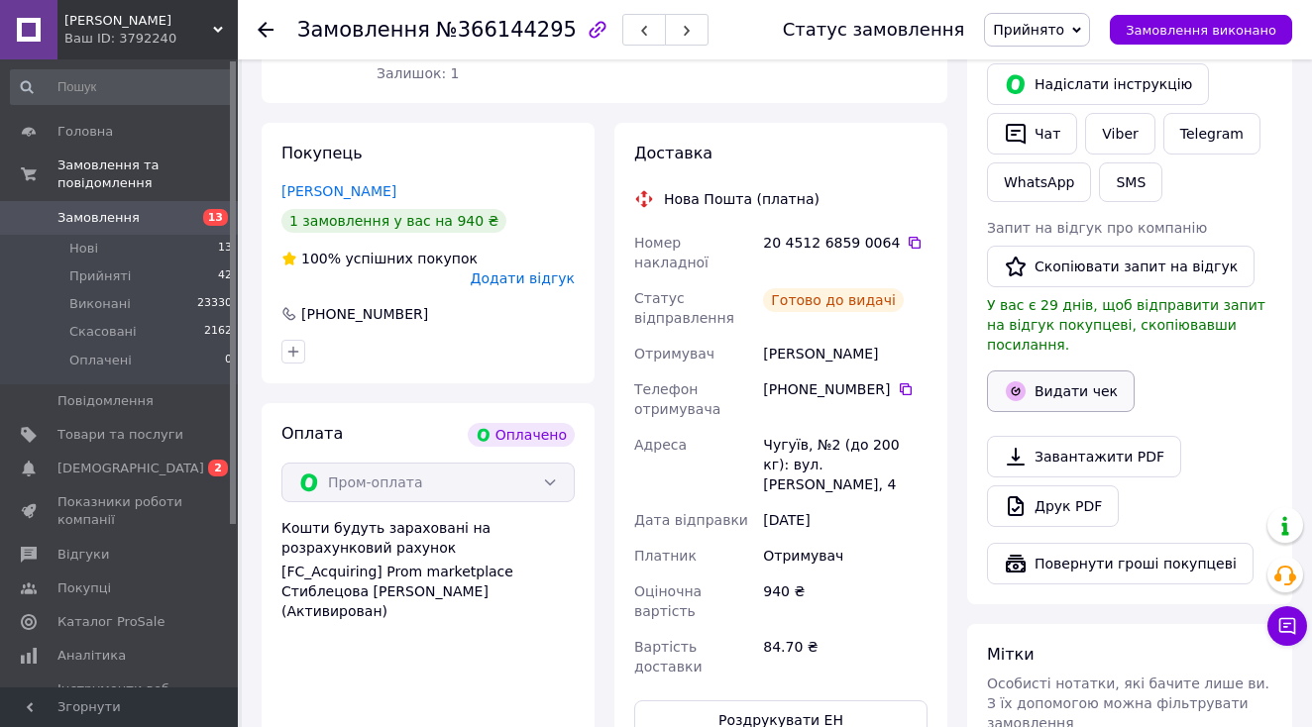
click at [1053, 375] on button "Видати чек" at bounding box center [1061, 392] width 148 height 42
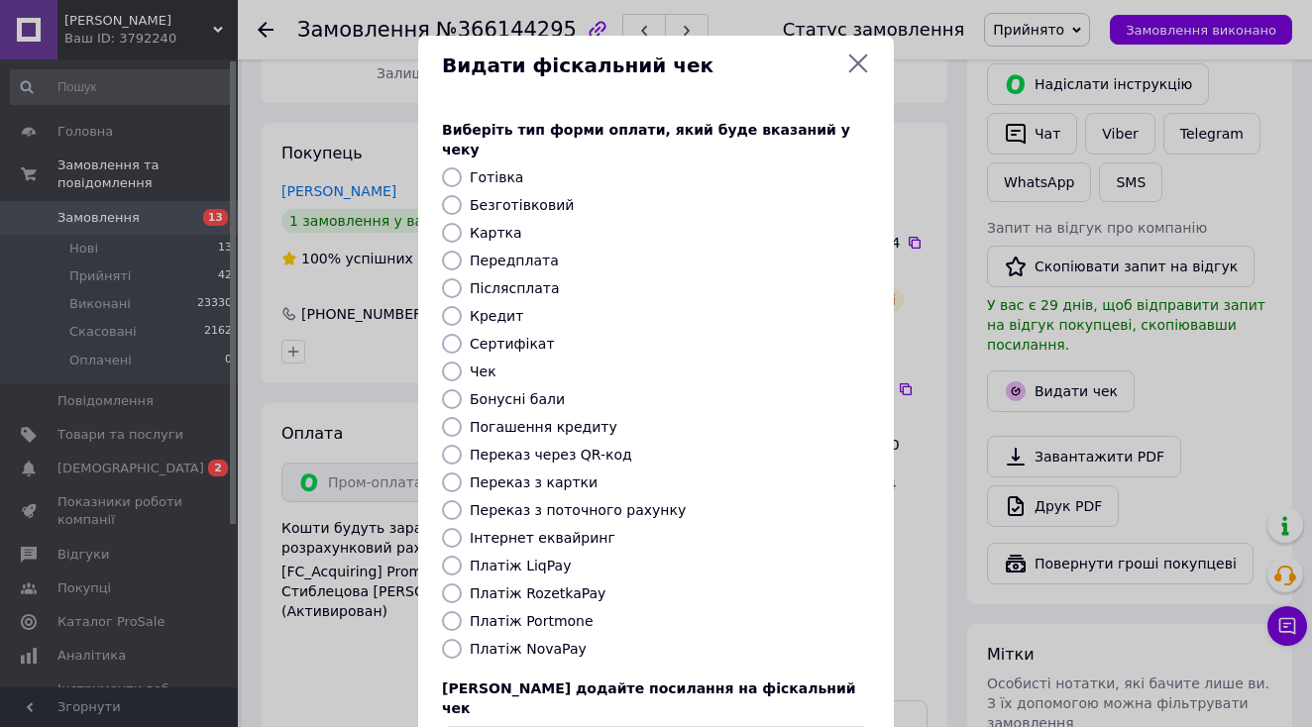
click at [554, 586] on label "Платіж RozetkaPay" at bounding box center [538, 594] width 136 height 16
click at [462, 584] on input "Платіж RozetkaPay" at bounding box center [452, 594] width 20 height 20
radio input "true"
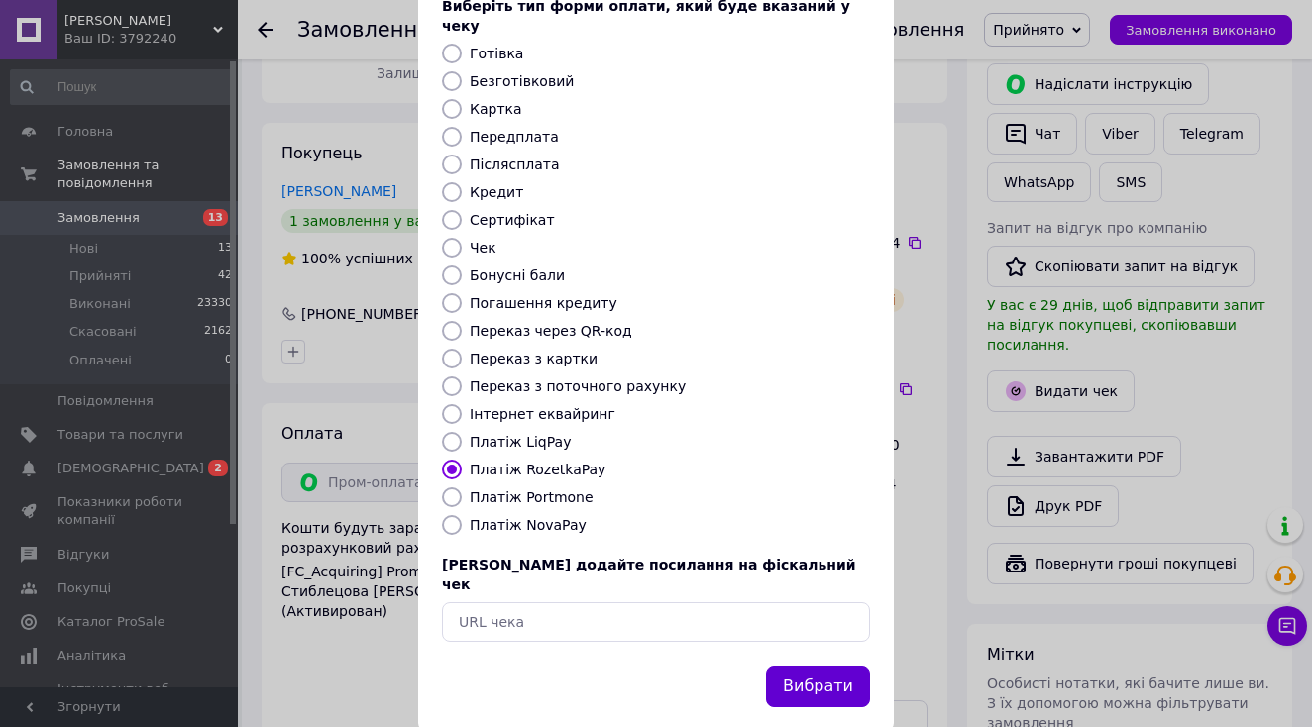
scroll to position [123, 0]
click at [805, 667] on button "Вибрати" at bounding box center [818, 688] width 104 height 43
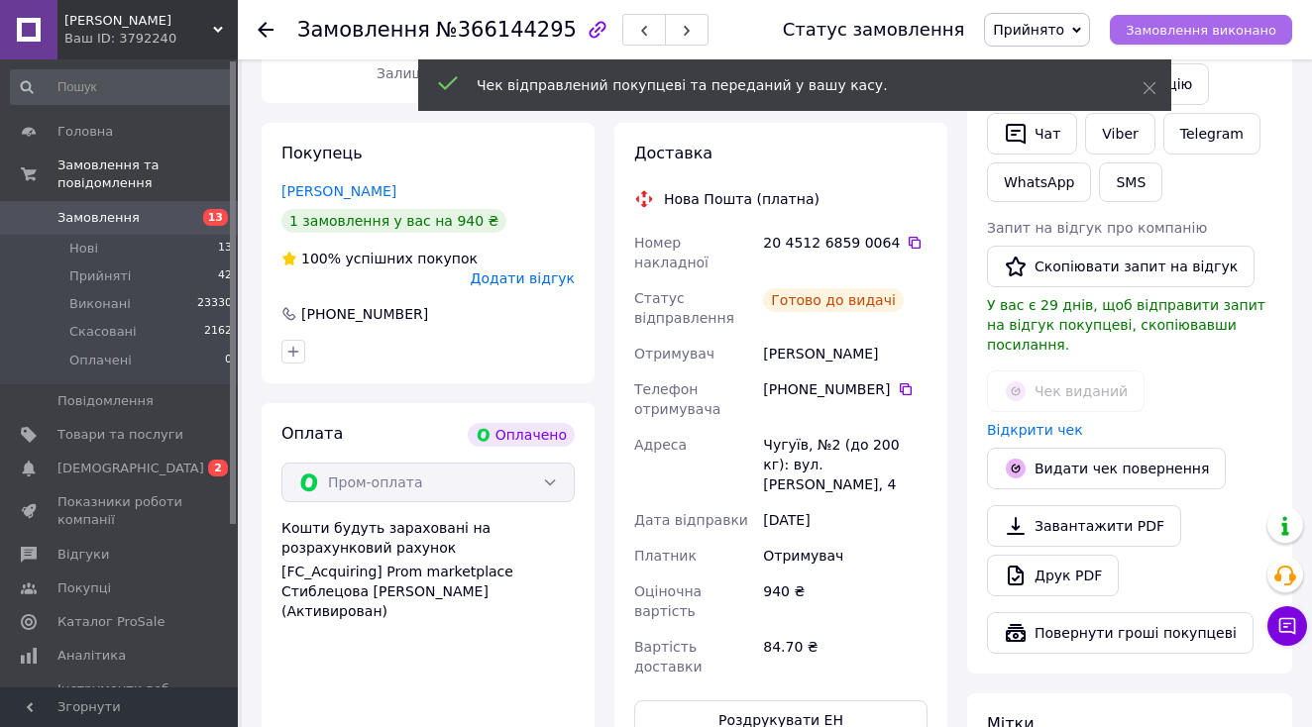
click at [1216, 32] on span "Замовлення виконано" at bounding box center [1201, 30] width 151 height 15
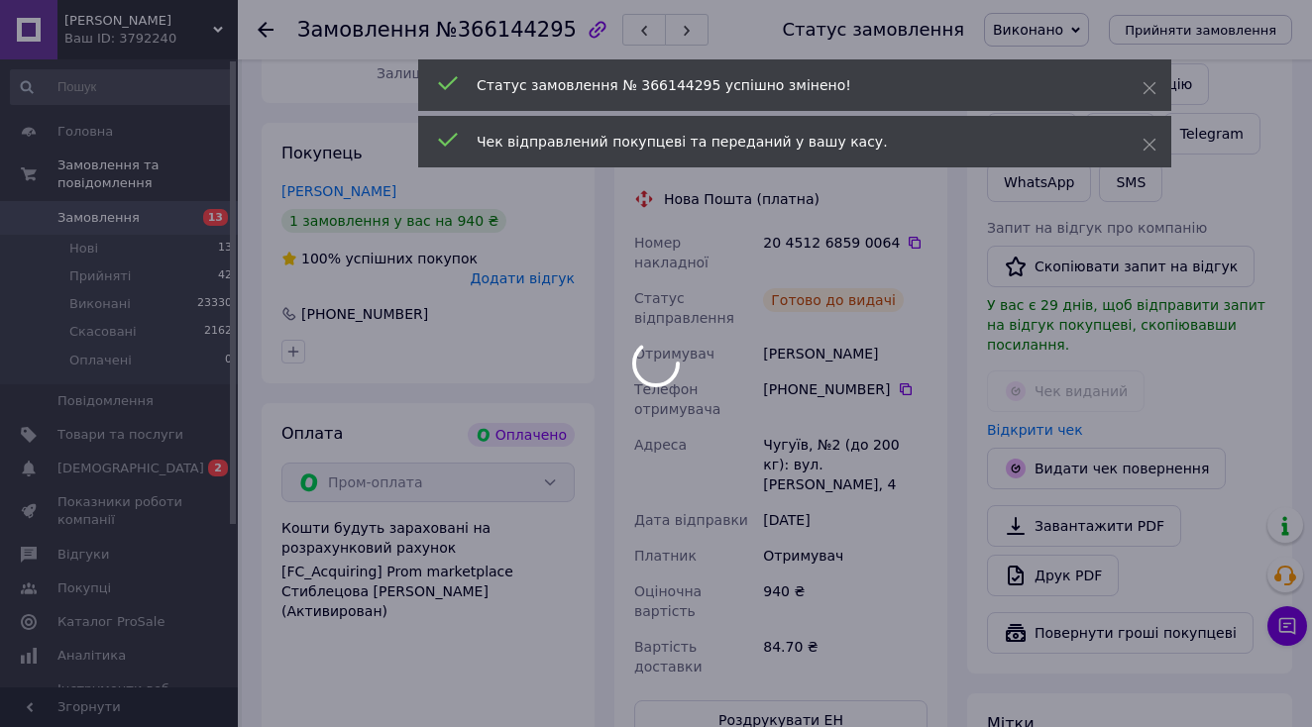
scroll to position [59, 0]
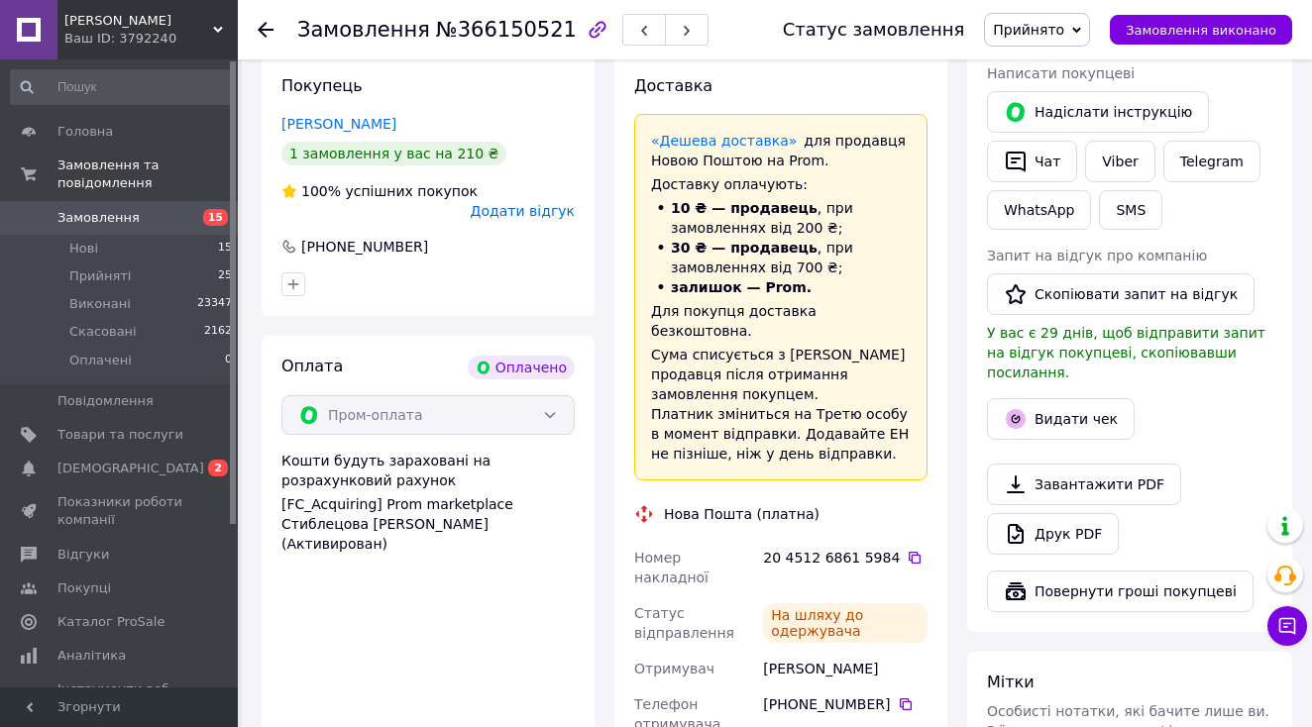
scroll to position [409, 0]
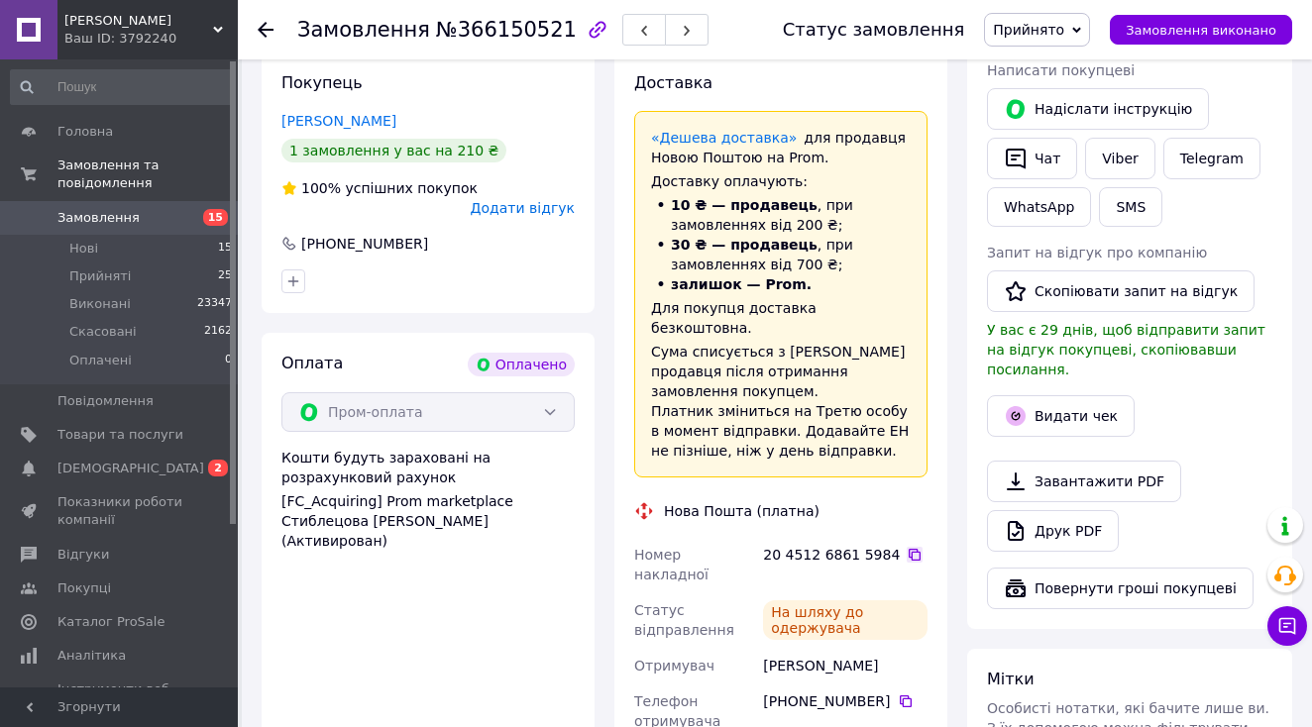
click at [909, 549] on icon at bounding box center [915, 555] width 12 height 12
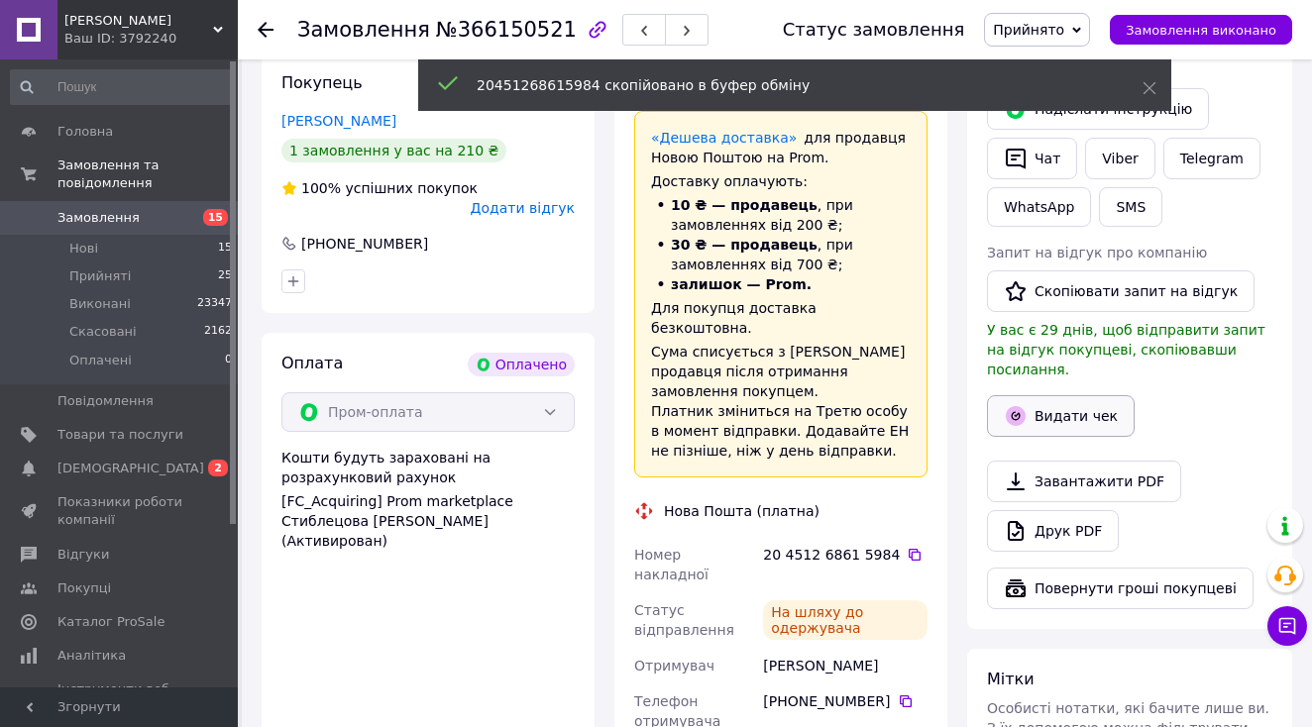
click at [1084, 395] on button "Видати чек" at bounding box center [1061, 416] width 148 height 42
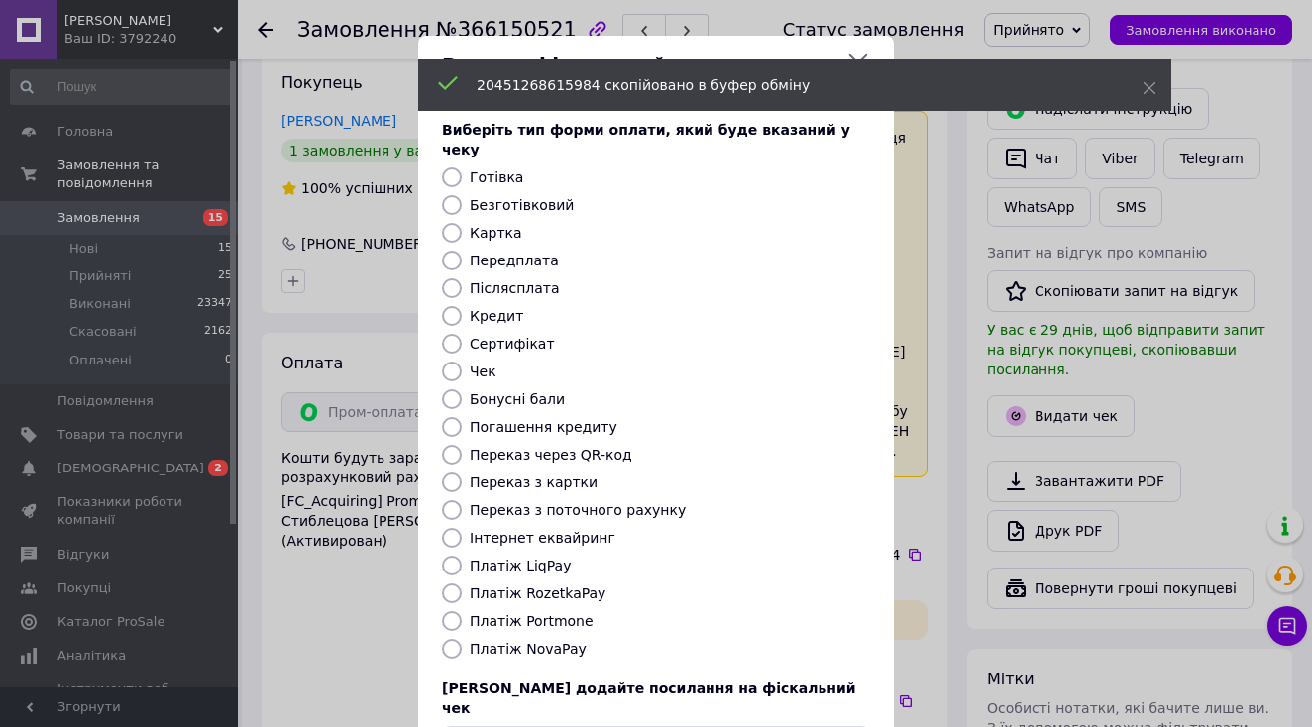
click at [583, 586] on label "Платіж RozetkaPay" at bounding box center [538, 594] width 136 height 16
click at [462, 584] on input "Платіж RozetkaPay" at bounding box center [452, 594] width 20 height 20
radio input "true"
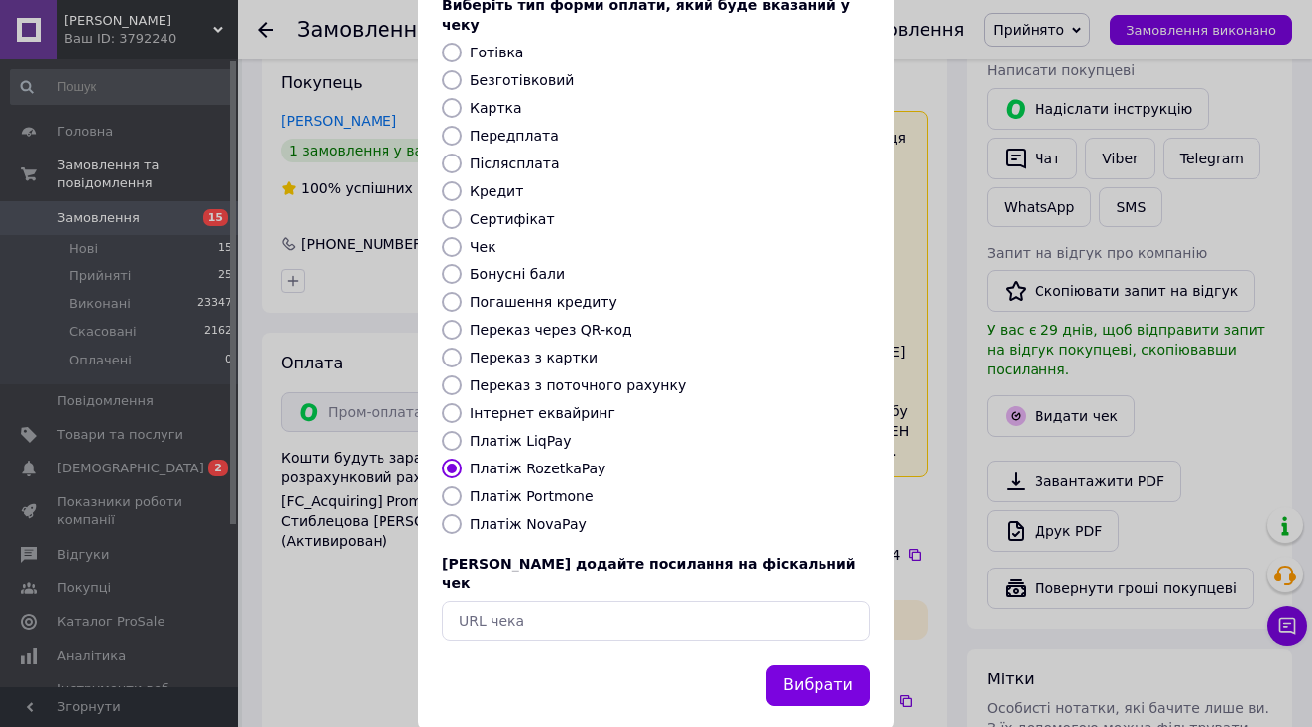
scroll to position [123, 0]
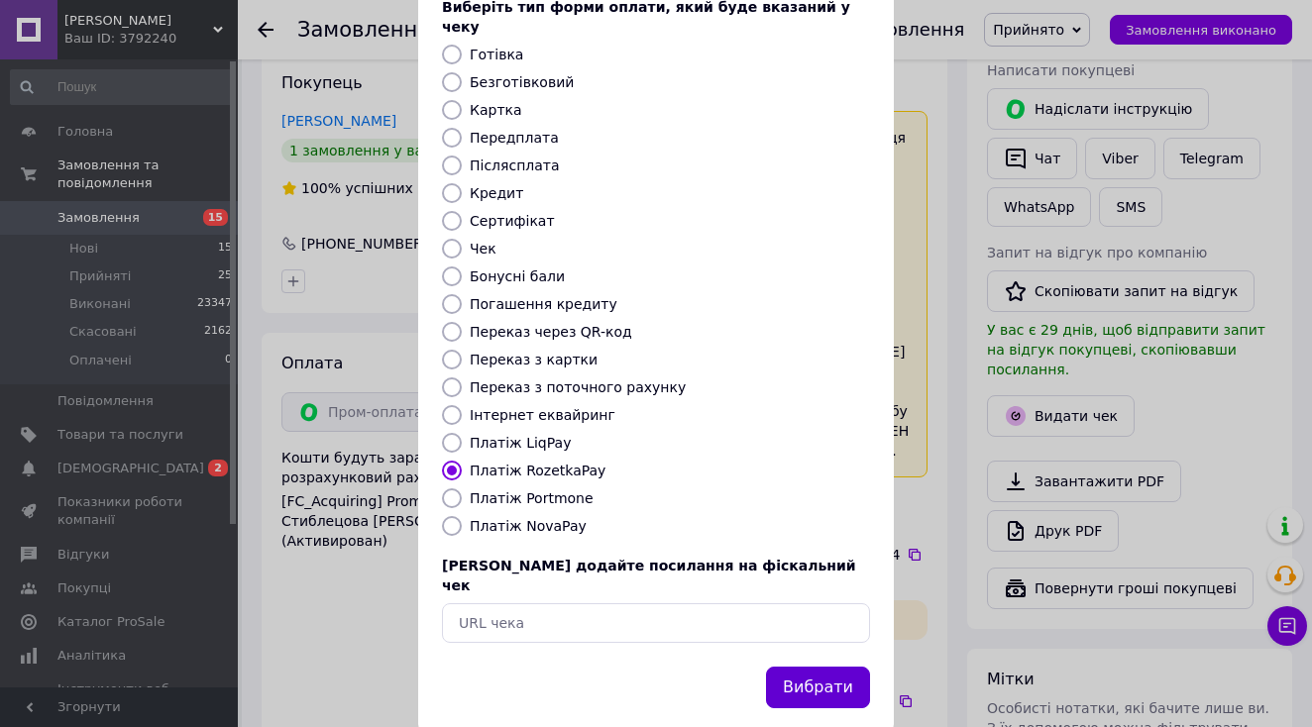
click at [798, 667] on button "Вибрати" at bounding box center [818, 688] width 104 height 43
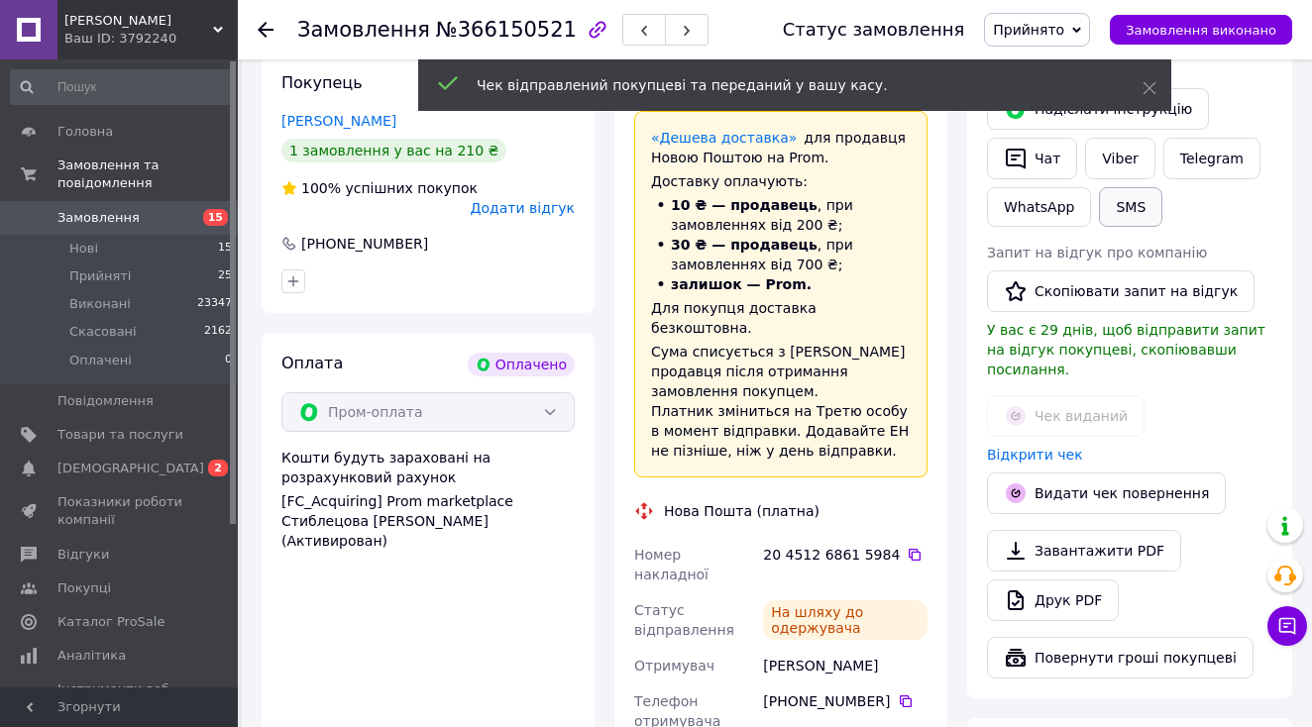
click at [1128, 210] on button "SMS" at bounding box center [1130, 207] width 63 height 40
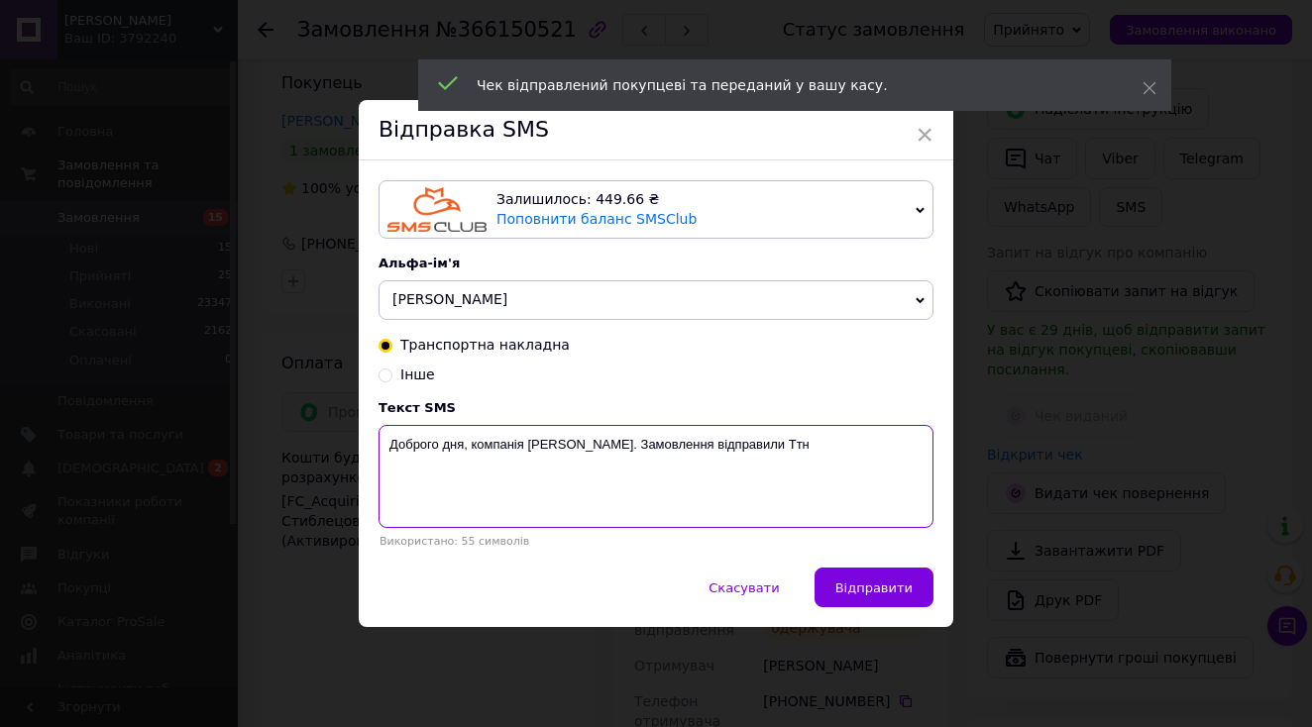
click at [868, 495] on textarea "Доброго дня, компанія [PERSON_NAME]. Замовлення відправили Ттн" at bounding box center [656, 476] width 555 height 103
paste textarea "20451268615984"
type textarea "Доброго дня, компанія [PERSON_NAME]. Замовлення відправили Ттн 20451268615984"
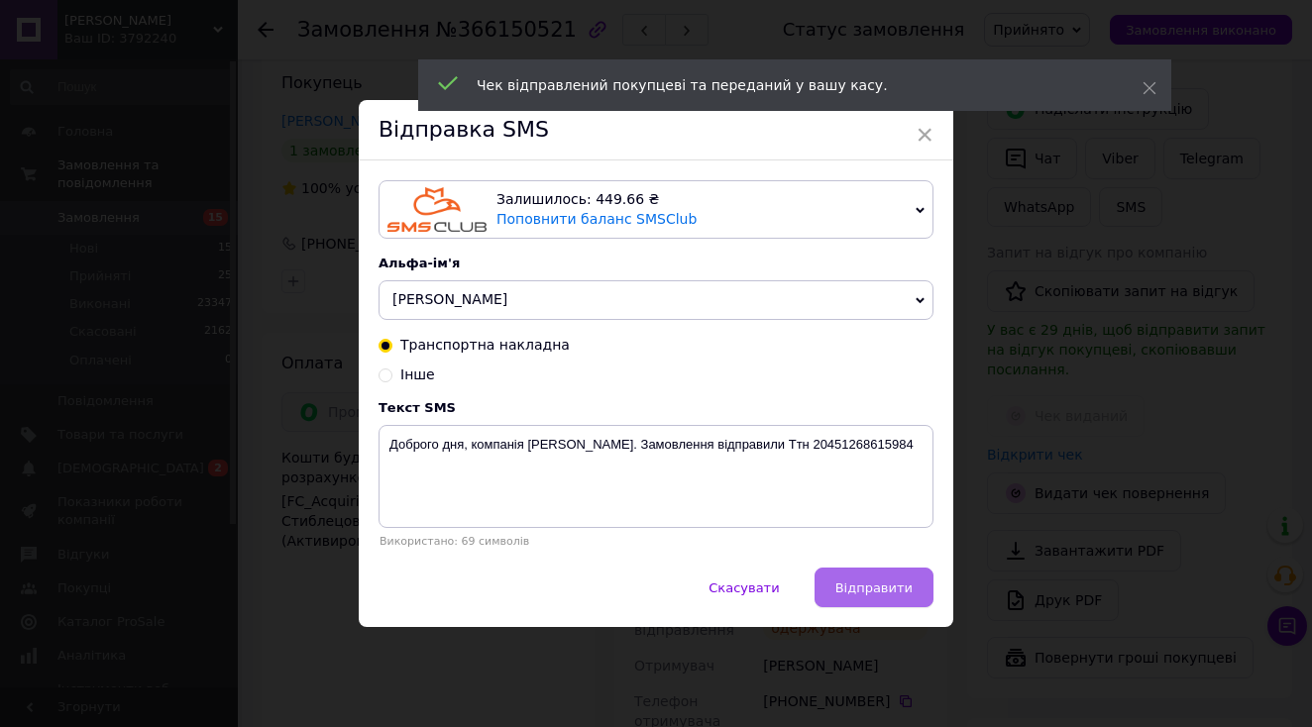
click at [878, 581] on span "Відправити" at bounding box center [873, 588] width 77 height 15
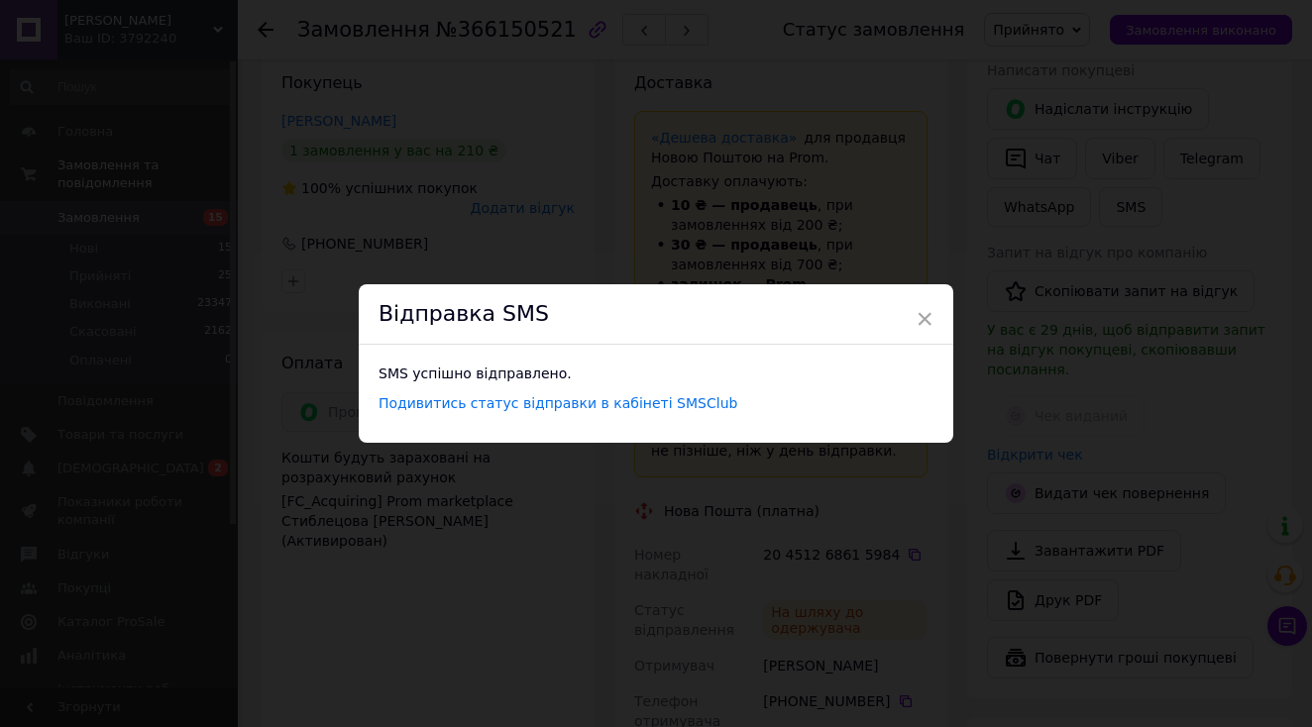
click at [1030, 141] on div "× Відправка SMS SMS успішно відправлено. Подивитись статус відправки в кабінеті…" at bounding box center [656, 363] width 1312 height 727
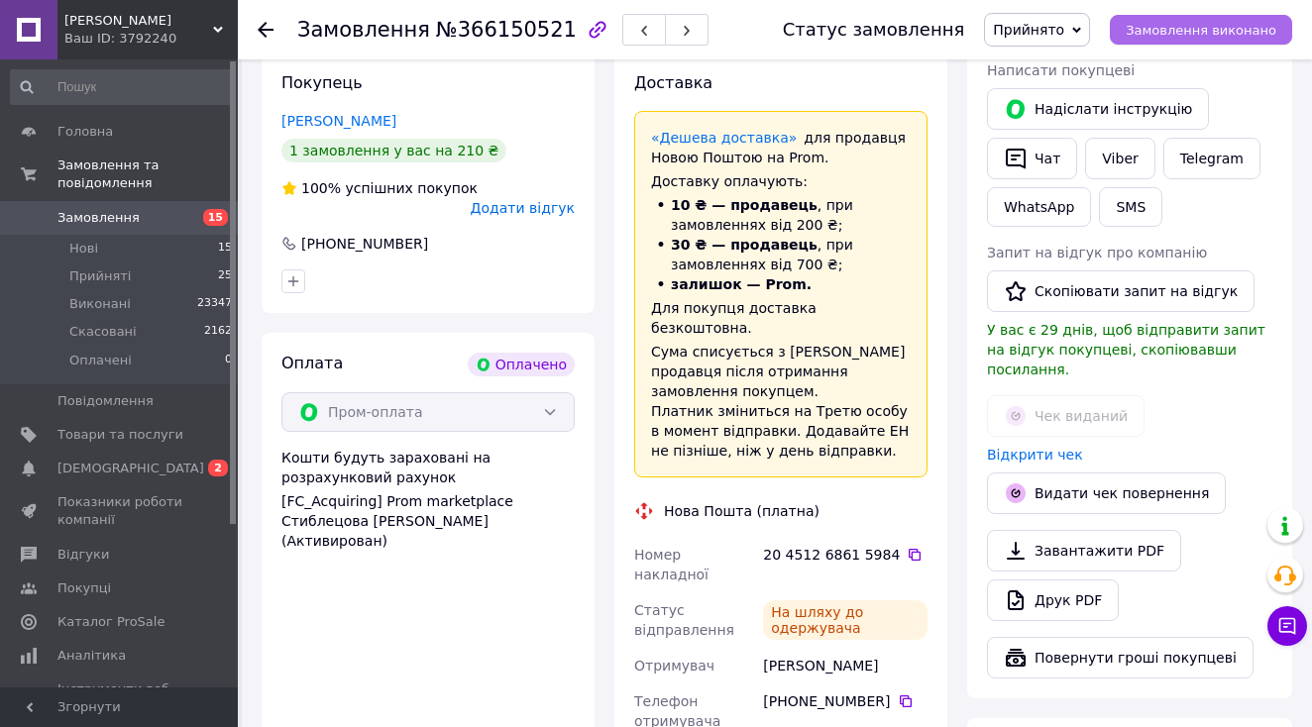
click at [1170, 33] on span "Замовлення виконано" at bounding box center [1201, 30] width 151 height 15
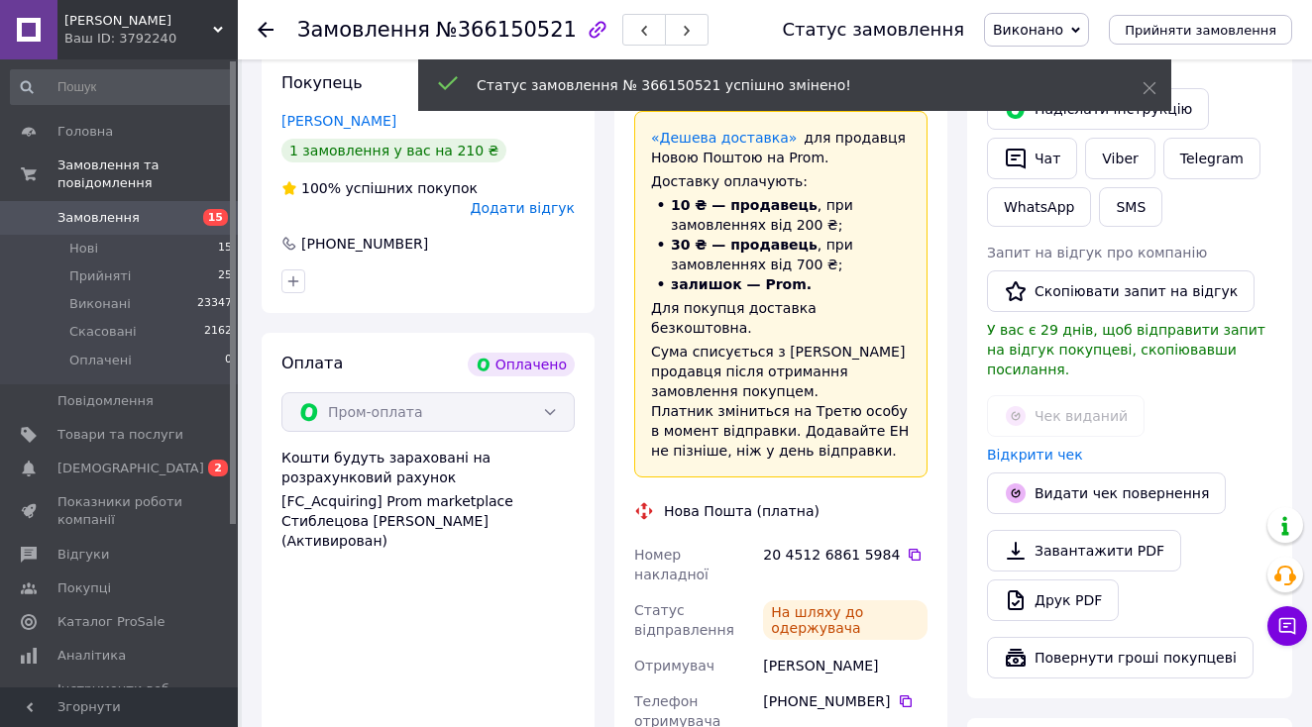
scroll to position [127, 0]
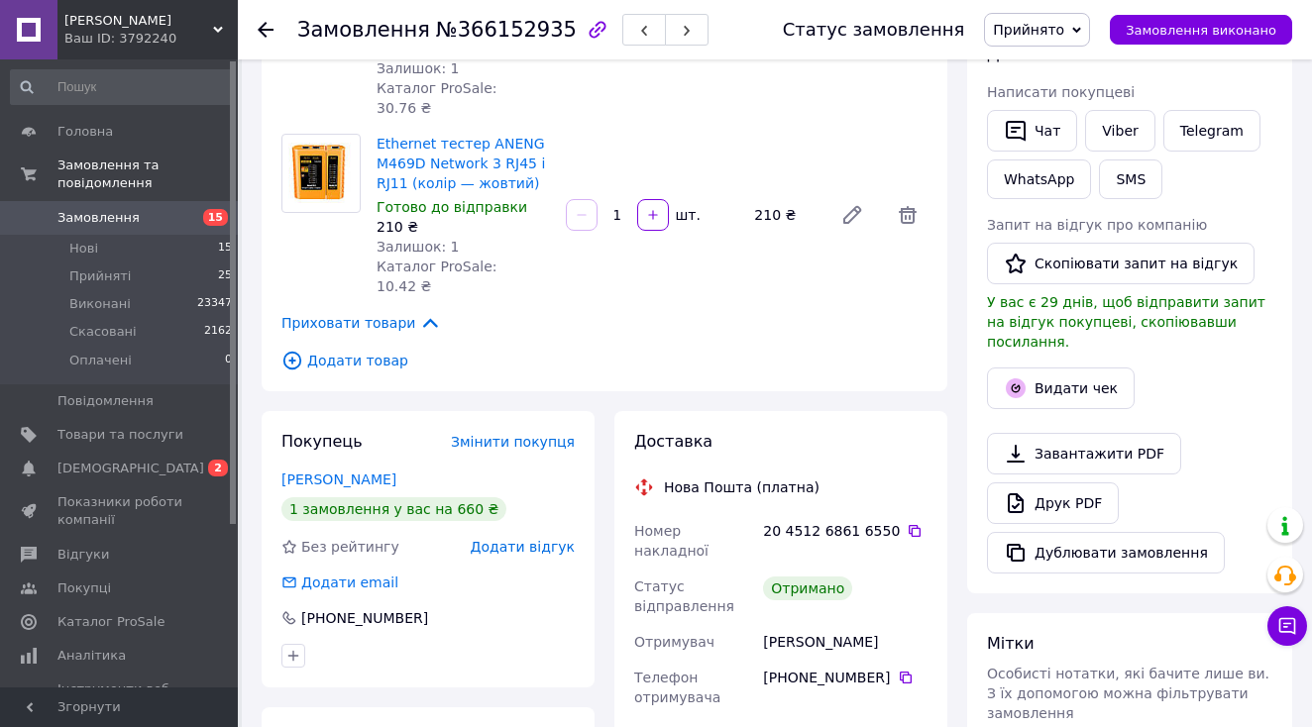
scroll to position [400, 0]
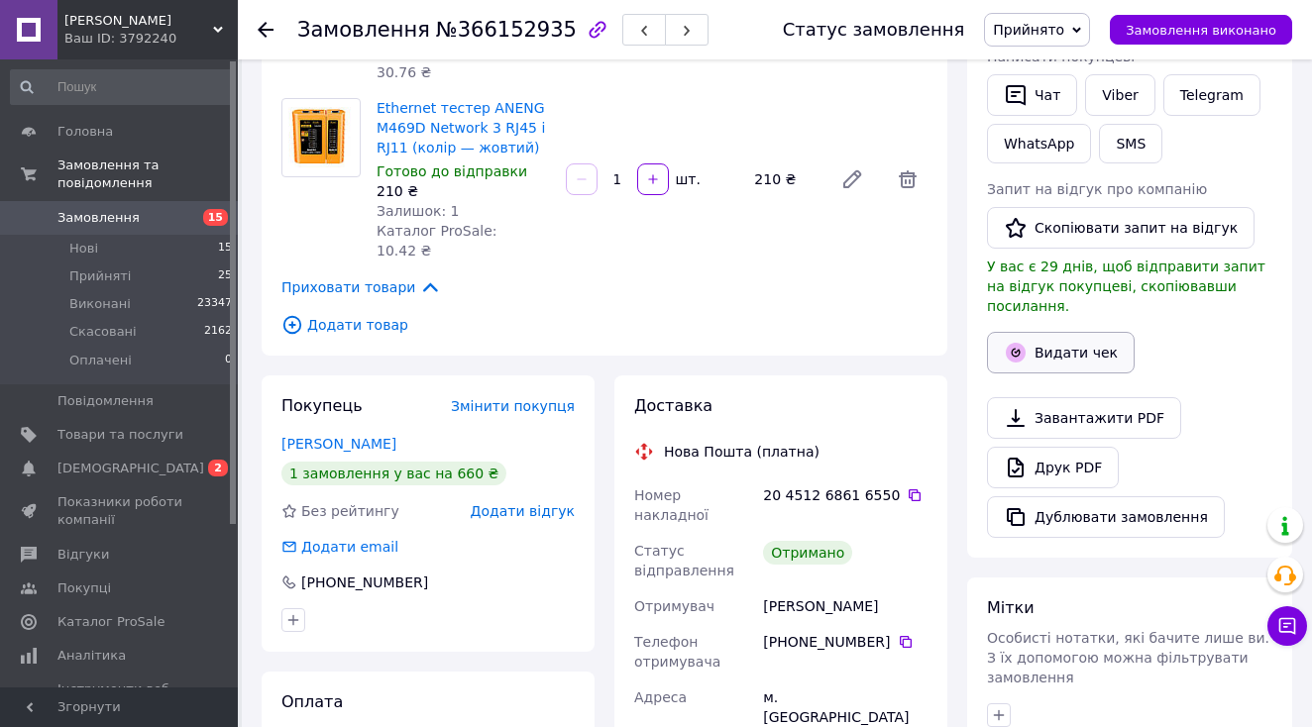
click at [1028, 332] on button "Видати чек" at bounding box center [1061, 353] width 148 height 42
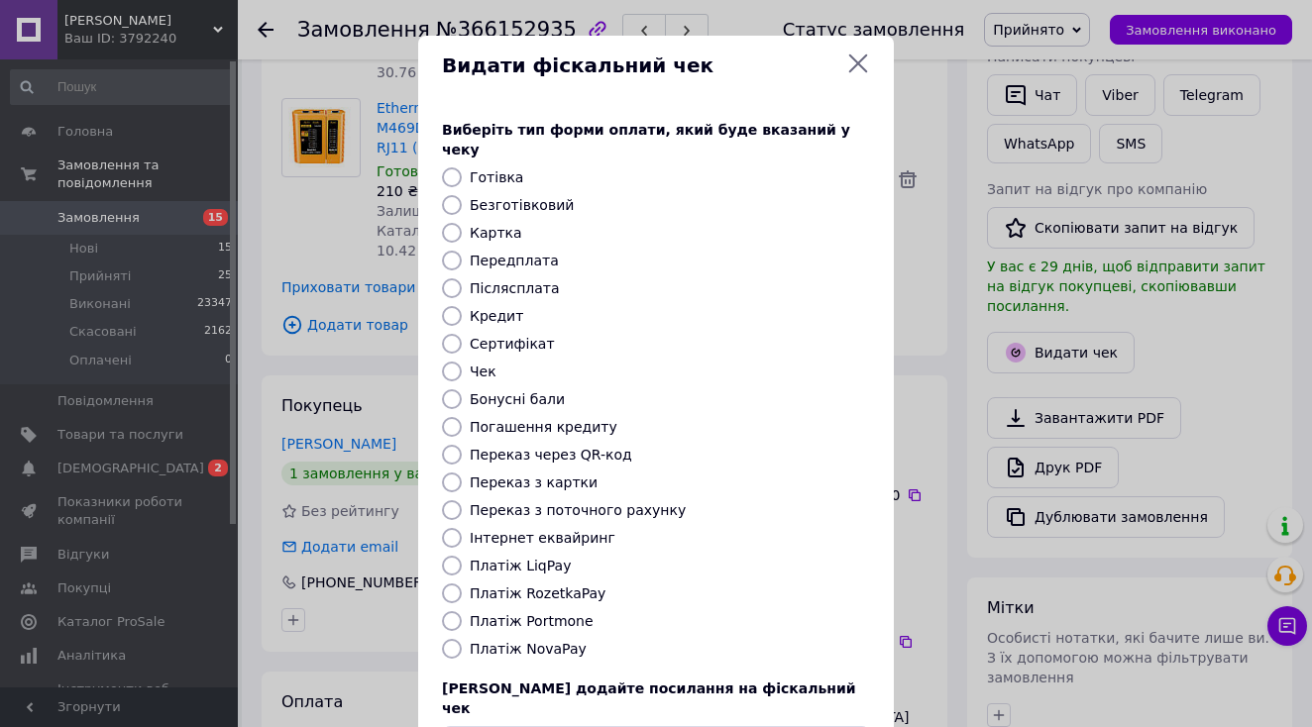
click at [544, 641] on label "Платіж NovaPay" at bounding box center [528, 649] width 117 height 16
click at [462, 639] on input "Платіж NovaPay" at bounding box center [452, 649] width 20 height 20
radio input "true"
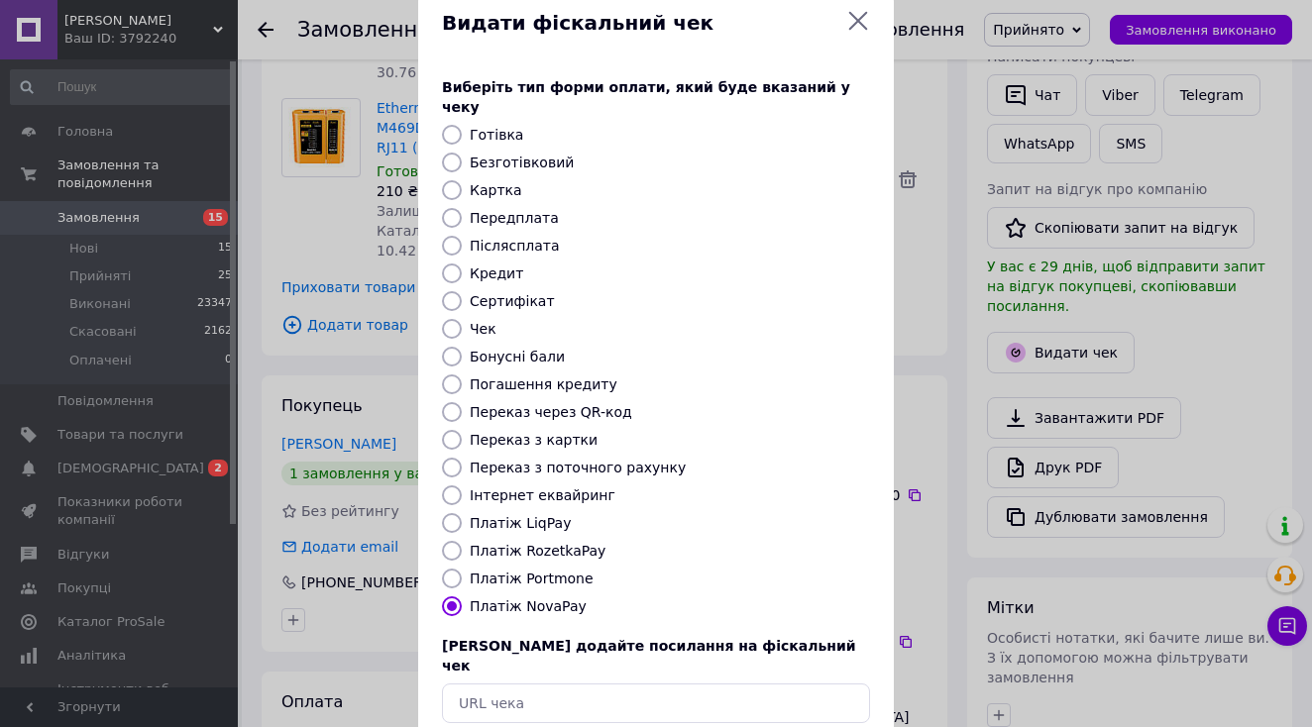
scroll to position [123, 0]
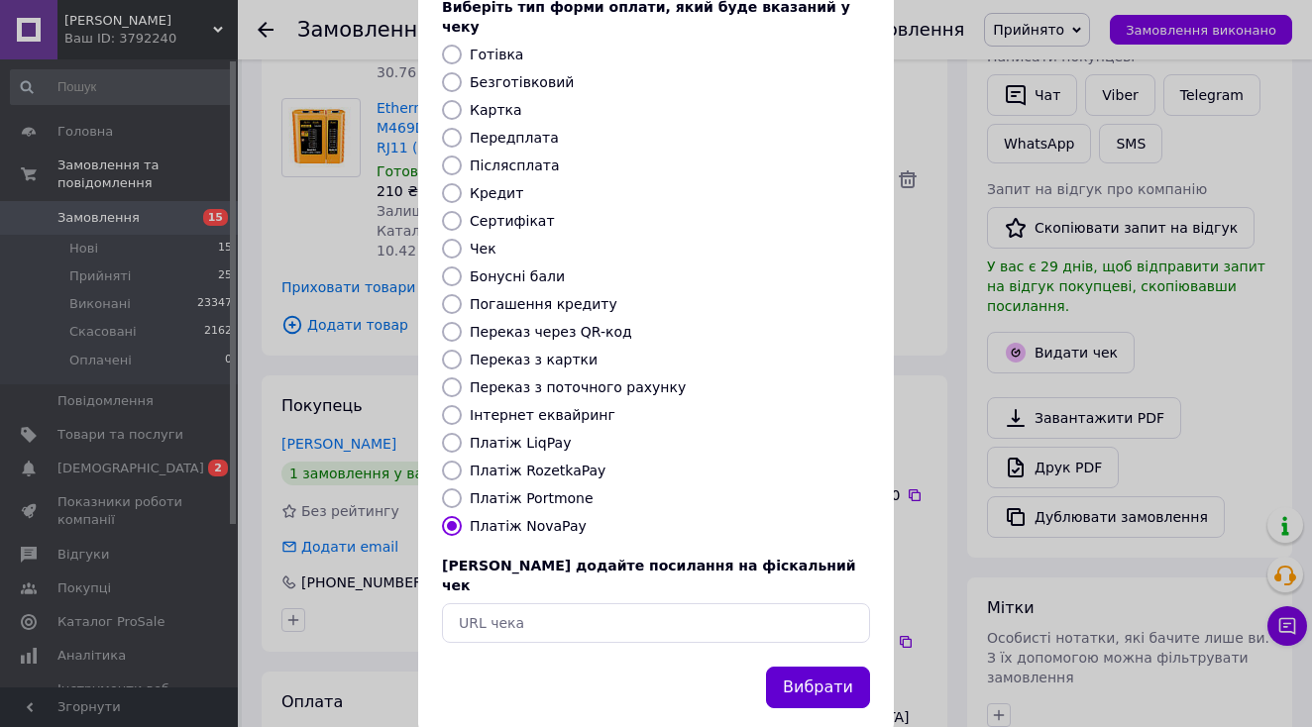
click at [807, 667] on button "Вибрати" at bounding box center [818, 688] width 104 height 43
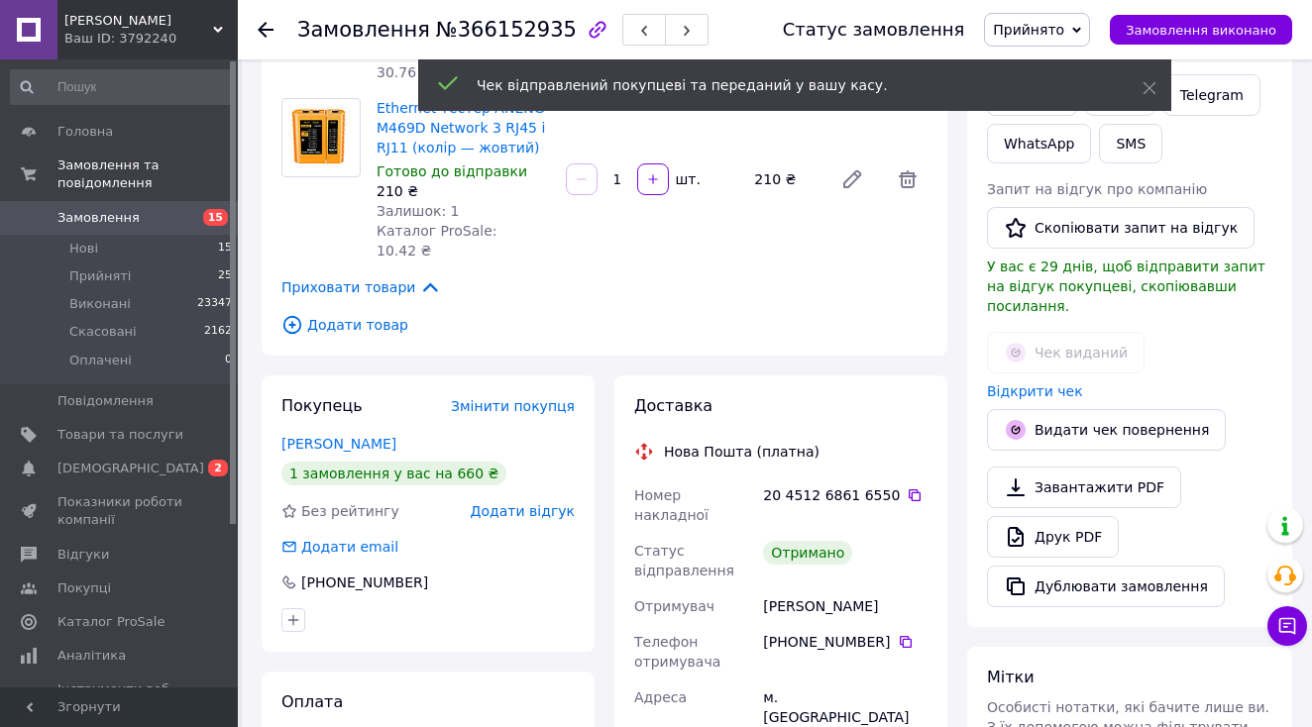
click at [1220, 34] on span "Замовлення виконано" at bounding box center [1201, 30] width 151 height 15
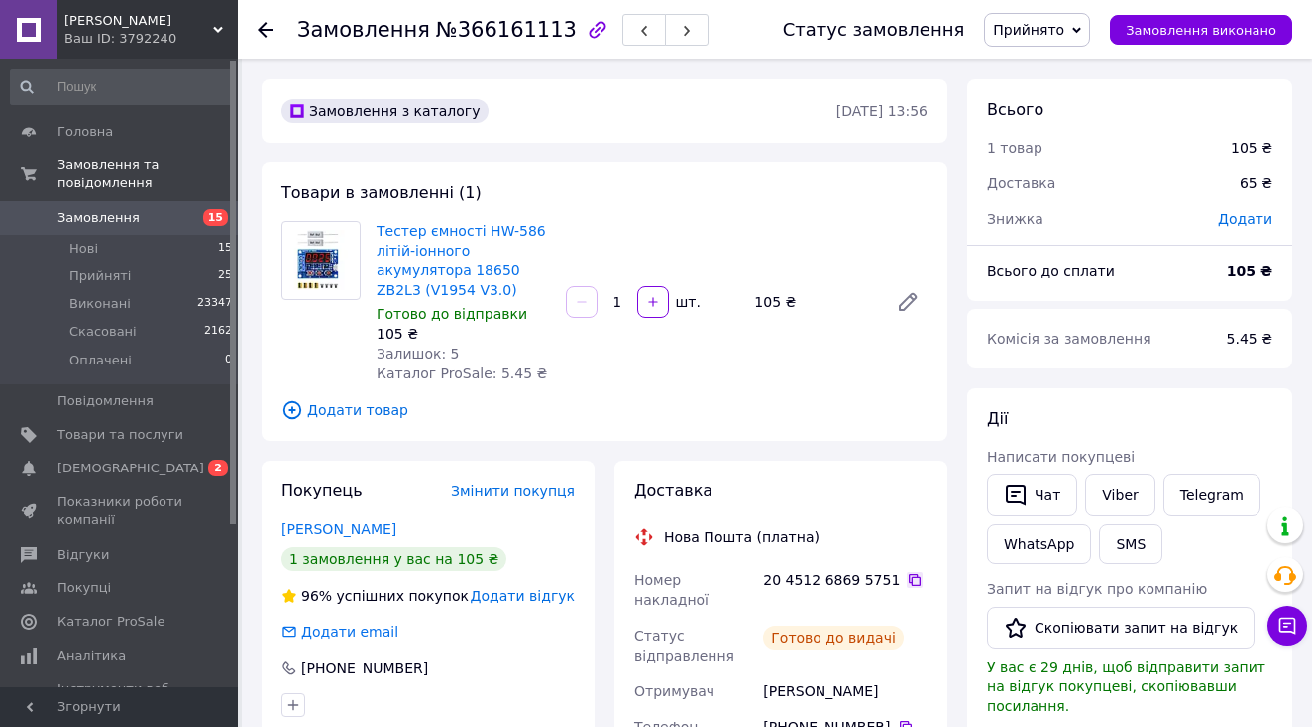
click at [907, 578] on icon at bounding box center [915, 581] width 16 height 16
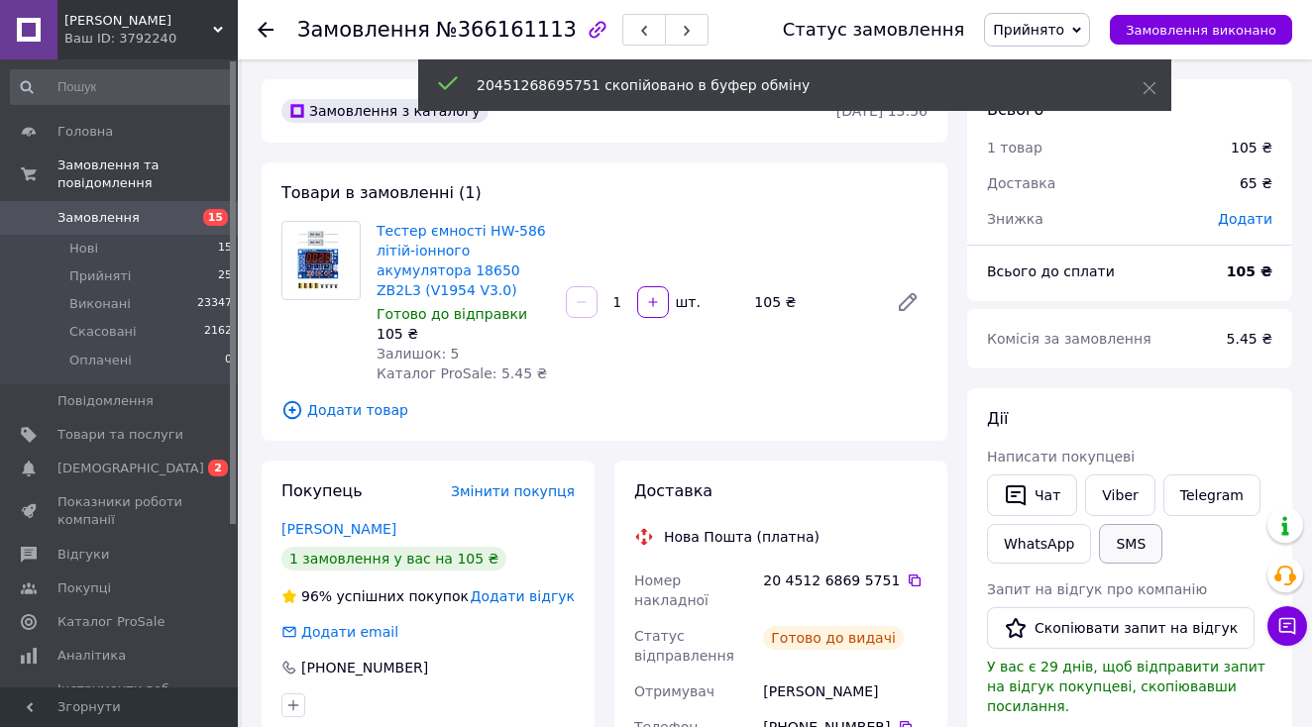
click at [1139, 539] on button "SMS" at bounding box center [1130, 544] width 63 height 40
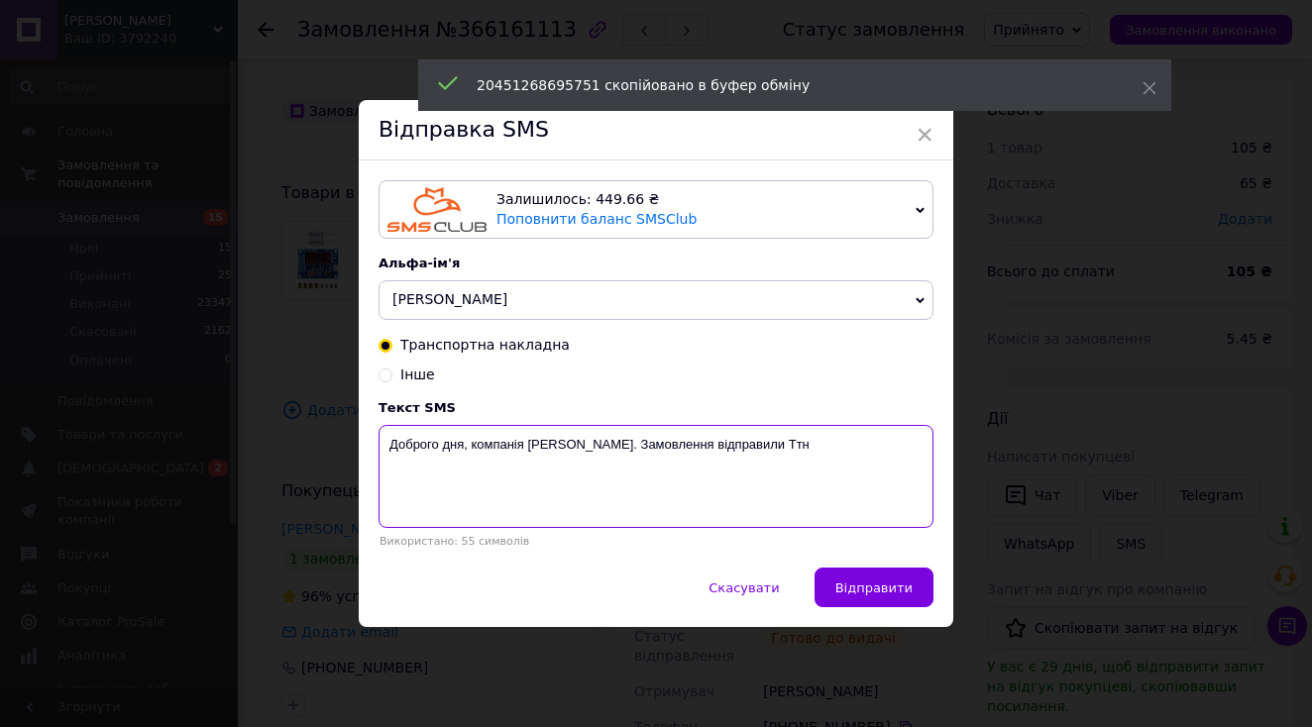
click at [816, 464] on textarea "Доброго дня, компанія Medor. Замовлення відправили Ттн" at bounding box center [656, 476] width 555 height 103
paste textarea "20451268695751"
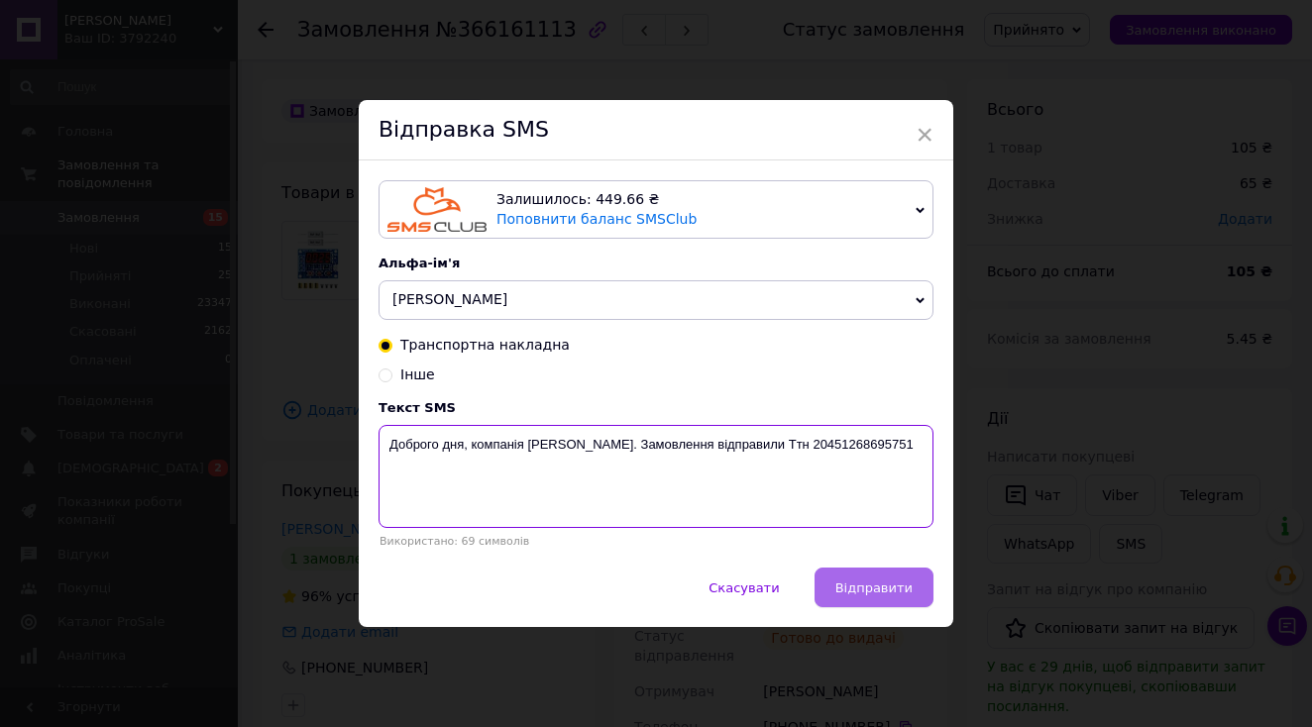
type textarea "Доброго дня, компанія Medor. Замовлення відправили Ттн 20451268695751"
click at [868, 595] on span "Відправити" at bounding box center [873, 588] width 77 height 15
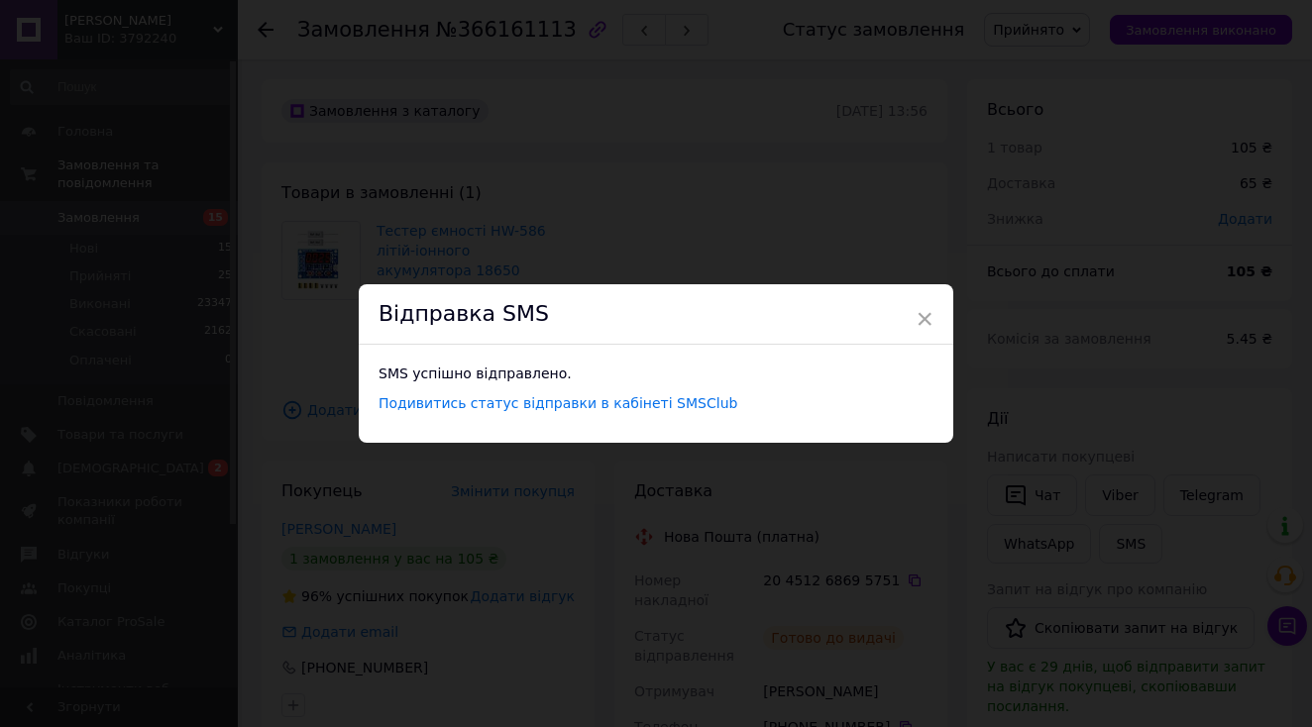
click at [1011, 471] on div "× Відправка SMS SMS успішно відправлено. Подивитись статус відправки в кабінеті…" at bounding box center [656, 363] width 1312 height 727
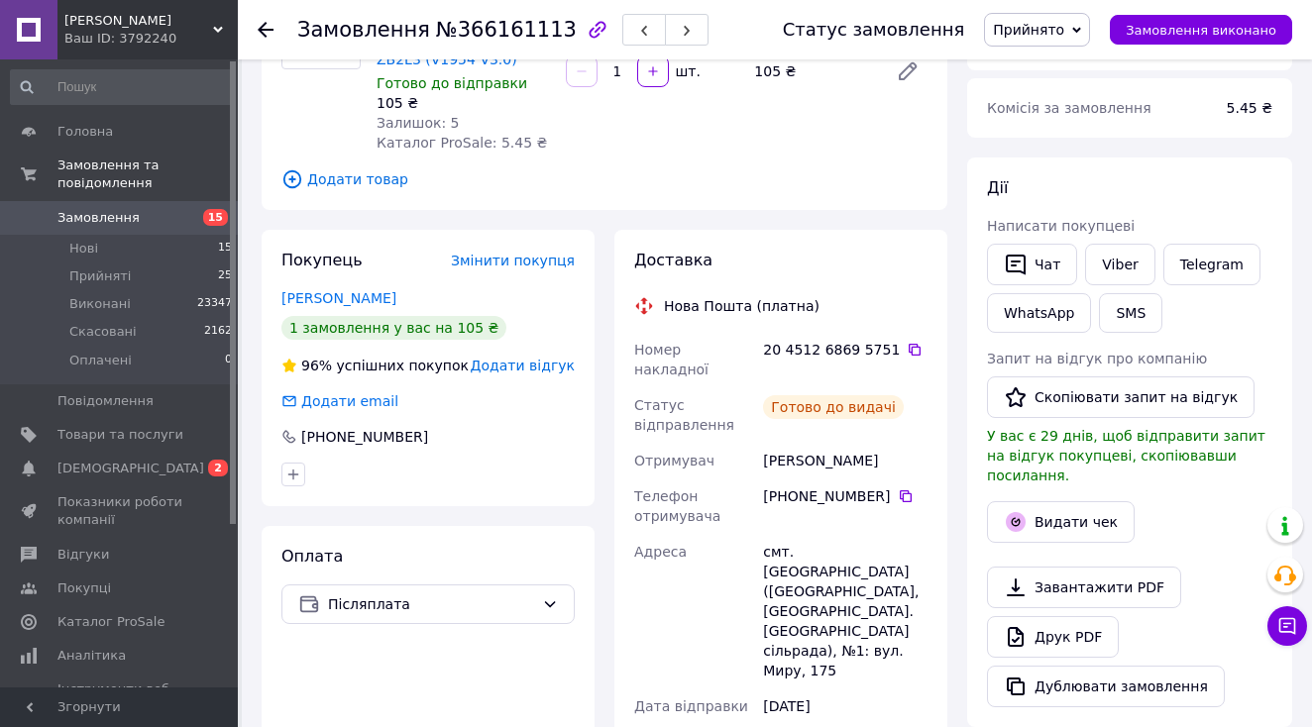
scroll to position [258, 0]
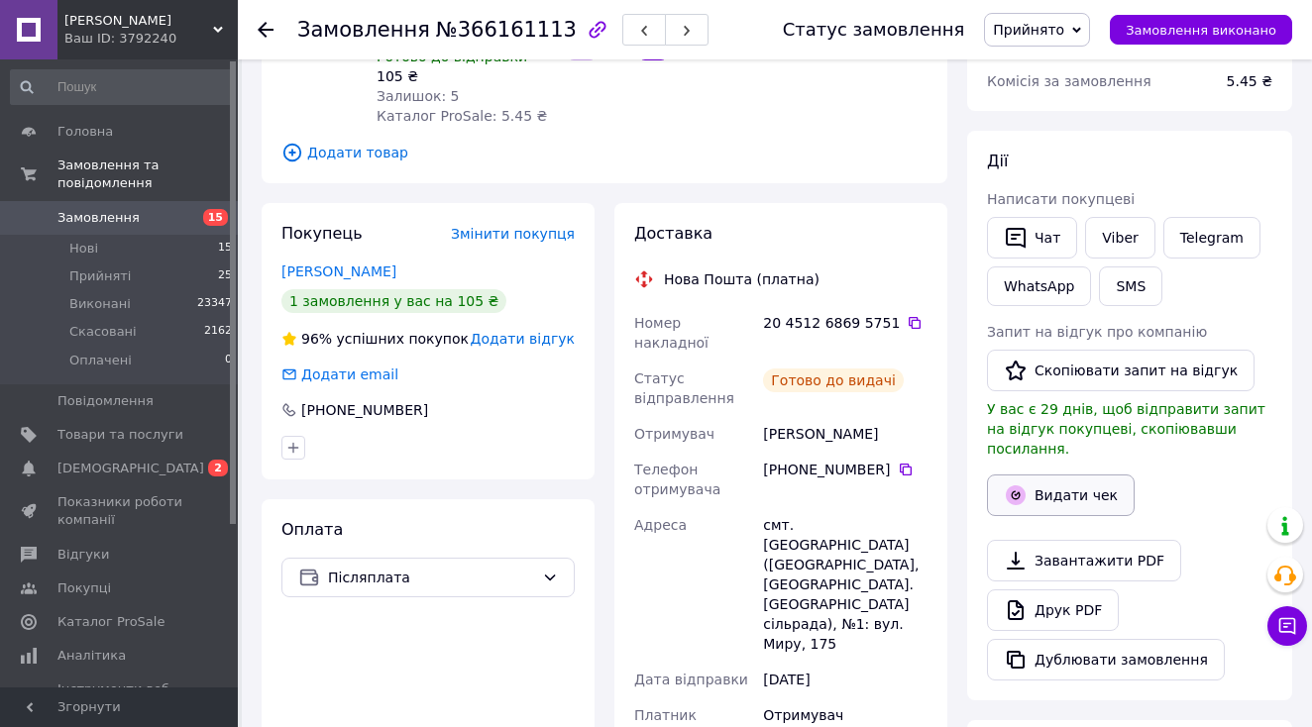
click at [1072, 479] on button "Видати чек" at bounding box center [1061, 496] width 148 height 42
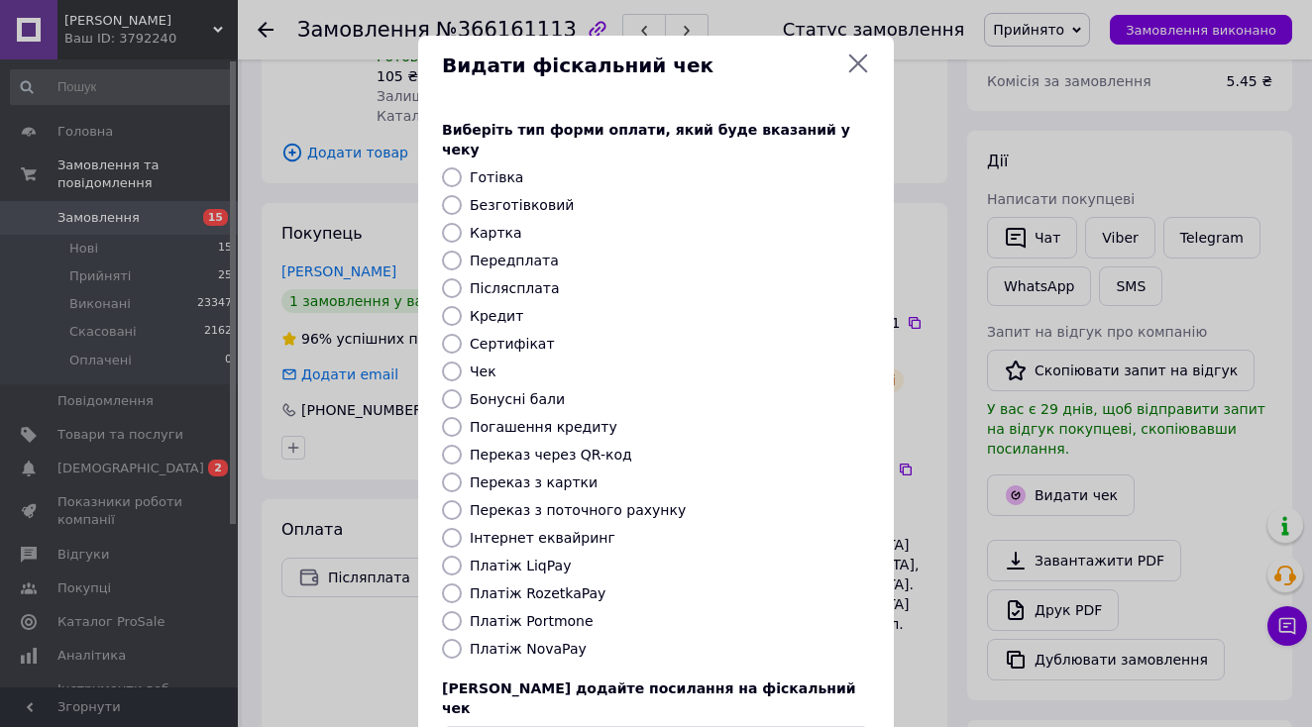
click at [560, 641] on label "Платіж NovaPay" at bounding box center [528, 649] width 117 height 16
click at [462, 639] on input "Платіж NovaPay" at bounding box center [452, 649] width 20 height 20
radio input "true"
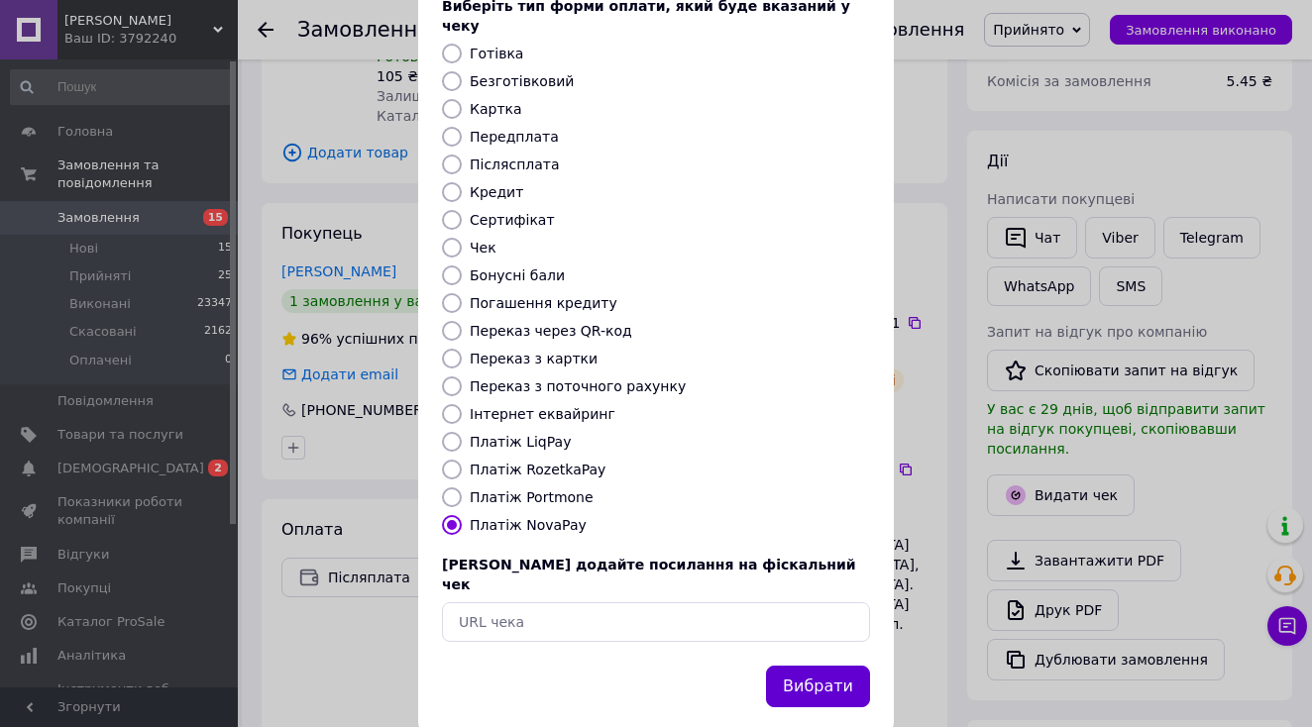
scroll to position [123, 0]
click at [807, 667] on button "Вибрати" at bounding box center [818, 688] width 104 height 43
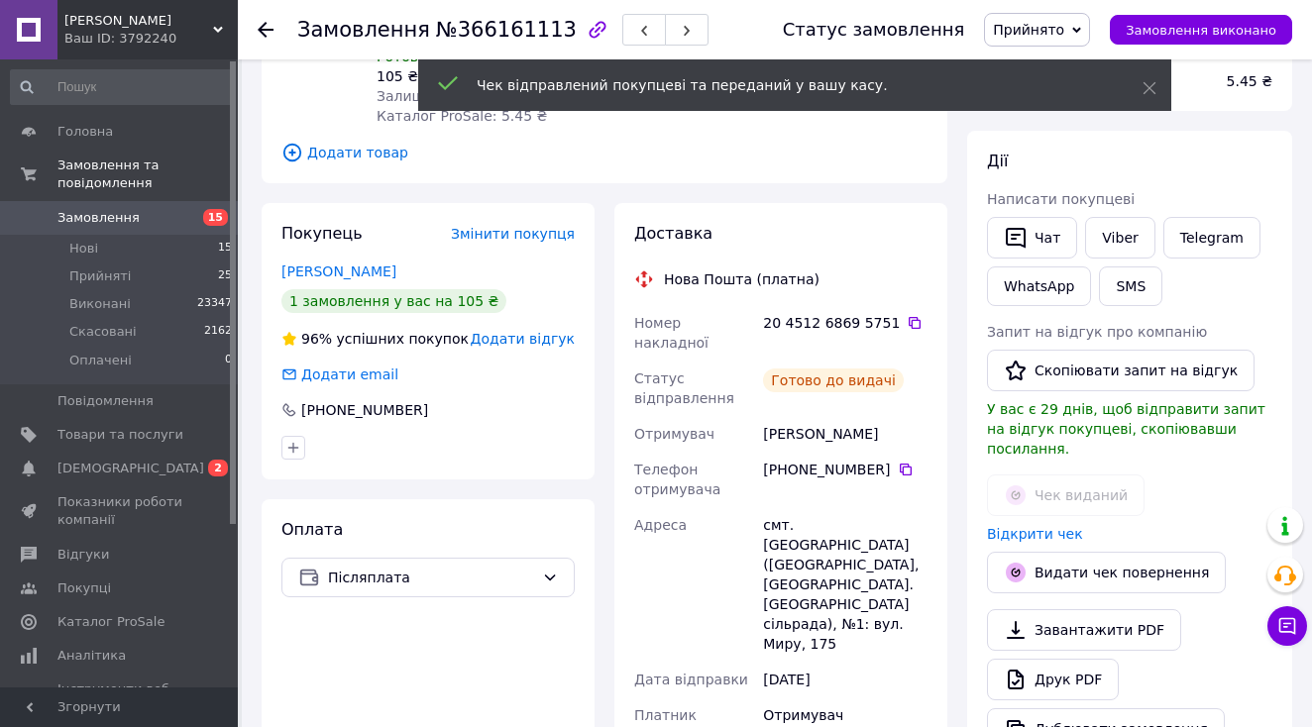
click at [1173, 38] on button "Замовлення виконано" at bounding box center [1201, 30] width 182 height 30
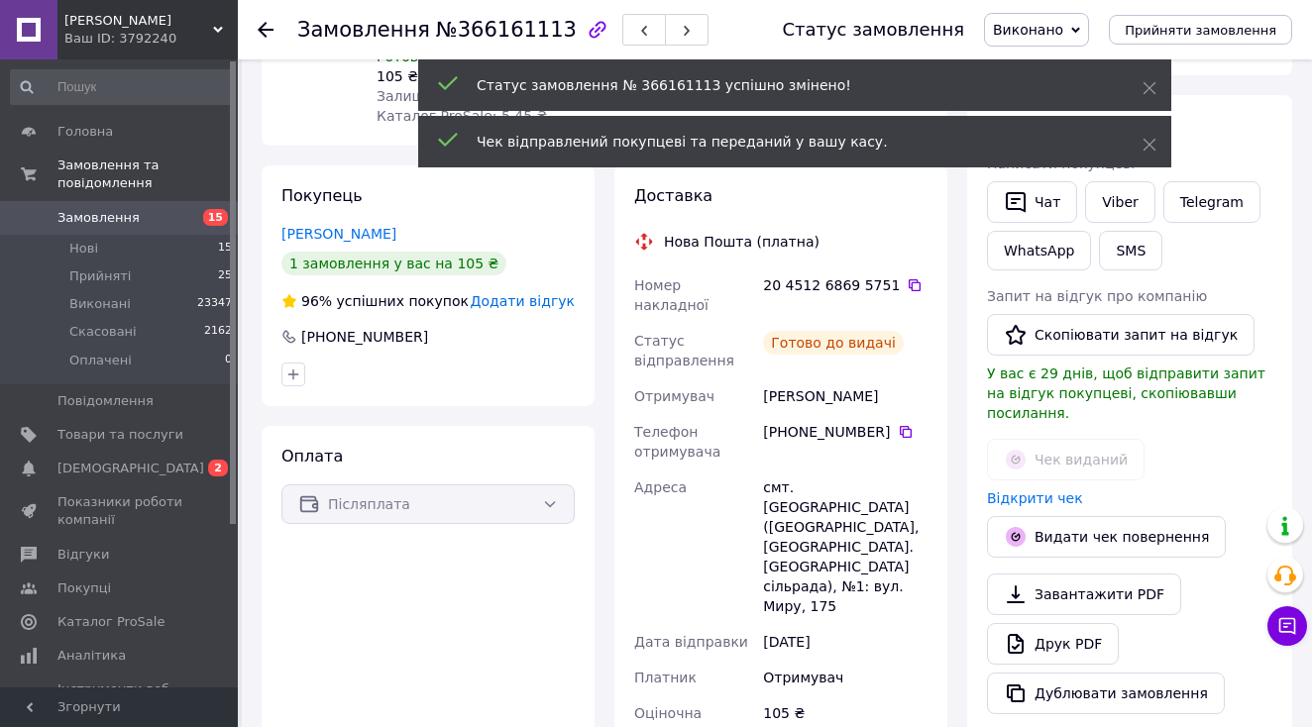
scroll to position [44, 0]
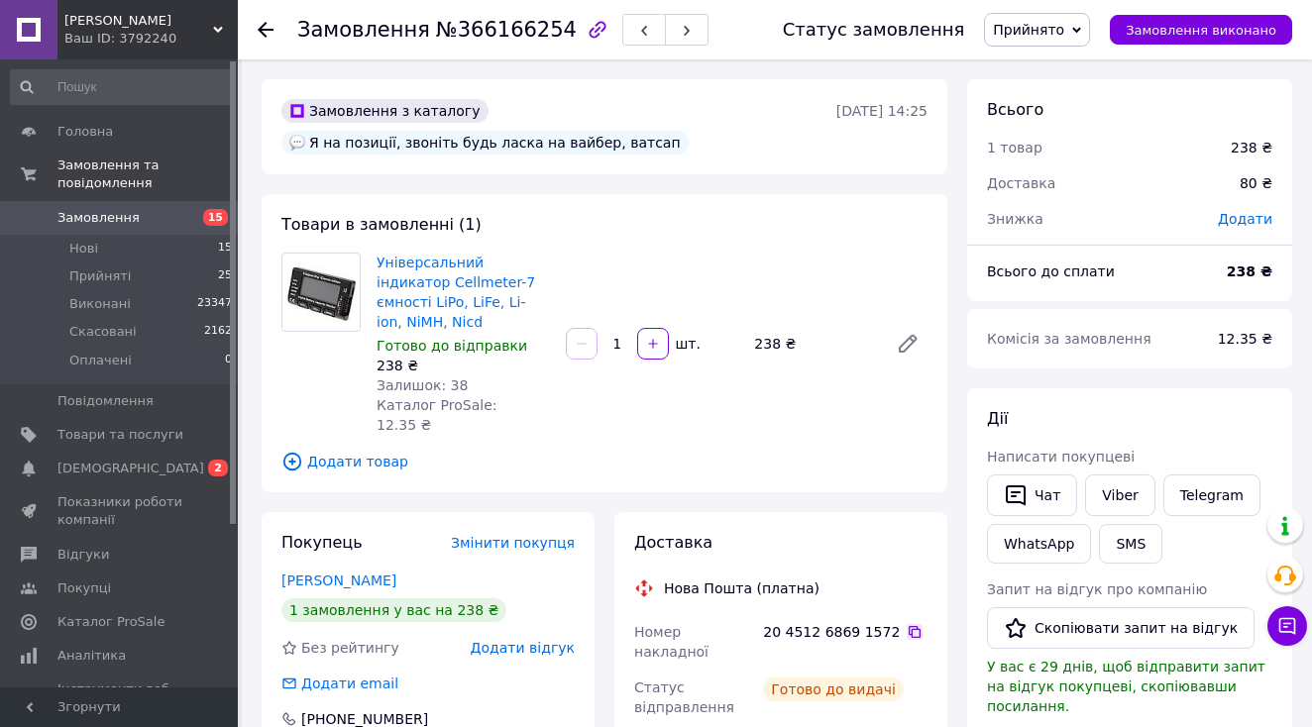
click at [907, 624] on icon at bounding box center [915, 632] width 16 height 16
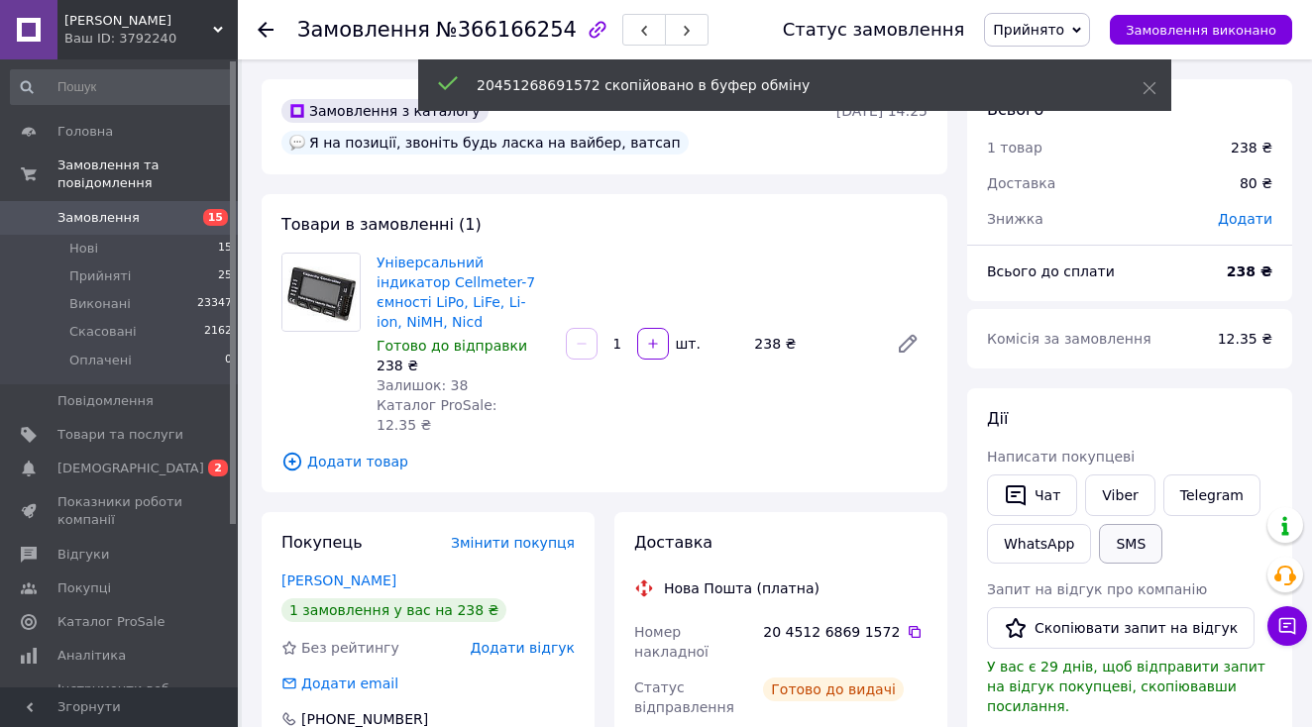
click at [1116, 539] on button "SMS" at bounding box center [1130, 544] width 63 height 40
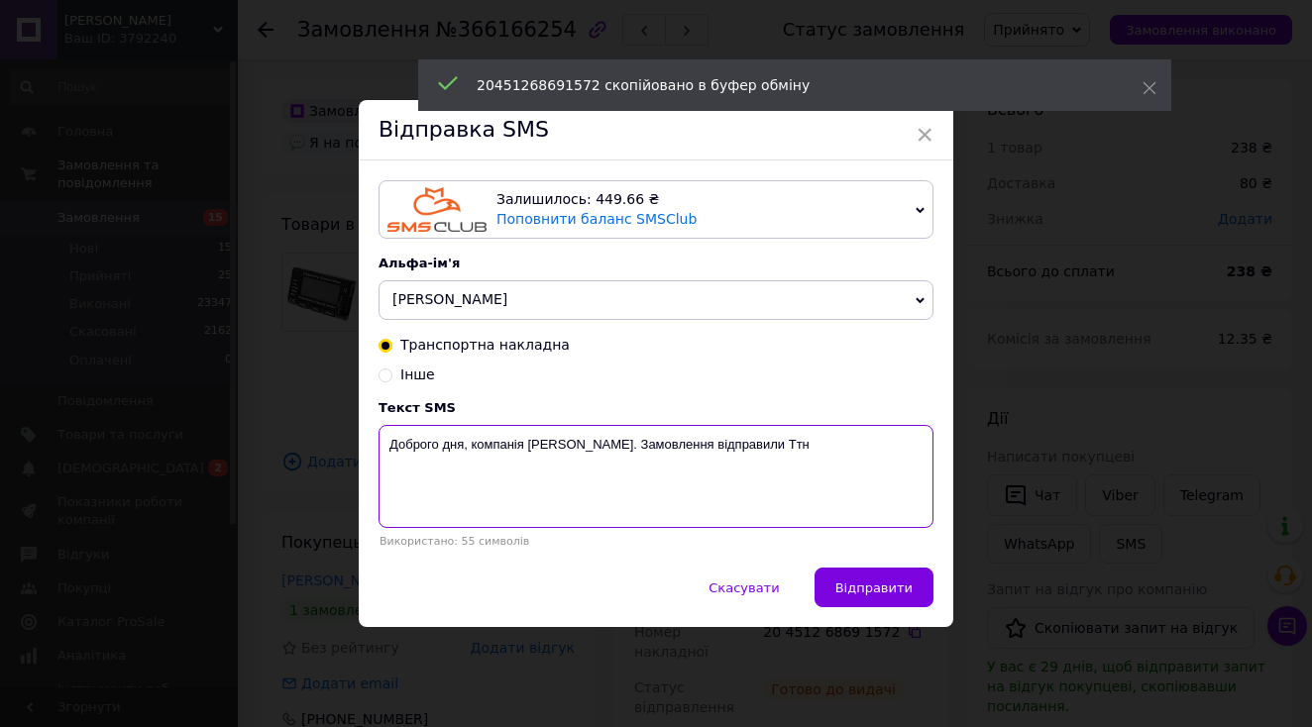
click at [818, 497] on textarea "Доброго дня, компанія [PERSON_NAME]. Замовлення відправили Ттн" at bounding box center [656, 476] width 555 height 103
paste textarea "20451268691572"
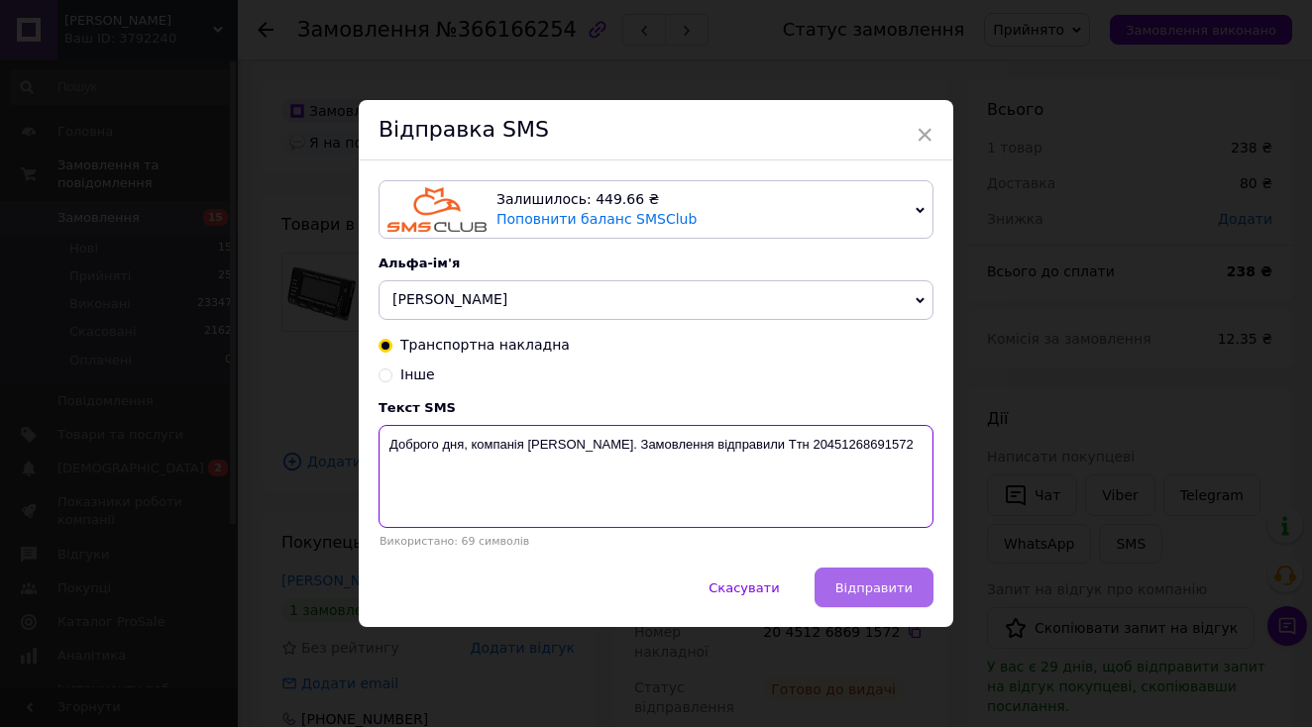
type textarea "Доброго дня, компанія [PERSON_NAME]. Замовлення відправили Ттн 20451268691572"
click at [871, 594] on span "Відправити" at bounding box center [873, 588] width 77 height 15
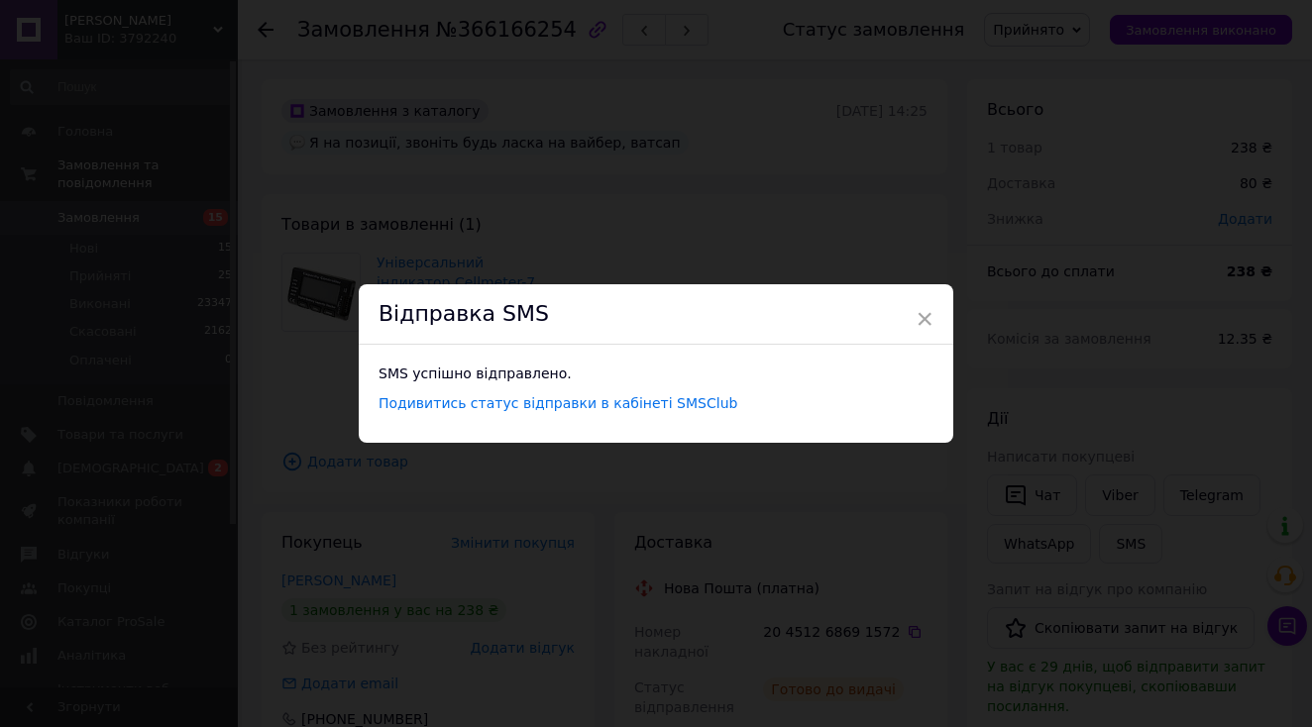
click at [985, 402] on div "× Відправка SMS SMS успішно відправлено. Подивитись статус відправки в кабінеті…" at bounding box center [656, 363] width 1312 height 727
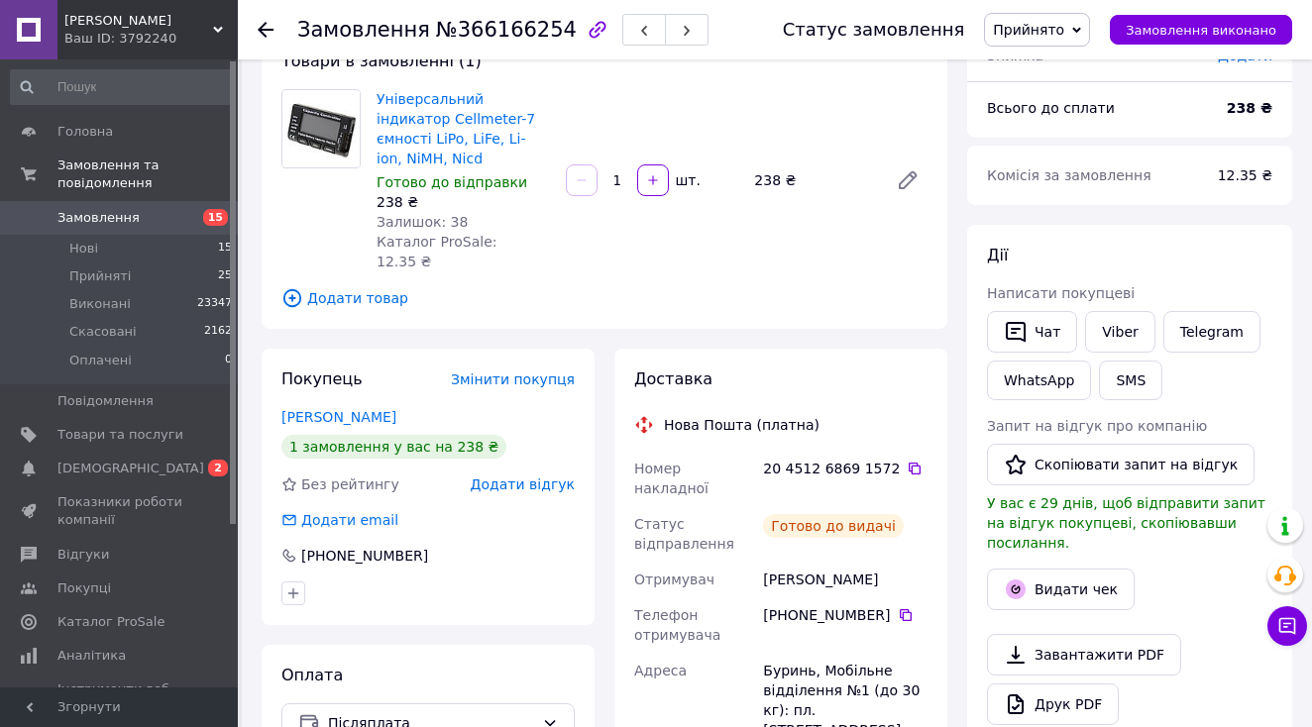
scroll to position [169, 0]
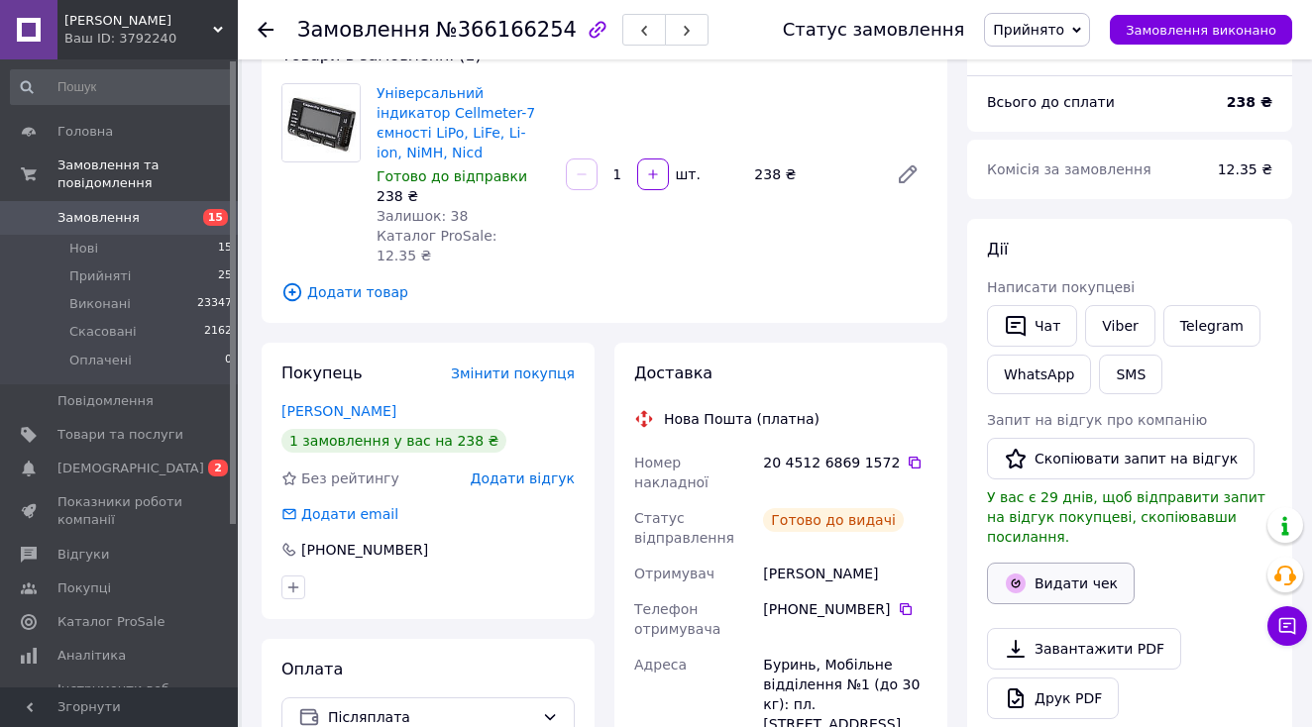
click at [1063, 563] on button "Видати чек" at bounding box center [1061, 584] width 148 height 42
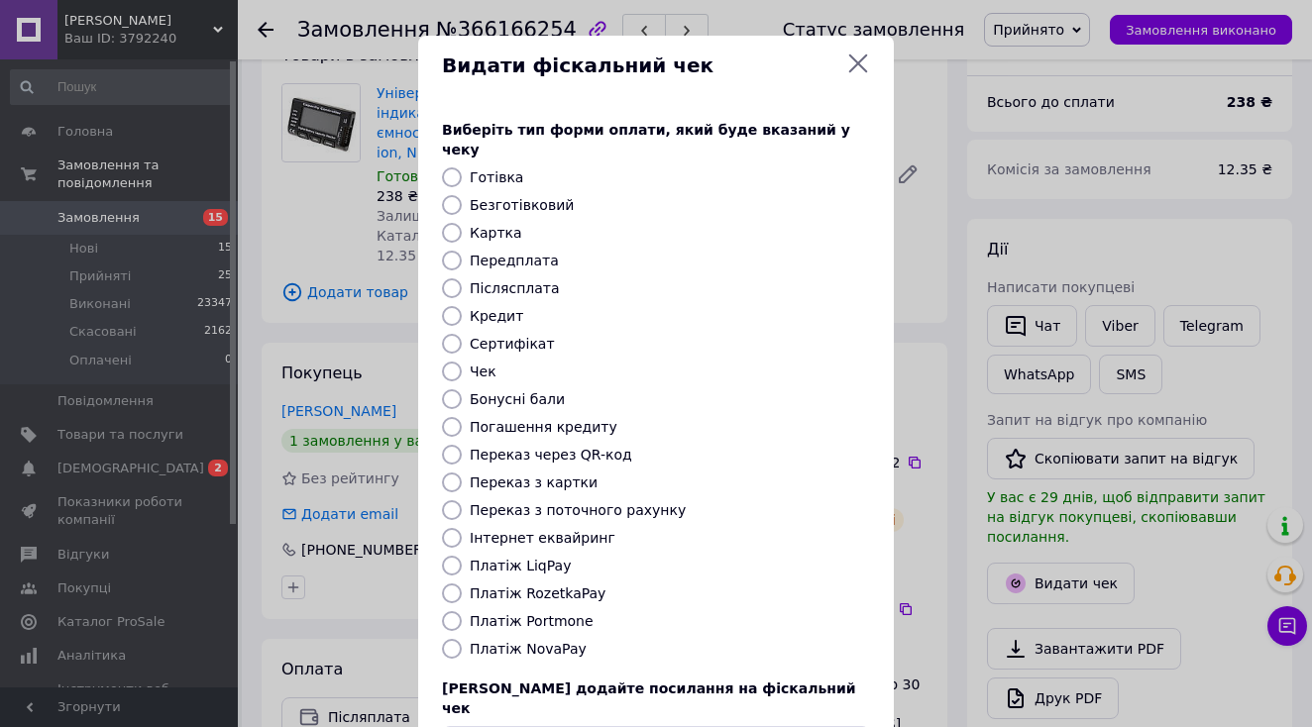
click at [561, 641] on label "Платіж NovaPay" at bounding box center [528, 649] width 117 height 16
click at [462, 639] on input "Платіж NovaPay" at bounding box center [452, 649] width 20 height 20
radio input "true"
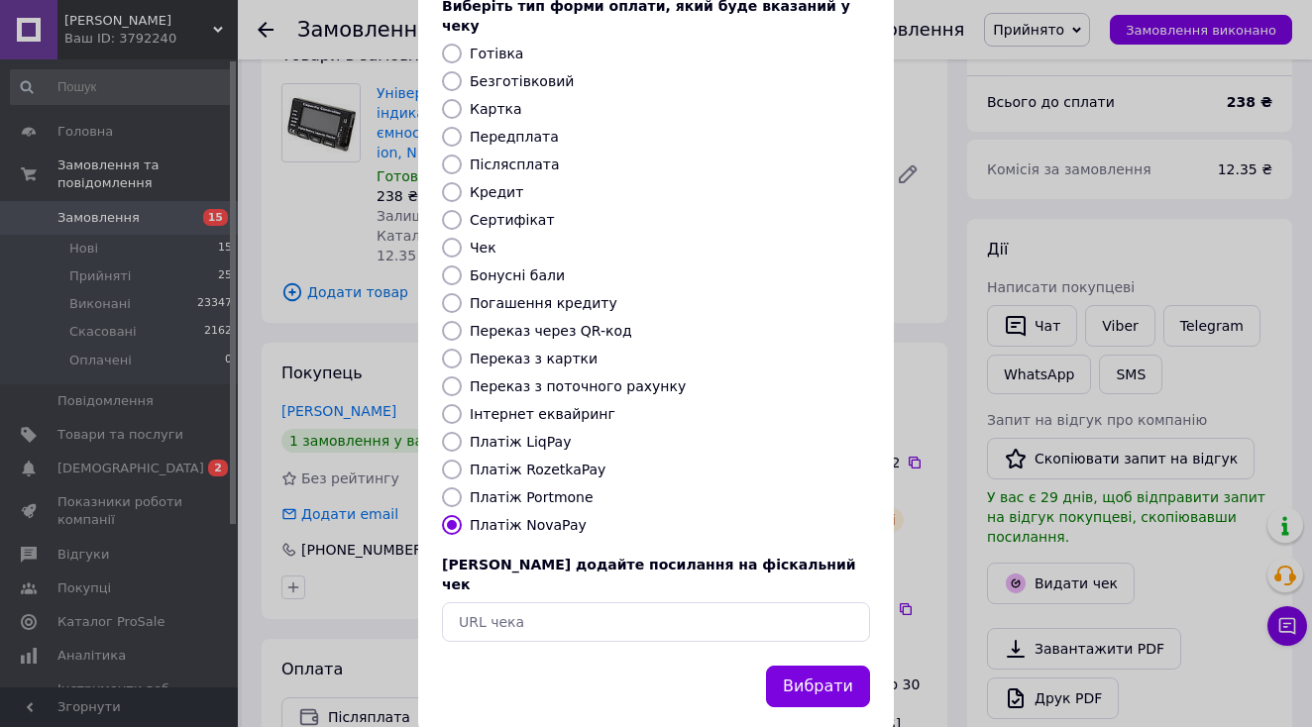
scroll to position [123, 0]
click at [798, 663] on div "Вибрати" at bounding box center [818, 688] width 112 height 51
click at [798, 667] on button "Вибрати" at bounding box center [818, 688] width 104 height 43
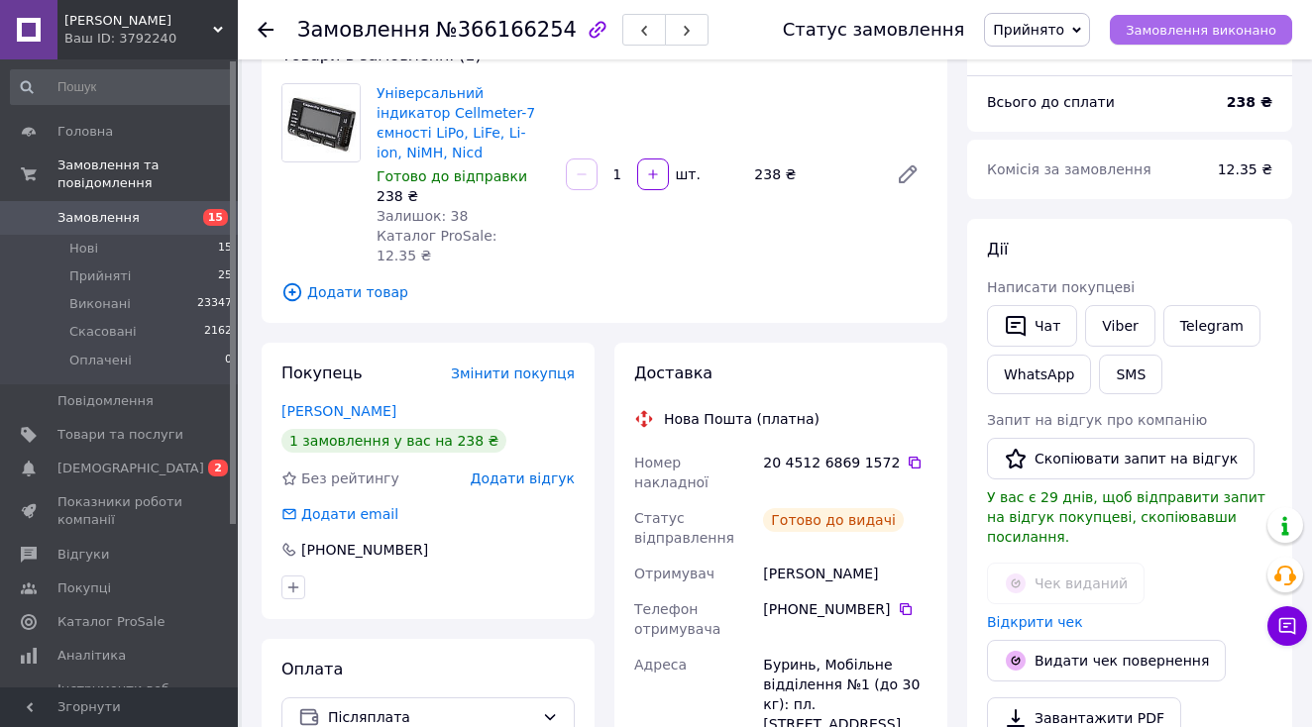
click at [1245, 40] on button "Замовлення виконано" at bounding box center [1201, 30] width 182 height 30
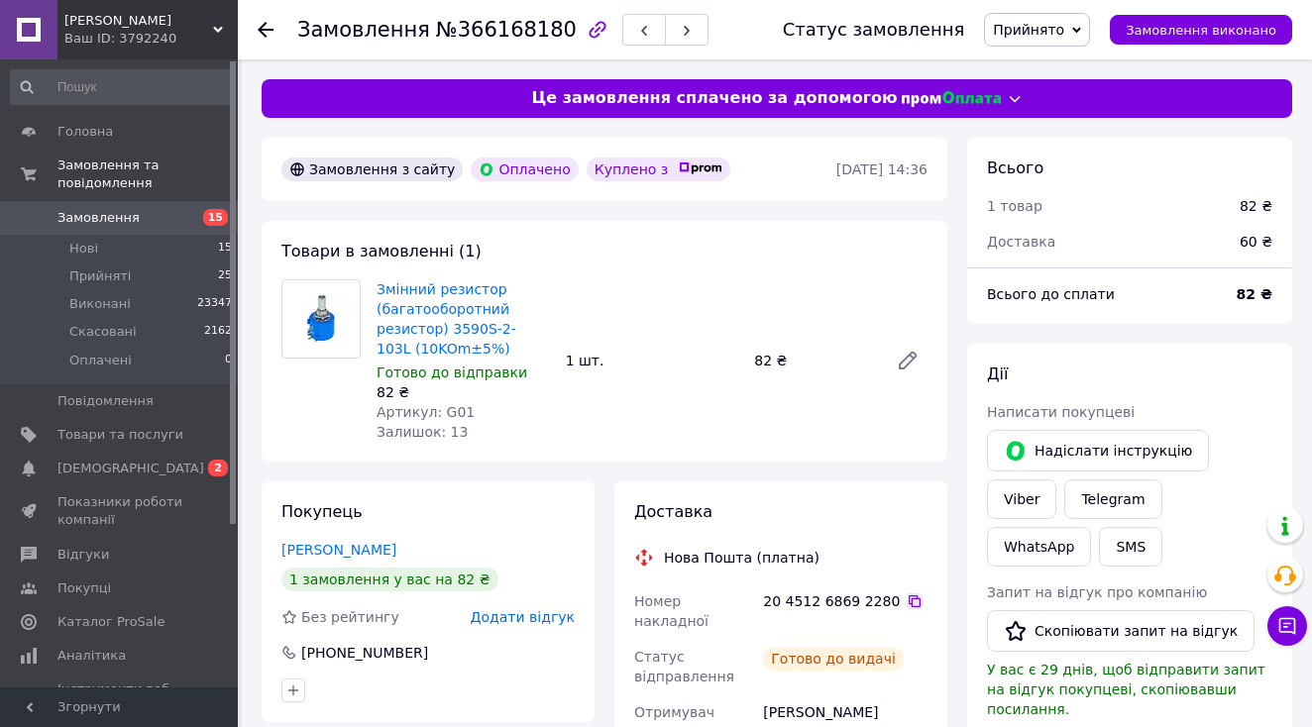
click at [909, 597] on icon at bounding box center [915, 602] width 12 height 12
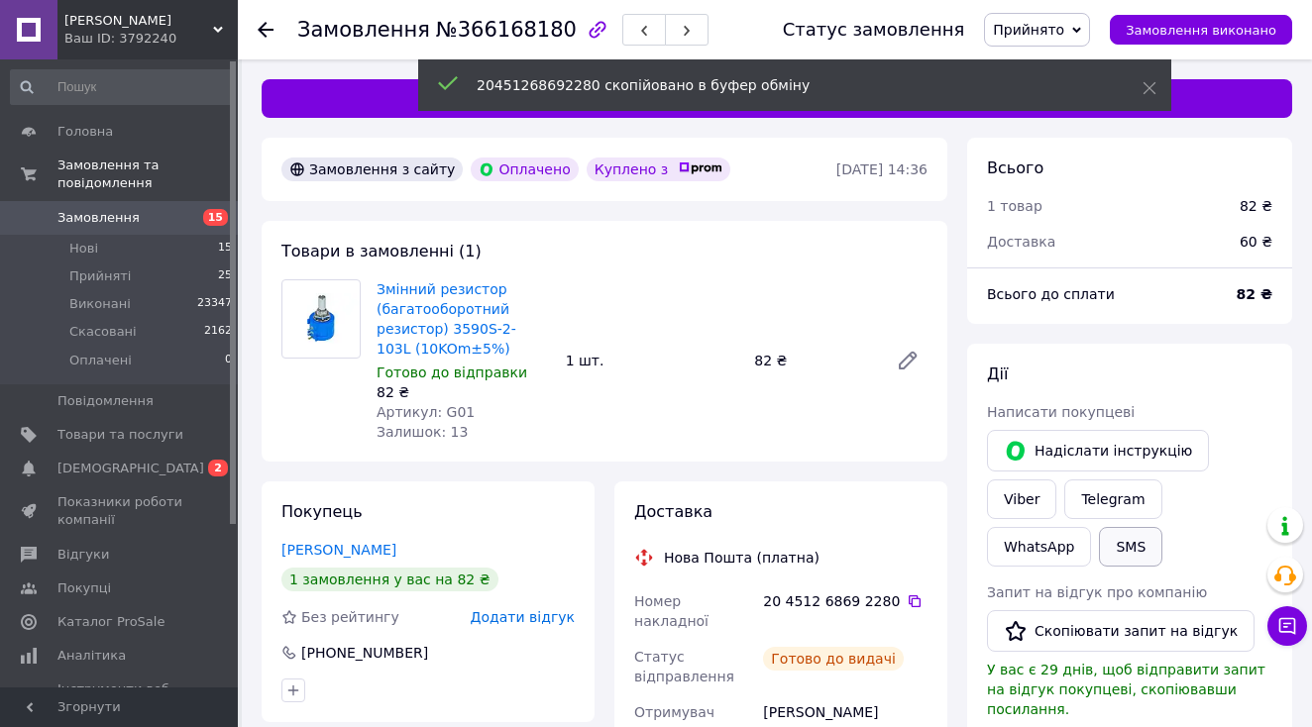
click at [1099, 547] on button "SMS" at bounding box center [1130, 547] width 63 height 40
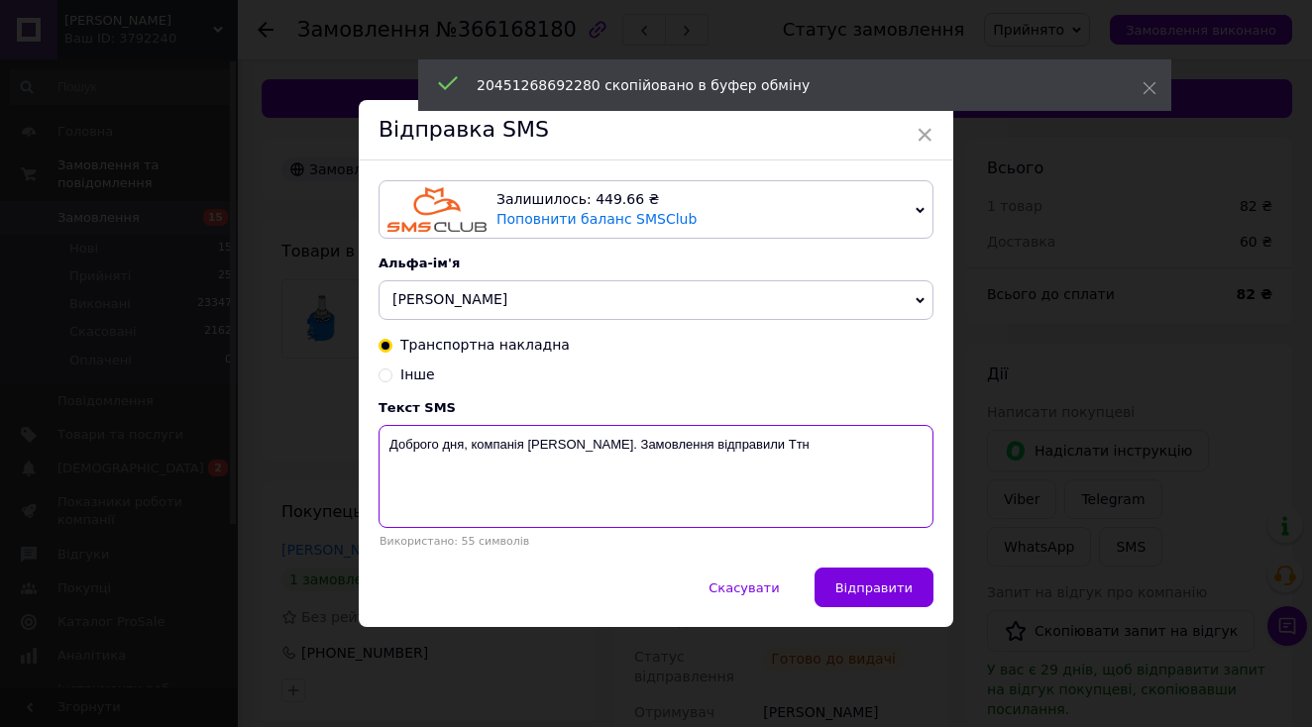
click at [779, 481] on textarea "Доброго дня, компанія [PERSON_NAME]. Замовлення відправили Ттн" at bounding box center [656, 476] width 555 height 103
paste textarea "20451268692280"
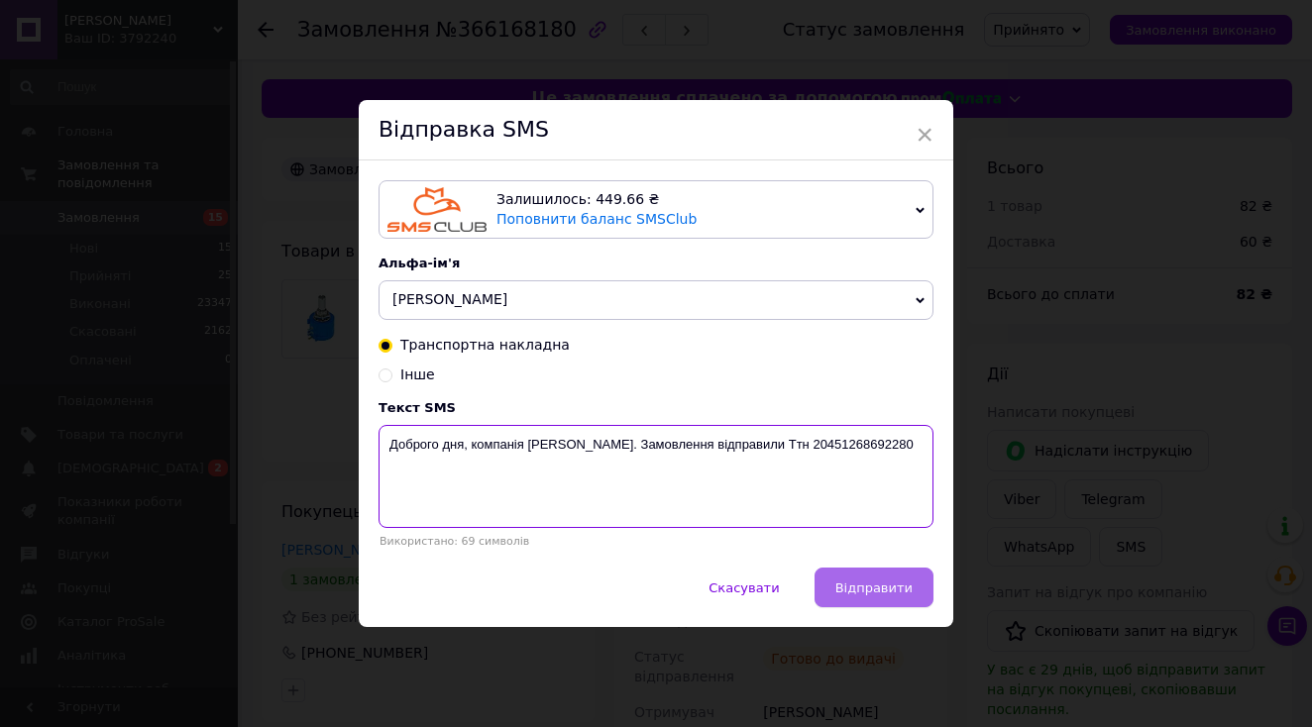
type textarea "Доброго дня, компанія [PERSON_NAME]. Замовлення відправили Ттн 20451268692280"
click at [865, 589] on span "Відправити" at bounding box center [873, 588] width 77 height 15
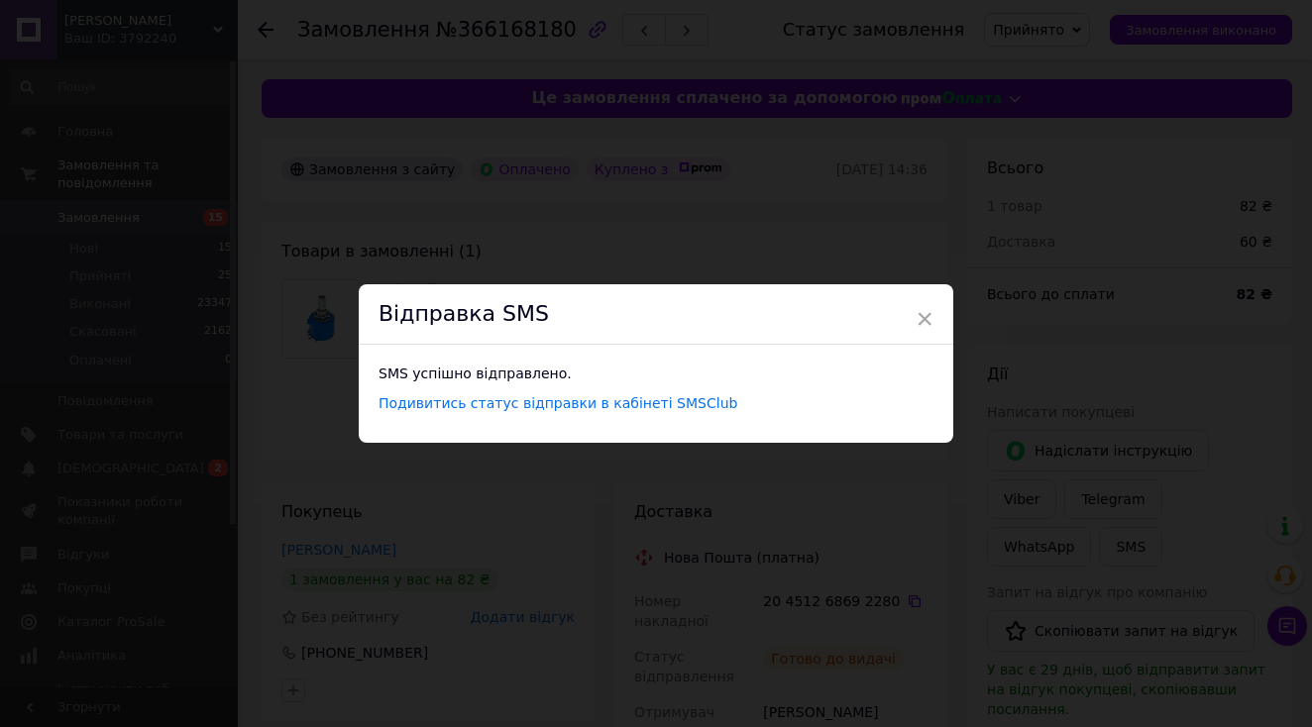
click at [872, 579] on div "× Відправка SMS SMS успішно відправлено. Подивитись статус відправки в кабінеті…" at bounding box center [656, 363] width 1312 height 727
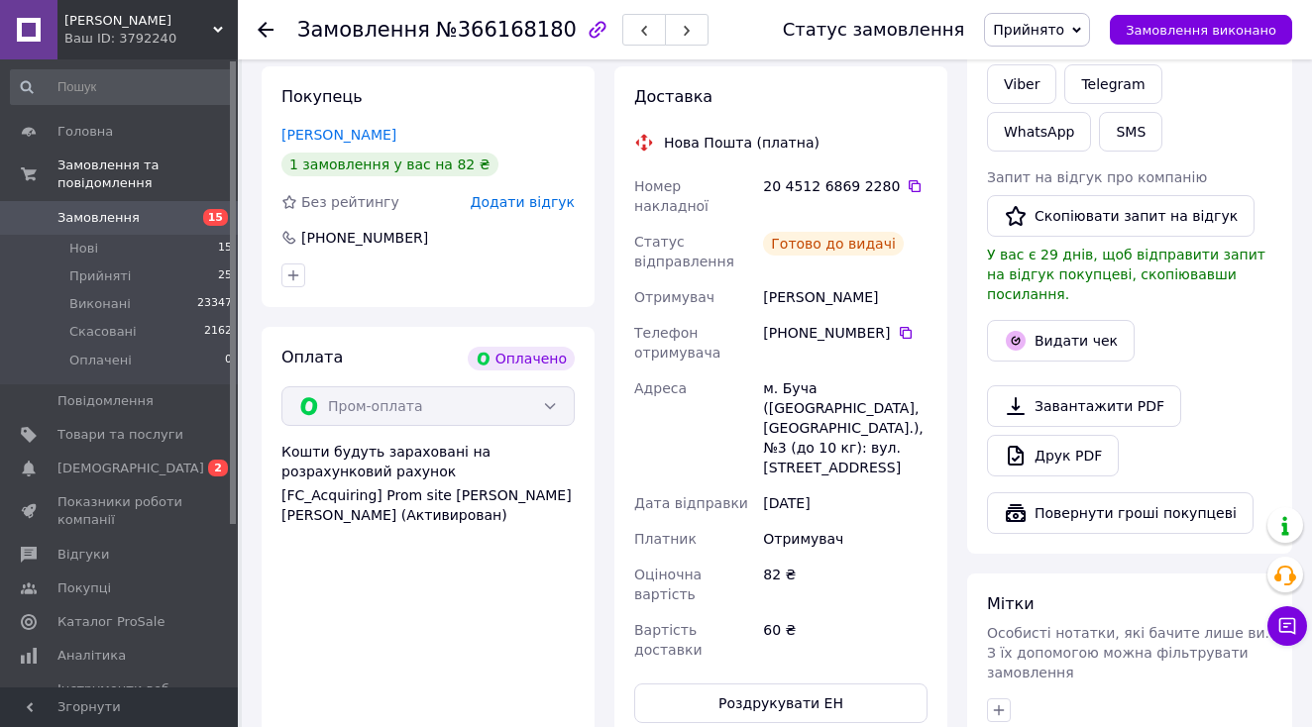
scroll to position [417, 0]
click at [1078, 318] on button "Видати чек" at bounding box center [1061, 339] width 148 height 42
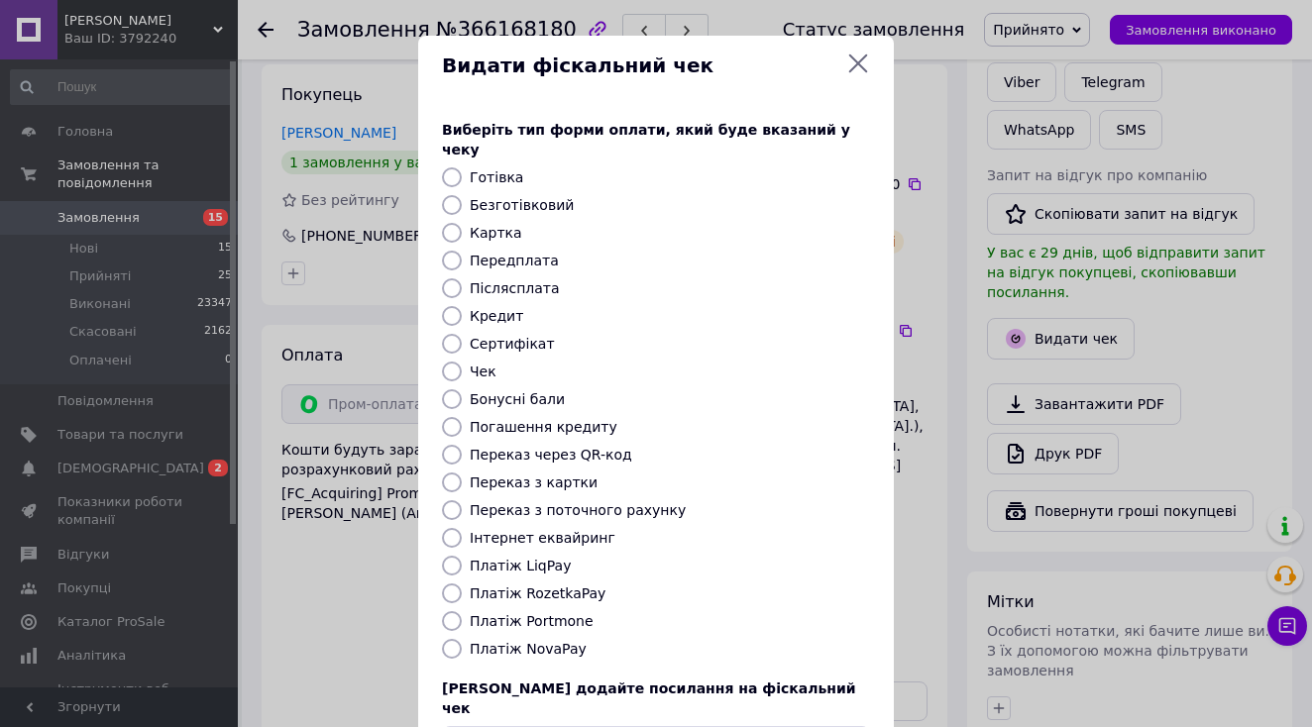
click at [578, 586] on label "Платіж RozetkaPay" at bounding box center [538, 594] width 136 height 16
click at [462, 584] on input "Платіж RozetkaPay" at bounding box center [452, 594] width 20 height 20
radio input "true"
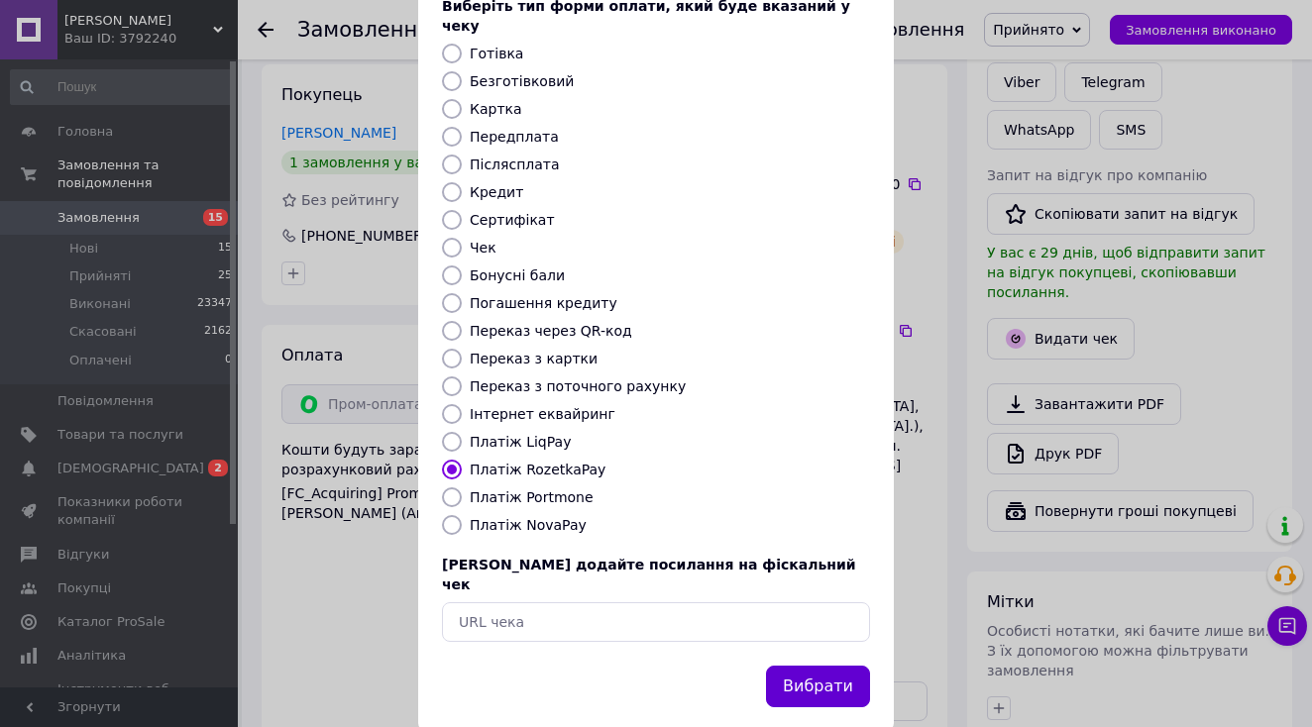
scroll to position [123, 0]
click at [804, 667] on button "Вибрати" at bounding box center [818, 688] width 104 height 43
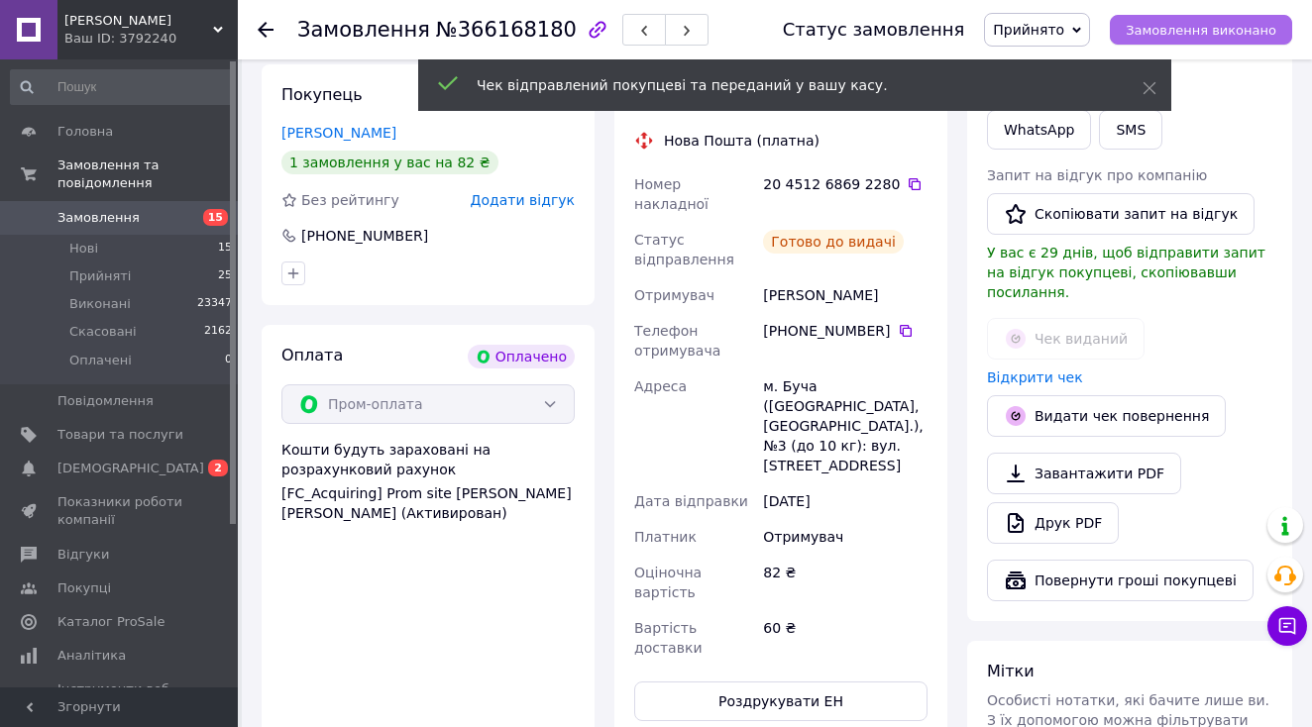
click at [1174, 39] on button "Замовлення виконано" at bounding box center [1201, 30] width 182 height 30
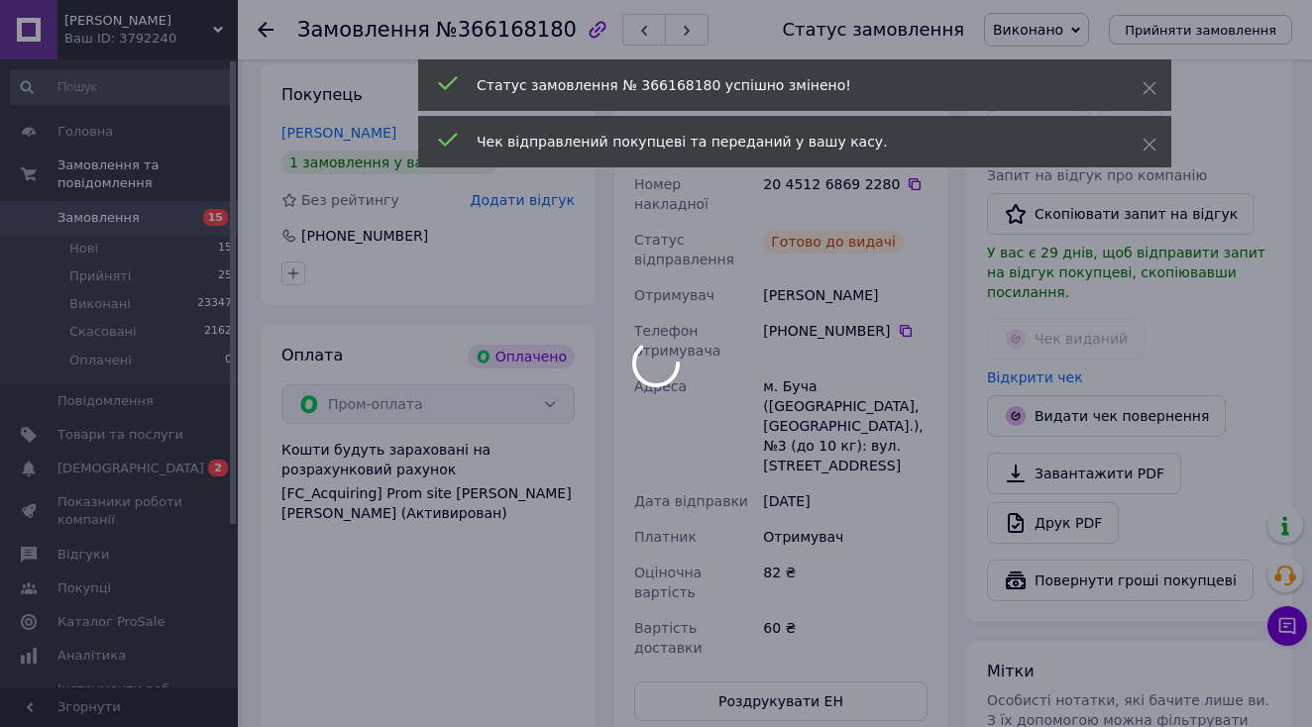
scroll to position [99, 0]
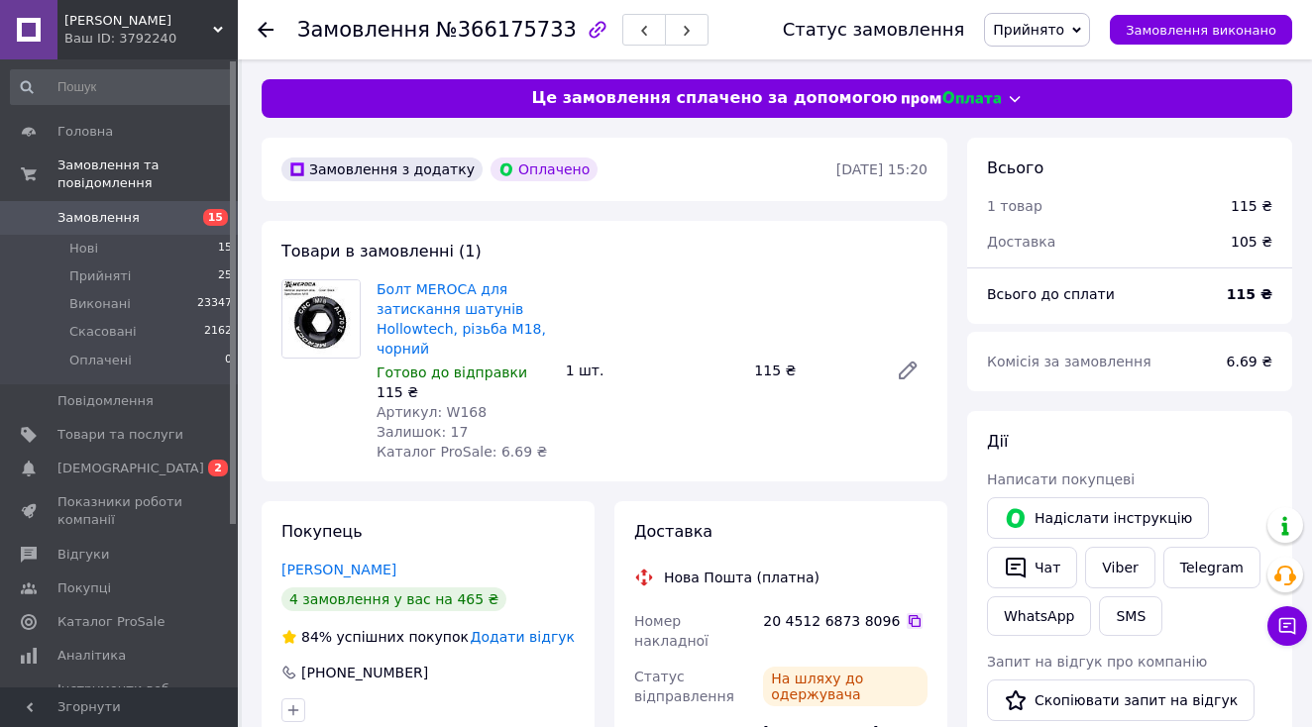
click at [911, 613] on icon at bounding box center [915, 621] width 16 height 16
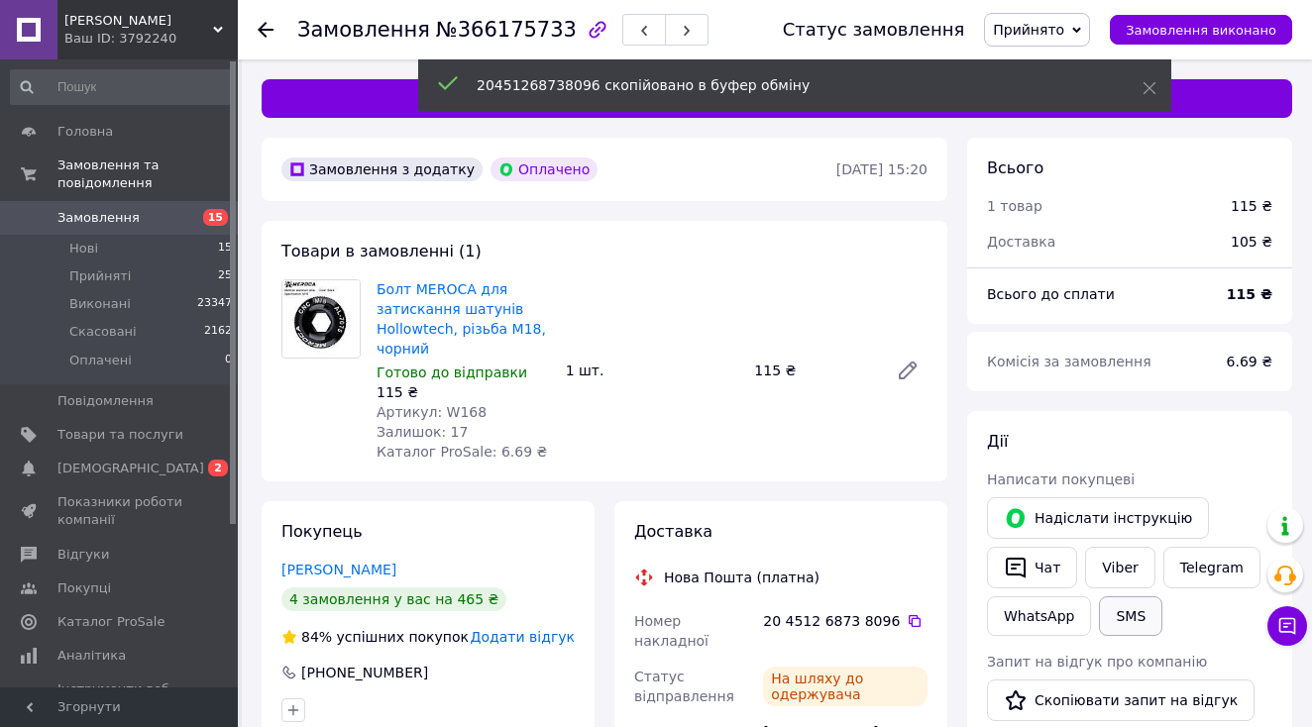
click at [1128, 609] on button "SMS" at bounding box center [1130, 617] width 63 height 40
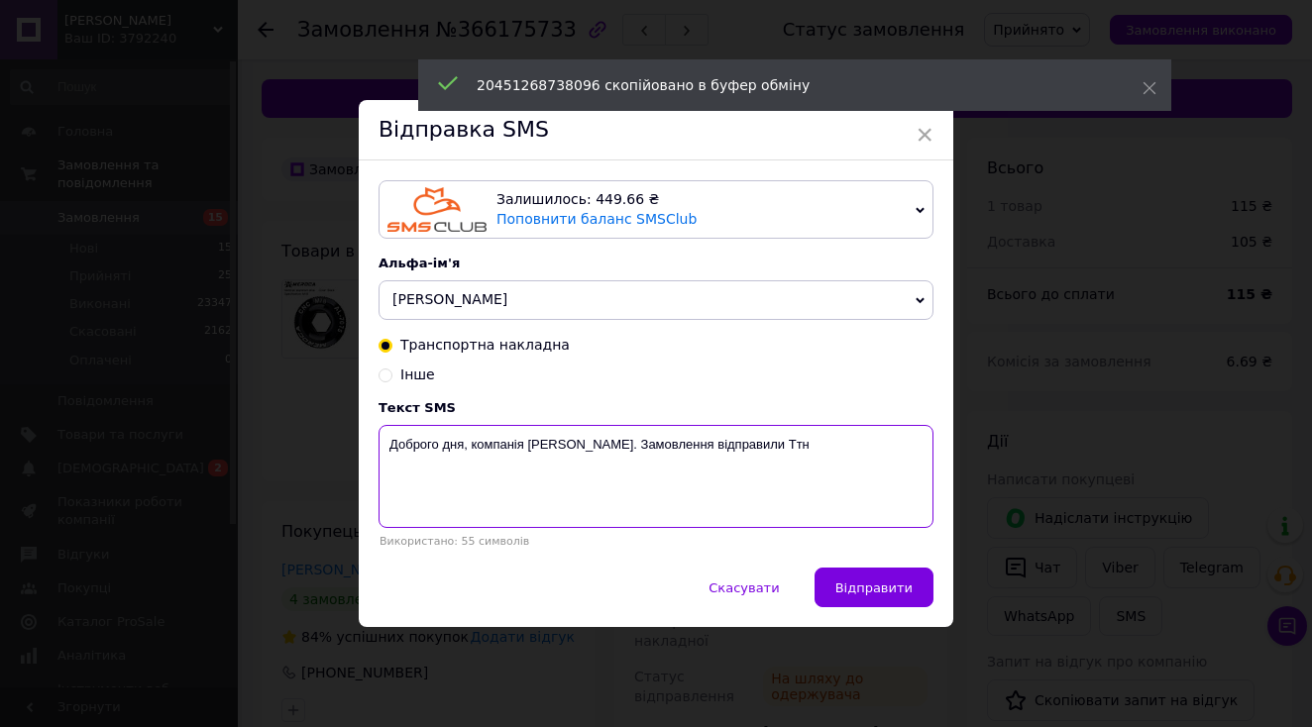
click at [847, 487] on textarea "Доброго дня, компанія [PERSON_NAME]. Замовлення відправили Ттн" at bounding box center [656, 476] width 555 height 103
paste textarea "20451268738096"
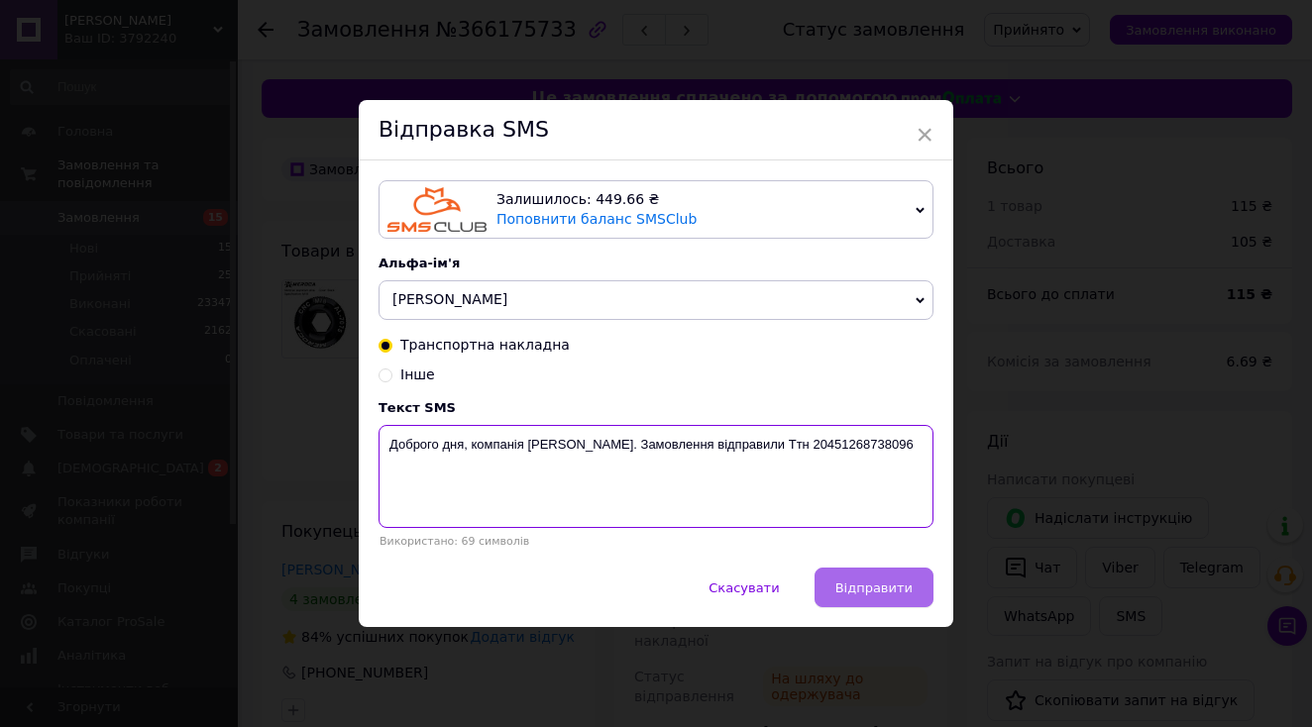
type textarea "Доброго дня, компанія [PERSON_NAME]. Замовлення відправили Ттн 20451268738096"
click at [870, 594] on span "Відправити" at bounding box center [873, 588] width 77 height 15
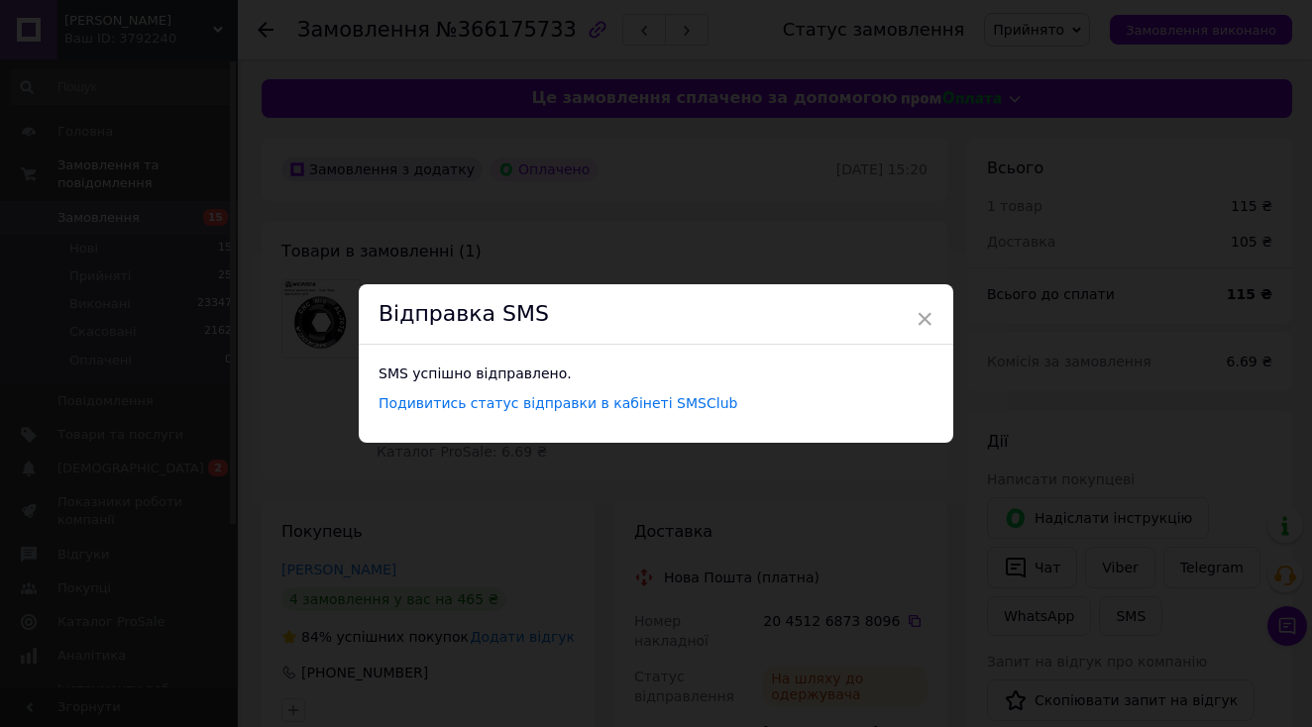
click at [951, 565] on div "× Відправка SMS SMS успішно відправлено. Подивитись статус відправки в кабінеті…" at bounding box center [656, 363] width 1312 height 727
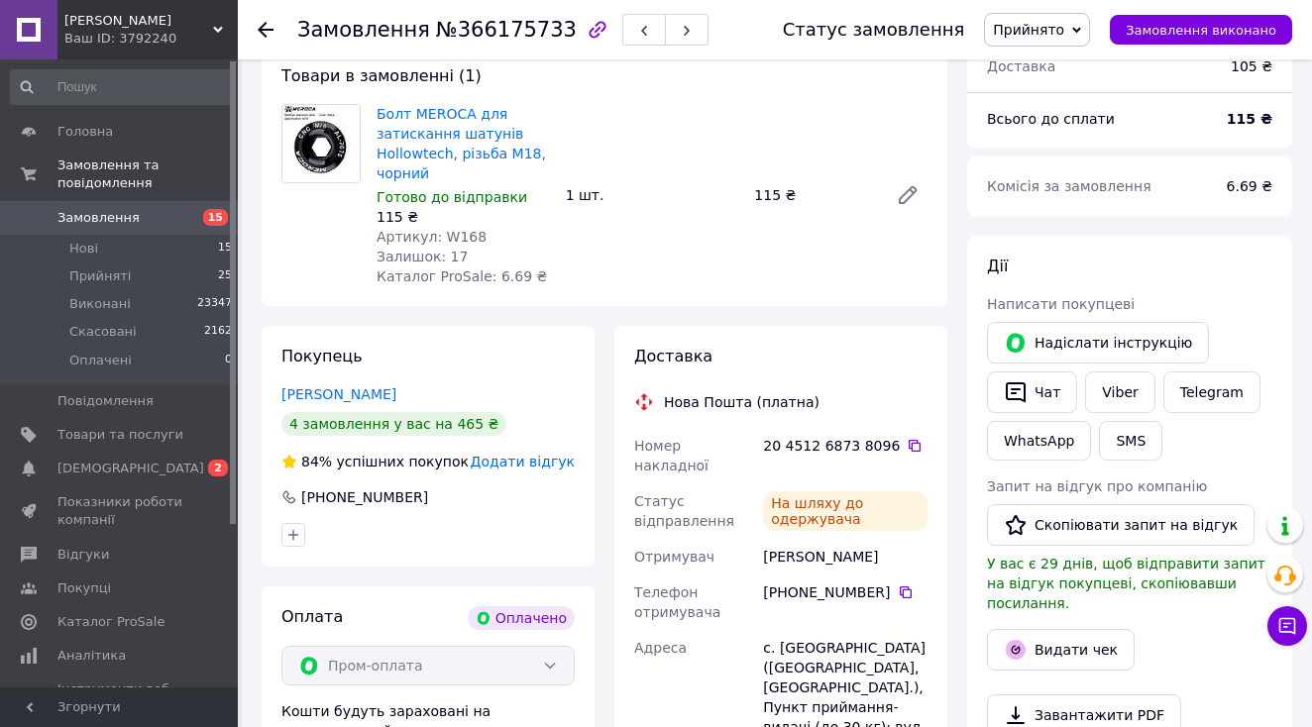
scroll to position [205, 0]
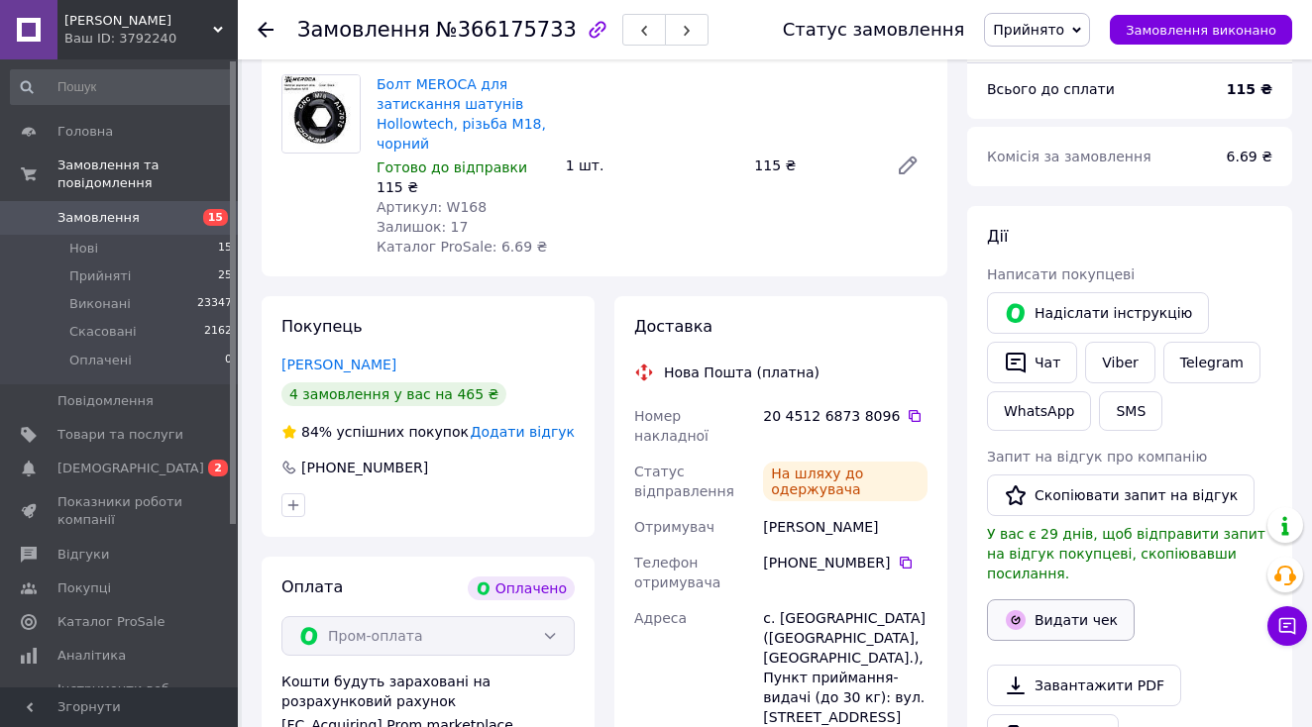
click at [1051, 604] on button "Видати чек" at bounding box center [1061, 621] width 148 height 42
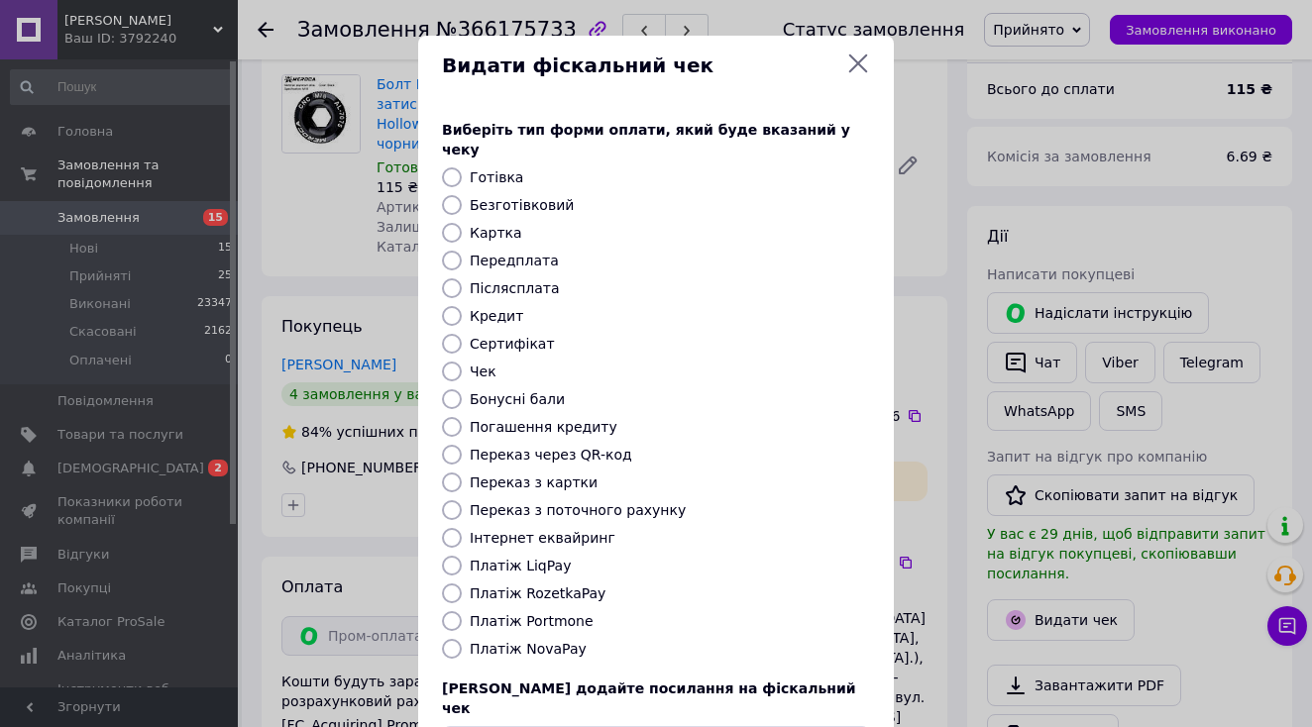
click at [551, 586] on label "Платіж RozetkaPay" at bounding box center [538, 594] width 136 height 16
click at [462, 584] on input "Платіж RozetkaPay" at bounding box center [452, 594] width 20 height 20
radio input "true"
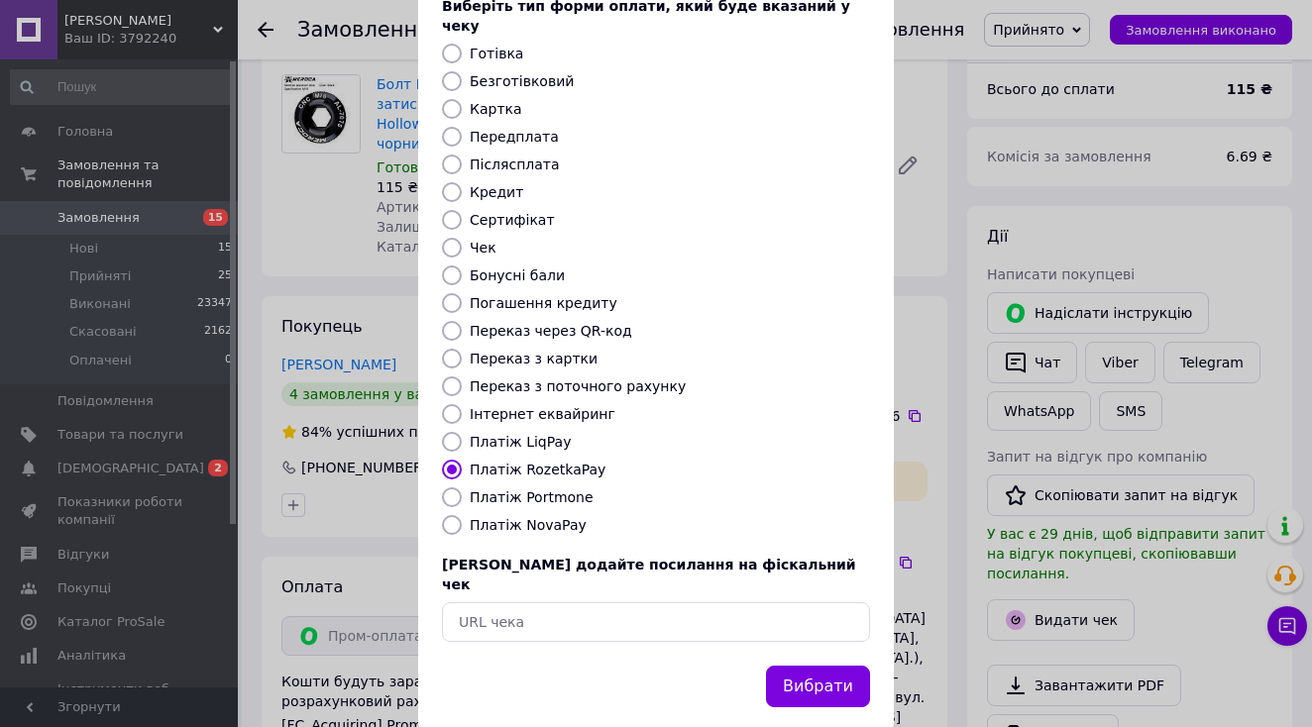
scroll to position [123, 0]
click at [806, 667] on button "Вибрати" at bounding box center [818, 688] width 104 height 43
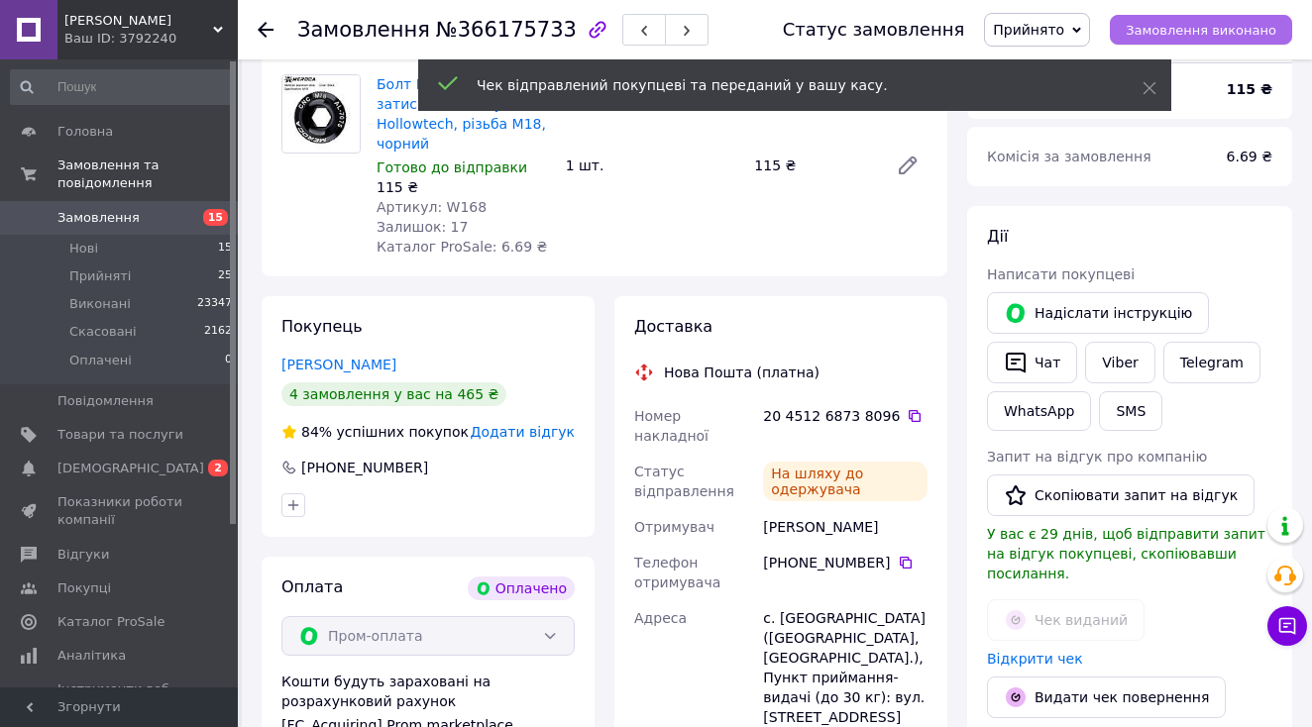
click at [1224, 32] on span "Замовлення виконано" at bounding box center [1201, 30] width 151 height 15
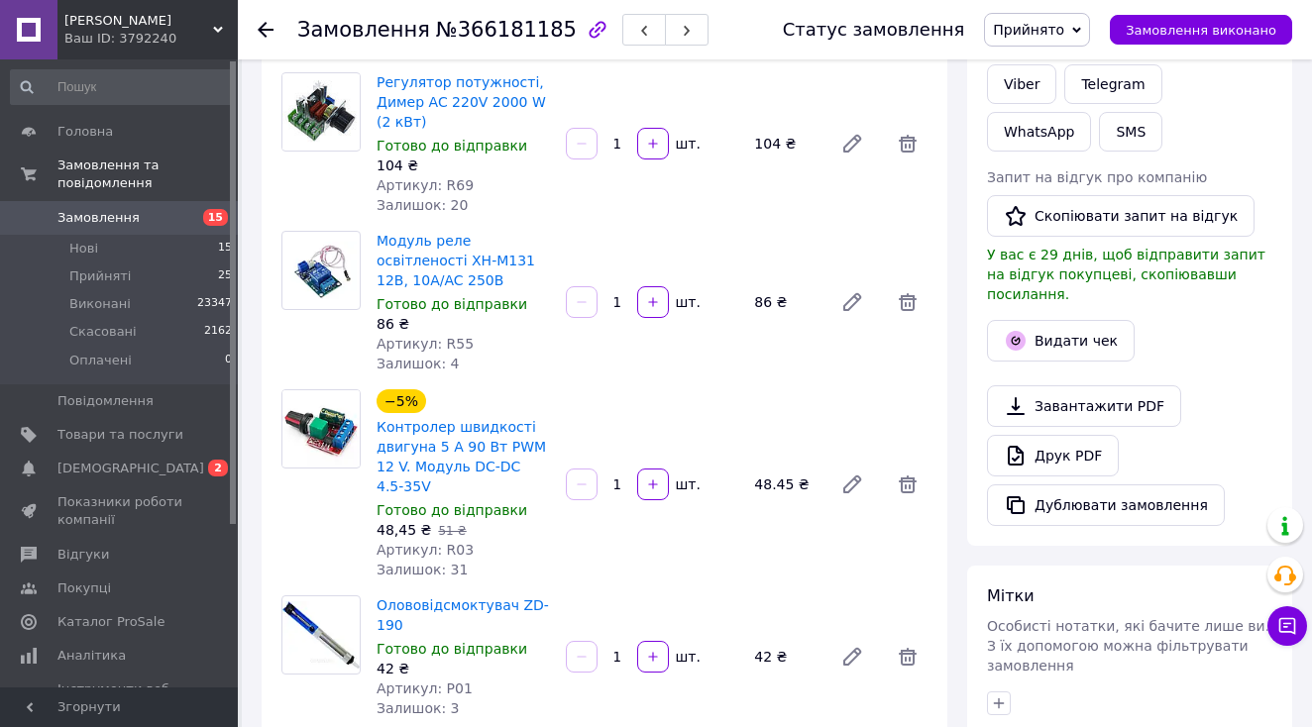
scroll to position [287, 0]
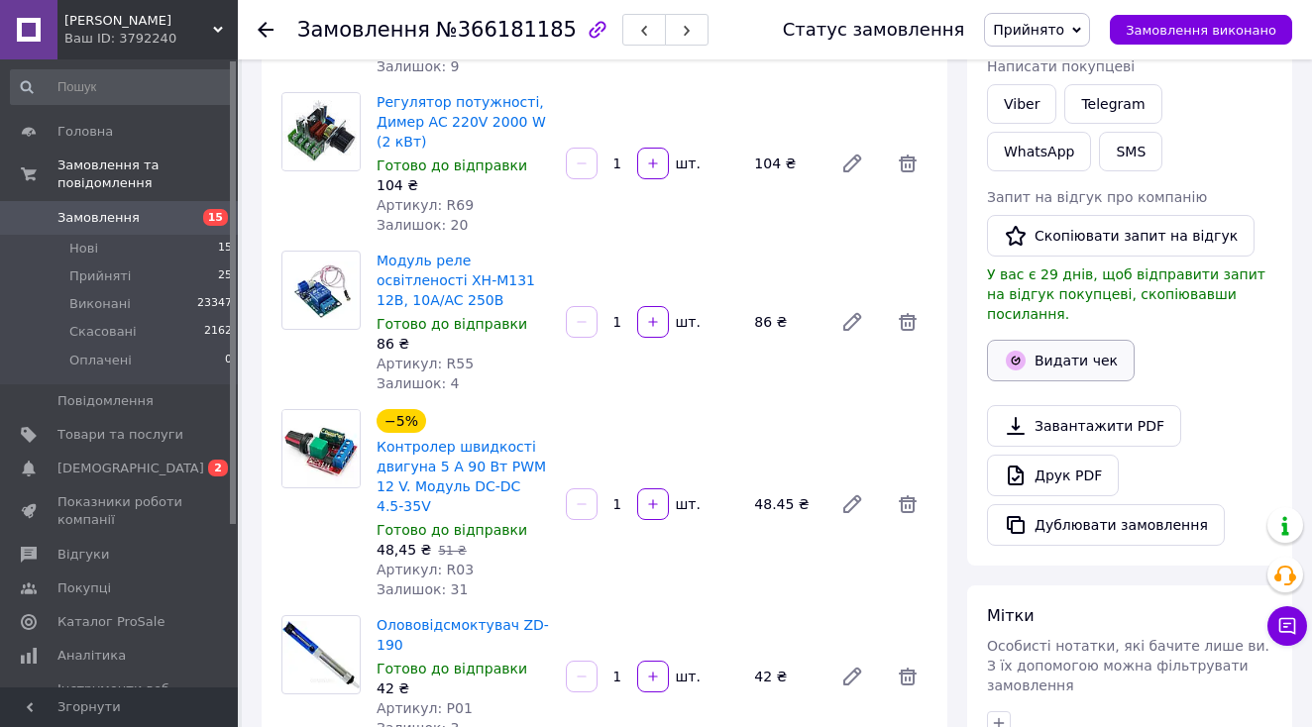
click at [1037, 340] on button "Видати чек" at bounding box center [1061, 361] width 148 height 42
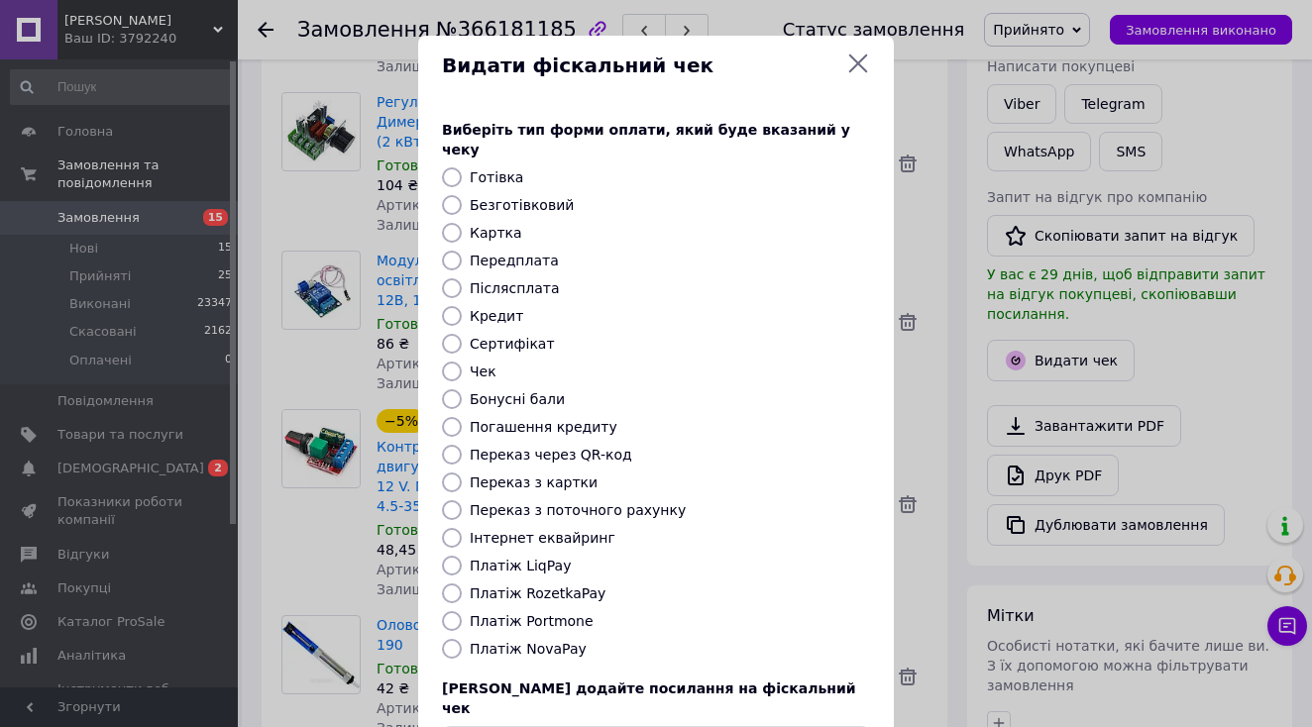
click at [555, 502] on label "Переказ з поточного рахунку" at bounding box center [578, 510] width 216 height 16
click at [462, 500] on input "Переказ з поточного рахунку" at bounding box center [452, 510] width 20 height 20
radio input "true"
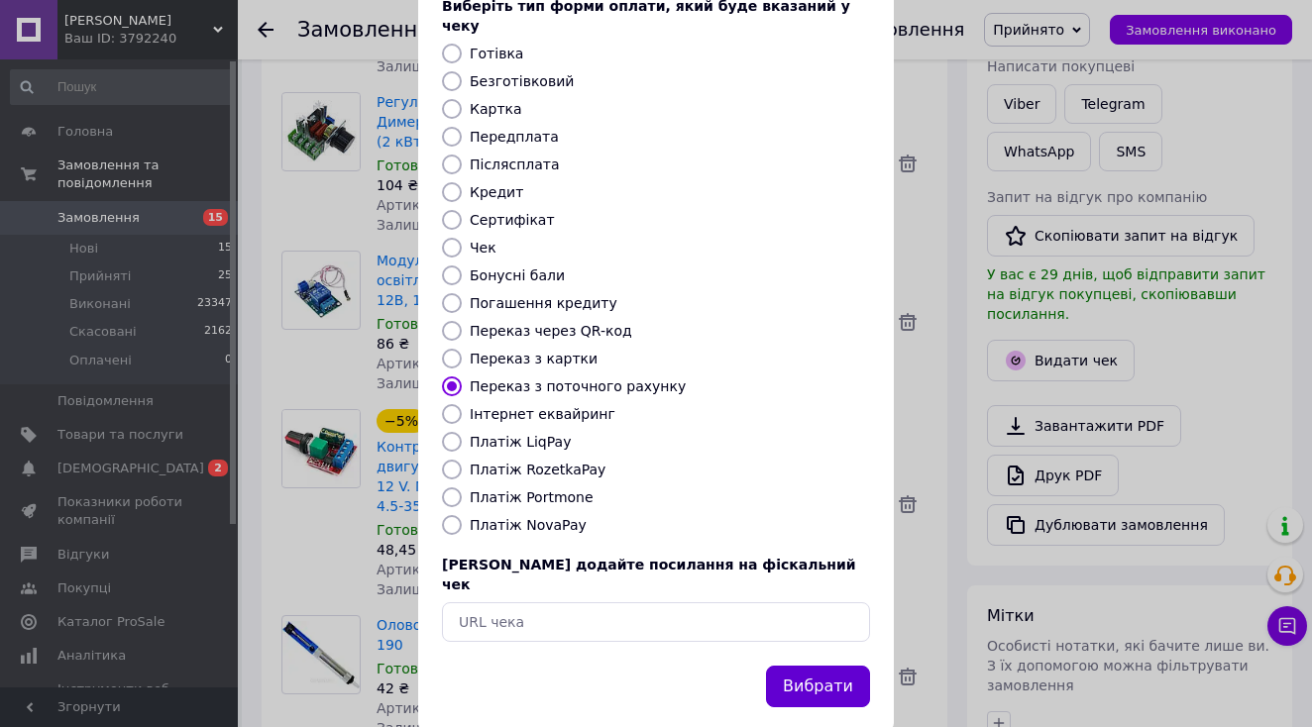
scroll to position [123, 0]
click at [818, 667] on button "Вибрати" at bounding box center [818, 688] width 104 height 43
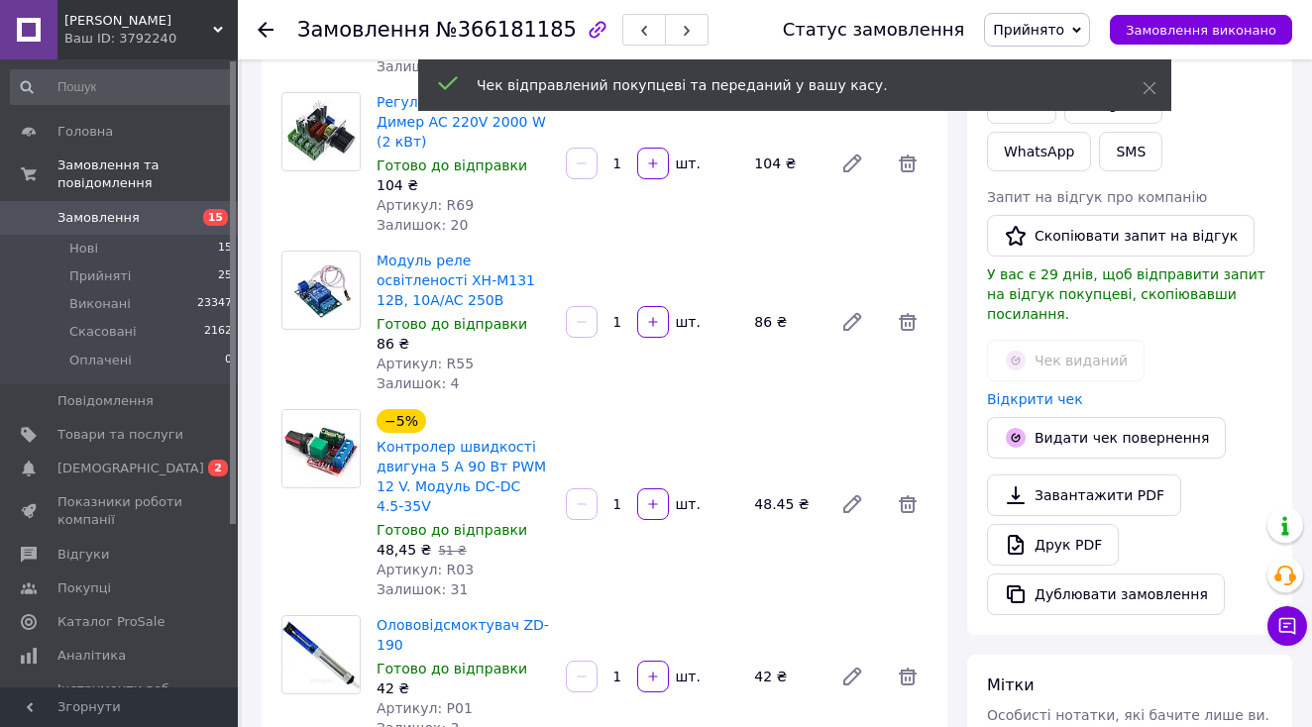
click at [1219, 32] on span "Замовлення виконано" at bounding box center [1201, 30] width 151 height 15
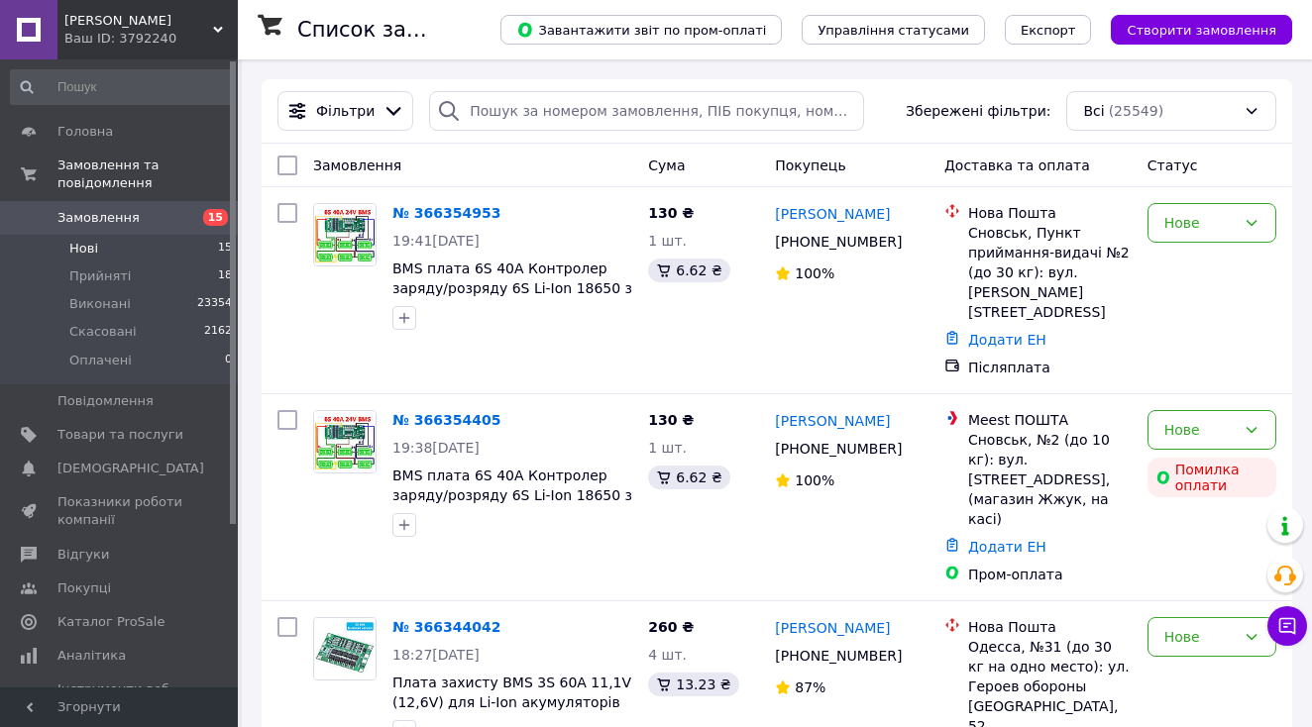
click at [104, 241] on li "Нові 15" at bounding box center [122, 249] width 244 height 28
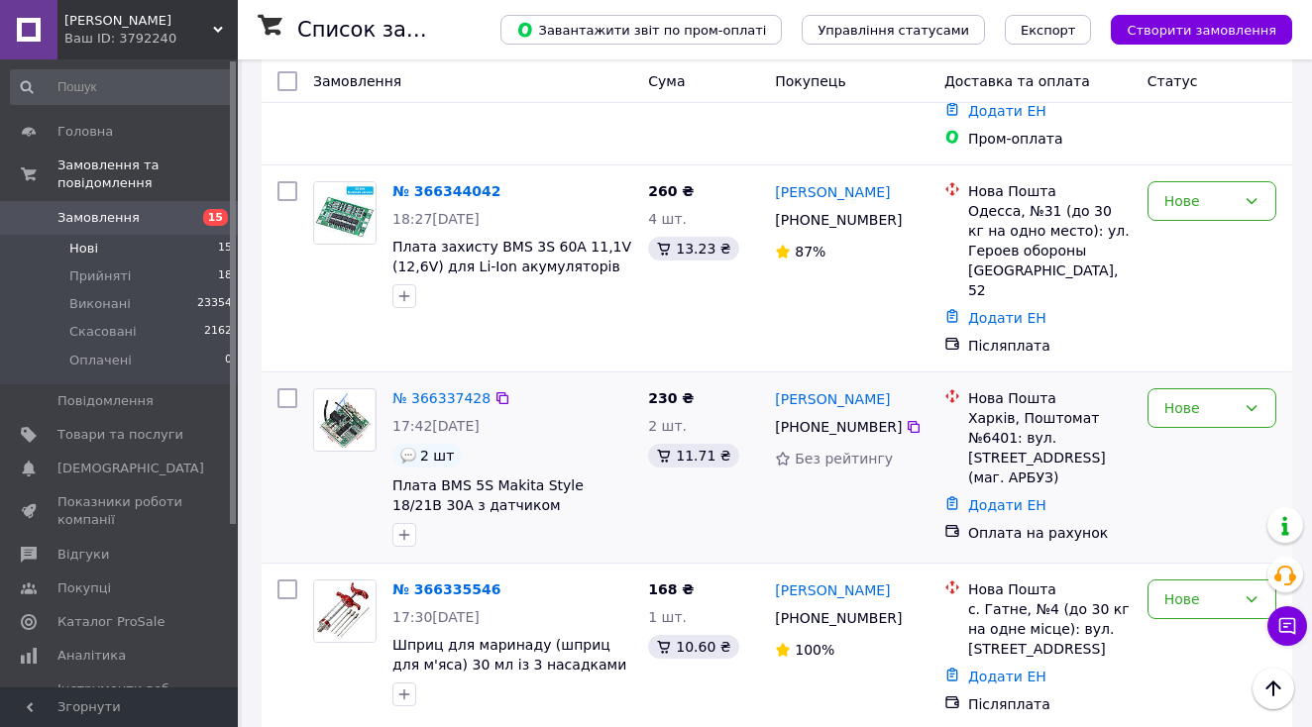
scroll to position [495, 0]
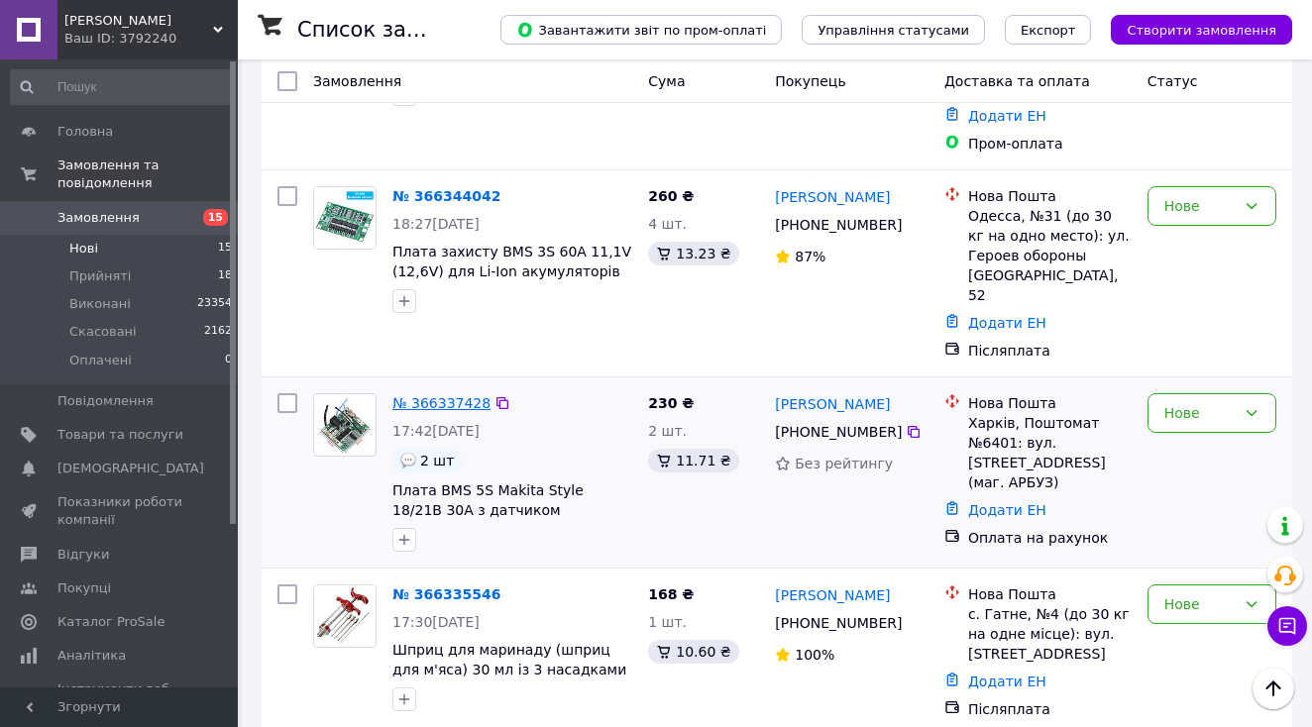
click at [456, 395] on link "№ 366337428" at bounding box center [441, 403] width 98 height 16
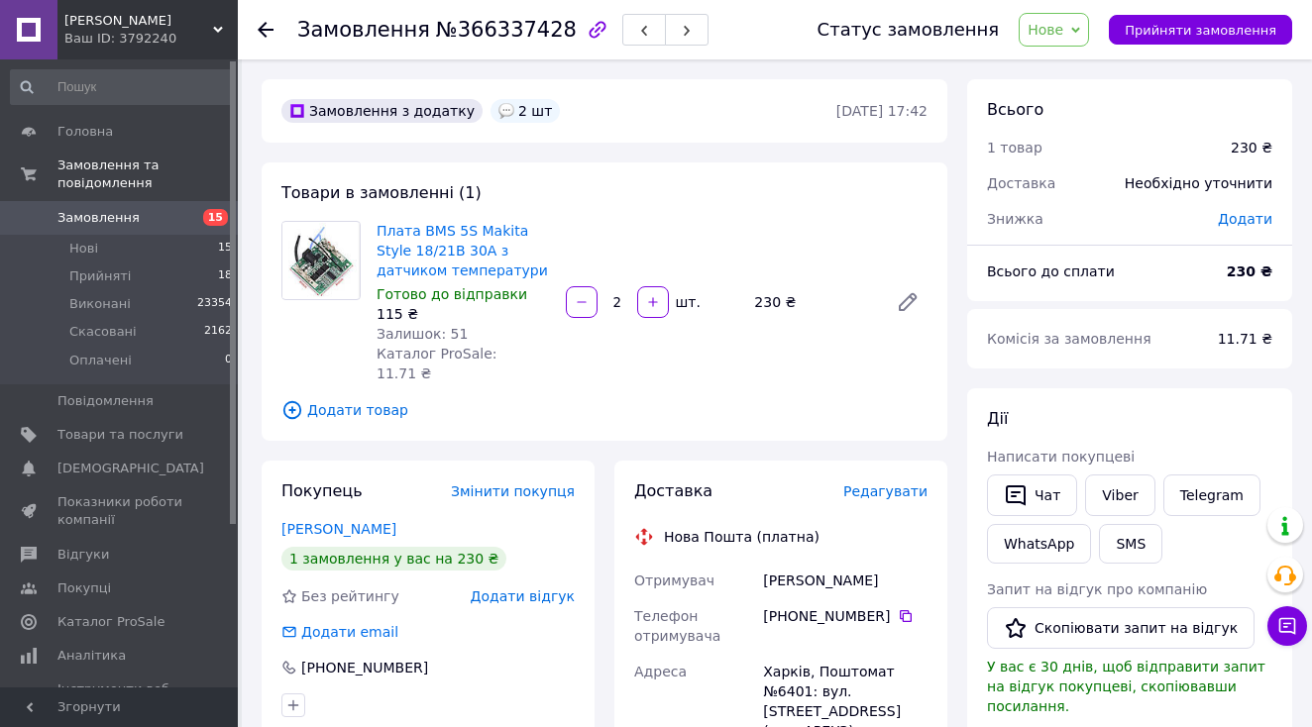
click at [369, 399] on span "Додати товар" at bounding box center [604, 410] width 646 height 22
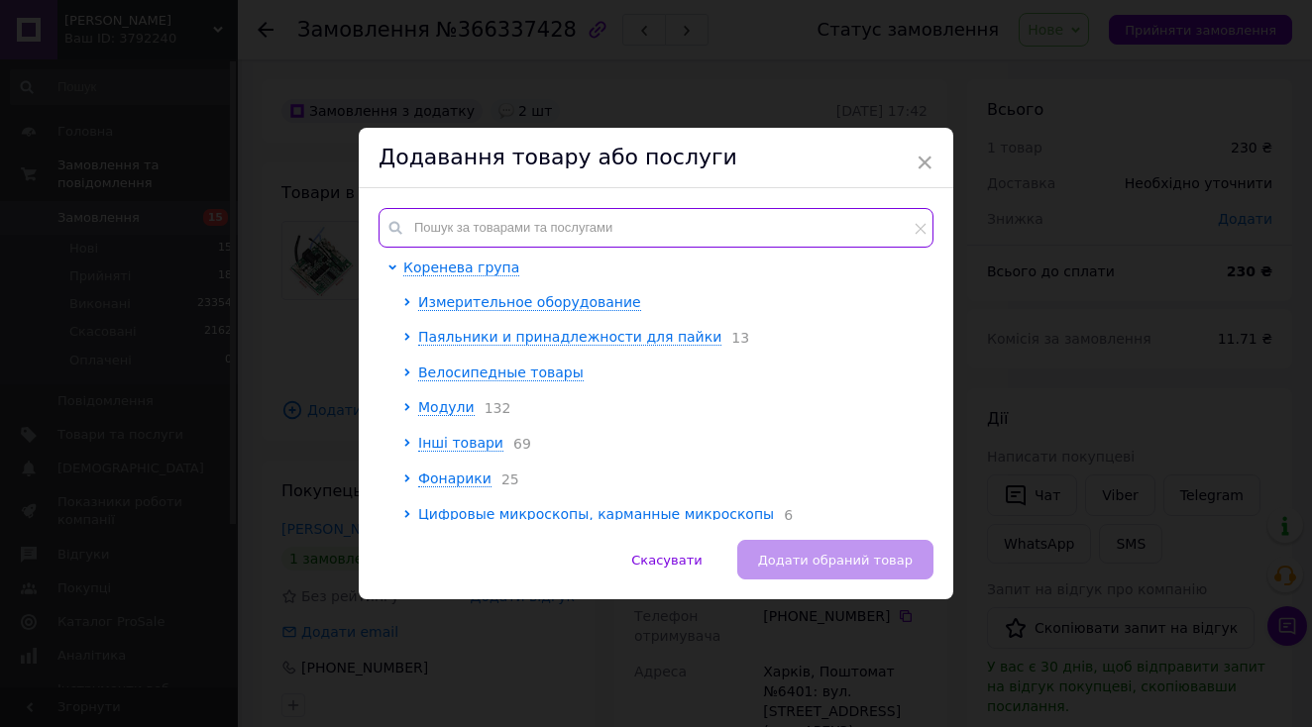
click at [509, 226] on input "text" at bounding box center [656, 228] width 555 height 40
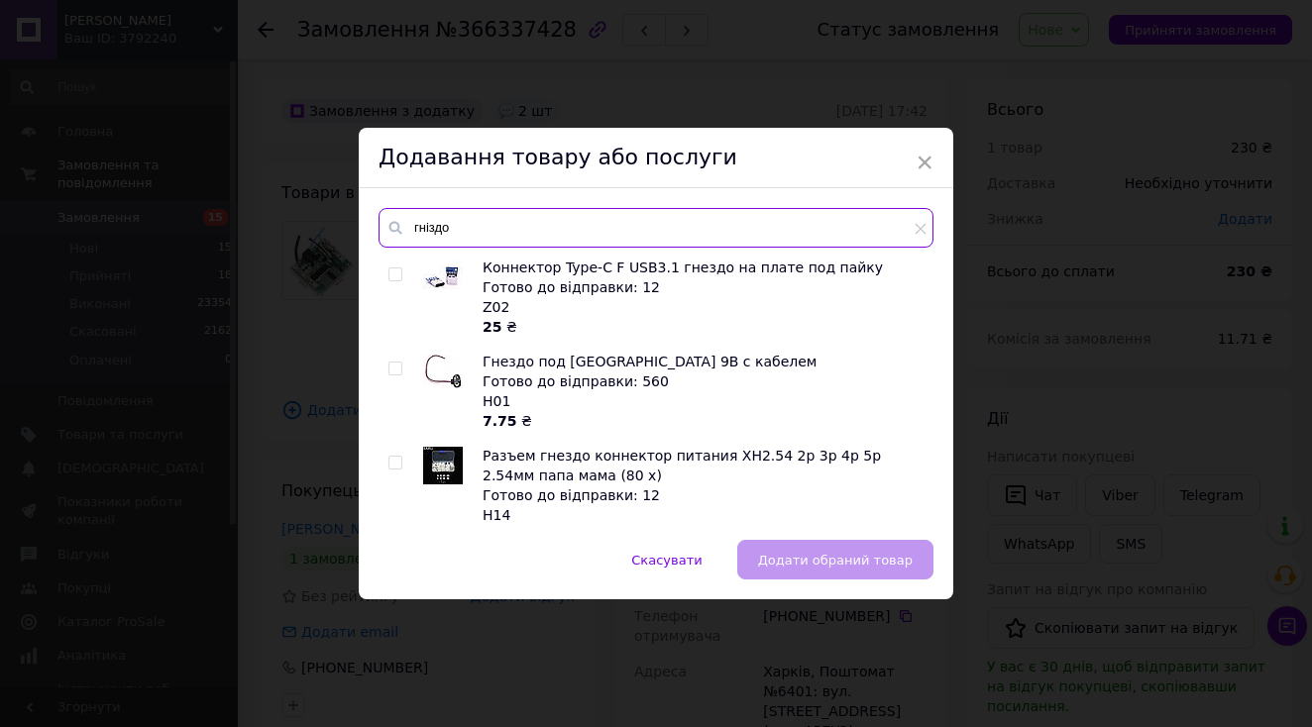
type input "гніздо"
click at [388, 367] on input "checkbox" at bounding box center [394, 369] width 13 height 13
checkbox input "true"
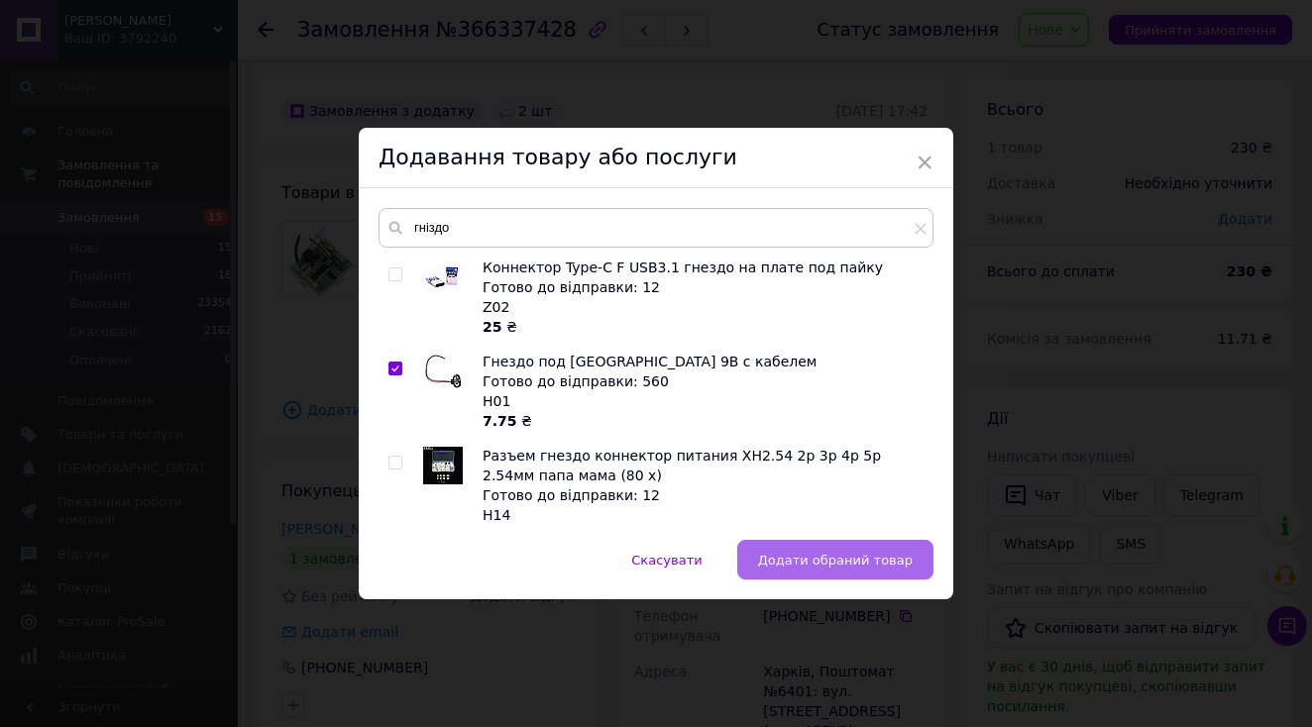
click at [777, 553] on span "Додати обраний товар" at bounding box center [835, 560] width 155 height 15
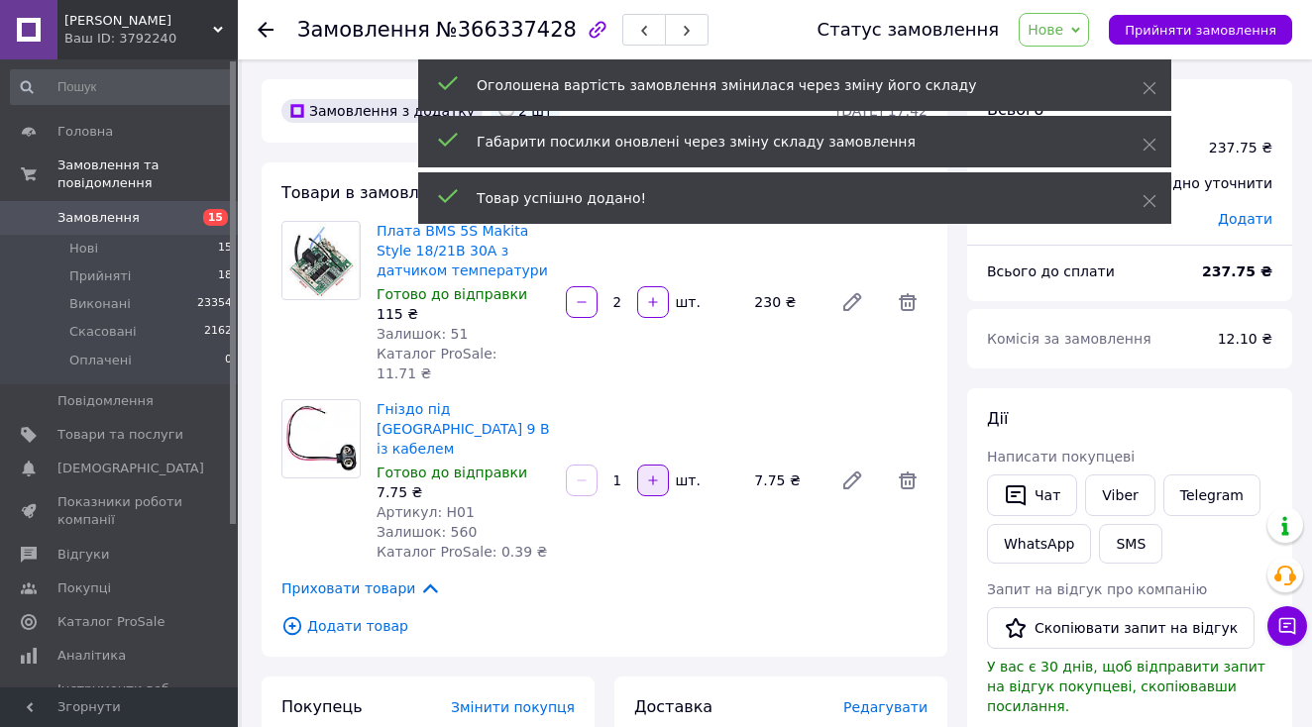
click at [658, 465] on button "button" at bounding box center [653, 481] width 32 height 32
type input "2"
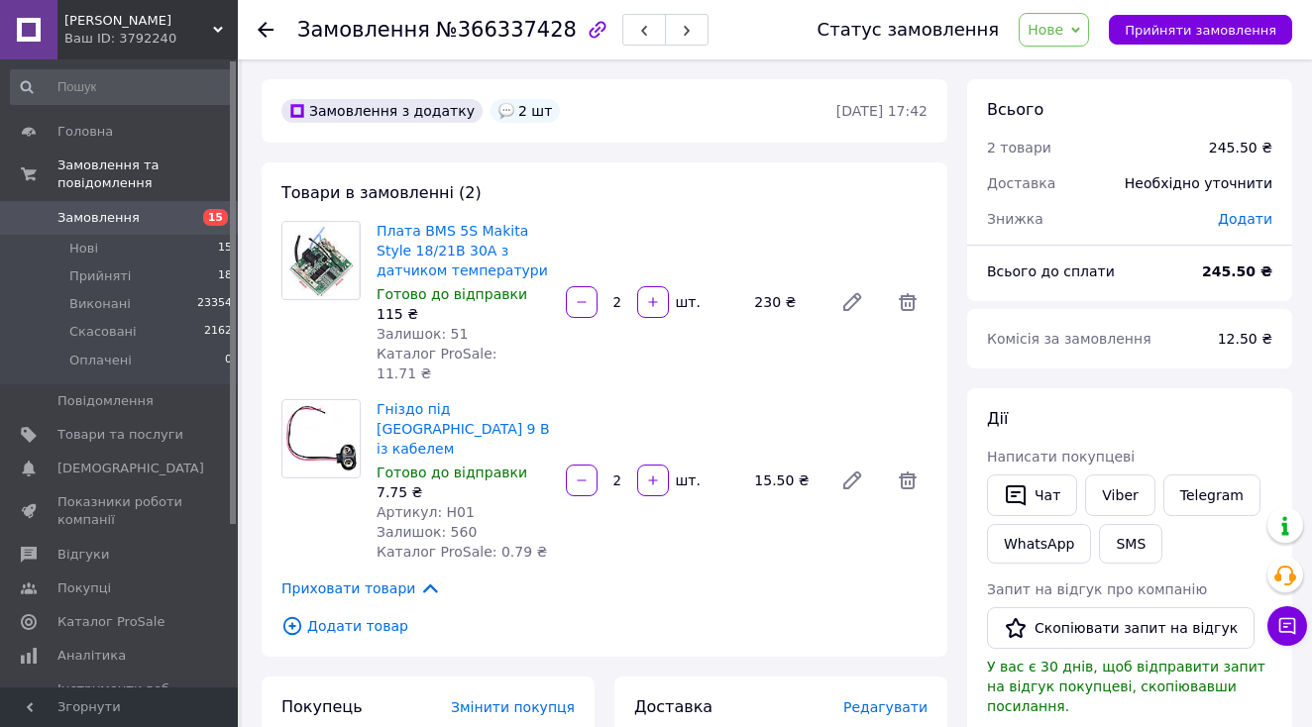
click at [371, 578] on span "Приховати товари" at bounding box center [361, 589] width 160 height 22
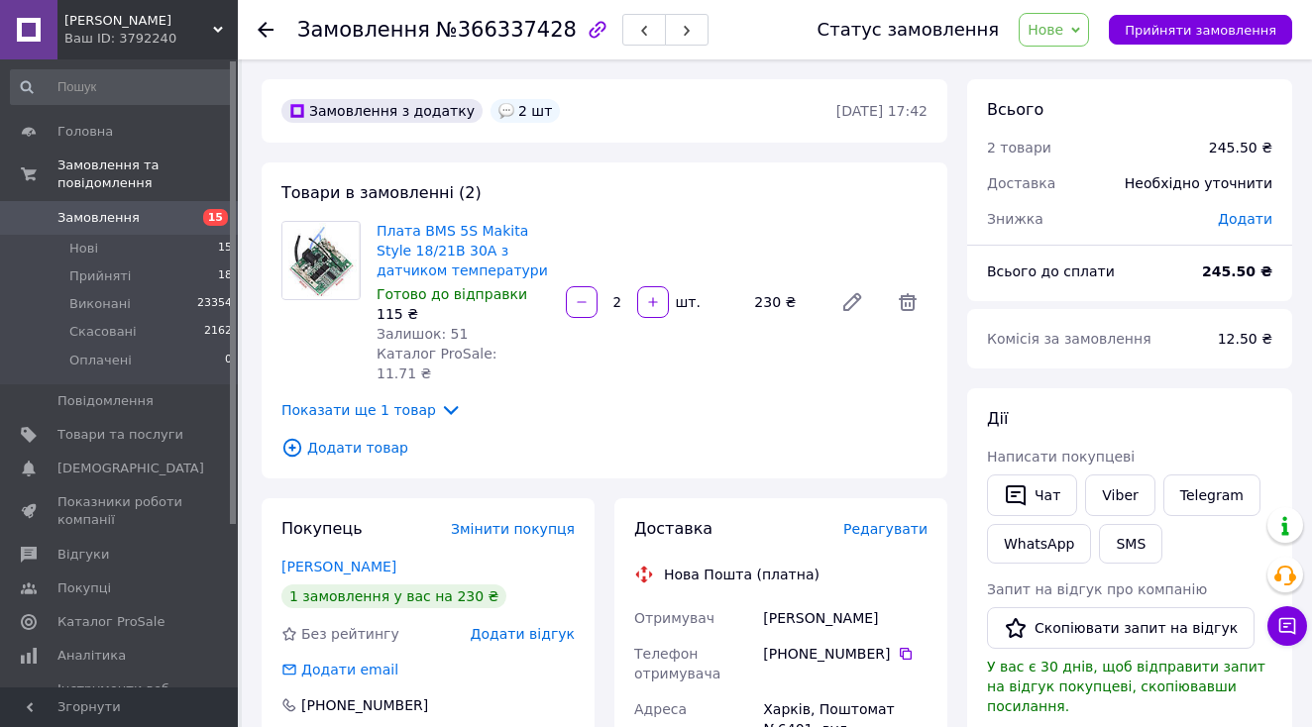
click at [403, 399] on span "Показати ще 1 товар" at bounding box center [371, 410] width 180 height 22
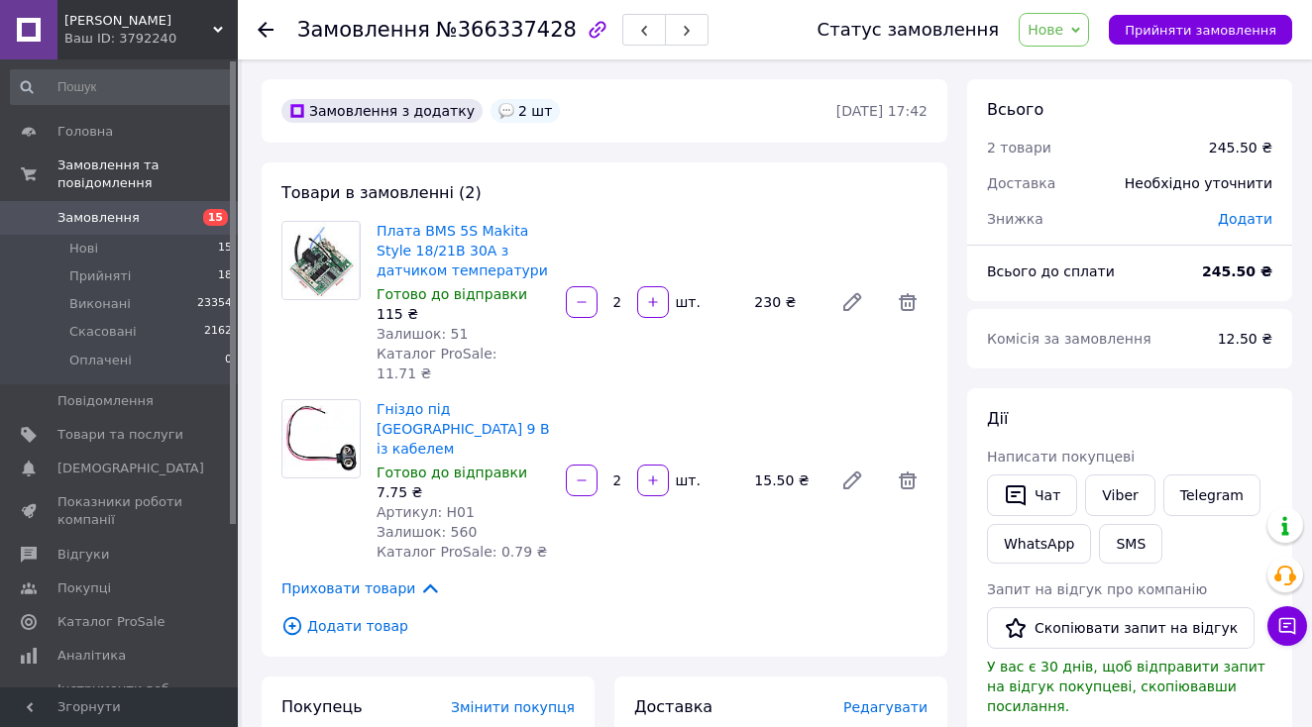
click at [365, 615] on span "Додати товар" at bounding box center [604, 626] width 646 height 22
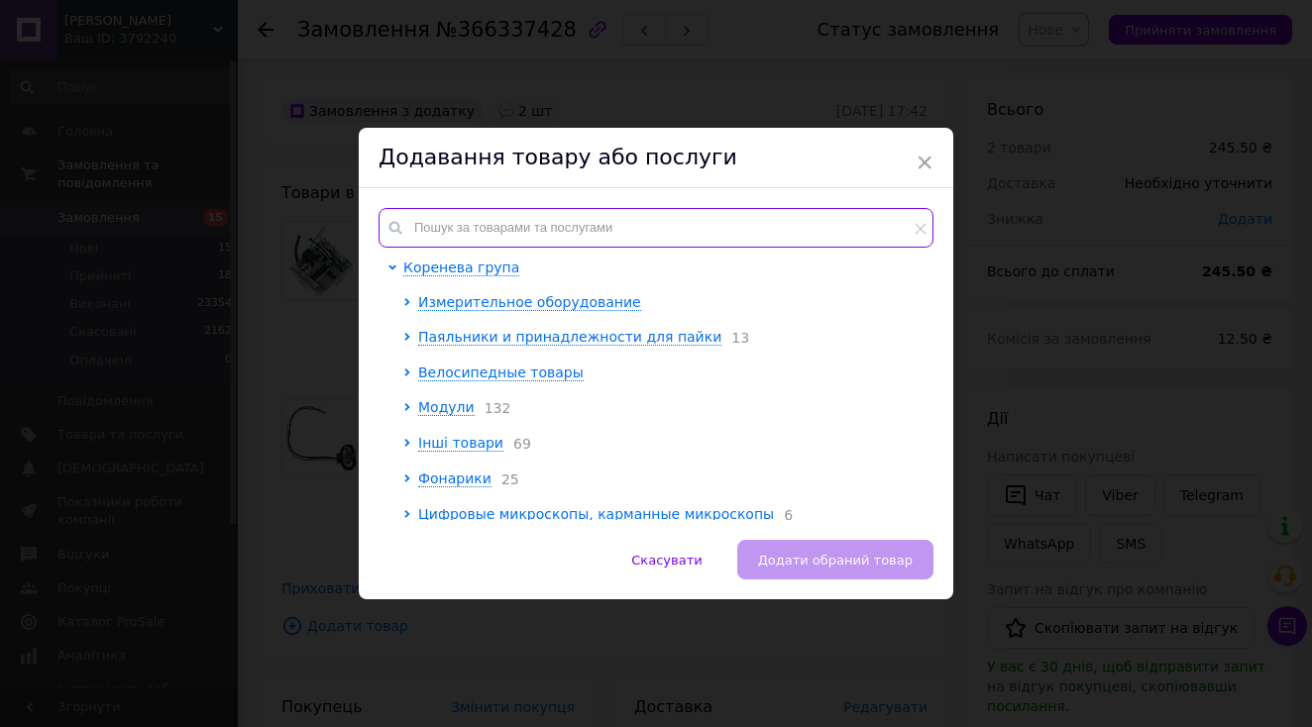
click at [494, 235] on input "text" at bounding box center [656, 228] width 555 height 40
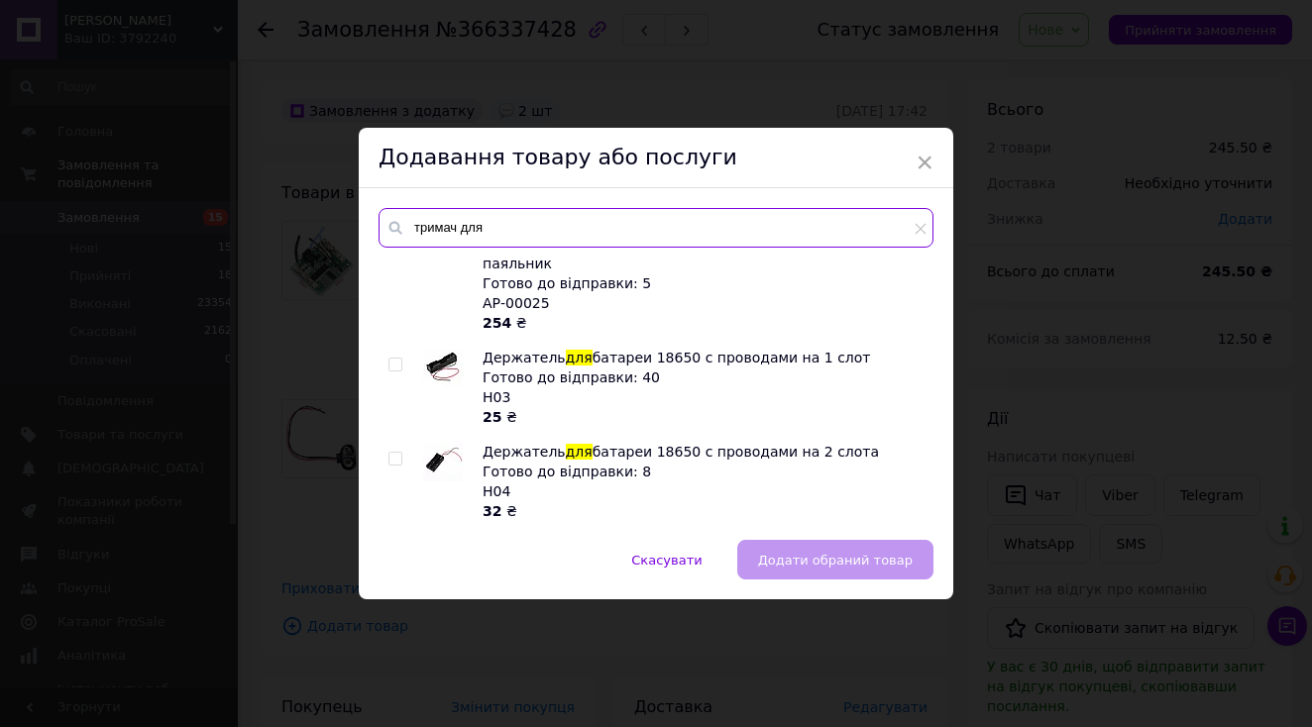
scroll to position [732, 0]
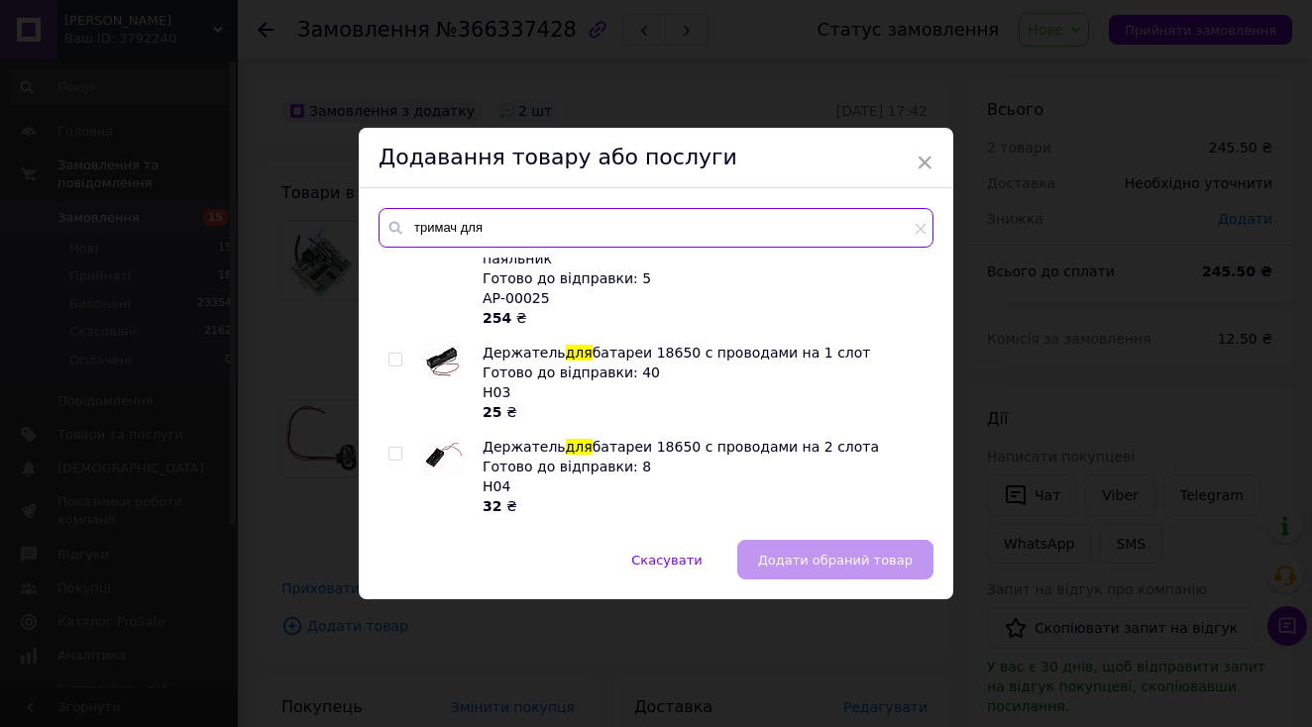
type input "тримач для"
click at [395, 354] on input "checkbox" at bounding box center [394, 360] width 13 height 13
checkbox input "true"
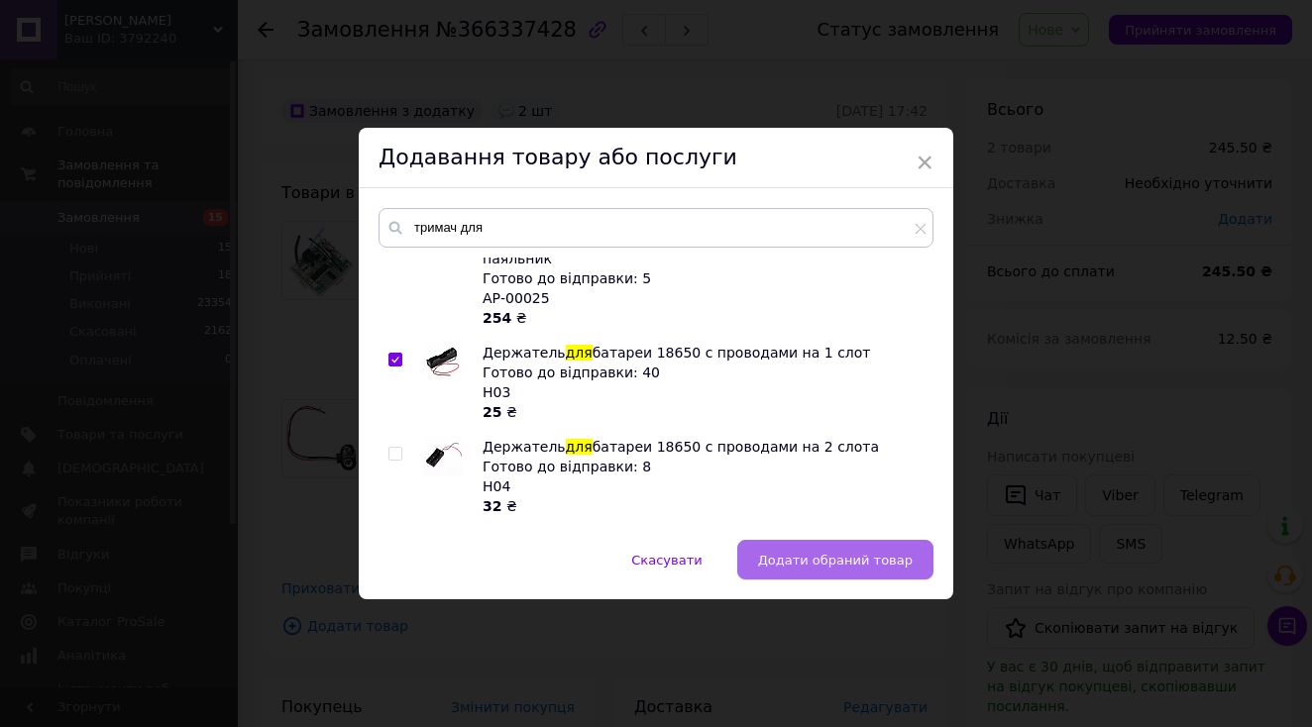
click at [778, 546] on button "Додати обраний товар" at bounding box center [835, 560] width 196 height 40
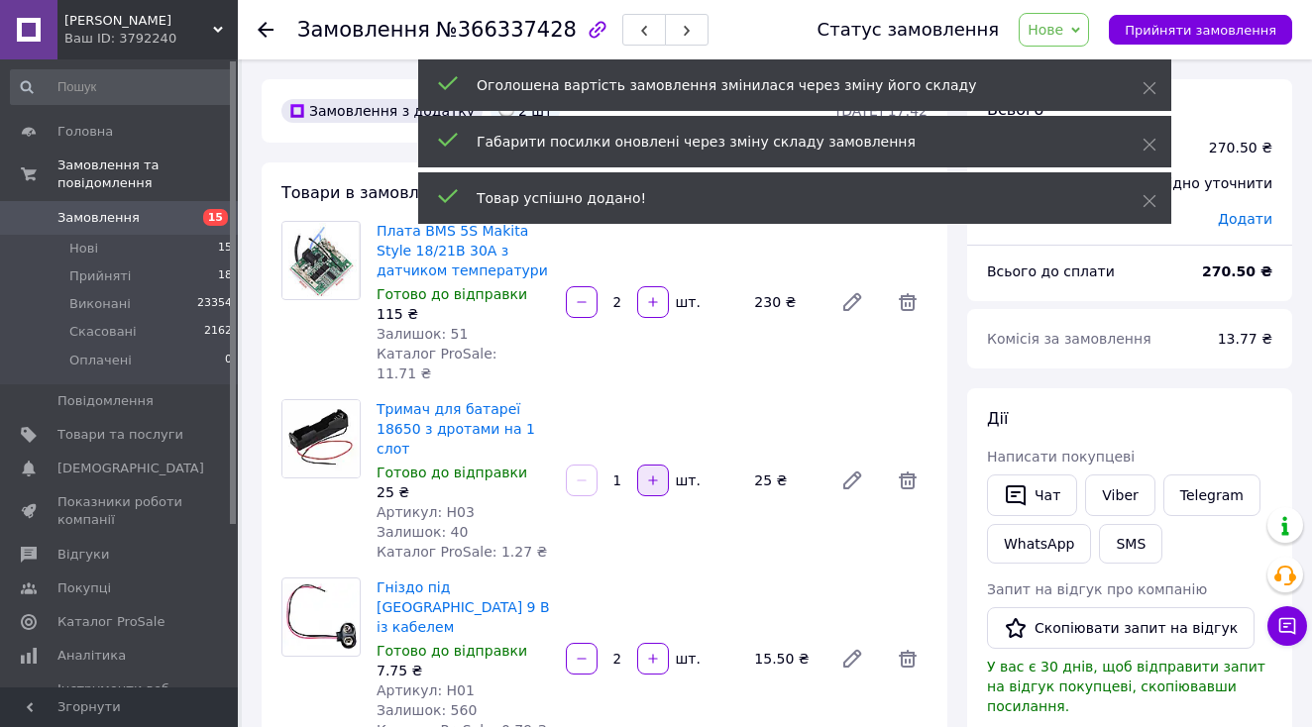
click at [653, 476] on icon "button" at bounding box center [652, 480] width 9 height 9
type input "2"
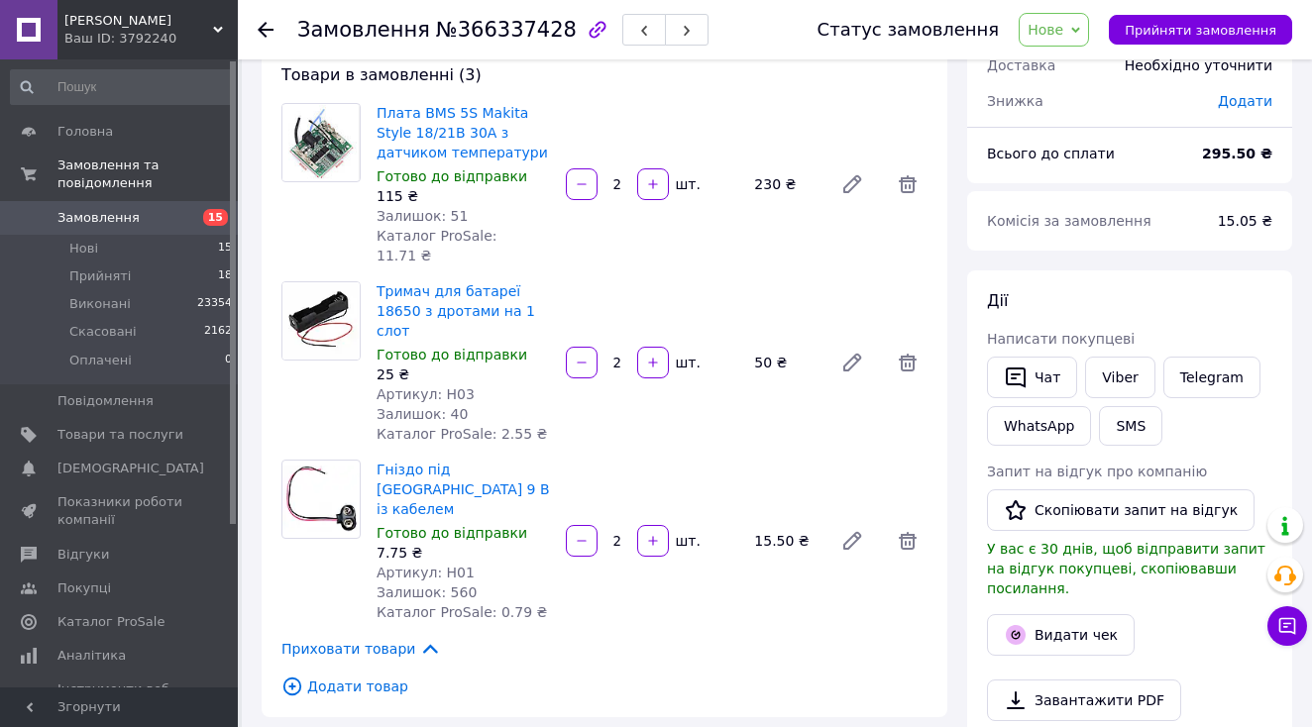
scroll to position [122, 0]
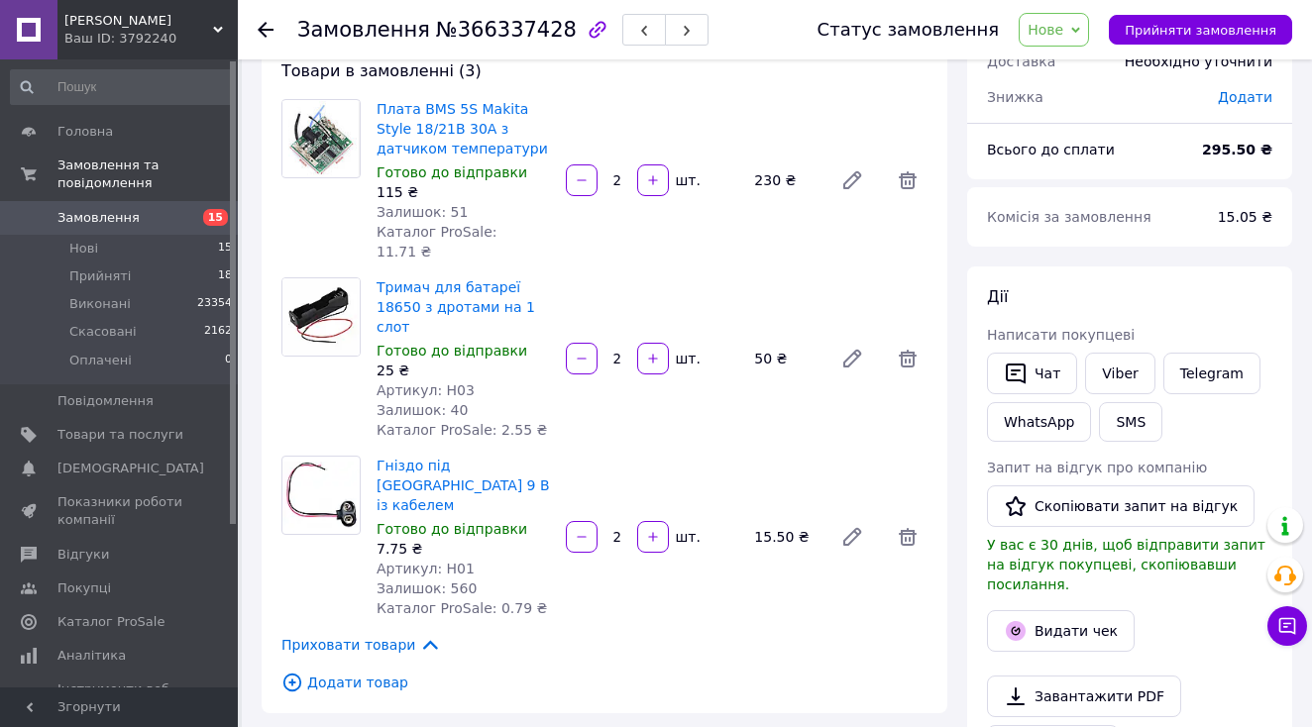
click at [1038, 37] on span "Нове" at bounding box center [1054, 30] width 70 height 34
click at [1045, 70] on li "Прийнято" at bounding box center [1065, 70] width 91 height 30
click at [112, 207] on link "Замовлення 15" at bounding box center [122, 218] width 244 height 34
